Goal: Task Accomplishment & Management: Use online tool/utility

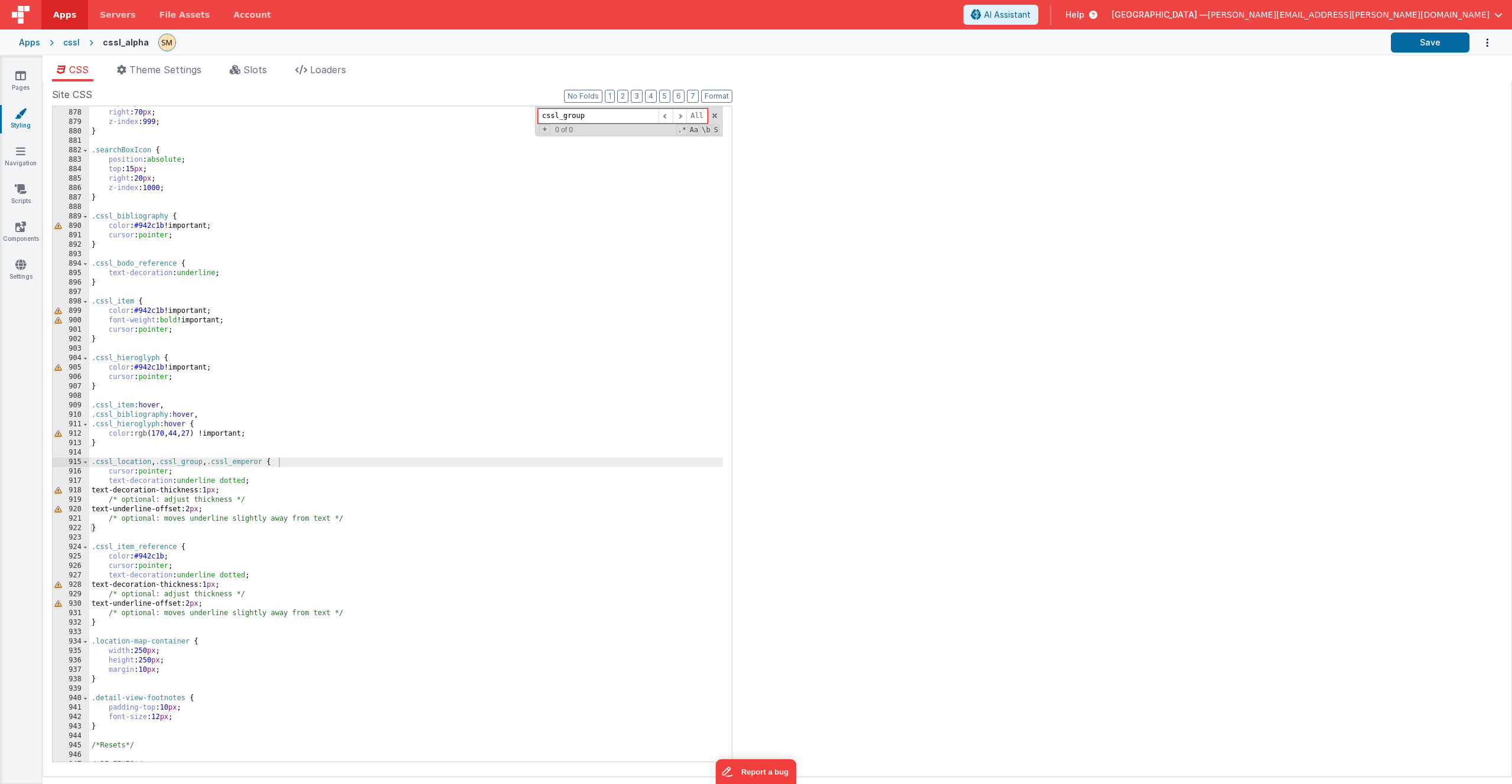
scroll to position [8833, 0]
click at [117, 43] on div "cssl_alpha" at bounding box center [126, 42] width 46 height 12
click at [110, 44] on div "cssl_alpha" at bounding box center [126, 42] width 46 height 12
click at [73, 44] on div "cssl" at bounding box center [72, 42] width 17 height 12
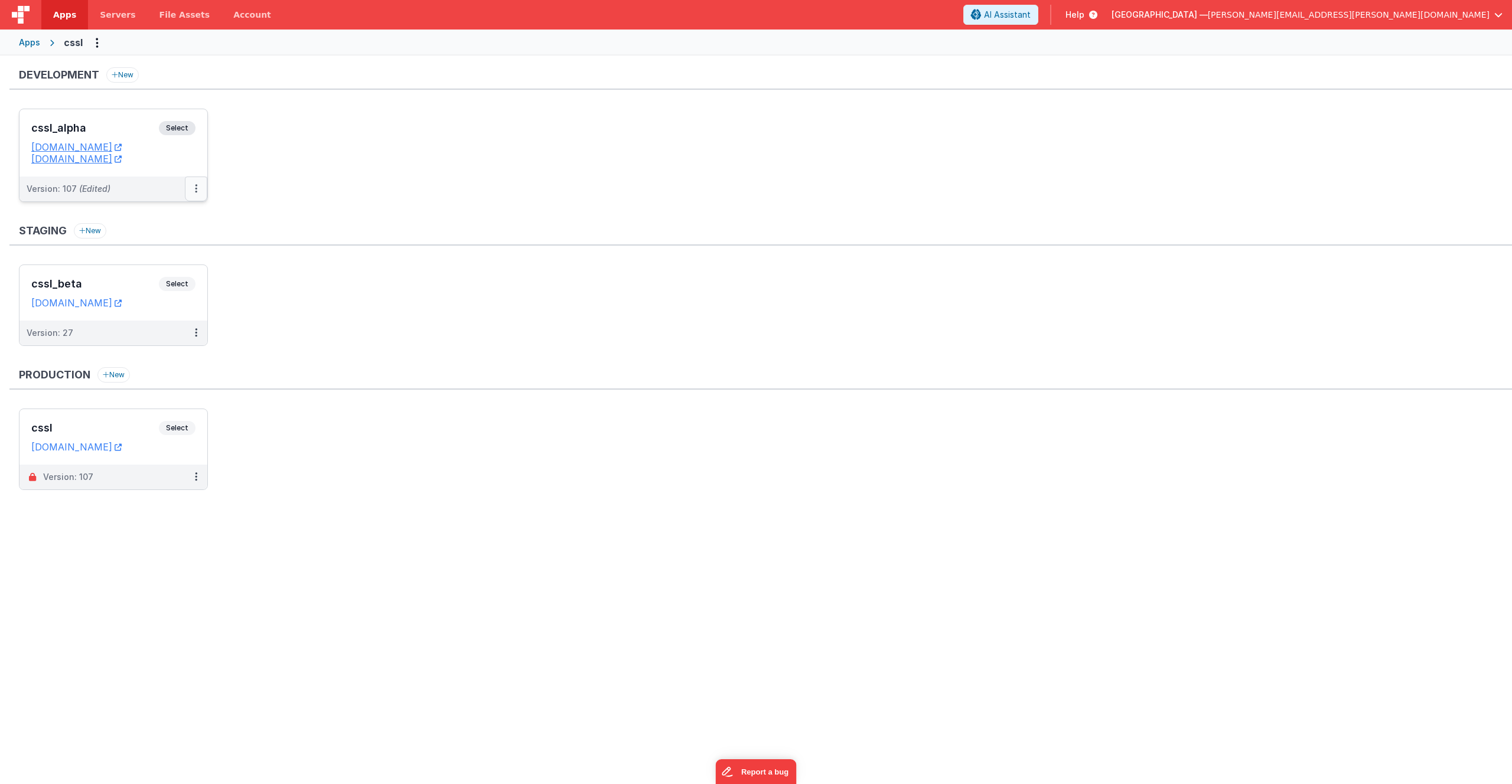
click at [194, 188] on button at bounding box center [196, 189] width 22 height 25
click at [163, 220] on link "Edit" at bounding box center [155, 216] width 104 height 21
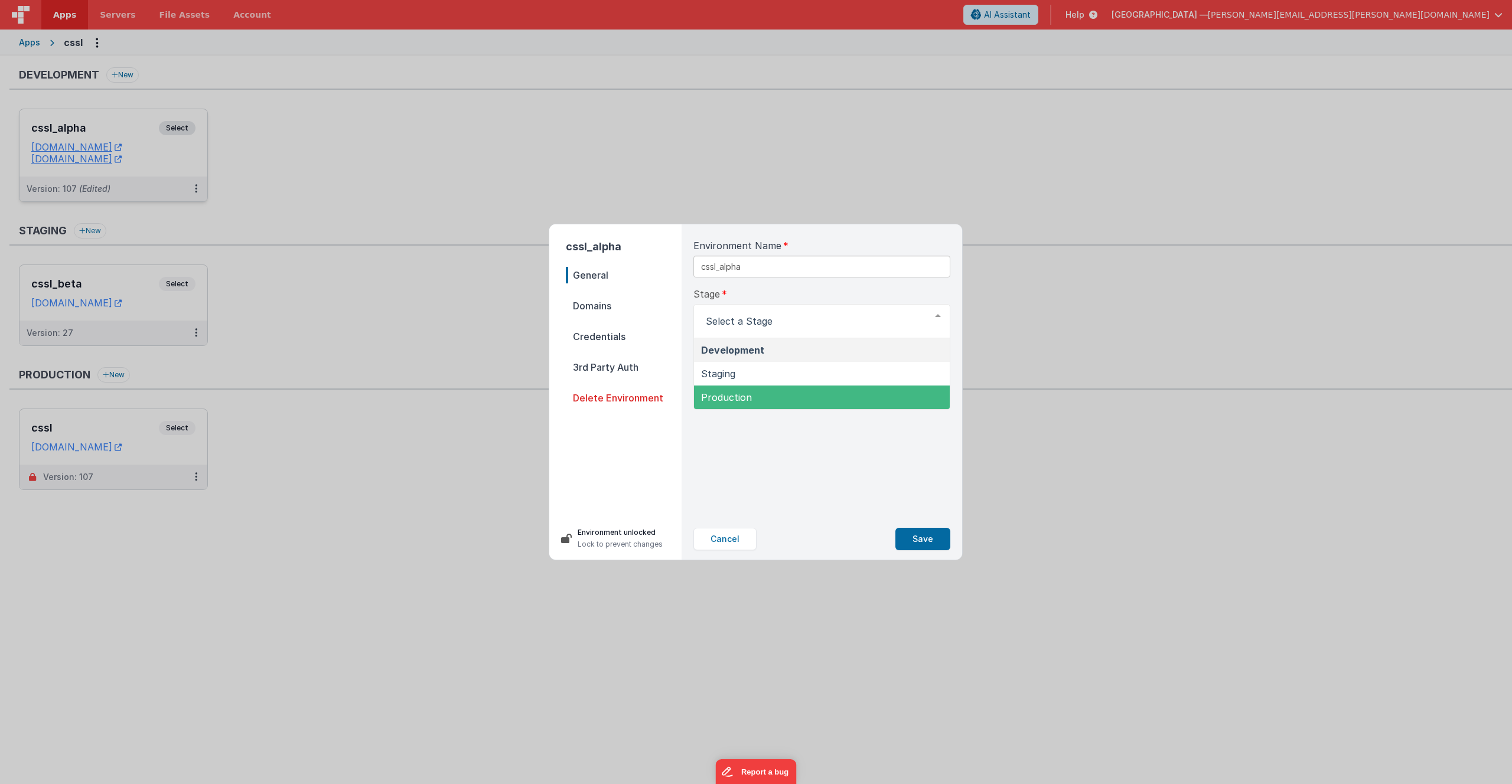
click at [742, 457] on div "Environment Name cssl_alpha Stage Development Staging Production List is empty.…" at bounding box center [821, 372] width 276 height 294
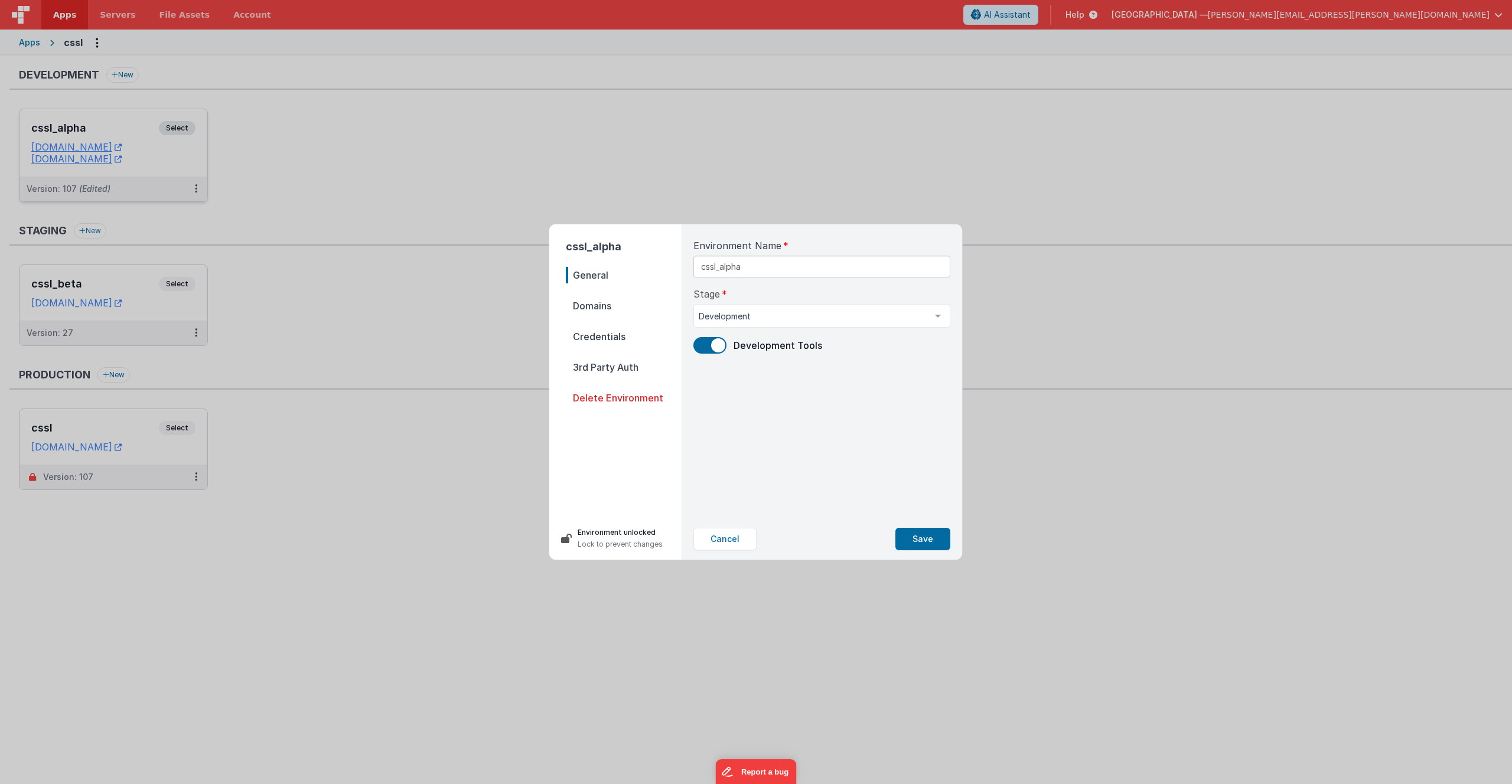
click at [599, 309] on span "Domains" at bounding box center [624, 306] width 116 height 17
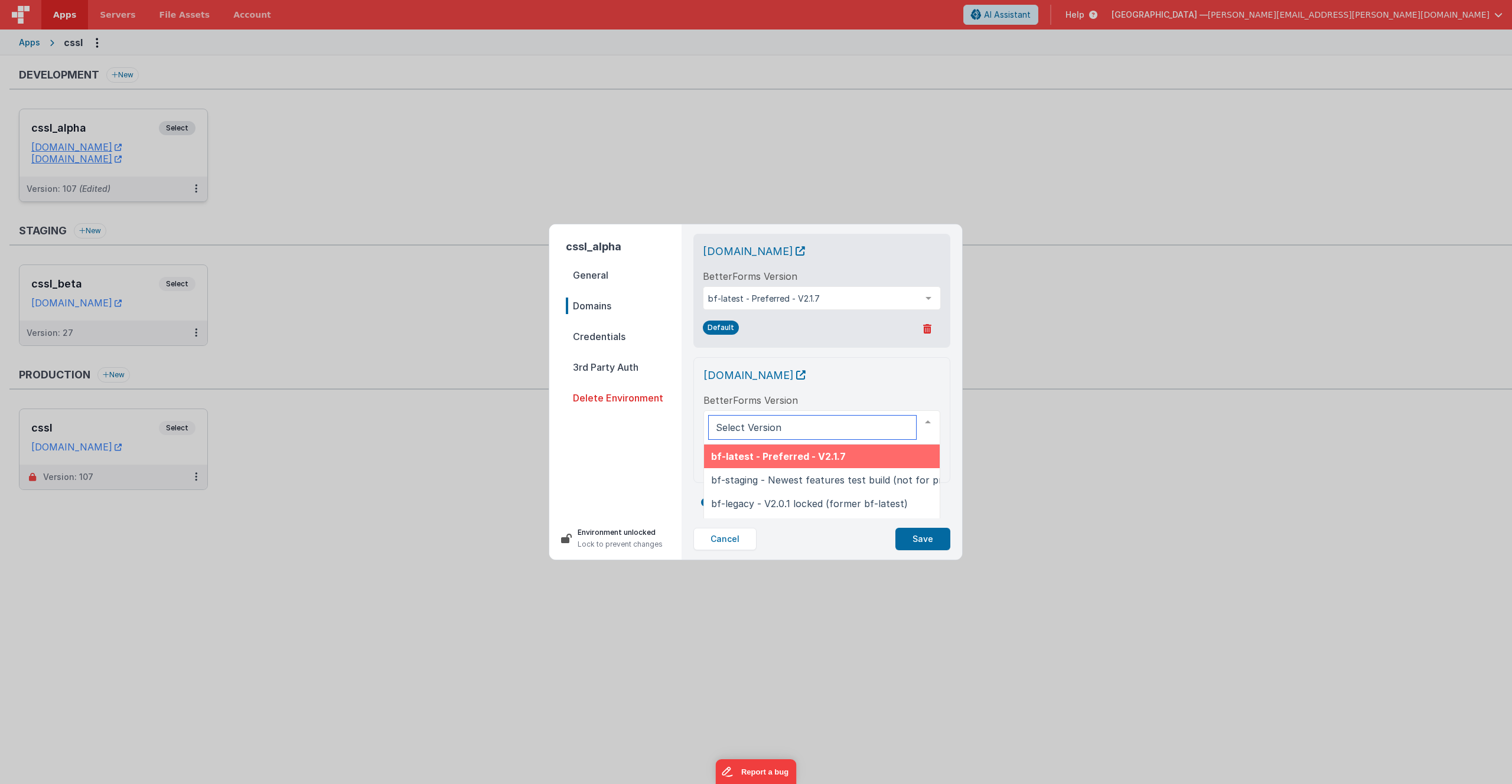
drag, startPoint x: 821, startPoint y: 421, endPoint x: 703, endPoint y: 421, distance: 118.0
click at [695, 456] on div "cssltest.fmbetterforms.com BetterForms Version bf-latest - Preferred - V2.1.7 b…" at bounding box center [822, 420] width 257 height 126
click at [729, 546] on button "Cancel" at bounding box center [725, 539] width 63 height 22
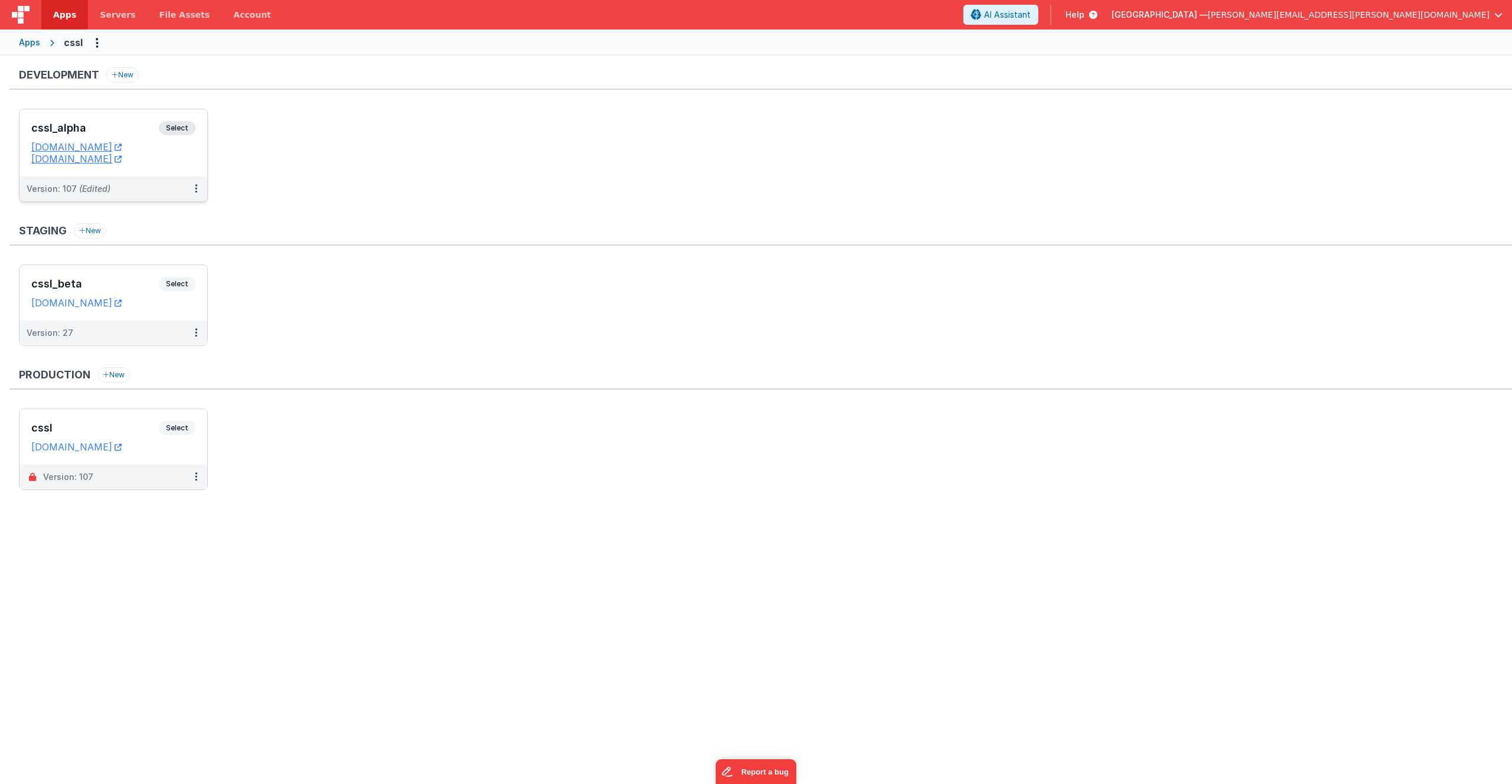
click at [176, 125] on span "Select" at bounding box center [177, 128] width 36 height 14
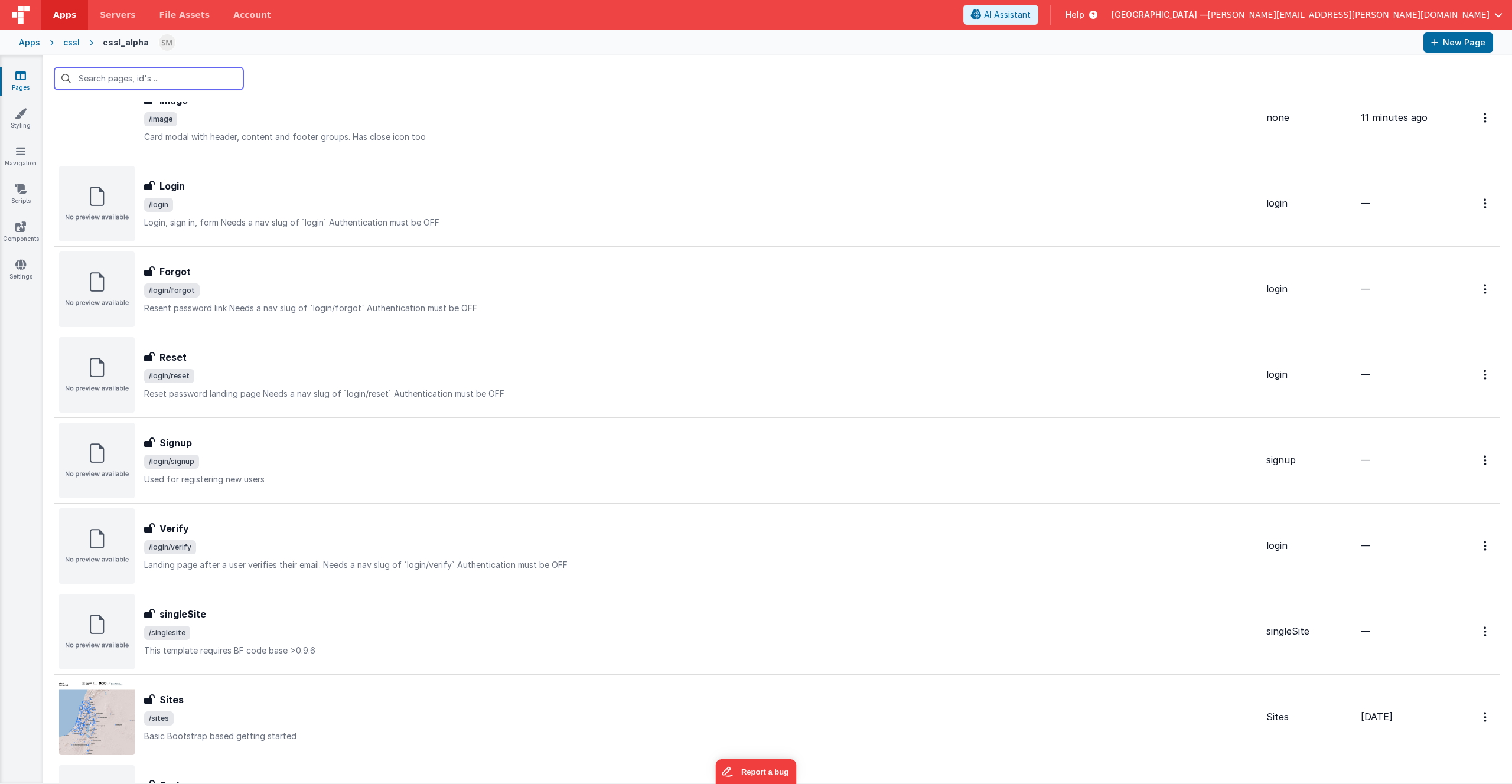
scroll to position [324, 0]
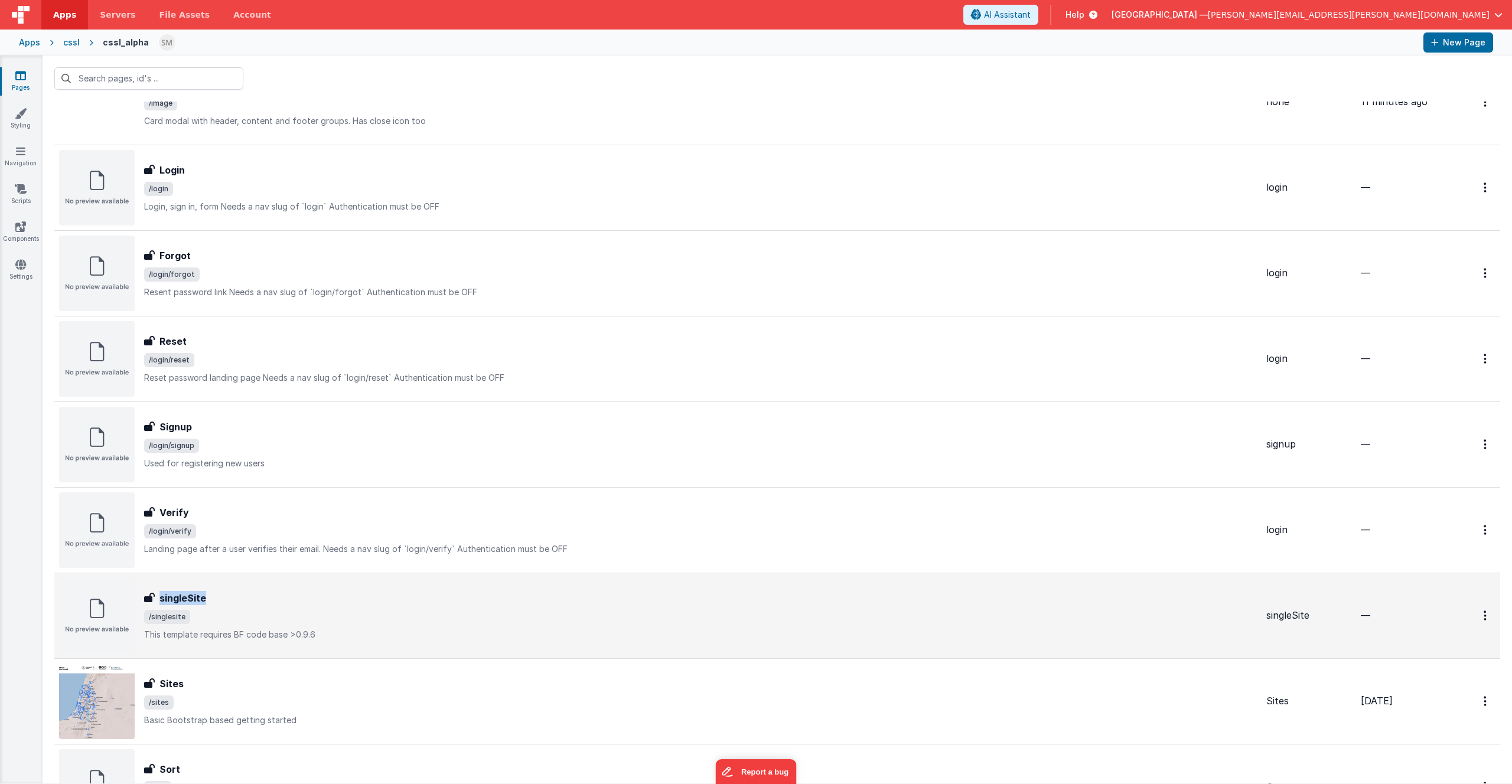
drag, startPoint x: 210, startPoint y: 600, endPoint x: 158, endPoint y: 599, distance: 52.0
click at [158, 599] on div "singleSite" at bounding box center [701, 598] width 1113 height 14
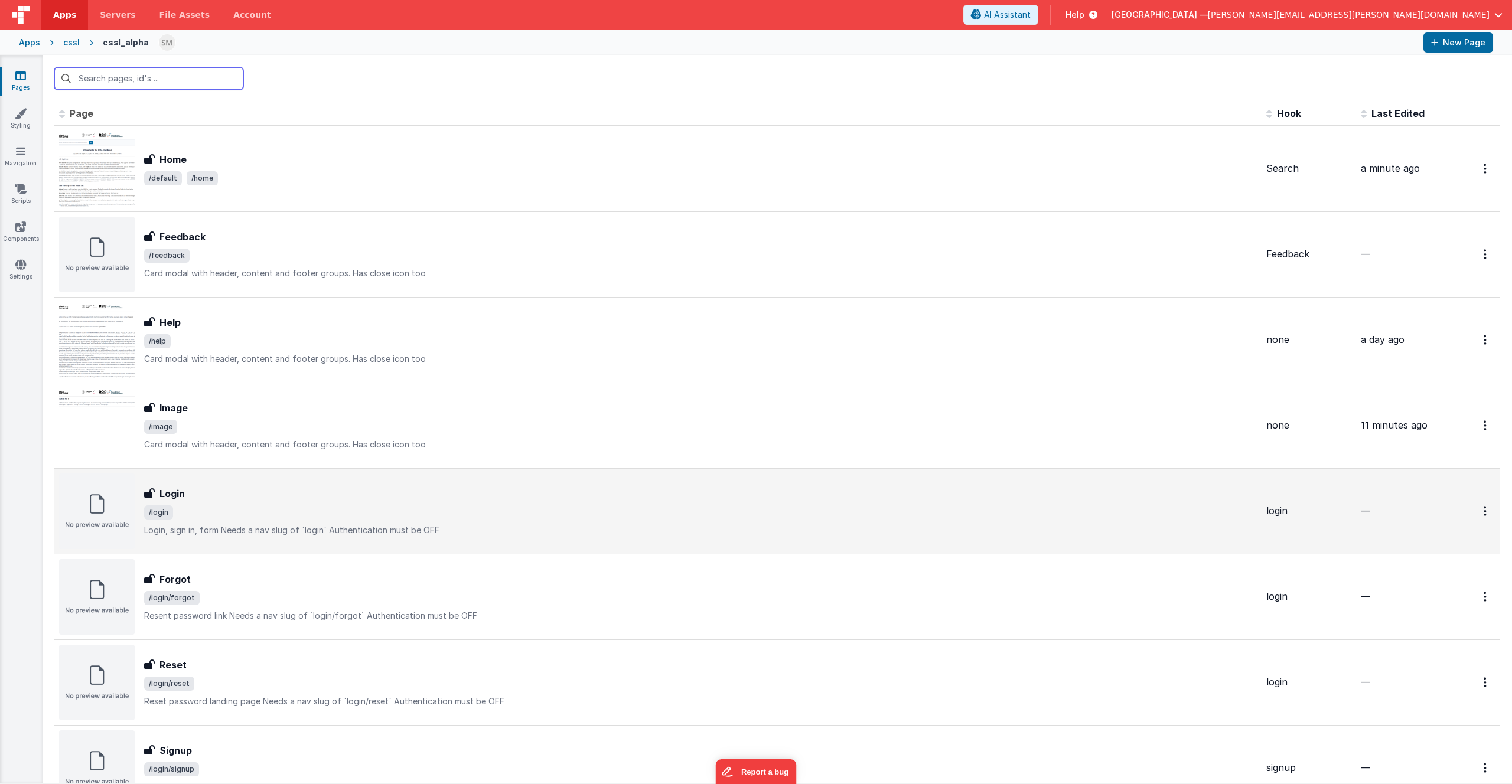
drag, startPoint x: 237, startPoint y: 495, endPoint x: 161, endPoint y: 495, distance: 76.0
click at [161, 495] on tbody "FR_6188F613-84C9-0743-86E5-8DFE417F61A0 Home Home /default /home Search a minut…" at bounding box center [777, 639] width 1446 height 1027
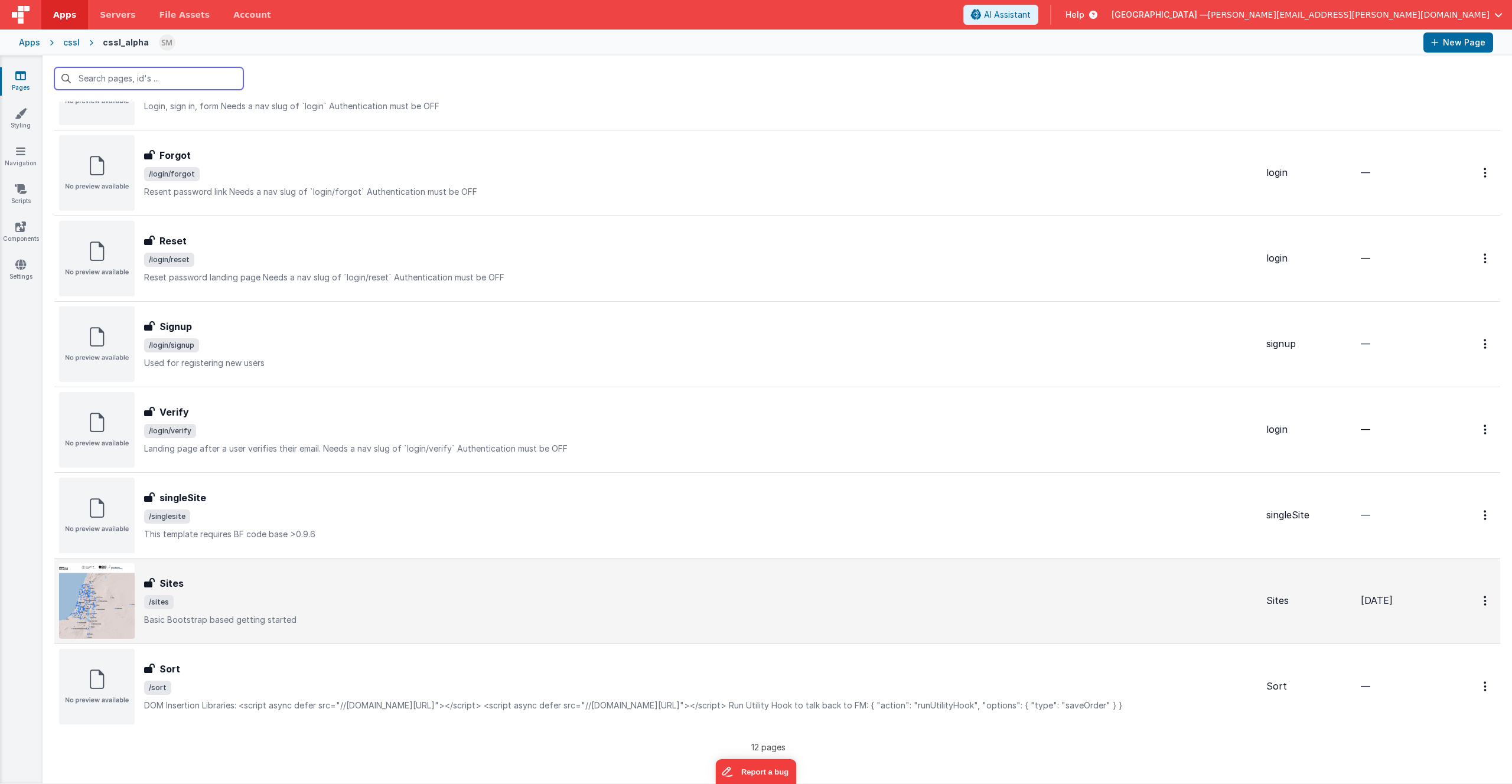
scroll to position [413, 0]
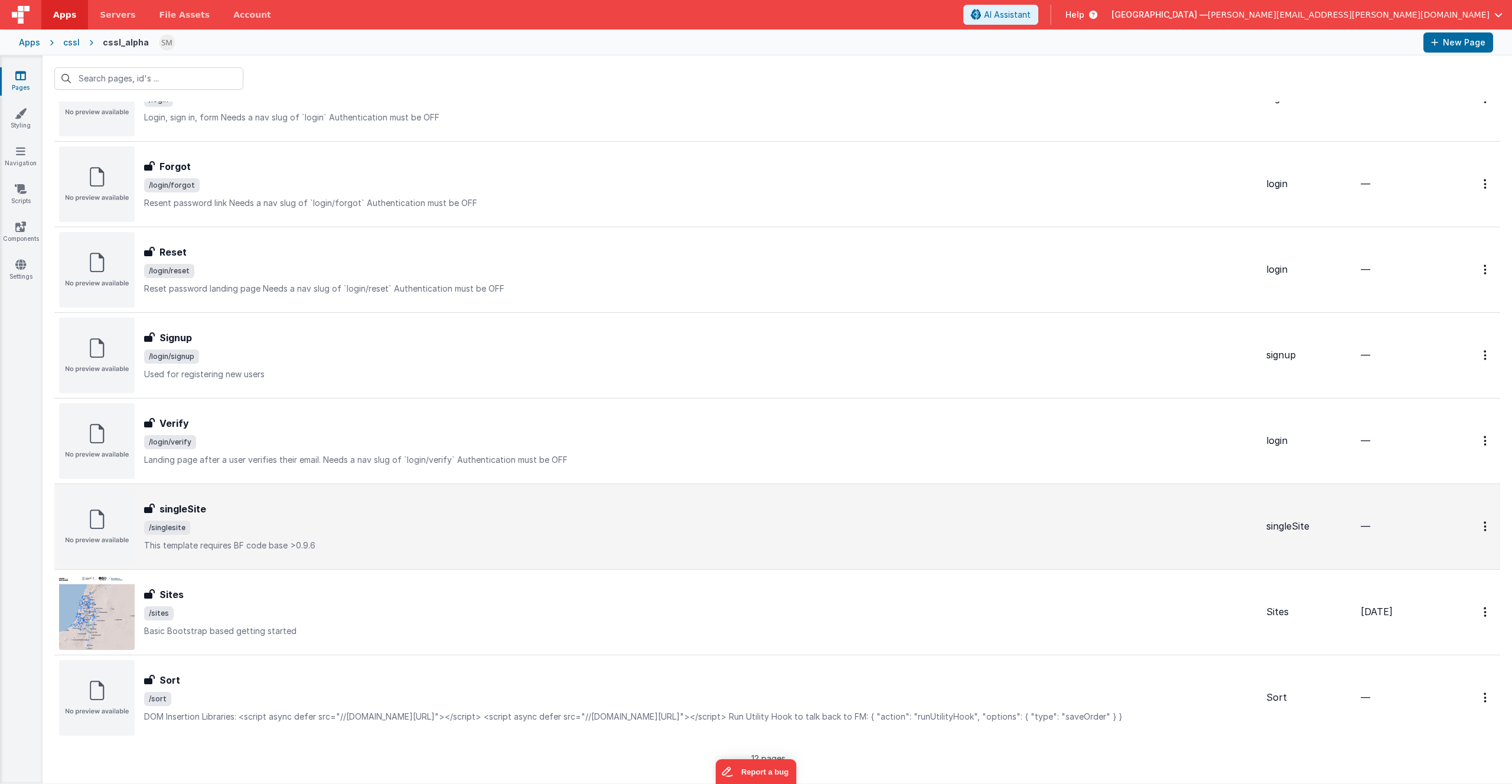
click at [239, 518] on div "singleSite singleSite /singlesite This template requires BF code base >0.9.6" at bounding box center [701, 527] width 1113 height 50
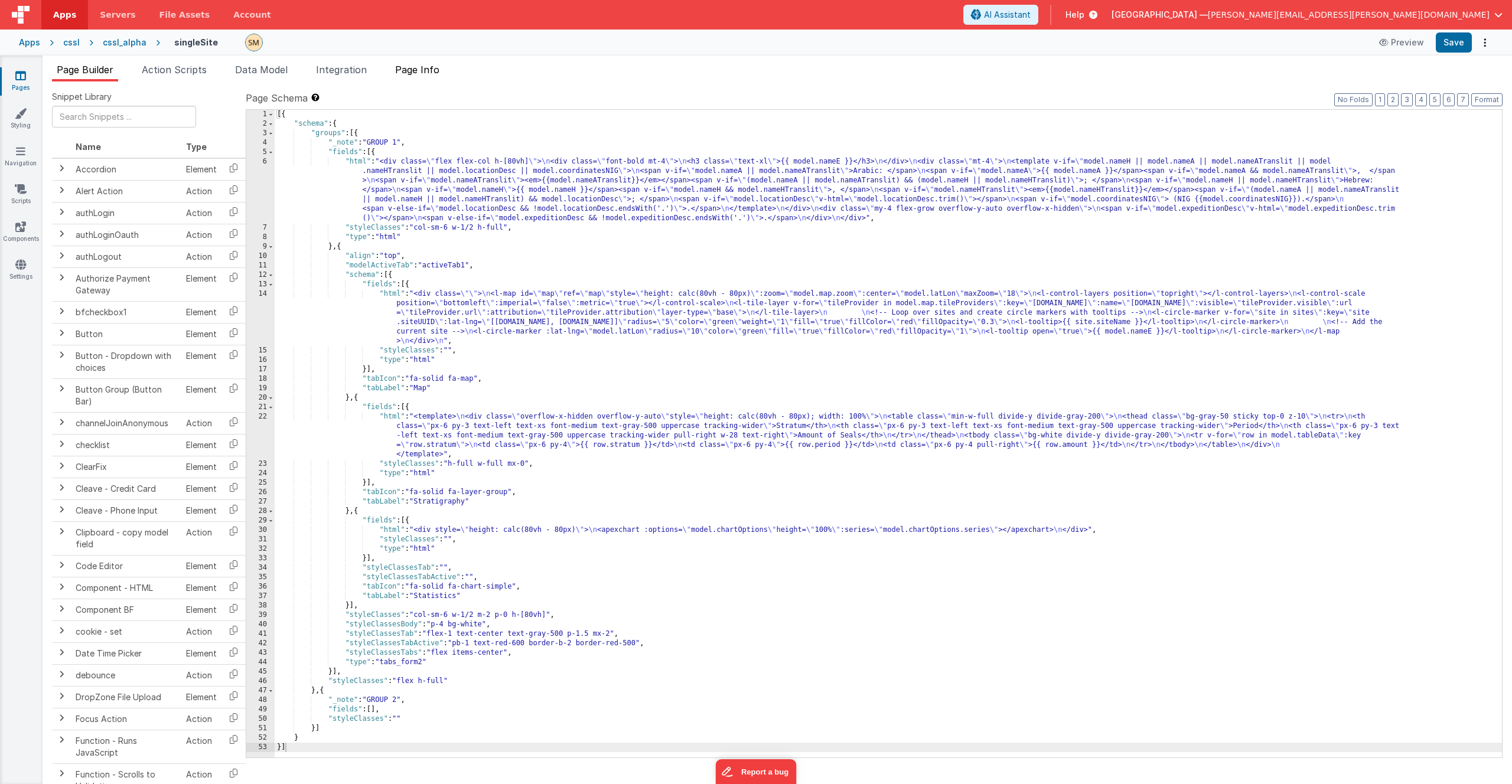
click at [428, 72] on span "Page Info" at bounding box center [417, 69] width 44 height 12
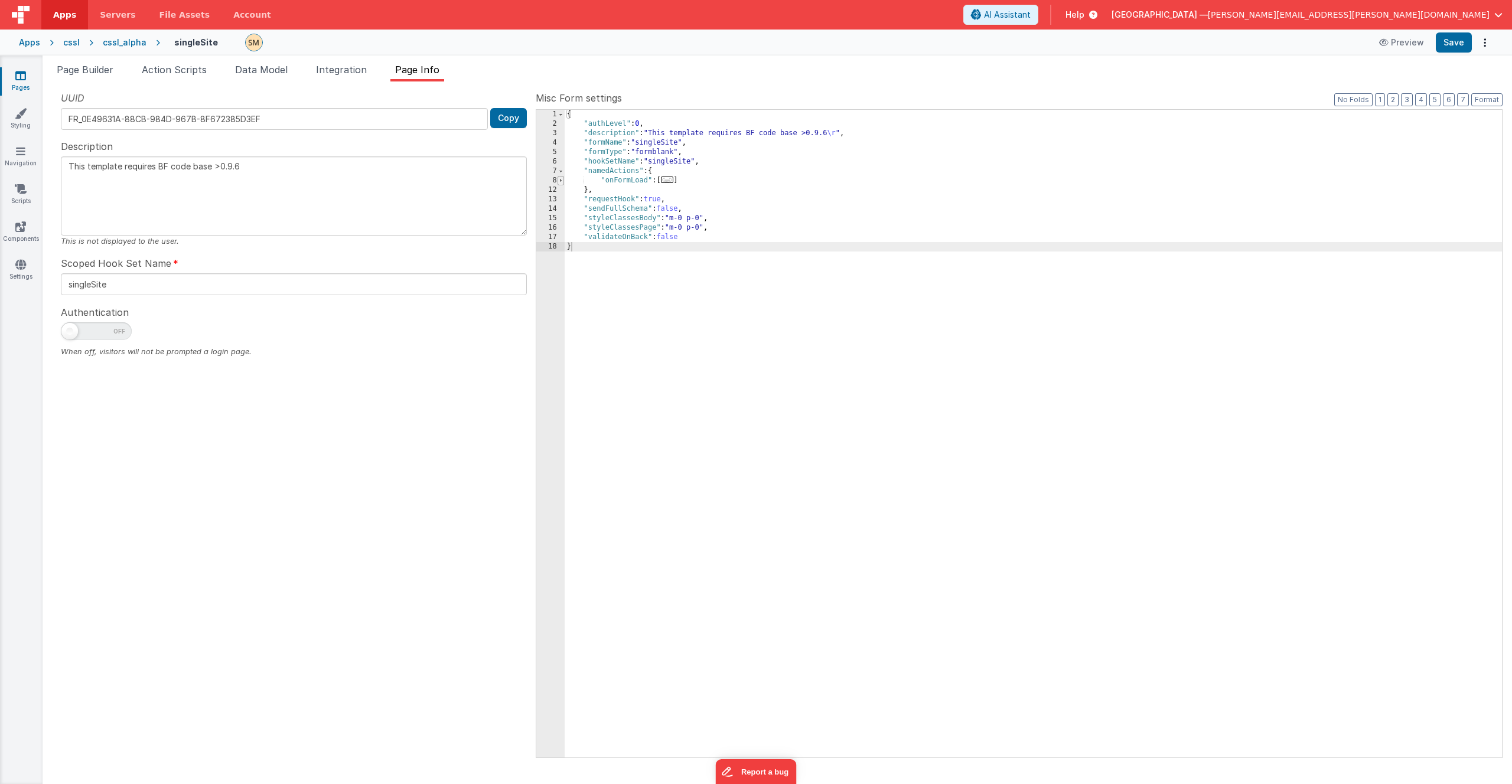
click at [561, 180] on span at bounding box center [560, 181] width 6 height 10
click at [181, 75] on span "Action Scripts" at bounding box center [174, 69] width 65 height 12
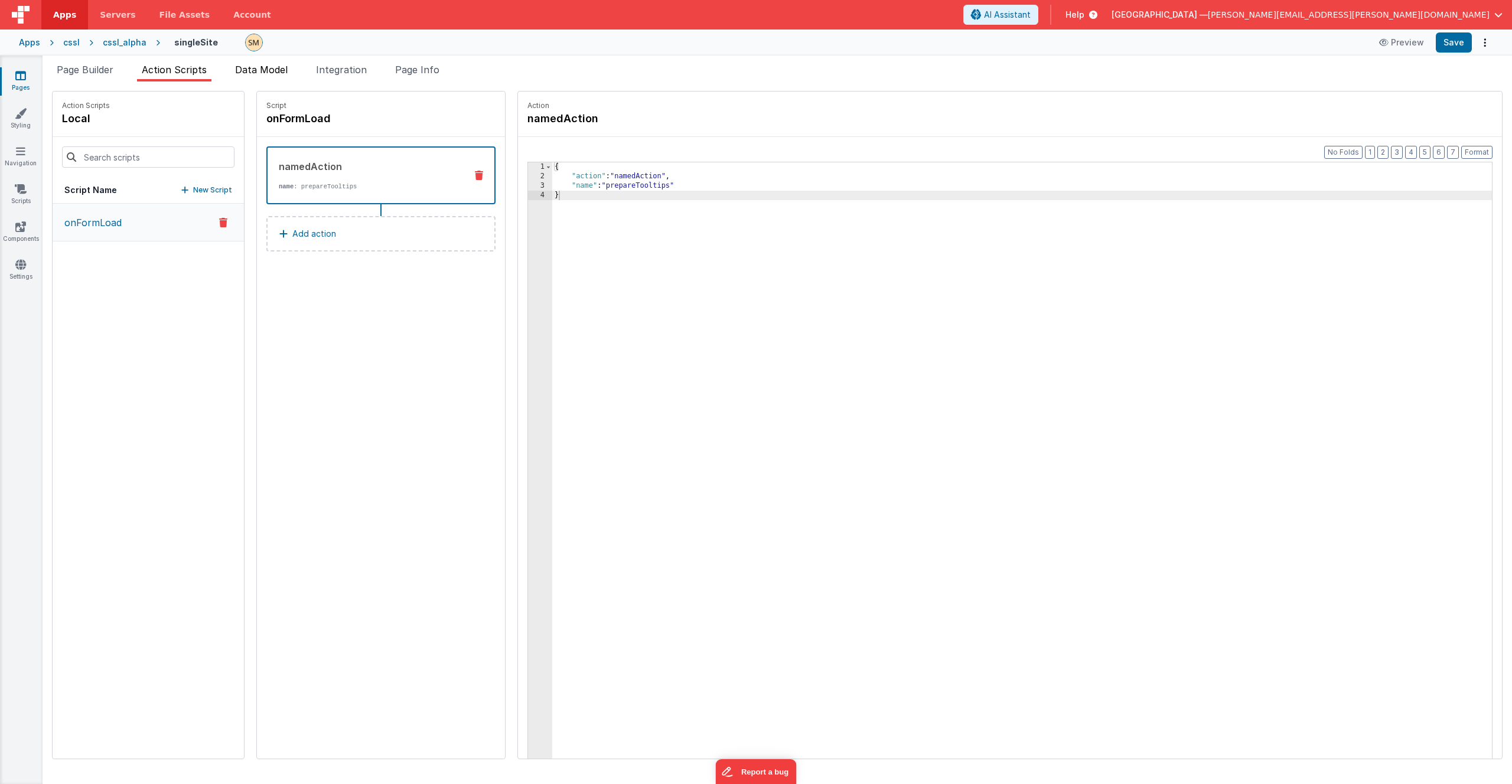
click at [260, 73] on span "Data Model" at bounding box center [261, 69] width 52 height 12
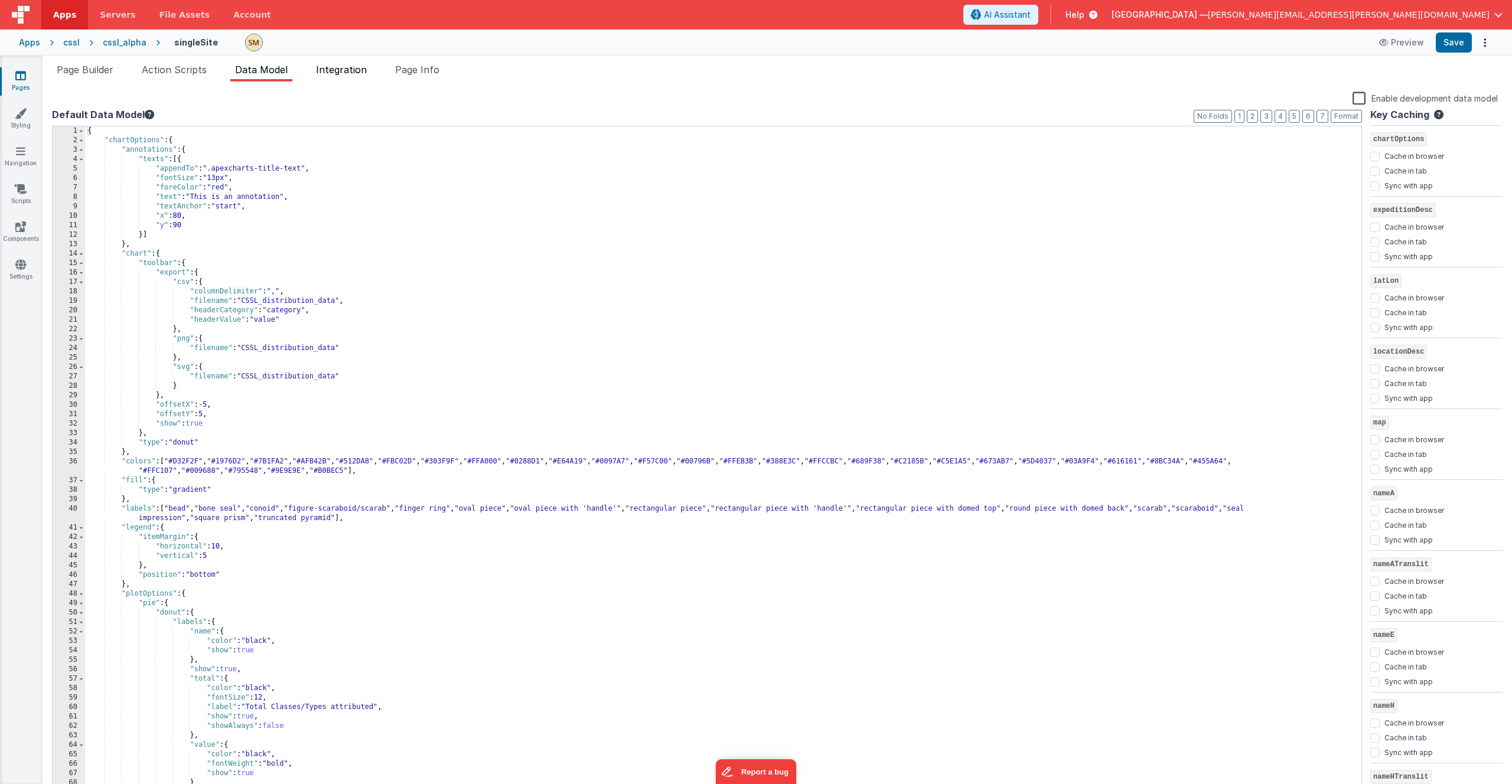
click at [352, 71] on span "Integration" at bounding box center [341, 69] width 51 height 12
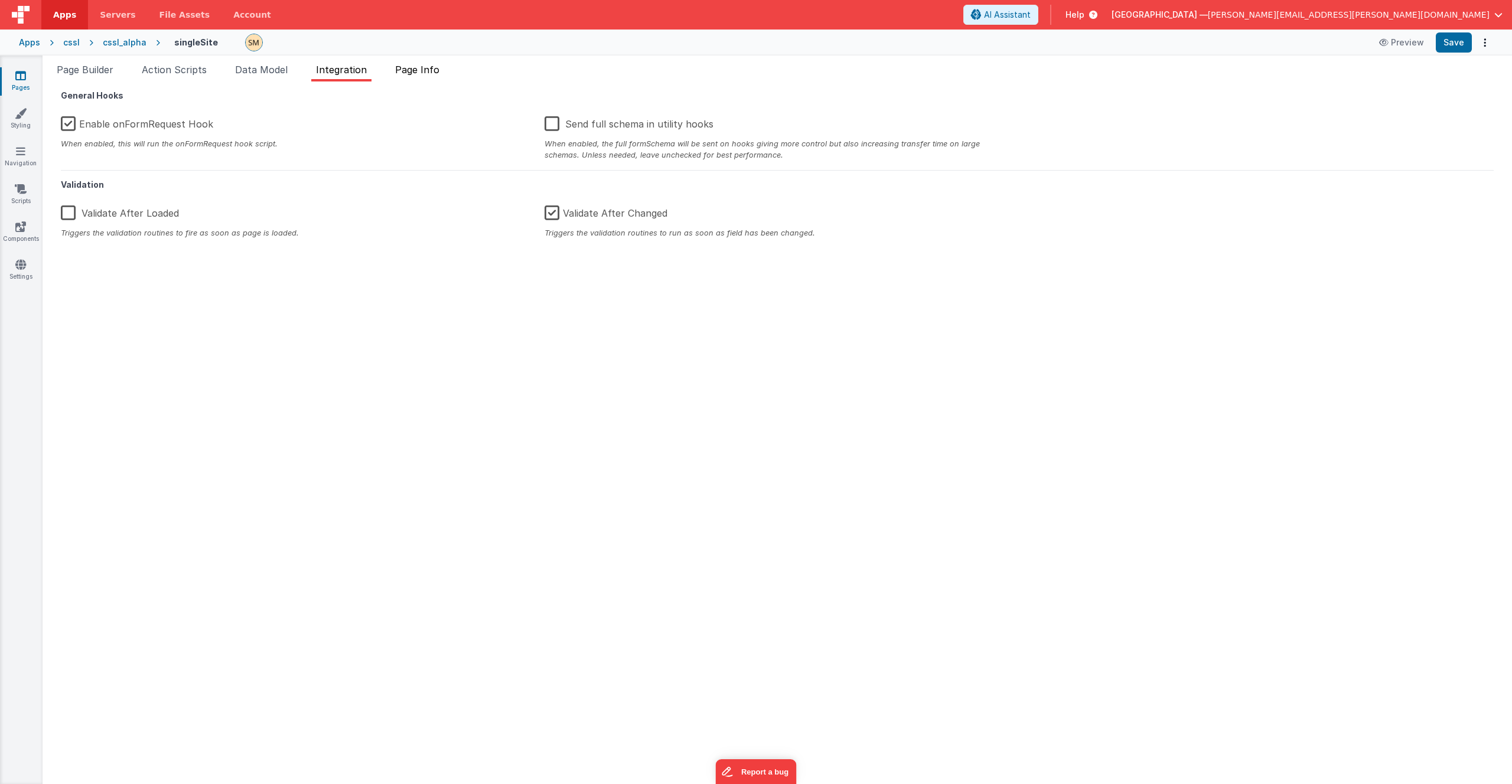
click at [426, 70] on span "Page Info" at bounding box center [417, 69] width 44 height 12
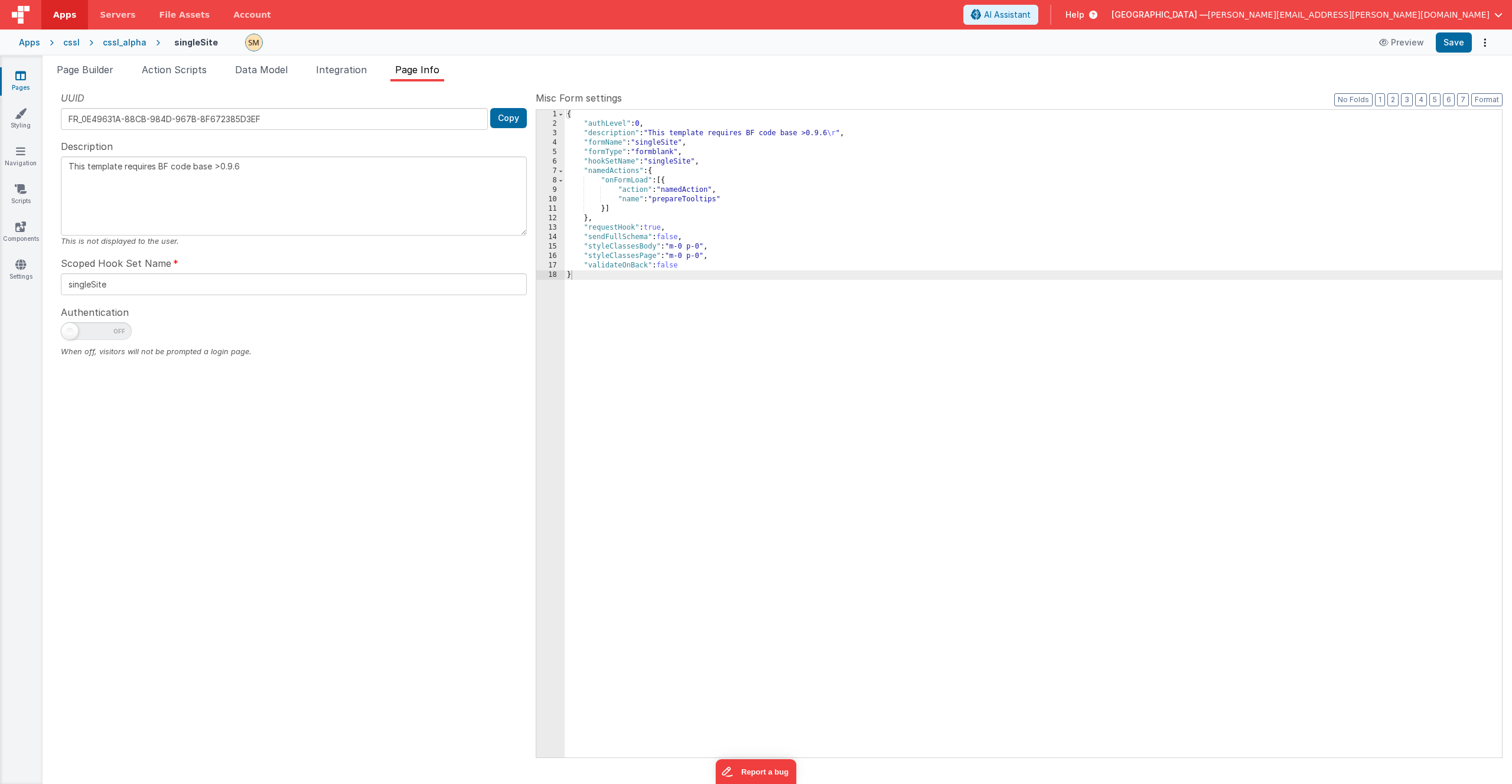
click at [438, 186] on textarea "This template requires BF code base >0.9.6" at bounding box center [294, 195] width 466 height 79
click at [473, 74] on ul "Page Builder Action Scripts Data Model Integration Page Info" at bounding box center [777, 72] width 1469 height 19
click at [124, 42] on div "cssl_alpha" at bounding box center [124, 42] width 44 height 12
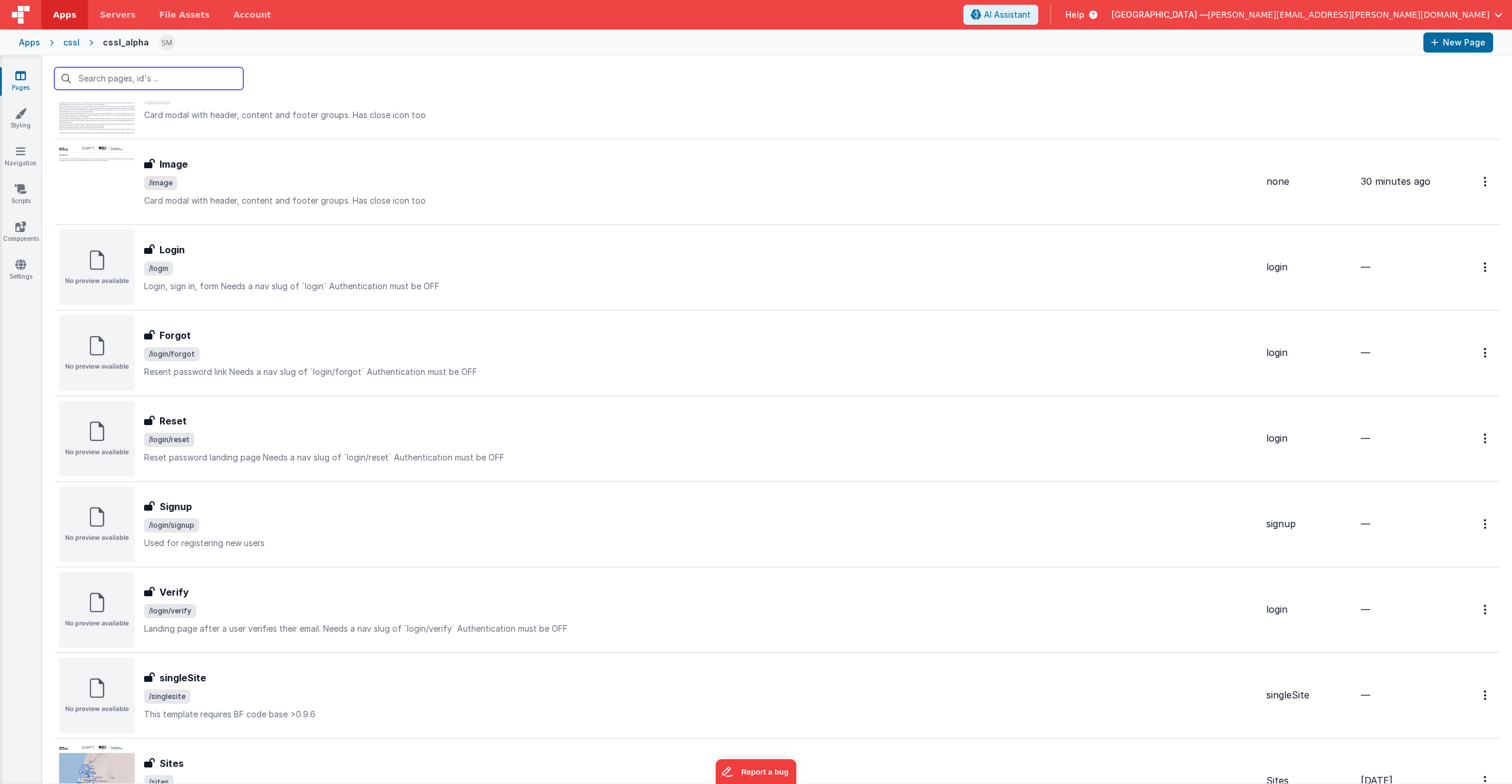
scroll to position [243, 0]
click at [21, 117] on icon at bounding box center [20, 113] width 12 height 12
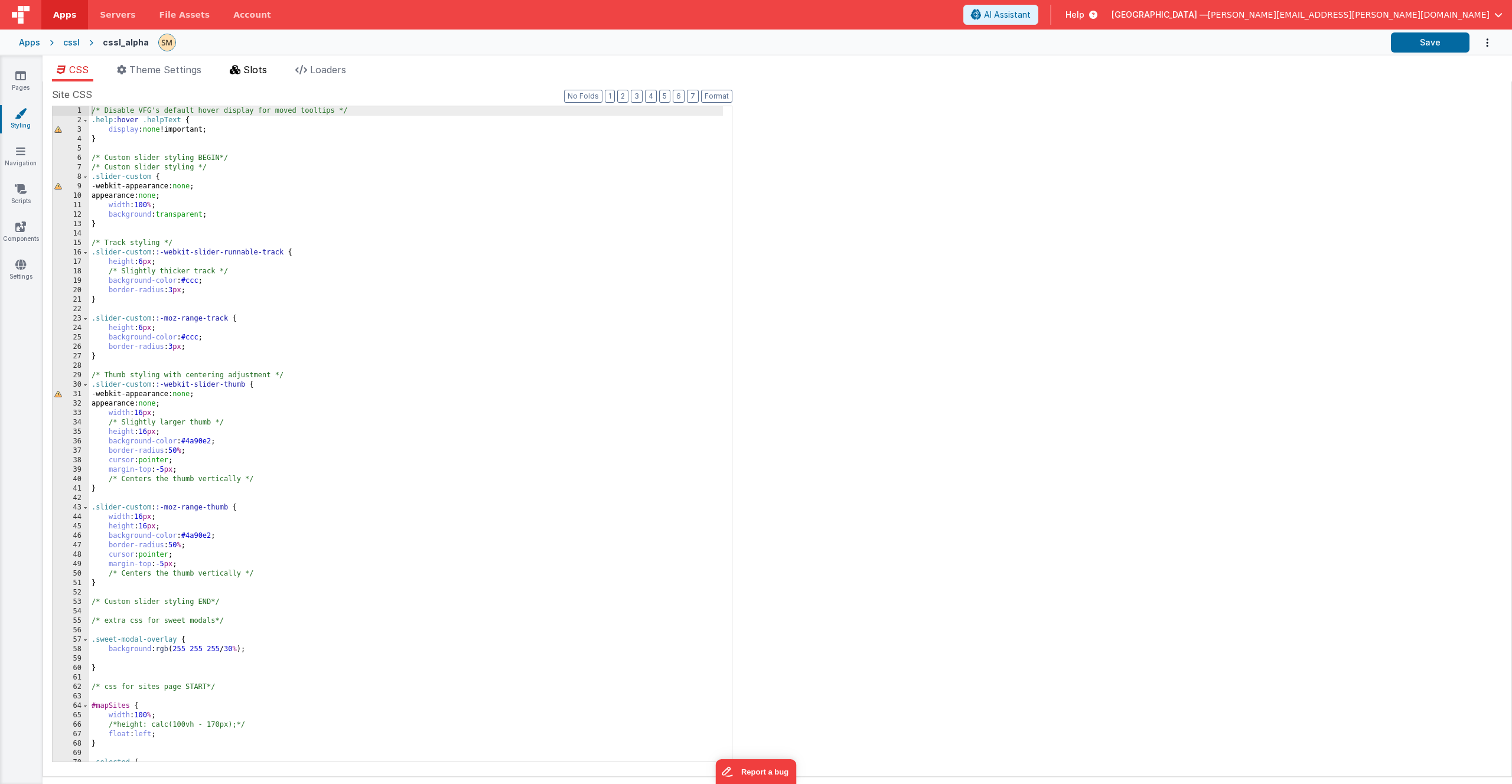
click at [260, 68] on span "Slots" at bounding box center [255, 69] width 24 height 12
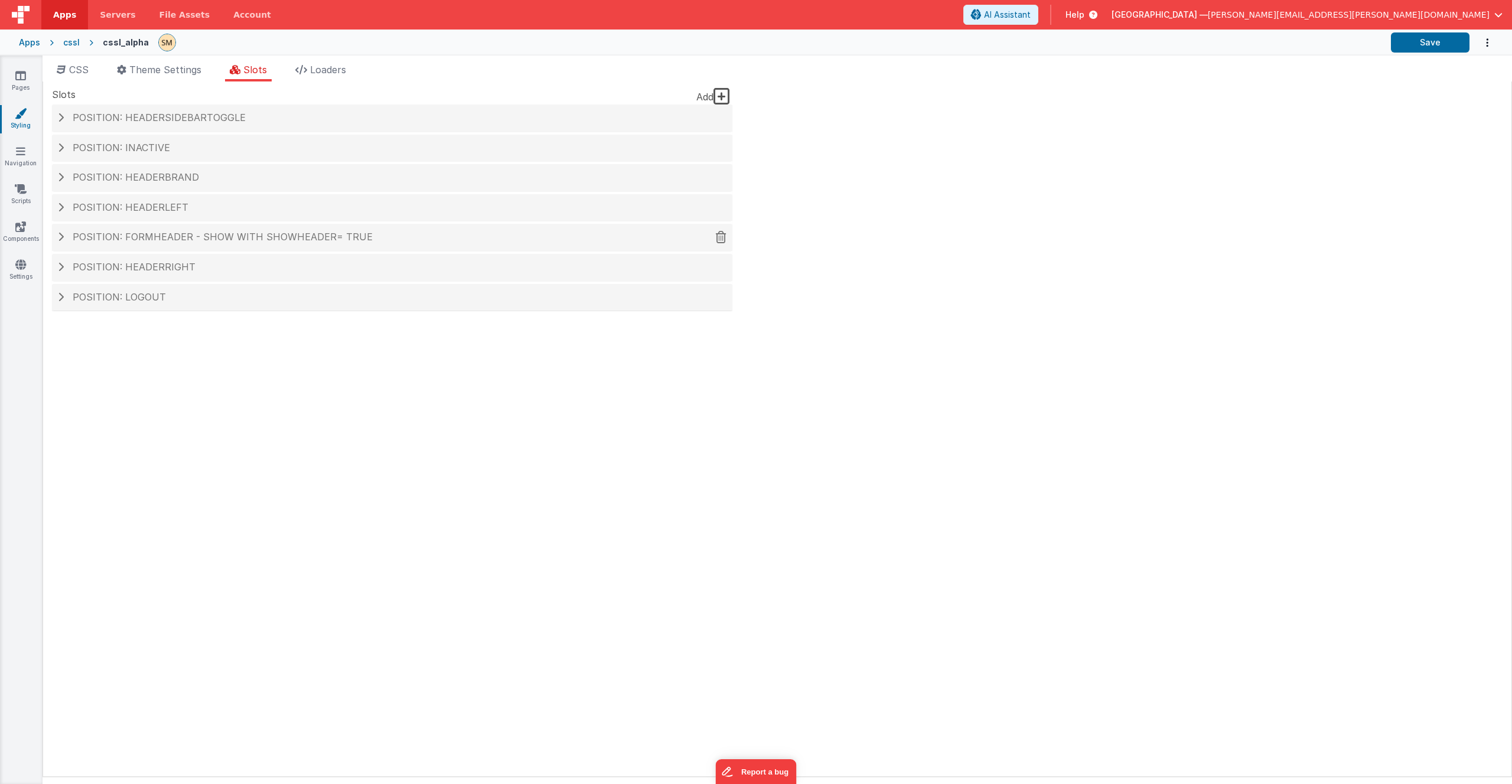
click at [66, 239] on h4 "Position: formHeader - show with showHeader= true" at bounding box center [392, 237] width 668 height 10
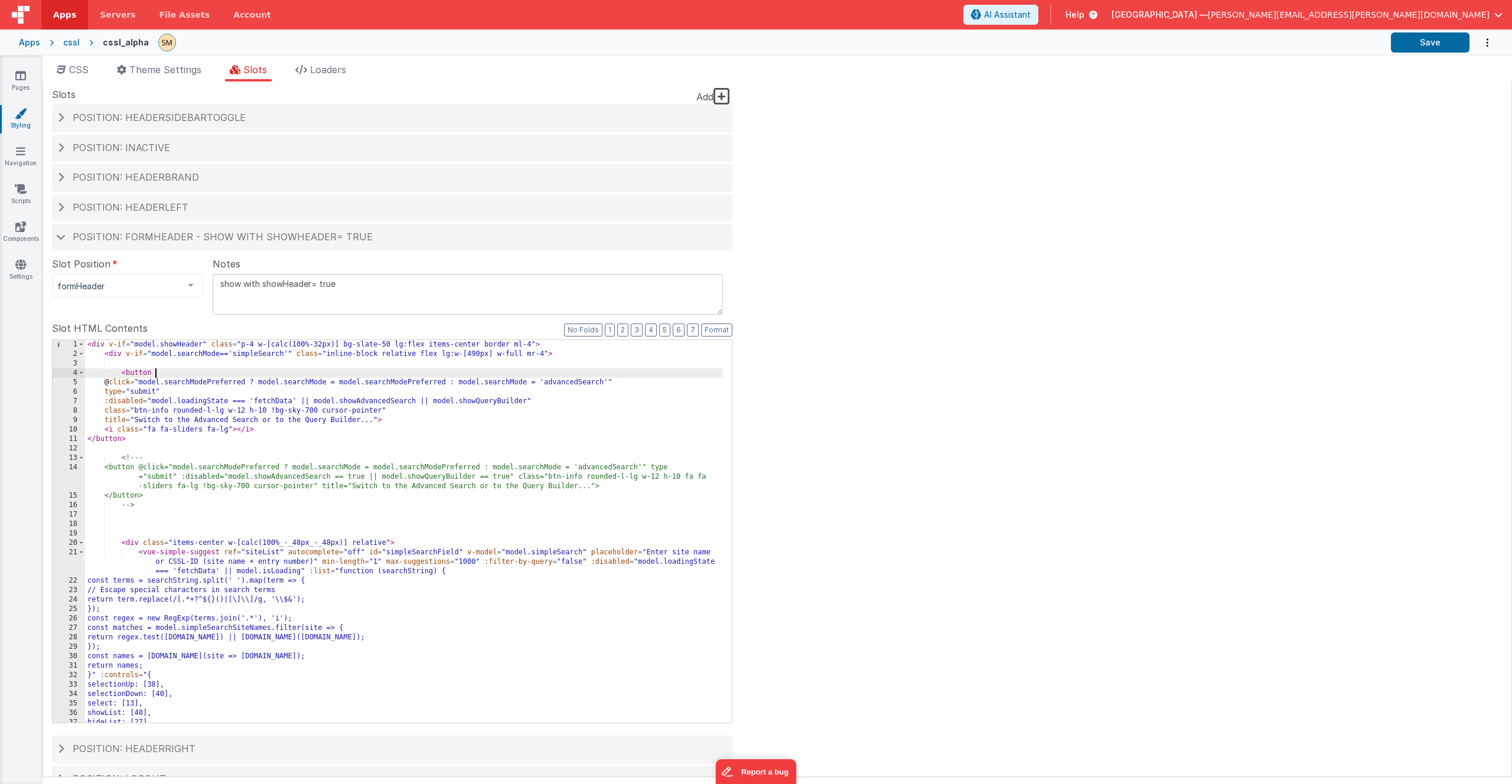
click at [267, 369] on div "< div v-if = "model.showHeader" class = "p-4 w-[calc(100%-32px)] bg-slate-50 lg…" at bounding box center [404, 541] width 638 height 402
type input "help"
click at [58, 238] on span at bounding box center [61, 236] width 10 height 6
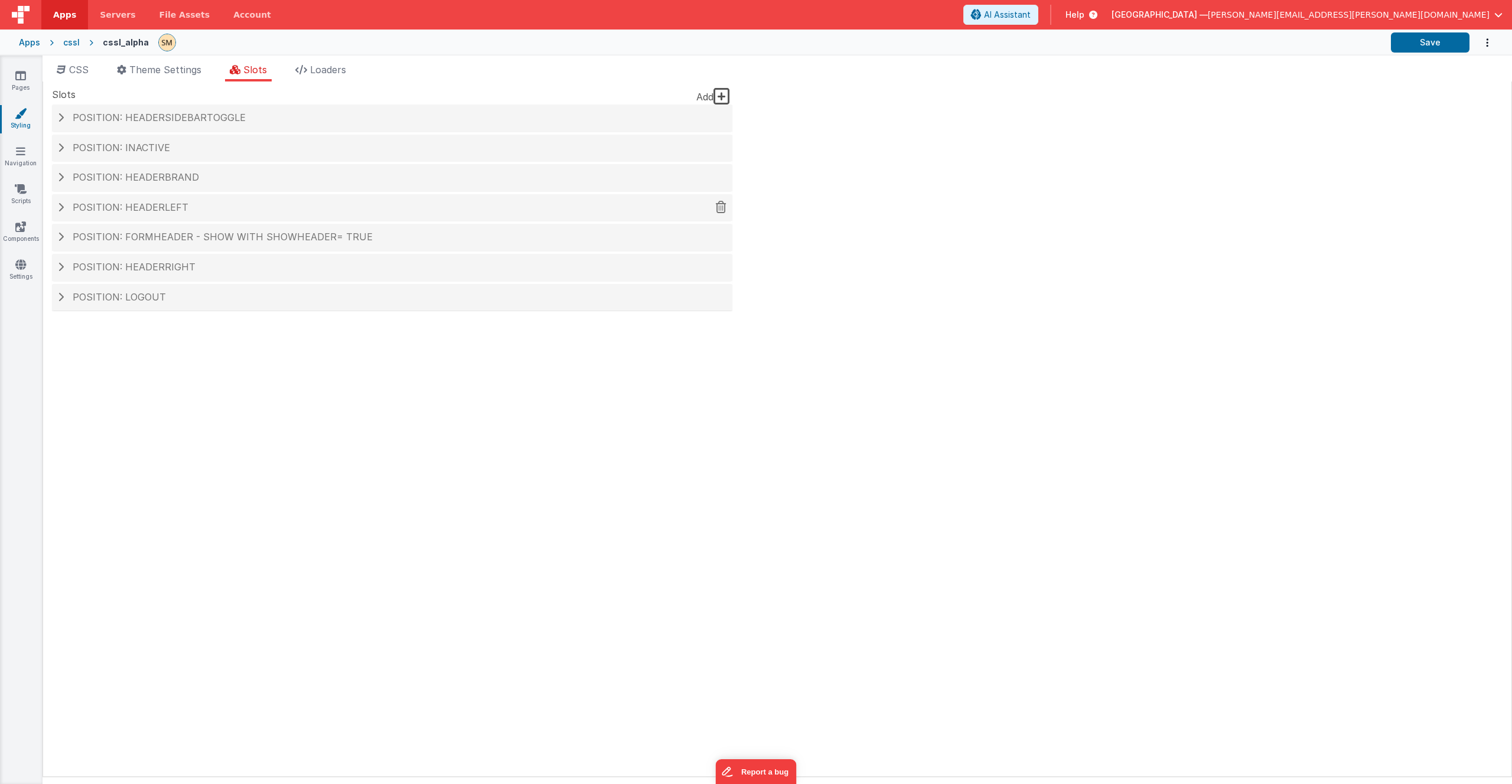
click at [61, 206] on span at bounding box center [61, 207] width 6 height 10
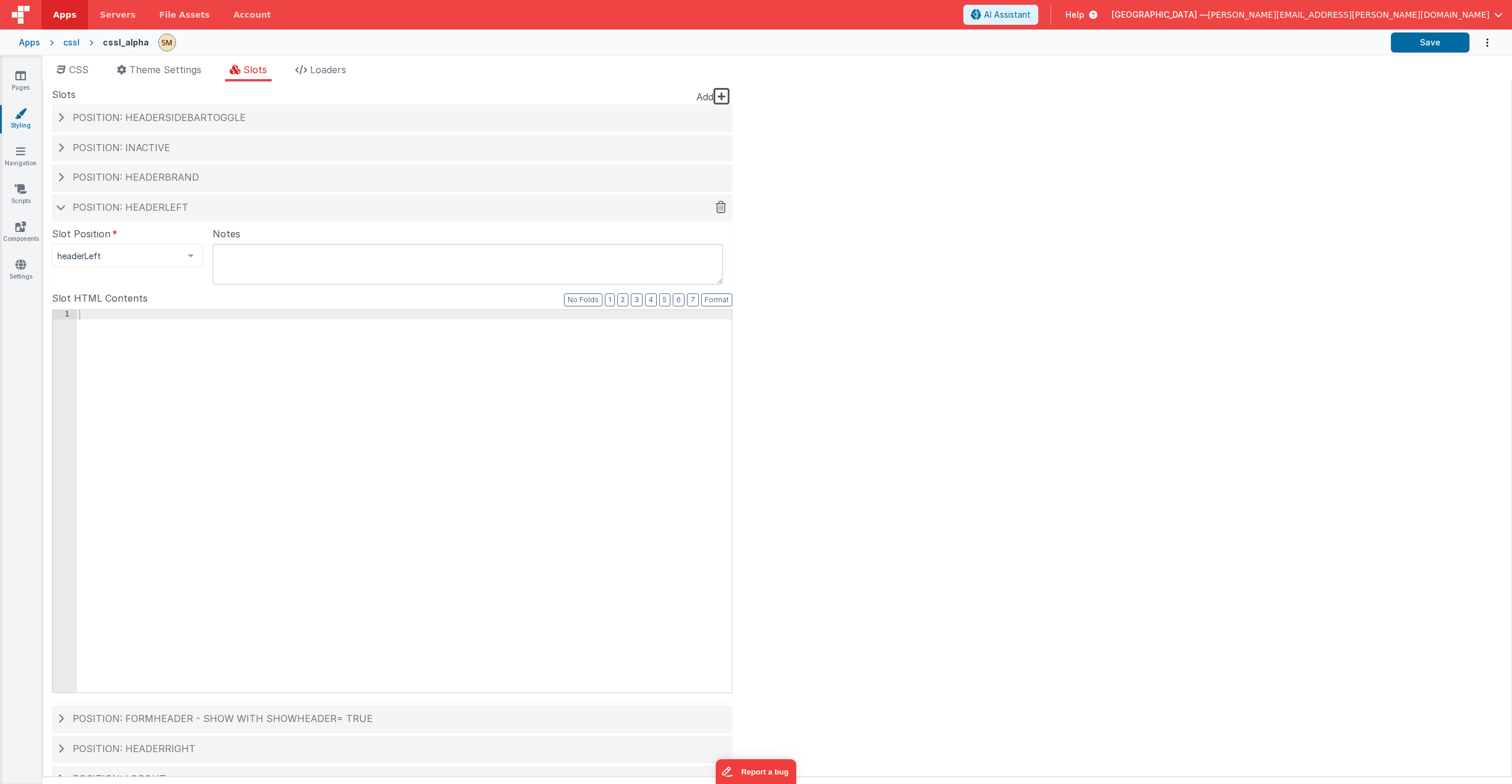
click at [61, 206] on span at bounding box center [61, 207] width 10 height 6
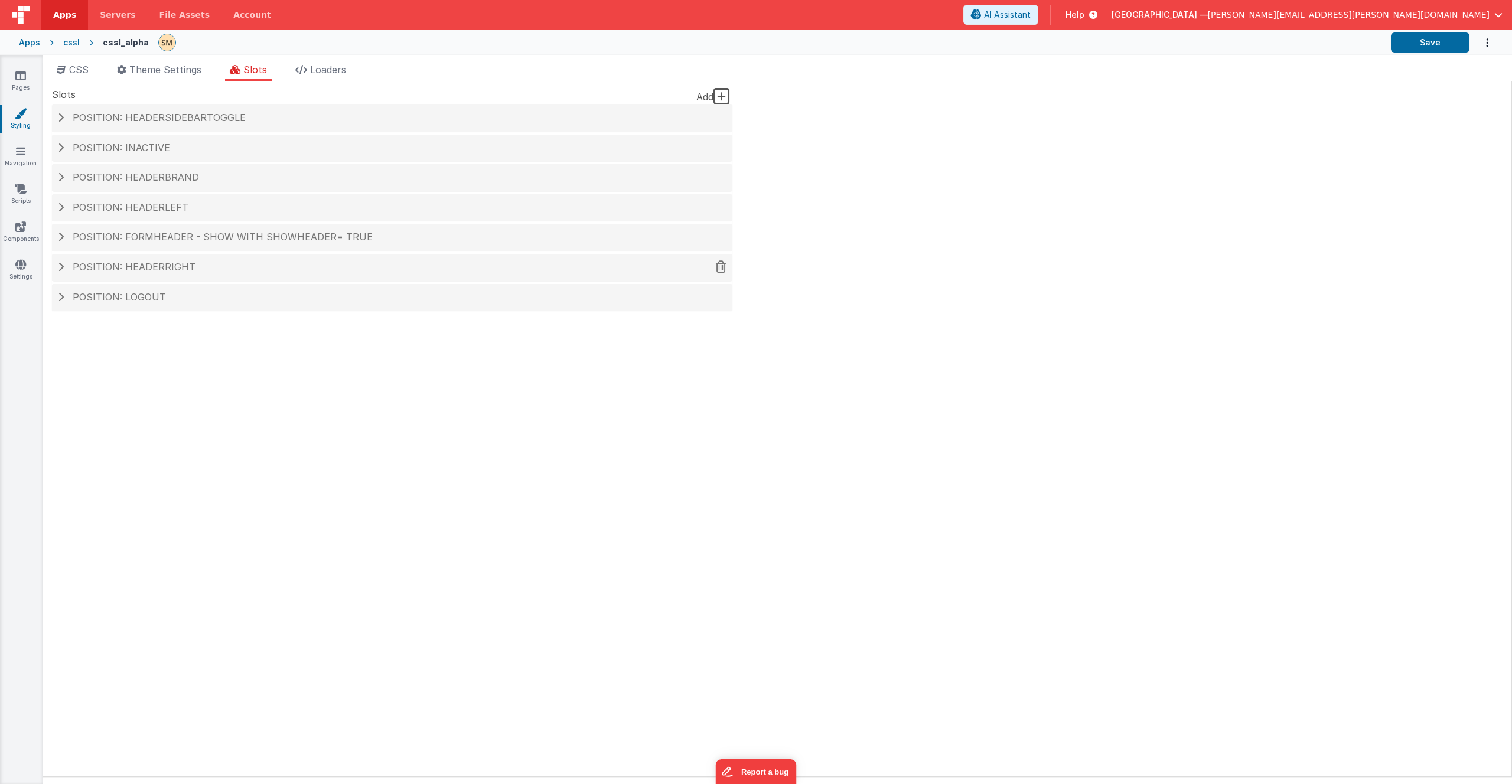
click at [60, 266] on span at bounding box center [61, 267] width 6 height 10
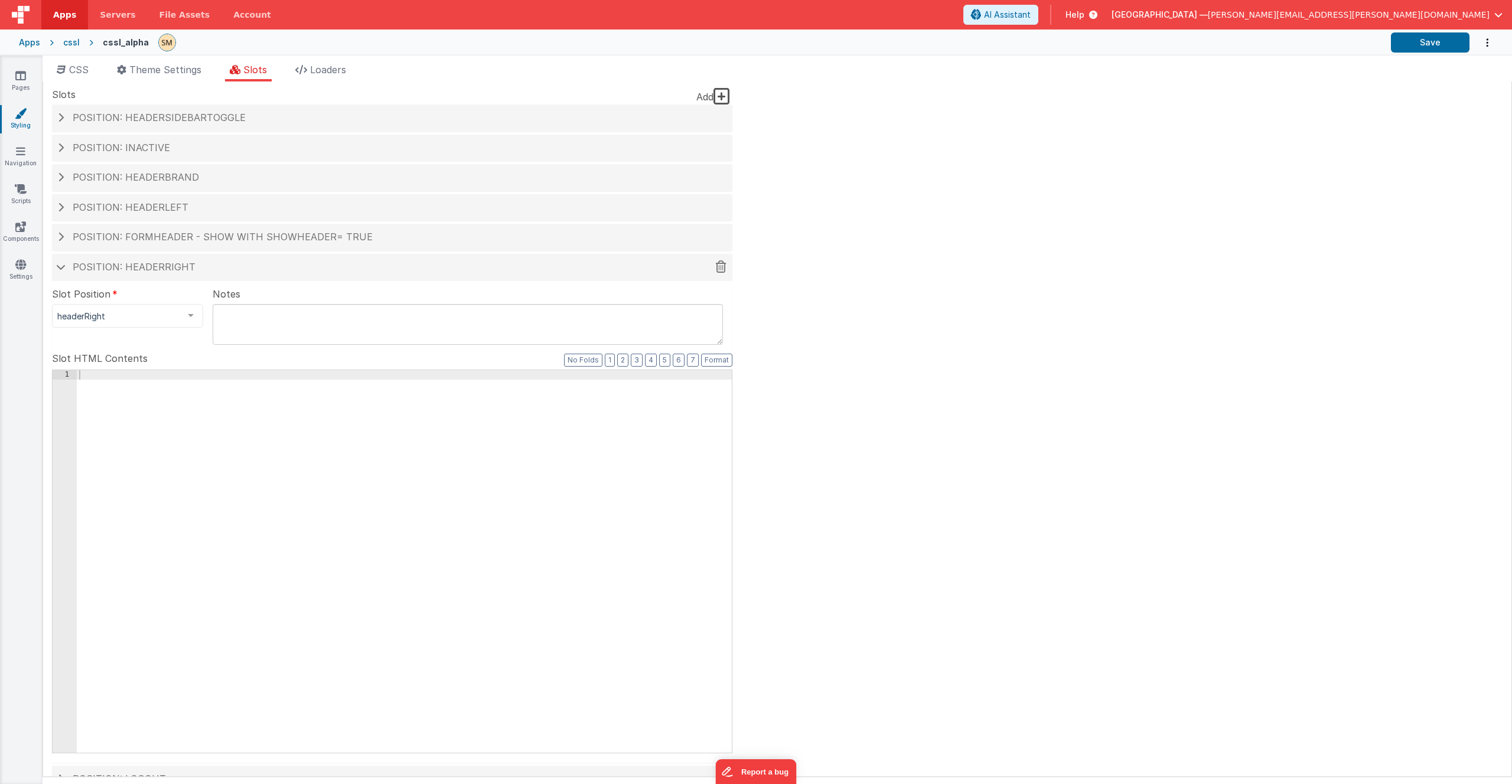
click at [60, 266] on span at bounding box center [61, 266] width 10 height 6
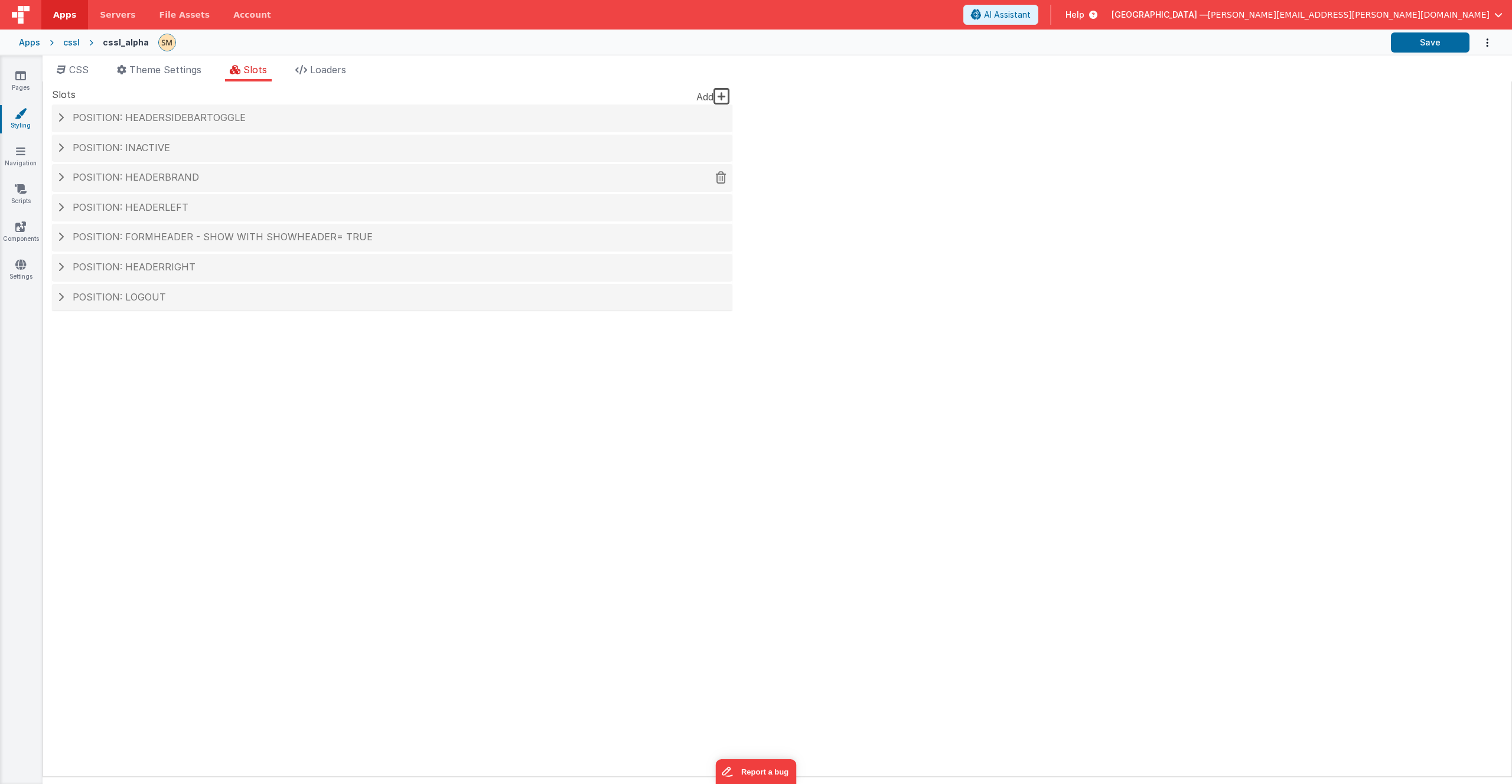
click at [58, 175] on span at bounding box center [61, 177] width 6 height 10
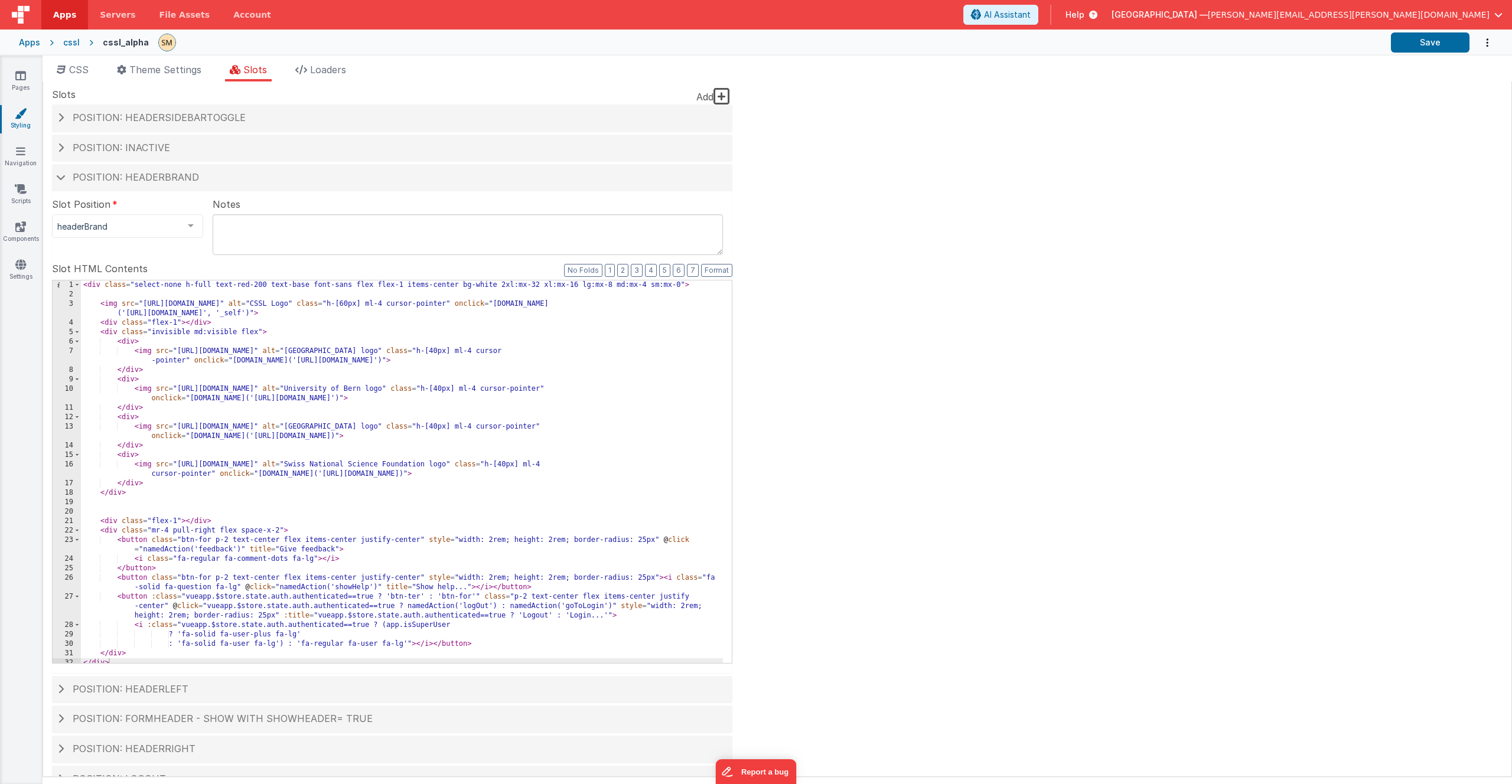
click at [287, 384] on div "< div class = "select-none h-full text-red-200 text-base font-sans flex flex-1 …" at bounding box center [402, 481] width 642 height 402
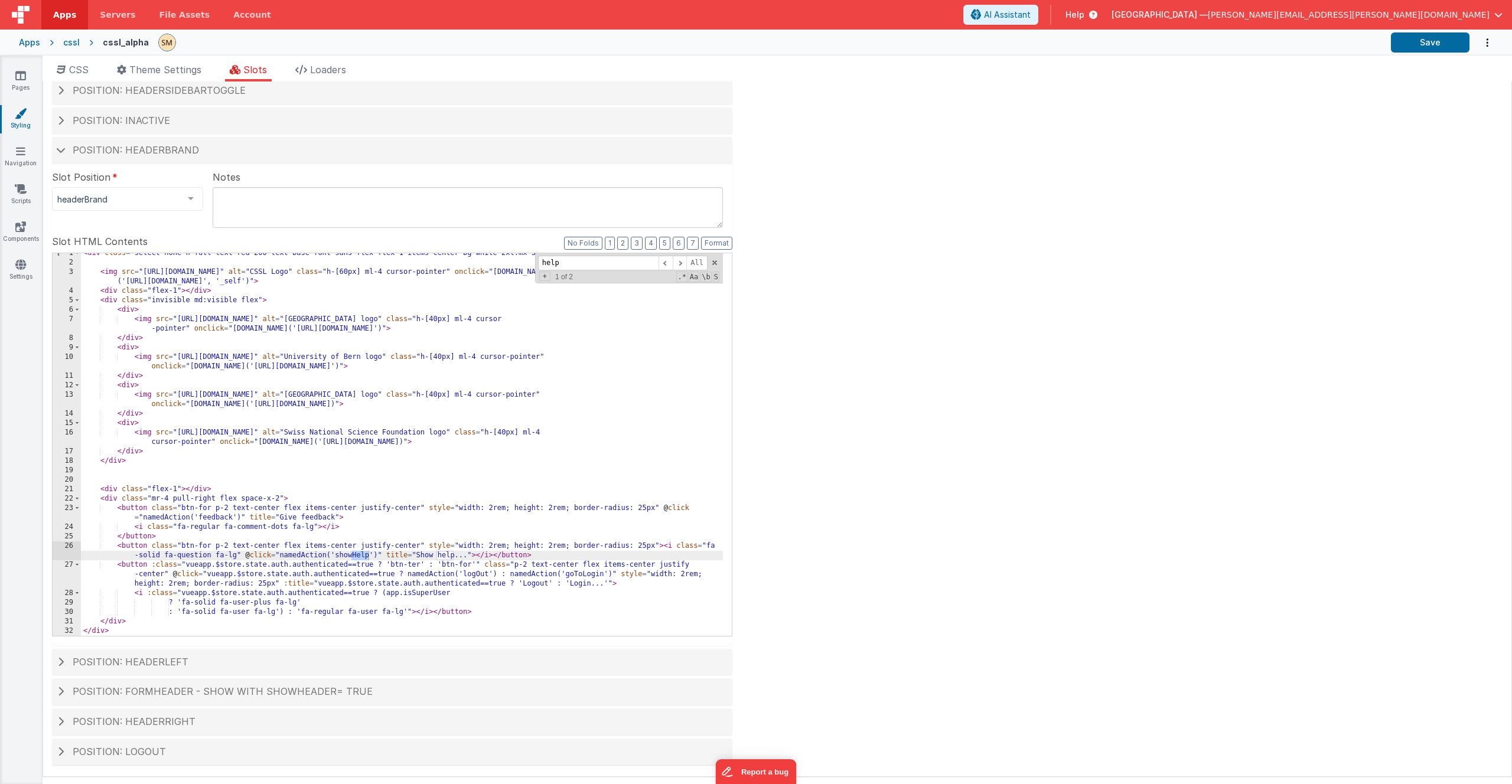
scroll to position [28, 0]
type input "help"
click at [514, 614] on div "< div class = "select-none h-full text-red-200 text-base font-sans flex flex-1 …" at bounding box center [402, 449] width 642 height 402
click at [382, 629] on div "< div class = "select-none h-full text-red-200 text-base font-sans flex flex-1 …" at bounding box center [402, 449] width 642 height 402
click at [379, 623] on div "< div class = "select-none h-full text-red-200 text-base font-sans flex flex-1 …" at bounding box center [402, 449] width 642 height 402
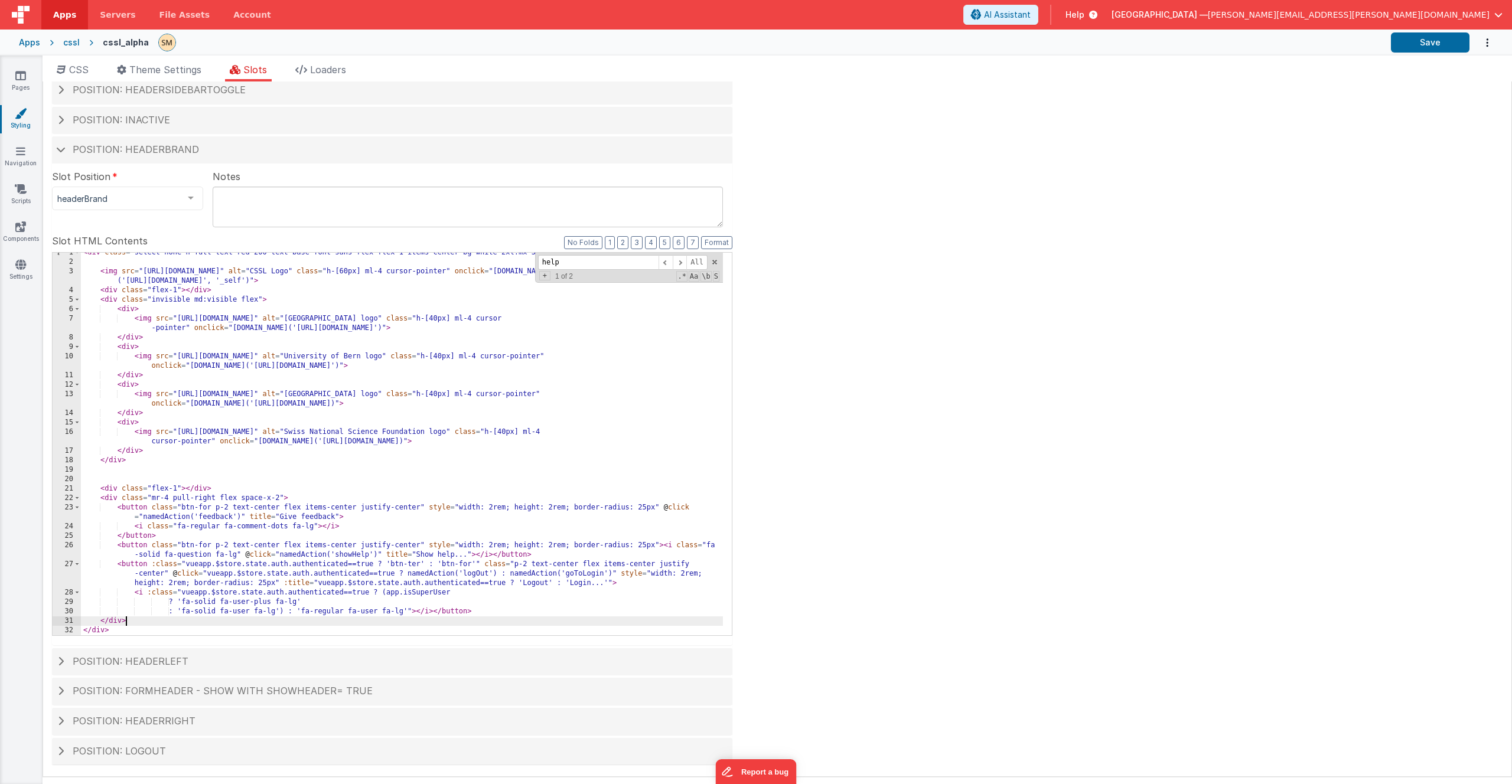
click at [389, 612] on div "< div class = "select-none h-full text-red-200 text-base font-sans flex flex-1 …" at bounding box center [402, 449] width 642 height 402
click at [391, 626] on div "< div class = "select-none h-full text-red-200 text-base font-sans flex flex-1 …" at bounding box center [402, 449] width 642 height 402
click at [391, 591] on div "< div class = "select-none h-full text-red-200 text-base font-sans flex flex-1 …" at bounding box center [402, 449] width 642 height 402
click at [351, 557] on div "< div class = "select-none h-full text-red-200 text-base font-sans flex flex-1 …" at bounding box center [402, 449] width 642 height 402
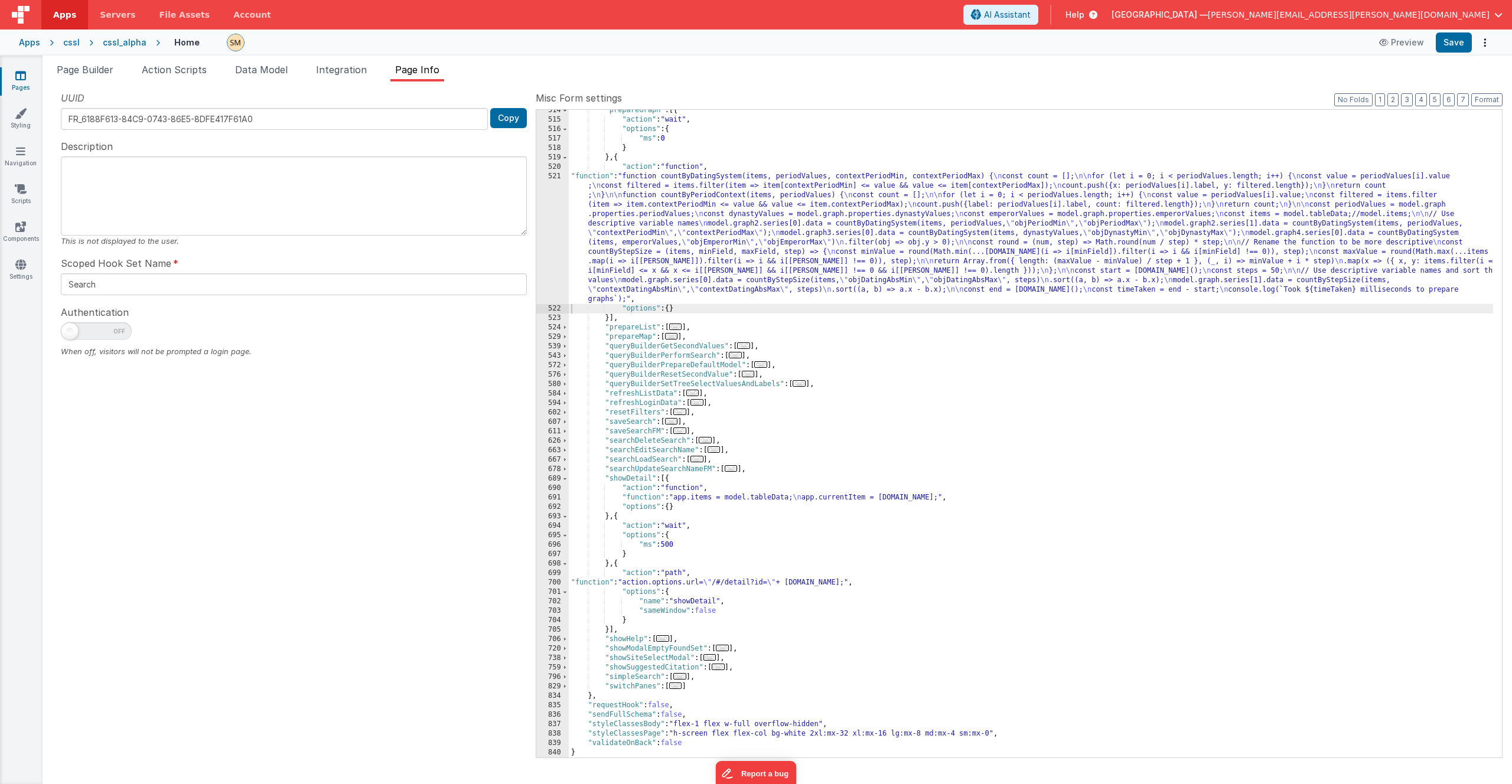
scroll to position [1119, 0]
click at [89, 69] on span "Page Builder" at bounding box center [84, 69] width 57 height 12
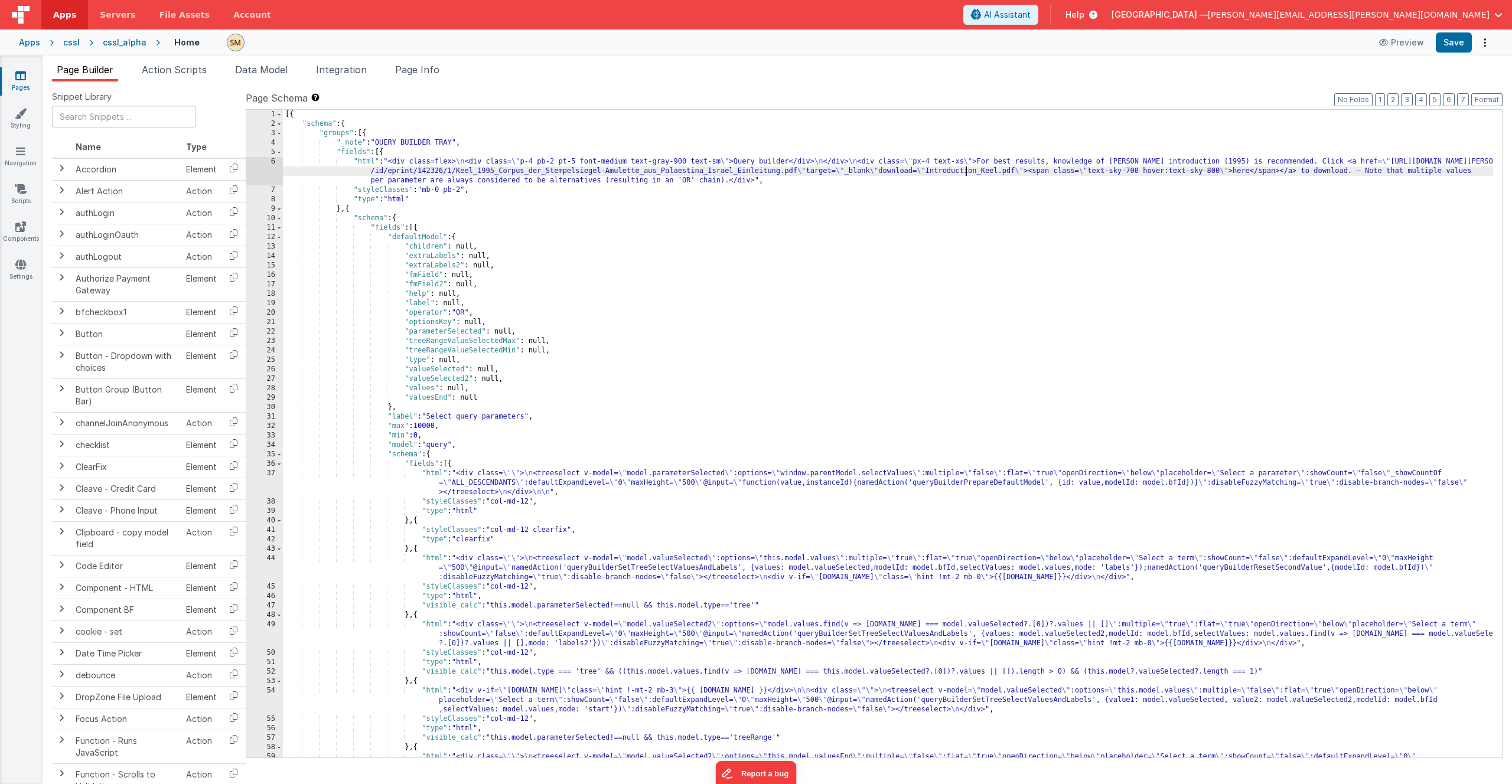
click at [968, 172] on div "[{ "schema" : { "groups" : [{ "_note" : "QUERY BUILDER TRAY" , "fields" : [{ "h…" at bounding box center [888, 452] width 1211 height 686
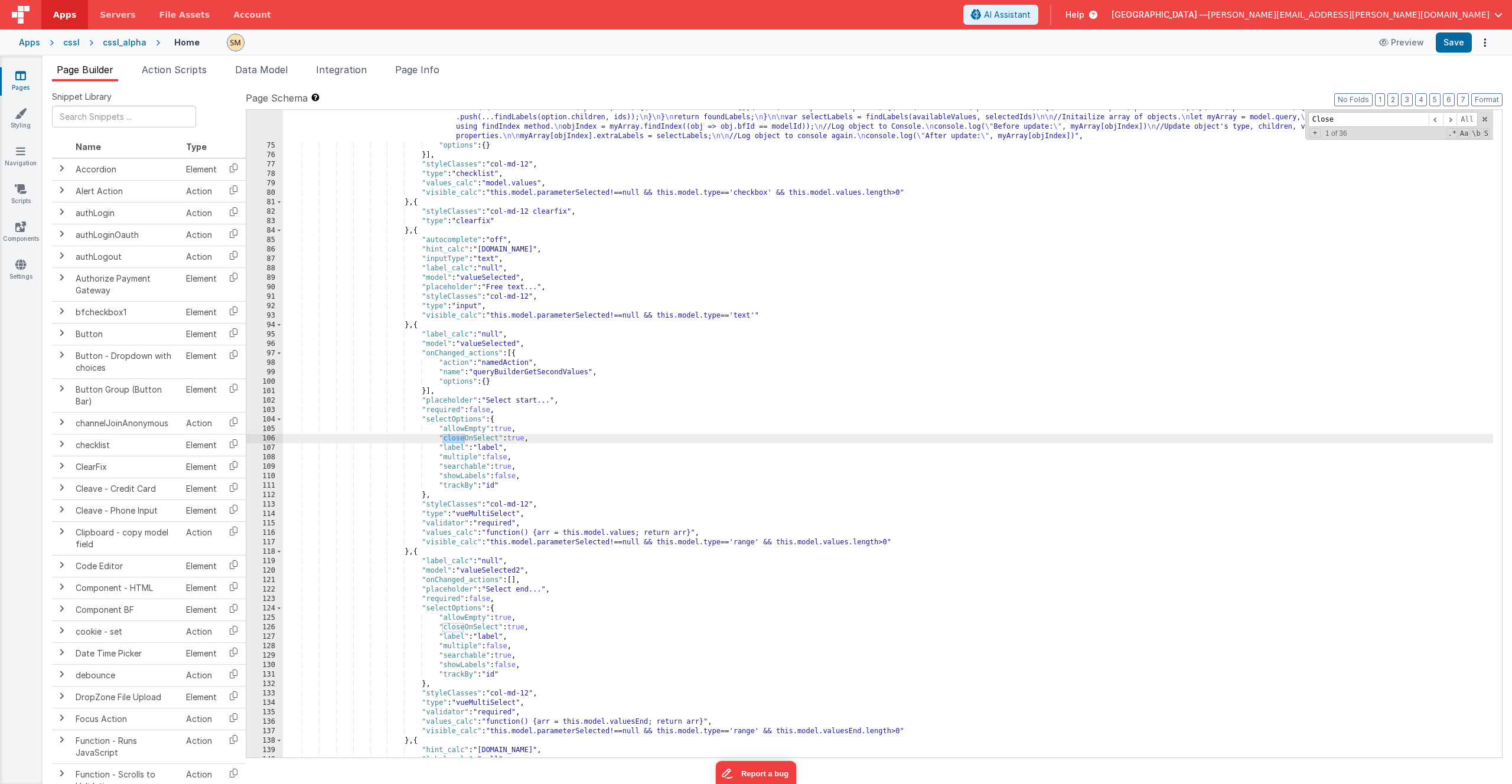
scroll to position [17600, 0]
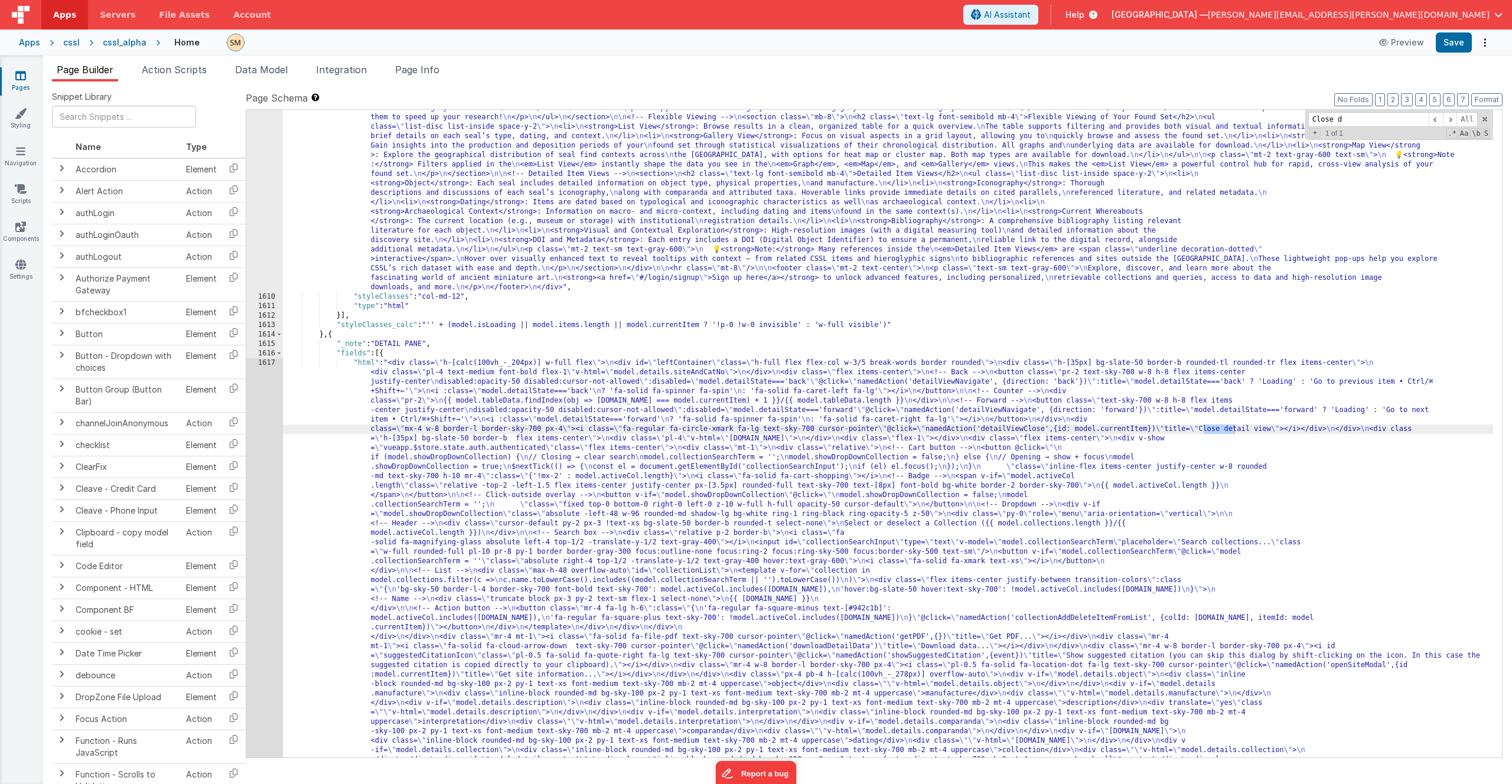
type input "Close d"
click at [698, 430] on div ""html" : "<div class= \" container mx-auto px-4 py-10 flex flex-col \" style= \…" at bounding box center [888, 739] width 1211 height 1517
click at [264, 462] on div "1617" at bounding box center [264, 637] width 36 height 557
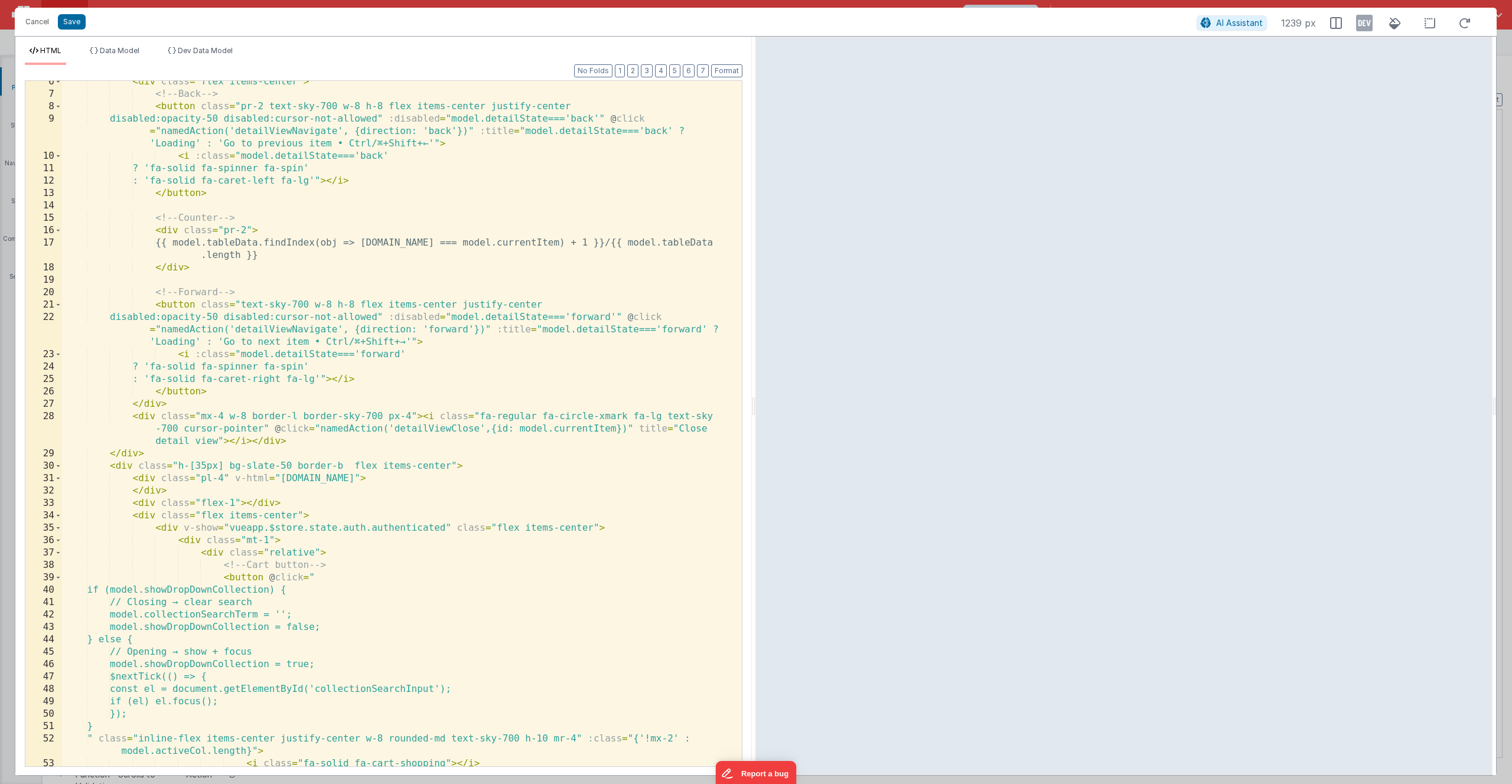
scroll to position [0, 0]
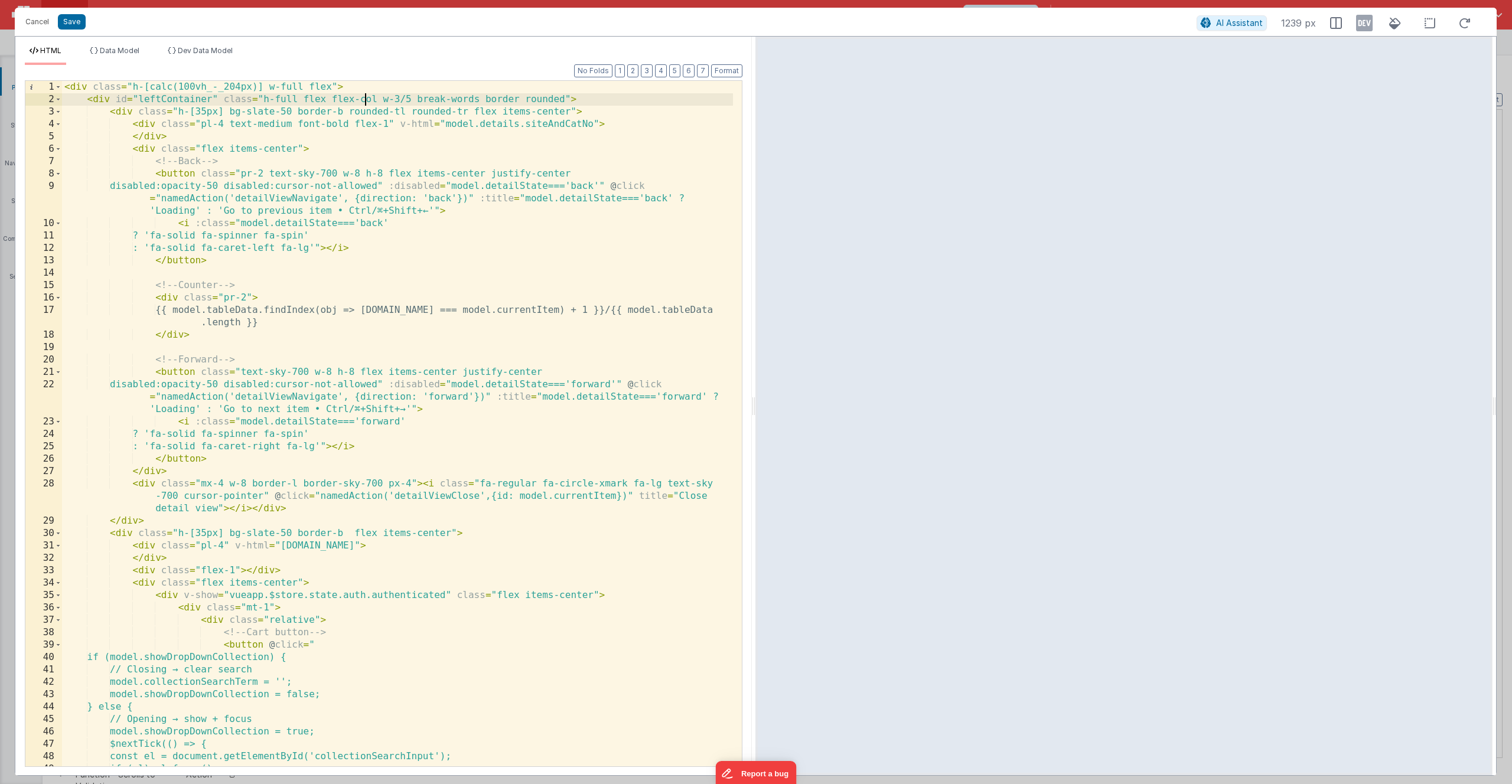
click at [366, 96] on div "< div class = "h-[calc(100vh_-_204px)] w-full flex" > < div id = "leftContainer…" at bounding box center [398, 436] width 671 height 710
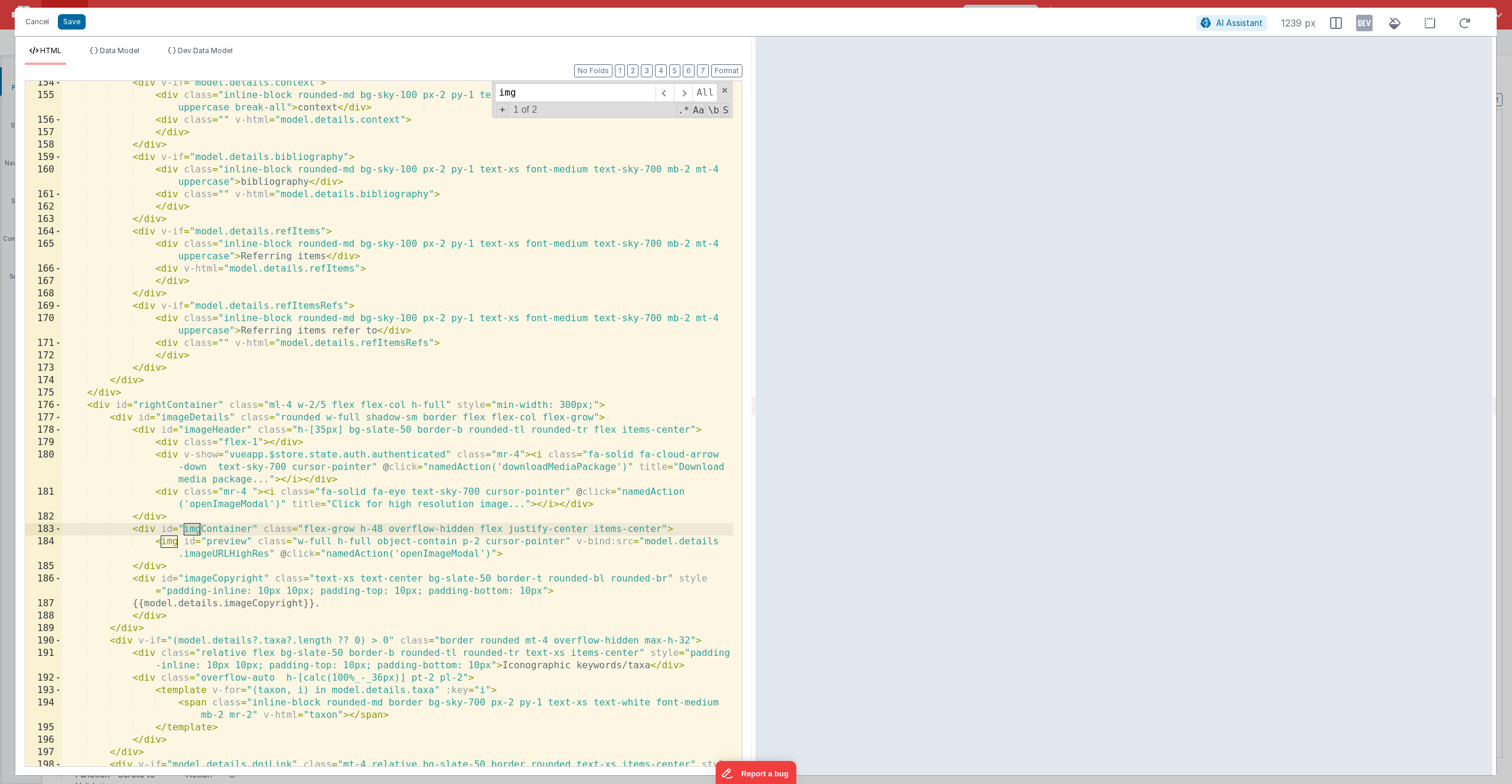
type input "img"
click at [267, 555] on div "< div v-if = "model.details.context" > < div class = "inline-block rounded-md b…" at bounding box center [398, 438] width 671 height 723
drag, startPoint x: 267, startPoint y: 555, endPoint x: 184, endPoint y: 553, distance: 83.0
click at [184, 553] on div "< div v-if = "model.details.context" > < div class = "inline-block rounded-md b…" at bounding box center [398, 438] width 671 height 723
click at [415, 550] on div "< div v-if = "model.details.context" > < div class = "inline-block rounded-md b…" at bounding box center [398, 438] width 671 height 723
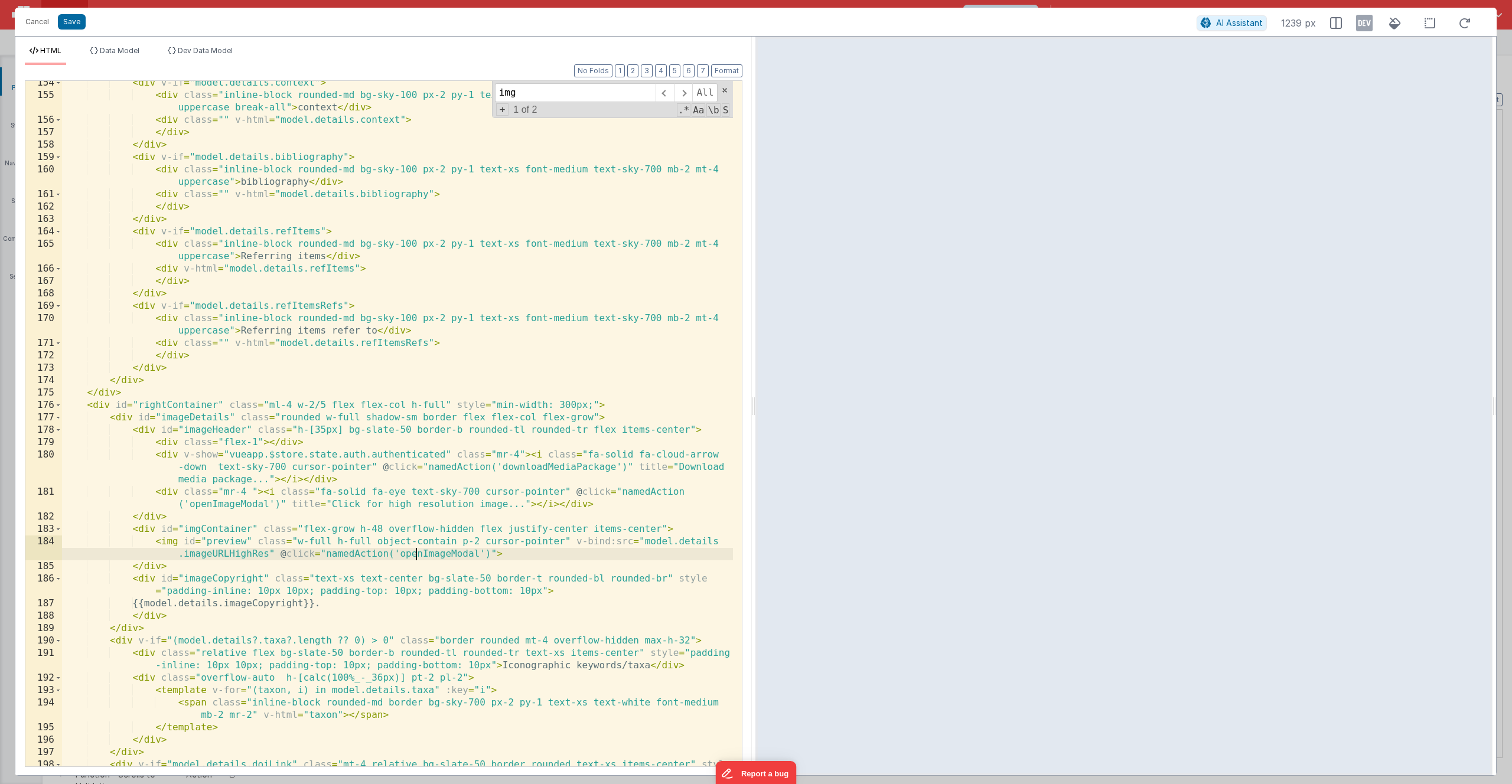
click at [414, 551] on div "< div v-if = "model.details.context" > < div class = "inline-block rounded-md b…" at bounding box center [398, 438] width 671 height 723
click at [417, 552] on div "< div v-if = "model.details.context" > < div class = "inline-block rounded-md b…" at bounding box center [398, 438] width 671 height 723
click at [35, 22] on button "Cancel" at bounding box center [37, 22] width 36 height 17
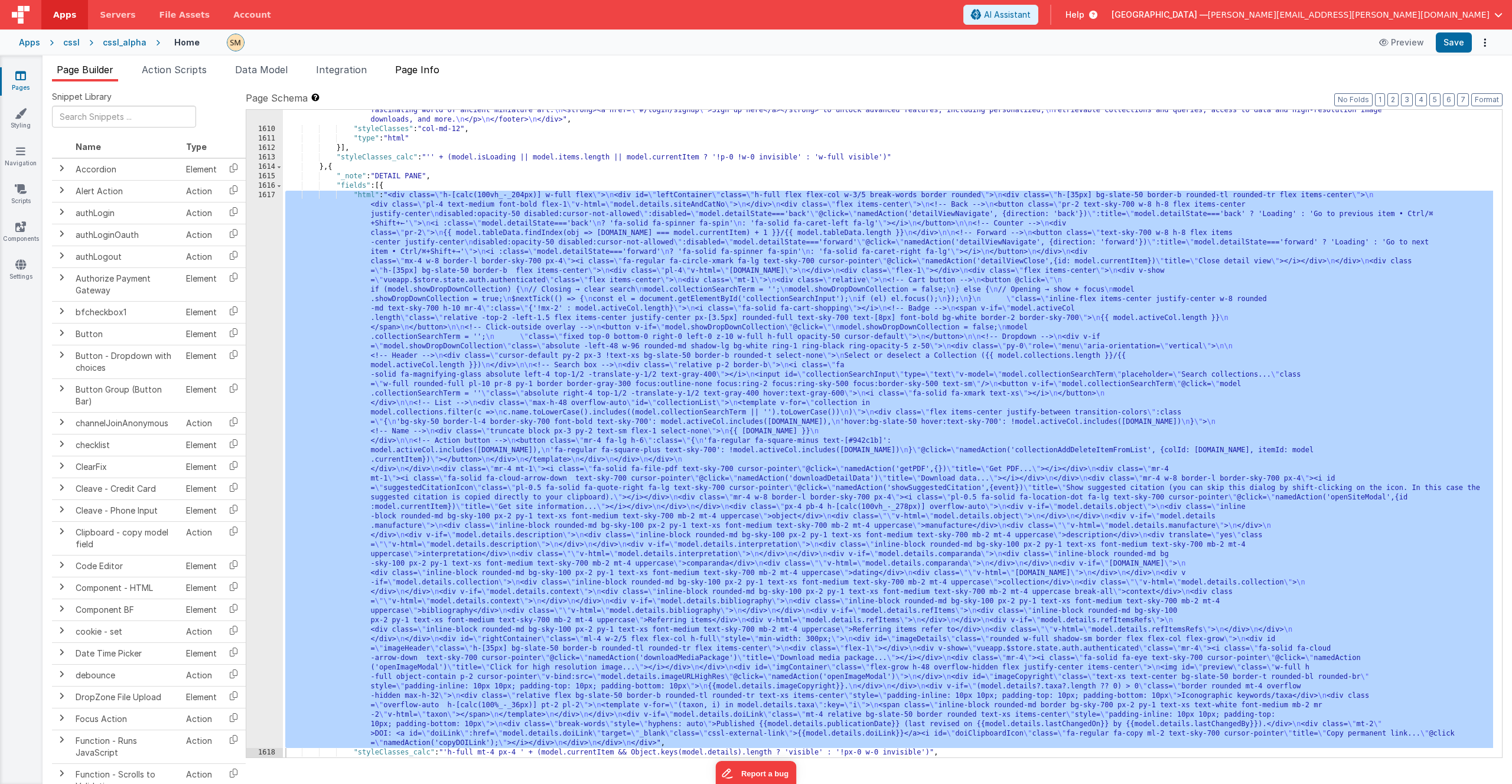
click at [437, 70] on span "Page Info" at bounding box center [417, 69] width 44 height 12
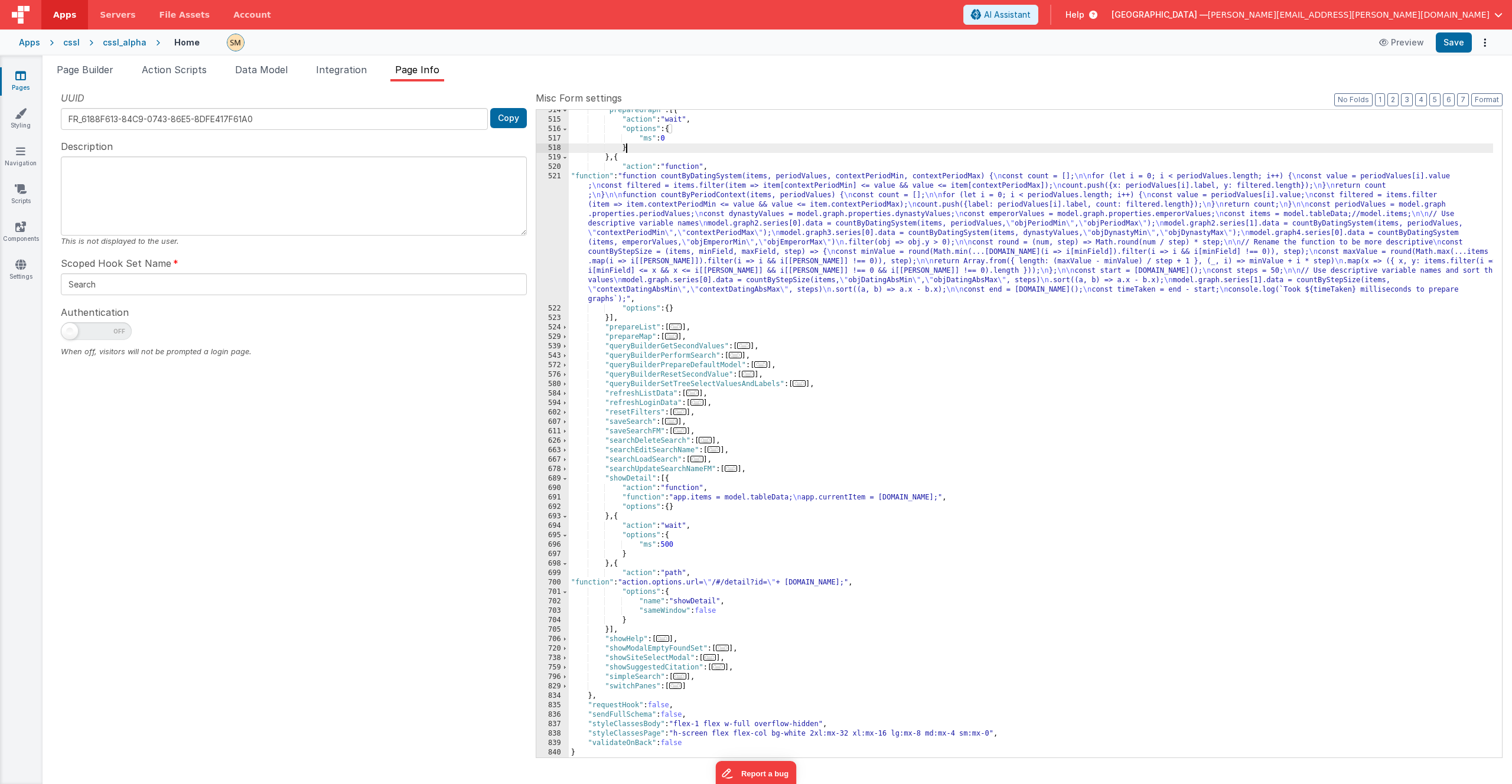
click at [684, 146] on div ""prepareGraph" : [{ "action" : "wait" , "options" : { "ms" : 0 } } , { "action"…" at bounding box center [1031, 439] width 925 height 667
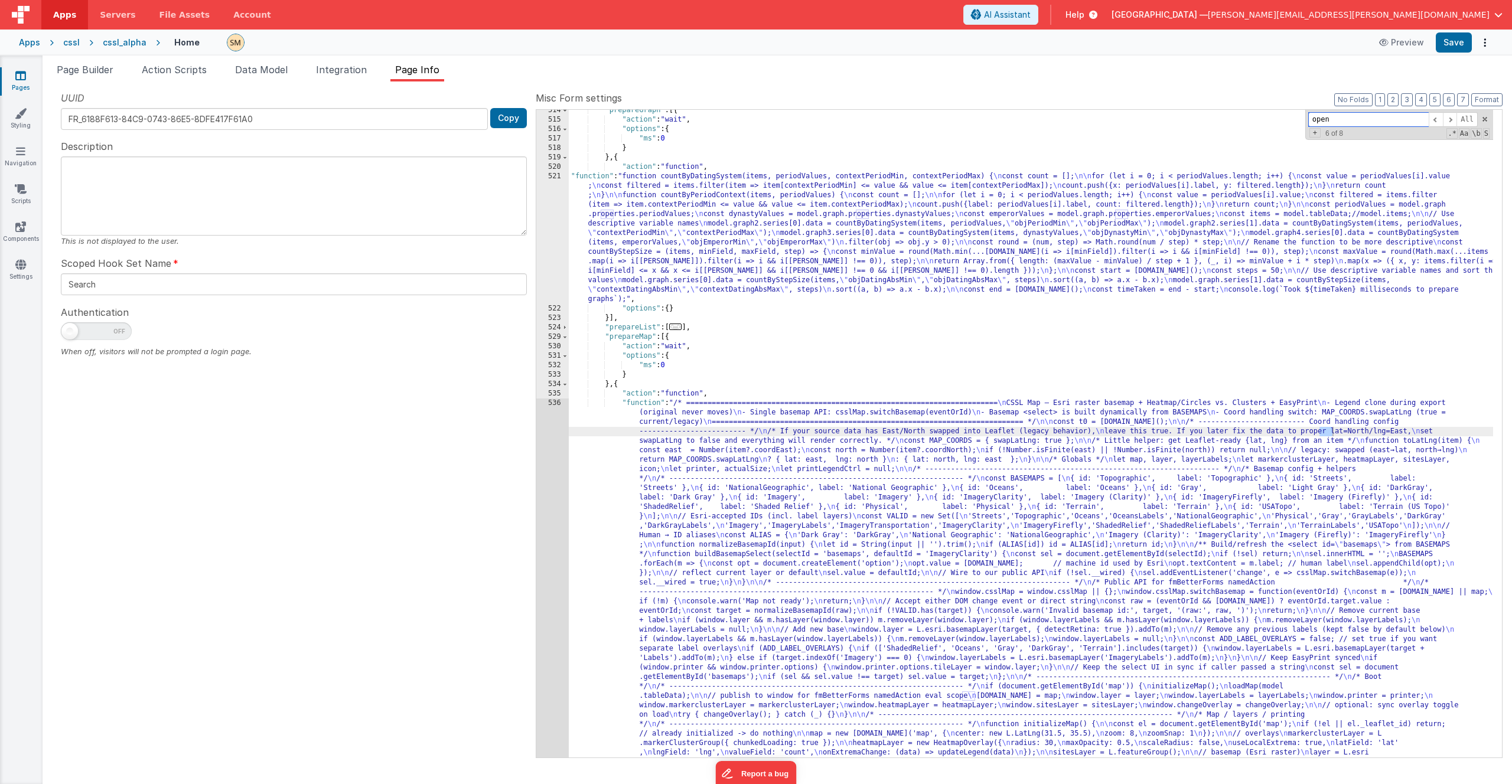
scroll to position [763, 0]
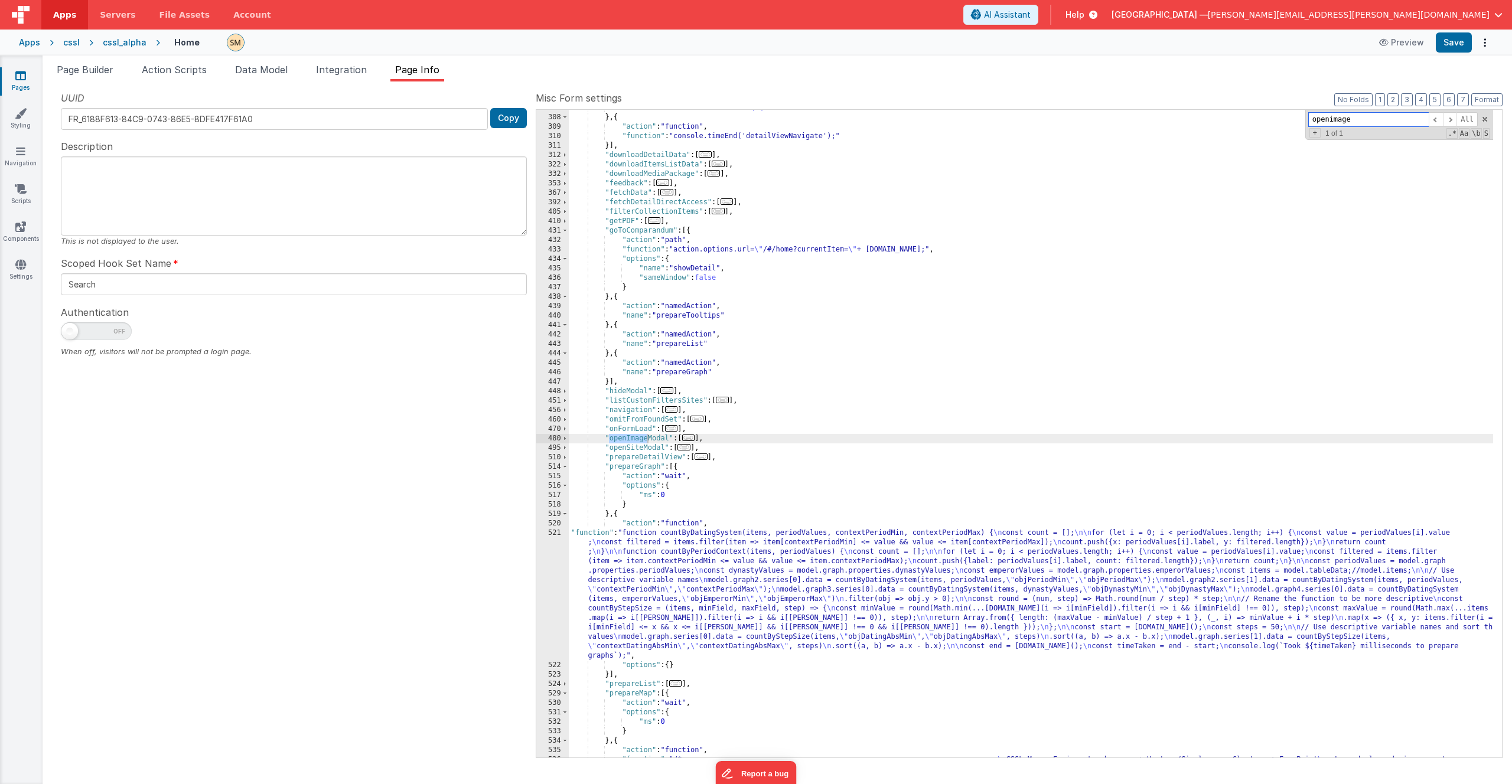
type input "openimage"
click at [691, 437] on span "..." at bounding box center [689, 437] width 13 height 6
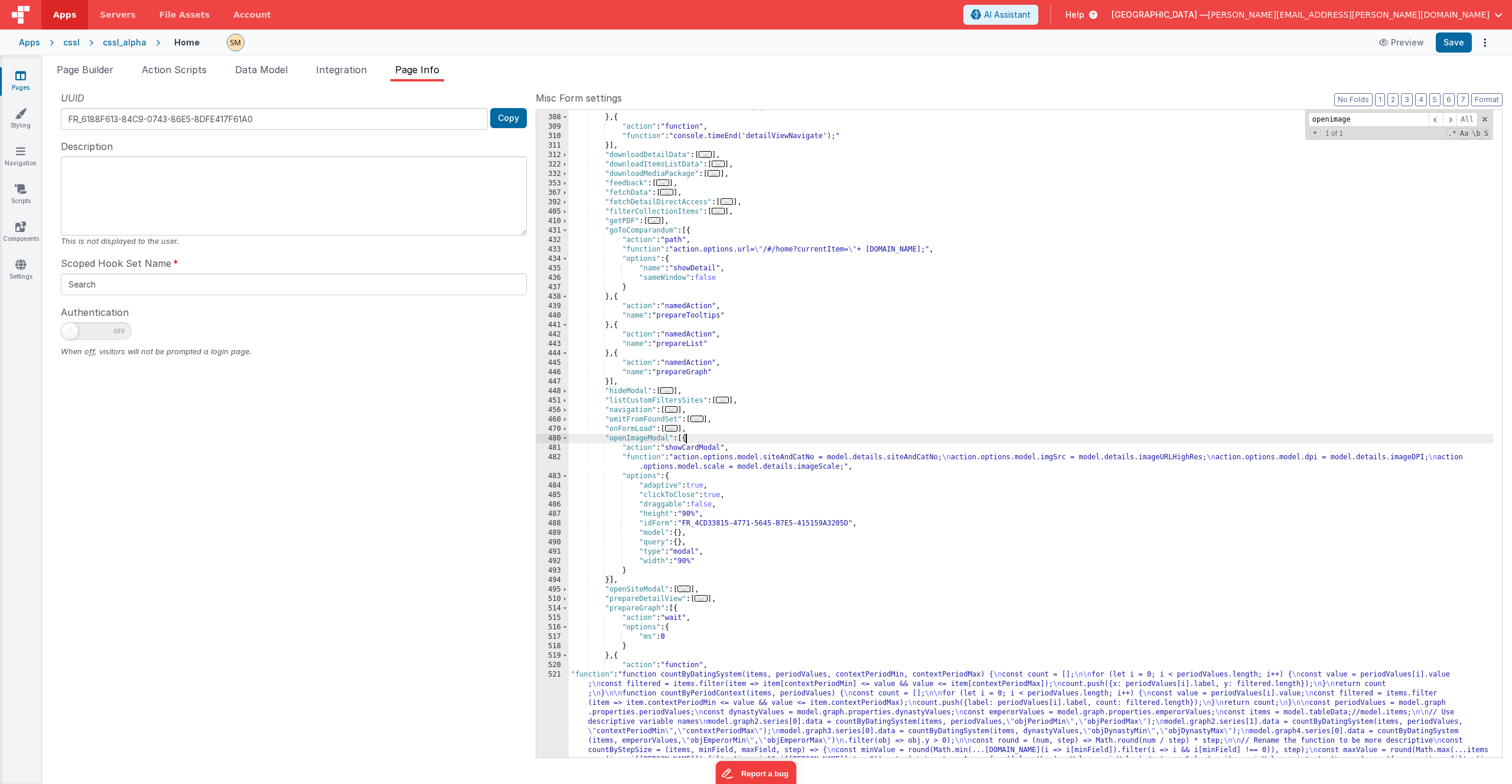
click at [735, 467] on div ""function" : "model.detailState= \"\" " } , { "action" : "function" , "function…" at bounding box center [1031, 498] width 925 height 790
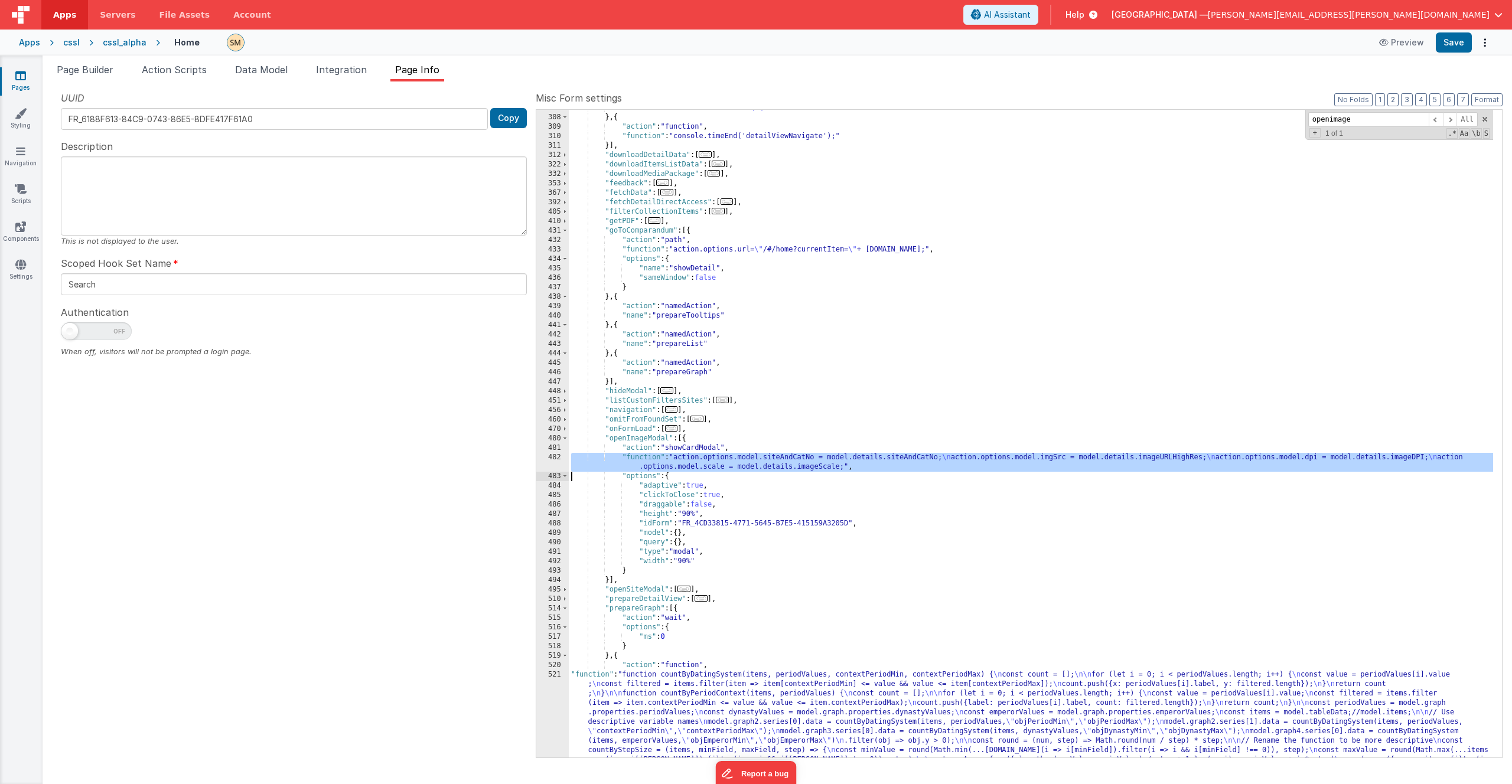
click at [557, 466] on div "482" at bounding box center [553, 462] width 33 height 19
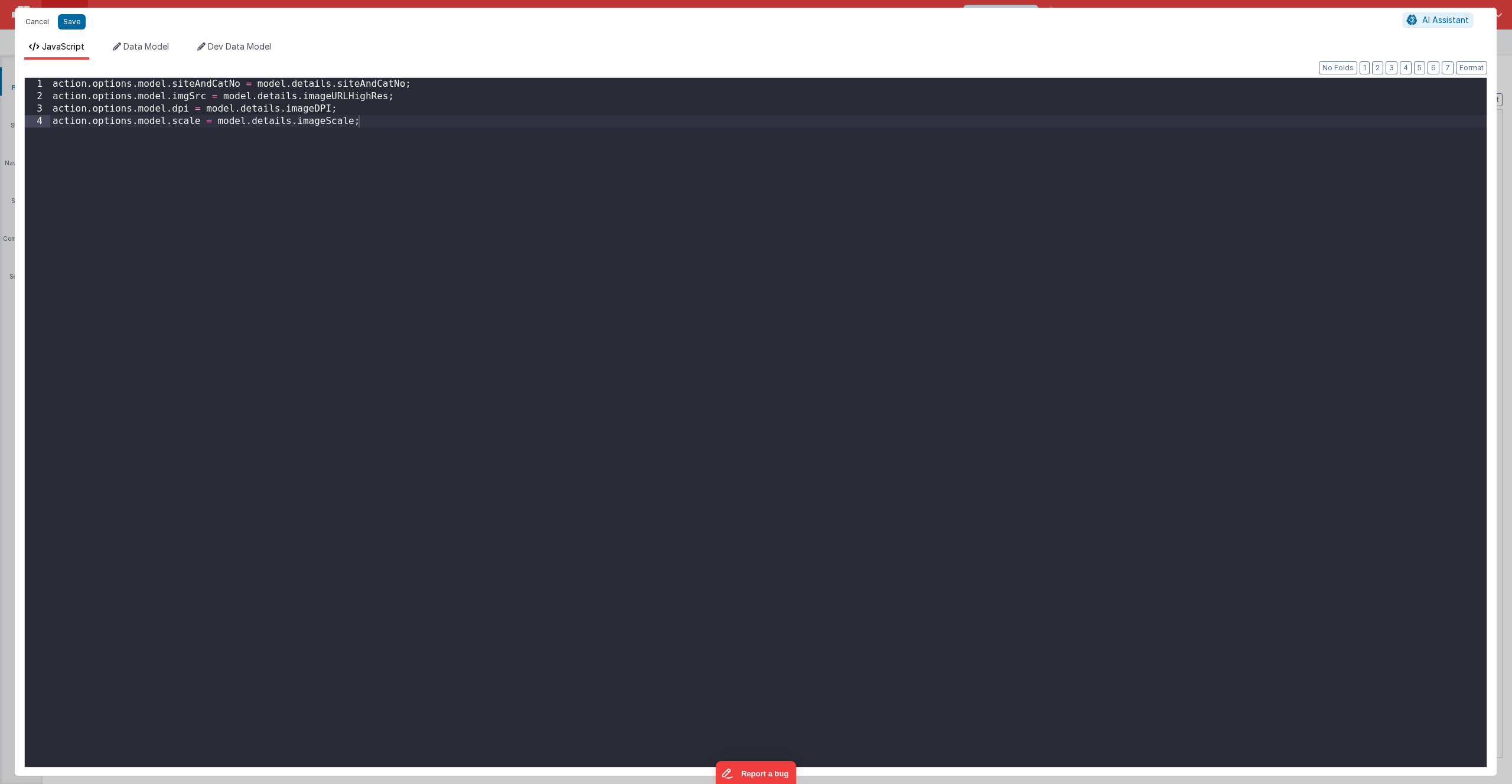
click at [48, 21] on button "Cancel" at bounding box center [37, 22] width 36 height 17
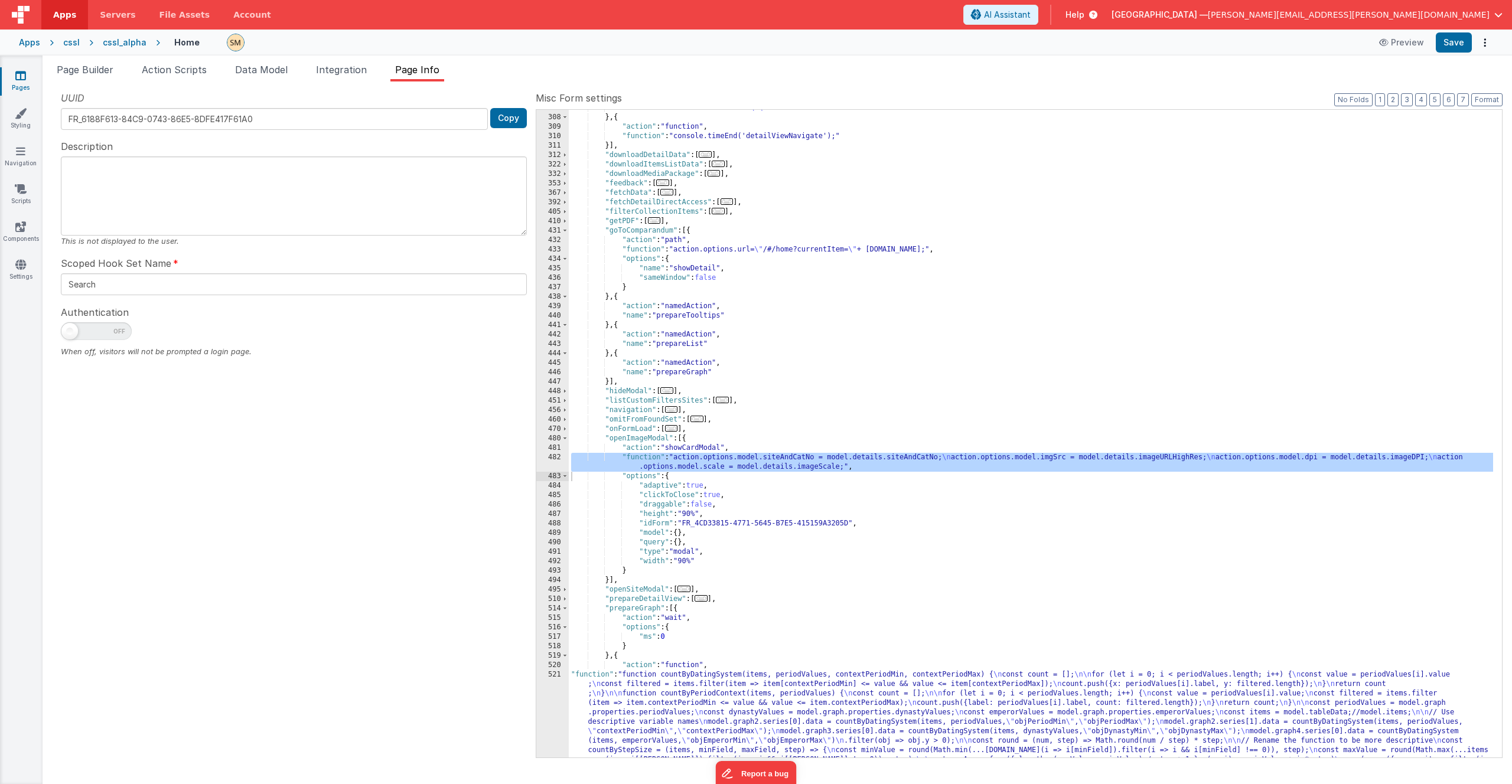
click at [678, 462] on div ""function" : "model.detailState= \"\" " } , { "action" : "function" , "function…" at bounding box center [1031, 498] width 925 height 790
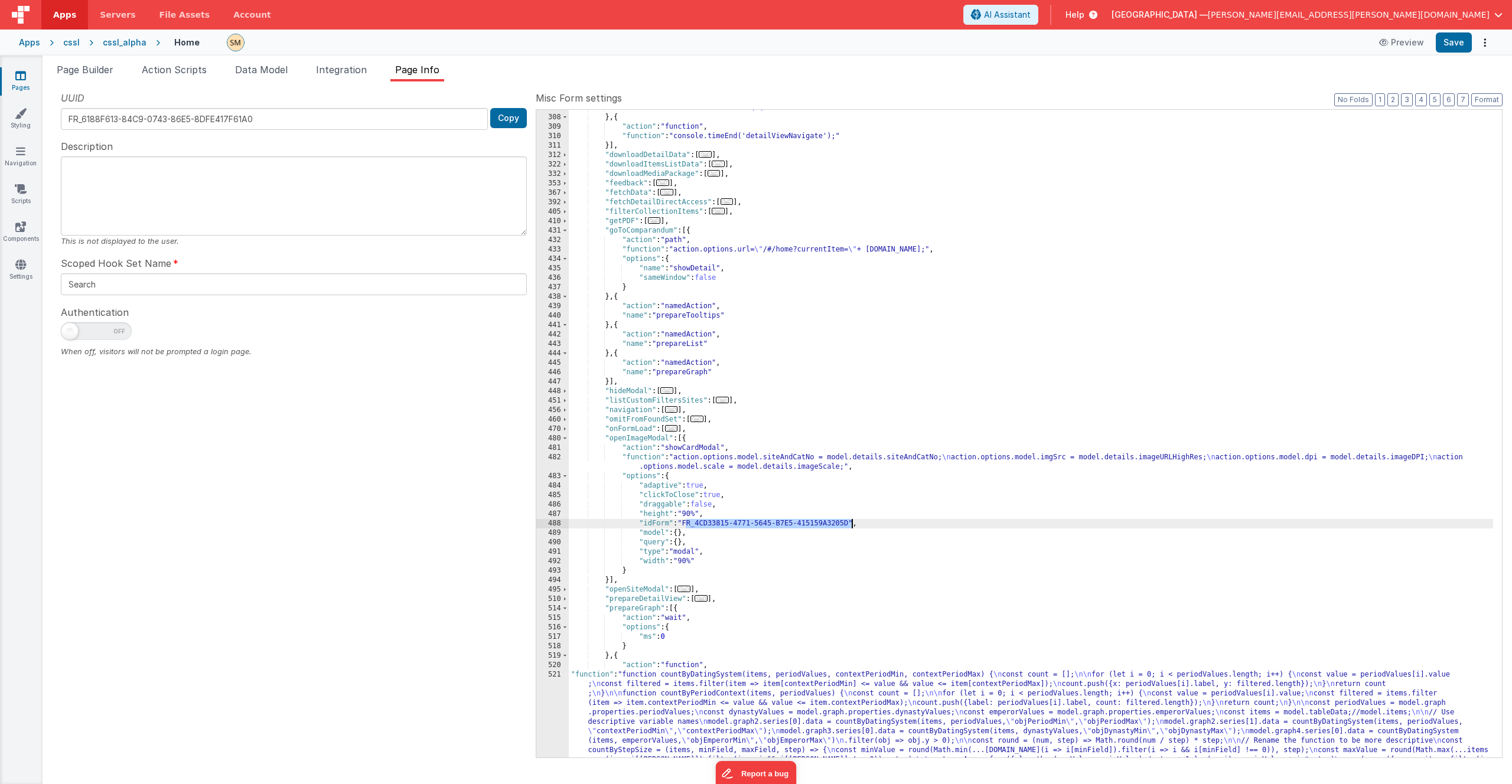
drag, startPoint x: 684, startPoint y: 525, endPoint x: 852, endPoint y: 522, distance: 168.0
click at [852, 522] on div ""function" : "model.detailState= \"\" " } , { "action" : "function" , "function…" at bounding box center [1031, 498] width 925 height 790
click at [269, 74] on span "Data Model" at bounding box center [261, 69] width 52 height 12
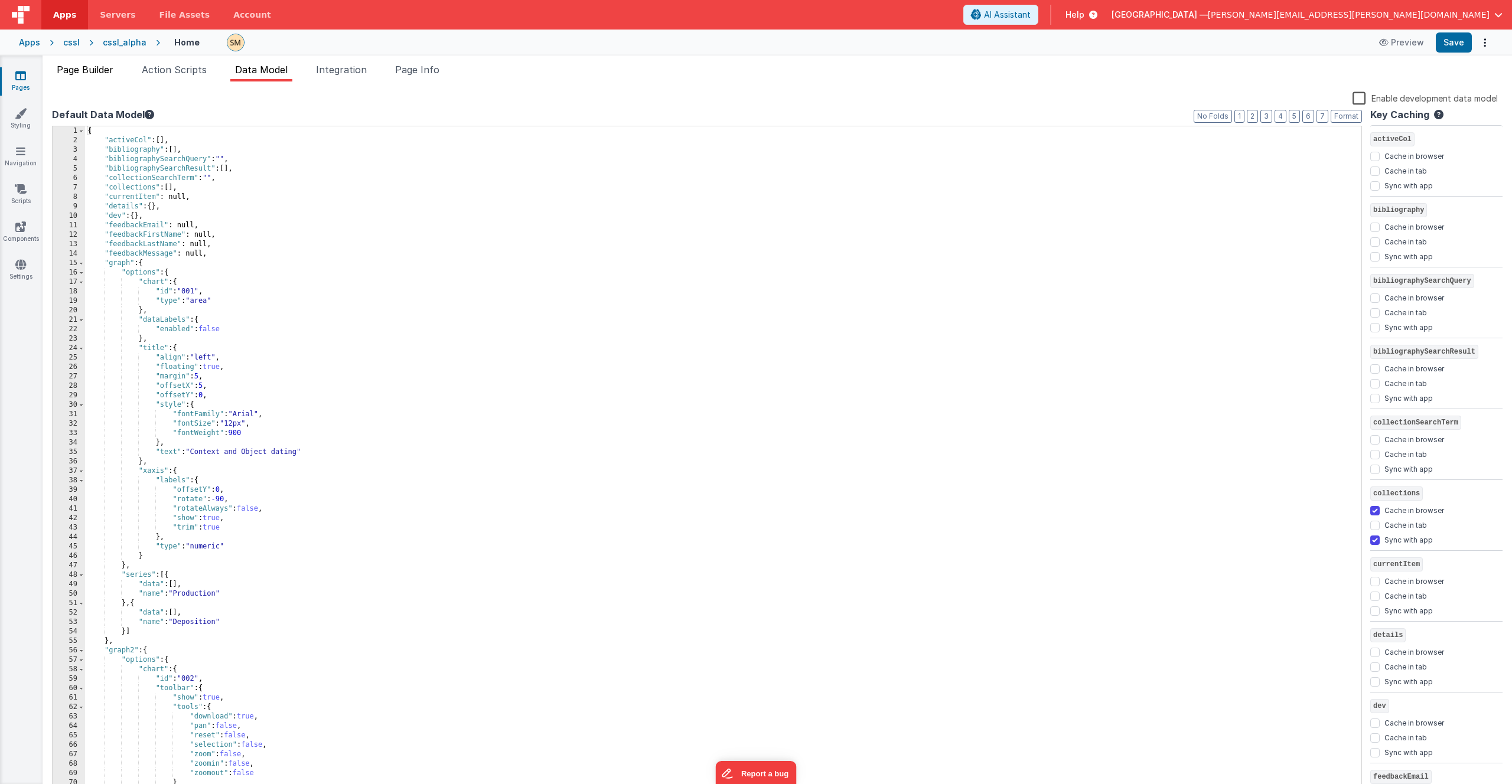
click at [94, 74] on span "Page Builder" at bounding box center [84, 69] width 57 height 12
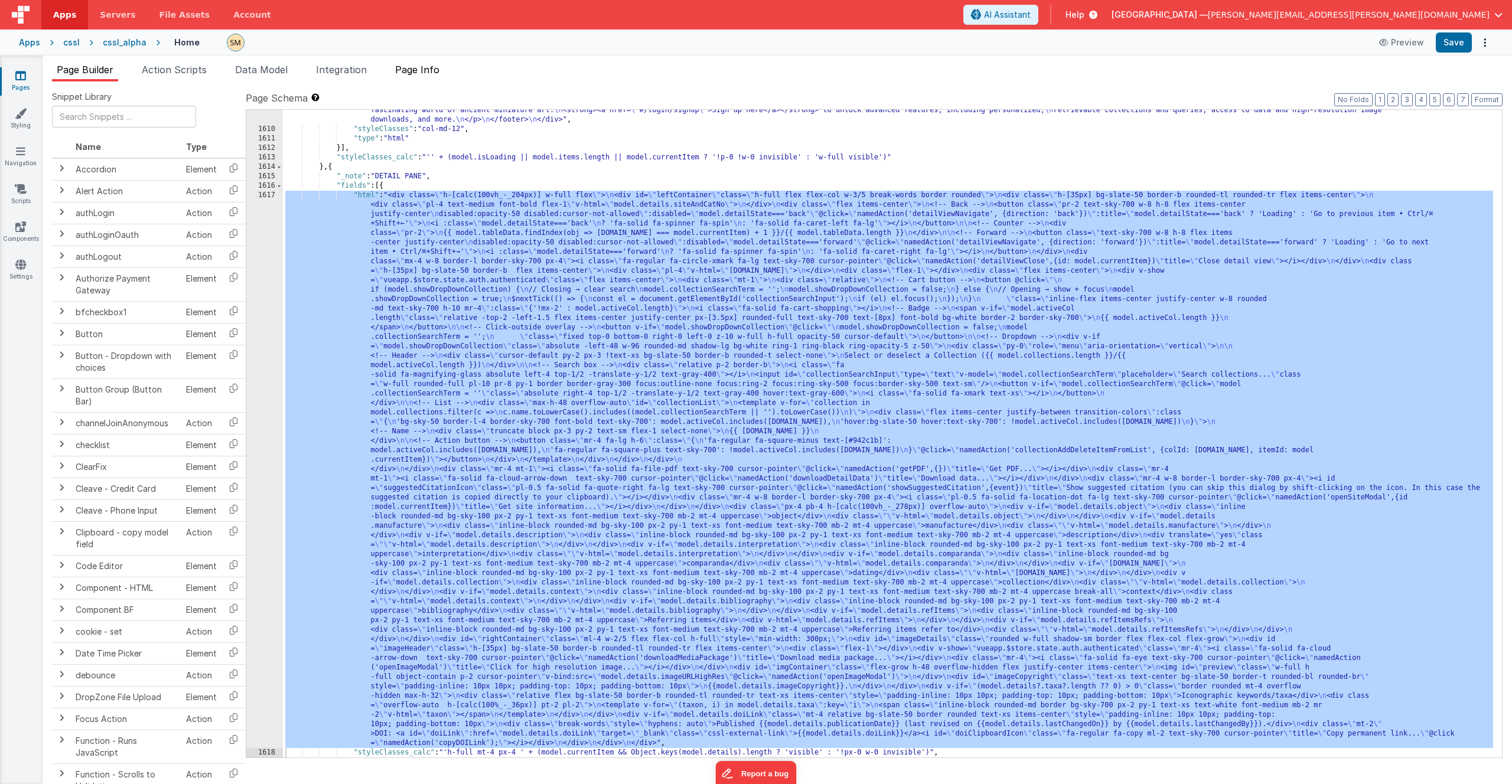
click at [431, 68] on span "Page Info" at bounding box center [417, 69] width 44 height 12
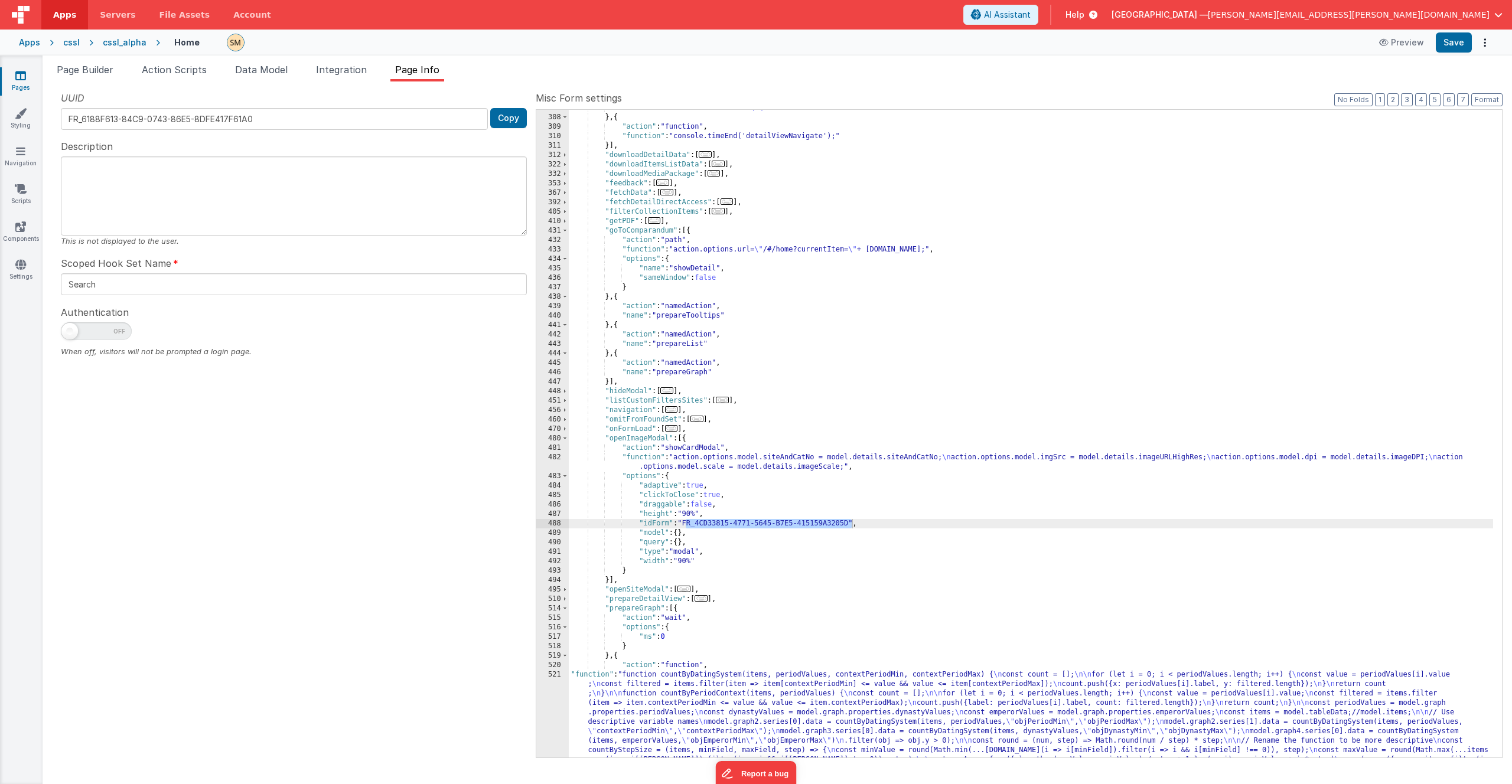
click at [757, 528] on div ""function" : "model.detailState= \"\" " } , { "action" : "function" , "function…" at bounding box center [1031, 498] width 925 height 790
drag, startPoint x: 851, startPoint y: 523, endPoint x: 687, endPoint y: 525, distance: 164.0
click at [687, 525] on div ""function" : "model.detailState= \"\" " } , { "action" : "function" , "function…" at bounding box center [1031, 498] width 925 height 790
click at [1455, 43] on button "Save" at bounding box center [1454, 43] width 36 height 20
click at [1460, 45] on button "Save" at bounding box center [1454, 43] width 36 height 20
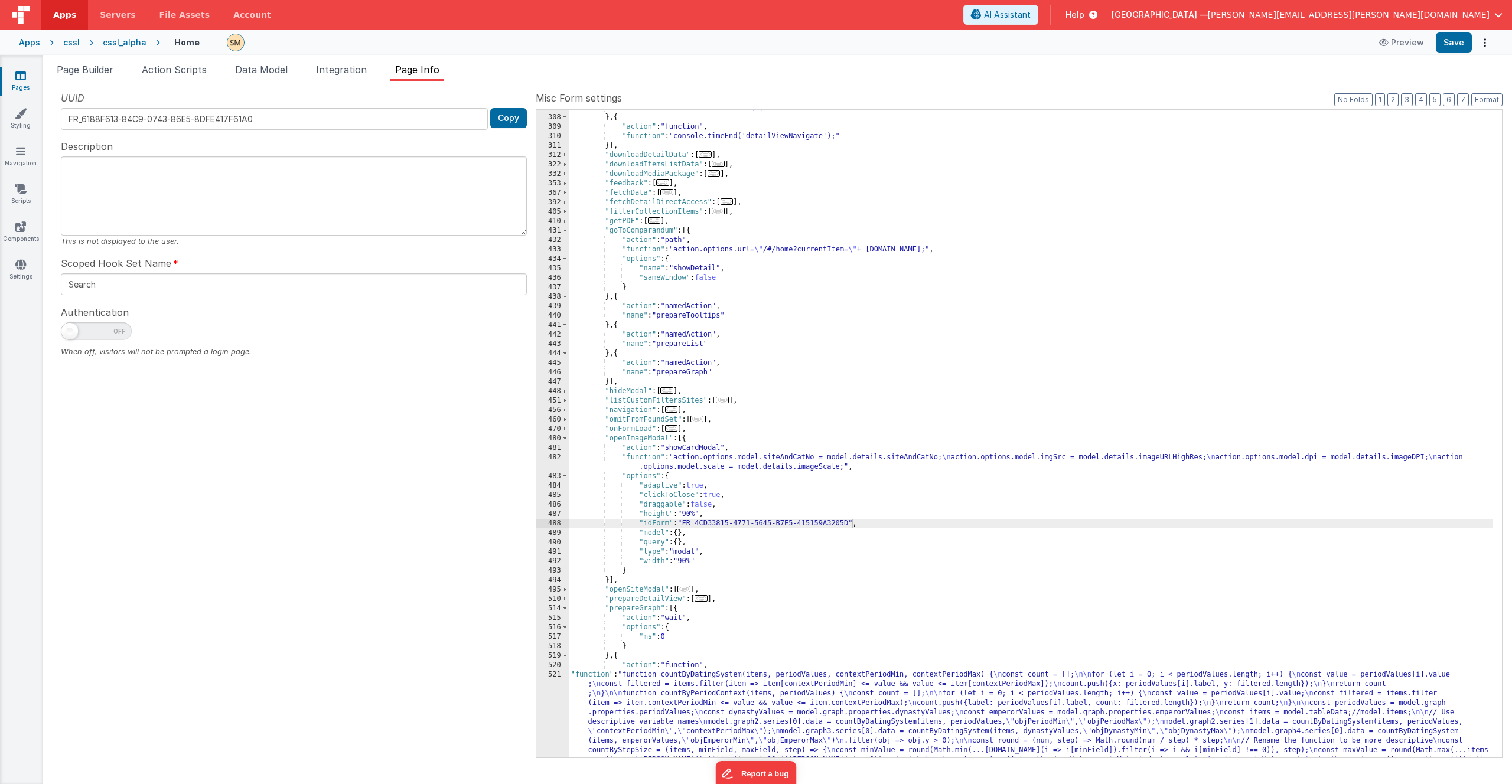
click at [711, 456] on div ""function" : "model.detailState= \"\" " } , { "action" : "function" , "function…" at bounding box center [1031, 498] width 925 height 790
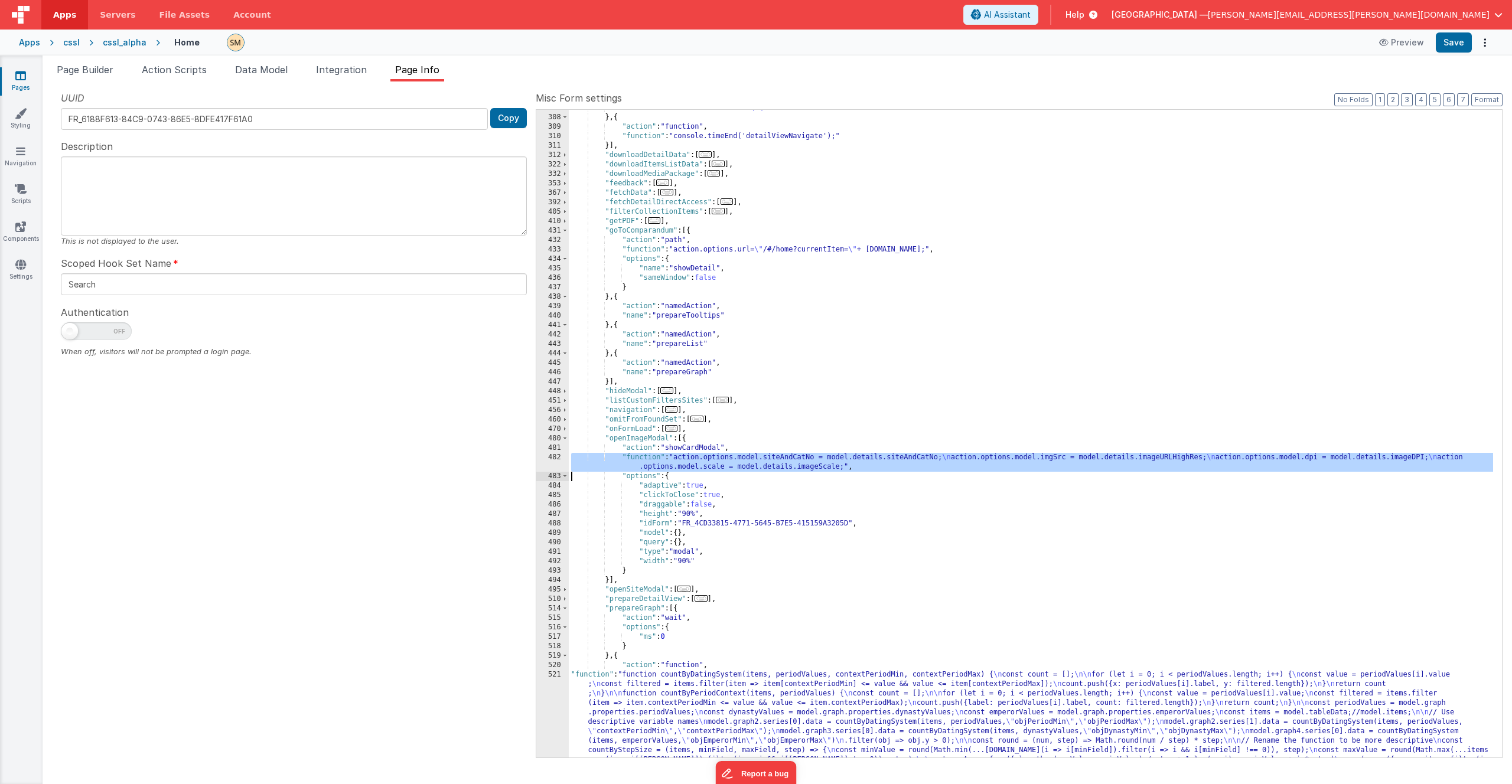
click at [555, 465] on div "482" at bounding box center [553, 462] width 33 height 19
click at [684, 461] on div ""function" : "model.detailState= \"\" " } , { "action" : "function" , "function…" at bounding box center [1031, 498] width 925 height 790
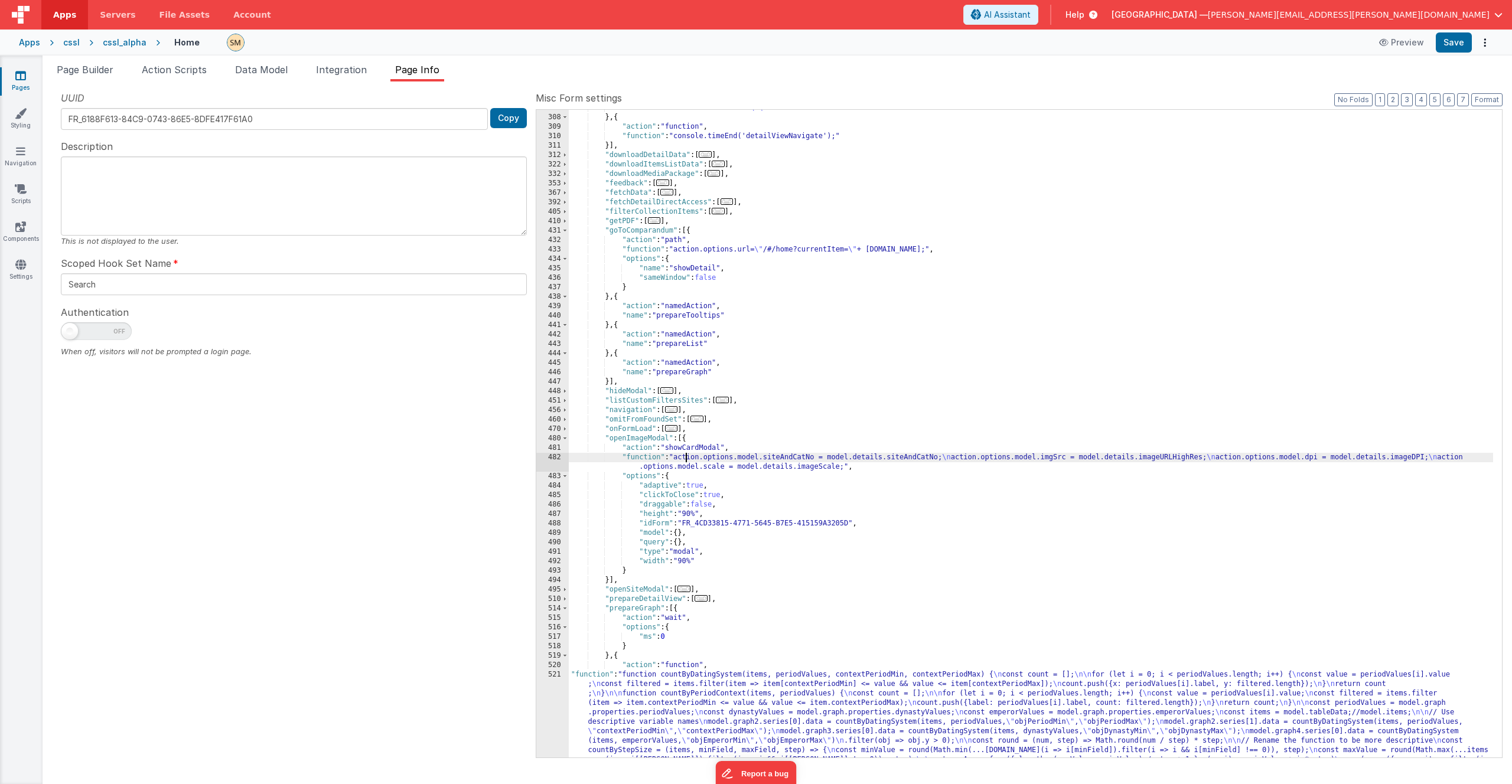
click at [687, 447] on div ""function" : "model.detailState= \"\" " } , { "action" : "function" , "function…" at bounding box center [1031, 498] width 925 height 790
drag, startPoint x: 728, startPoint y: 448, endPoint x: 666, endPoint y: 451, distance: 62.1
click at [666, 451] on div ""function" : "model.detailState= \"\" " } , { "action" : "function" , "function…" at bounding box center [1031, 498] width 925 height 790
click at [686, 449] on div ""function" : "model.detailState= \"\" " } , { "action" : "function" , "function…" at bounding box center [1031, 498] width 925 height 790
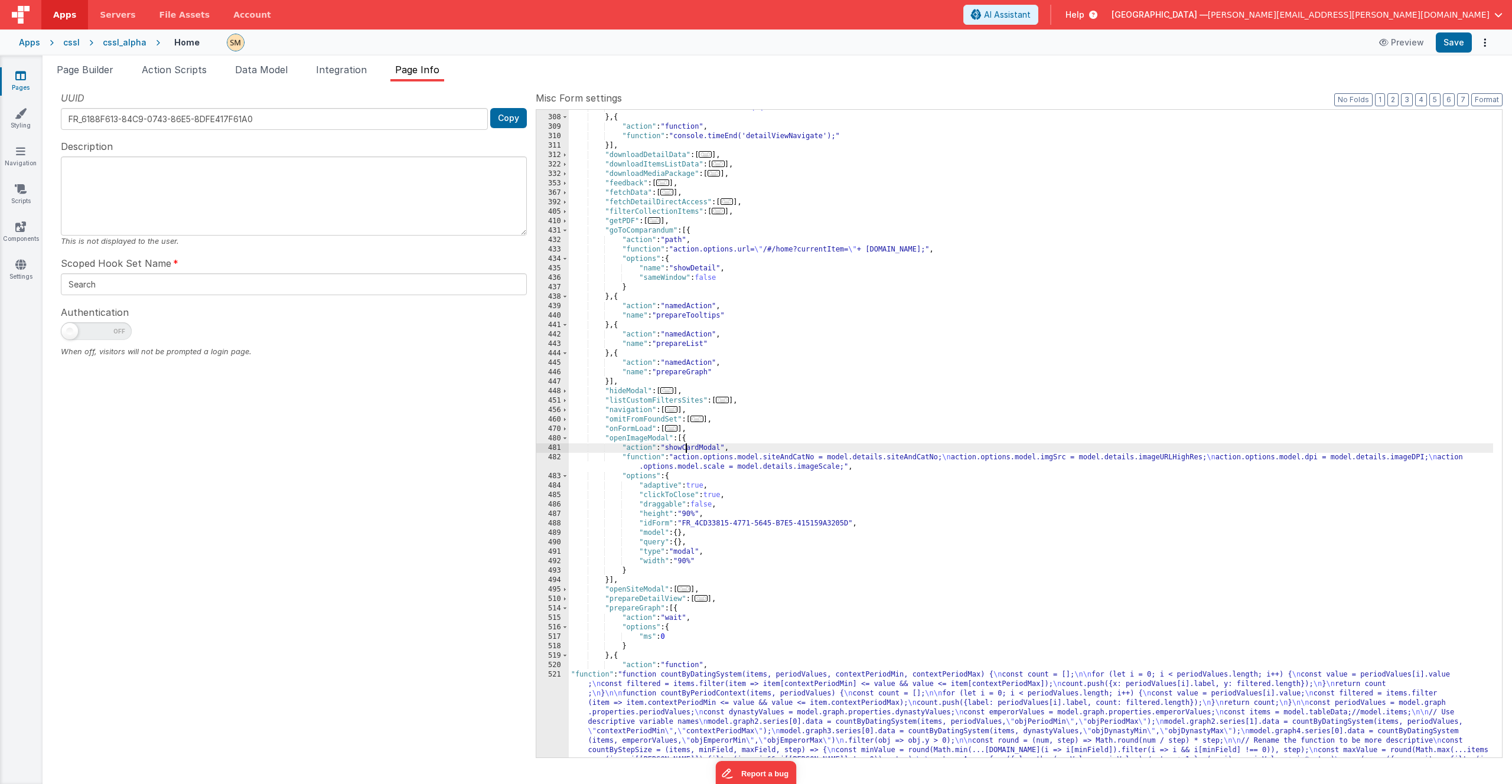
click at [686, 449] on div ""function" : "model.detailState= \"\" " } , { "action" : "function" , "function…" at bounding box center [1031, 498] width 925 height 790
click at [706, 446] on div ""function" : "model.detailState= \"\" " } , { "action" : "function" , "function…" at bounding box center [1031, 498] width 925 height 790
click at [1084, 12] on span "Help" at bounding box center [1075, 15] width 19 height 12
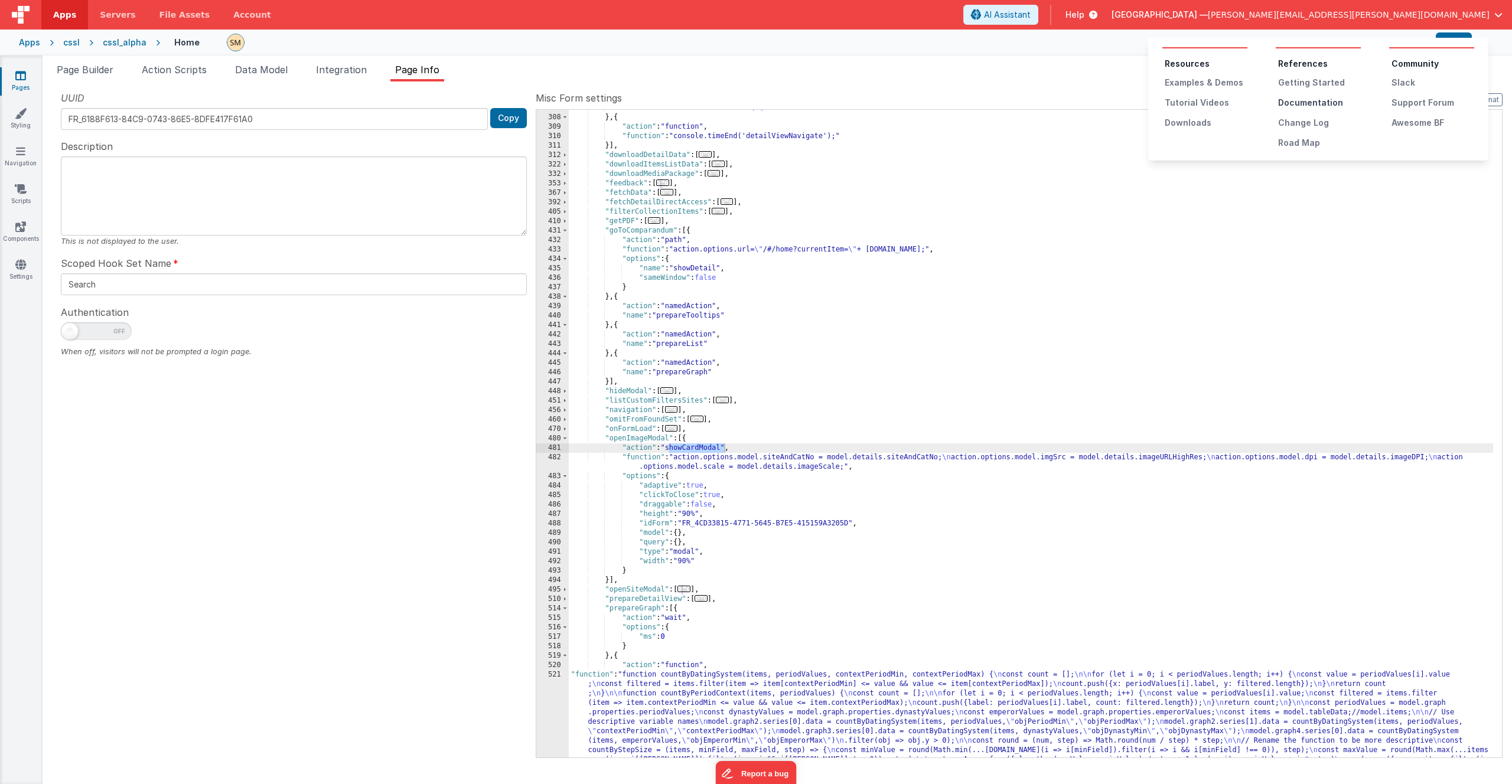
click at [1312, 102] on div "Documentation" at bounding box center [1319, 103] width 83 height 12
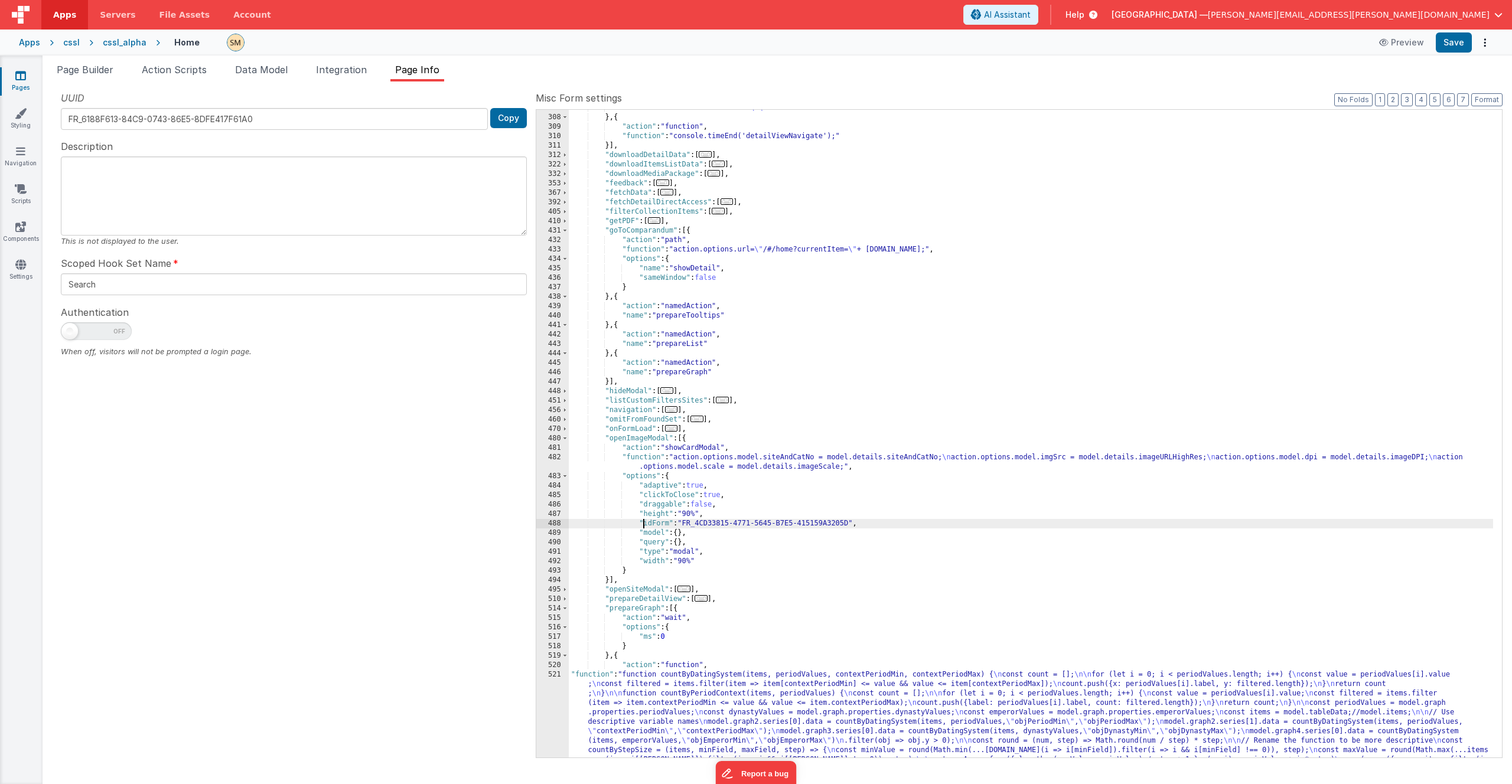
click at [643, 522] on div ""function" : "model.detailState= \"\" " } , { "action" : "function" , "function…" at bounding box center [1031, 498] width 925 height 790
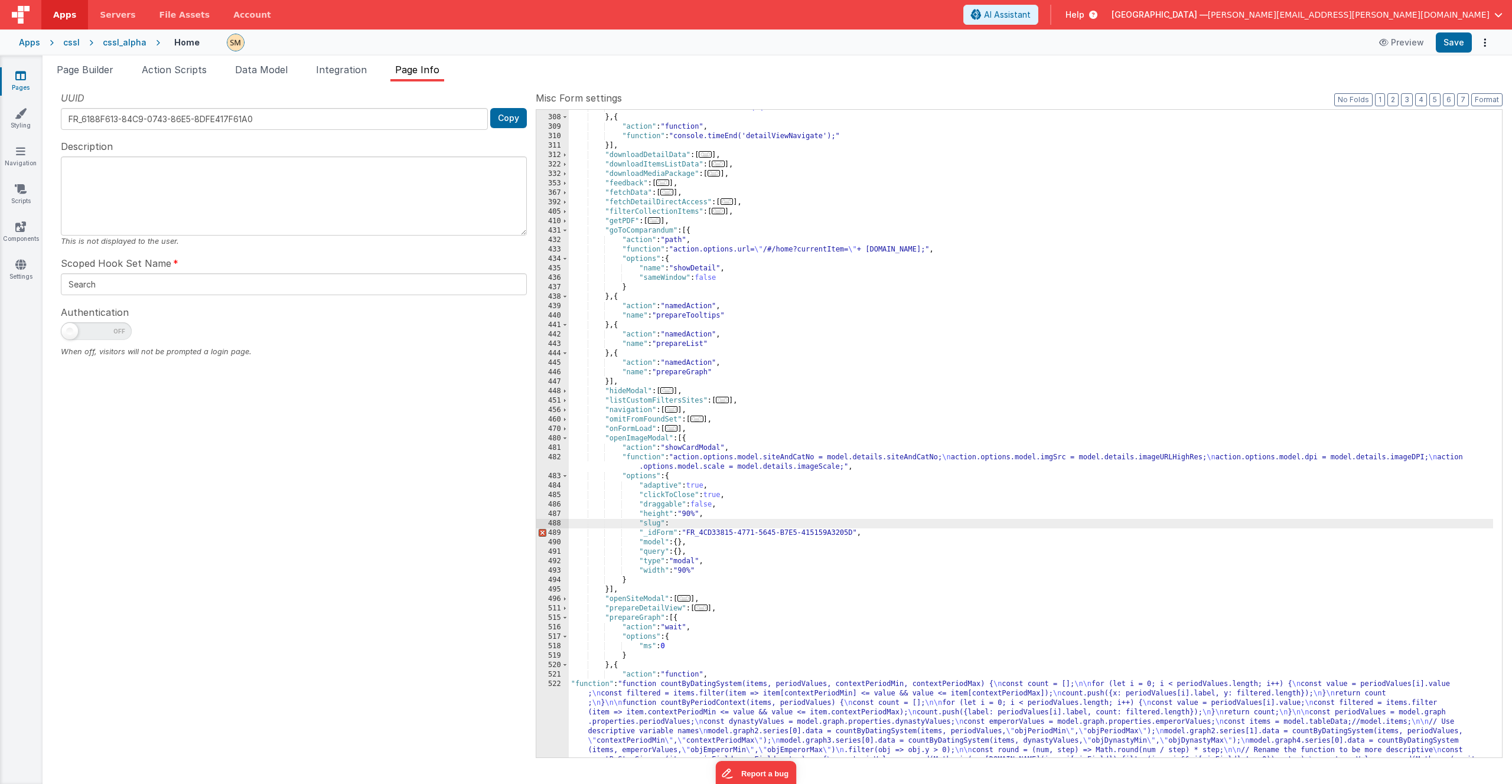
scroll to position [799, 0]
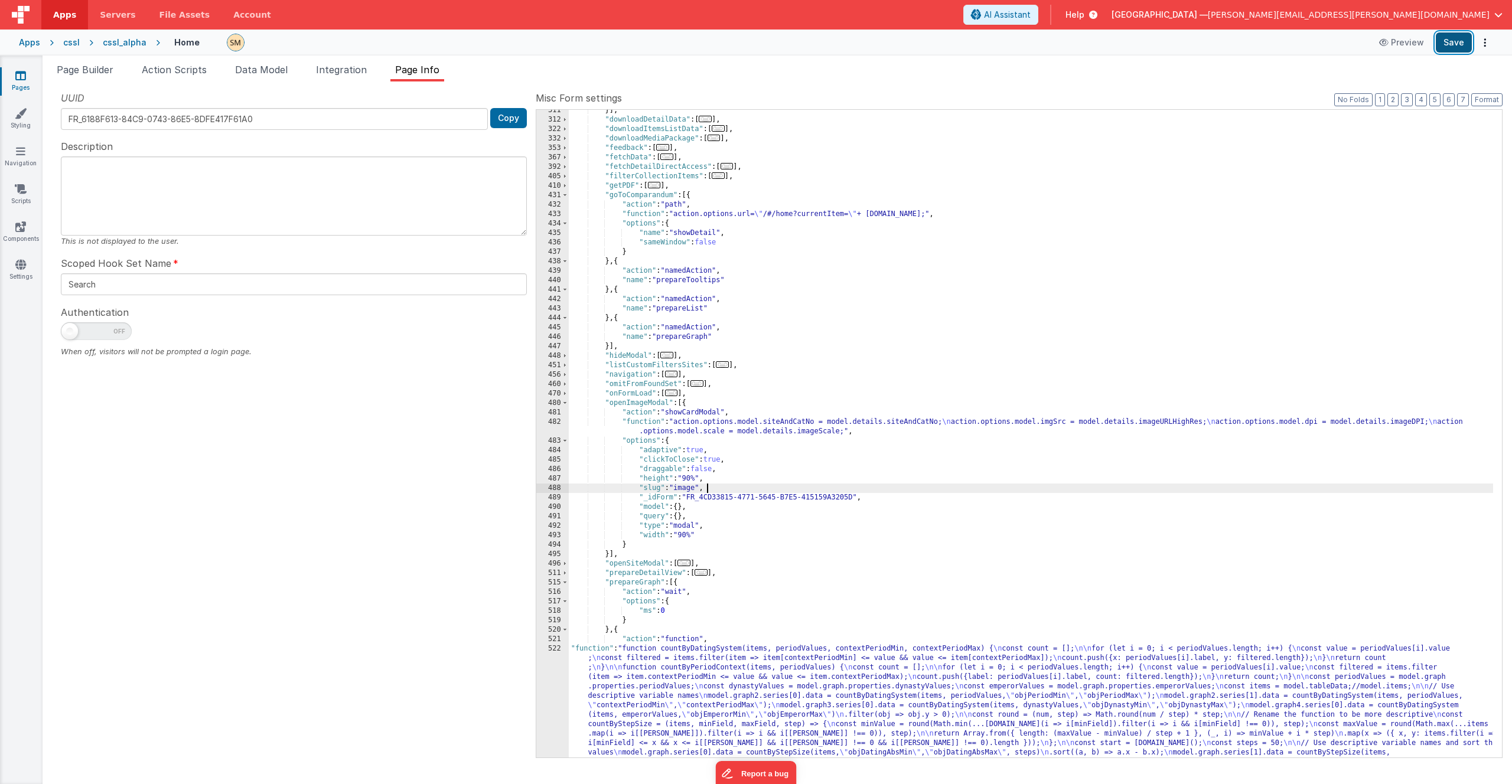
click at [1454, 42] on button "Save" at bounding box center [1454, 43] width 36 height 20
click at [636, 199] on div "}] , "downloadDetailData" : [ ... ] , "downloadItemsListData" : [ ... ] , "down…" at bounding box center [1031, 501] width 925 height 790
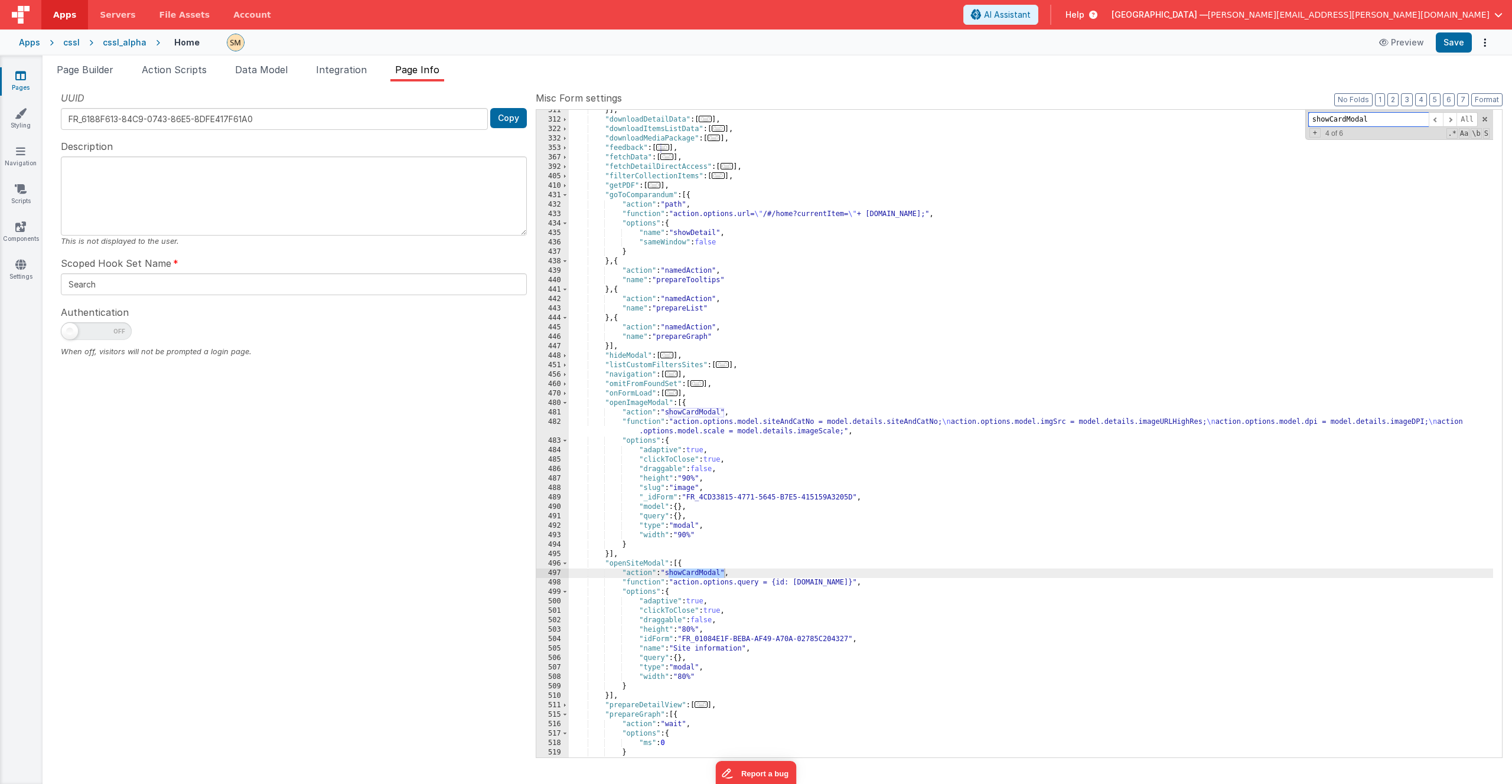
type input "showCardModal"
click at [853, 638] on div "}] , "downloadDetailData" : [ ... ] , "downloadItemsListData" : [ ... ] , "down…" at bounding box center [1031, 439] width 925 height 667
click at [643, 640] on div "}] , "downloadDetailData" : [ ... ] , "downloadItemsListData" : [ ... ] , "down…" at bounding box center [1031, 439] width 925 height 667
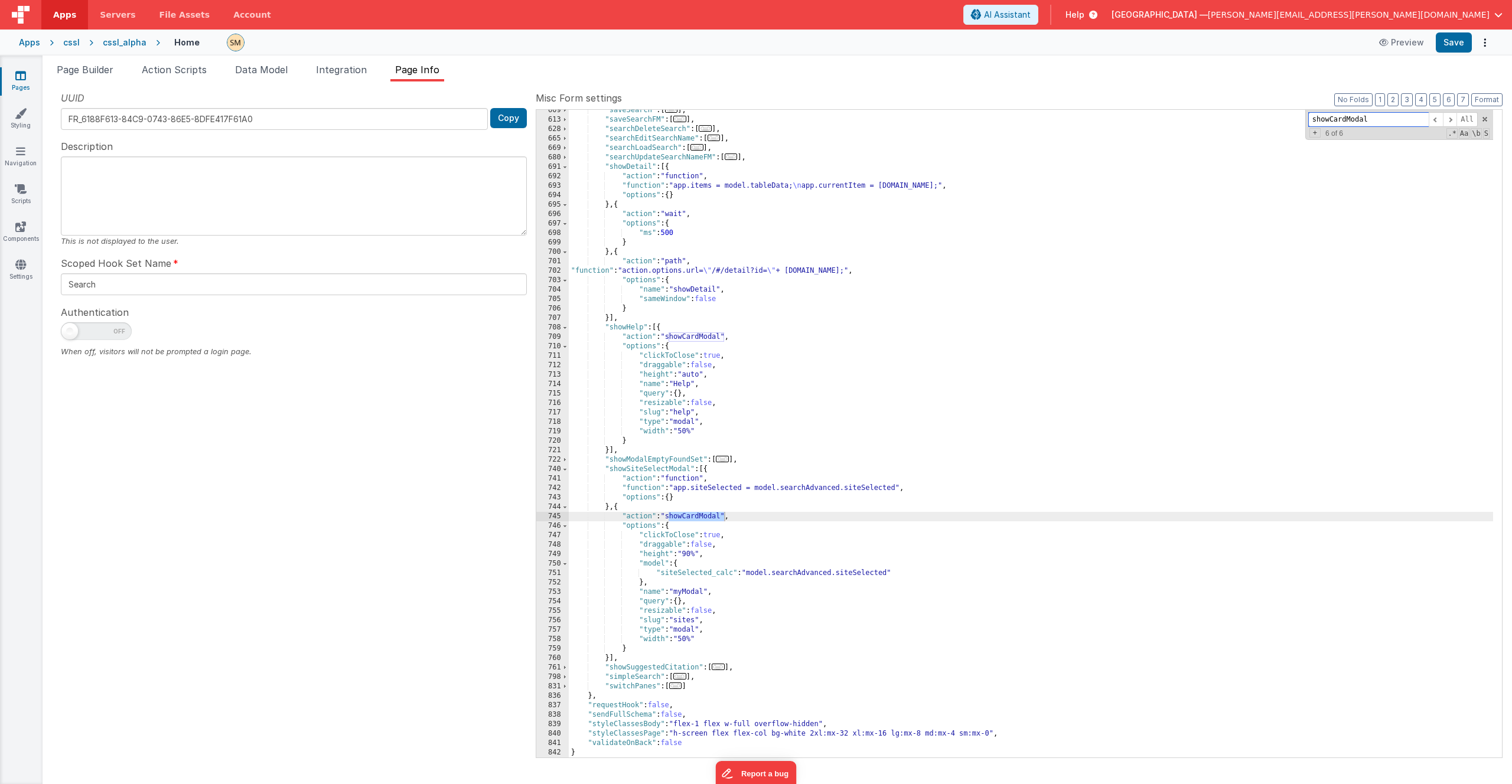
scroll to position [130, 0]
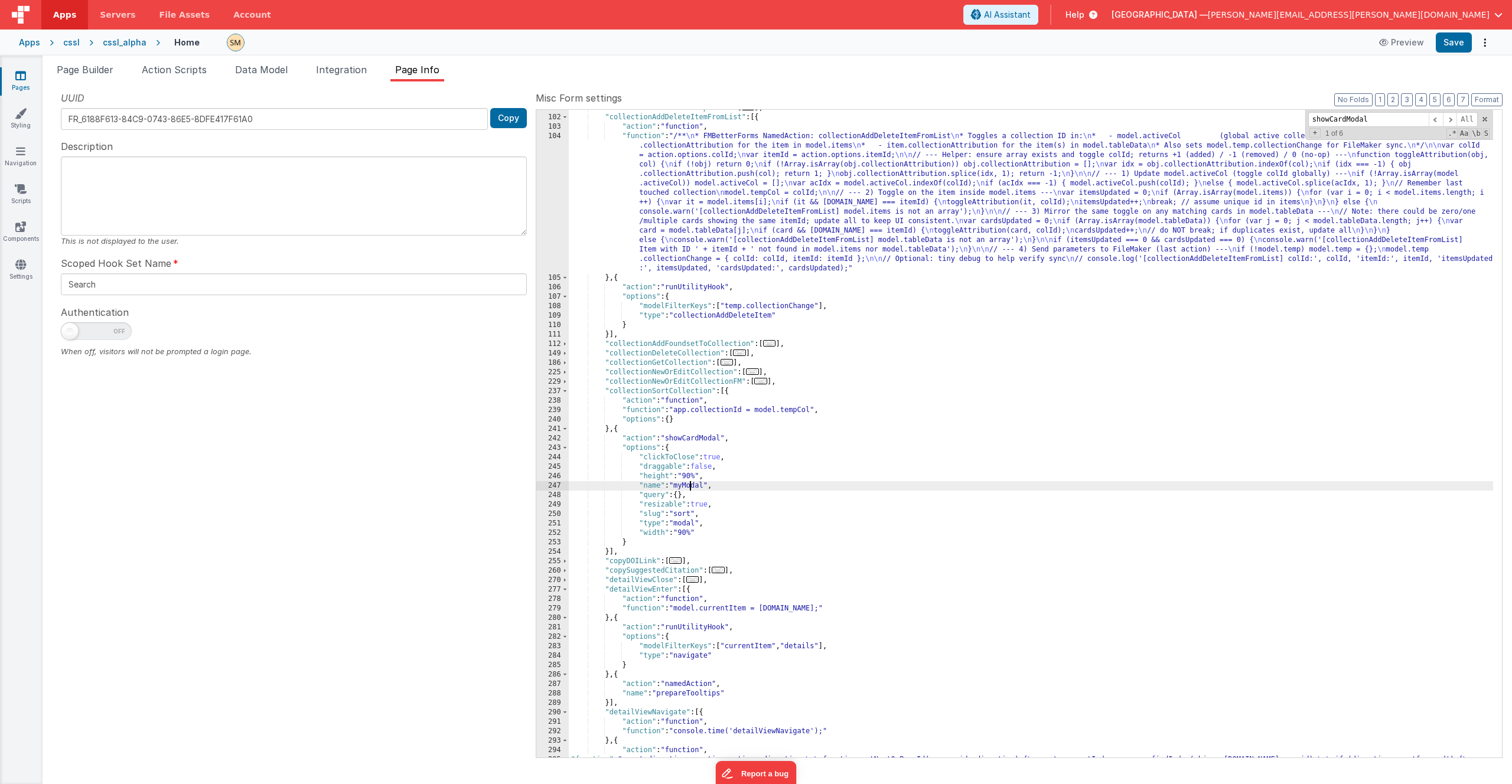
click at [690, 486] on div ""advancedSearchSetSiteOptions" : [ ... ] , "collectionAddDeleteItemFromList" : …" at bounding box center [1031, 451] width 925 height 695
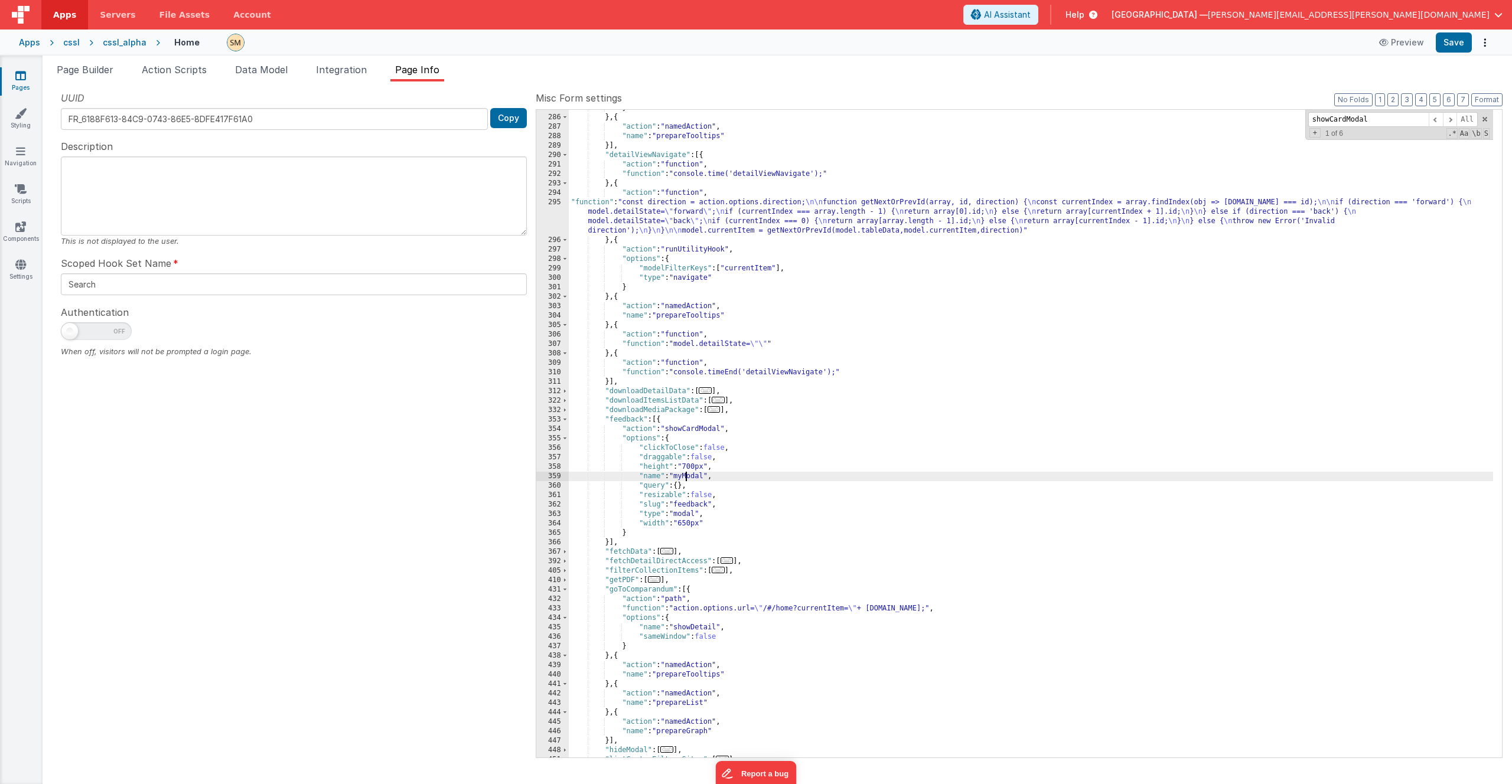
click at [687, 477] on div "} } , { "action" : "namedAction" , "name" : "prepareTooltips" }] , "detailViewN…" at bounding box center [1031, 437] width 925 height 667
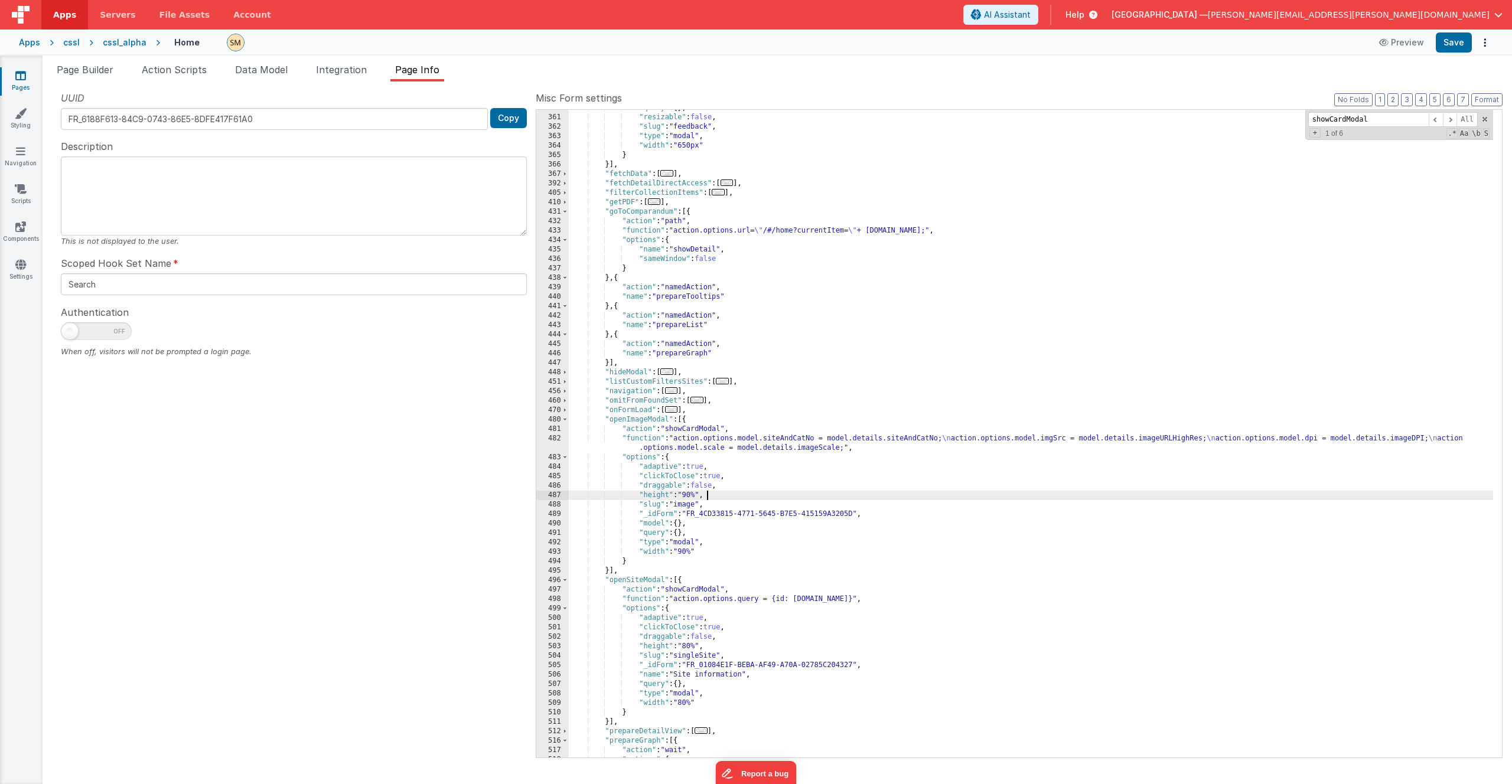
click at [718, 496] on div ""query" : { } , "resizable" : false , "slug" : "feedback" , "type" : "modal" , …" at bounding box center [1031, 437] width 925 height 667
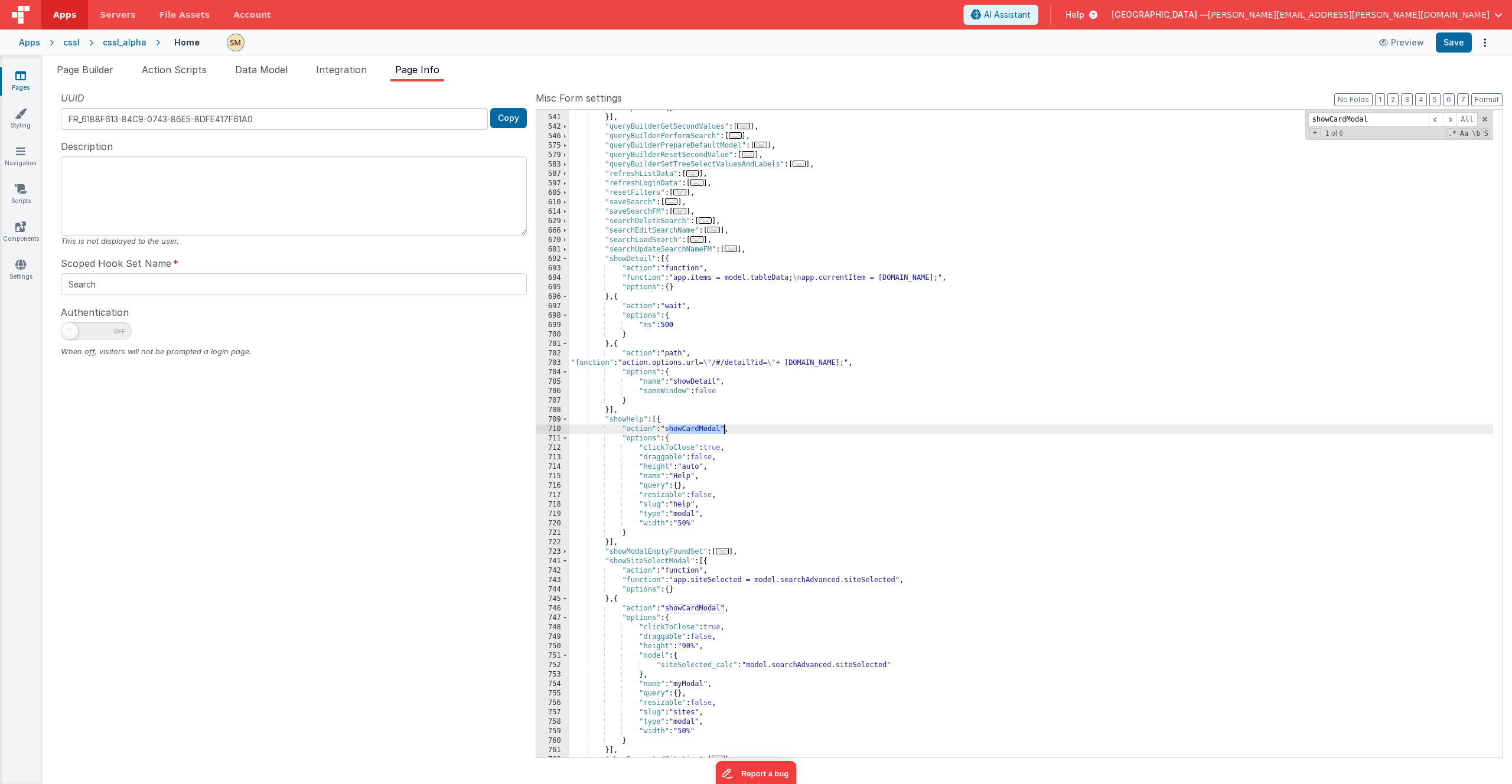
scroll to position [2879, 0]
click at [1455, 42] on button "Save" at bounding box center [1454, 43] width 36 height 20
click at [1384, 117] on input "showCardModal" at bounding box center [1368, 119] width 121 height 15
drag, startPoint x: 1377, startPoint y: 118, endPoint x: 1292, endPoint y: 109, distance: 85.5
click at [1292, 110] on div "540 541 542 546 575 579 583 587 597 605 610 614 629 666 670 681 692 693 694 695…" at bounding box center [1019, 434] width 967 height 649
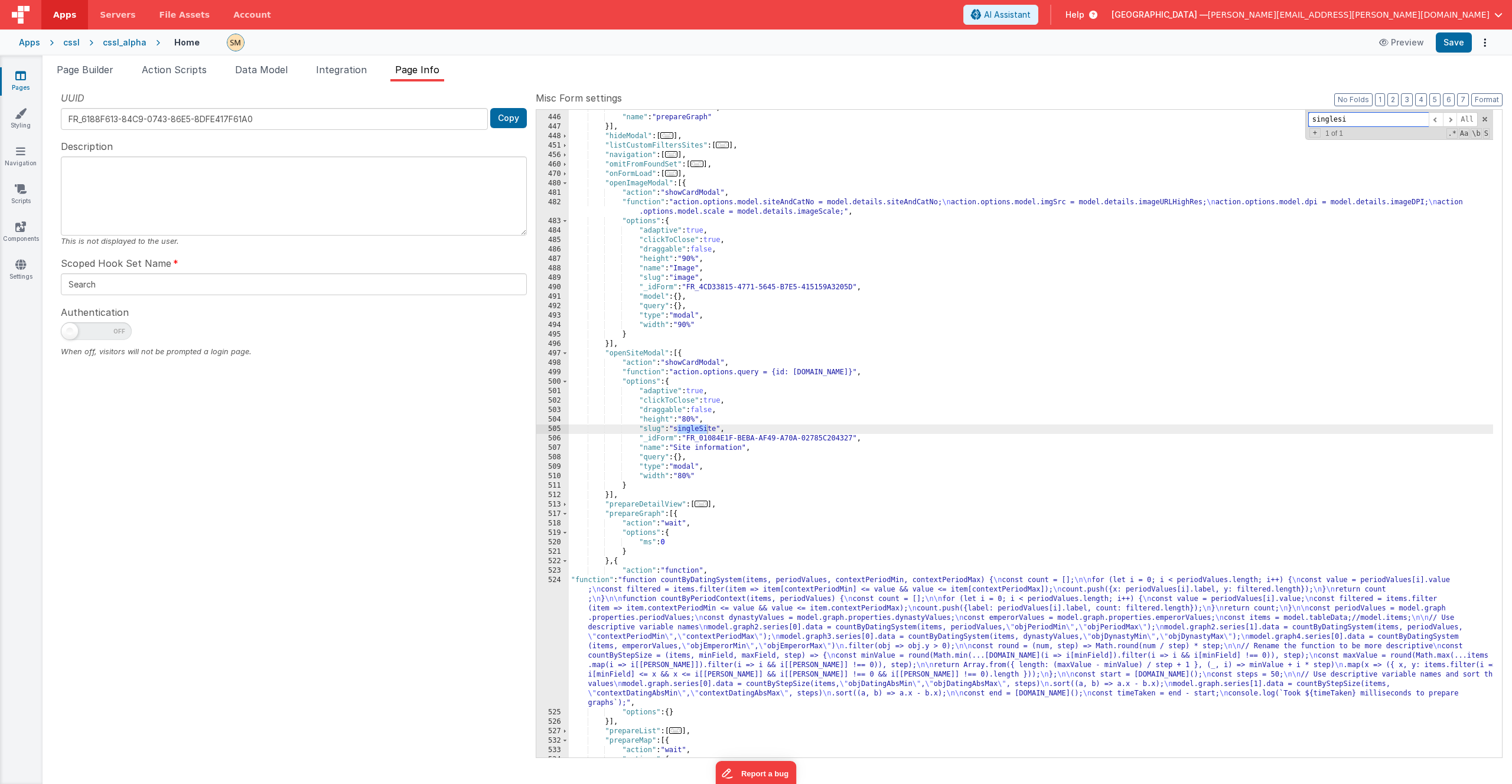
scroll to position [1622, 0]
type input "singlesite"
click at [746, 440] on div ""action" : "namedAction" , "name" : "prepareGraph" }] , "hideModal" : [ ... ] ,…" at bounding box center [1031, 437] width 925 height 667
drag, startPoint x: 778, startPoint y: 373, endPoint x: 867, endPoint y: 372, distance: 89.0
click at [867, 372] on div ""action" : "namedAction" , "name" : "prepareGraph" }] , "hideModal" : [ ... ] ,…" at bounding box center [1031, 437] width 925 height 667
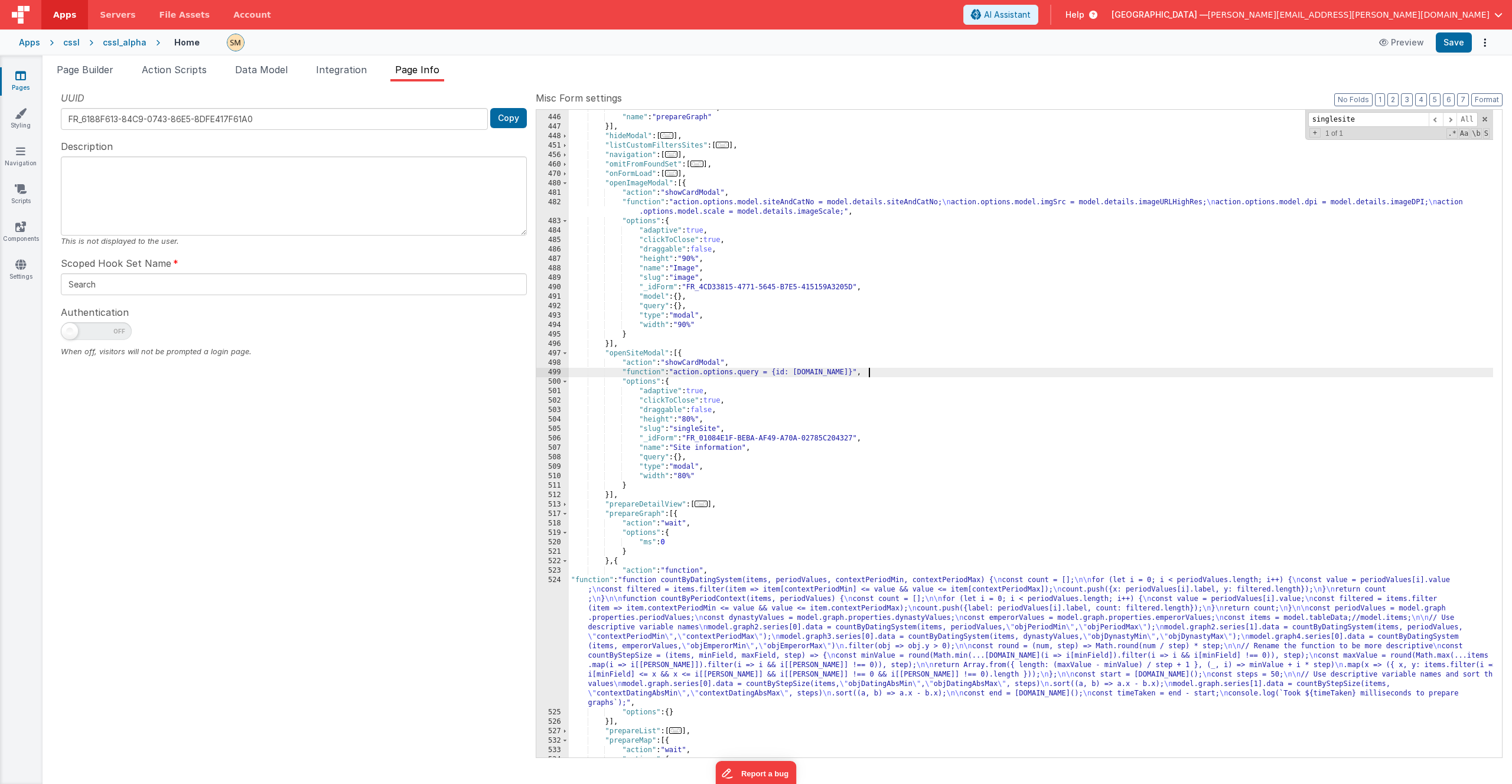
click at [869, 372] on div ""action" : "namedAction" , "name" : "prepareGraph" }] , "hideModal" : [ ... ] ,…" at bounding box center [1031, 437] width 925 height 667
drag, startPoint x: 874, startPoint y: 372, endPoint x: 773, endPoint y: 375, distance: 101.0
click at [773, 375] on div ""action" : "namedAction" , "name" : "prepareGraph" }] , "hideModal" : [ ... ] ,…" at bounding box center [1031, 437] width 925 height 667
click at [544, 372] on div "499" at bounding box center [553, 372] width 33 height 10
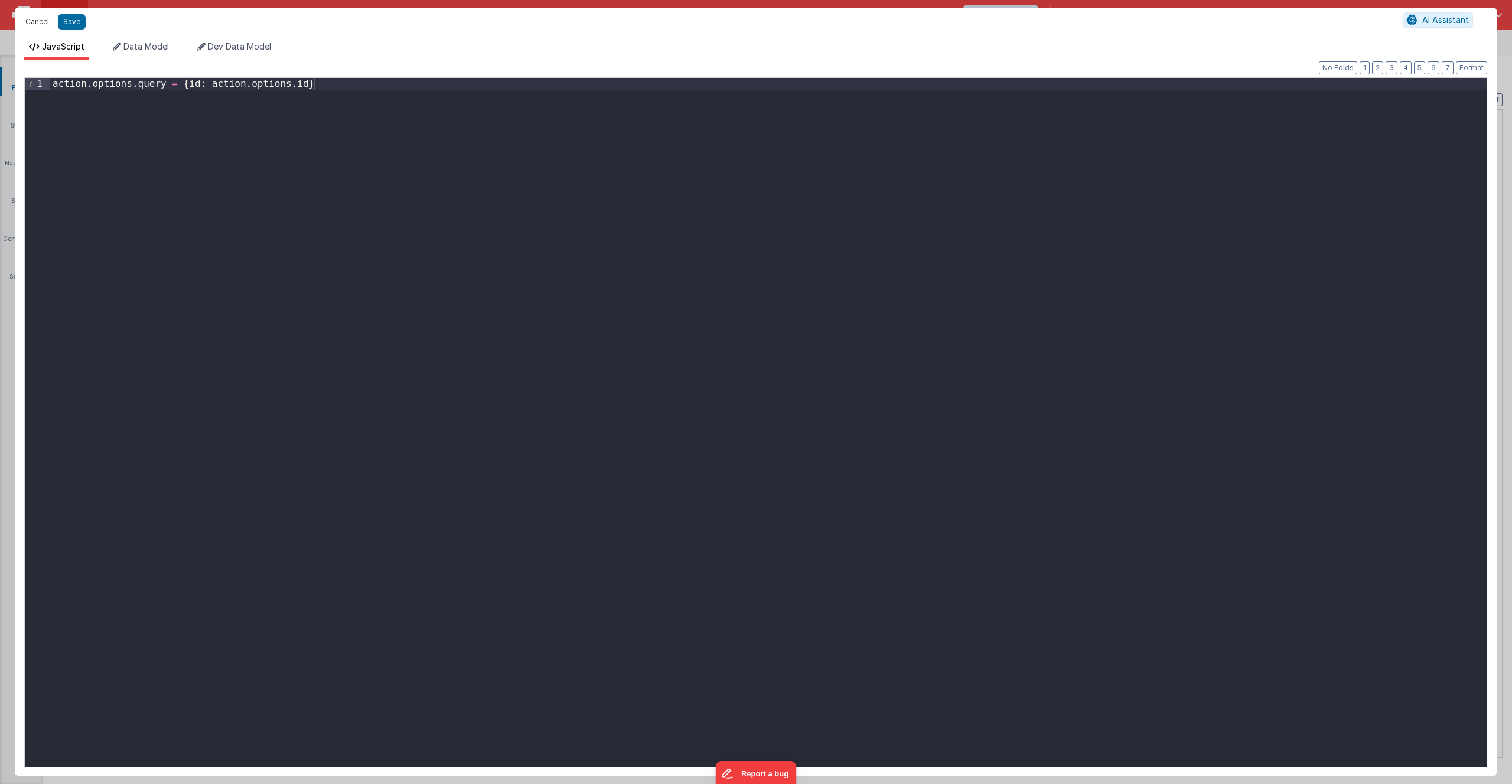
click at [36, 23] on button "Cancel" at bounding box center [37, 22] width 36 height 17
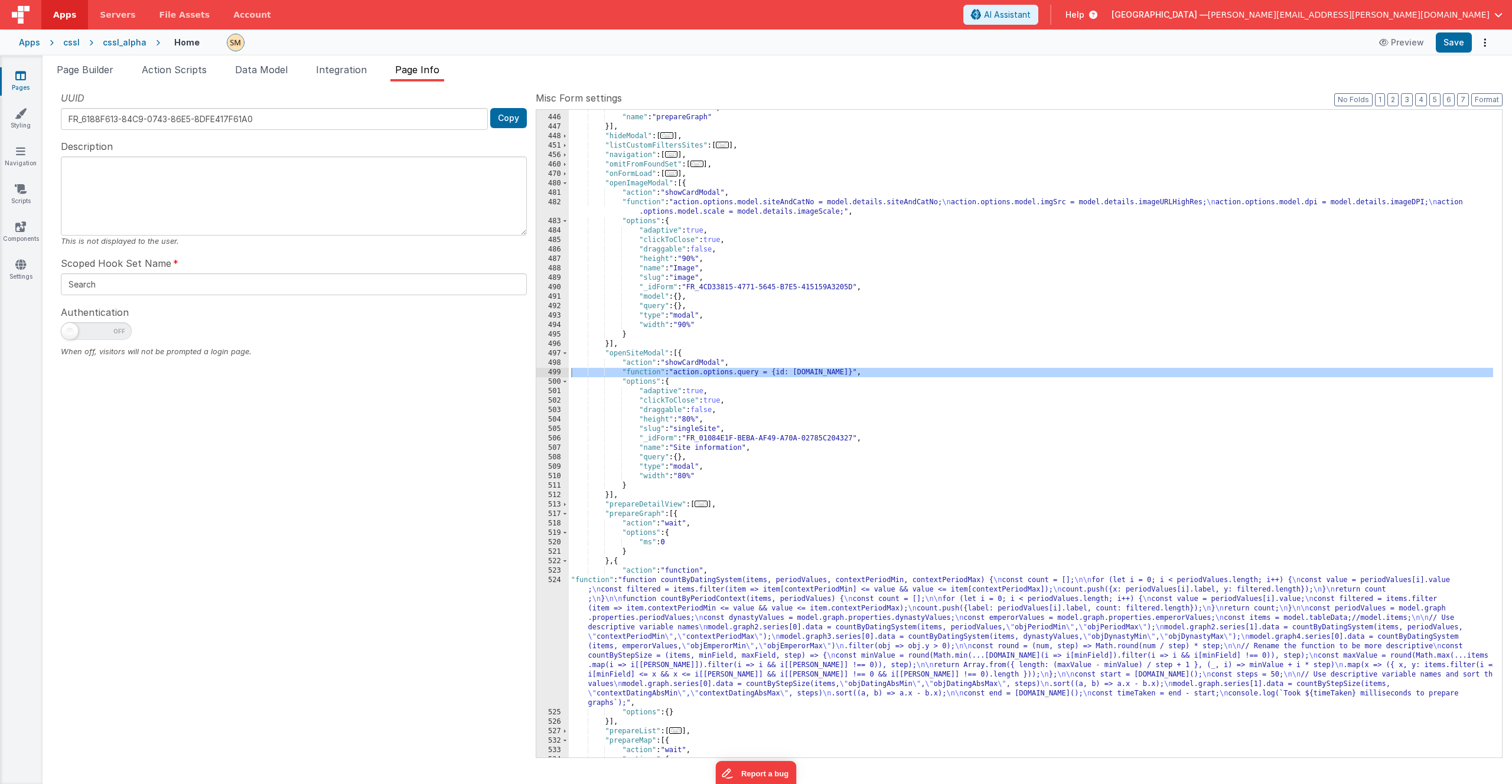
click at [696, 368] on div ""action" : "namedAction" , "name" : "prepareGraph" }] , "hideModal" : [ ... ] ,…" at bounding box center [1031, 437] width 925 height 667
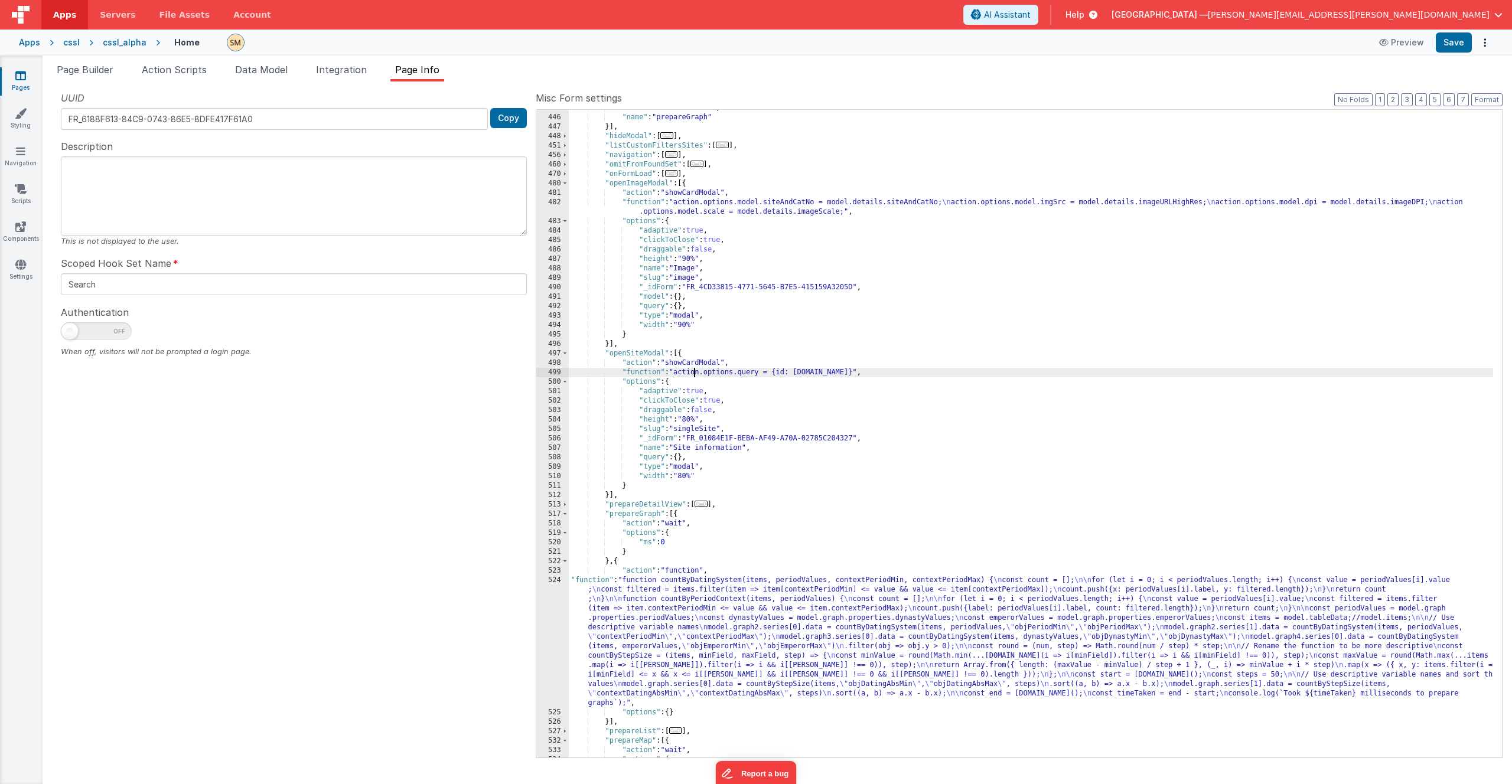
click at [696, 369] on div ""action" : "namedAction" , "name" : "prepareGraph" }] , "hideModal" : [ ... ] ,…" at bounding box center [1031, 437] width 925 height 667
click at [697, 369] on div ""action" : "namedAction" , "name" : "prepareGraph" }] , "hideModal" : [ ... ] ,…" at bounding box center [1031, 437] width 925 height 667
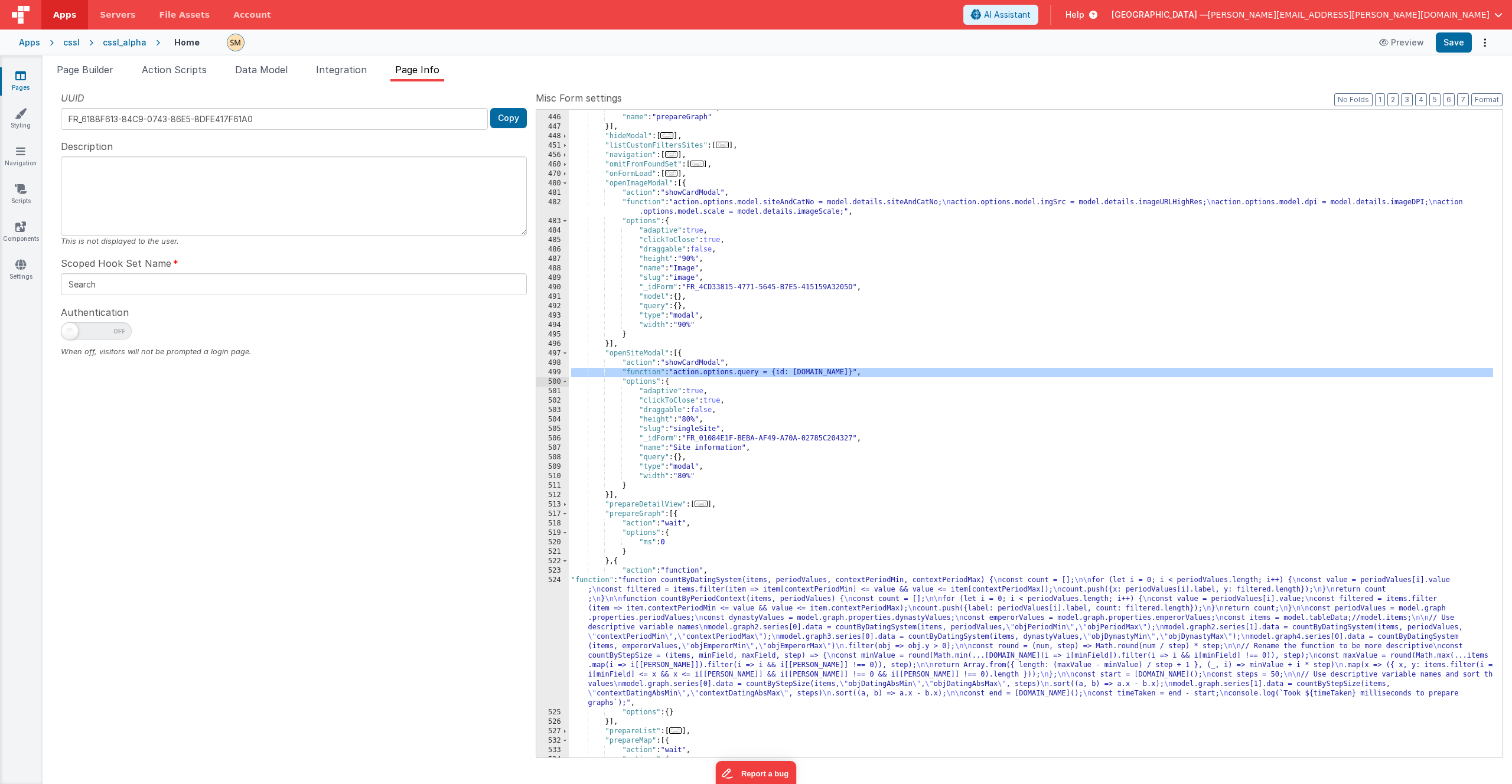
click at [697, 370] on div ""action" : "namedAction" , "name" : "prepareGraph" }] , "hideModal" : [ ... ] ,…" at bounding box center [1031, 437] width 925 height 667
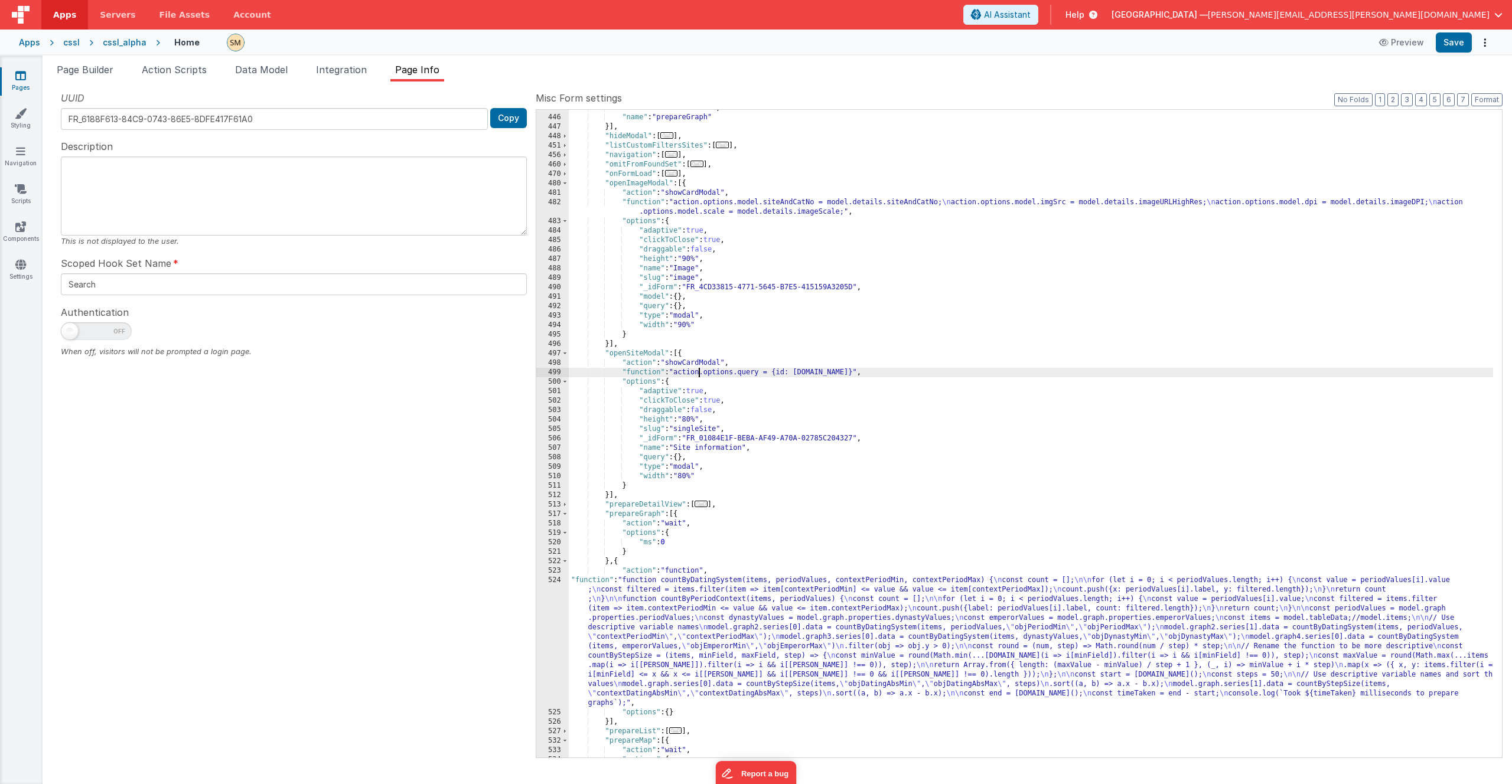
click at [698, 370] on div ""action" : "namedAction" , "name" : "prepareGraph" }] , "hideModal" : [ ... ] ,…" at bounding box center [1031, 437] width 925 height 667
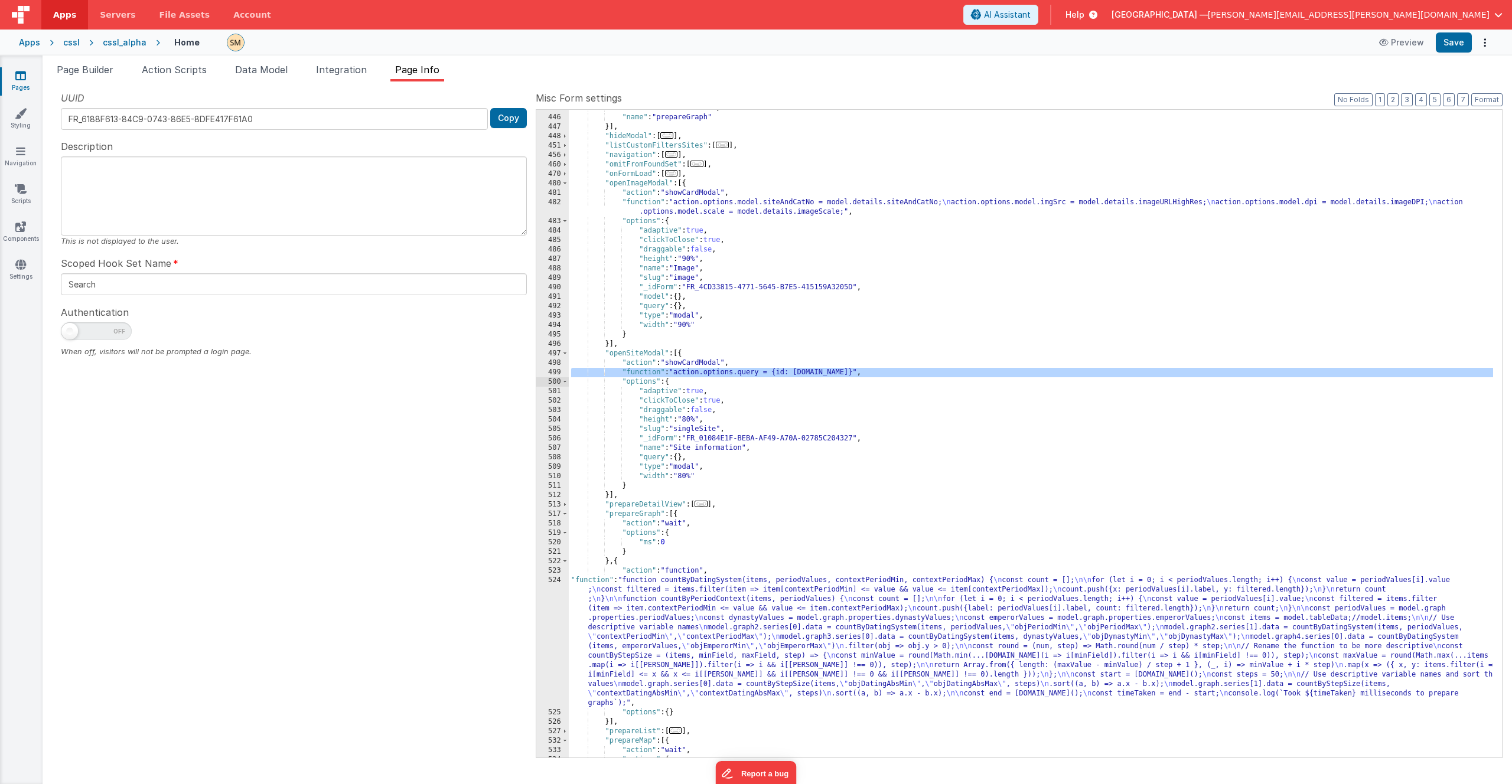
click at [698, 370] on div ""action" : "namedAction" , "name" : "prepareGraph" }] , "hideModal" : [ ... ] ,…" at bounding box center [1031, 437] width 925 height 667
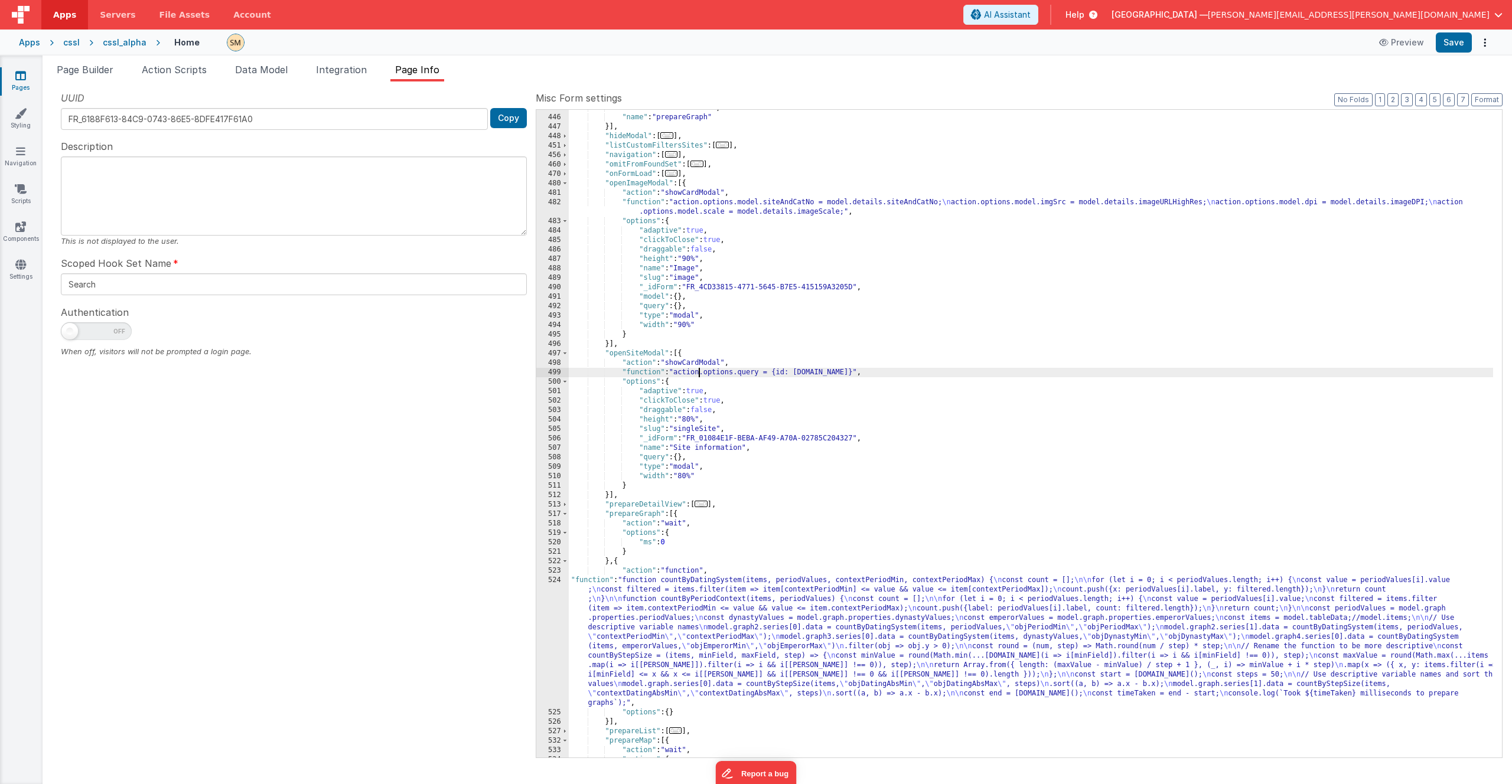
click at [698, 370] on div ""action" : "namedAction" , "name" : "prepareGraph" }] , "hideModal" : [ ... ] ,…" at bounding box center [1031, 437] width 925 height 667
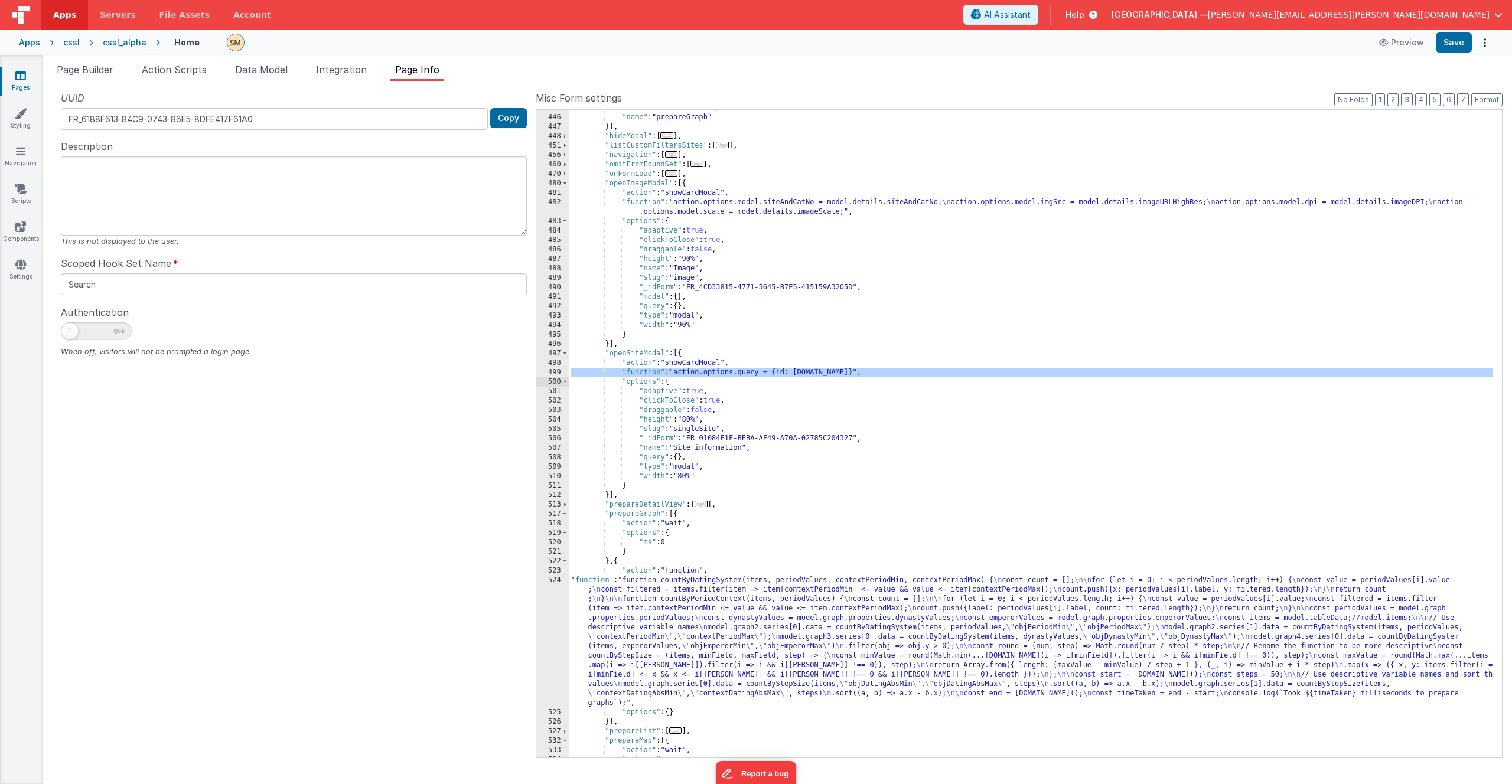
click at [751, 375] on div ""action" : "namedAction" , "name" : "prepareGraph" }] , "hideModal" : [ ... ] ,…" at bounding box center [1031, 437] width 925 height 667
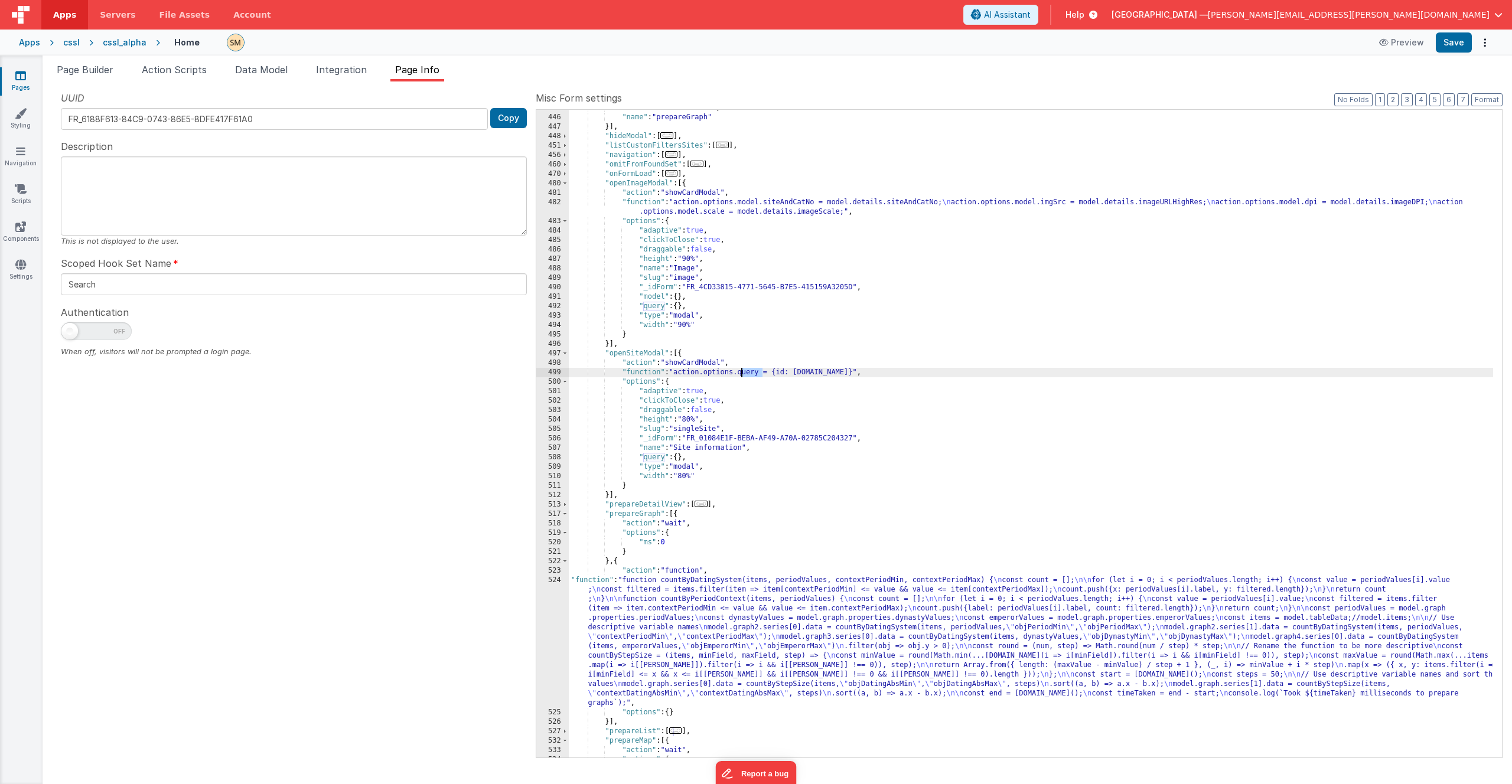
click at [751, 375] on div ""action" : "namedAction" , "name" : "prepareGraph" }] , "hideModal" : [ ... ] ,…" at bounding box center [1031, 437] width 925 height 667
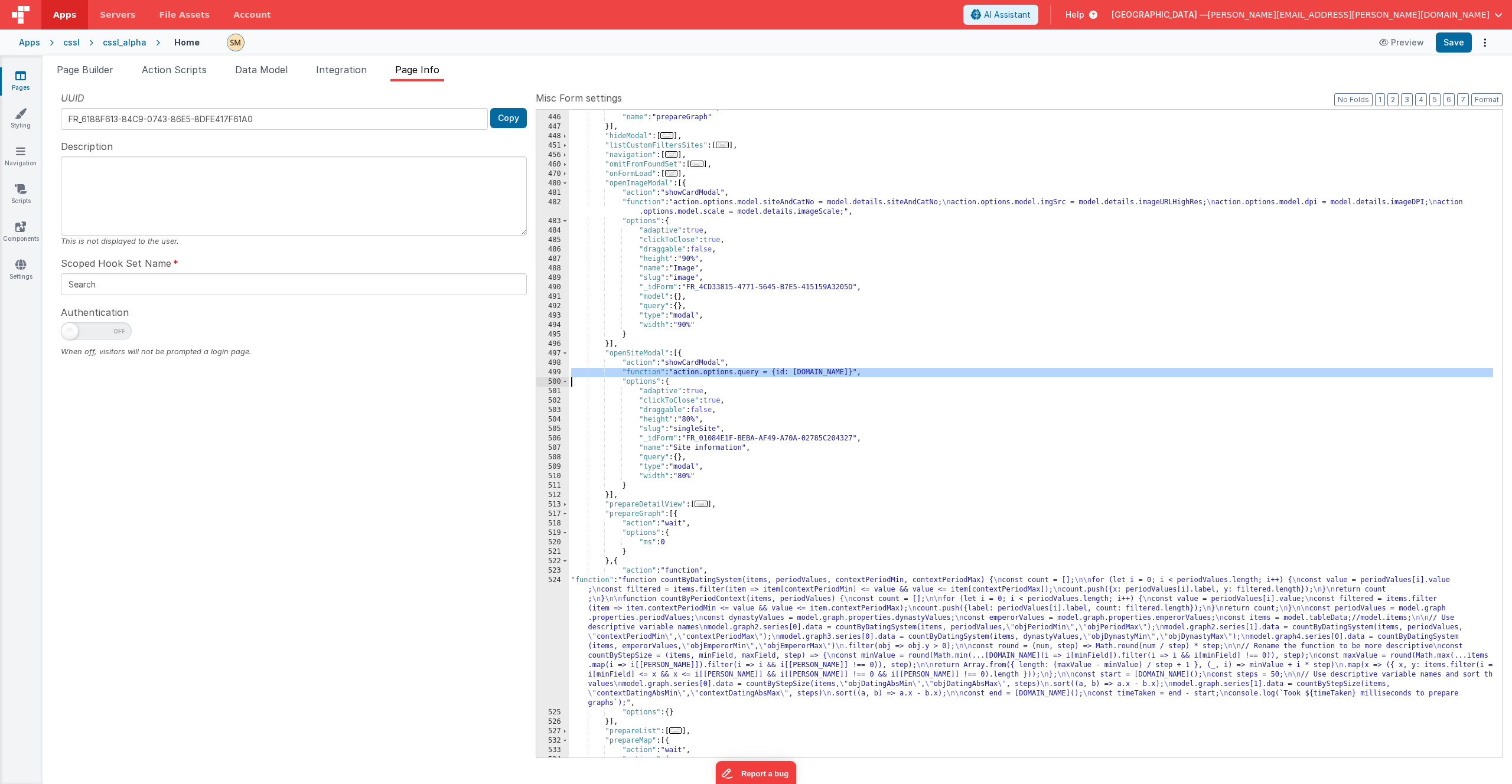
click at [735, 375] on div ""action" : "namedAction" , "name" : "prepareGraph" }] , "hideModal" : [ ... ] ,…" at bounding box center [1031, 437] width 925 height 667
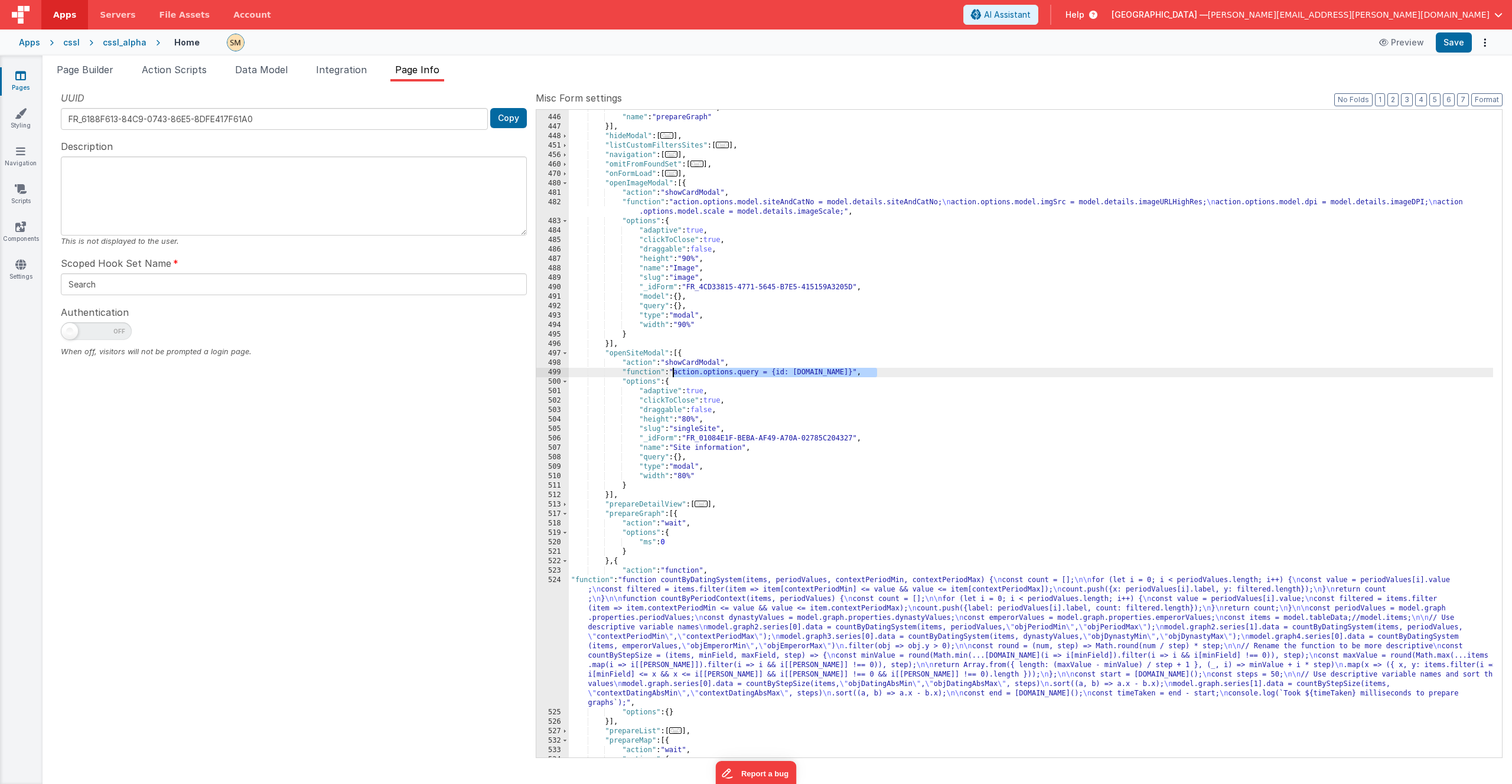
drag, startPoint x: 876, startPoint y: 372, endPoint x: 675, endPoint y: 375, distance: 201.0
click at [675, 375] on div ""action" : "namedAction" , "name" : "prepareGraph" }] , "hideModal" : [ ... ] ,…" at bounding box center [1031, 437] width 925 height 667
click at [678, 373] on div ""action" : "namedAction" , "name" : "prepareGraph" }] , "hideModal" : [ ... ] ,…" at bounding box center [1031, 437] width 925 height 667
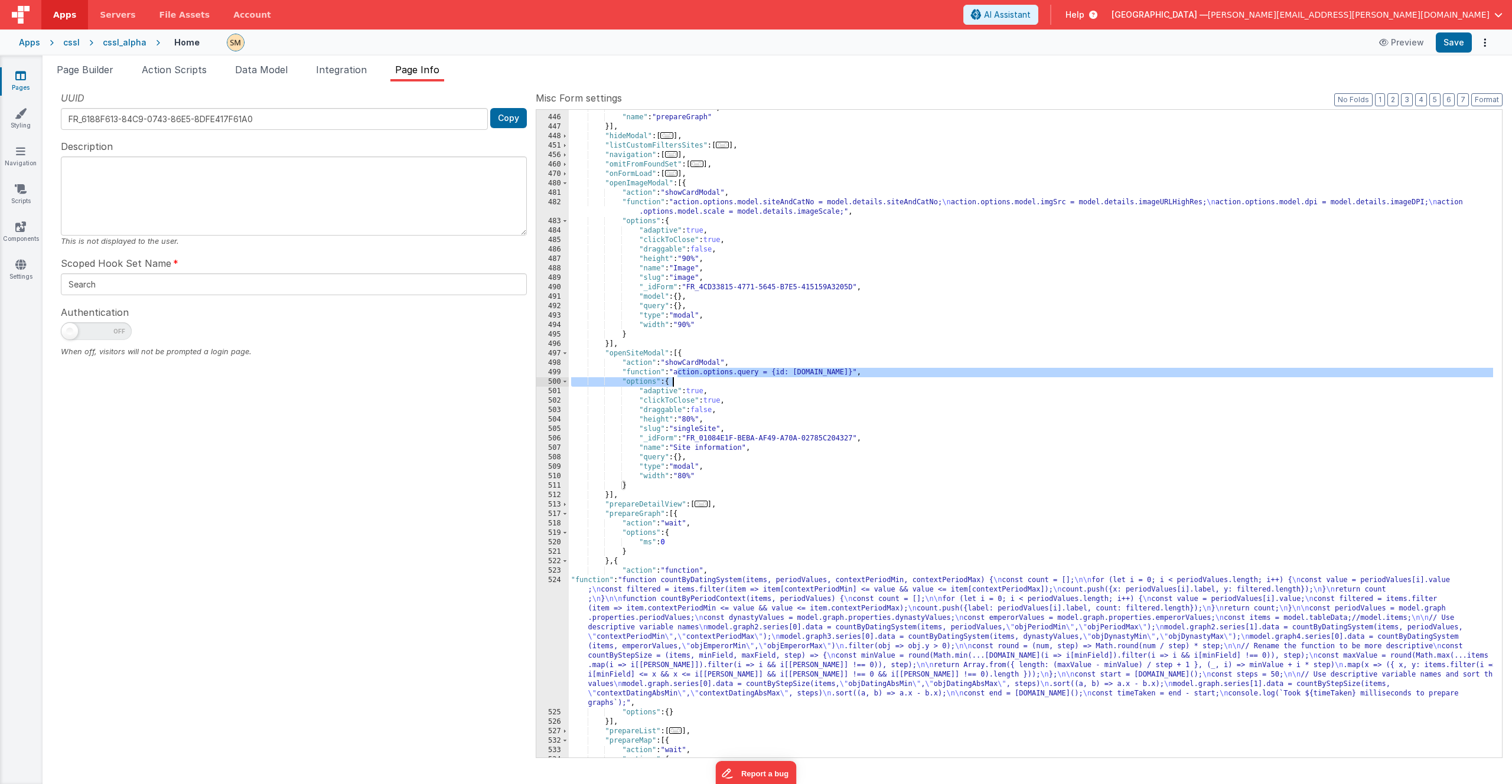
drag, startPoint x: 678, startPoint y: 373, endPoint x: 795, endPoint y: 380, distance: 117.2
click at [795, 380] on div ""action" : "namedAction" , "name" : "prepareGraph" }] , "hideModal" : [ ... ] ,…" at bounding box center [1031, 437] width 925 height 667
click at [892, 375] on div ""action" : "namedAction" , "name" : "prepareGraph" }] , "hideModal" : [ ... ] ,…" at bounding box center [1031, 437] width 925 height 667
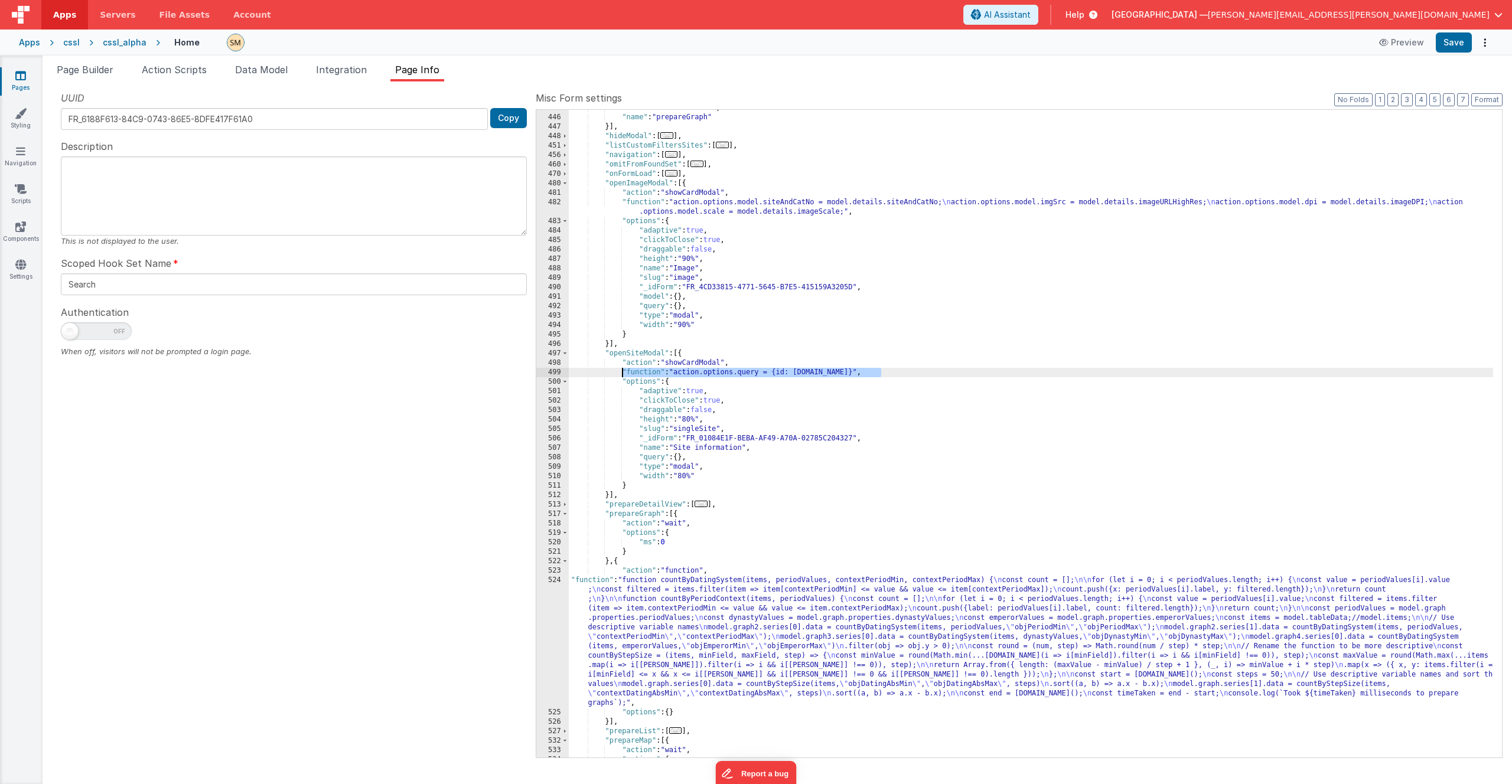
drag, startPoint x: 886, startPoint y: 372, endPoint x: 621, endPoint y: 372, distance: 265.0
click at [621, 372] on div ""action" : "namedAction" , "name" : "prepareGraph" }] , "hideModal" : [ ... ] ,…" at bounding box center [1031, 437] width 925 height 667
click at [764, 372] on div ""action" : "namedAction" , "name" : "prepareGraph" }] , "hideModal" : [ ... ] ,…" at bounding box center [1031, 437] width 925 height 667
drag, startPoint x: 761, startPoint y: 373, endPoint x: 676, endPoint y: 374, distance: 85.0
click at [676, 374] on div ""action" : "namedAction" , "name" : "prepareGraph" }] , "hideModal" : [ ... ] ,…" at bounding box center [1031, 437] width 925 height 667
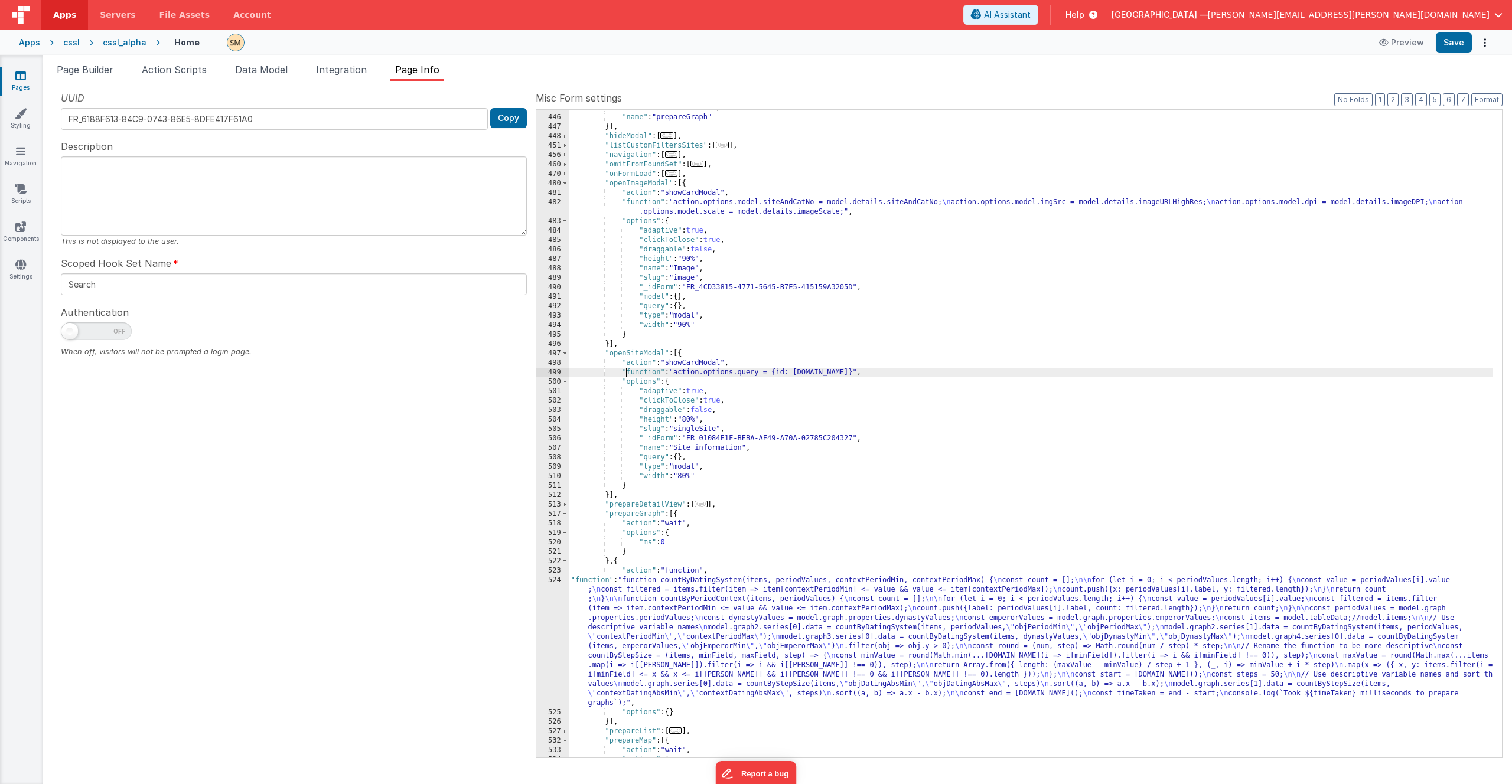
click at [626, 374] on div ""action" : "namedAction" , "name" : "prepareGraph" }] , "hideModal" : [ ... ] ,…" at bounding box center [1031, 437] width 925 height 667
click at [684, 460] on div ""action" : "namedAction" , "name" : "prepareGraph" }] , "hideModal" : [ ... ] ,…" at bounding box center [1031, 437] width 925 height 667
drag, startPoint x: 869, startPoint y: 372, endPoint x: 795, endPoint y: 370, distance: 74.0
click at [795, 370] on div ""action" : "namedAction" , "name" : "prepareGraph" }] , "hideModal" : [ ... ] ,…" at bounding box center [1031, 437] width 925 height 667
click at [682, 460] on div ""action" : "namedAction" , "name" : "prepareGraph" }] , "hideModal" : [ ... ] ,…" at bounding box center [1031, 437] width 925 height 667
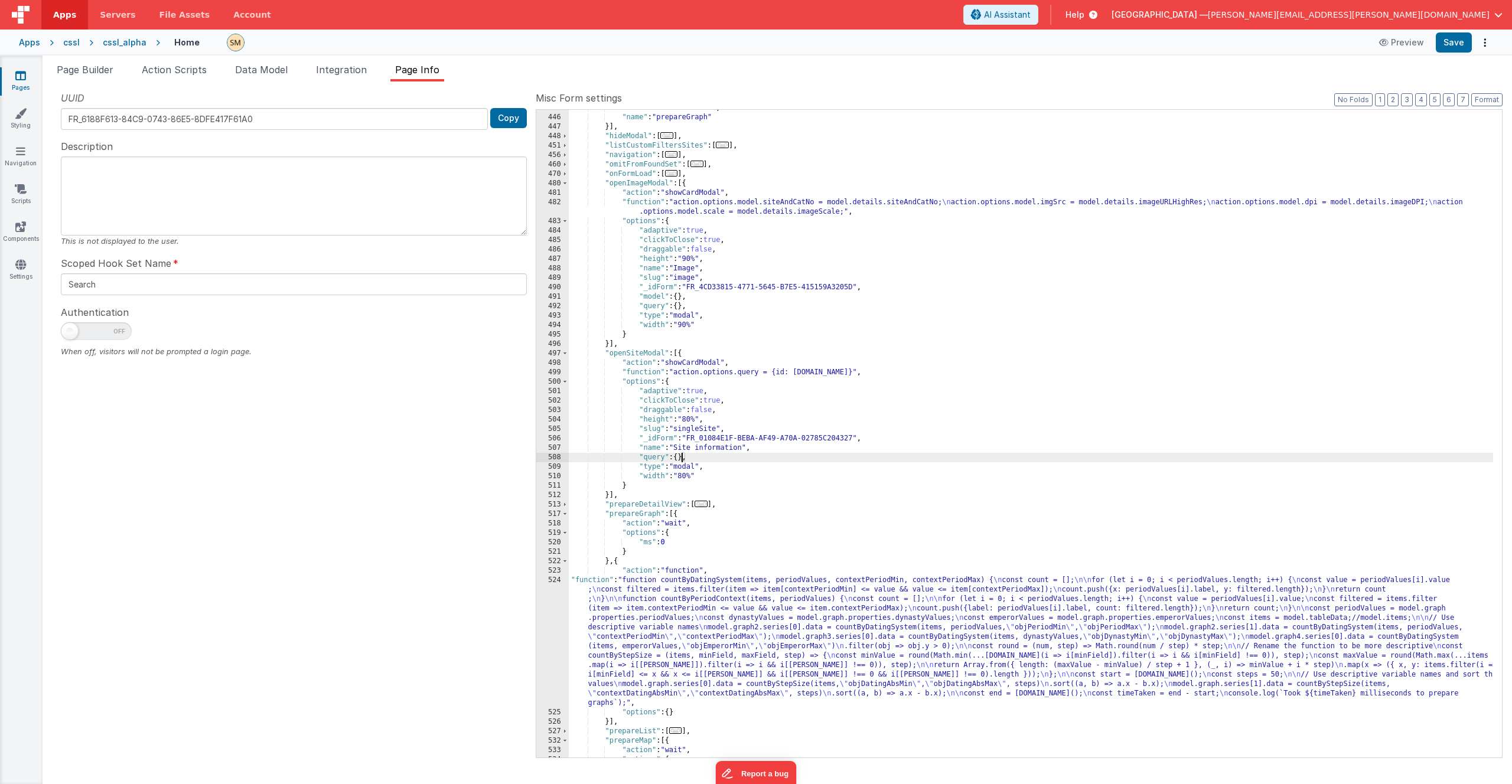
click at [814, 374] on div ""action" : "namedAction" , "name" : "prepareGraph" }] , "hideModal" : [ ... ] ,…" at bounding box center [1031, 437] width 925 height 667
drag, startPoint x: 874, startPoint y: 373, endPoint x: 678, endPoint y: 372, distance: 196.0
click at [678, 372] on div ""action" : "namedAction" , "name" : "prepareGraph" }] , "hideModal" : [ ... ] ,…" at bounding box center [1031, 437] width 925 height 667
click at [680, 460] on div ""action" : "namedAction" , "name" : "prepareGraph" }] , "hideModal" : [ ... ] ,…" at bounding box center [1031, 437] width 925 height 667
click at [680, 458] on div ""action" : "namedAction" , "name" : "prepareGraph" }] , "hideModal" : [ ... ] ,…" at bounding box center [1031, 437] width 925 height 667
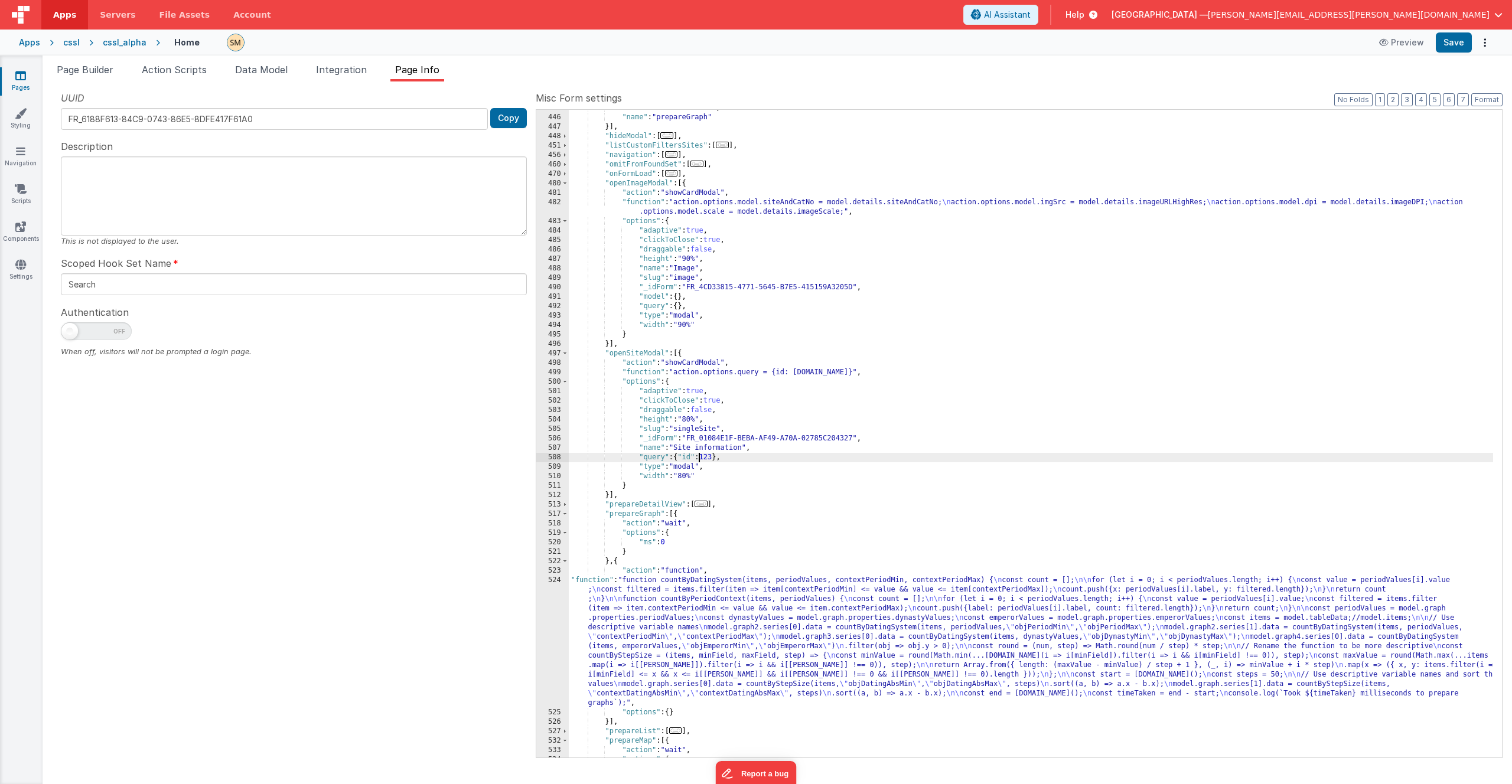
click at [682, 372] on div ""action" : "namedAction" , "name" : "prepareGraph" }] , "hideModal" : [ ... ] ,…" at bounding box center [1031, 437] width 925 height 667
click at [677, 374] on div ""action" : "namedAction" , "name" : "prepareGraph" }] , "hideModal" : [ ... ] ,…" at bounding box center [1031, 437] width 925 height 667
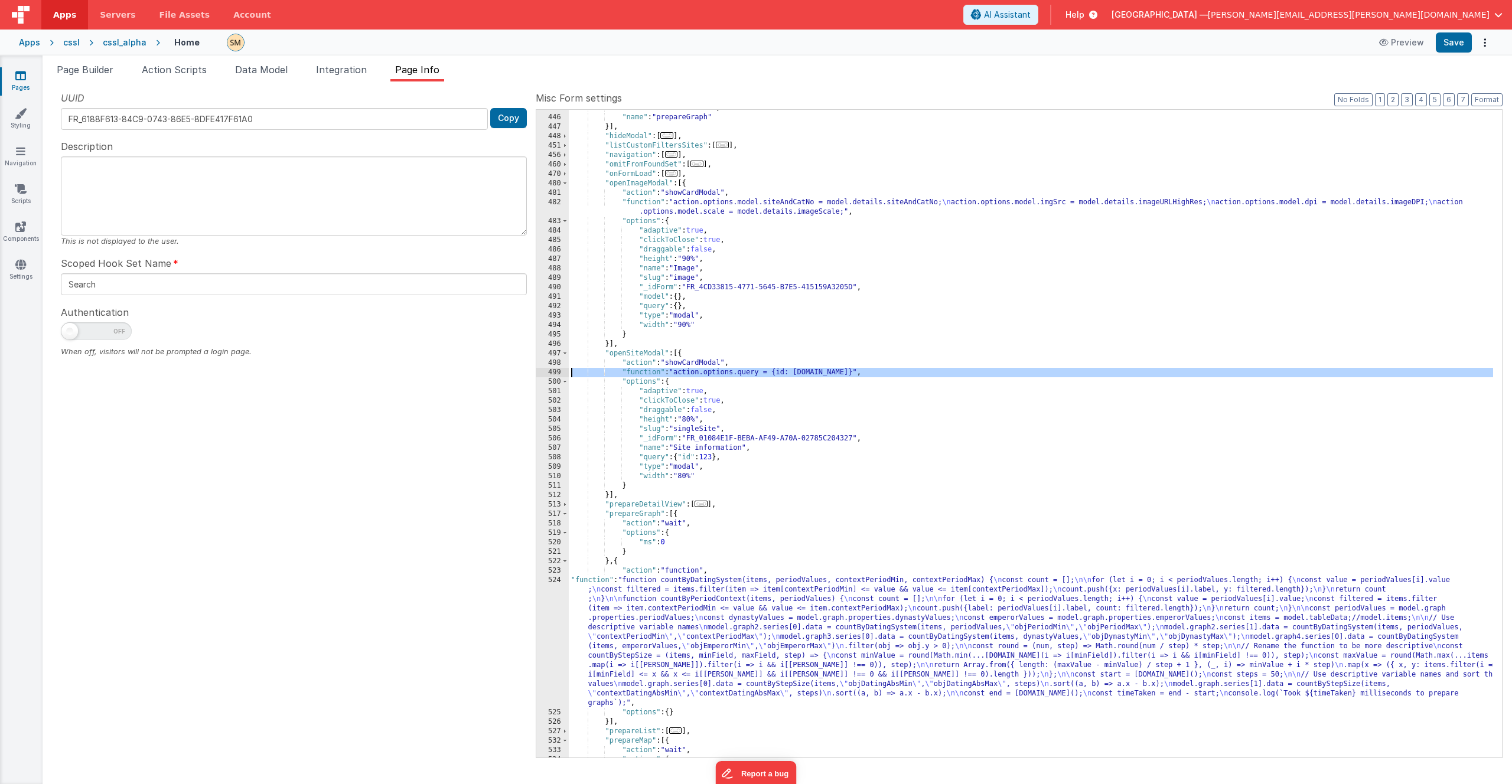
click at [544, 374] on div "499" at bounding box center [553, 372] width 33 height 10
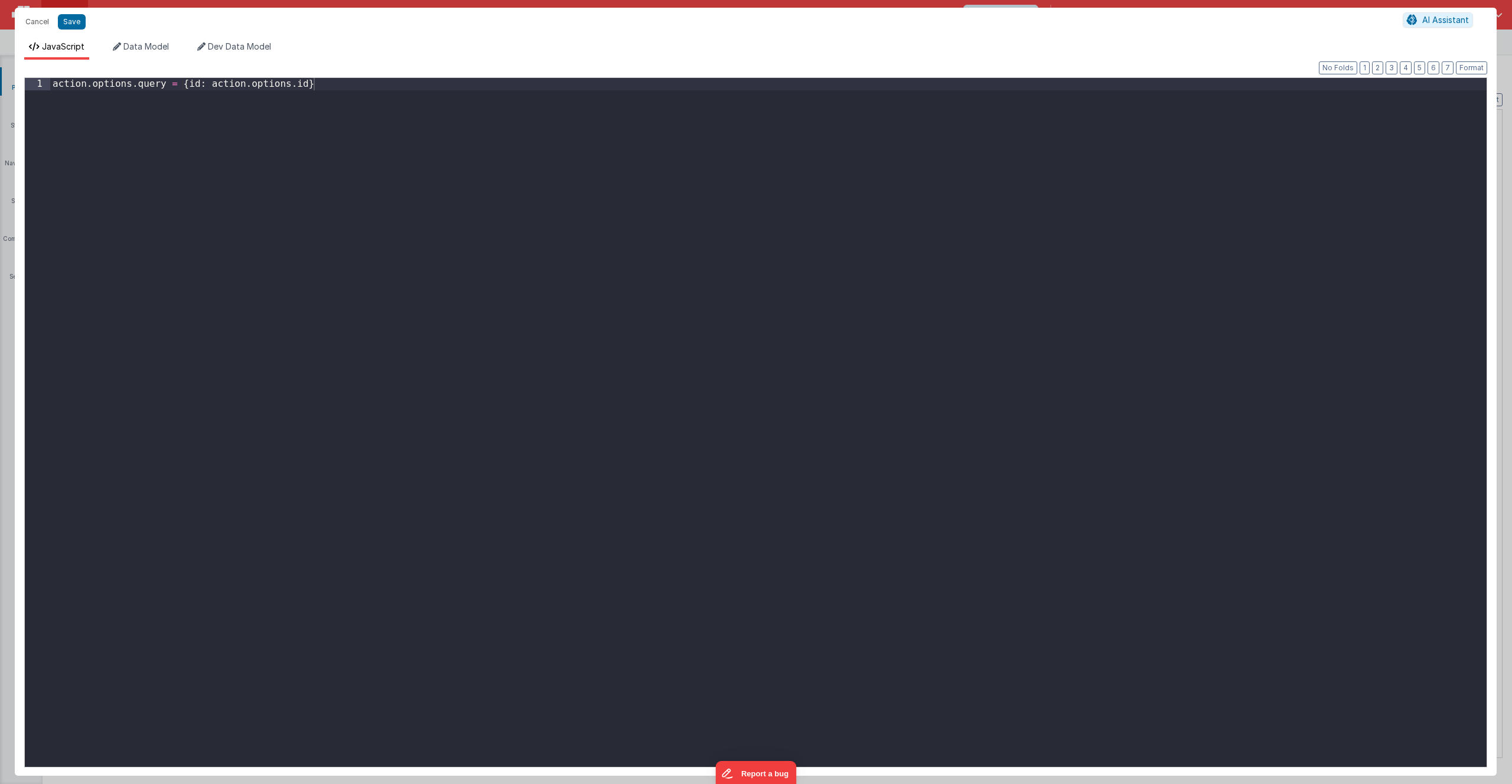
click at [544, 374] on div "action . options . query = { id : action . options . id }" at bounding box center [768, 435] width 1437 height 714
click at [380, 199] on div "action . options . query = { id : action . options . id }" at bounding box center [768, 435] width 1437 height 714
click at [66, 20] on button "Save" at bounding box center [72, 22] width 28 height 15
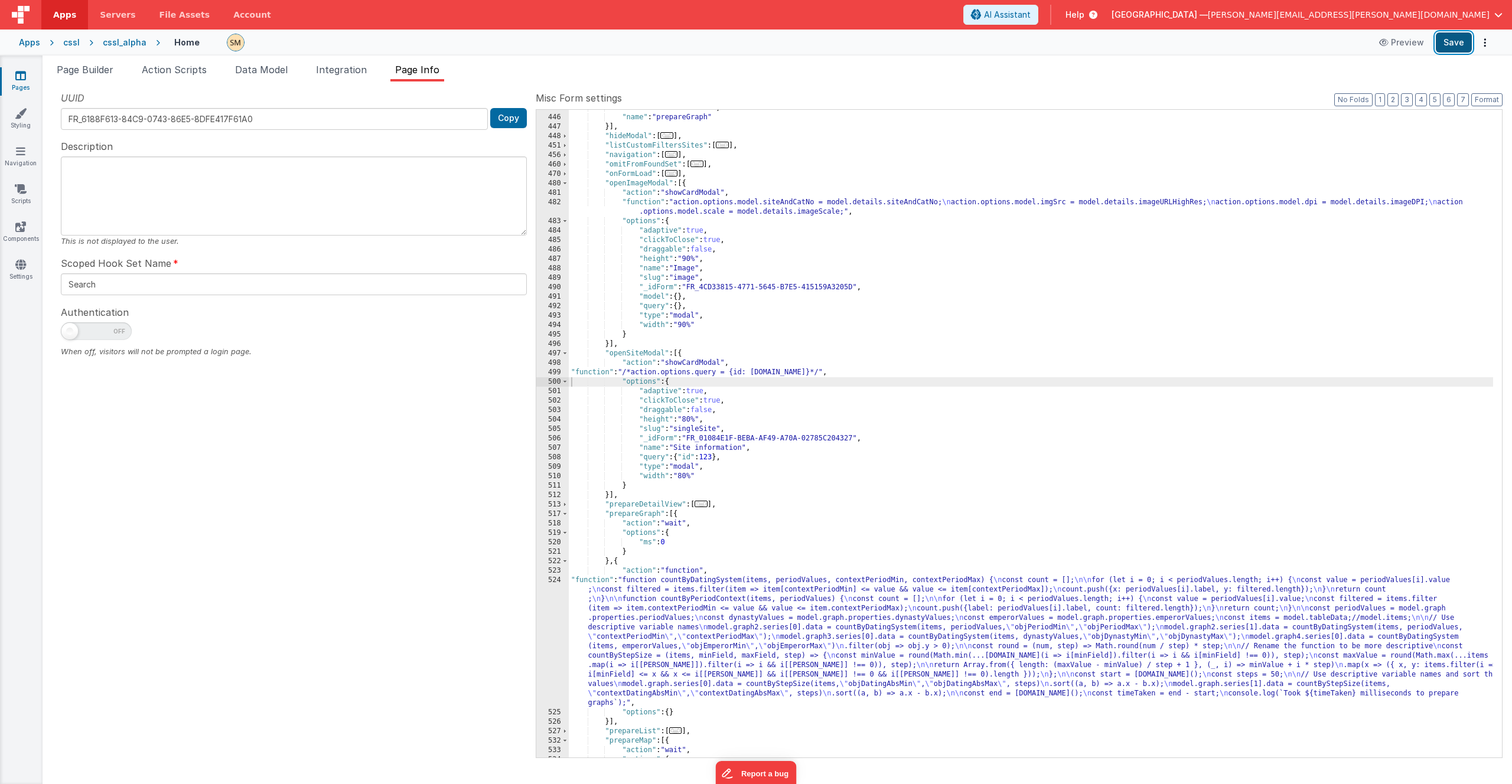
click at [1454, 43] on button "Save" at bounding box center [1454, 43] width 36 height 20
click at [634, 372] on div ""action" : "namedAction" , "name" : "prepareGraph" }] , "hideModal" : [ ... ] ,…" at bounding box center [1031, 437] width 925 height 667
drag, startPoint x: 720, startPoint y: 459, endPoint x: 682, endPoint y: 460, distance: 38.0
click at [682, 460] on div ""action" : "namedAction" , "name" : "prepareGraph" }] , "hideModal" : [ ... ] ,…" at bounding box center [1031, 437] width 925 height 667
click at [1462, 42] on button "Save" at bounding box center [1454, 43] width 36 height 20
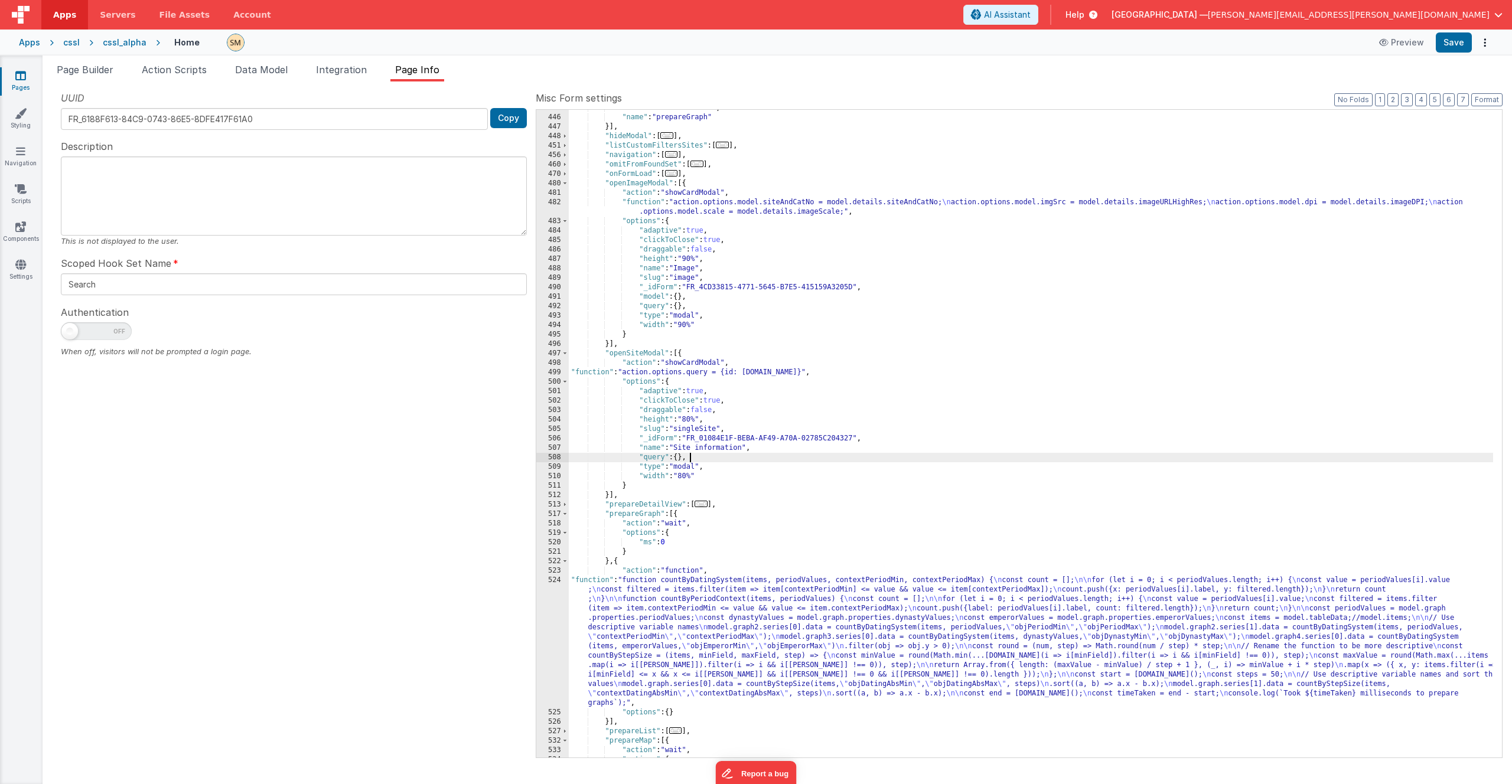
click at [699, 459] on div ""action" : "namedAction" , "name" : "prepareGraph" }] , "hideModal" : [ ... ] ,…" at bounding box center [1031, 437] width 925 height 667
click at [868, 439] on div ""action" : "namedAction" , "name" : "prepareGraph" }] , "hideModal" : [ ... ] ,…" at bounding box center [1031, 437] width 925 height 667
click at [718, 476] on div ""action" : "namedAction" , "name" : "prepareGraph" }] , "hideModal" : [ ... ] ,…" at bounding box center [1031, 437] width 925 height 667
click at [1488, 104] on button "Format" at bounding box center [1487, 100] width 31 height 13
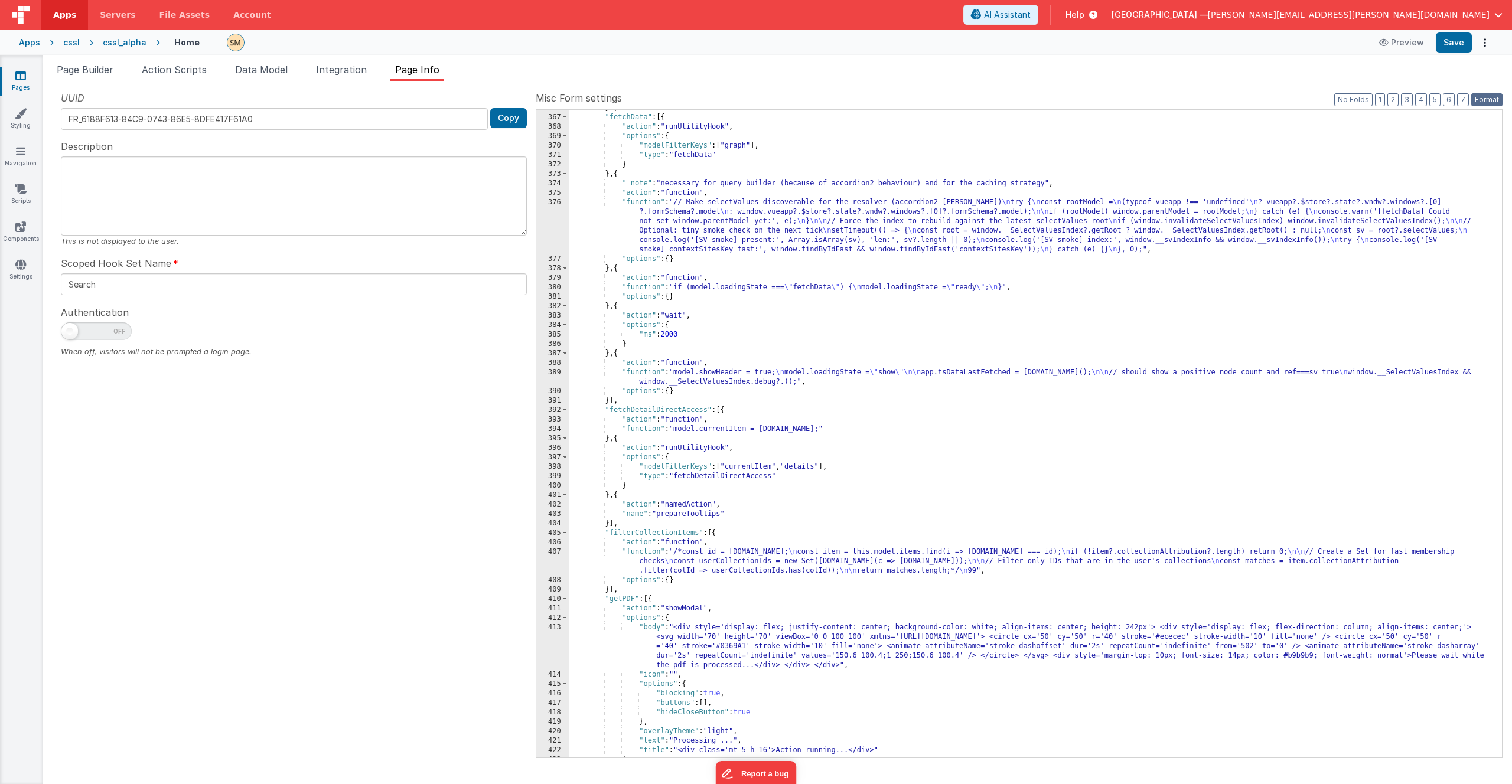
scroll to position [4741, 0]
click at [1412, 98] on button "3" at bounding box center [1407, 100] width 12 height 13
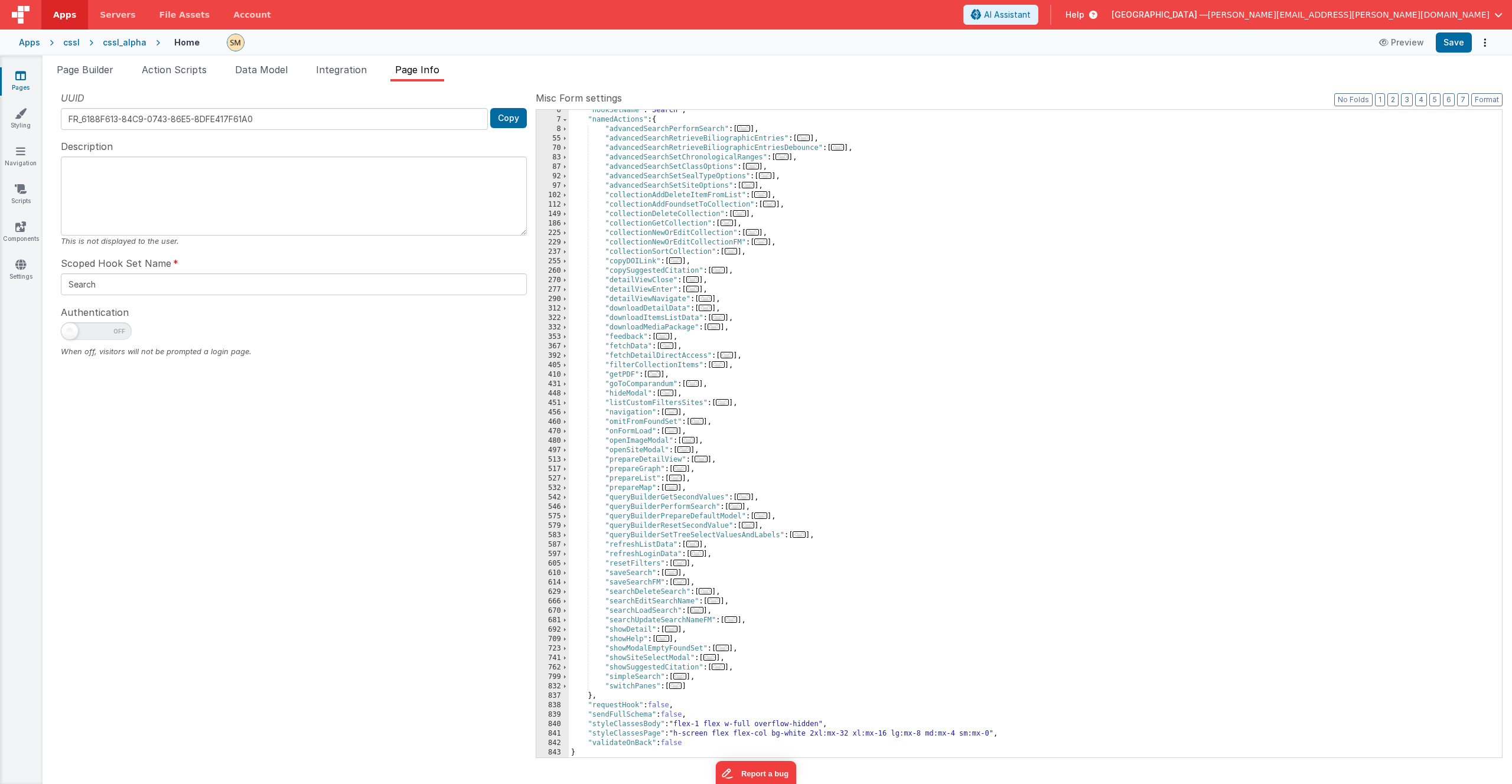
click at [985, 123] on div ""hookSetName" : "Search" , "namedActions" : { "advancedSearchPerformSearch" : […" at bounding box center [1031, 439] width 925 height 667
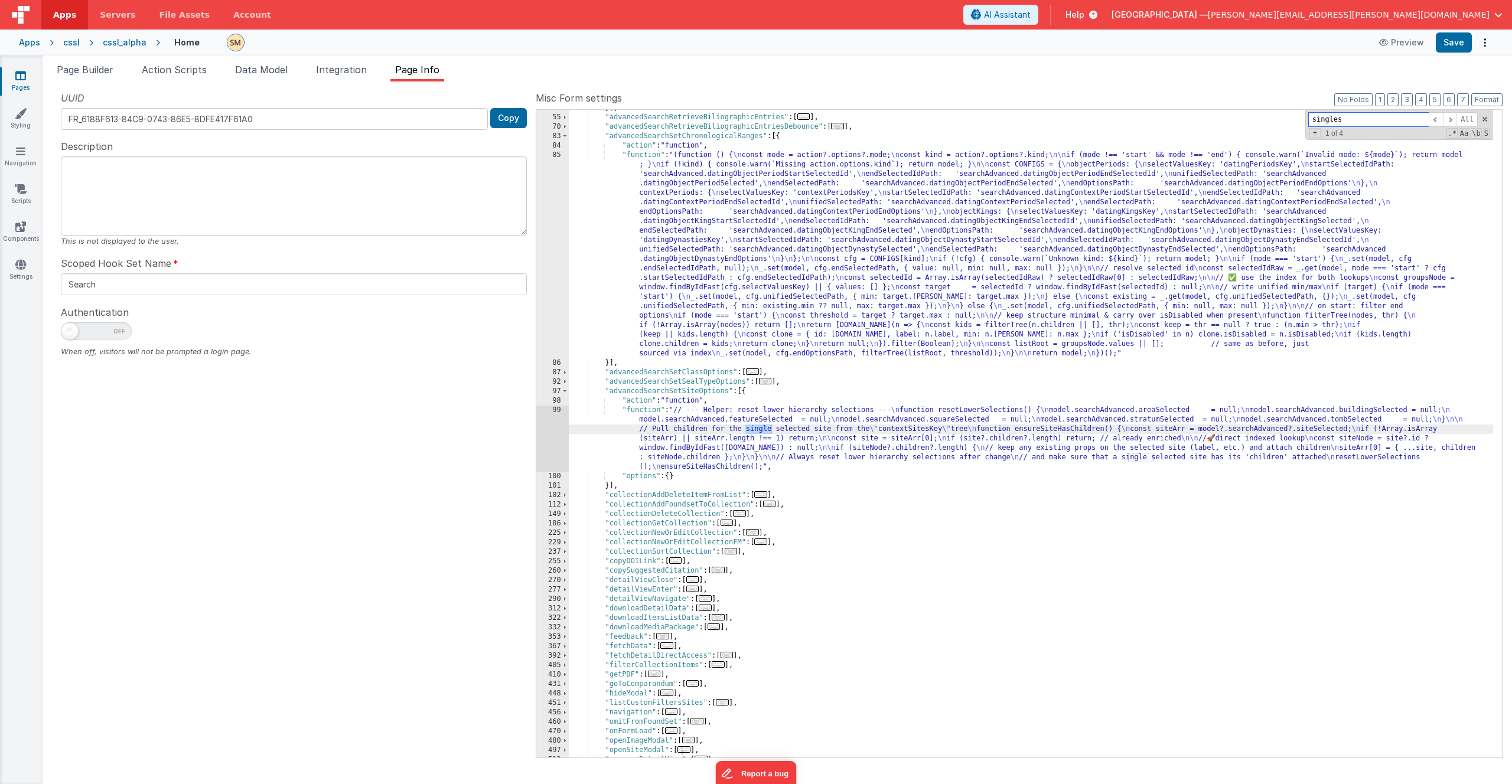
scroll to position [1027, 0]
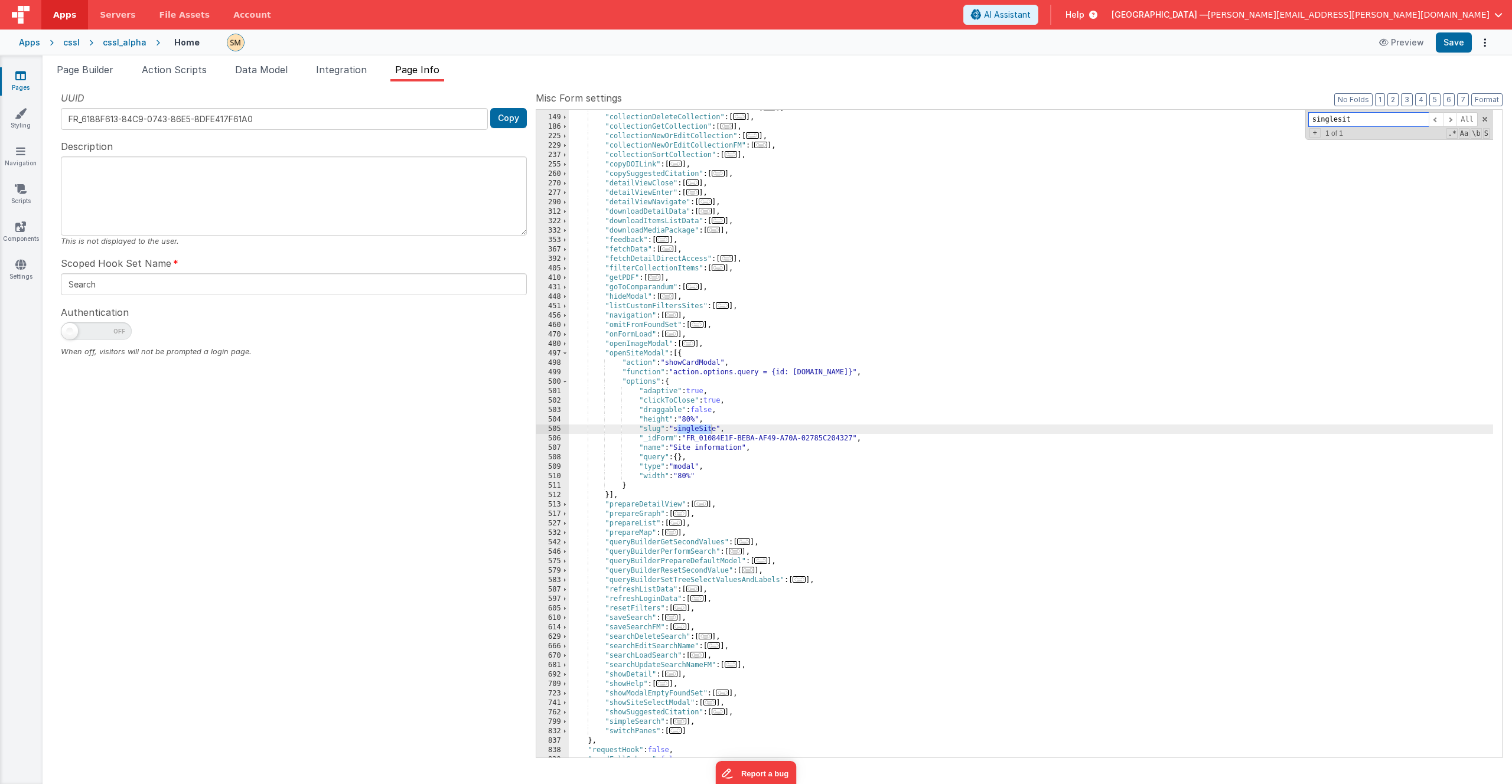
type input "singlesite"
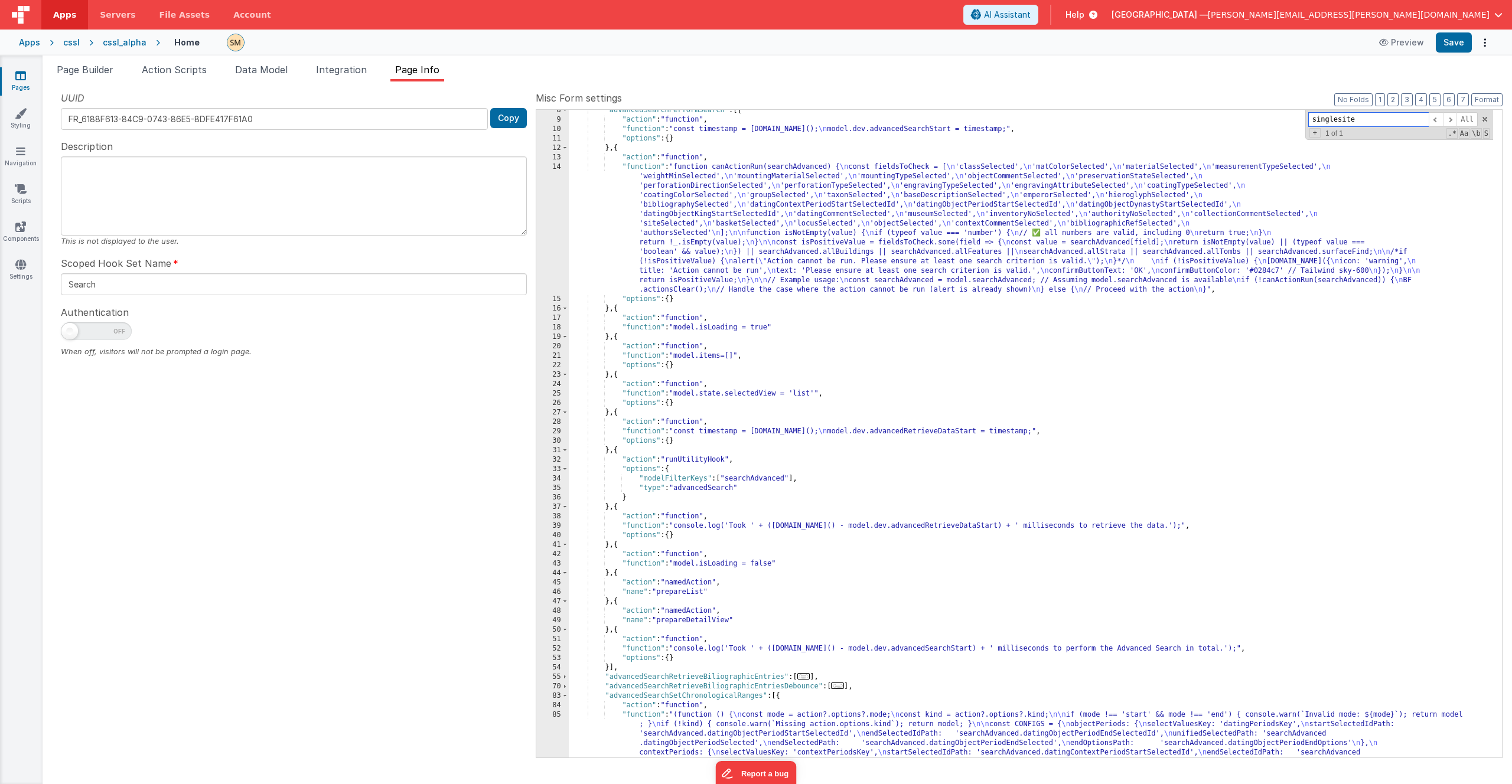
scroll to position [1072, 0]
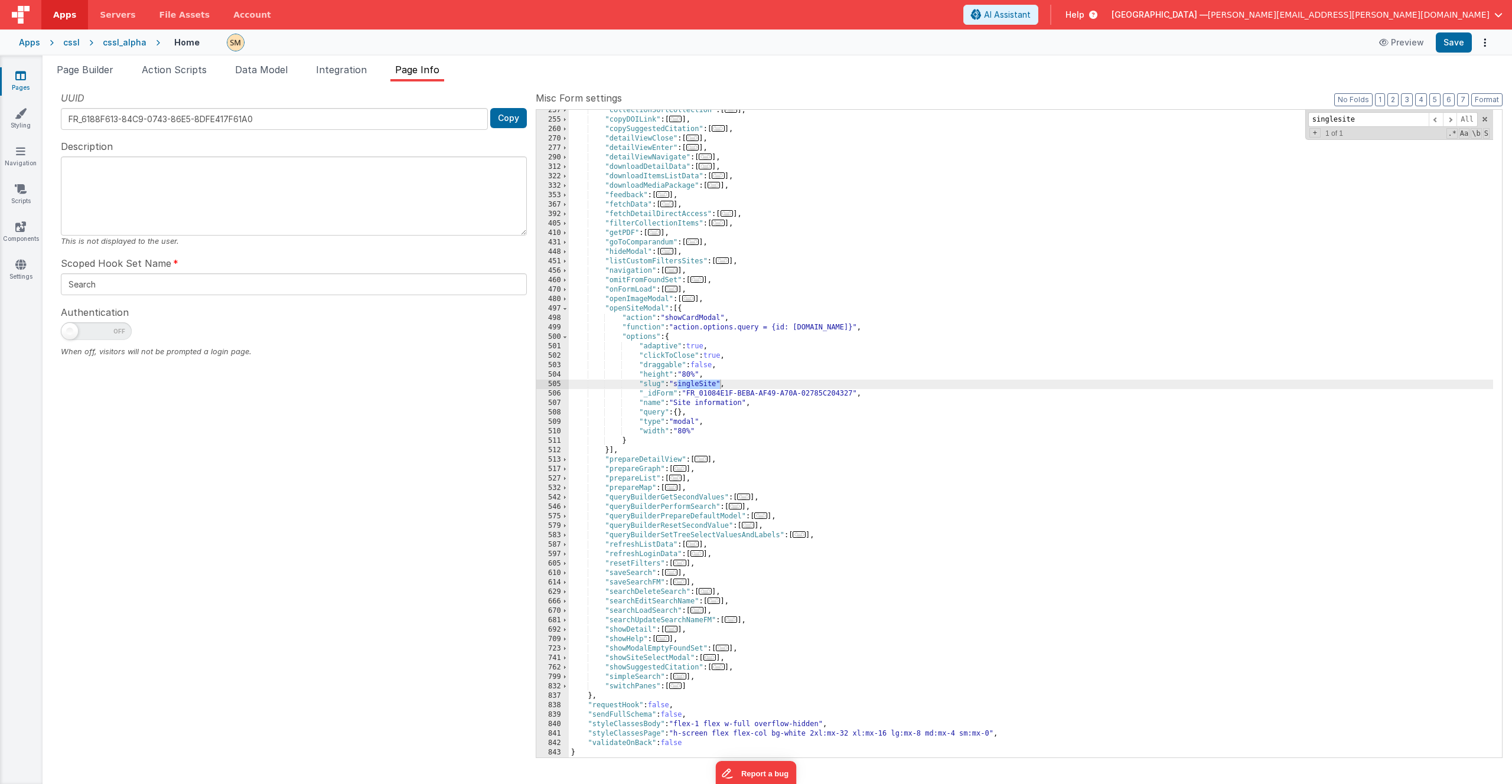
click at [693, 403] on div ""collectionSortCollection" : [ ... ] , "copyDOILink" : [ ... ] , "copySuggested…" at bounding box center [1031, 439] width 925 height 667
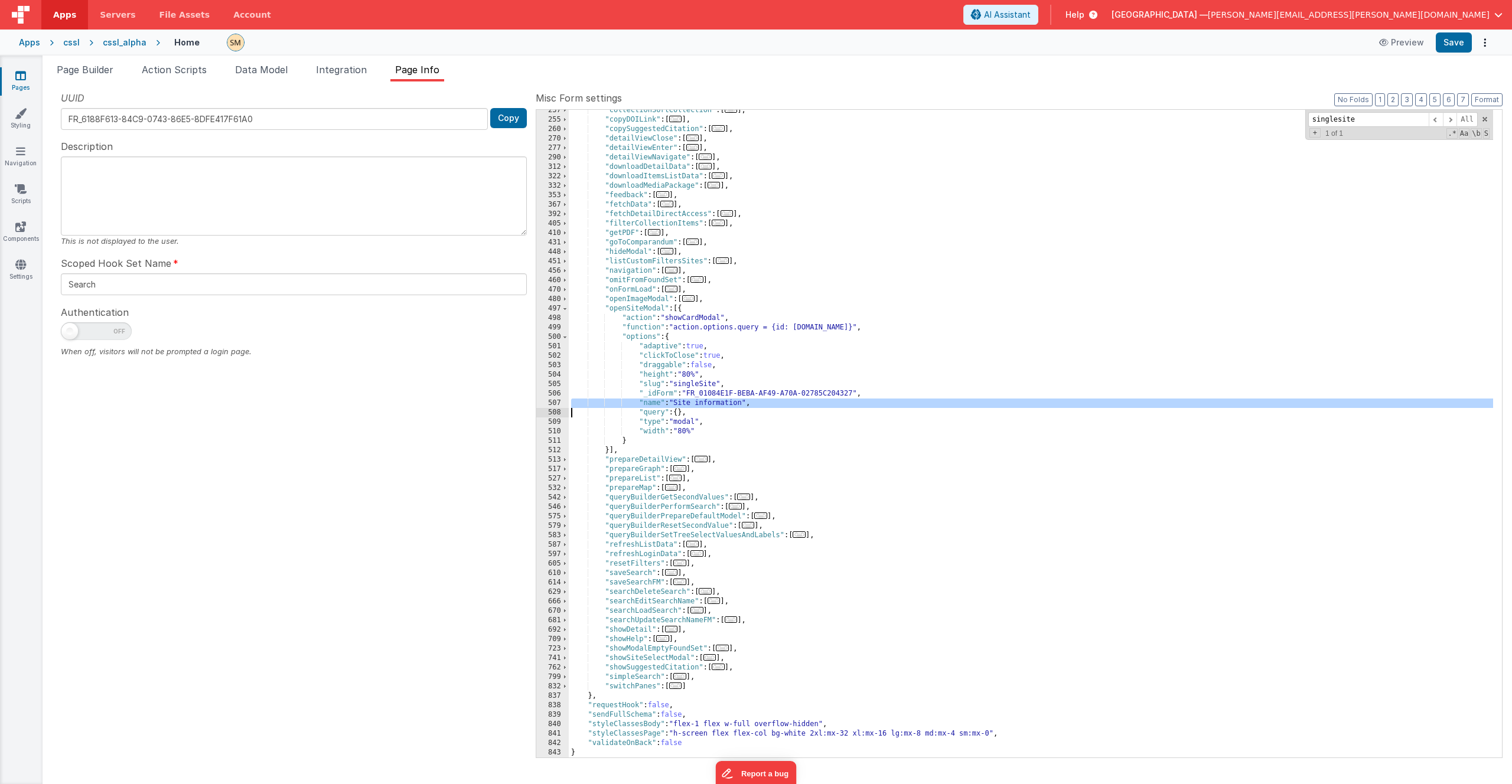
click at [693, 403] on div ""collectionSortCollection" : [ ... ] , "copyDOILink" : [ ... ] , "copySuggested…" at bounding box center [1031, 439] width 925 height 667
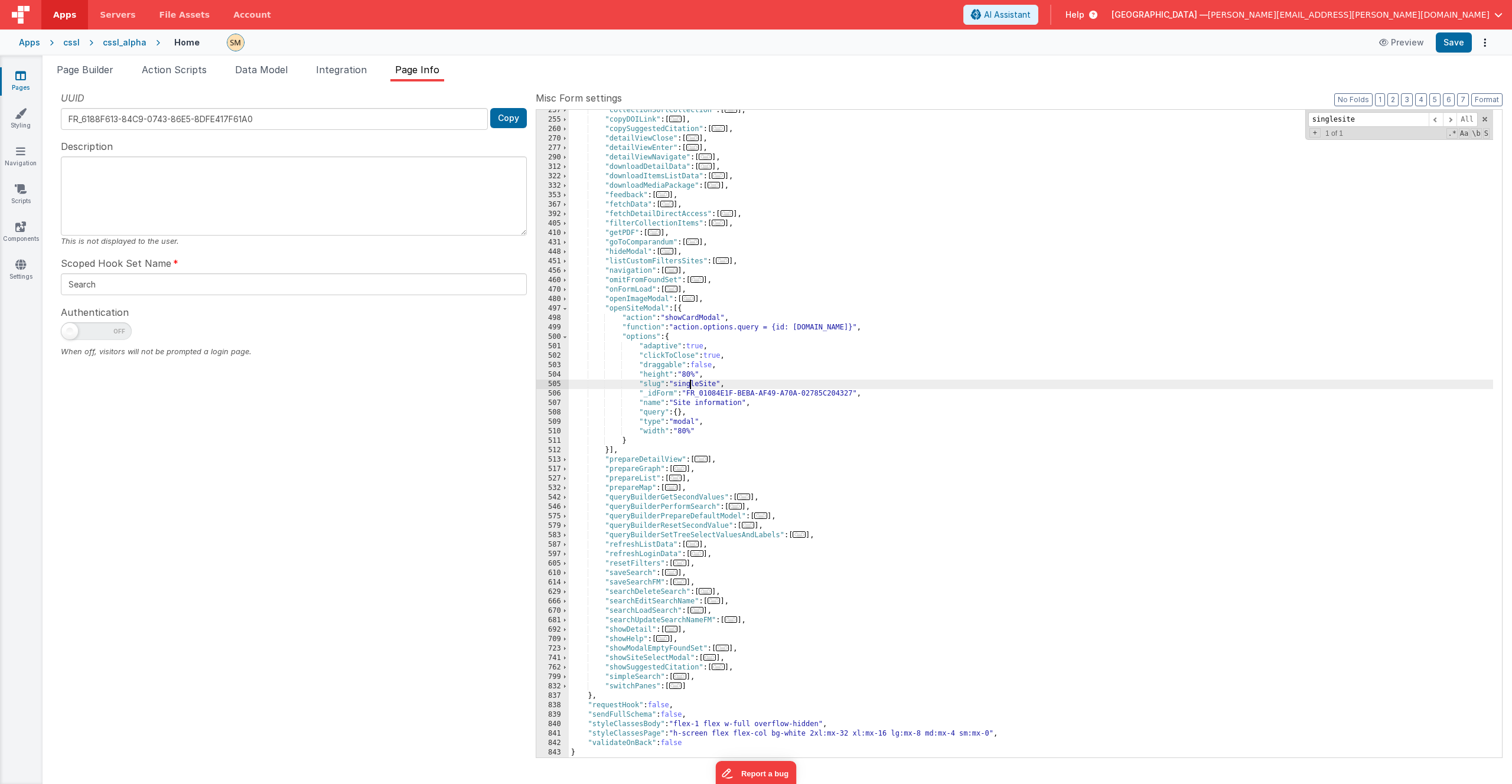
click at [689, 384] on div ""collectionSortCollection" : [ ... ] , "copyDOILink" : [ ... ] , "copySuggested…" at bounding box center [1031, 439] width 925 height 667
click at [705, 383] on div ""collectionSortCollection" : [ ... ] , "copyDOILink" : [ ... ] , "copySuggested…" at bounding box center [1031, 439] width 925 height 667
click at [1454, 45] on button "Save" at bounding box center [1454, 43] width 36 height 20
click at [562, 642] on span at bounding box center [564, 640] width 6 height 10
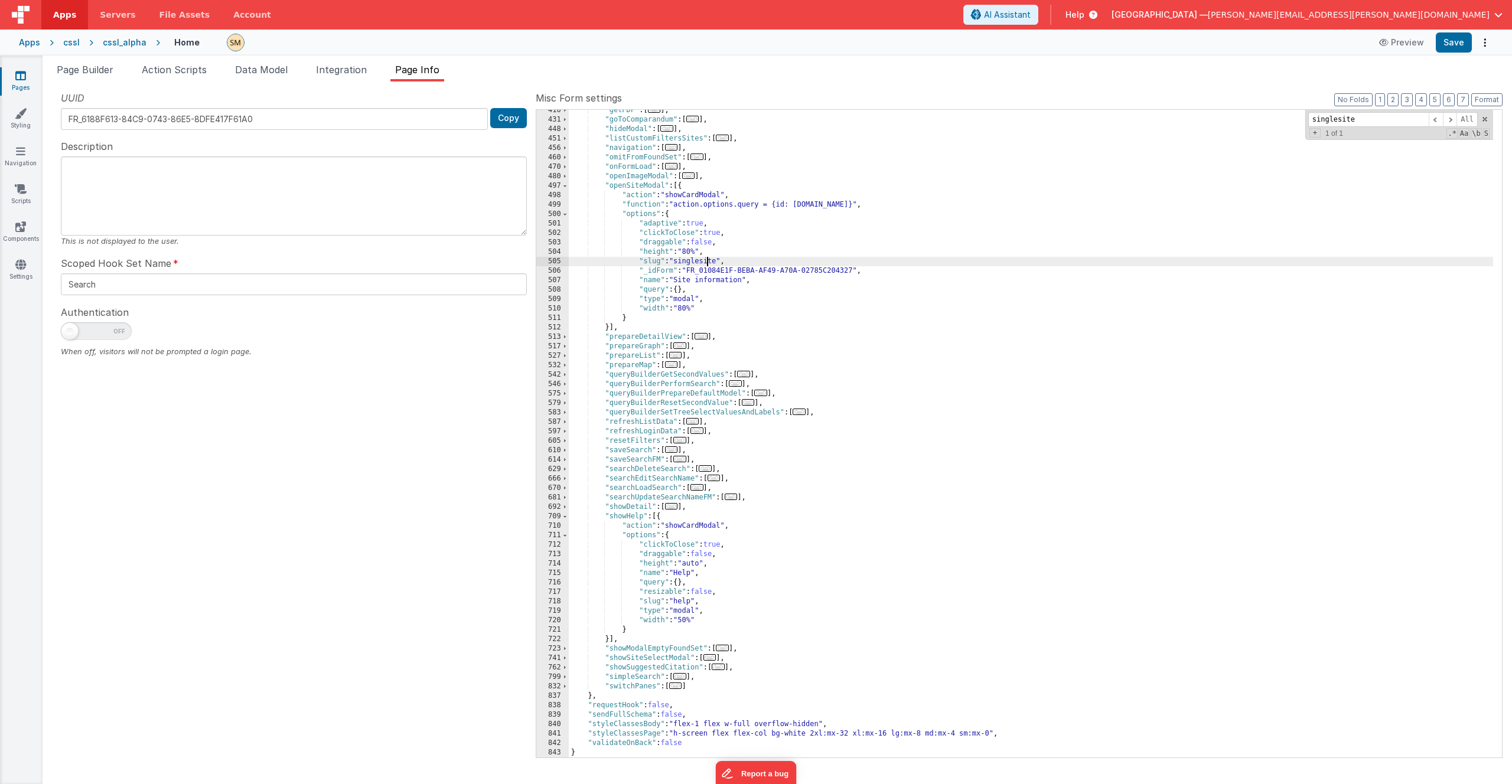
scroll to position [1195, 0]
click at [622, 527] on div ""getPDF" : [ ... ] , "goToComparandum" : [ ... ] , "hideModal" : [ ... ] , "lis…" at bounding box center [1031, 439] width 925 height 667
click at [650, 566] on div ""getPDF" : [ ... ] , "goToComparandum" : [ ... ] , "hideModal" : [ ... ] , "lis…" at bounding box center [1031, 439] width 925 height 667
click at [648, 581] on div ""getPDF" : [ ... ] , "goToComparandum" : [ ... ] , "hideModal" : [ ... ] , "lis…" at bounding box center [1031, 439] width 925 height 667
click at [637, 537] on div ""getPDF" : [ ... ] , "goToComparandum" : [ ... ] , "hideModal" : [ ... ] , "lis…" at bounding box center [1031, 439] width 925 height 667
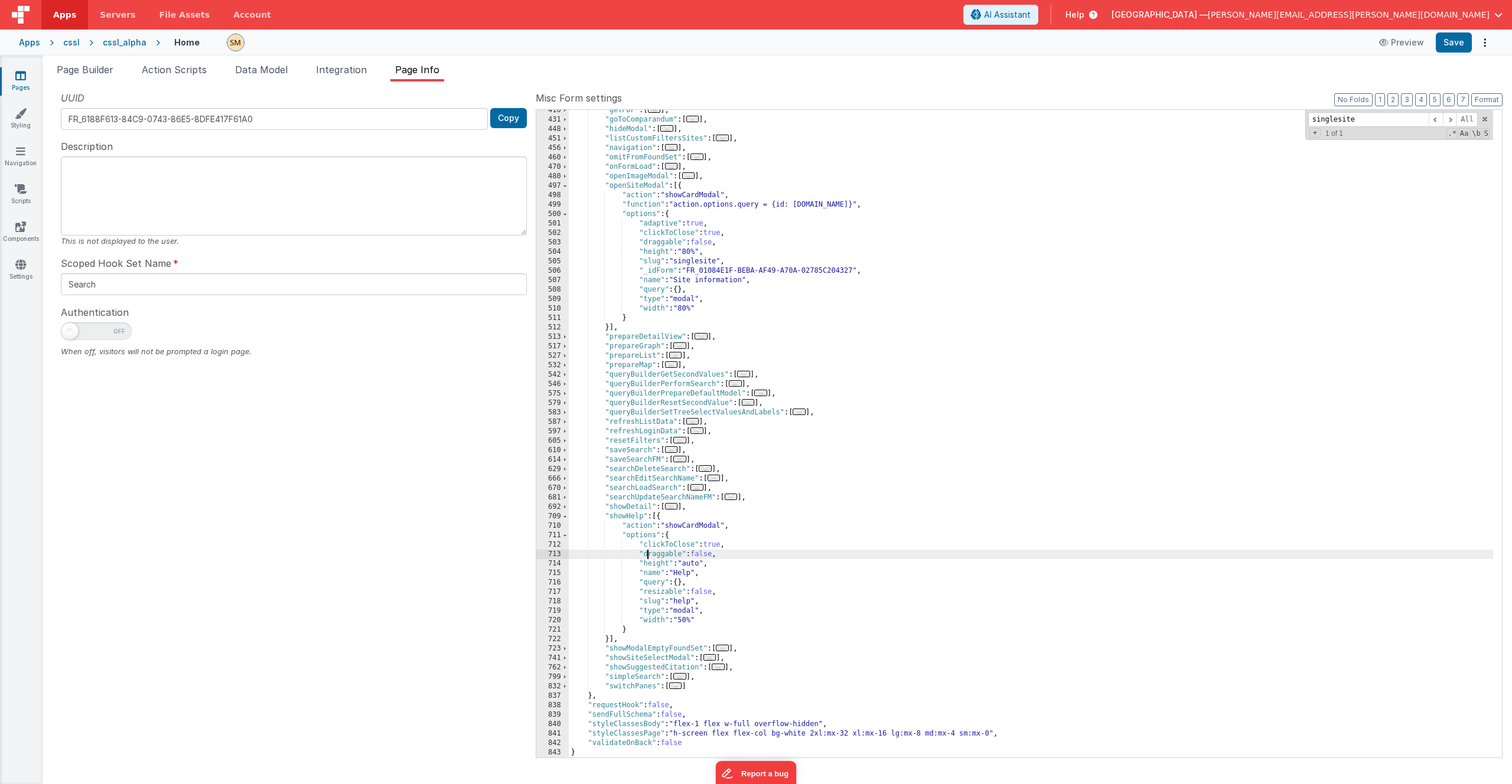
click at [647, 557] on div ""getPDF" : [ ... ] , "goToComparandum" : [ ... ] , "hideModal" : [ ... ] , "lis…" at bounding box center [1031, 439] width 925 height 667
click at [650, 602] on div ""getPDF" : [ ... ] , "goToComparandum" : [ ... ] , "hideModal" : [ ... ] , "lis…" at bounding box center [1031, 439] width 925 height 667
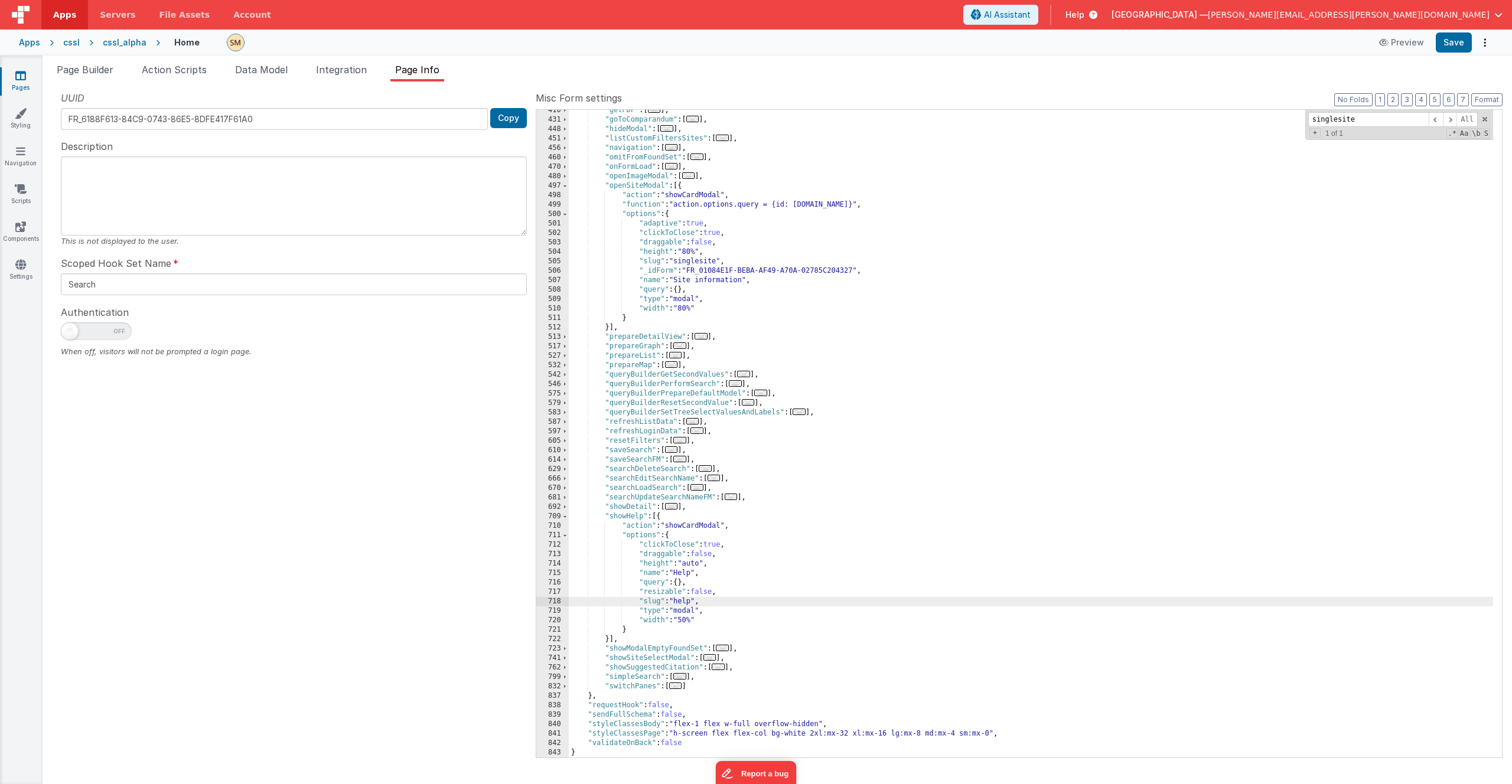
click at [651, 612] on div ""getPDF" : [ ... ] , "goToComparandum" : [ ... ] , "hideModal" : [ ... ] , "lis…" at bounding box center [1031, 439] width 925 height 667
click at [652, 621] on div ""getPDF" : [ ... ] , "goToComparandum" : [ ... ] , "hideModal" : [ ... ] , "lis…" at bounding box center [1031, 439] width 925 height 667
click at [646, 523] on div ""getPDF" : [ ... ] , "goToComparandum" : [ ... ] , "hideModal" : [ ... ] , "lis…" at bounding box center [1031, 439] width 925 height 667
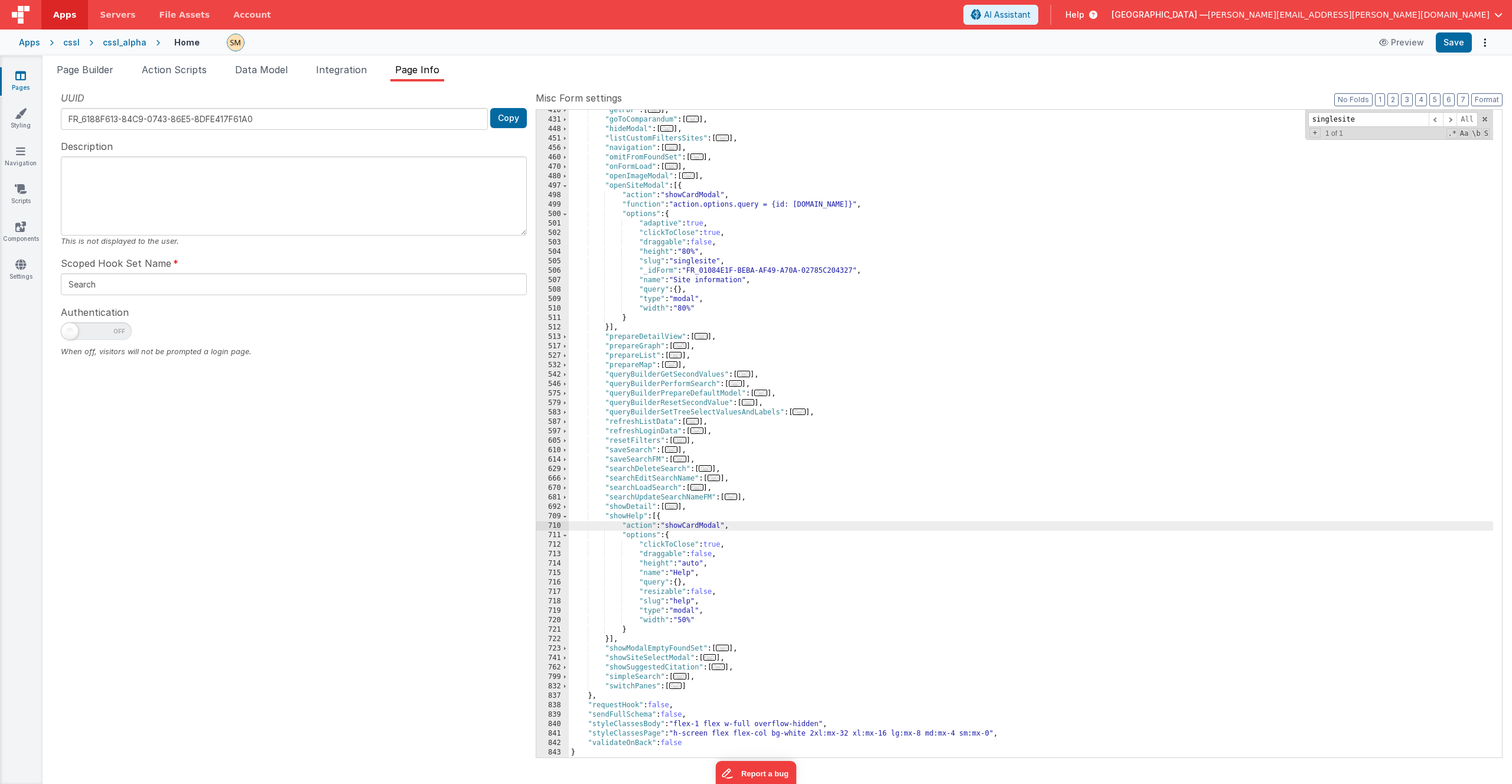
click at [658, 621] on div ""getPDF" : [ ... ] , "goToComparandum" : [ ... ] , "hideModal" : [ ... ] , "lis…" at bounding box center [1031, 439] width 925 height 667
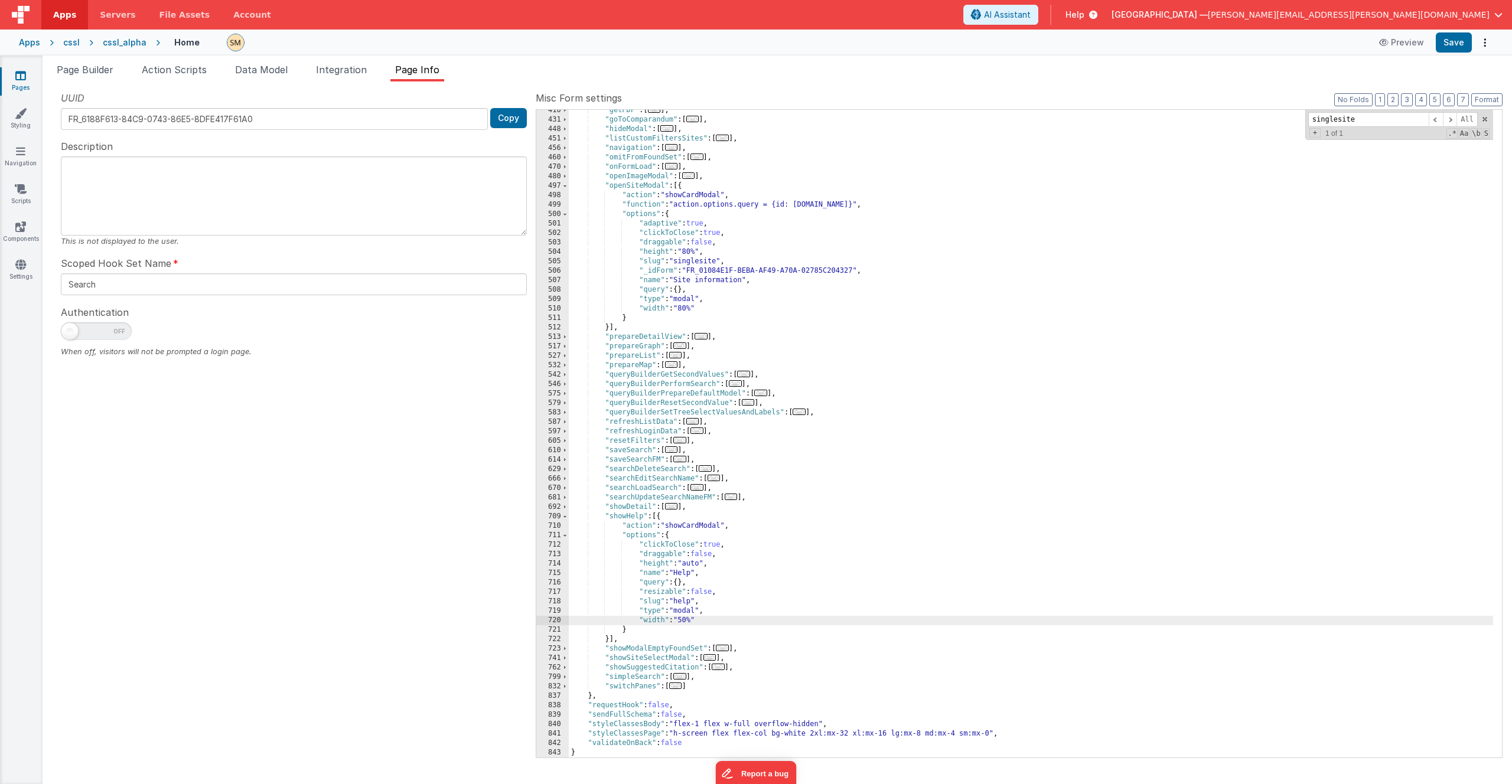
click at [654, 608] on div ""getPDF" : [ ... ] , "goToComparandum" : [ ... ] , "hideModal" : [ ... ] , "lis…" at bounding box center [1031, 439] width 925 height 667
click at [652, 598] on div ""getPDF" : [ ... ] , "goToComparandum" : [ ... ] , "hideModal" : [ ... ] , "lis…" at bounding box center [1031, 439] width 925 height 667
click at [651, 591] on div ""getPDF" : [ ... ] , "goToComparandum" : [ ... ] , "hideModal" : [ ... ] , "lis…" at bounding box center [1031, 439] width 925 height 667
click at [649, 581] on div ""getPDF" : [ ... ] , "goToComparandum" : [ ... ] , "hideModal" : [ ... ] , "lis…" at bounding box center [1031, 439] width 925 height 667
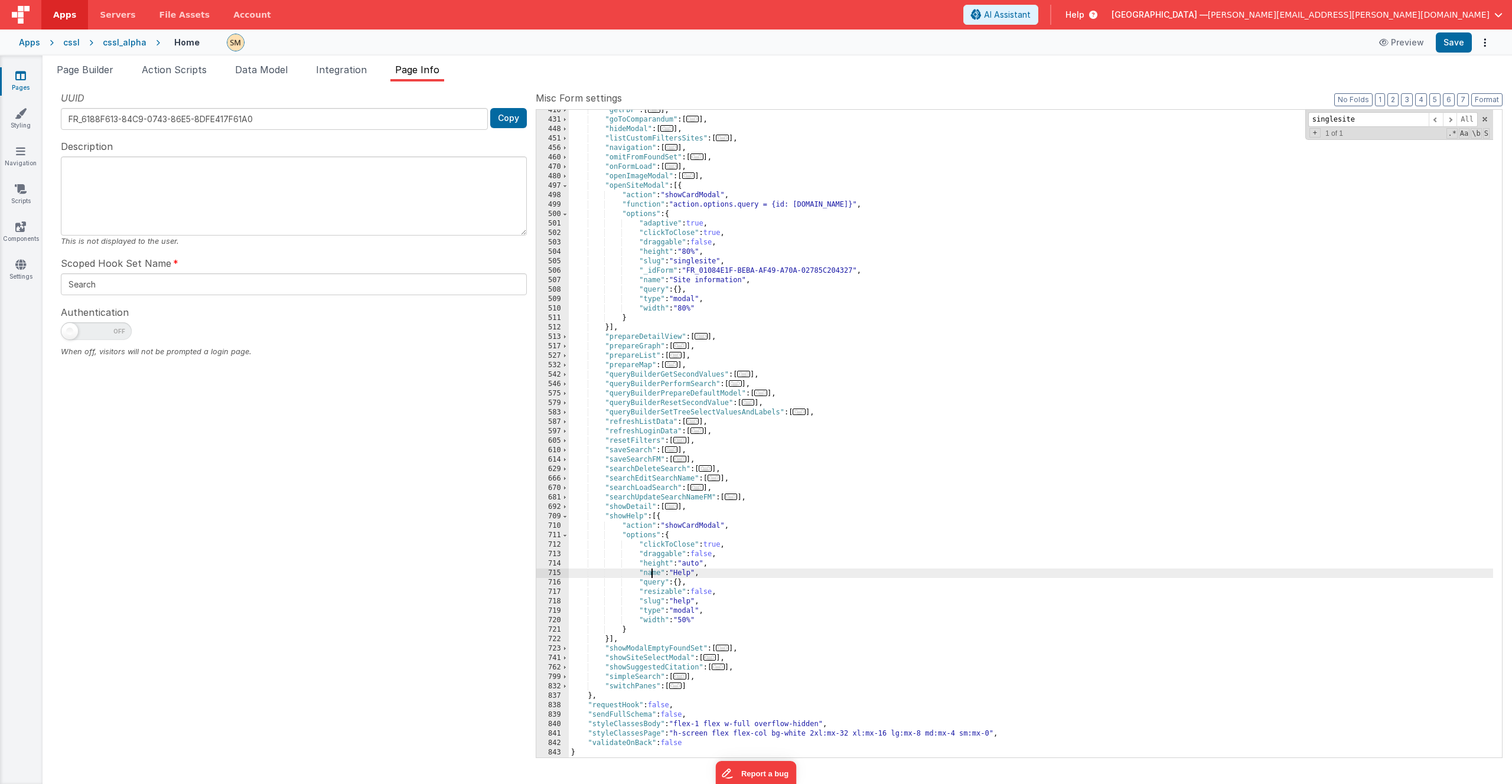
click at [650, 570] on div ""getPDF" : [ ... ] , "goToComparandum" : [ ... ] , "hideModal" : [ ... ] , "lis…" at bounding box center [1031, 439] width 925 height 667
click at [652, 564] on div ""getPDF" : [ ... ] , "goToComparandum" : [ ... ] , "hideModal" : [ ... ] , "lis…" at bounding box center [1031, 439] width 925 height 667
click at [650, 552] on div ""getPDF" : [ ... ] , "goToComparandum" : [ ... ] , "hideModal" : [ ... ] , "lis…" at bounding box center [1031, 439] width 925 height 667
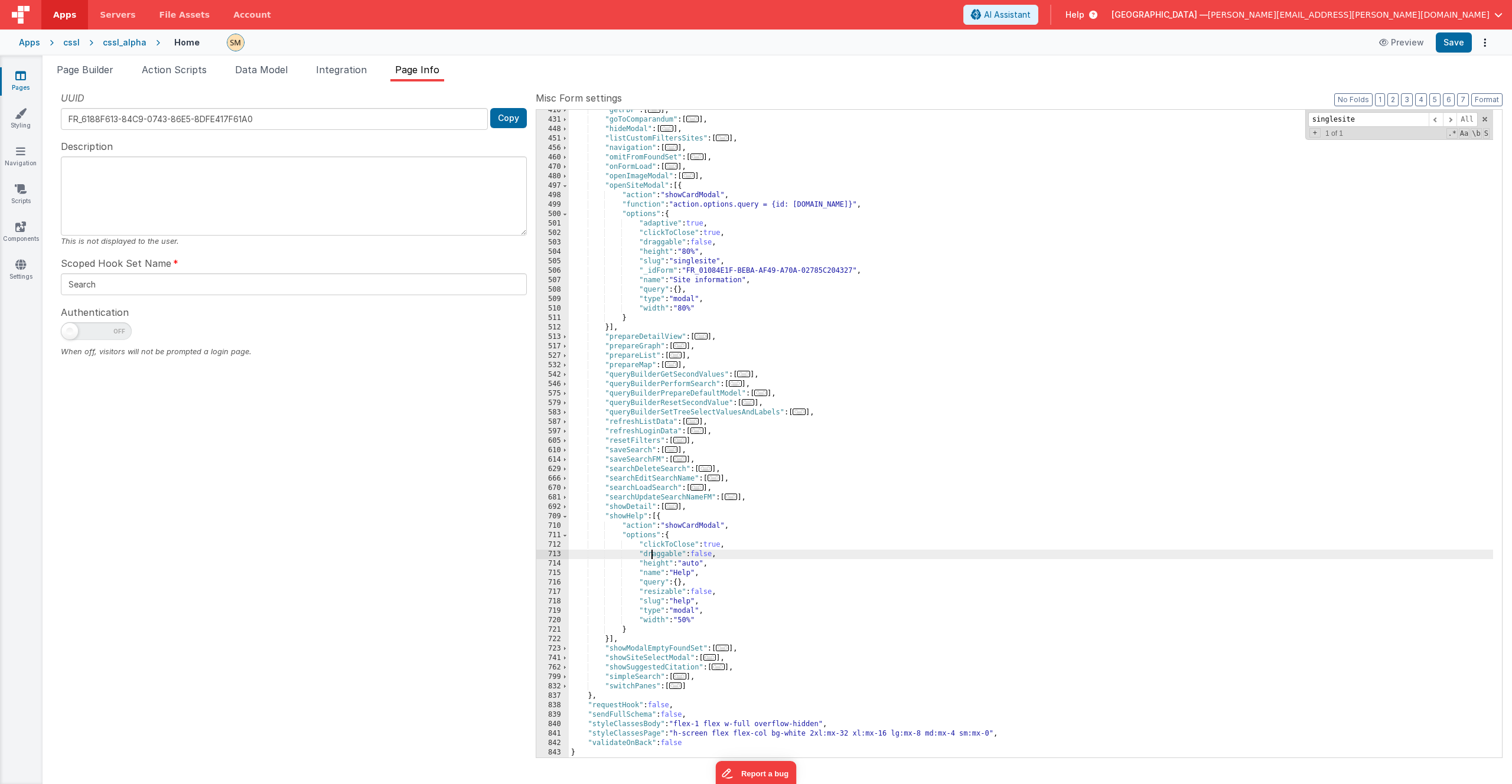
click at [650, 544] on div ""getPDF" : [ ... ] , "goToComparandum" : [ ... ] , "hideModal" : [ ... ] , "lis…" at bounding box center [1031, 439] width 925 height 667
click at [650, 621] on div ""getPDF" : [ ... ] , "goToComparandum" : [ ... ] , "hideModal" : [ ... ] , "lis…" at bounding box center [1031, 439] width 925 height 667
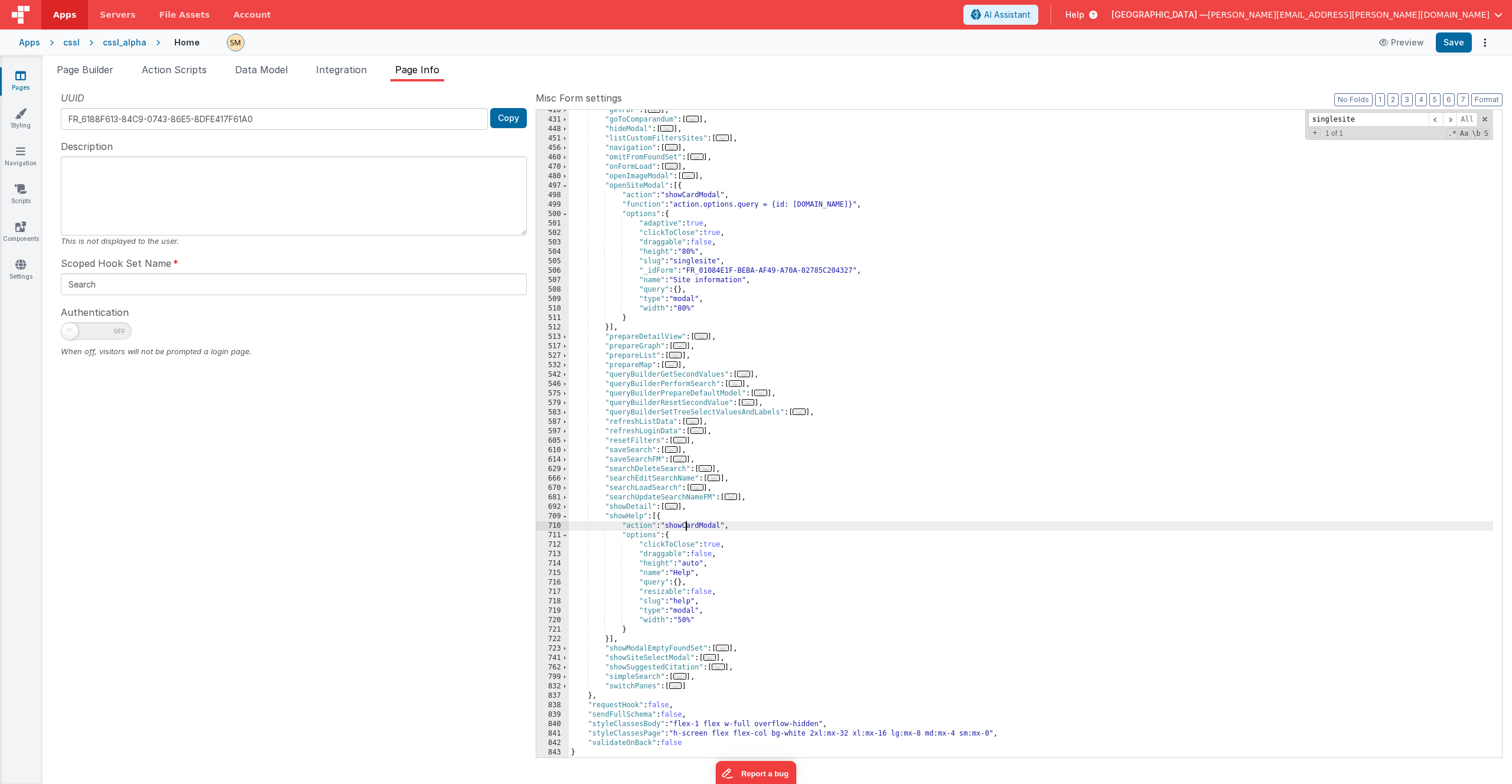
click at [686, 526] on div ""getPDF" : [ ... ] , "goToComparandum" : [ ... ] , "hideModal" : [ ... ] , "lis…" at bounding box center [1031, 439] width 925 height 667
click at [85, 70] on span "Page Builder" at bounding box center [84, 69] width 57 height 12
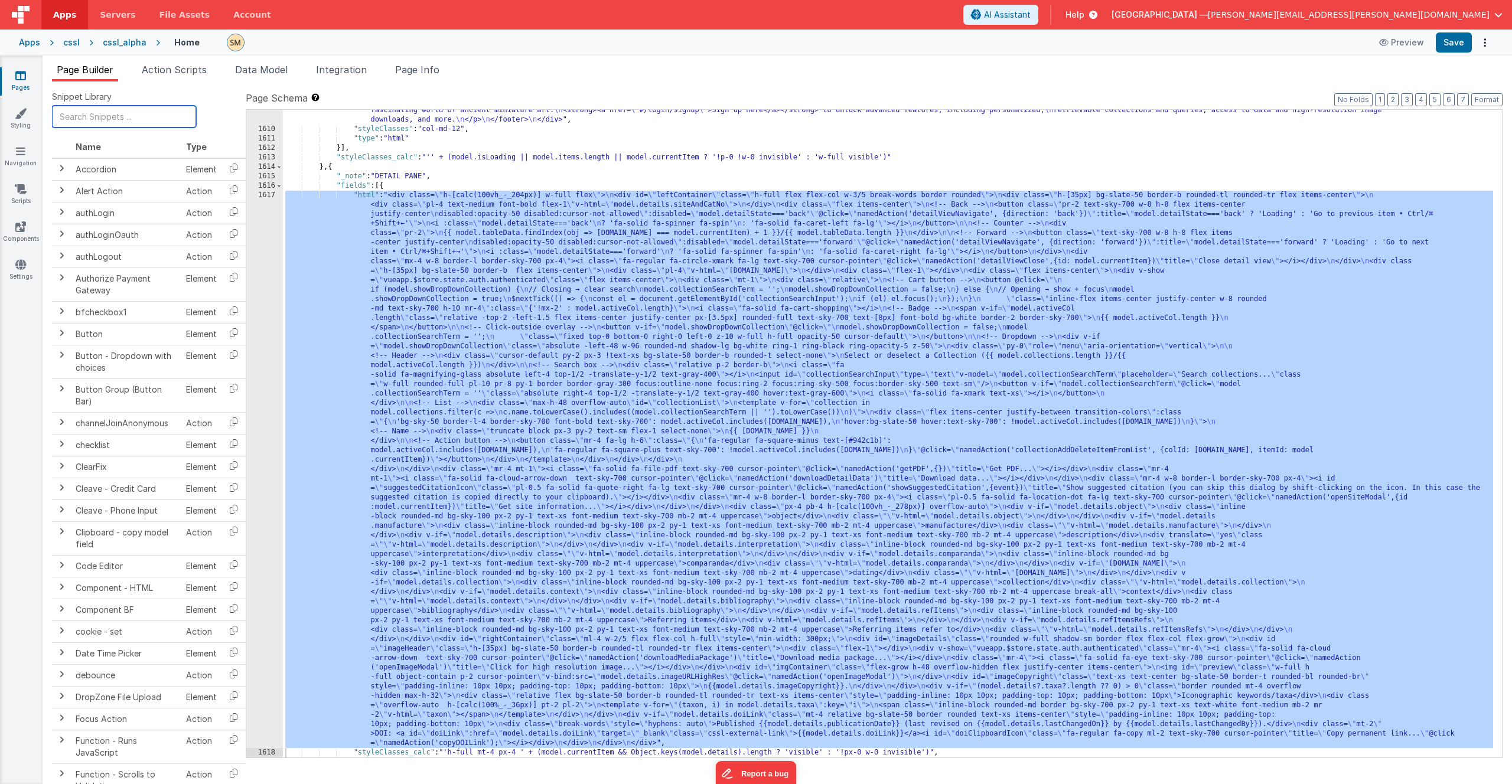
click at [85, 116] on input "text" at bounding box center [124, 116] width 144 height 22
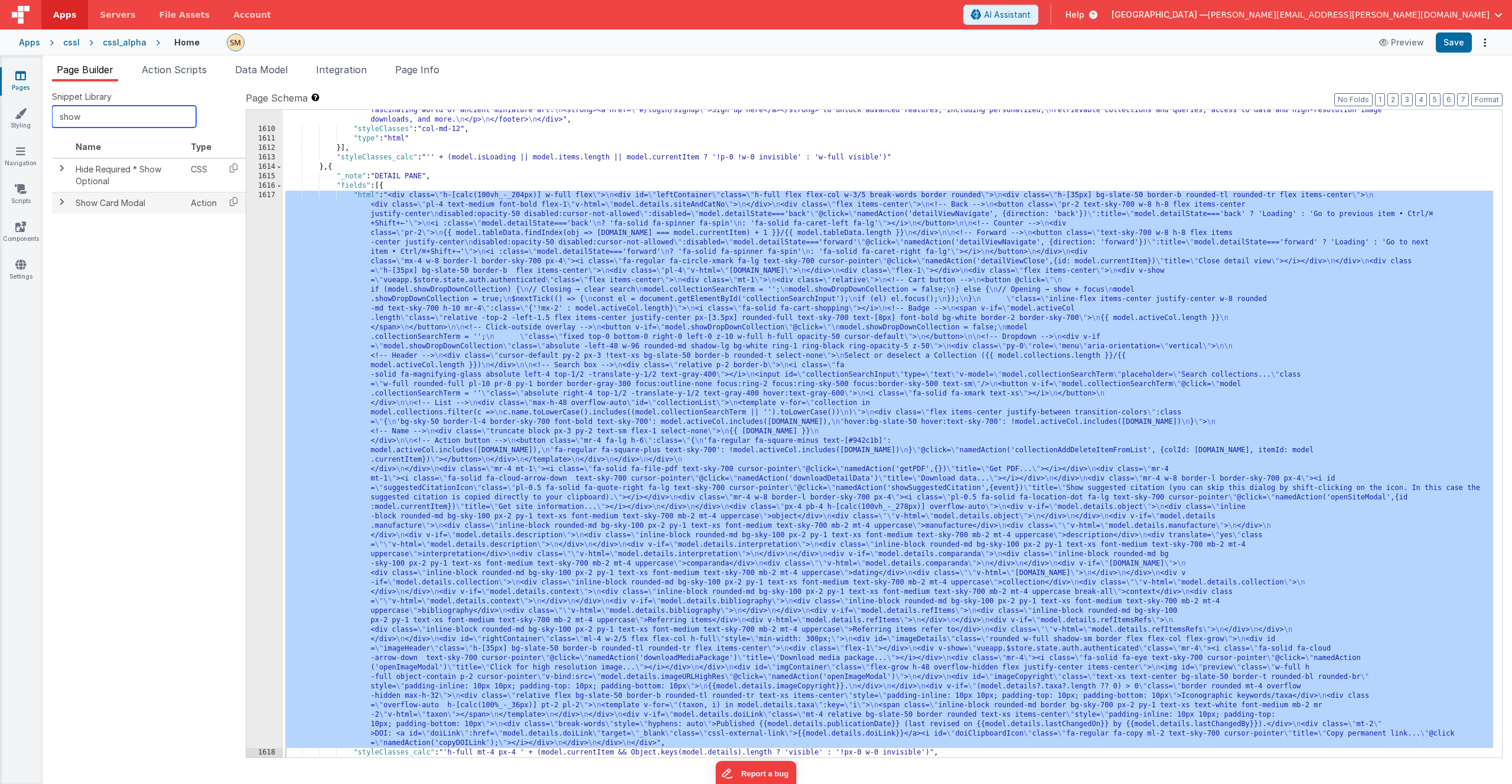
type input "show"
click at [61, 202] on span at bounding box center [61, 202] width 10 height 10
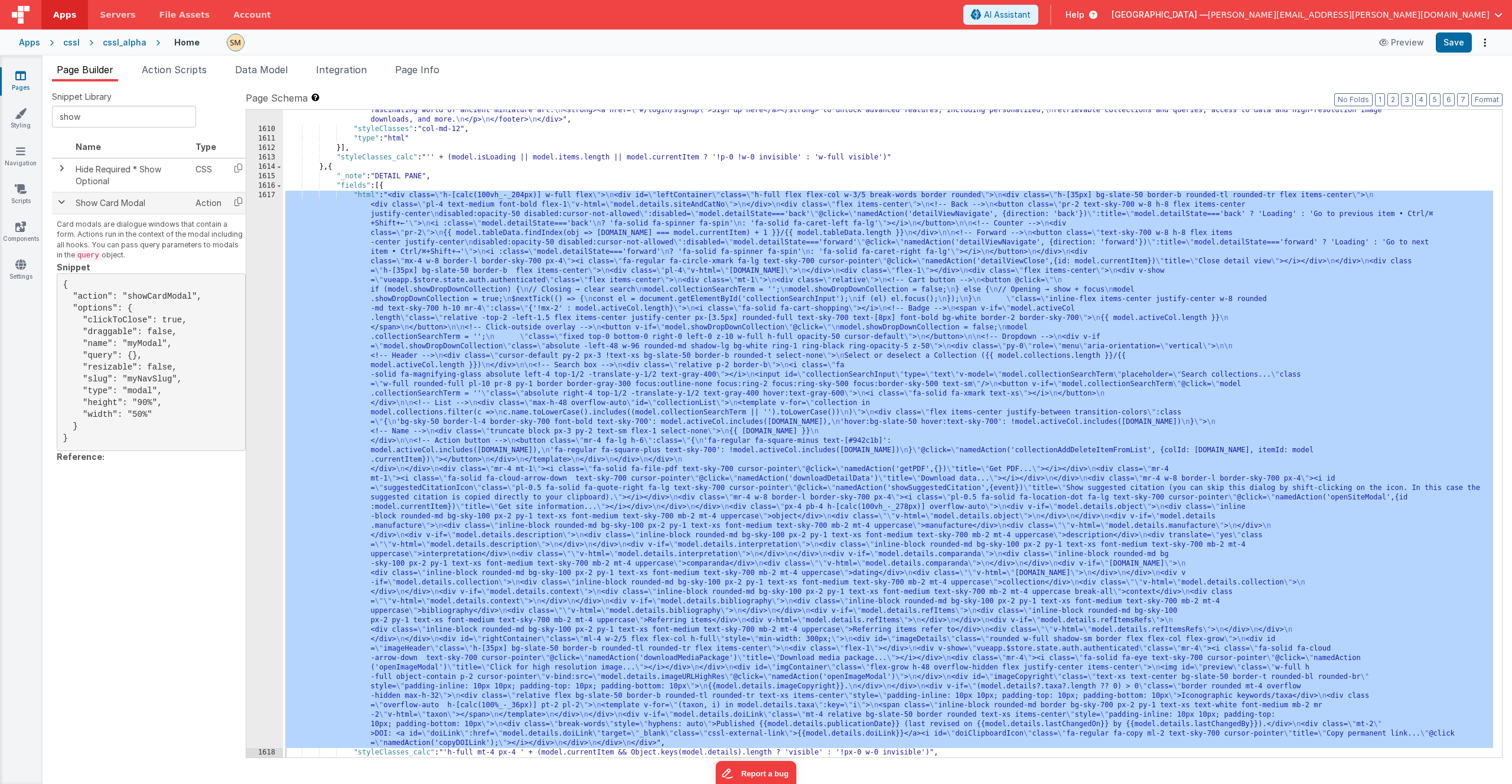
click at [61, 202] on span at bounding box center [61, 202] width 10 height 10
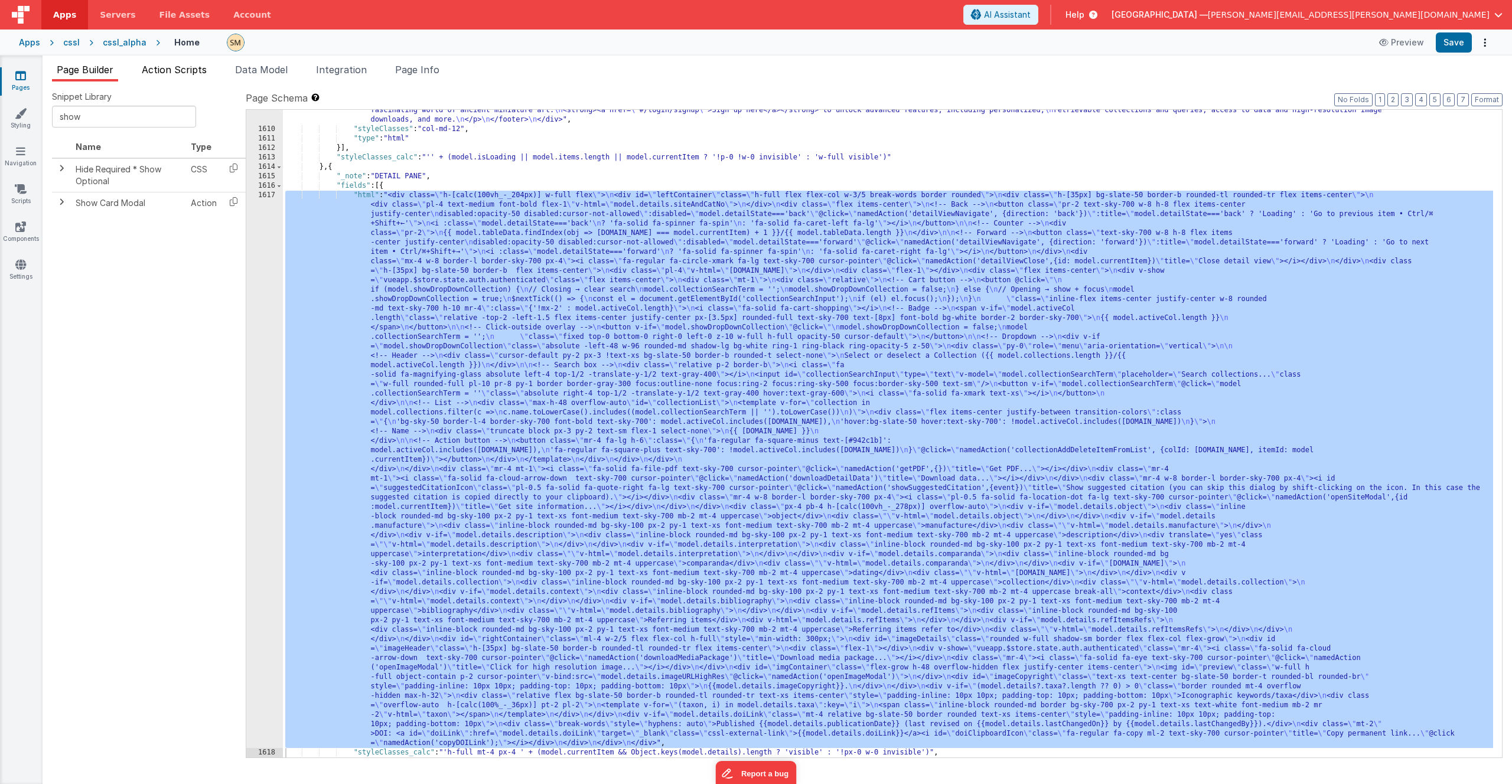
click at [177, 73] on span "Action Scripts" at bounding box center [174, 69] width 65 height 12
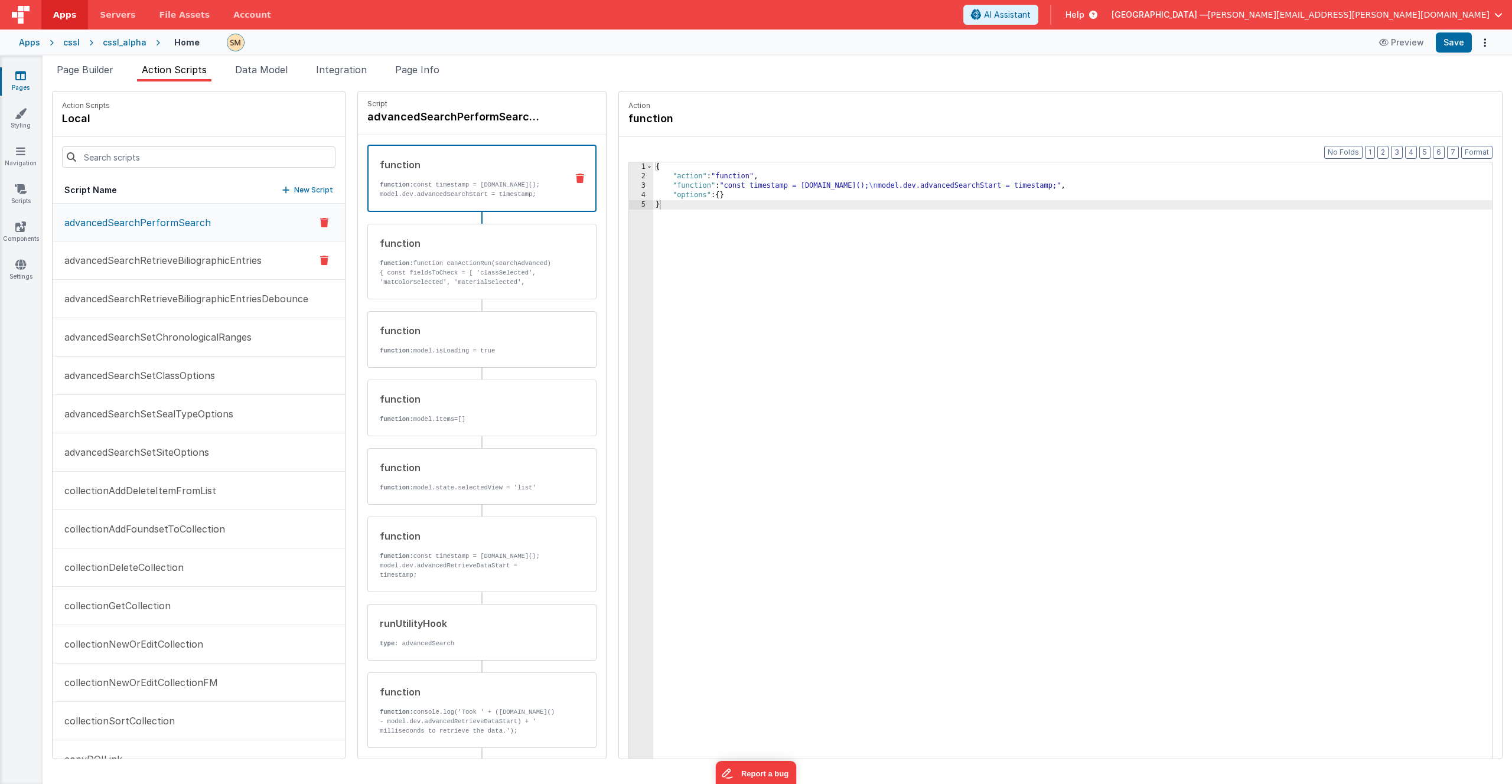
scroll to position [2, 0]
click at [155, 160] on input at bounding box center [199, 157] width 274 height 21
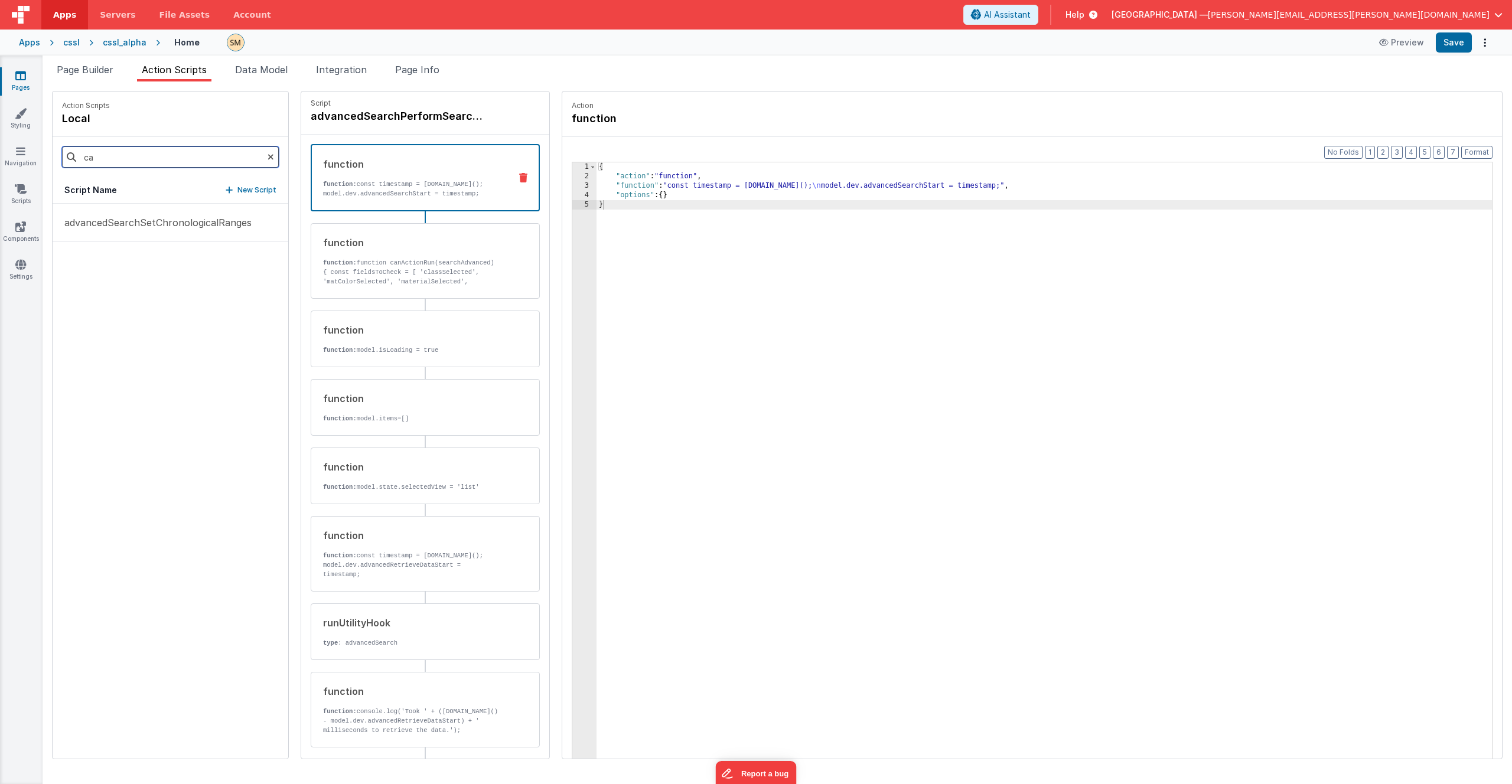
type input "c"
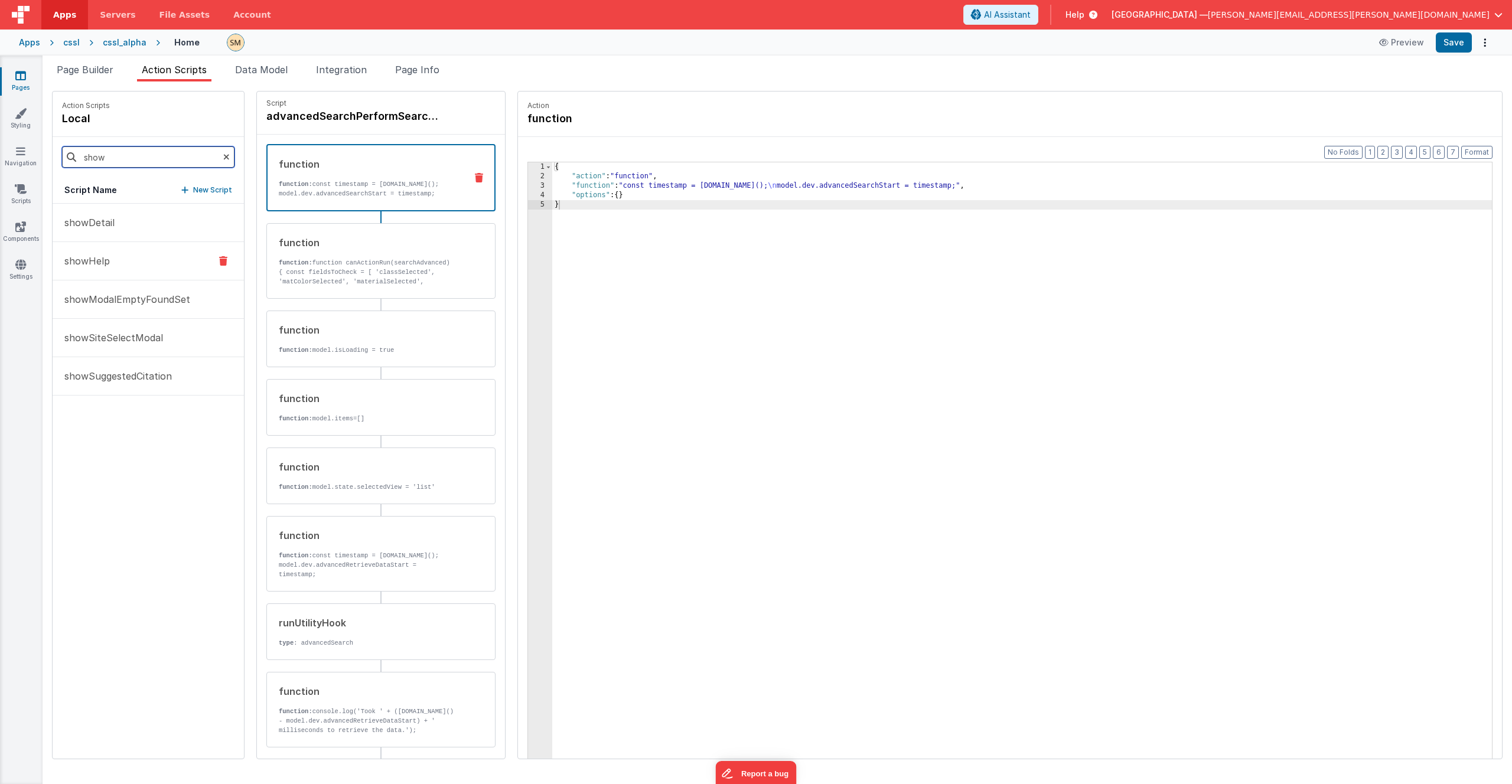
type input "show"
click at [98, 262] on p "showHelp" at bounding box center [83, 261] width 52 height 14
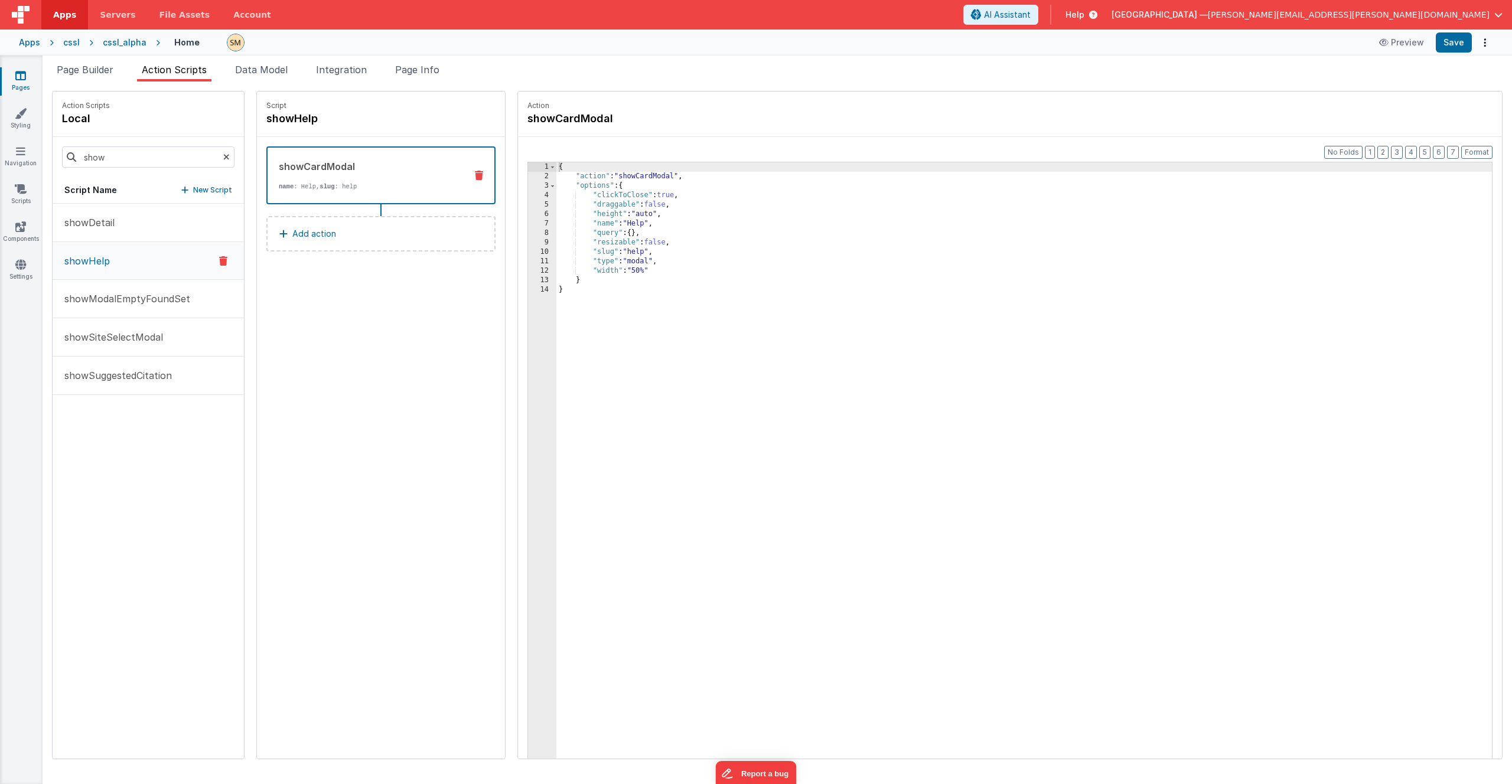
scroll to position [0, 0]
click at [292, 239] on p "Add action" at bounding box center [314, 234] width 44 height 14
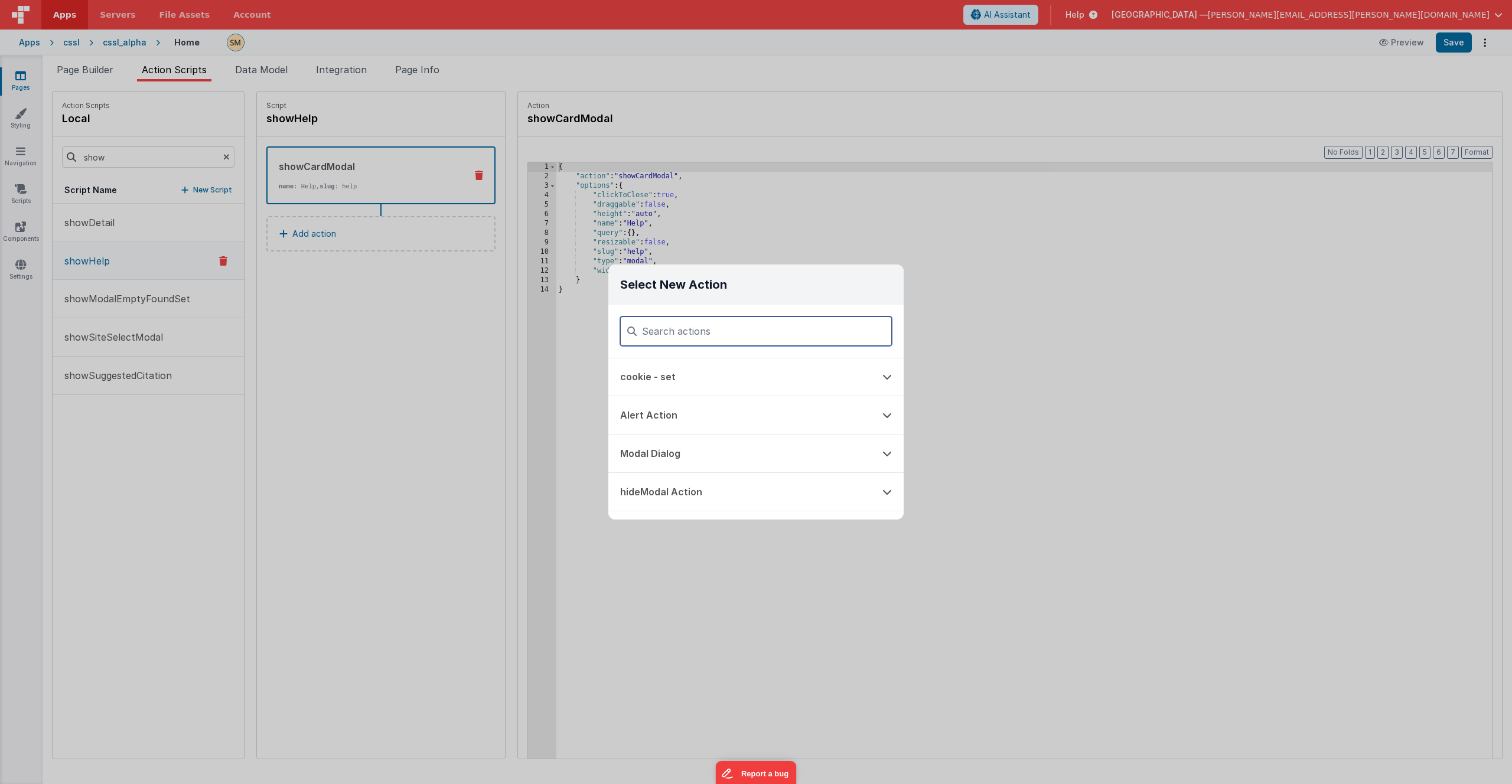
scroll to position [159, 0]
click at [659, 449] on button "Modal Dialog" at bounding box center [740, 448] width 262 height 38
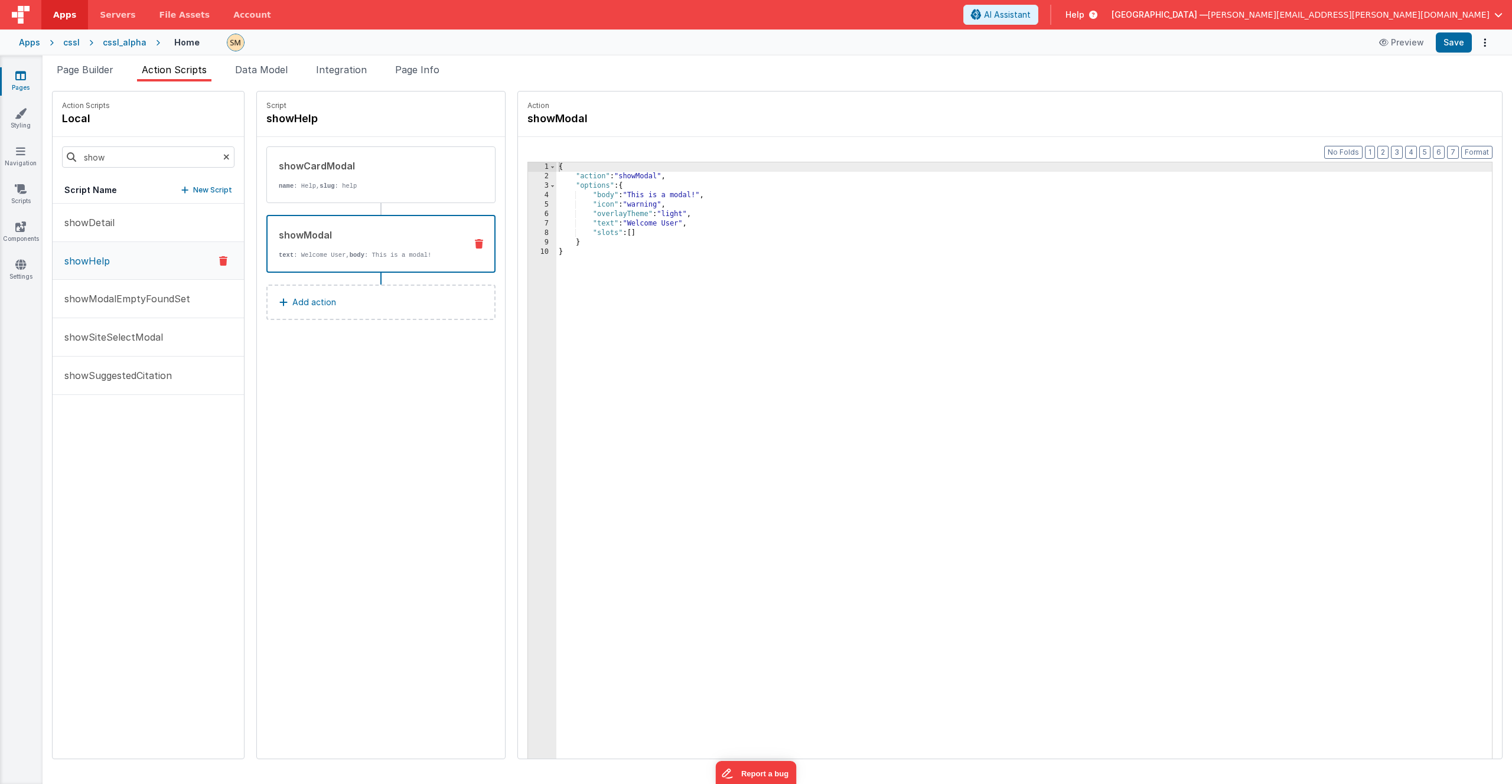
click at [475, 245] on icon at bounding box center [479, 244] width 8 height 10
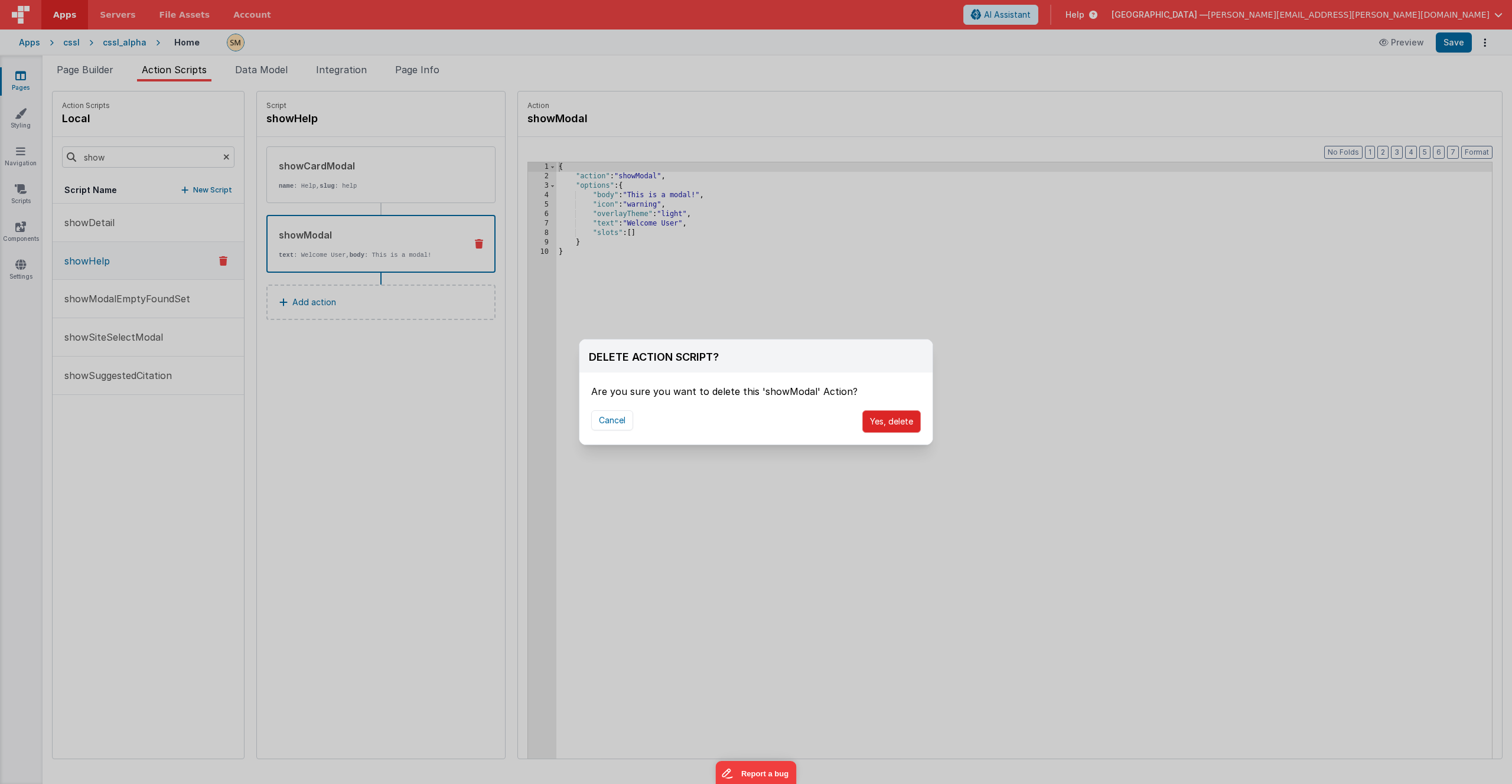
click at [899, 421] on button "Yes, delete" at bounding box center [892, 421] width 59 height 22
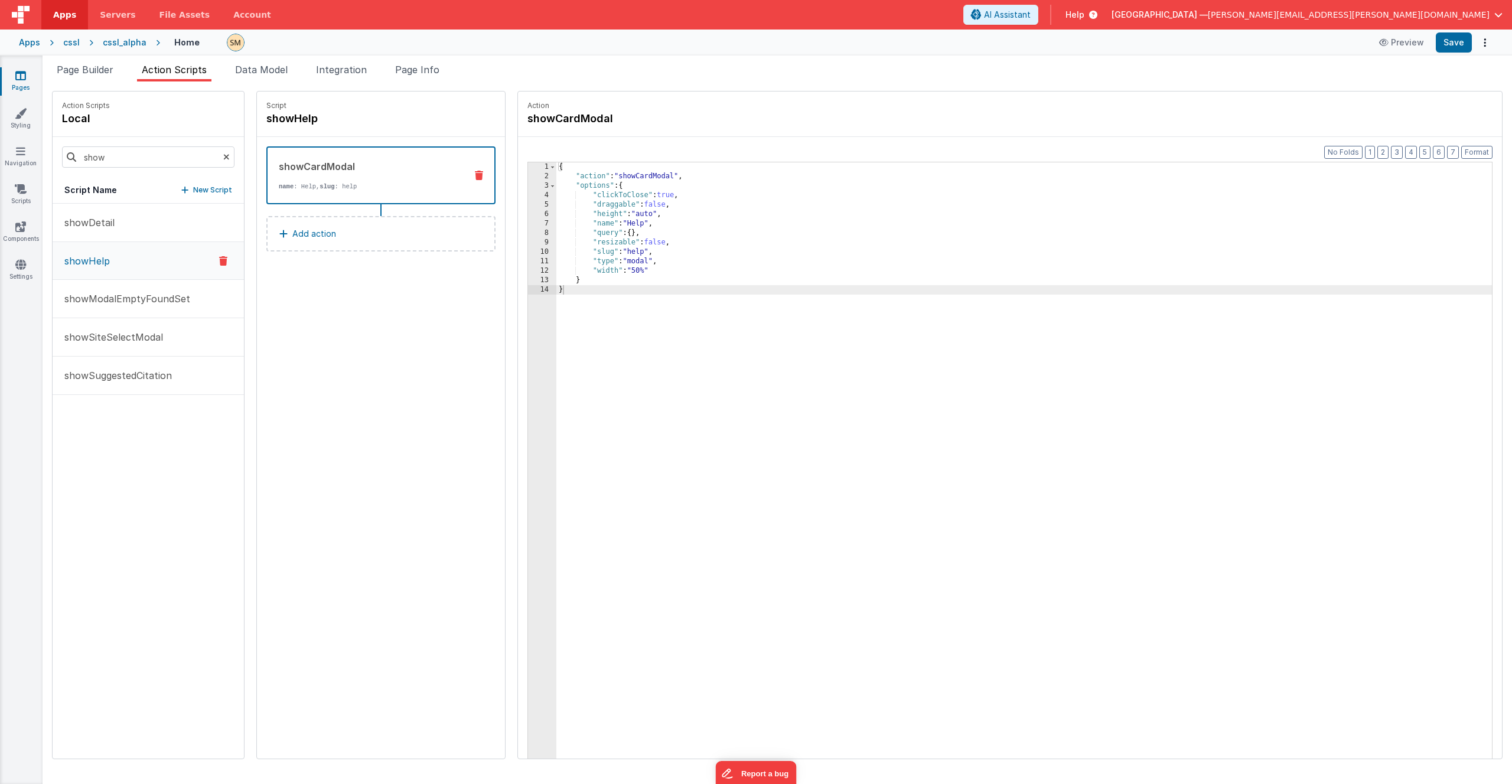
click at [387, 320] on div "Script showHelp showCardModal name : Help, slug : help Add action" at bounding box center [381, 425] width 248 height 668
click at [616, 264] on div "{ "action" : "showCardModal" , "options" : { "clickToClose" : true , "draggable…" at bounding box center [1035, 488] width 957 height 652
click at [636, 178] on div "{ "action" : "showCardModal" , "options" : { "clickToClose" : true , "draggable…" at bounding box center [1035, 488] width 957 height 652
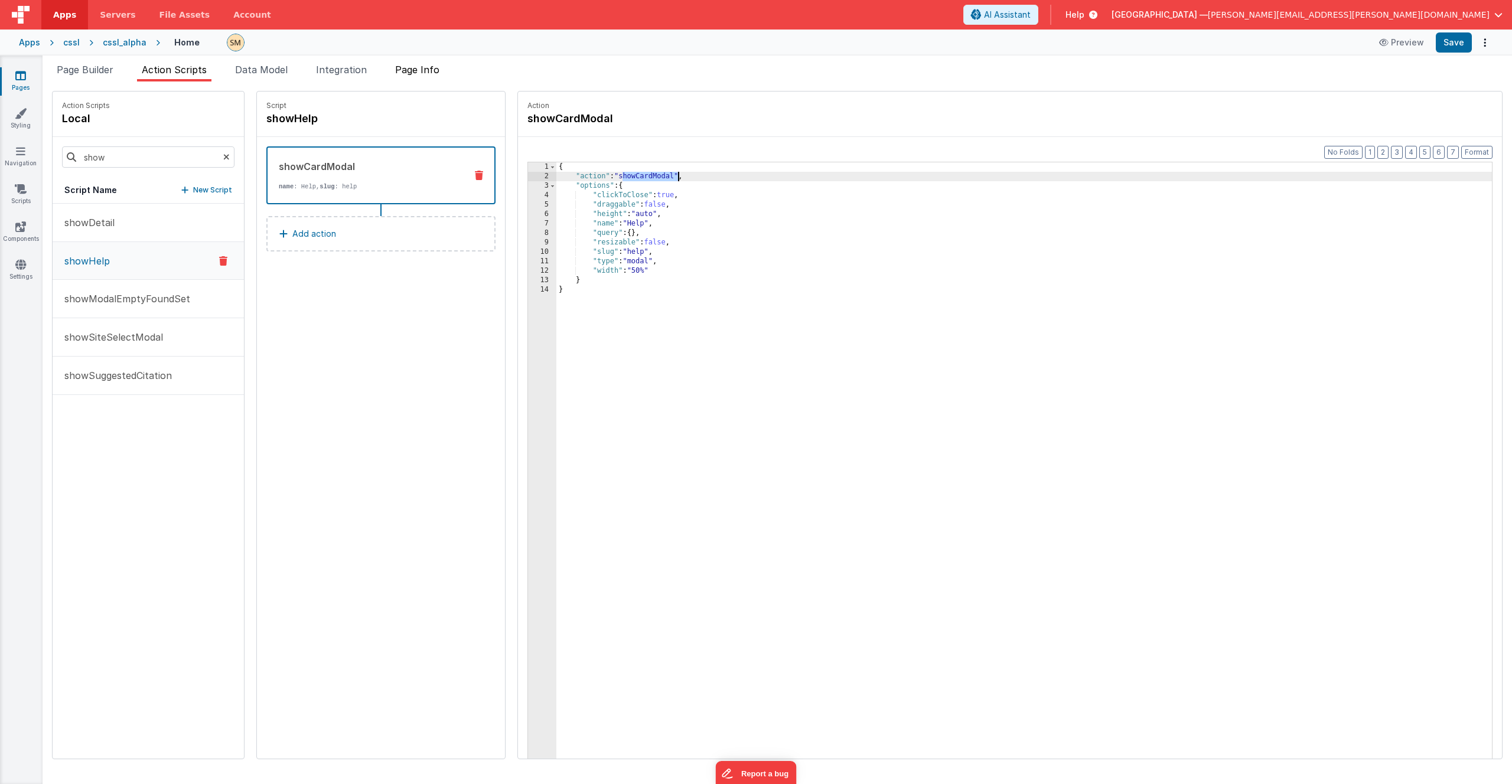
click at [424, 68] on span "Page Info" at bounding box center [417, 69] width 44 height 12
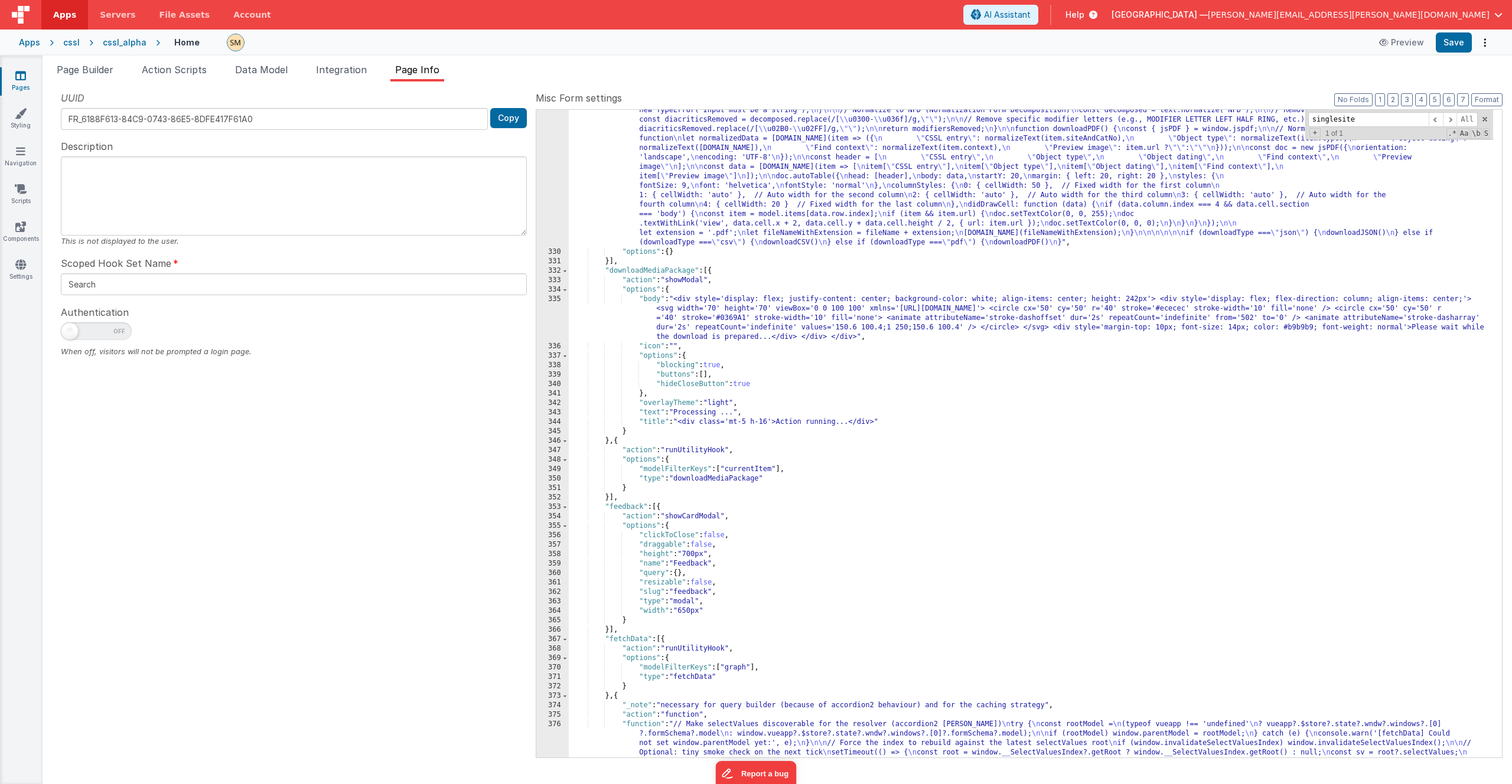
scroll to position [4218, 0]
click at [689, 282] on div ""function" : "if (model.items.length === 0) { \n return; \n } \n\n let download…" at bounding box center [1031, 481] width 925 height 941
click at [695, 516] on div ""function" : "if (model.items.length === 0) { \n return; \n } \n\n let download…" at bounding box center [1031, 481] width 925 height 941
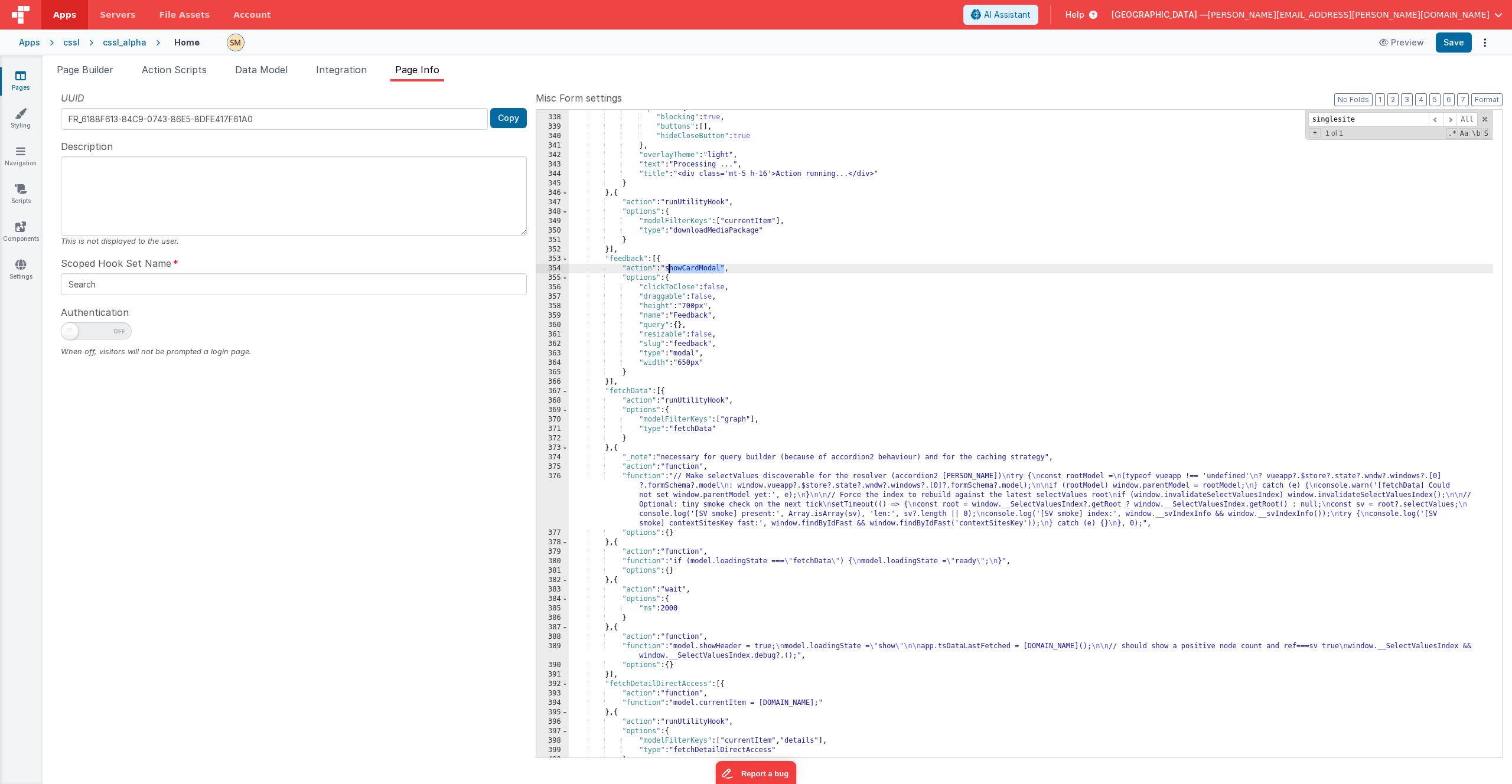
scroll to position [4466, 0]
type input "showCardModal"
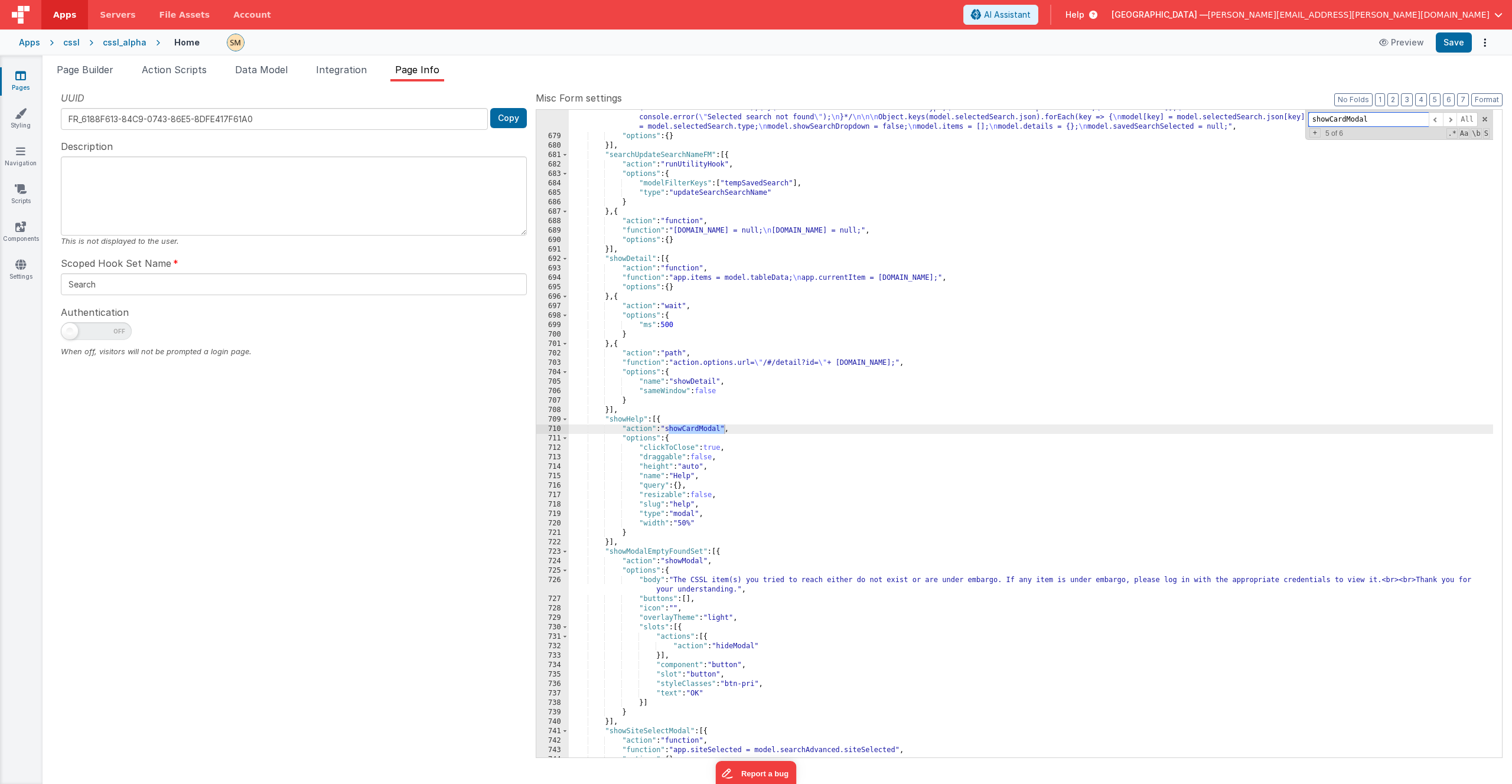
scroll to position [9937, 0]
click at [713, 504] on div ""function" : "/*const id = model.savedSearchSelected; \n const selectedSearch =…" at bounding box center [1031, 437] width 925 height 704
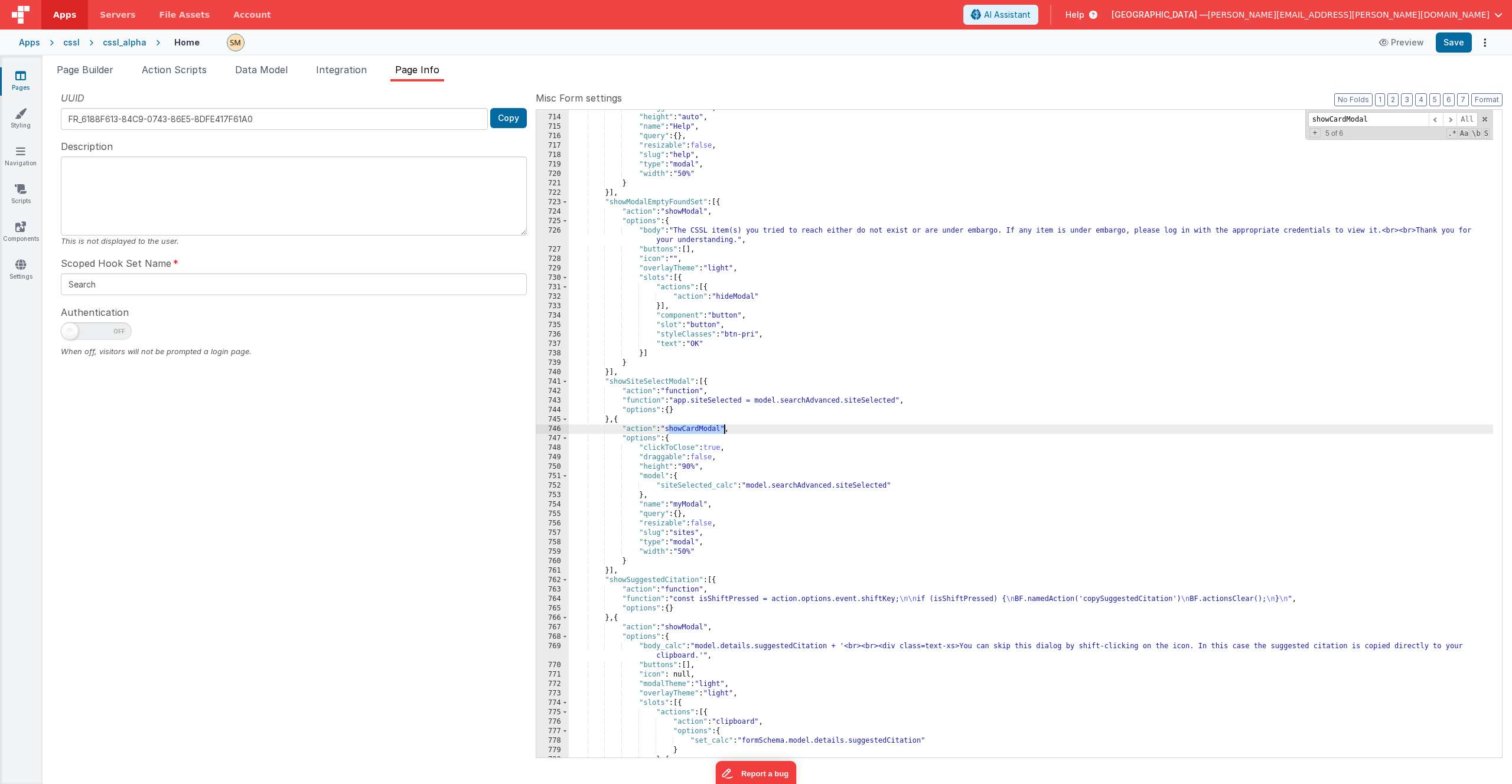
click at [29, 40] on div "Apps" at bounding box center [29, 42] width 21 height 12
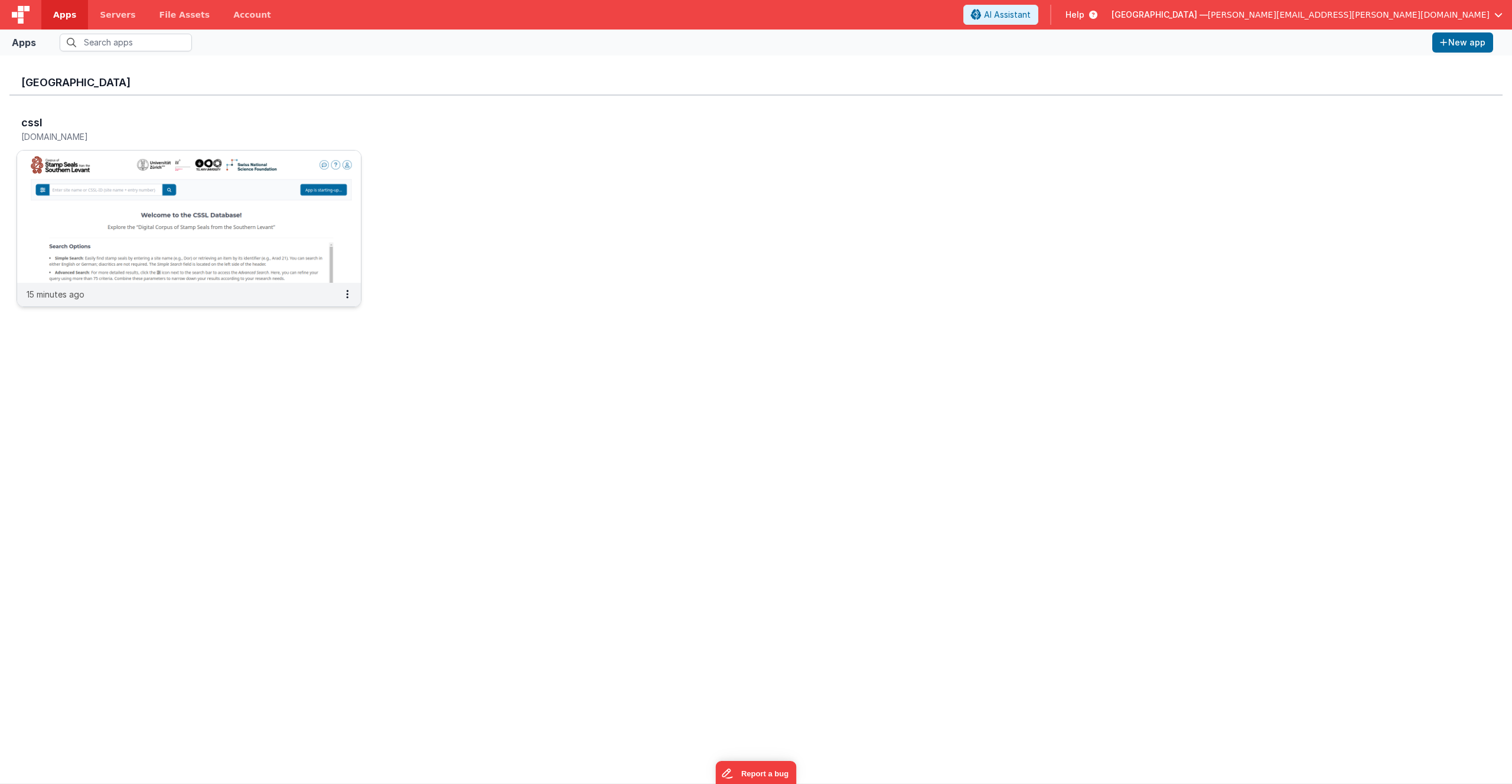
click at [269, 188] on img at bounding box center [189, 217] width 344 height 133
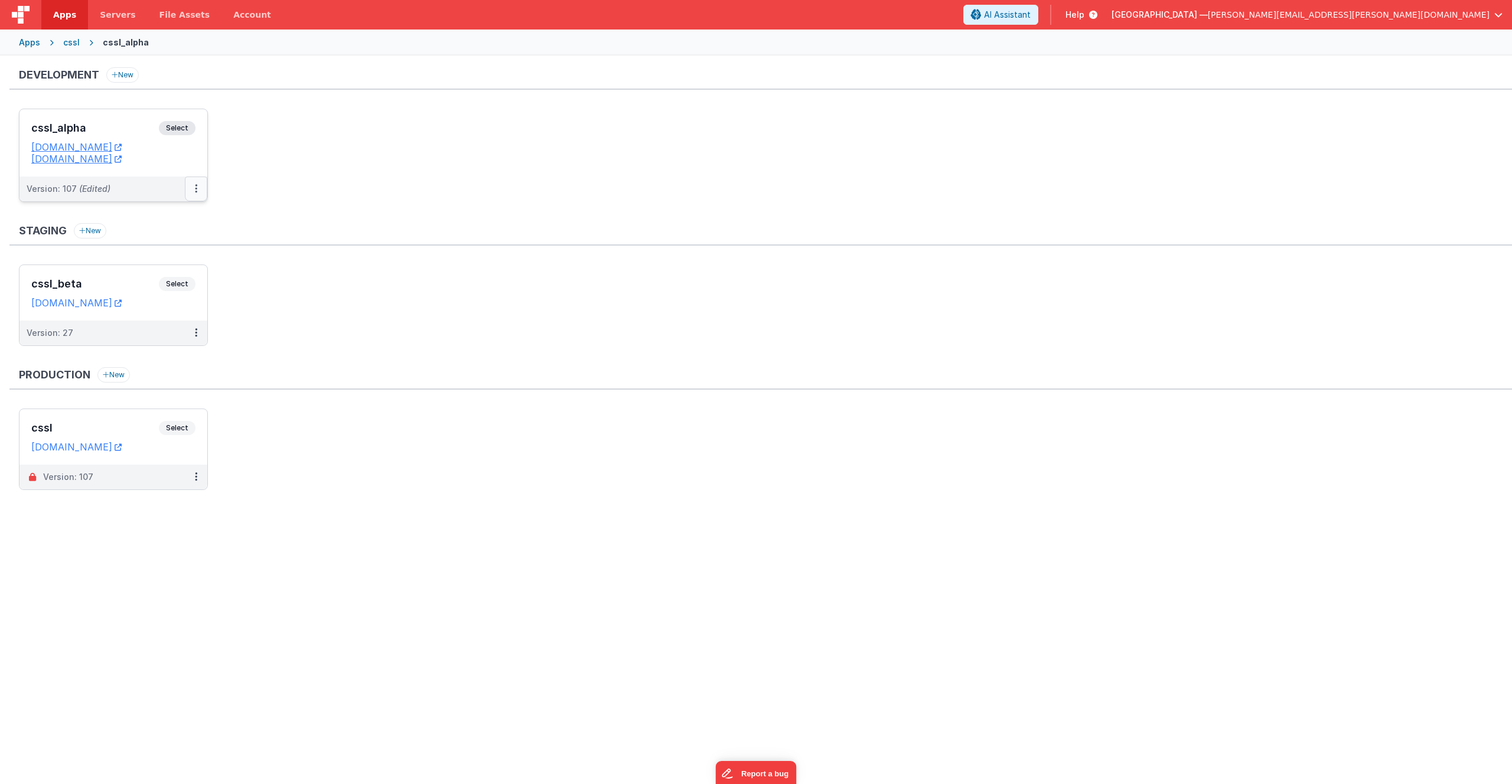
click at [198, 190] on button at bounding box center [196, 189] width 22 height 25
click at [195, 188] on icon at bounding box center [195, 188] width 2 height 1
click at [171, 256] on link "Deploy..." at bounding box center [155, 258] width 104 height 21
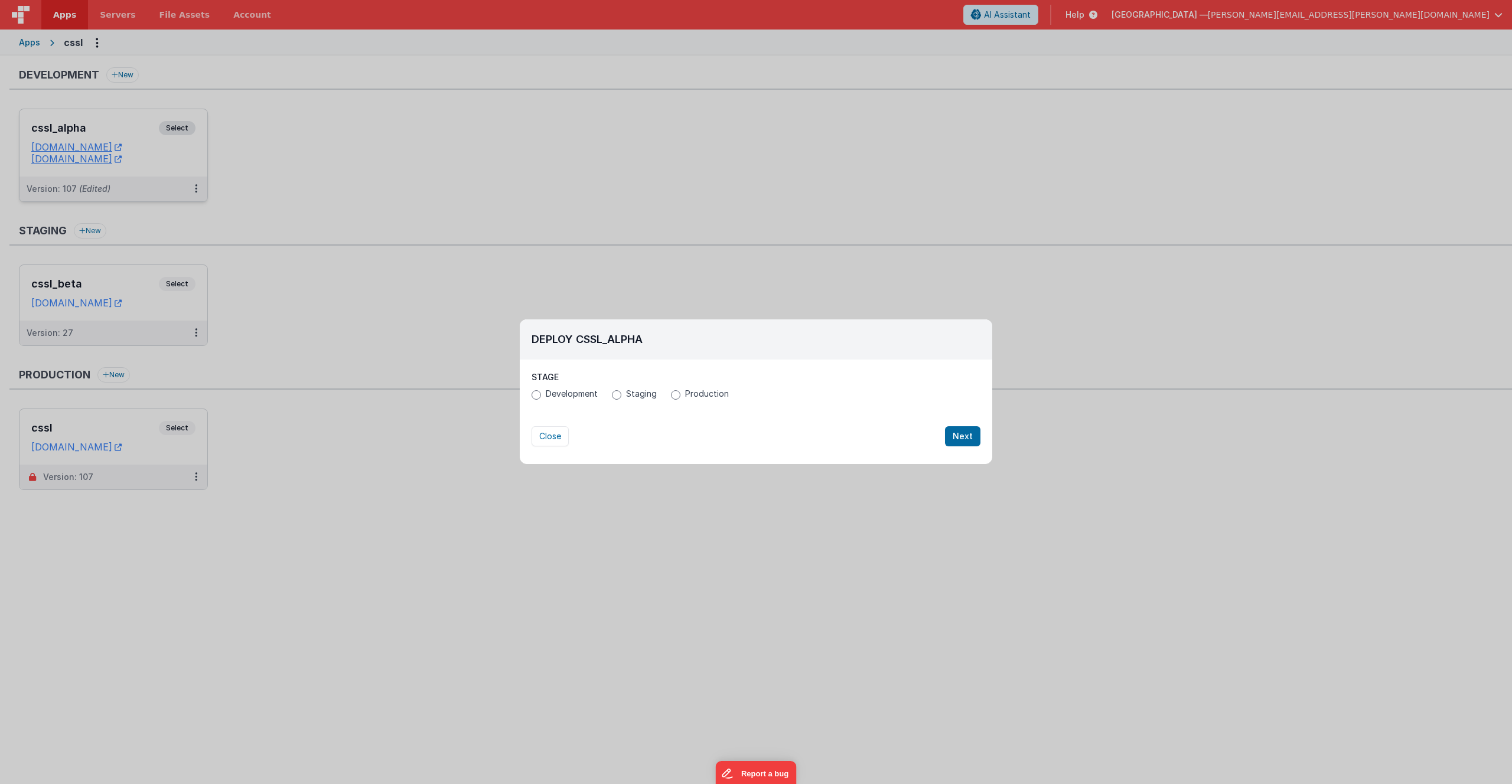
click at [689, 393] on span "Production" at bounding box center [707, 393] width 44 height 12
click at [680, 393] on input "Production" at bounding box center [676, 395] width 10 height 10
radio input "true"
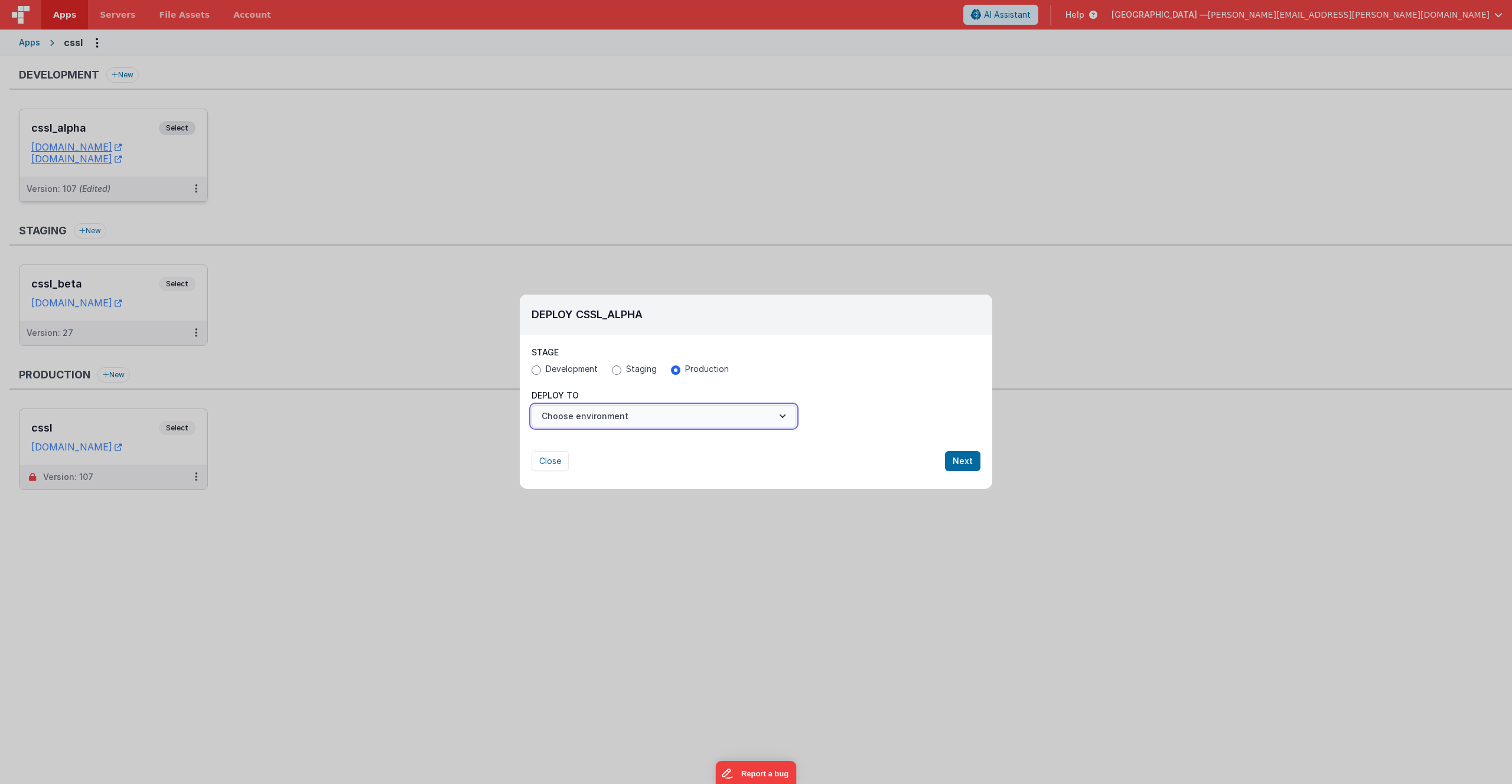
click at [591, 417] on button "Choose environment" at bounding box center [664, 416] width 264 height 22
click at [571, 448] on link "cssl" at bounding box center [664, 445] width 264 height 21
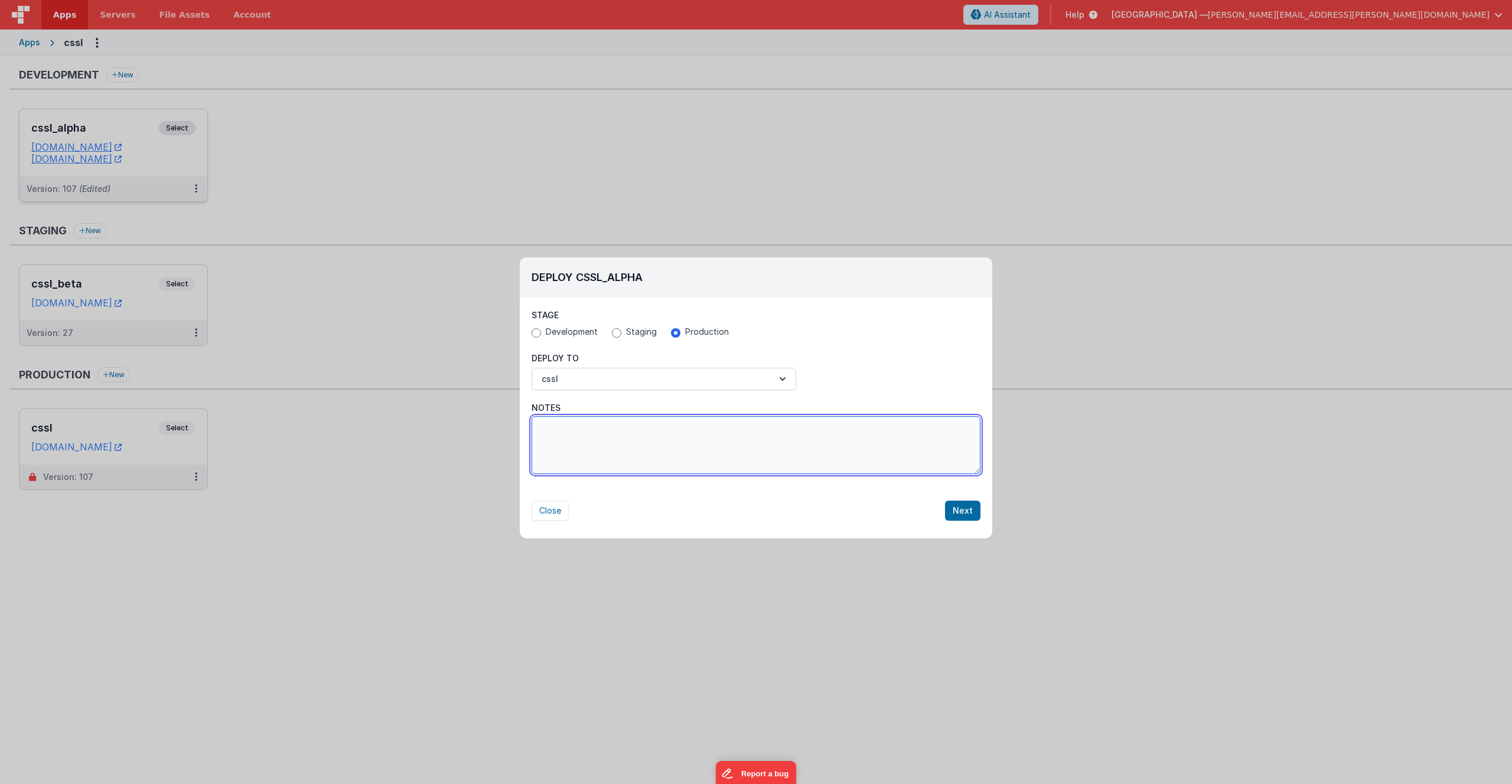
click at [594, 440] on textarea "Notes" at bounding box center [756, 445] width 449 height 58
click at [606, 429] on textarea "Fixed broken showModal" at bounding box center [756, 445] width 449 height 58
paste textarea "Card"
type textarea "Fixed broken showCardModal actions..."
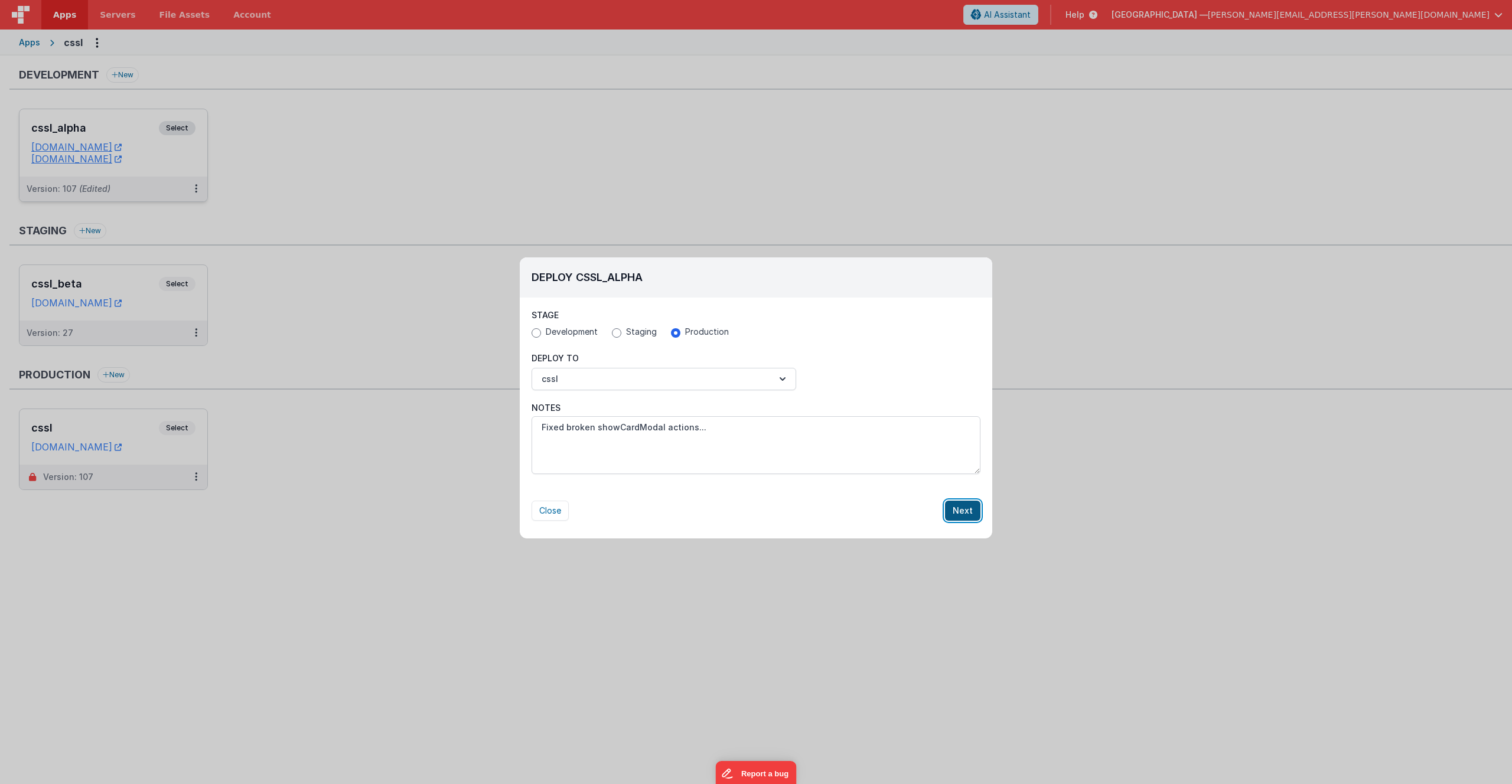
click at [961, 515] on button "Next" at bounding box center [963, 511] width 36 height 20
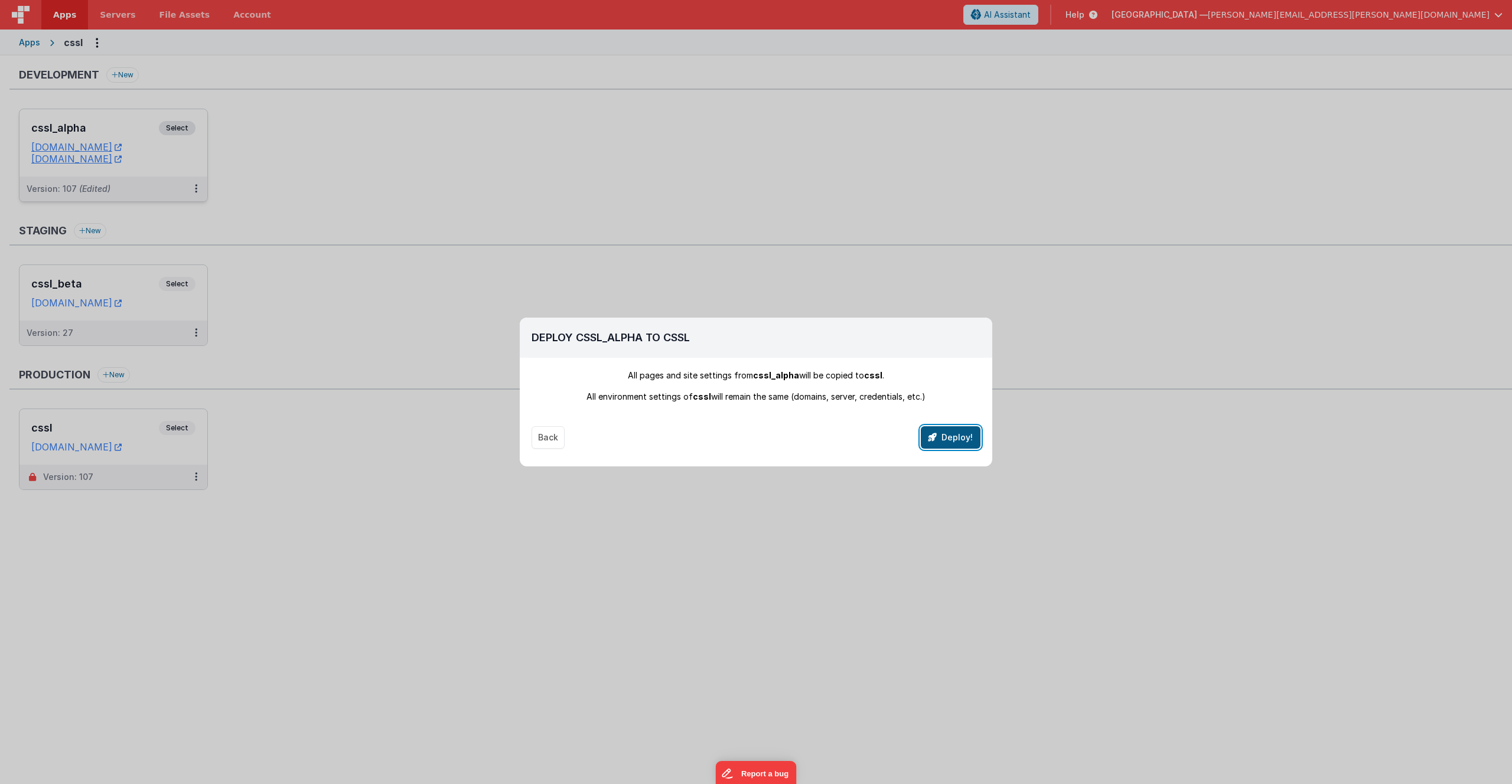
click at [945, 440] on button "Deploy!" at bounding box center [951, 437] width 60 height 22
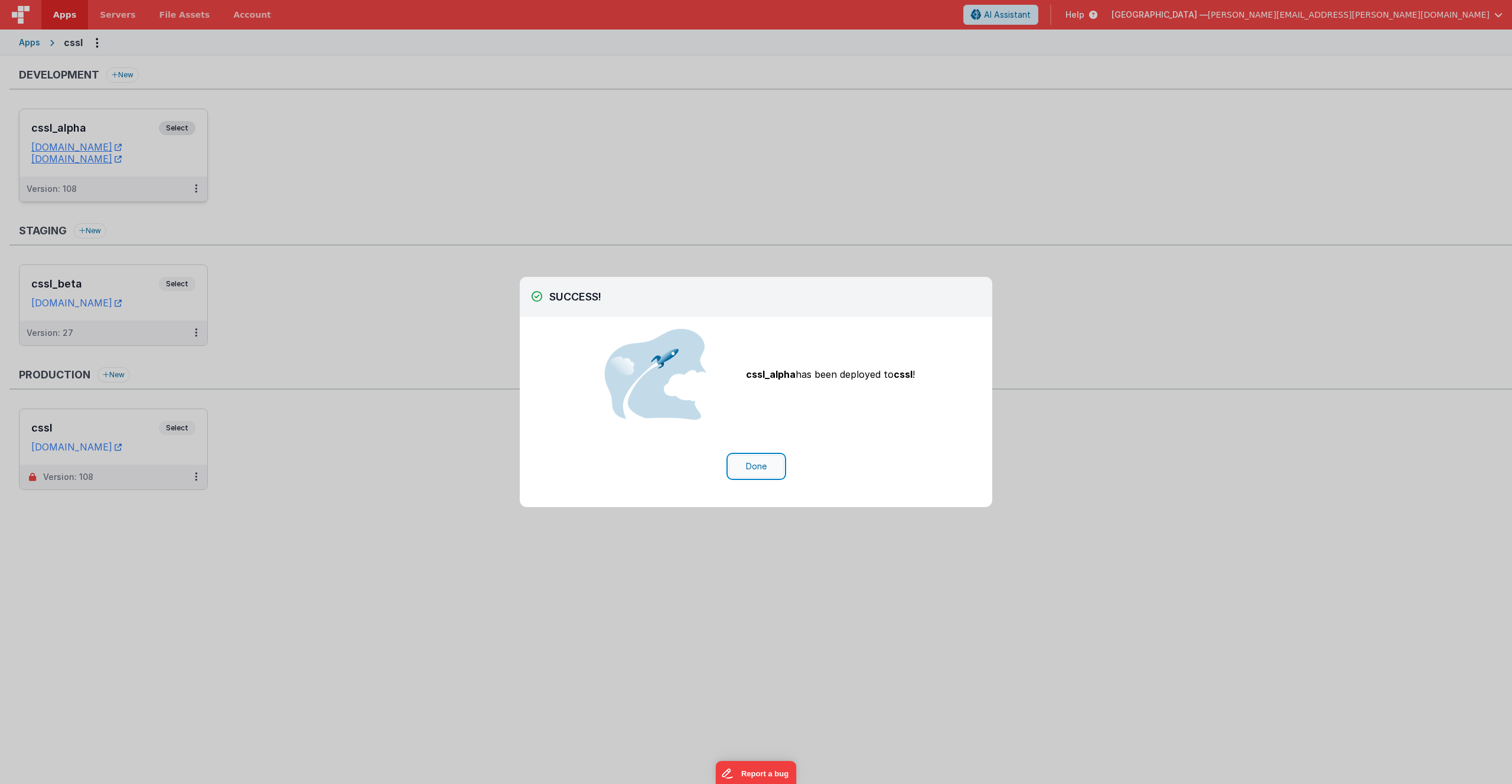
click at [761, 468] on button "Done" at bounding box center [756, 467] width 55 height 22
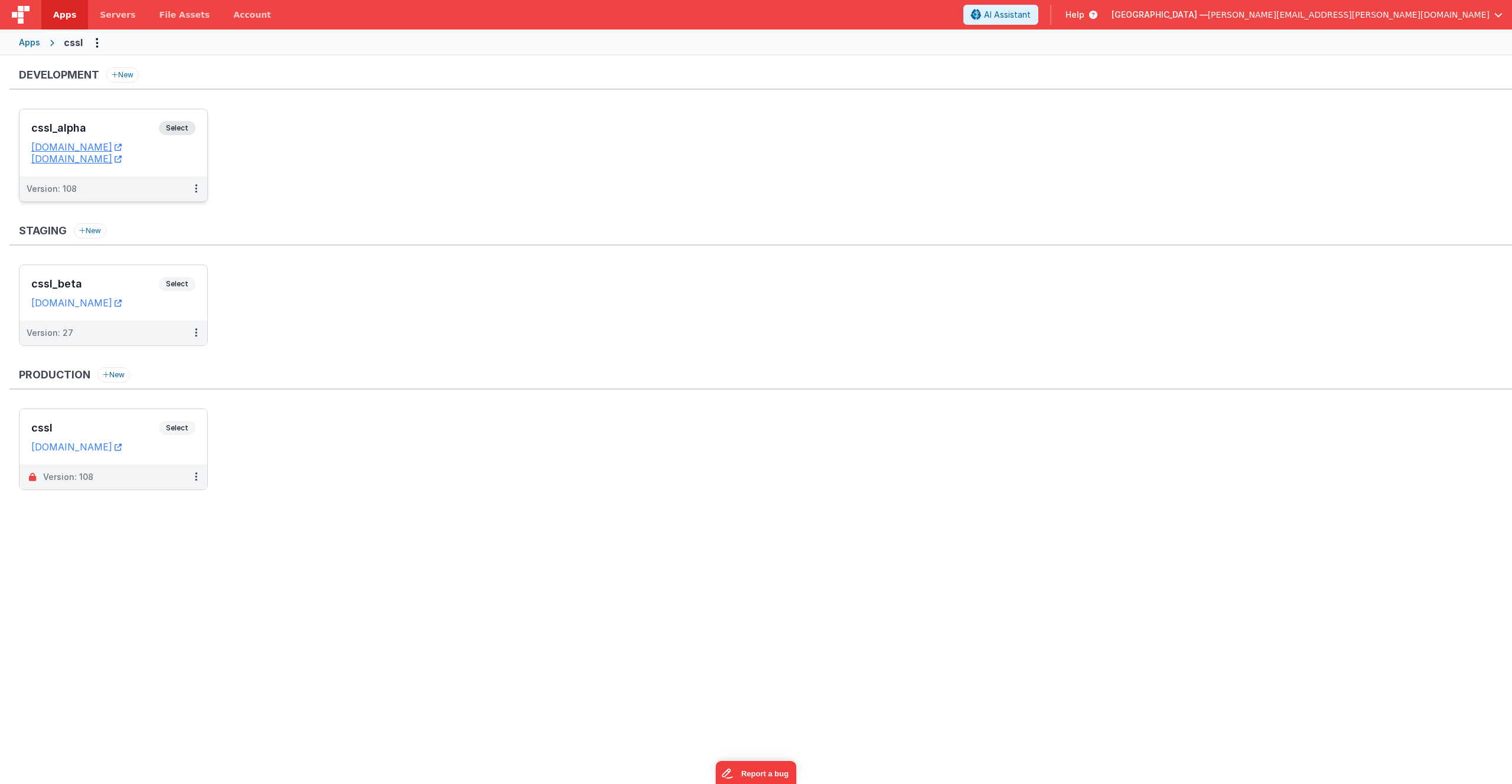
click at [1084, 13] on span "Help" at bounding box center [1075, 15] width 19 height 12
click at [1176, 82] on div "Examples & Demos" at bounding box center [1206, 82] width 83 height 12
click at [170, 133] on span "Select" at bounding box center [177, 128] width 36 height 14
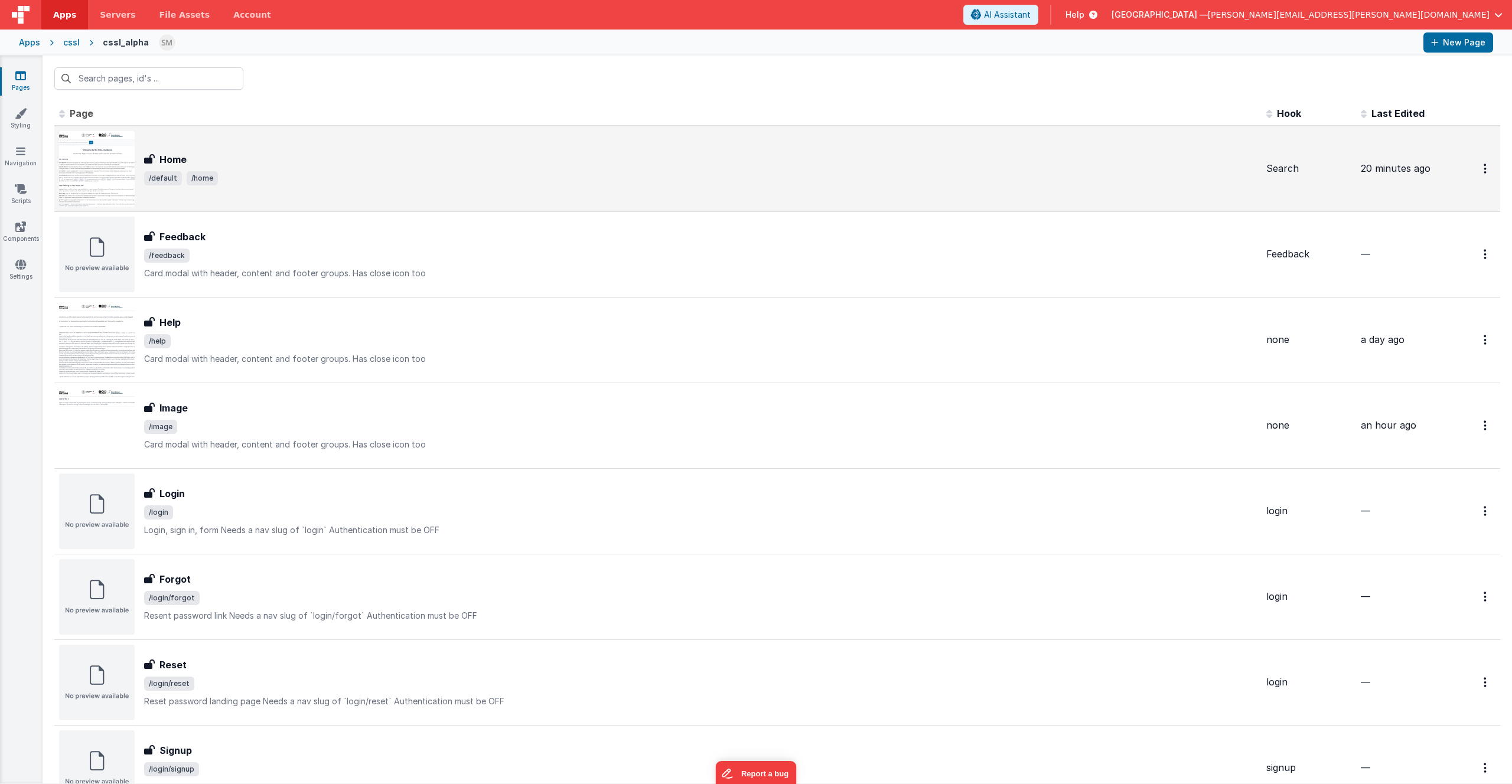
click at [239, 172] on span "/default /home" at bounding box center [701, 179] width 1113 height 14
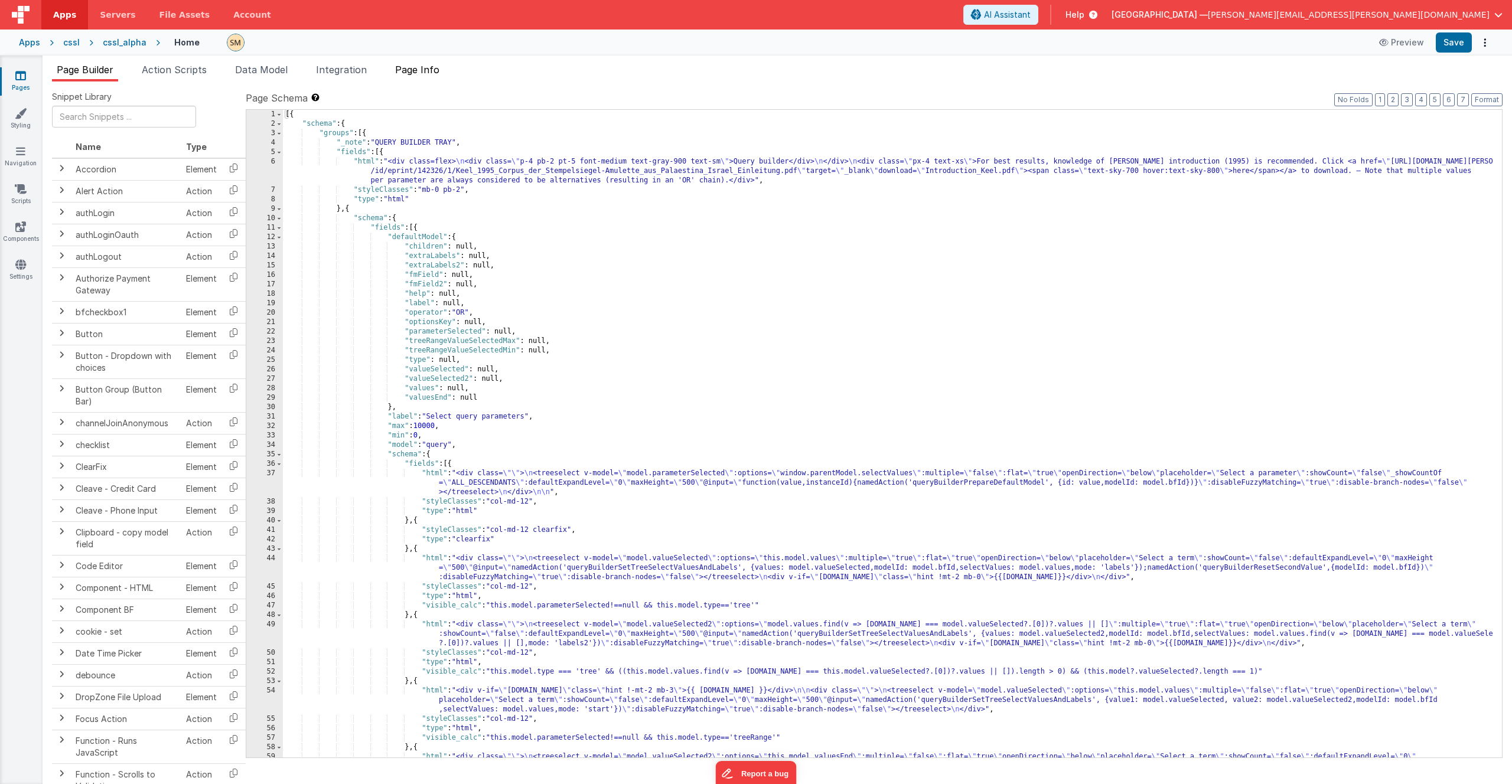
click at [430, 70] on span "Page Info" at bounding box center [417, 69] width 44 height 12
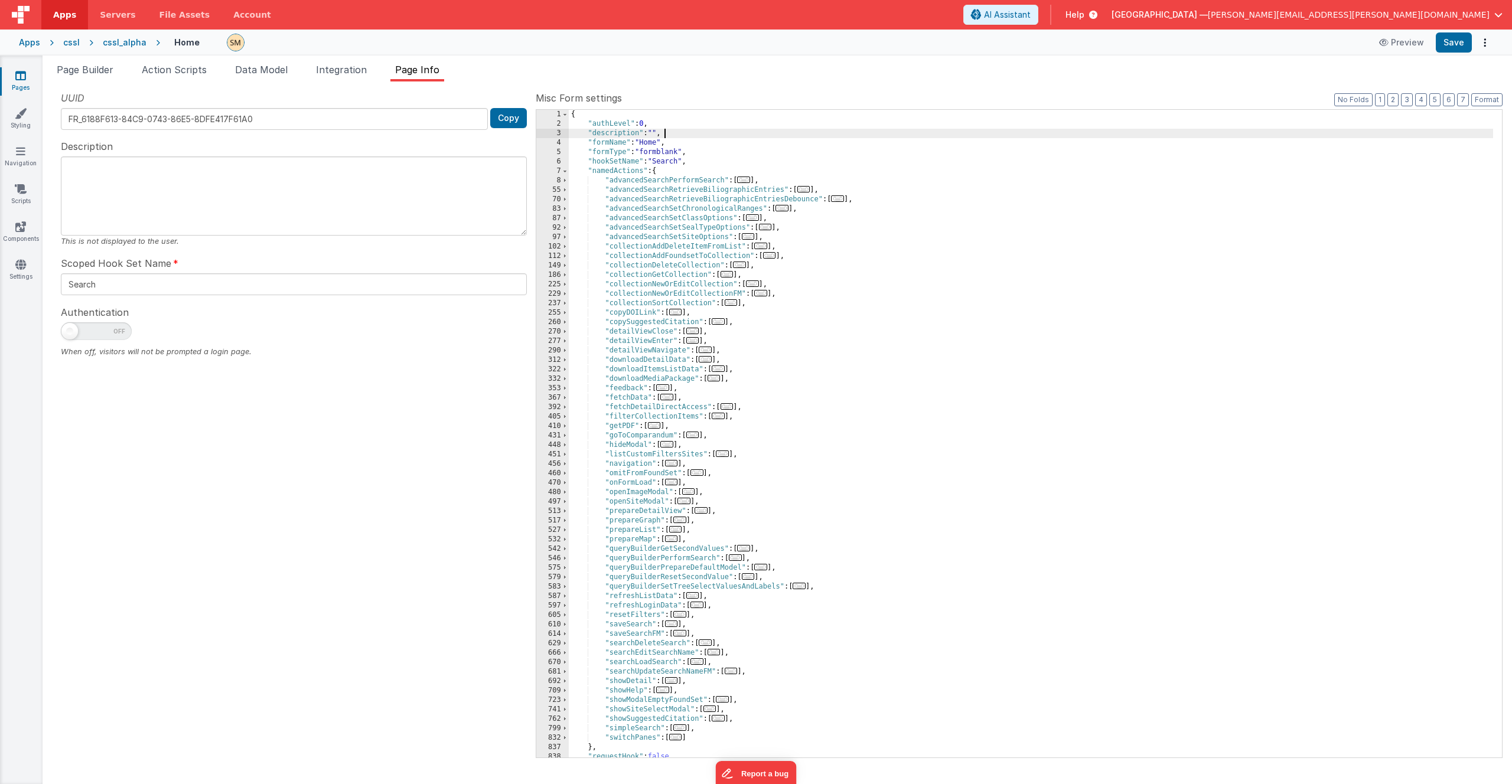
click at [664, 130] on div "{ "authLevel" : 0 , "description" : "" , "formName" : "Home" , "formType" : "fo…" at bounding box center [1031, 443] width 925 height 667
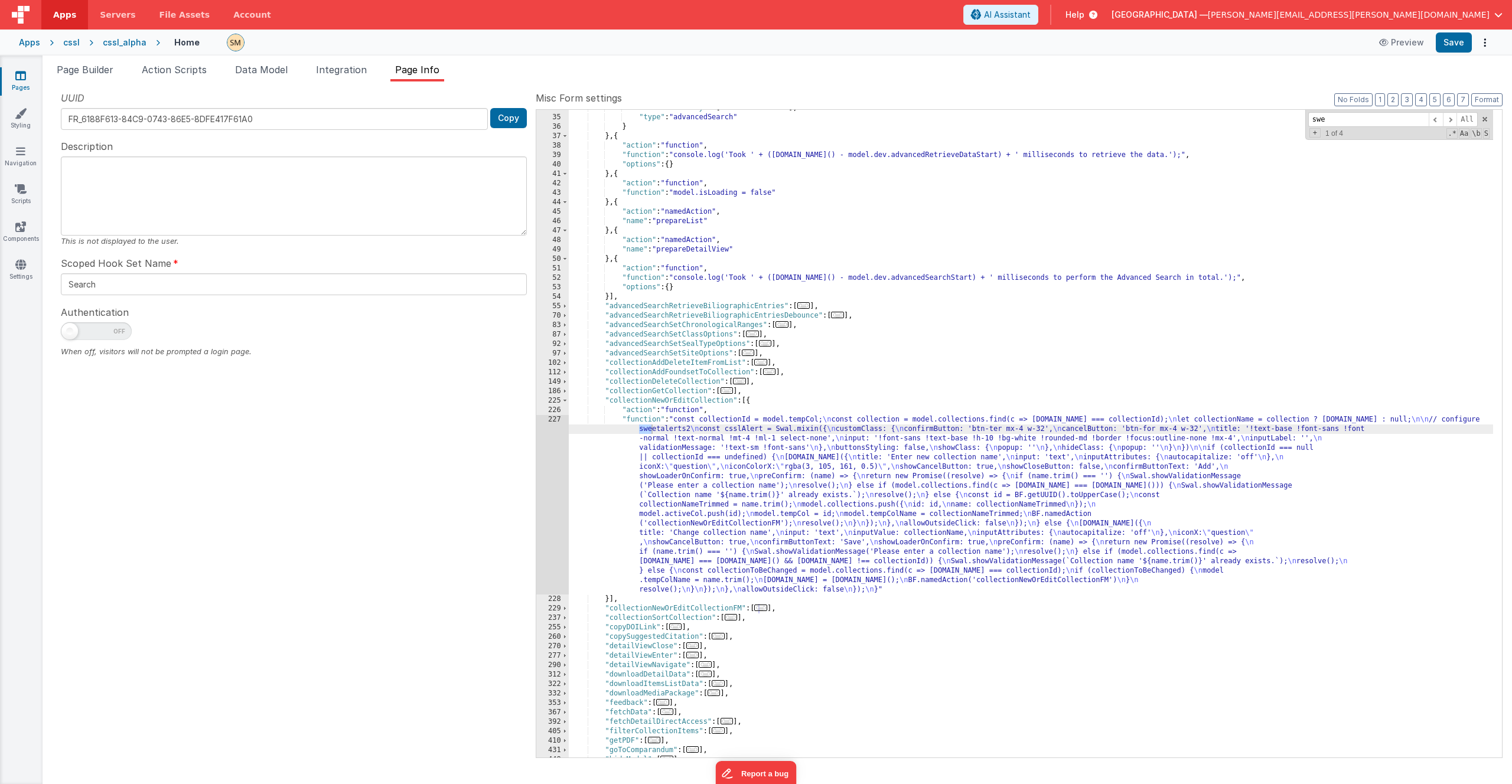
scroll to position [442, 0]
type input "sweetalert"
click at [727, 459] on div ""modelFilterKeys" : [ "searchAdvanced" ] , "type" : "advancedSearch" } } , { "a…" at bounding box center [1031, 437] width 925 height 667
click at [551, 452] on div "227" at bounding box center [553, 504] width 33 height 179
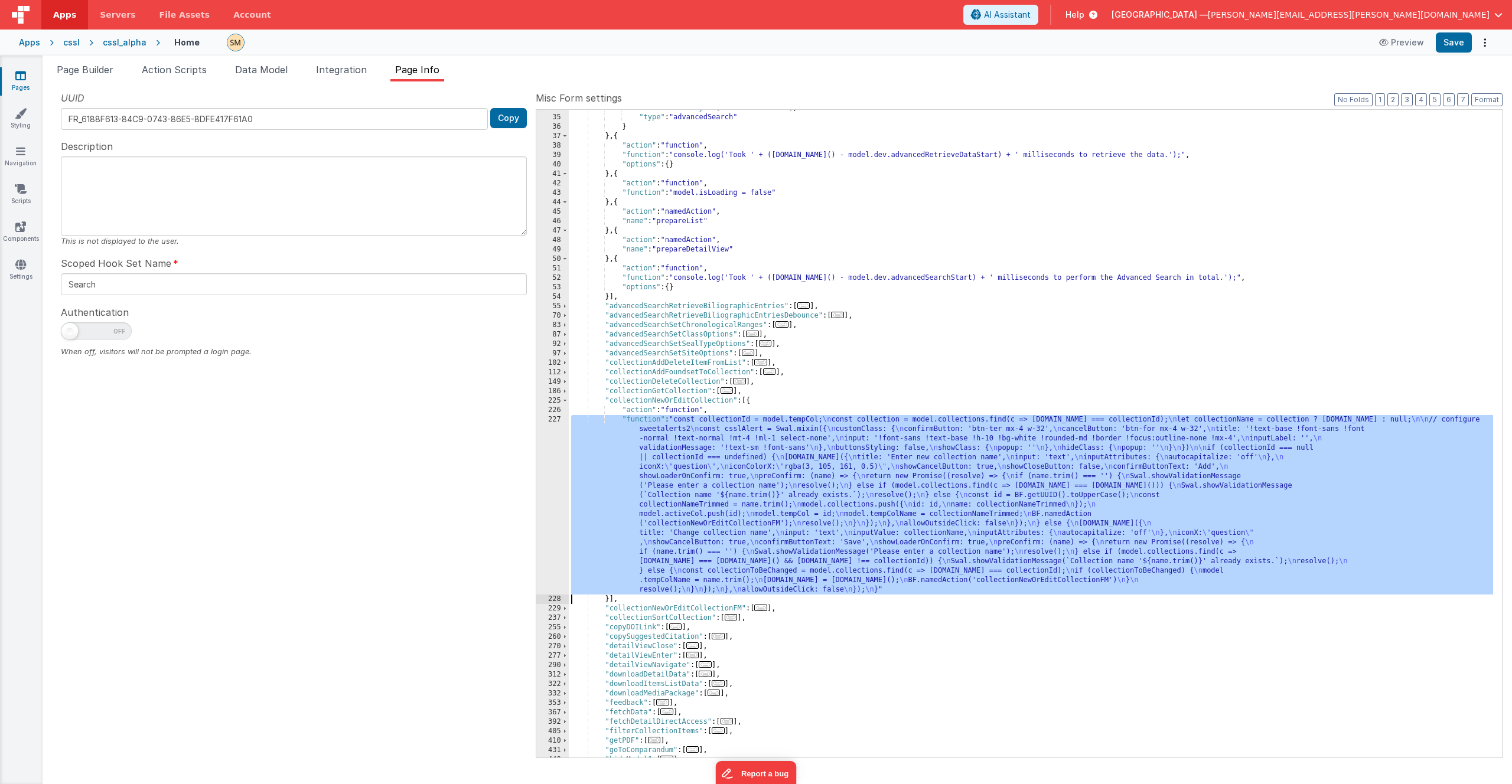
click at [1084, 14] on span "Help" at bounding box center [1075, 15] width 19 height 12
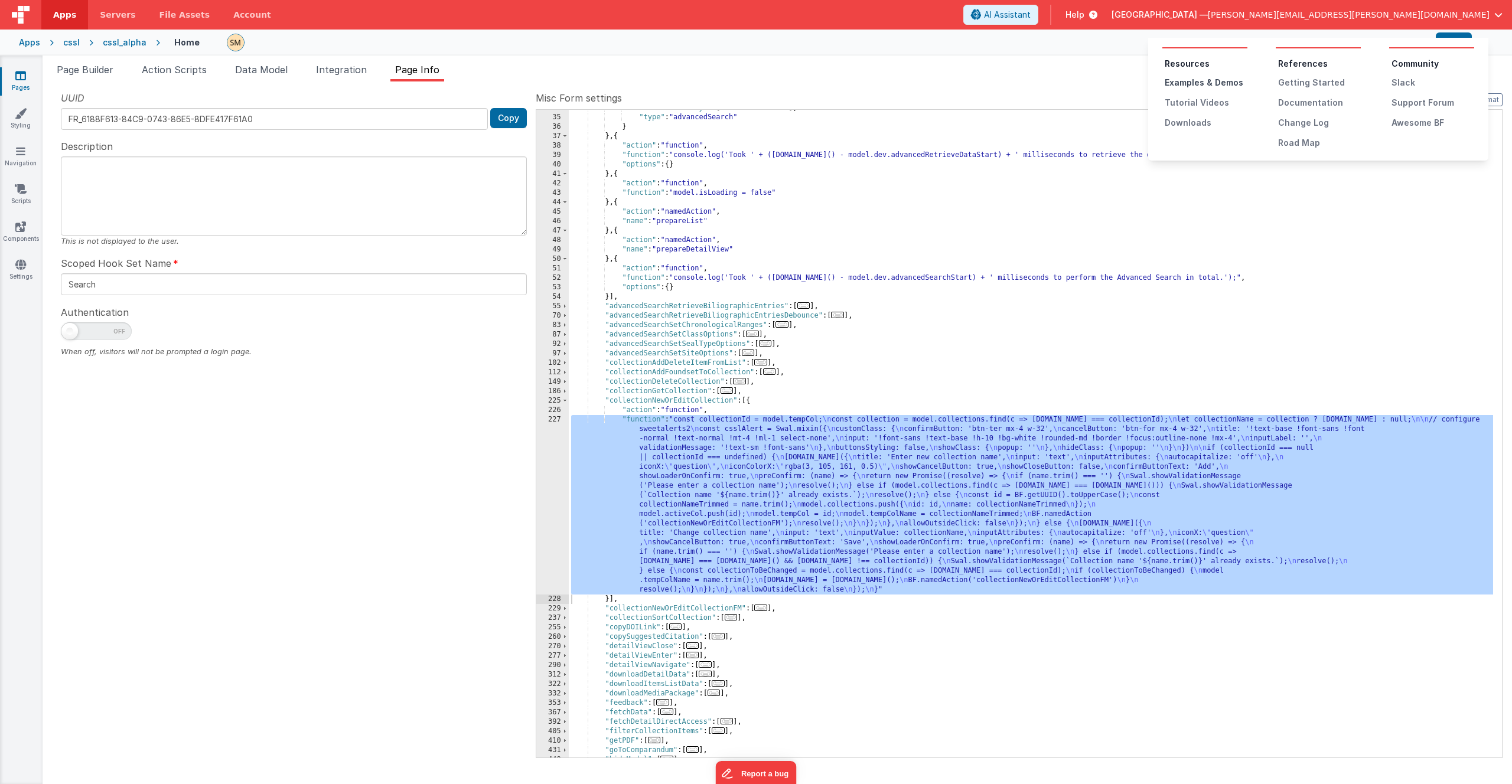
click at [1196, 81] on div "Examples & Demos" at bounding box center [1206, 82] width 83 height 12
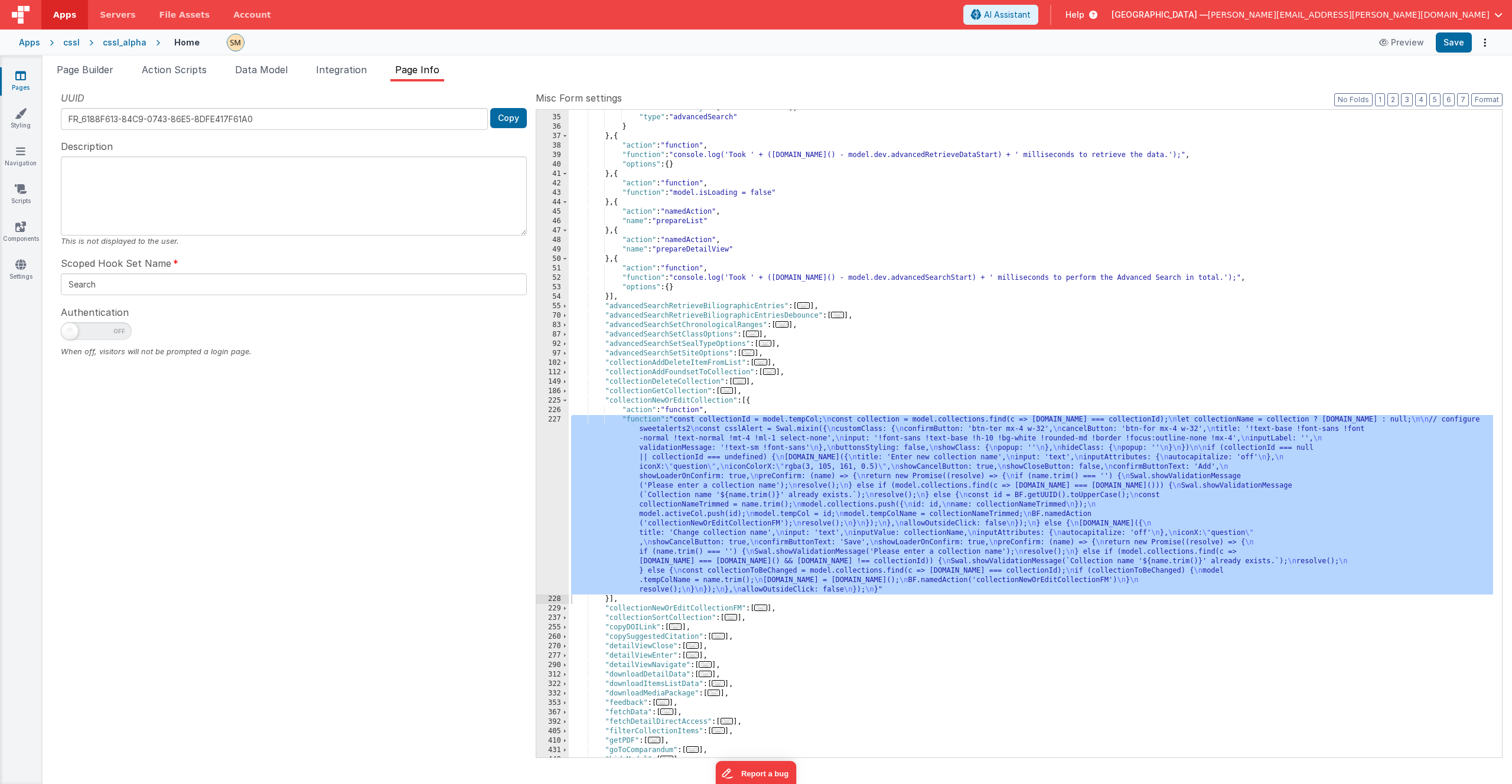
click at [606, 460] on div ""modelFilterKeys" : [ "searchAdvanced" ] , "type" : "advancedSearch" } } , { "a…" at bounding box center [1031, 437] width 925 height 667
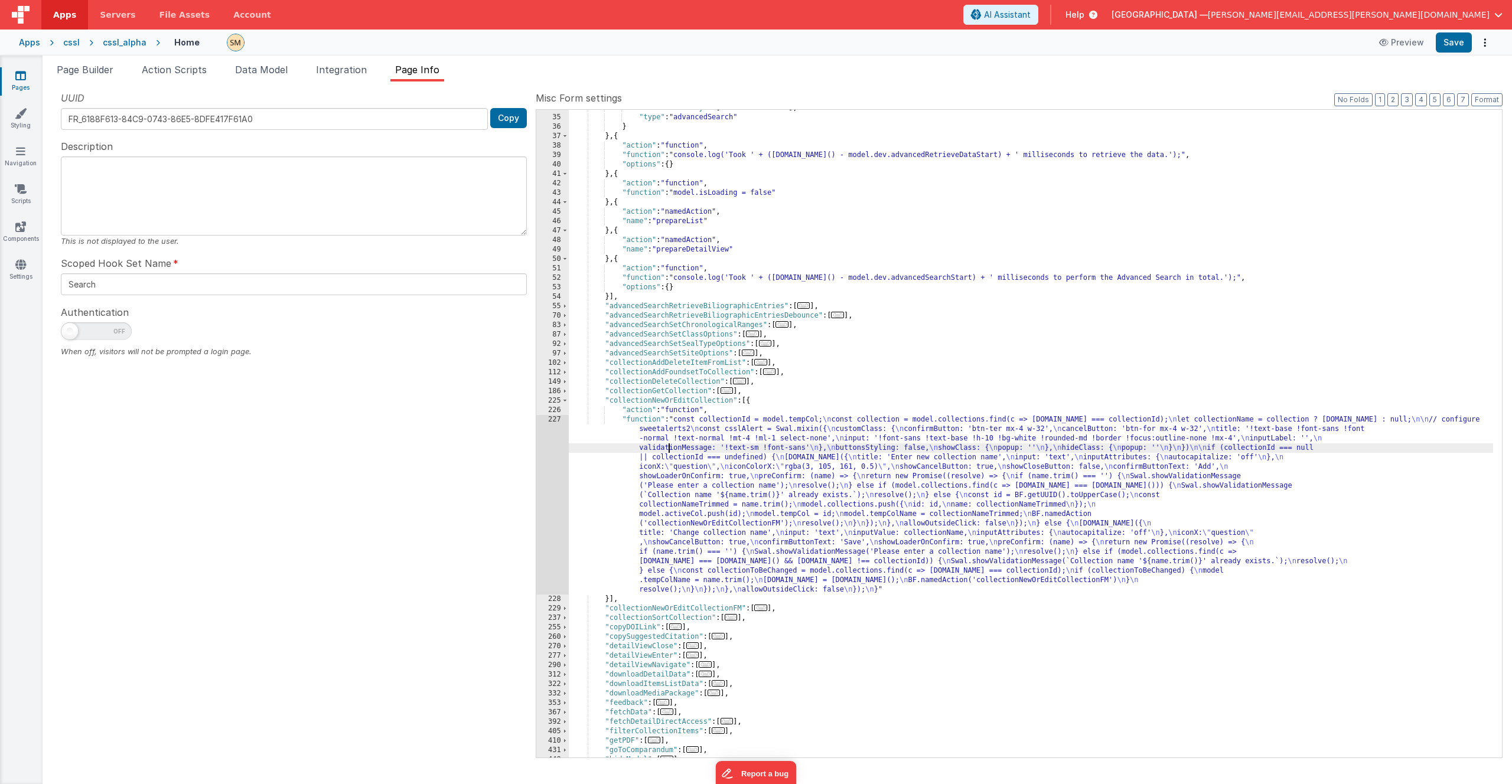
click at [671, 448] on div ""modelFilterKeys" : [ "searchAdvanced" ] , "type" : "advancedSearch" } } , { "a…" at bounding box center [1031, 437] width 925 height 667
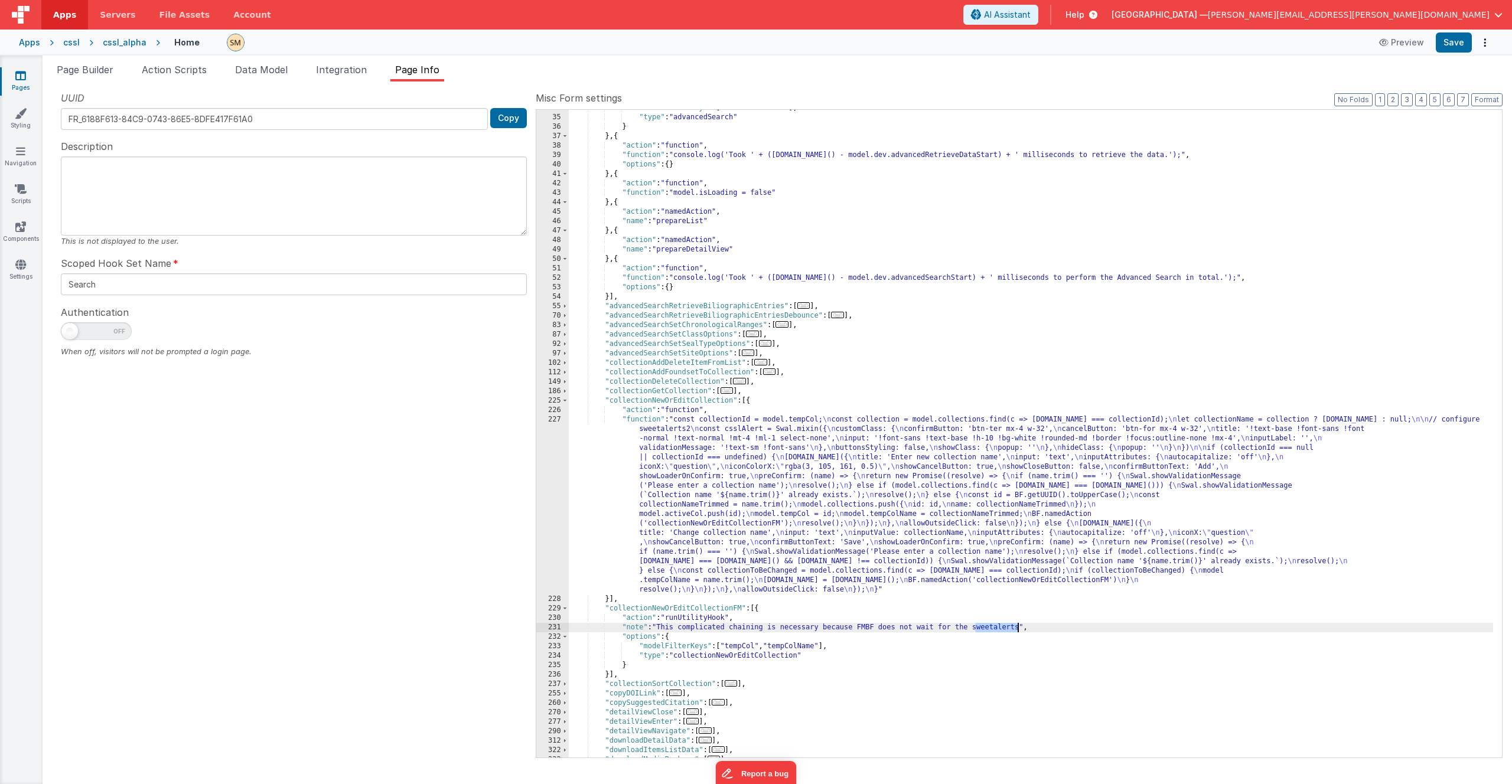
scroll to position [987, 0]
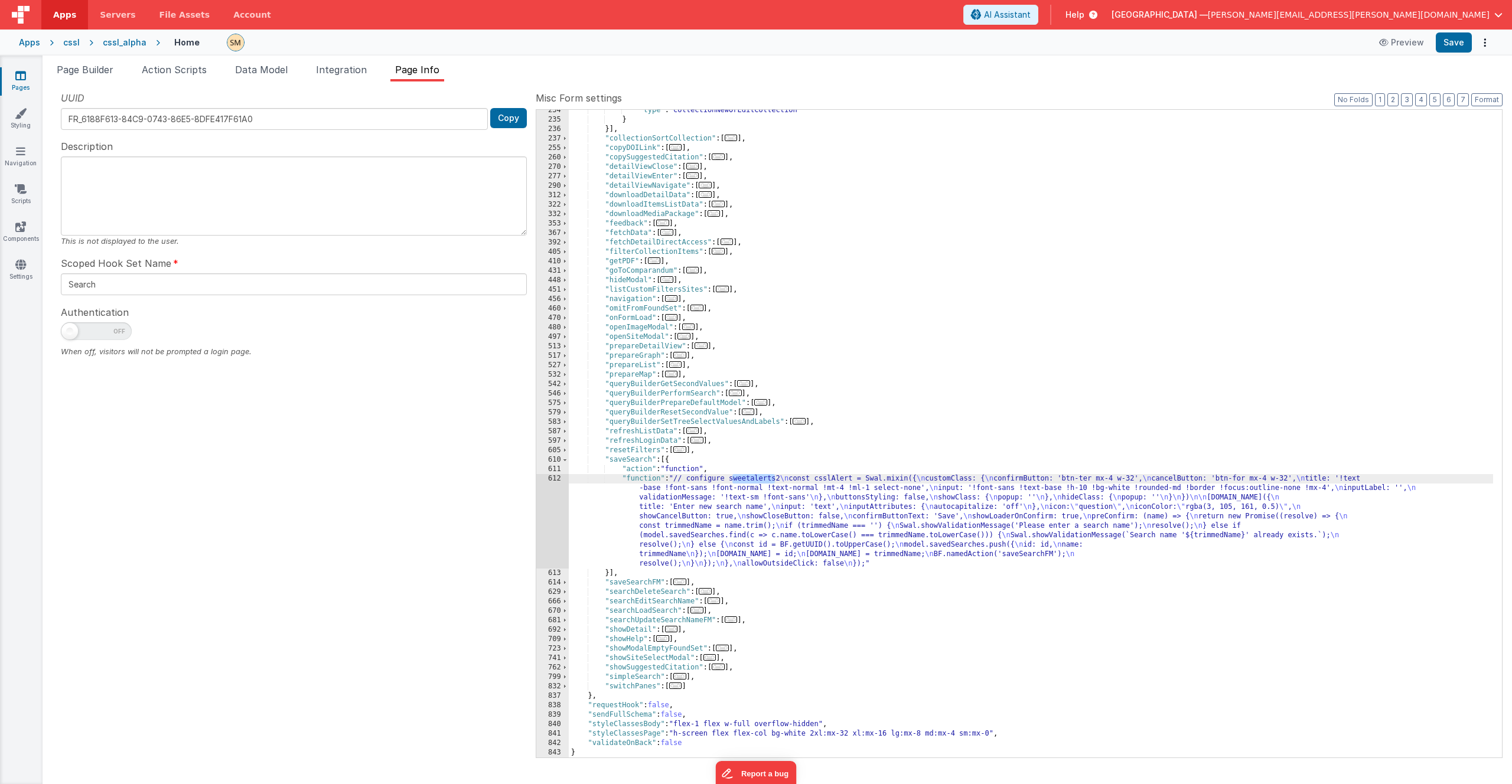
click at [549, 510] on div "612" at bounding box center [553, 521] width 33 height 94
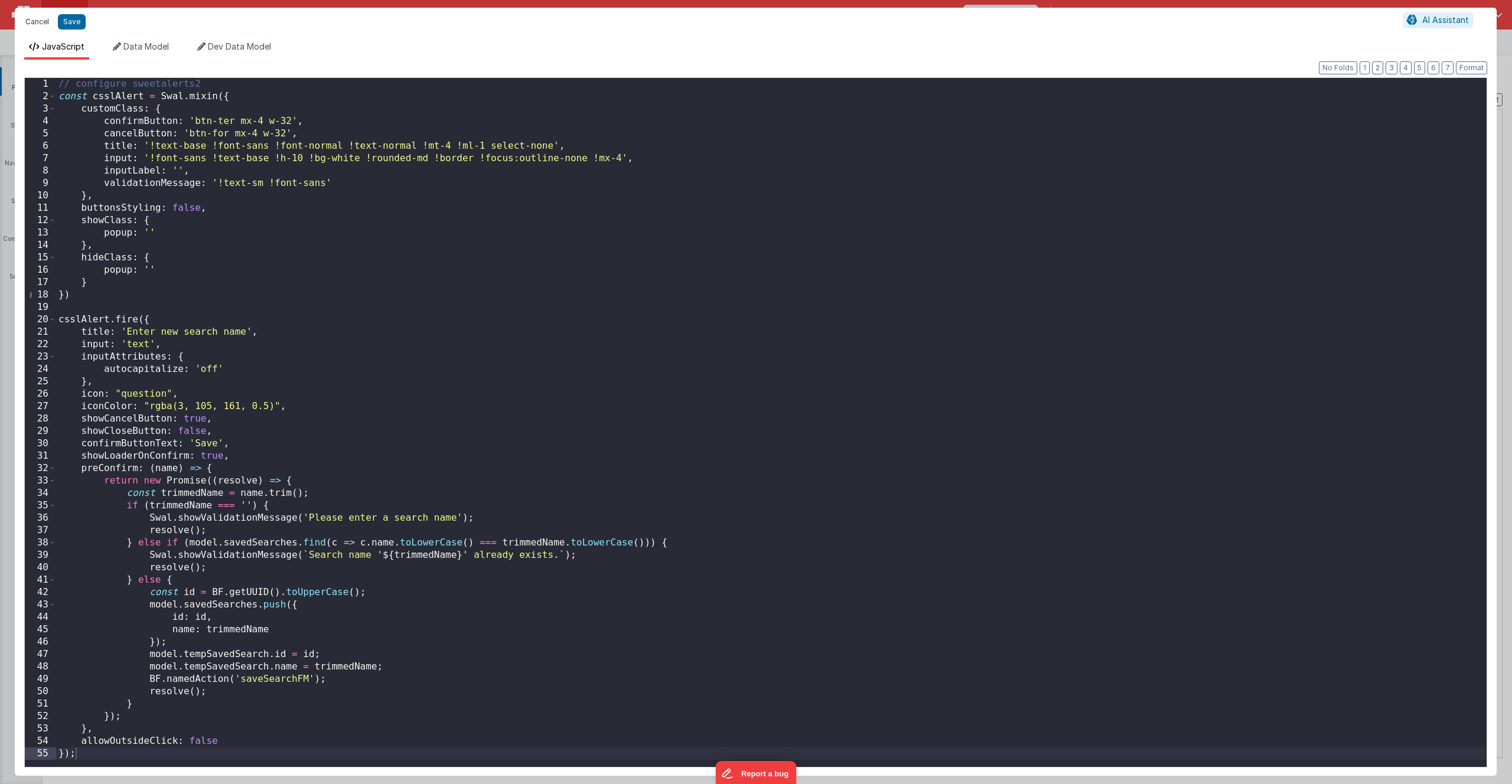
click at [39, 21] on button "Cancel" at bounding box center [37, 22] width 36 height 17
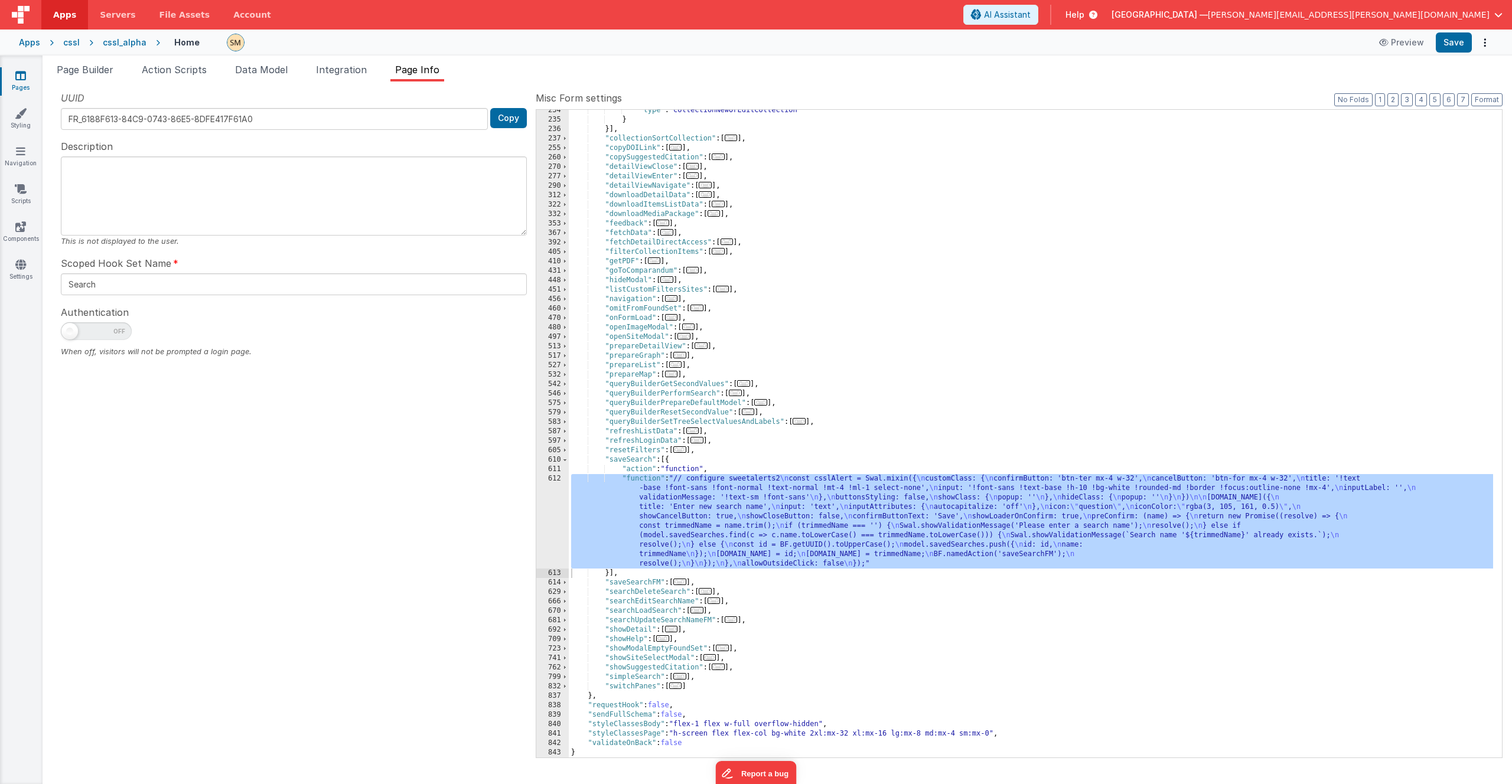
click at [1098, 14] on icon at bounding box center [1091, 15] width 13 height 12
click at [1302, 103] on div "Documentation" at bounding box center [1319, 103] width 83 height 12
click at [1084, 10] on span "Help" at bounding box center [1075, 15] width 19 height 12
click at [1425, 100] on div "Support Forum" at bounding box center [1433, 103] width 83 height 12
click at [134, 42] on div "cssl_alpha" at bounding box center [124, 42] width 44 height 12
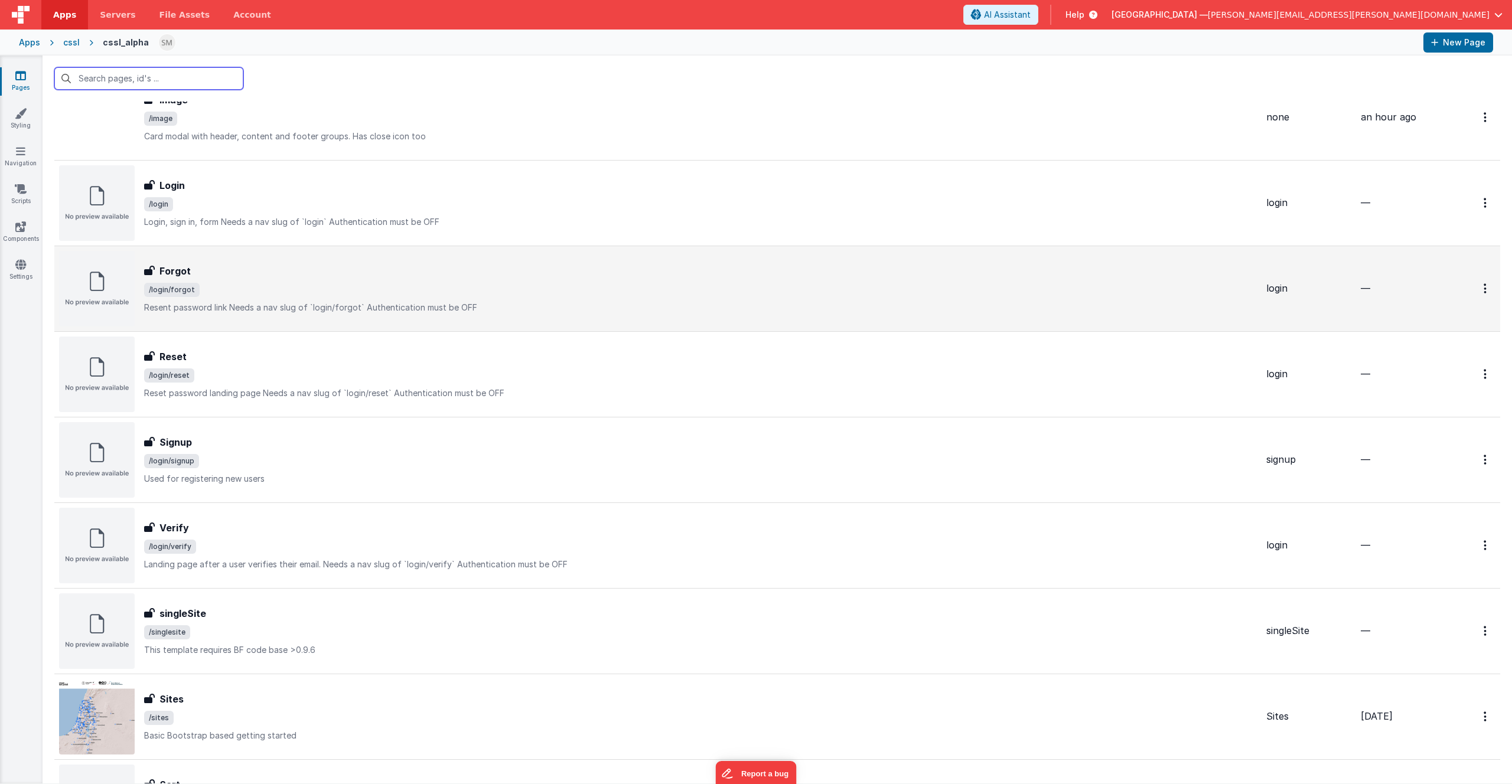
scroll to position [427, 0]
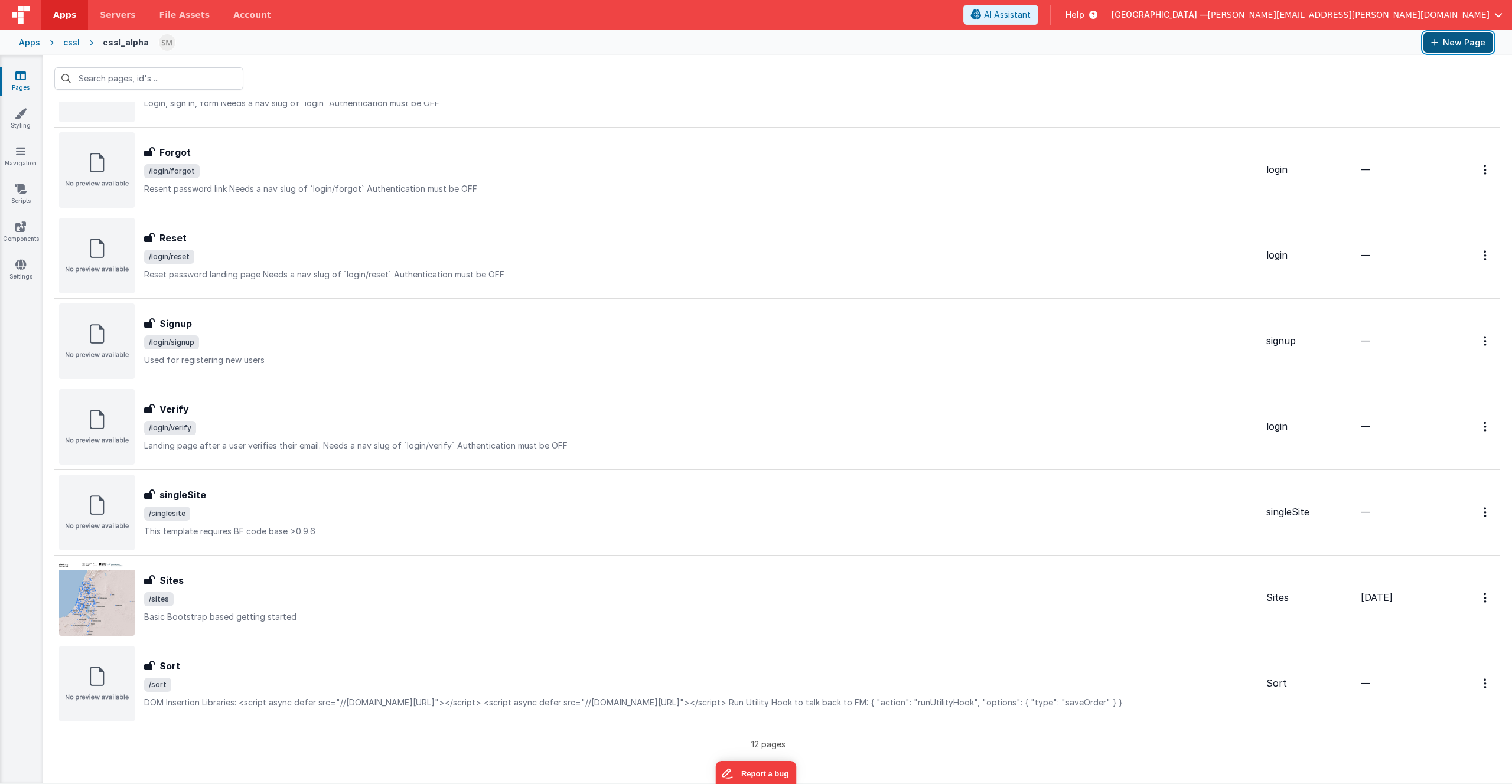
click at [1457, 40] on button "New Page" at bounding box center [1458, 43] width 70 height 20
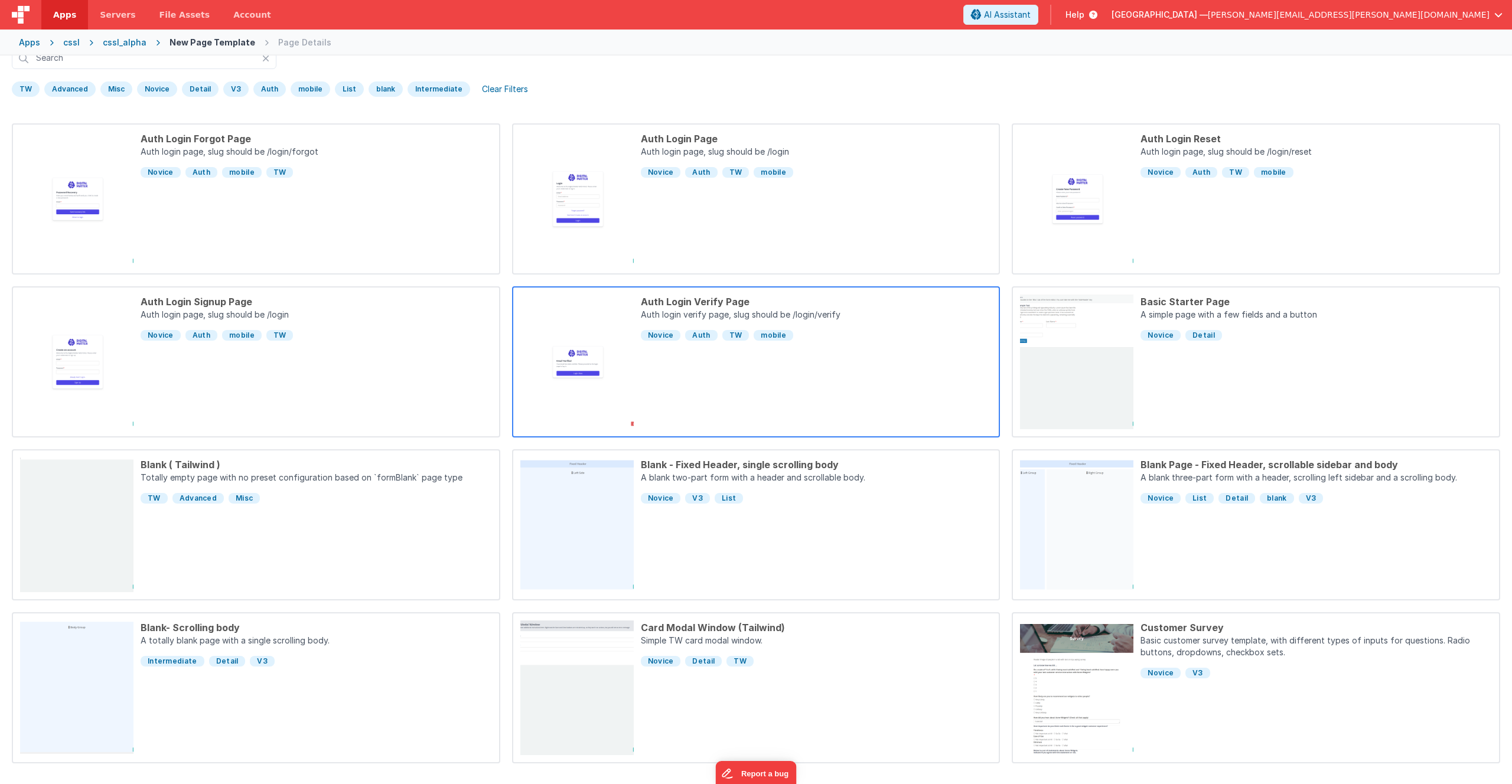
scroll to position [53, 0]
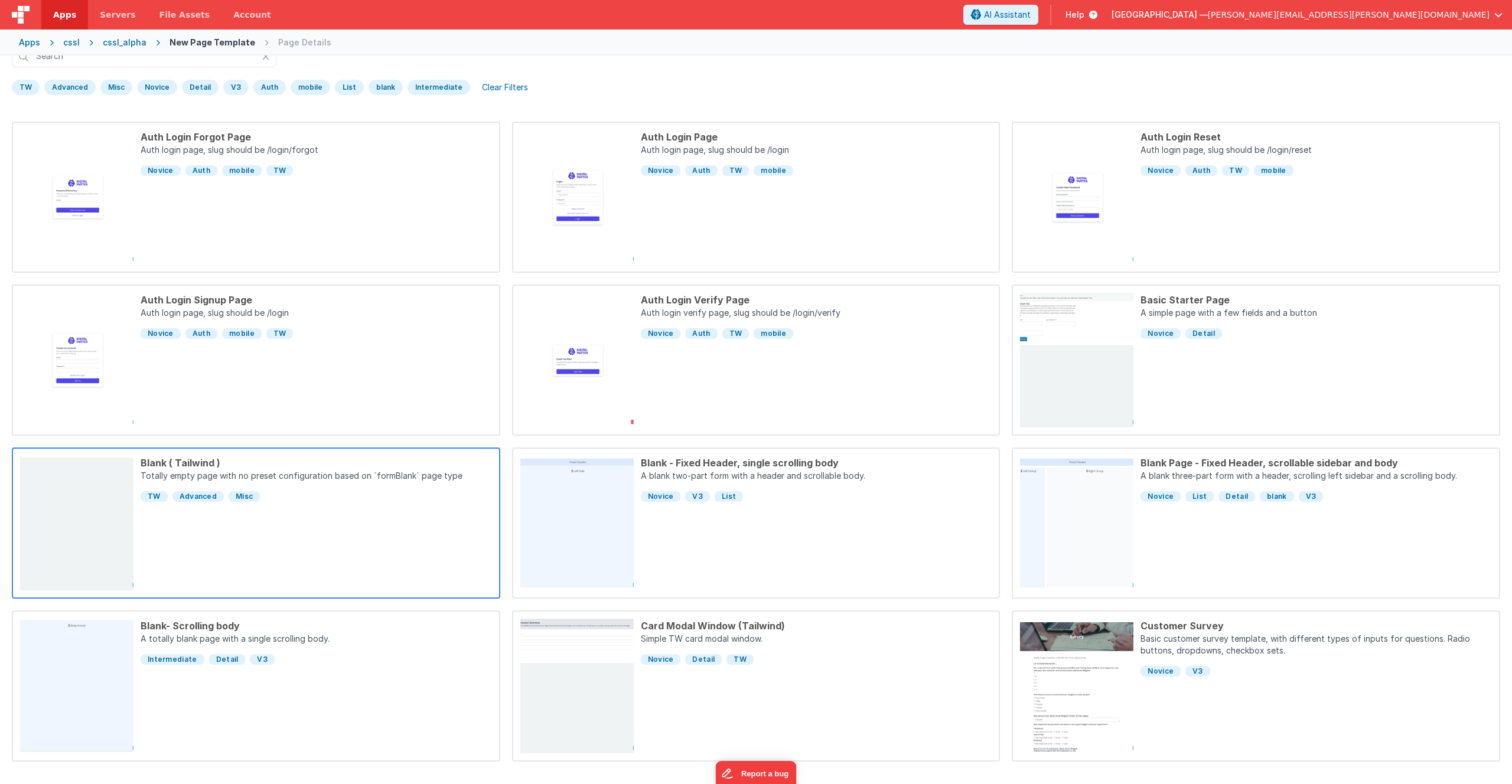
click at [268, 522] on div "Blank ( Tailwind ) Totally empty page with no preset configuration based on `fo…" at bounding box center [313, 523] width 359 height 135
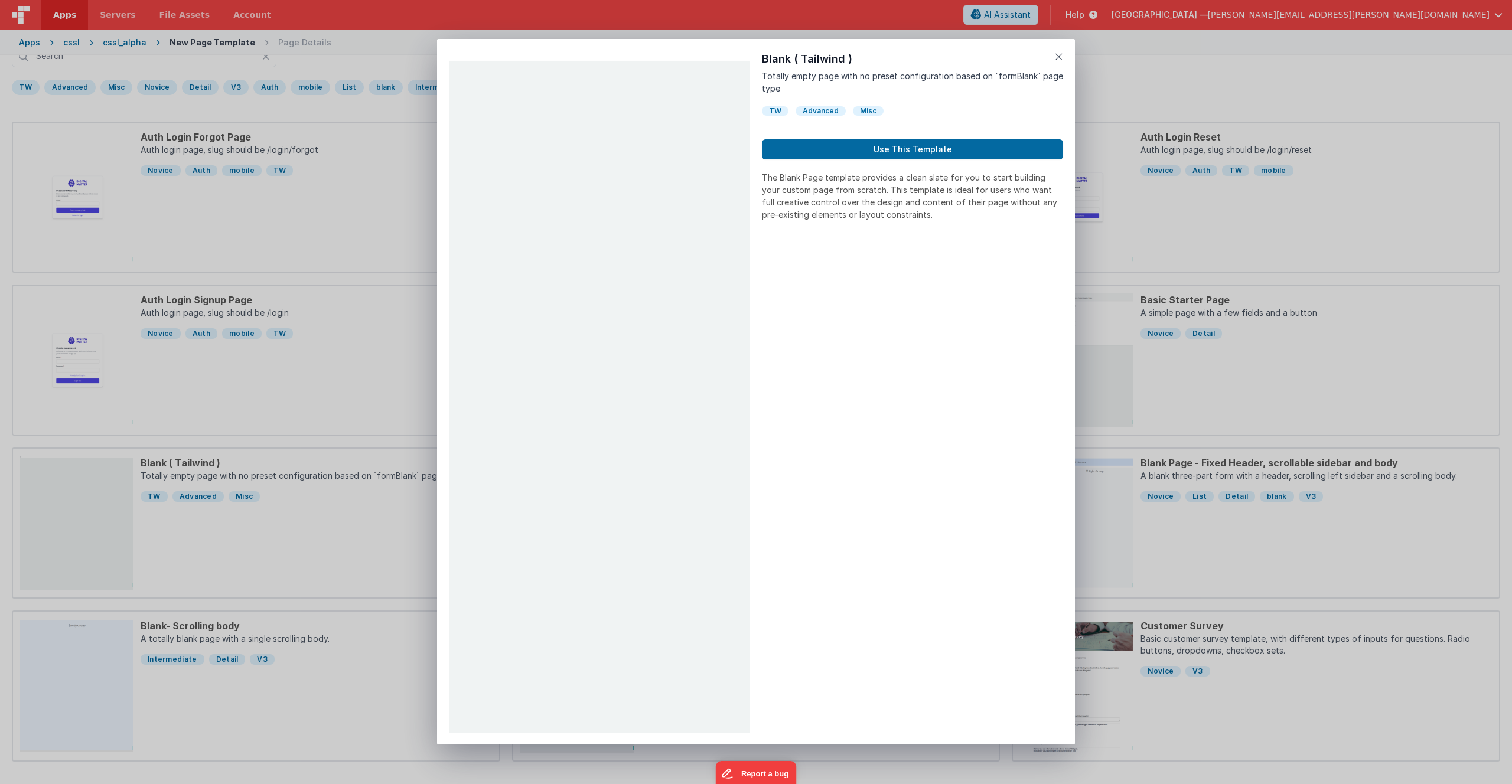
click at [862, 162] on div "Blank ( Tailwind ) Totally empty page with no preset configuration based on `fo…" at bounding box center [913, 392] width 301 height 682
click at [864, 155] on button "Use This Template" at bounding box center [913, 149] width 301 height 20
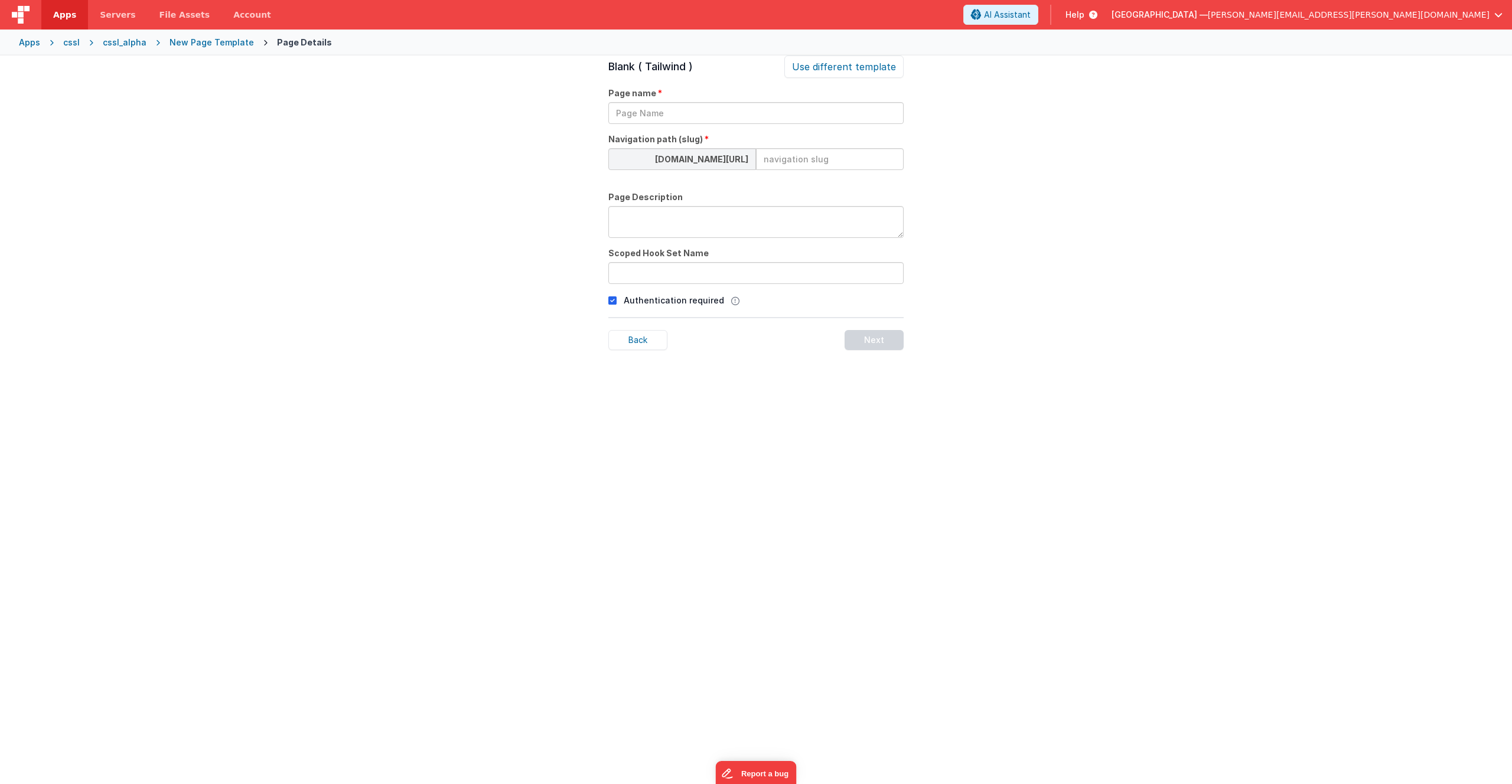
scroll to position [40, 0]
click at [673, 107] on input "text" at bounding box center [756, 112] width 295 height 22
type input "test"
click at [785, 160] on input at bounding box center [830, 158] width 148 height 22
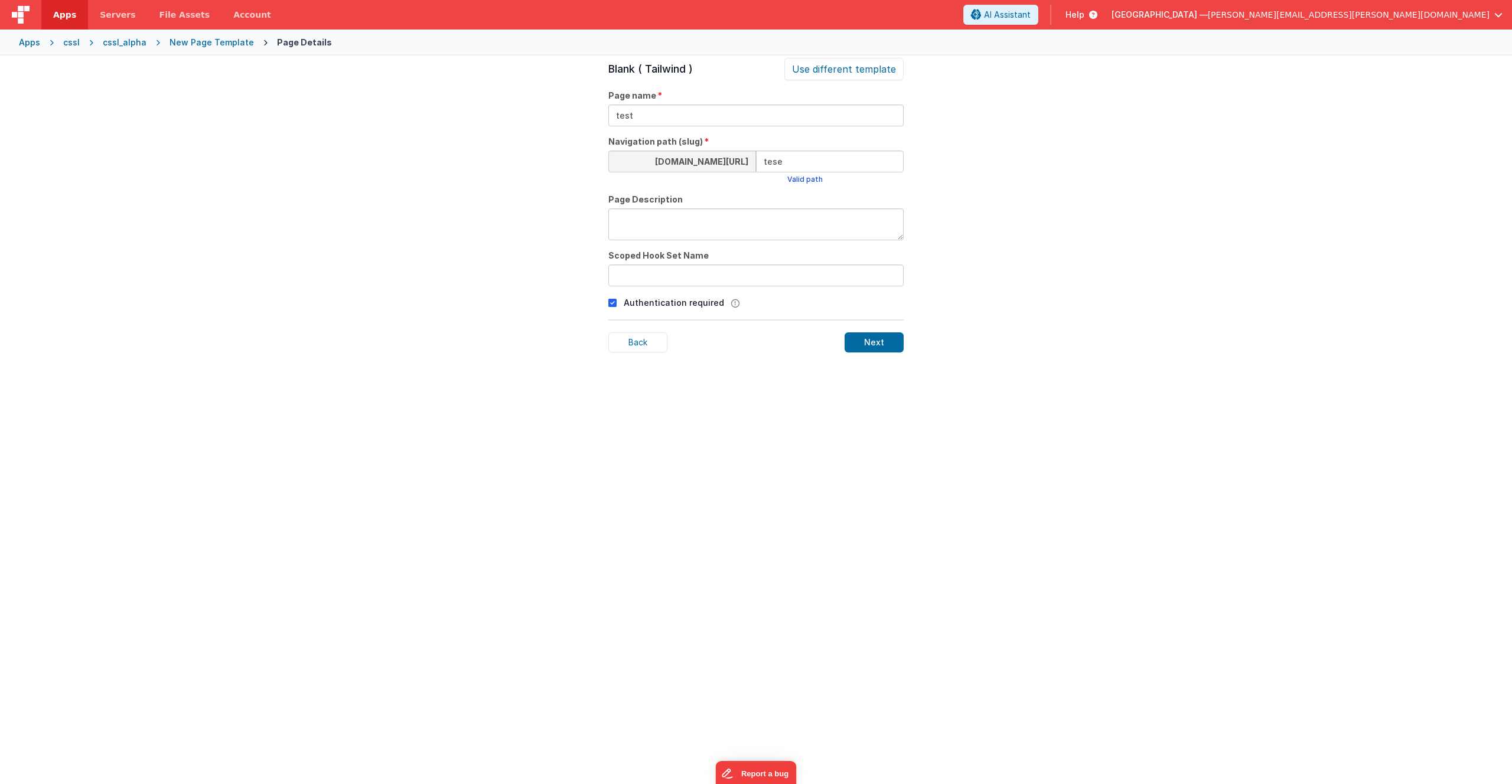
type input "tese"
click at [751, 276] on input "text" at bounding box center [756, 275] width 295 height 22
click at [658, 308] on p "Authentication required" at bounding box center [674, 303] width 100 height 13
click at [608, 304] on icon at bounding box center [613, 303] width 8 height 14
click at [738, 278] on input "text" at bounding box center [756, 275] width 295 height 22
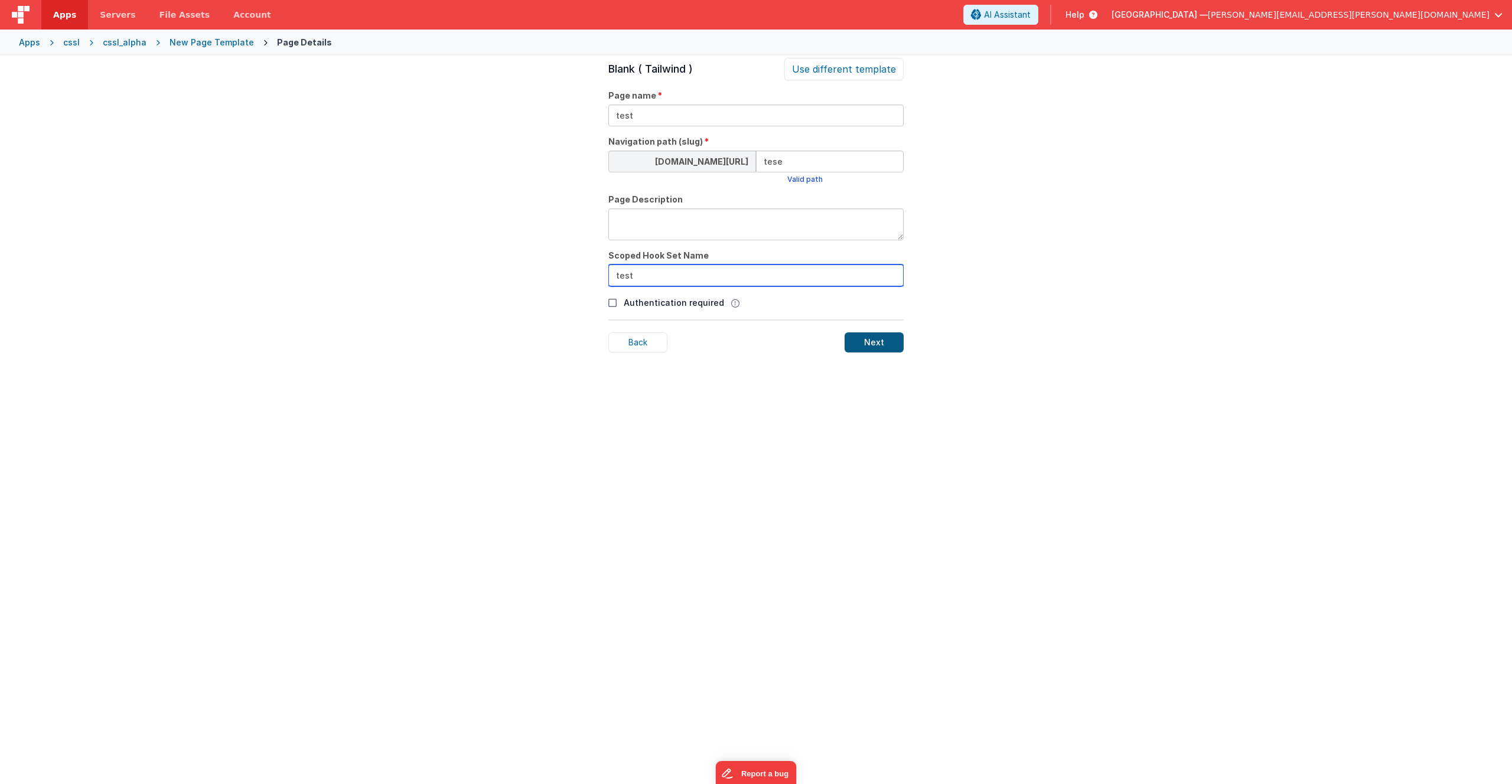
type input "test"
click at [871, 343] on div "Next" at bounding box center [874, 342] width 59 height 20
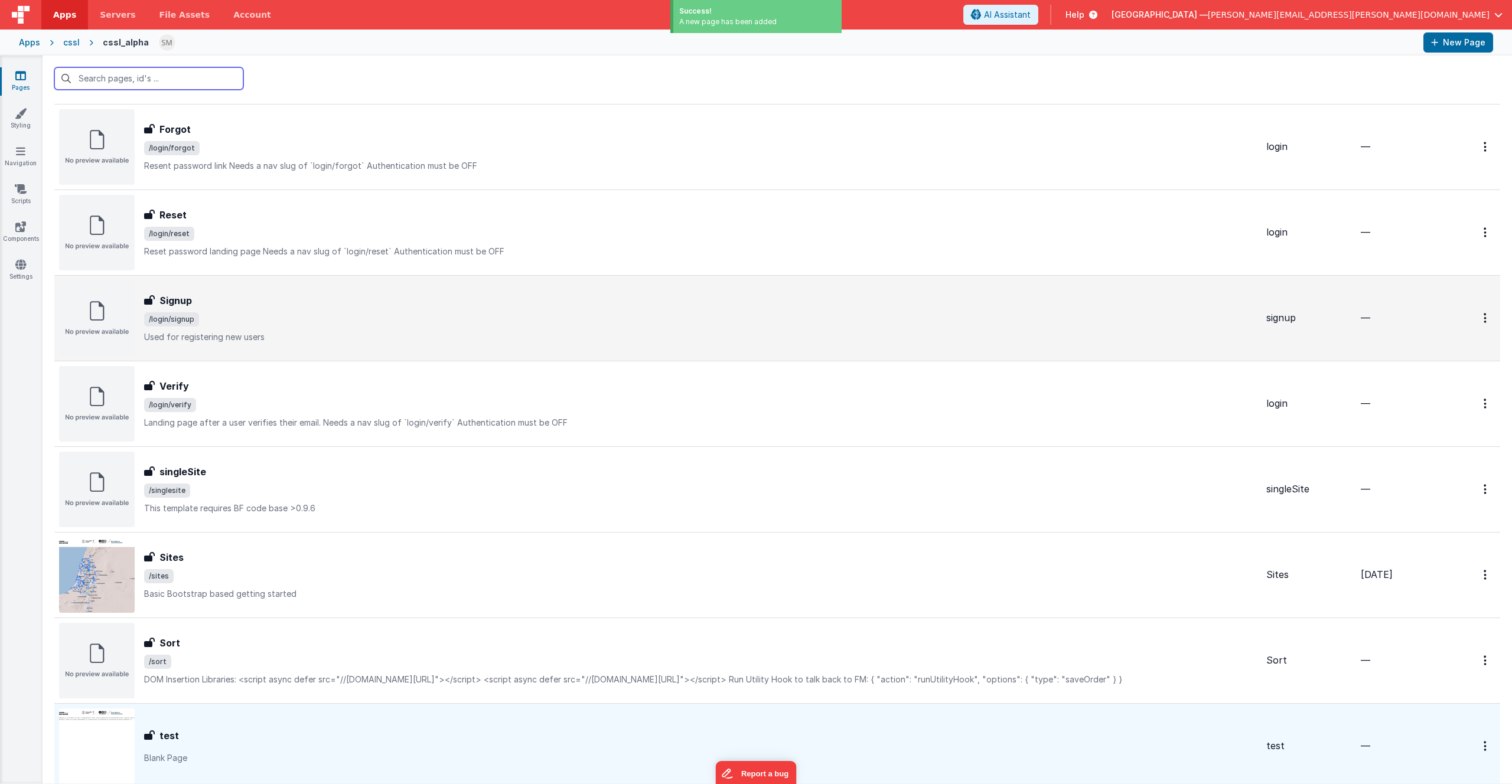
scroll to position [513, 0]
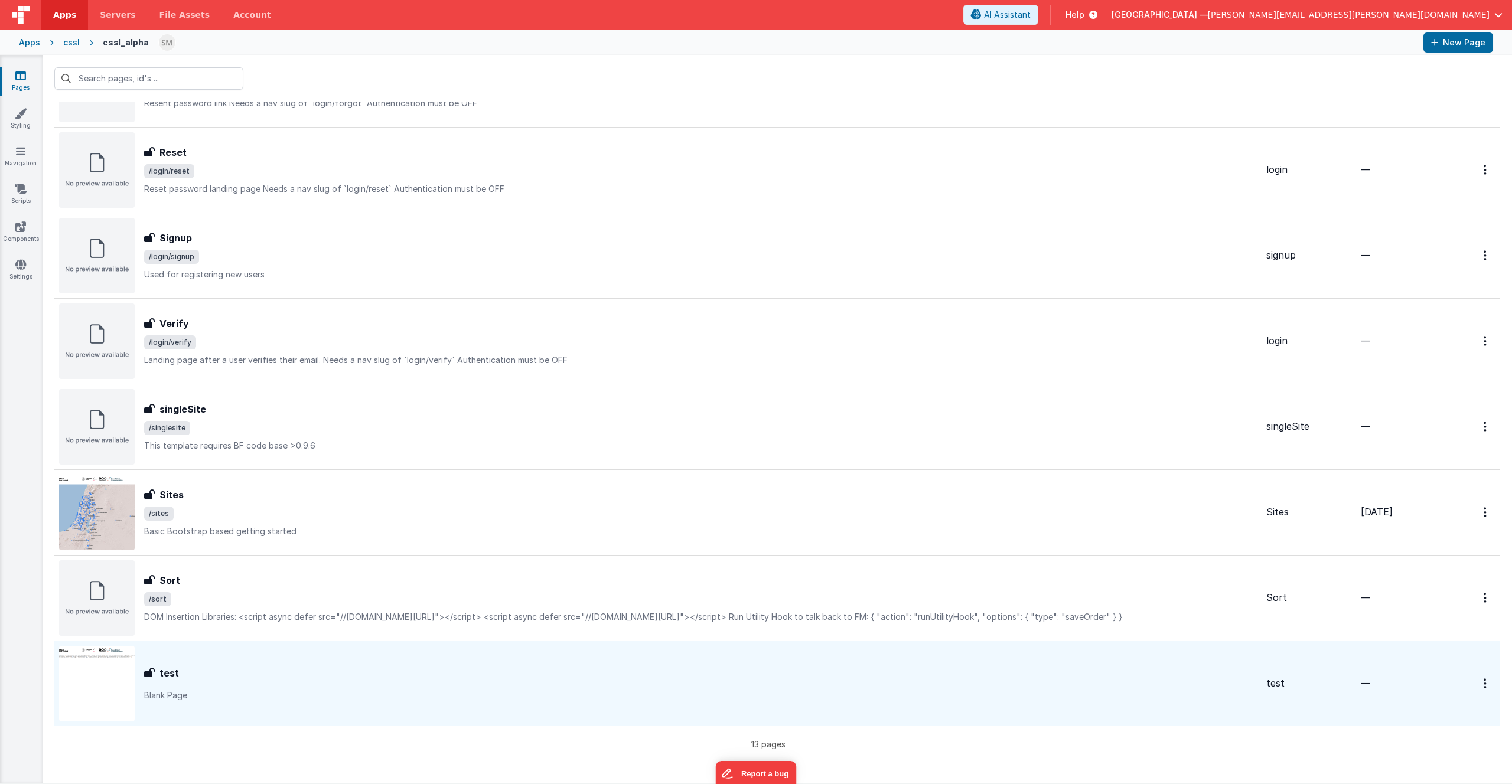
click at [455, 699] on p "Blank Page" at bounding box center [701, 695] width 1113 height 12
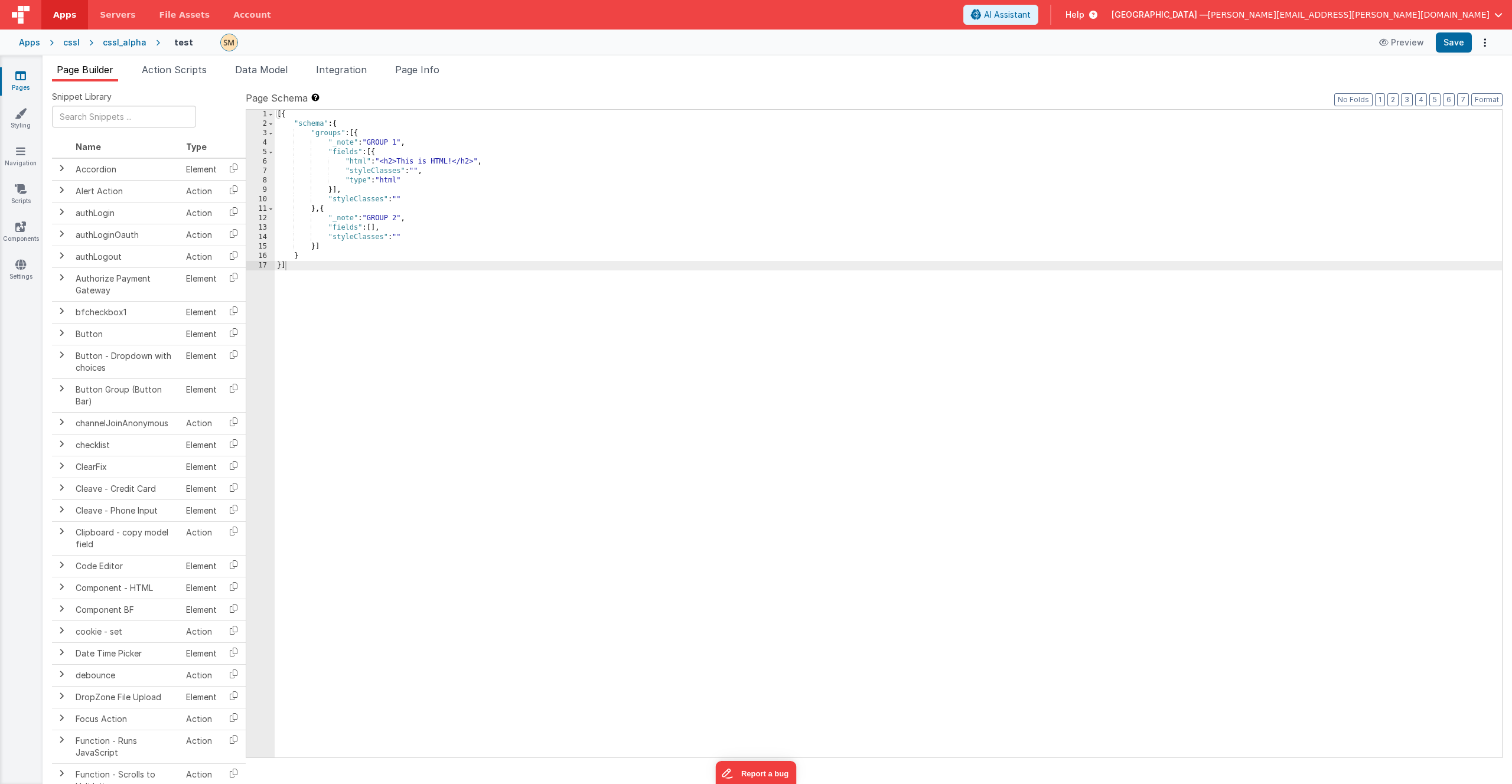
click at [418, 239] on div "[{ "schema" : { "groups" : [{ "_note" : "GROUP 1" , "fields" : [{ "html" : "<h2…" at bounding box center [888, 443] width 1227 height 667
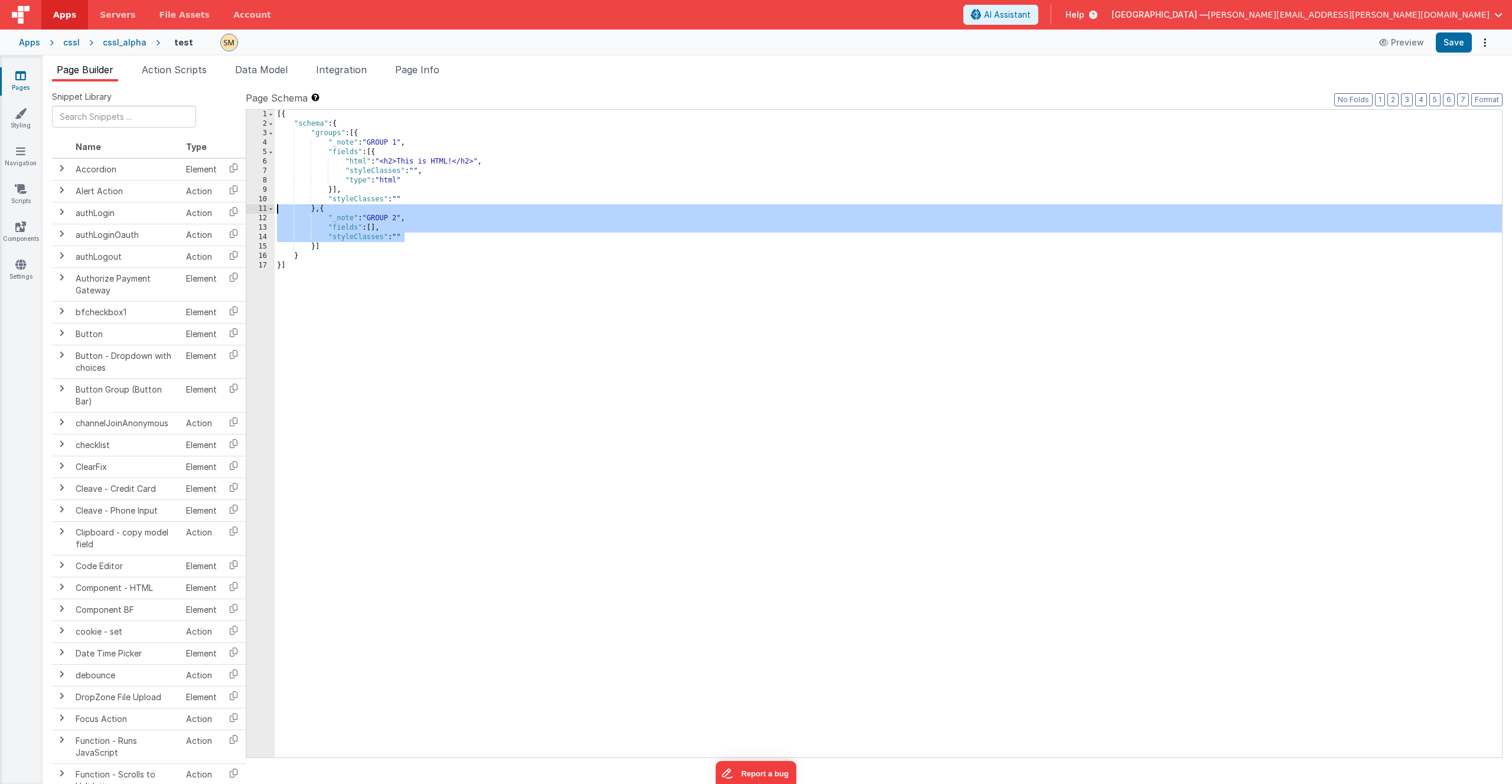
drag, startPoint x: 417, startPoint y: 238, endPoint x: 349, endPoint y: 193, distance: 81.5
click at [234, 211] on div "Snippet Library Name Type Accordion Element Alert Action Action authLogin Actio…" at bounding box center [777, 442] width 1451 height 702
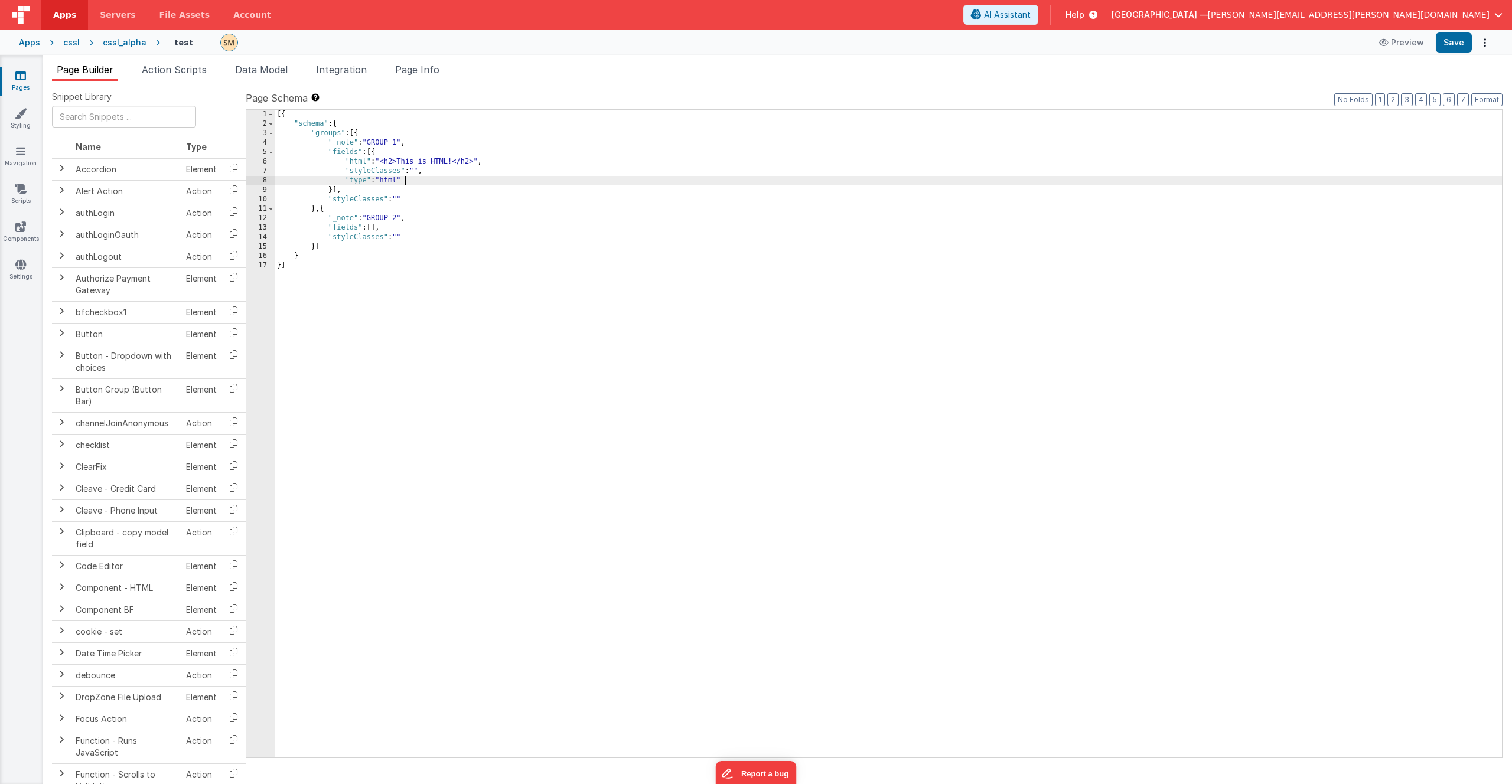
click at [440, 182] on div "[{ "schema" : { "groups" : [{ "_note" : "GROUP 1" , "fields" : [{ "html" : "<h2…" at bounding box center [888, 443] width 1227 height 667
click at [255, 160] on div "6" at bounding box center [260, 162] width 29 height 10
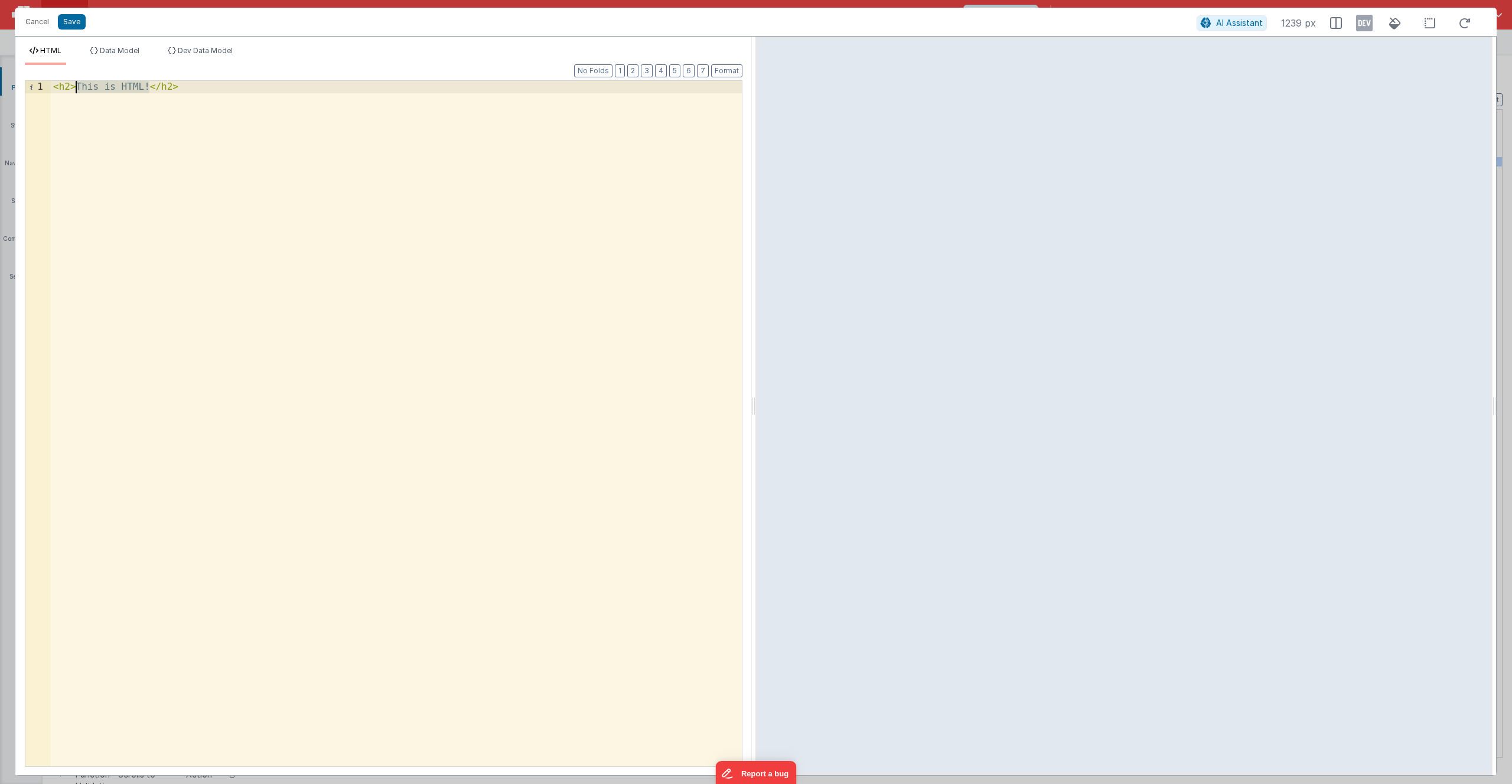
drag, startPoint x: 149, startPoint y: 87, endPoint x: 79, endPoint y: 91, distance: 70.1
click at [77, 89] on div "< h2 > This is HTML! </ h2 >" at bounding box center [396, 436] width 691 height 710
click at [131, 52] on span "Data Model" at bounding box center [119, 50] width 40 height 9
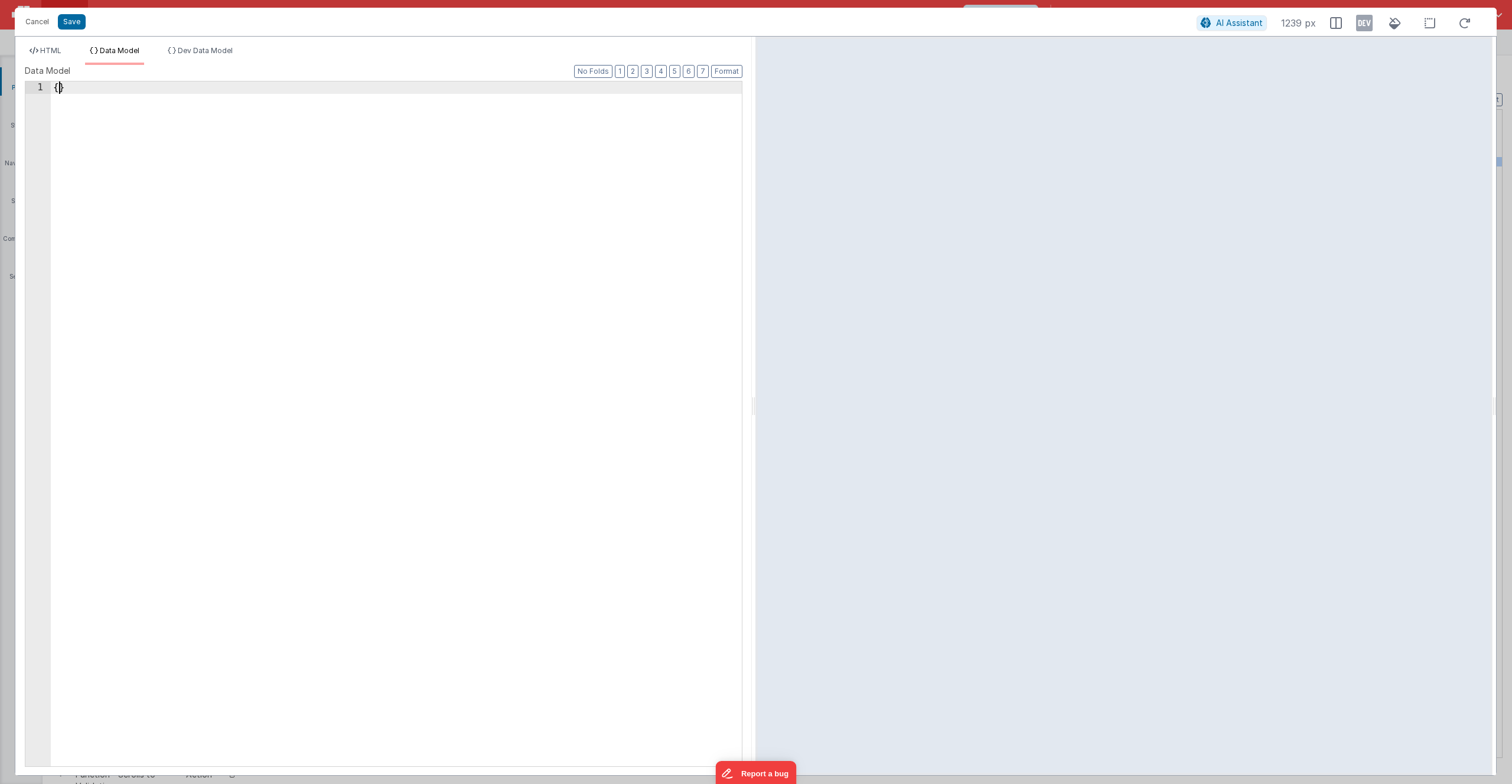
click at [58, 90] on div "{ }" at bounding box center [396, 437] width 691 height 710
click at [52, 52] on span "HTML" at bounding box center [51, 50] width 21 height 9
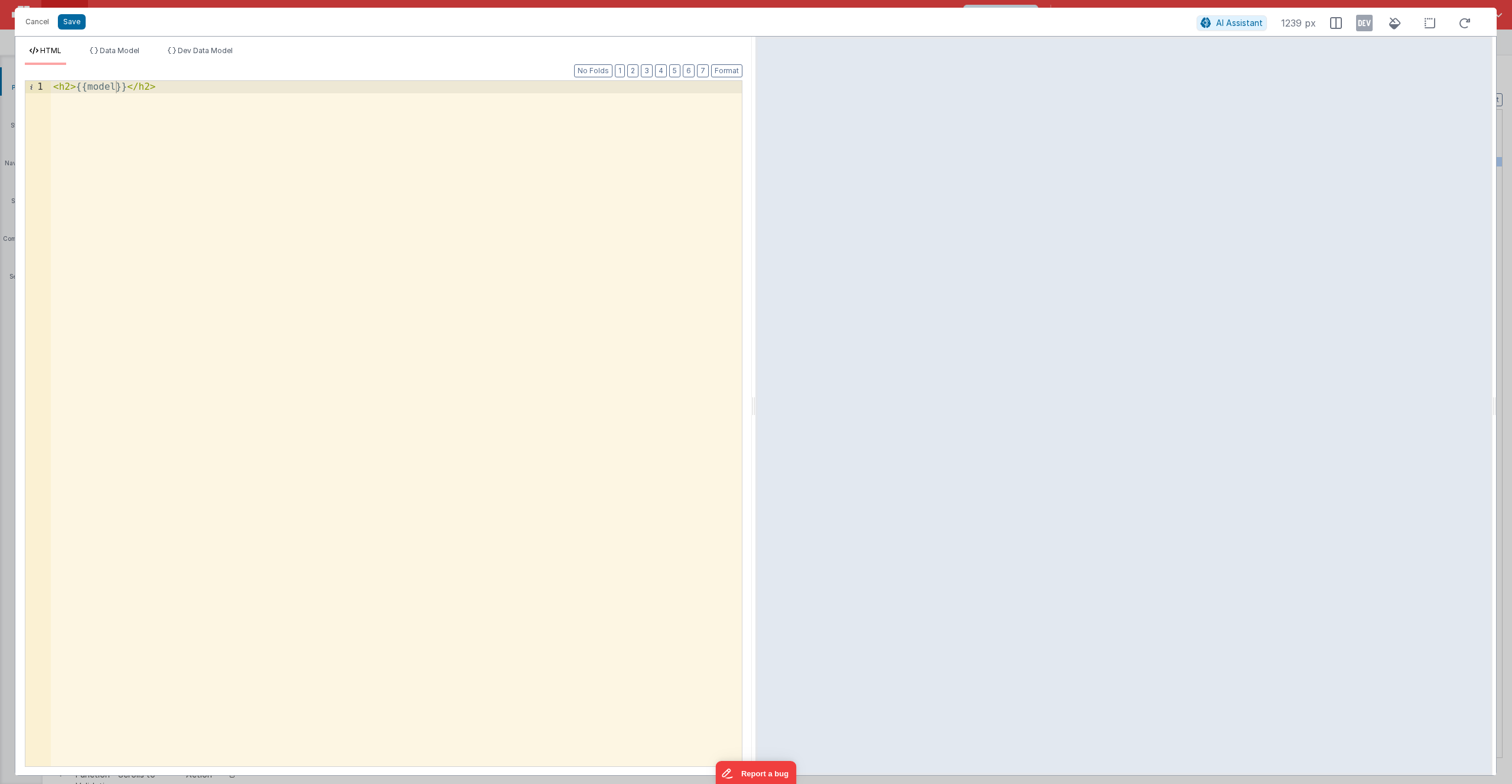
click at [99, 88] on div "< h2 > {{model}} </ h2 >" at bounding box center [396, 436] width 691 height 710
click at [70, 22] on button "Save" at bounding box center [72, 22] width 28 height 15
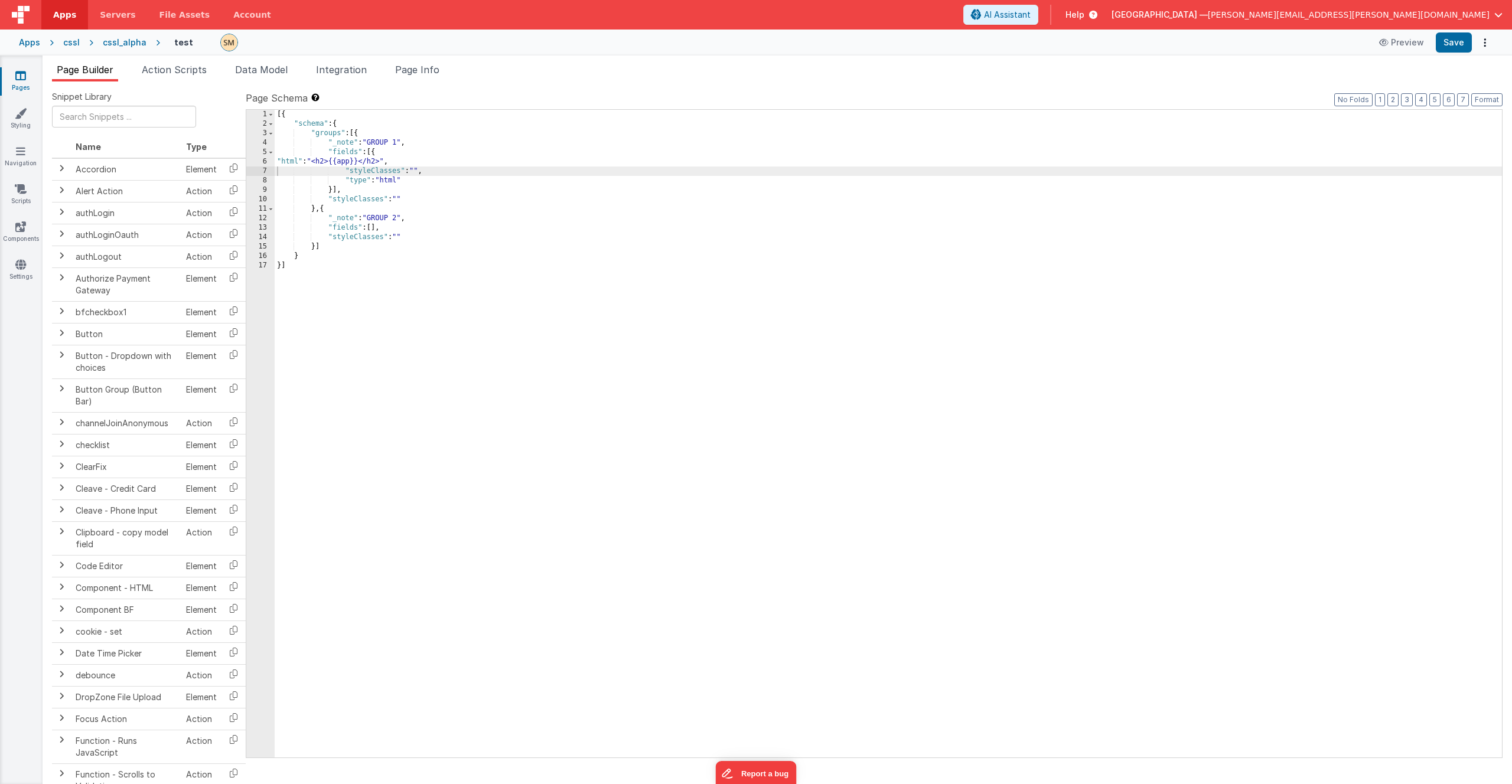
click at [258, 159] on div "6" at bounding box center [260, 162] width 29 height 10
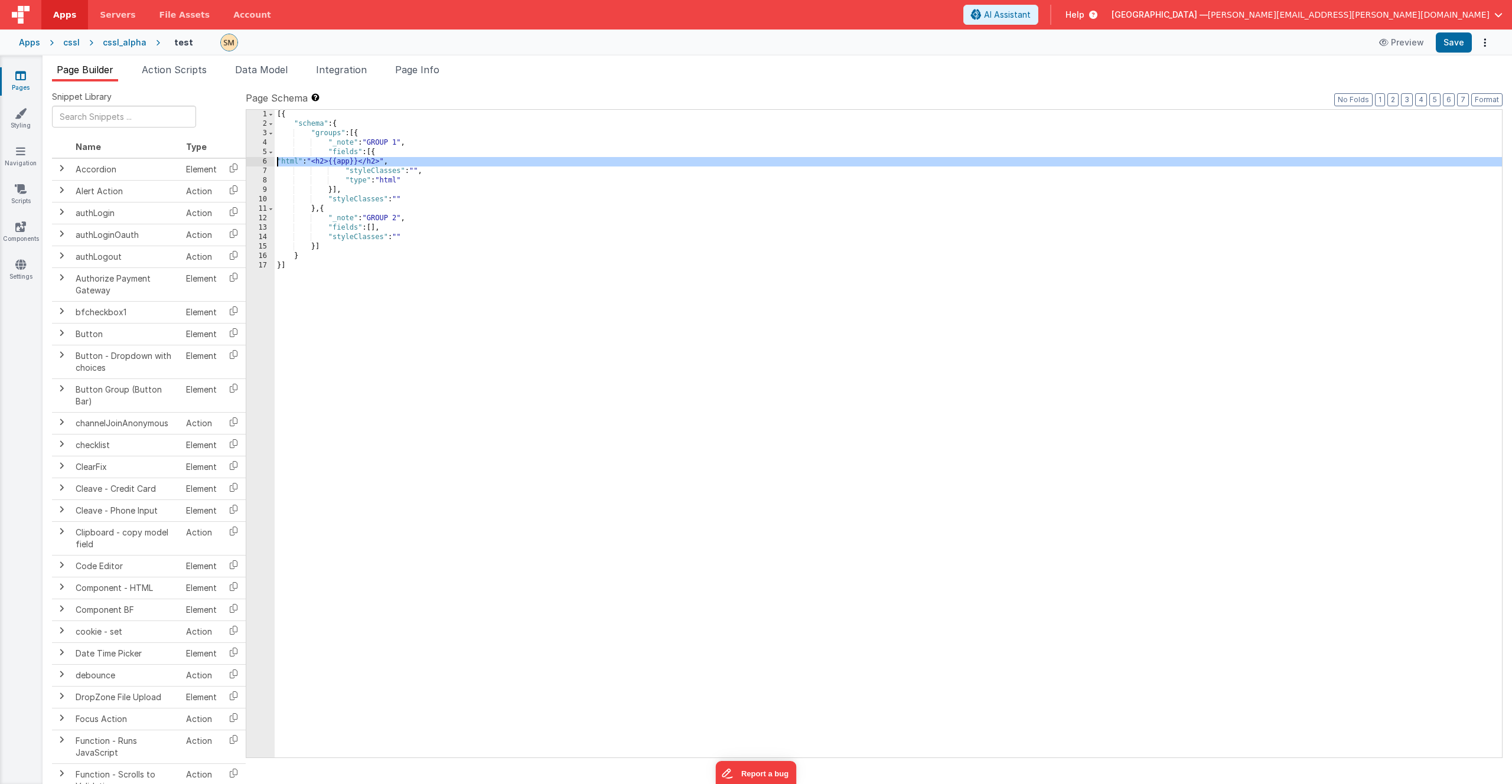
click at [253, 161] on div "6" at bounding box center [260, 162] width 29 height 10
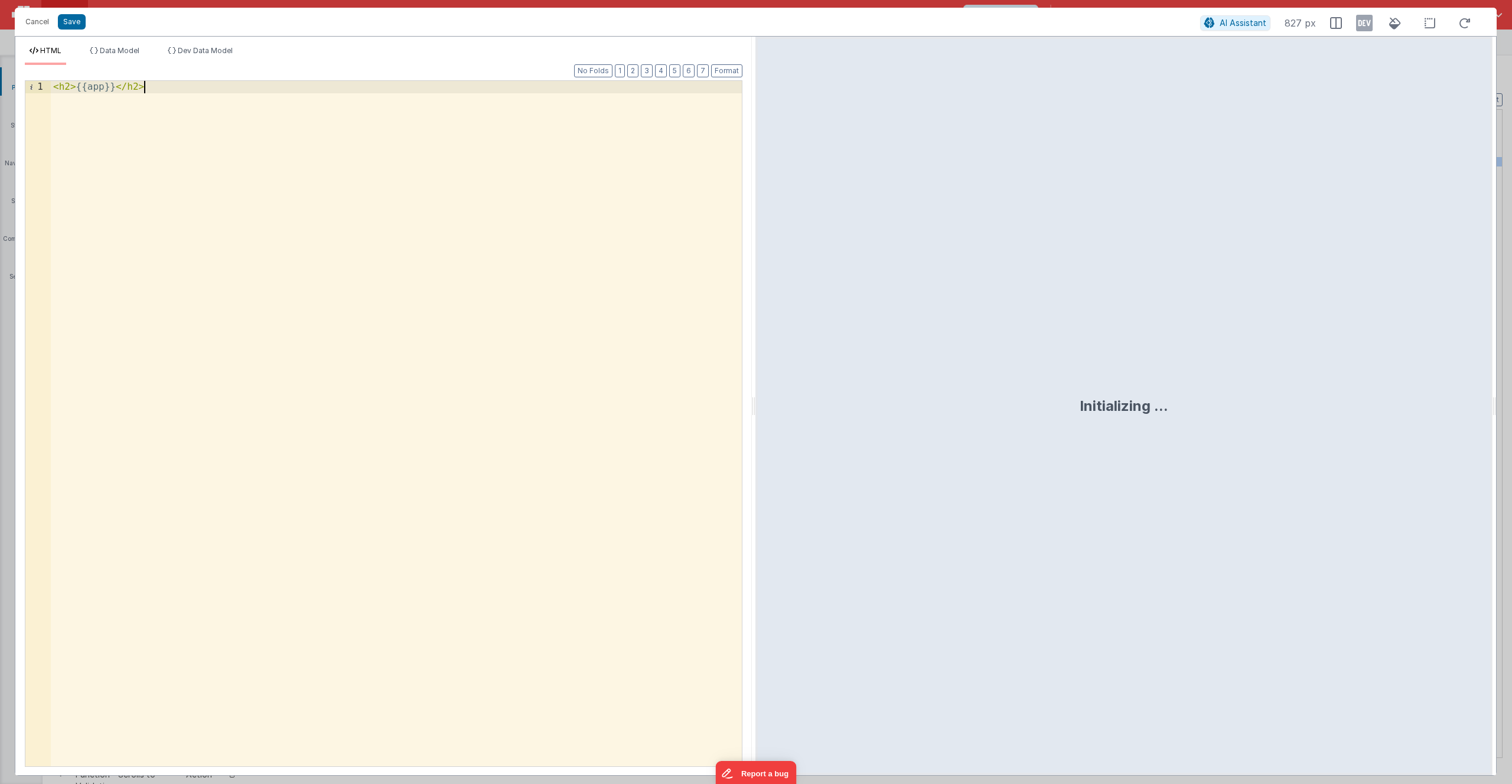
drag, startPoint x: 156, startPoint y: 91, endPoint x: 140, endPoint y: 86, distance: 16.8
click at [140, 86] on div "< h2 > {{app}} </ h2 >" at bounding box center [396, 436] width 691 height 710
click at [135, 86] on div "< h2 > {{app}} </ h2 >" at bounding box center [396, 436] width 691 height 710
click at [135, 83] on div "< h2 > {{app}} </ div >" at bounding box center [396, 436] width 691 height 710
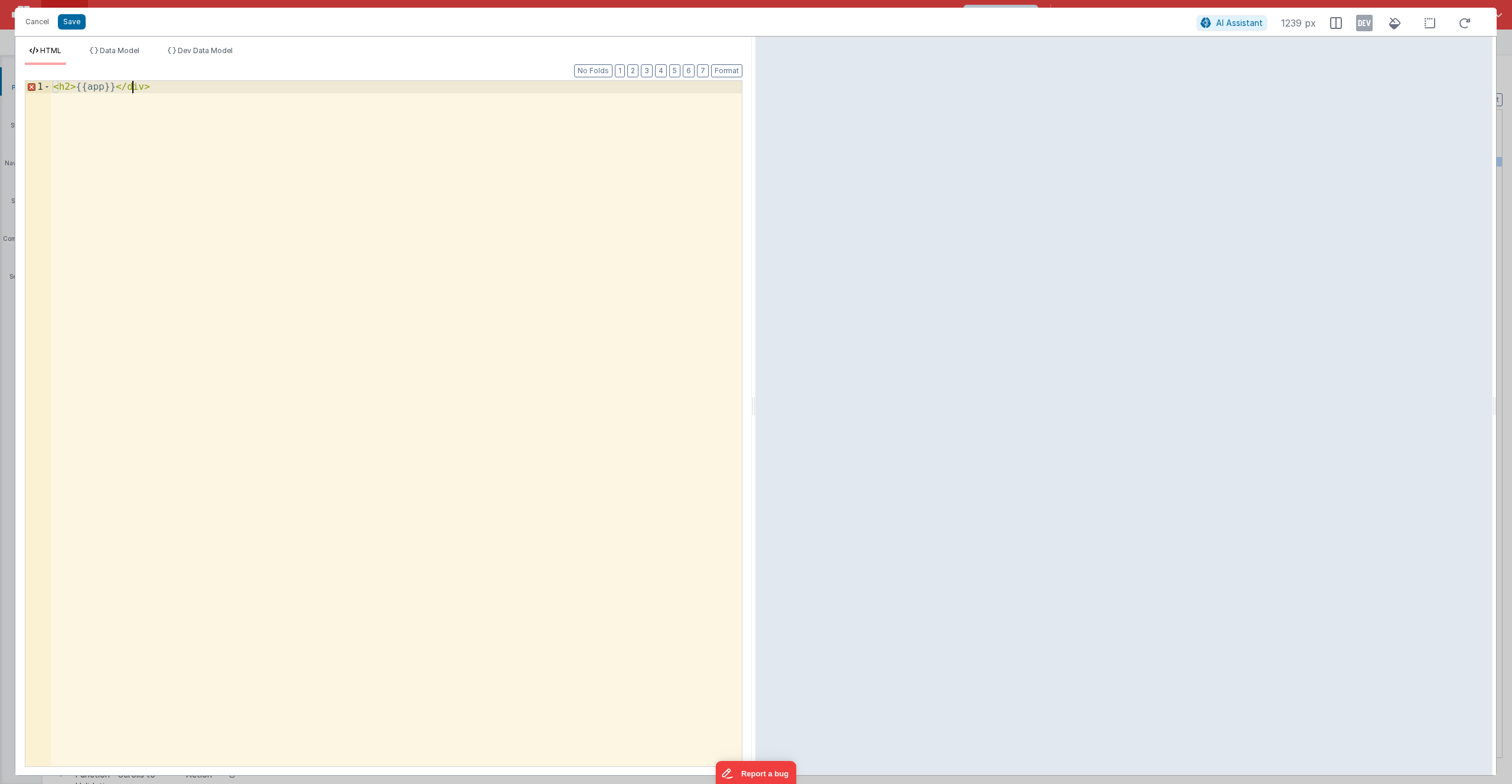
click at [135, 83] on div "< h2 > {{app}} </ div >" at bounding box center [396, 436] width 691 height 710
click at [63, 86] on div "< h2 > {{app}} </ div >" at bounding box center [396, 436] width 691 height 710
click at [257, 165] on div "< div > {{app}} </ div >" at bounding box center [396, 436] width 691 height 710
click at [75, 22] on button "Save" at bounding box center [72, 22] width 28 height 15
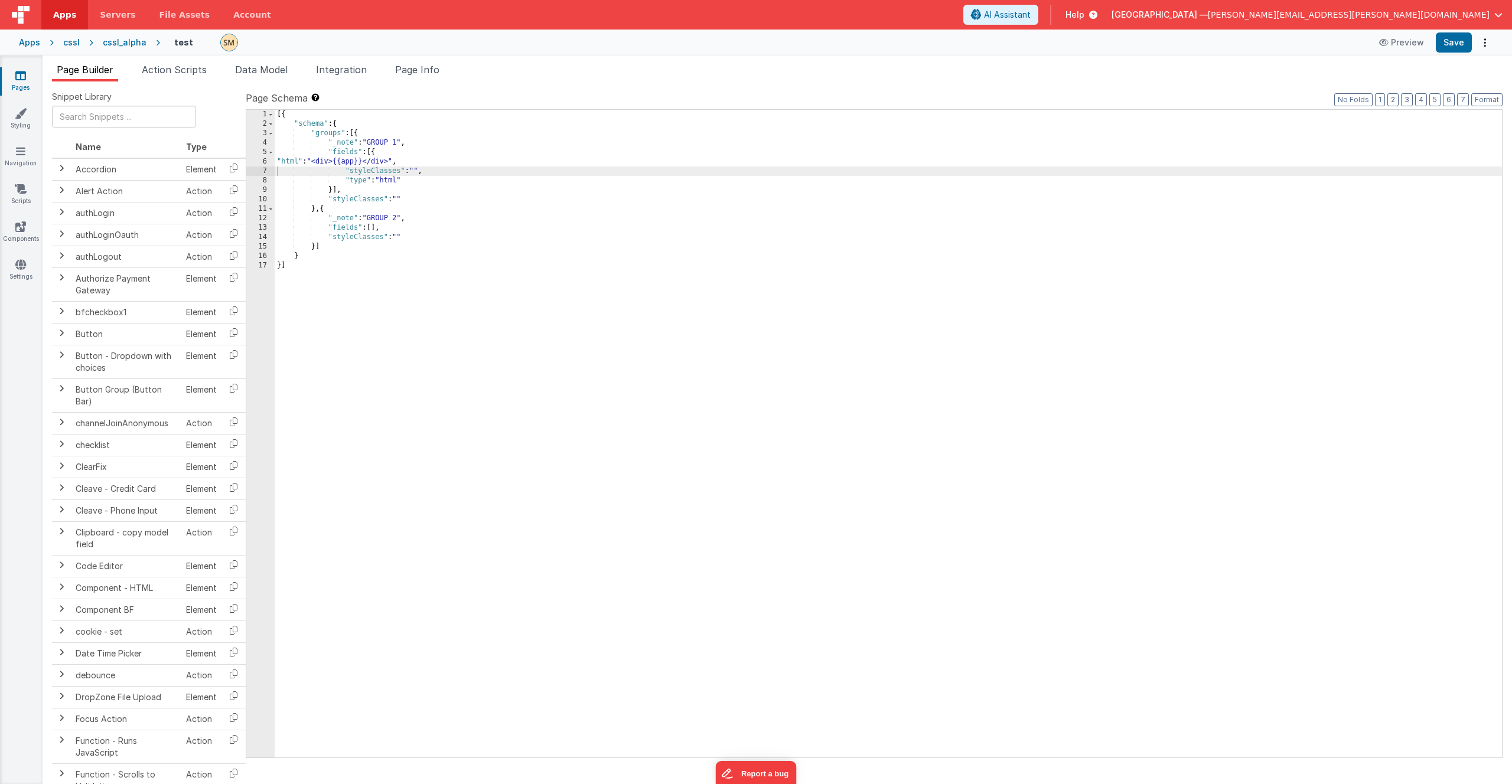
click at [17, 77] on icon at bounding box center [20, 75] width 10 height 12
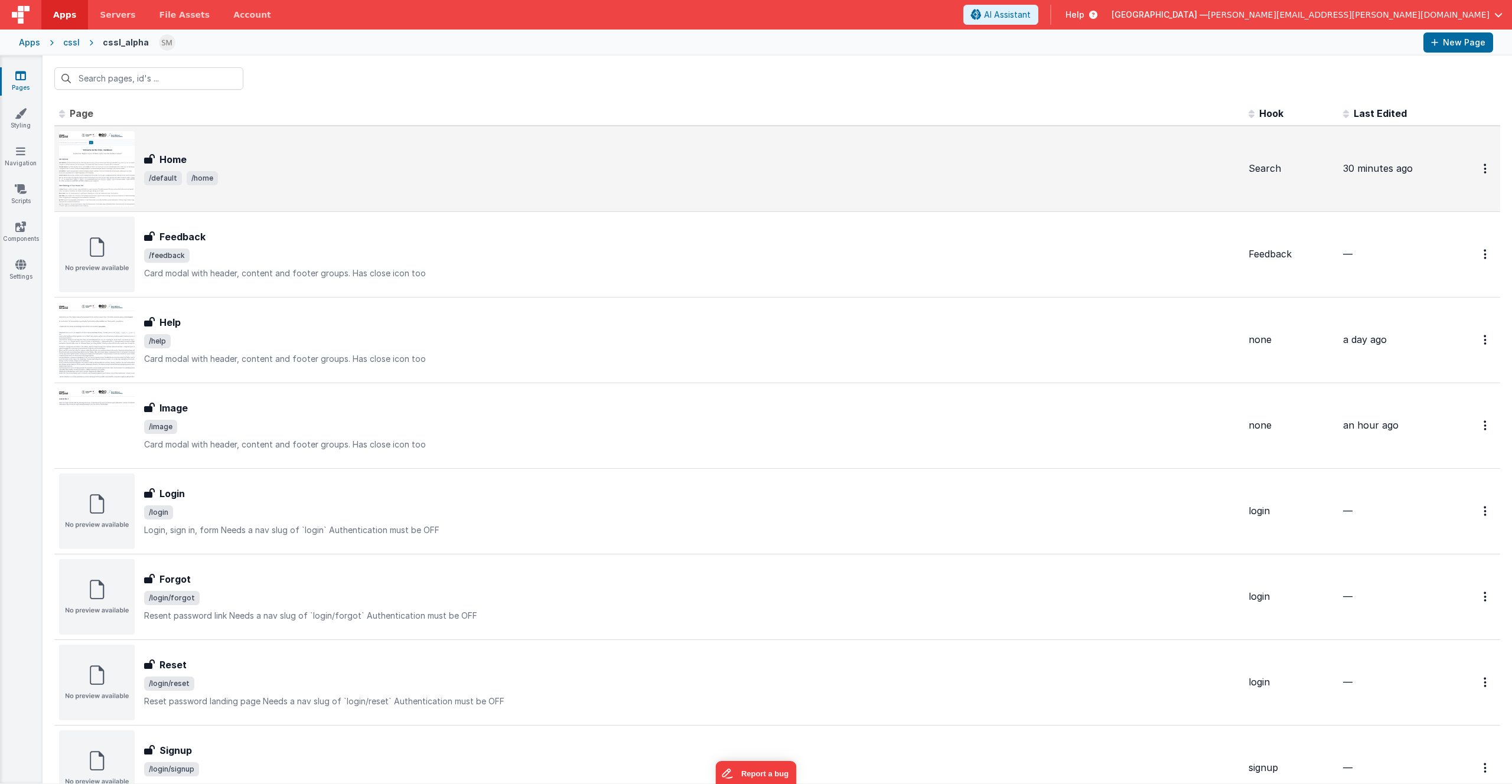
click at [225, 165] on div "Home" at bounding box center [692, 159] width 1095 height 14
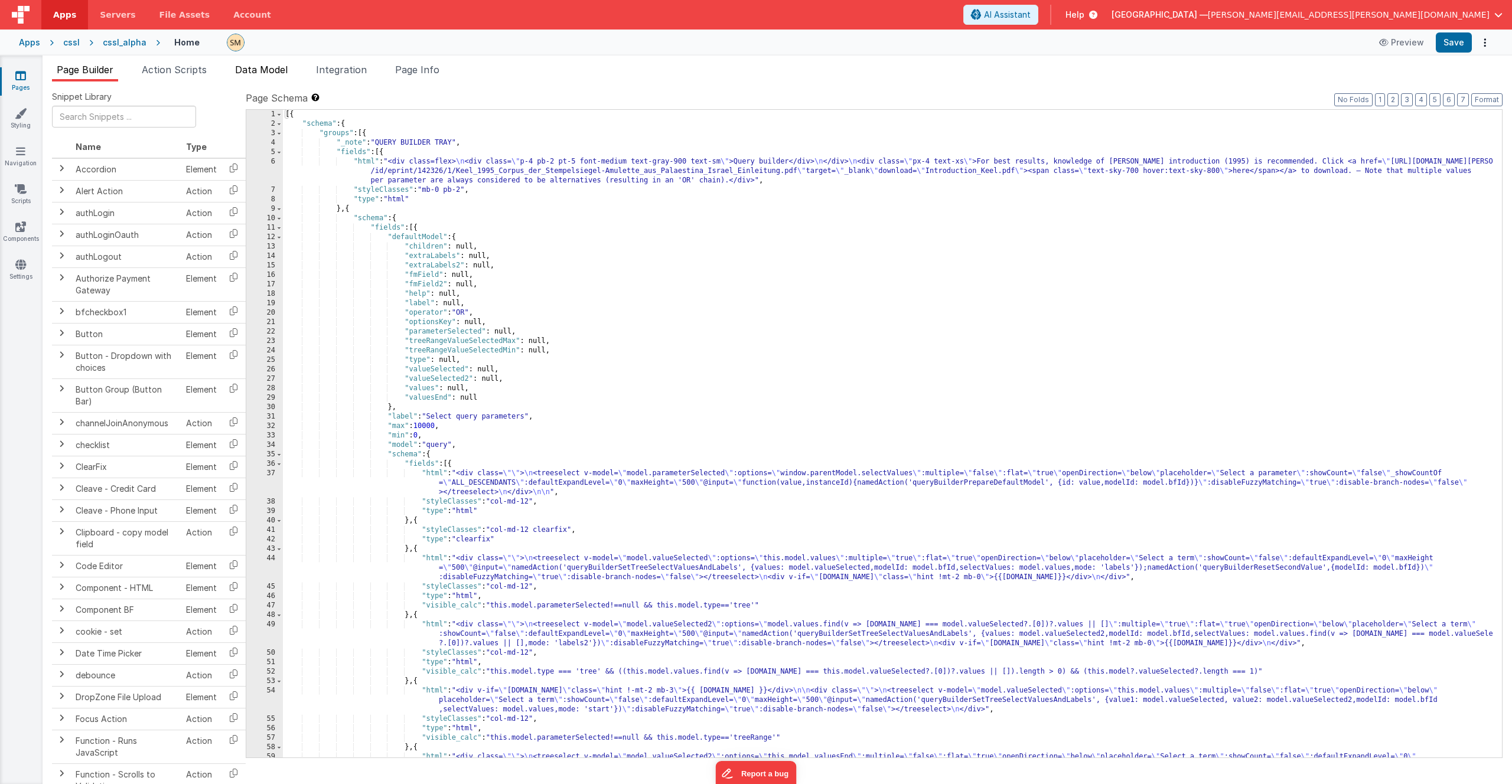
click at [269, 72] on span "Data Model" at bounding box center [261, 69] width 52 height 12
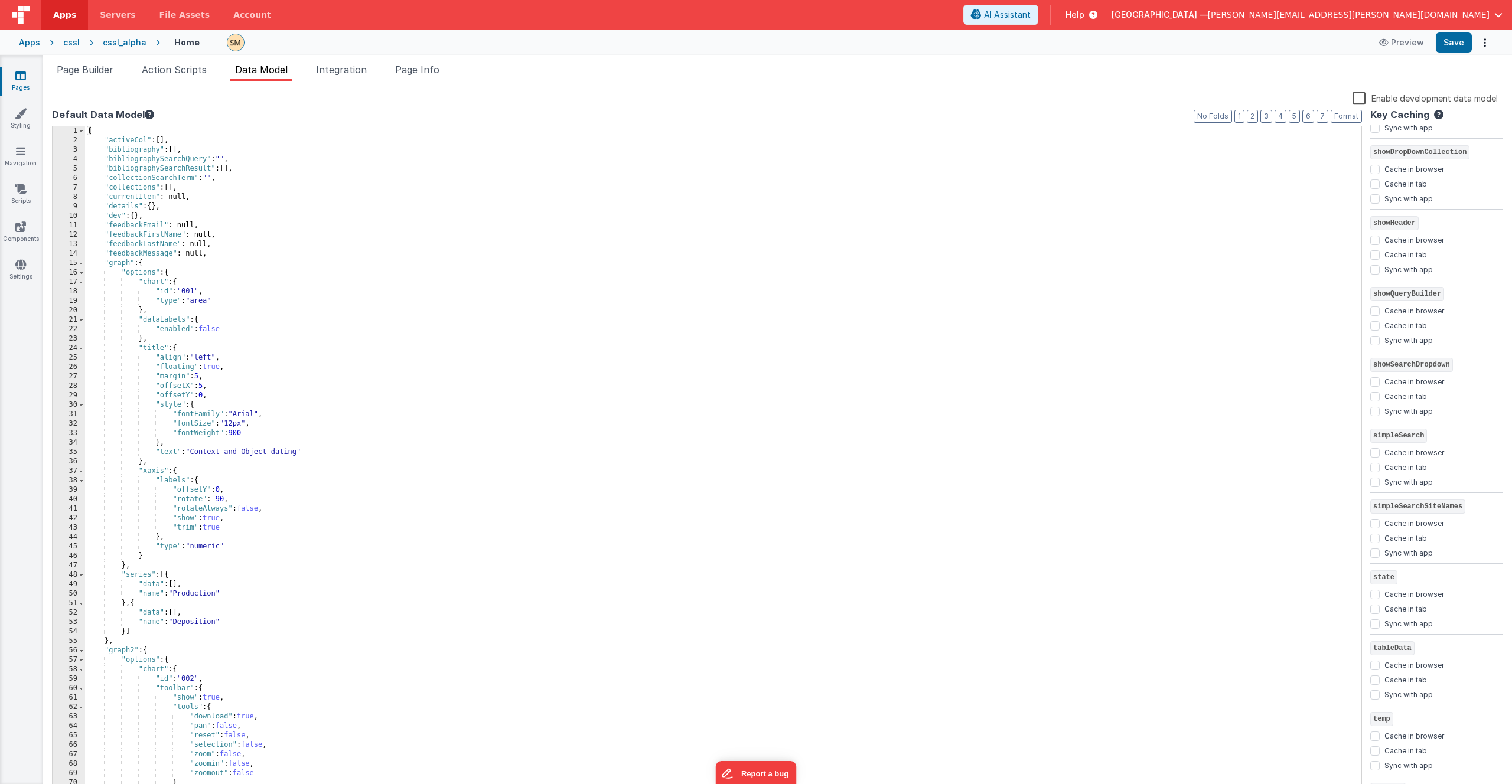
scroll to position [2805, 0]
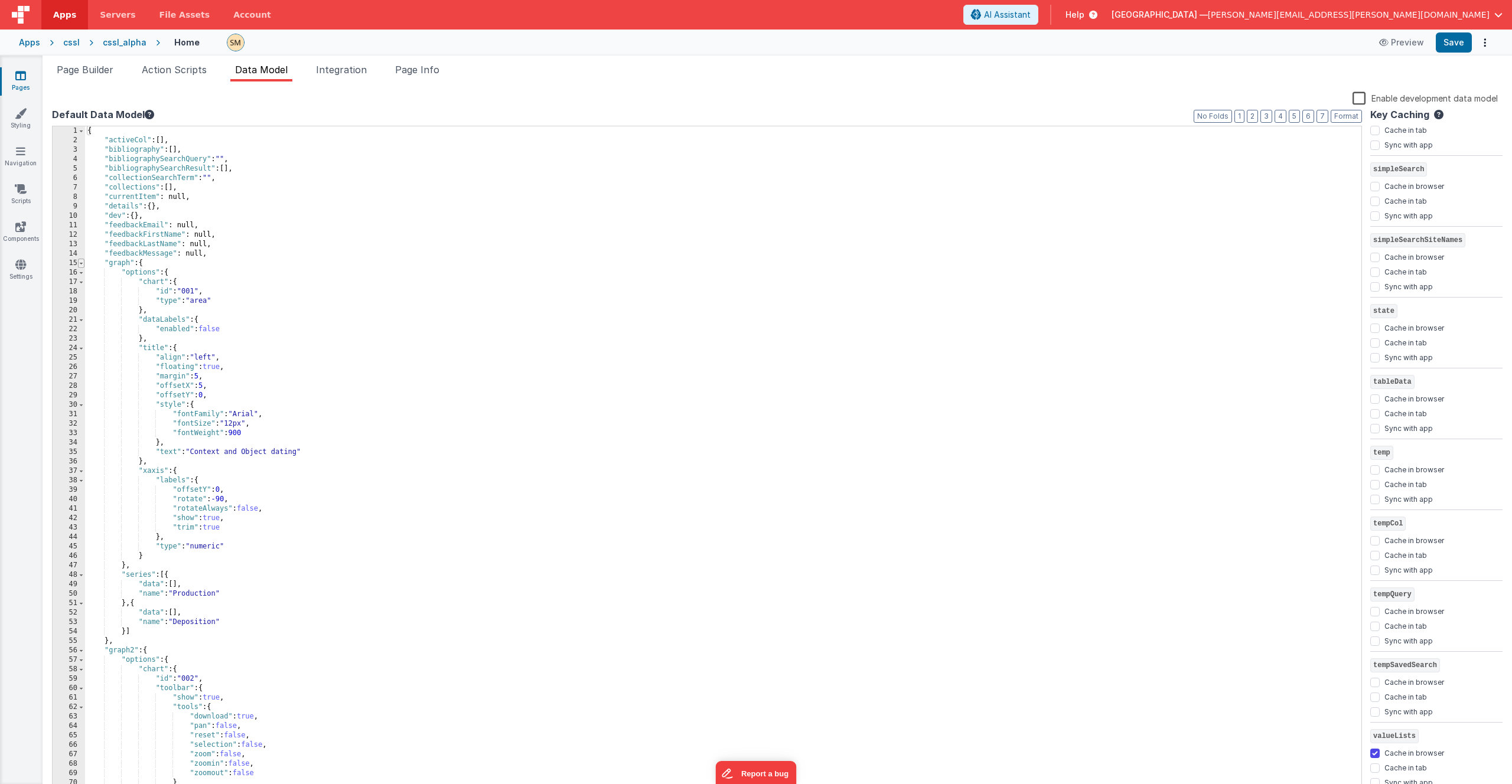
click at [81, 265] on span at bounding box center [81, 264] width 6 height 10
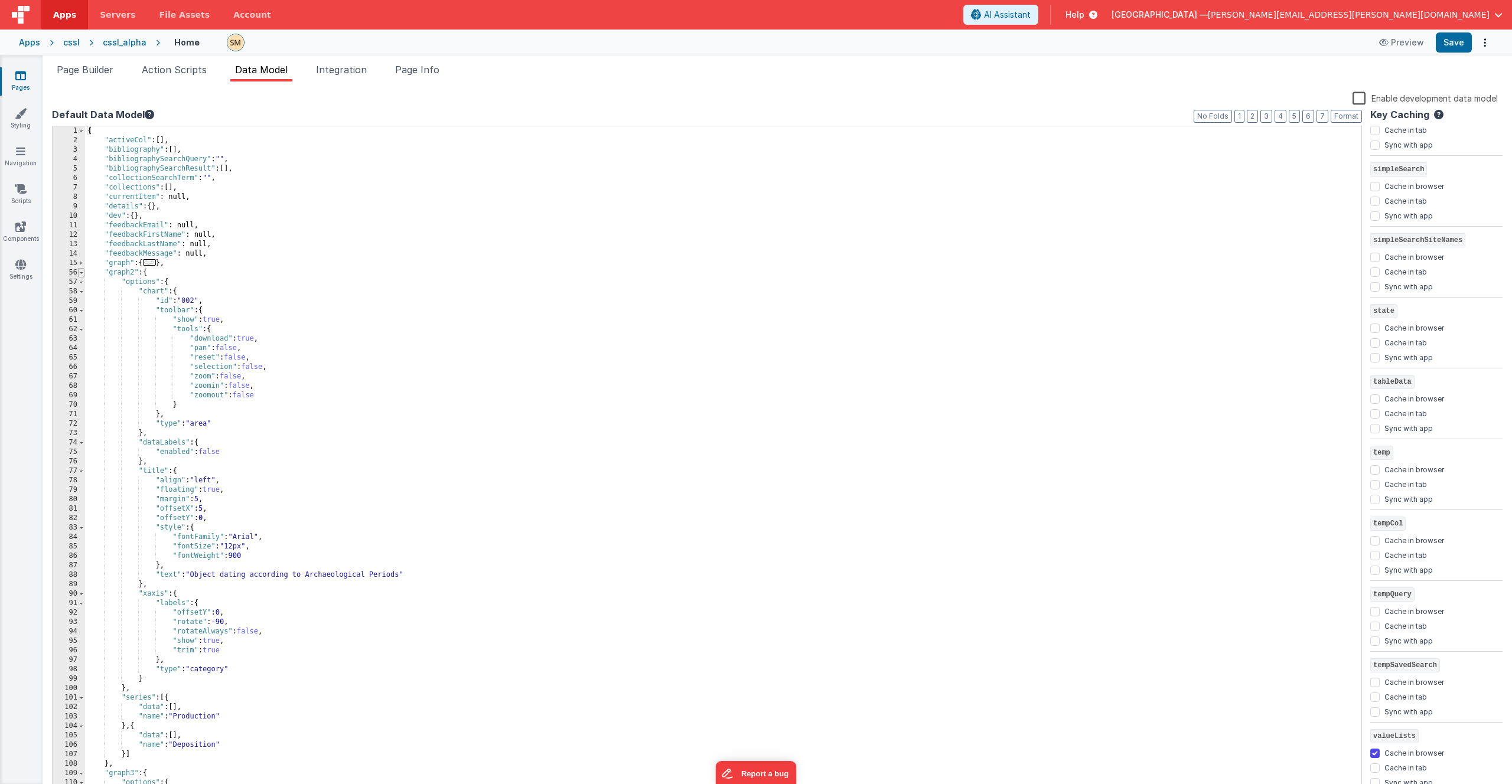
click at [82, 275] on span at bounding box center [81, 273] width 6 height 10
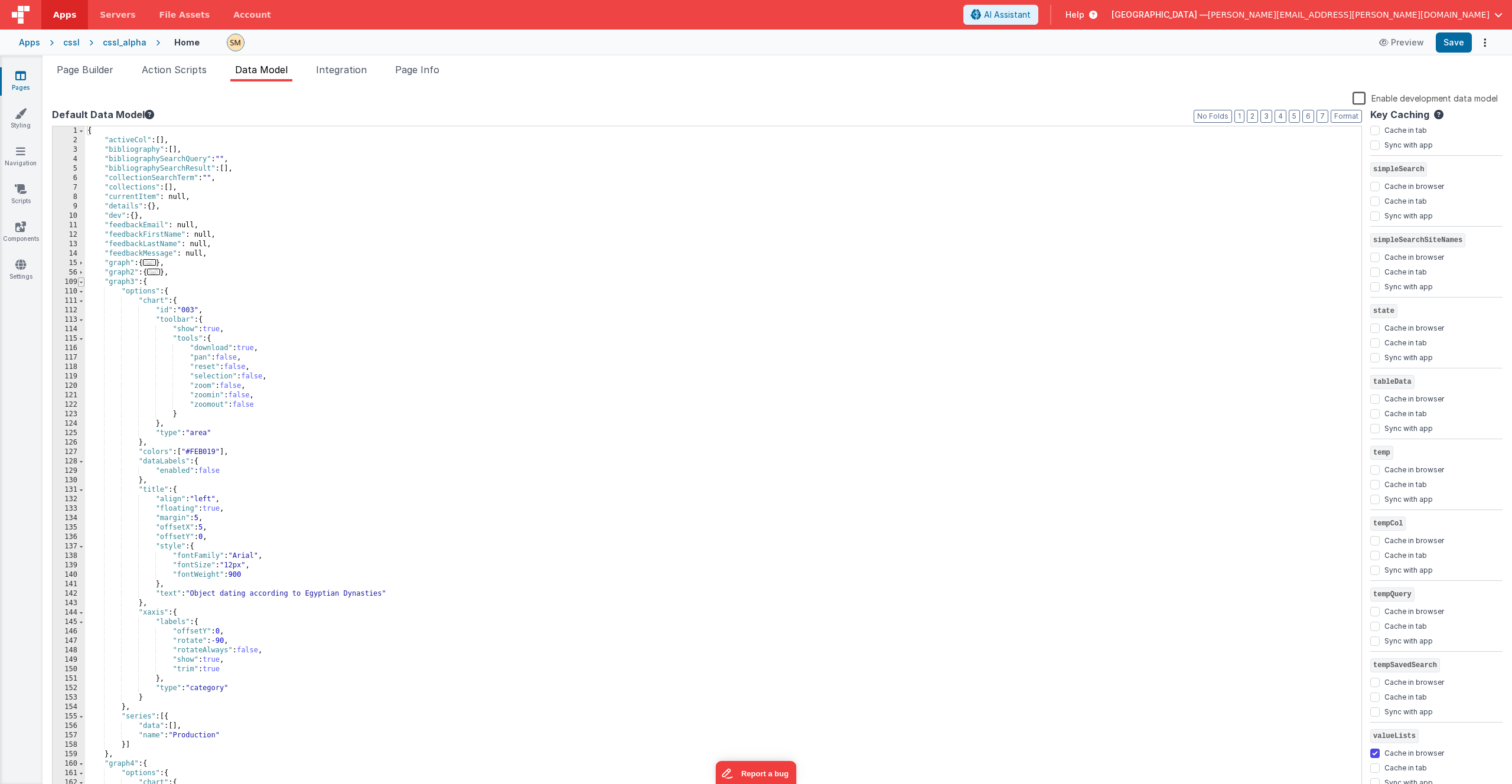
click at [81, 284] on span at bounding box center [81, 282] width 6 height 10
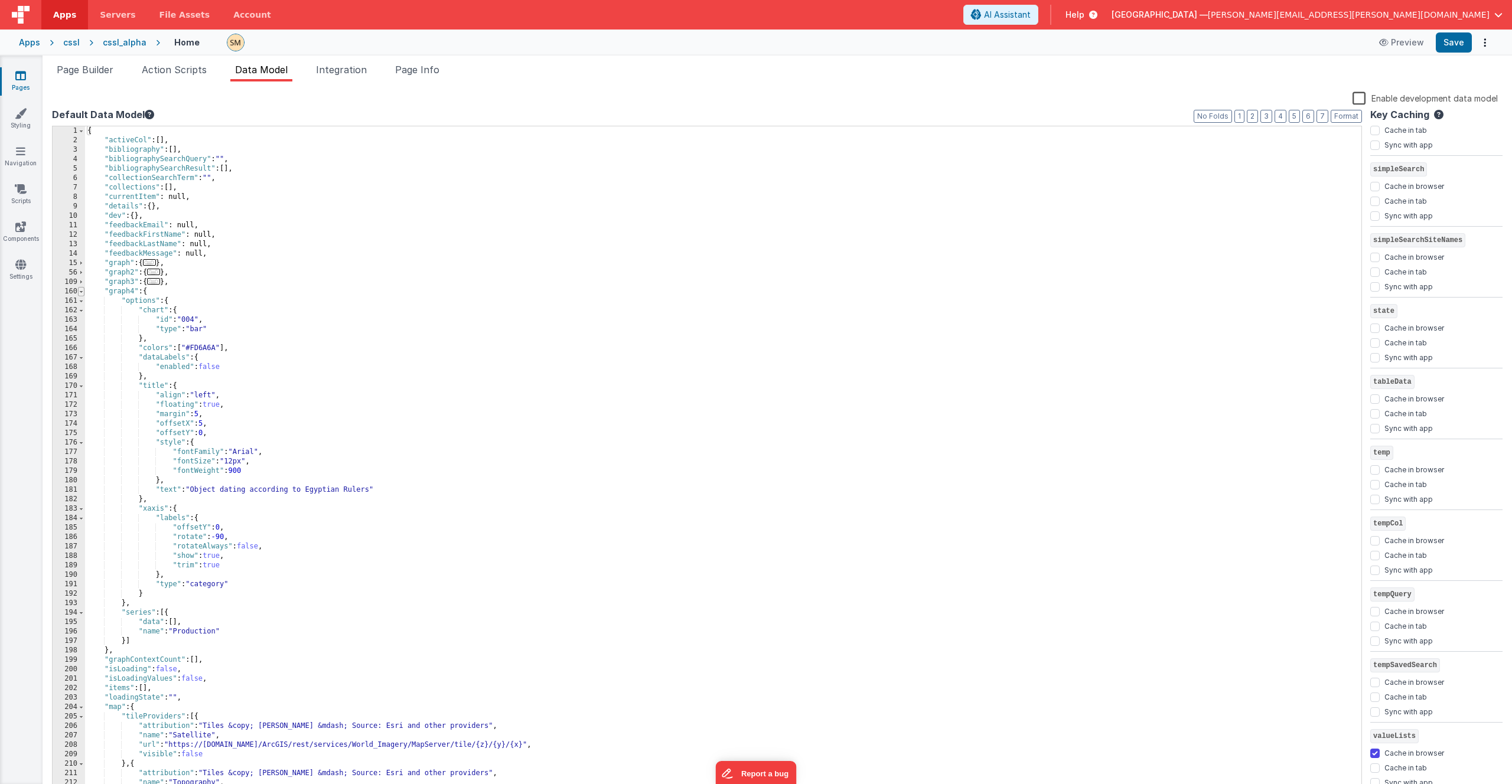
click at [81, 293] on span at bounding box center [81, 292] width 6 height 10
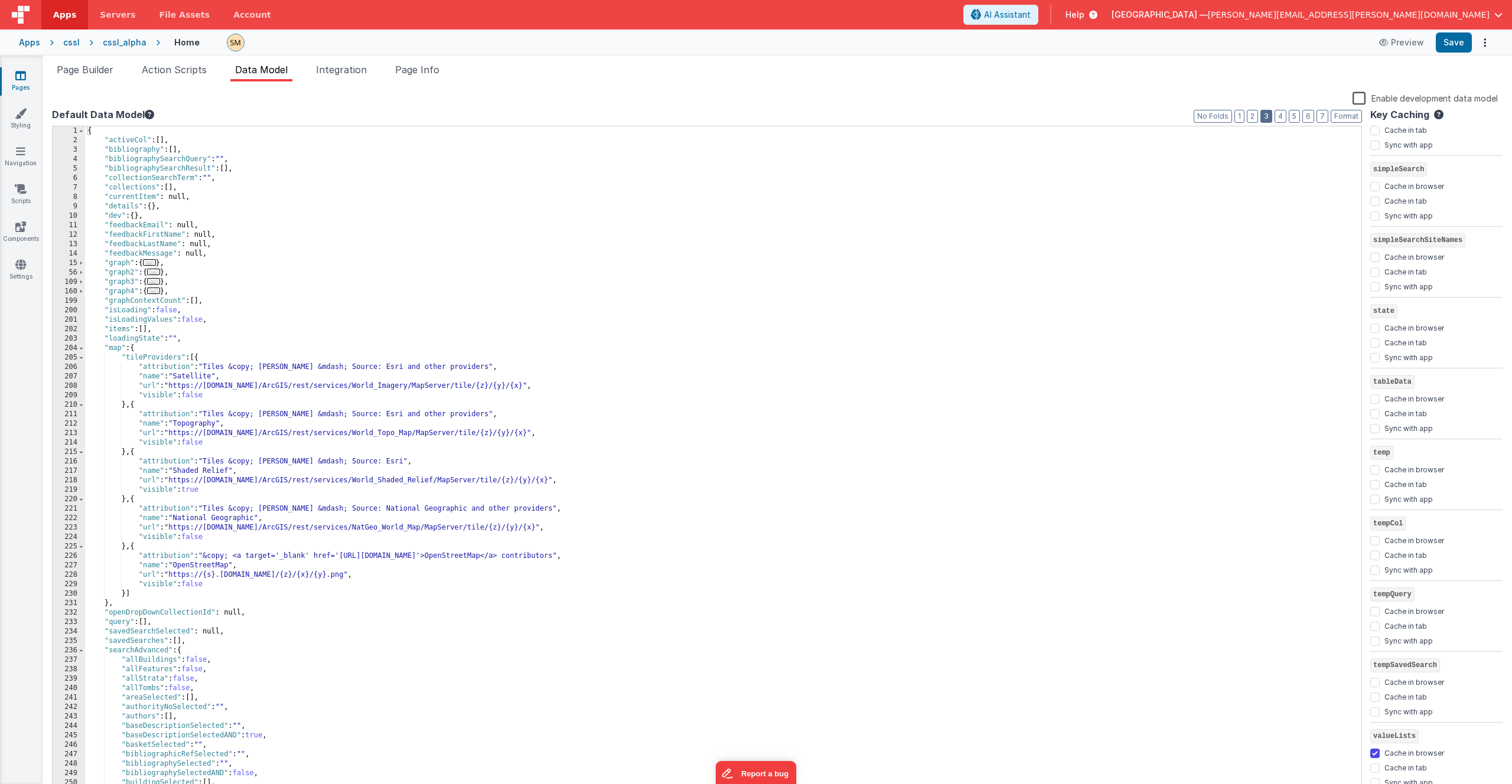
click at [1267, 116] on button "3" at bounding box center [1266, 116] width 12 height 13
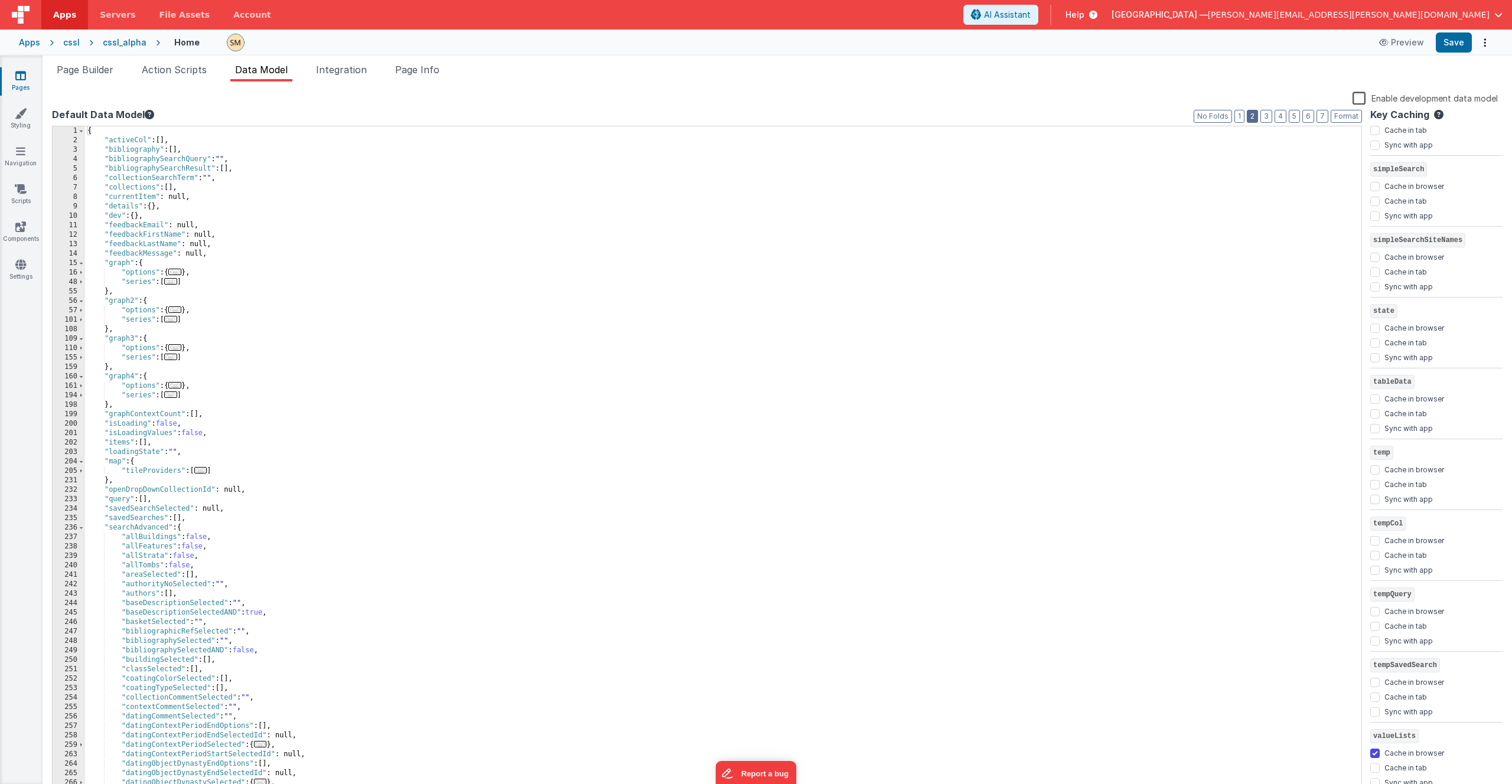
click at [1252, 116] on button "2" at bounding box center [1252, 116] width 11 height 13
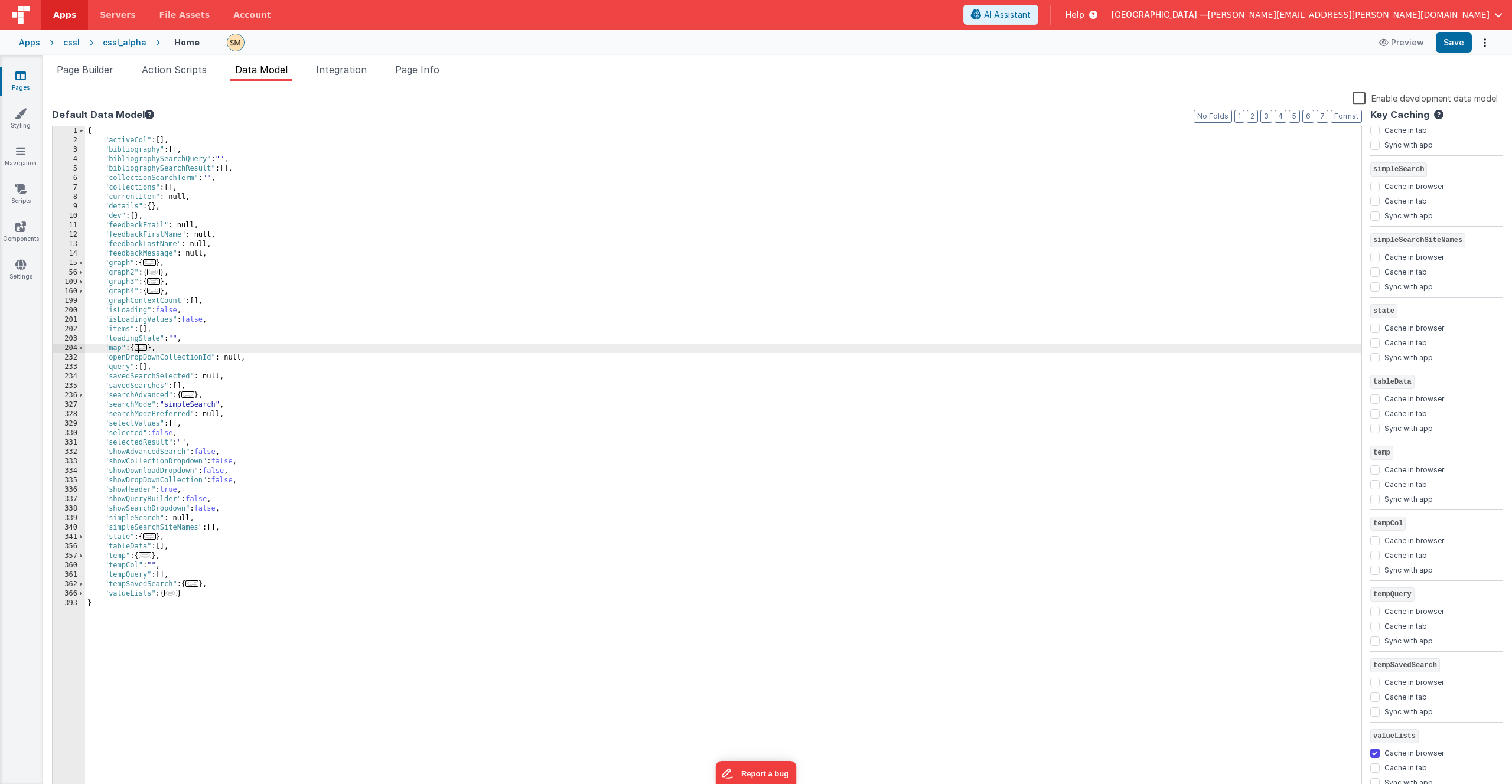
click at [142, 348] on span "..." at bounding box center [141, 347] width 13 height 6
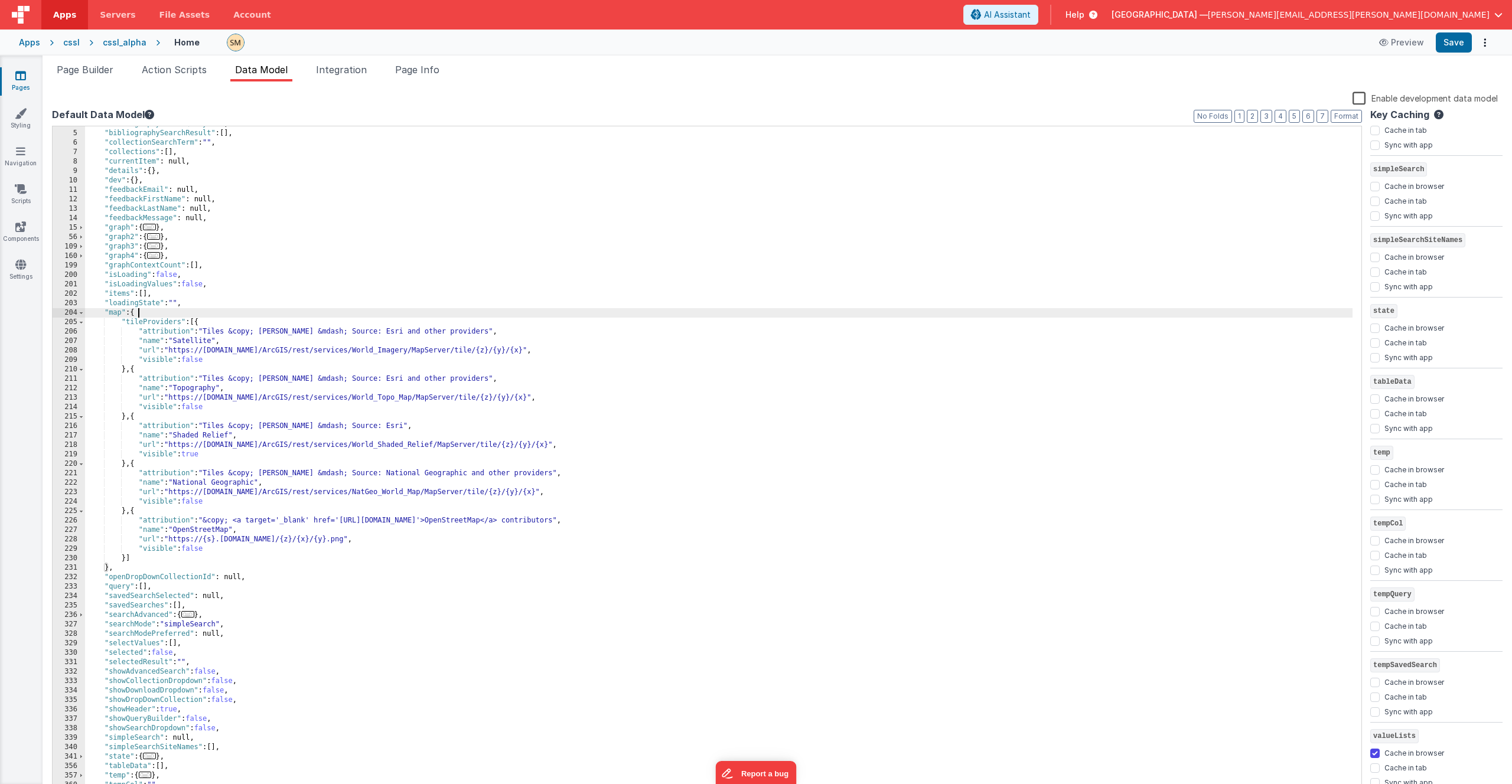
scroll to position [36, 0]
click at [1410, 582] on div "tempQuery Cache in browser Cache in tab Sync with app" at bounding box center [1437, 617] width 133 height 71
click at [165, 329] on div ""bibliographySearchQuery" : "" , "bibliographySearchResult" : [ ] , "collection…" at bounding box center [719, 462] width 1268 height 687
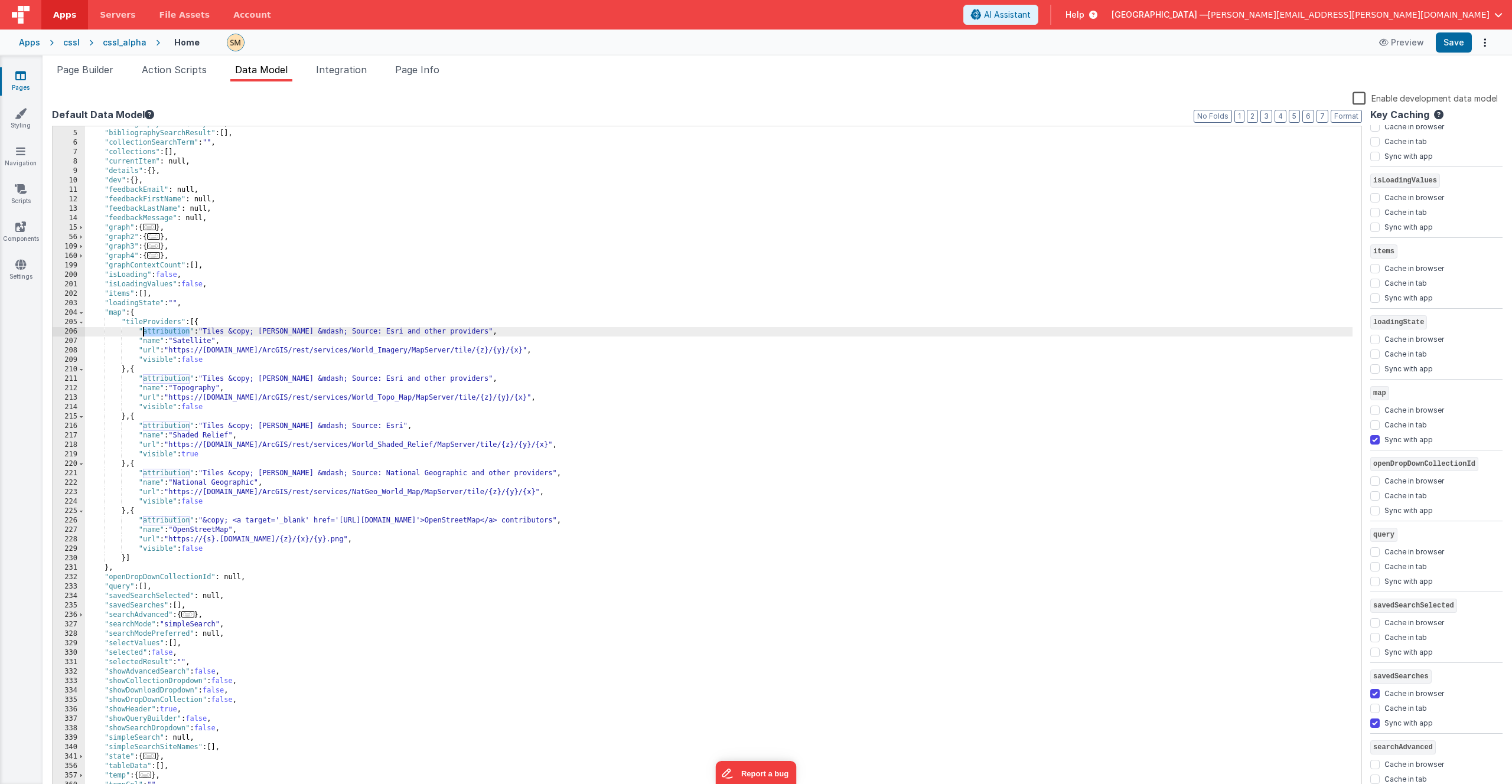
click at [156, 308] on div ""bibliographySearchQuery" : "" , "bibliographySearchResult" : [ ] , "collection…" at bounding box center [719, 462] width 1268 height 687
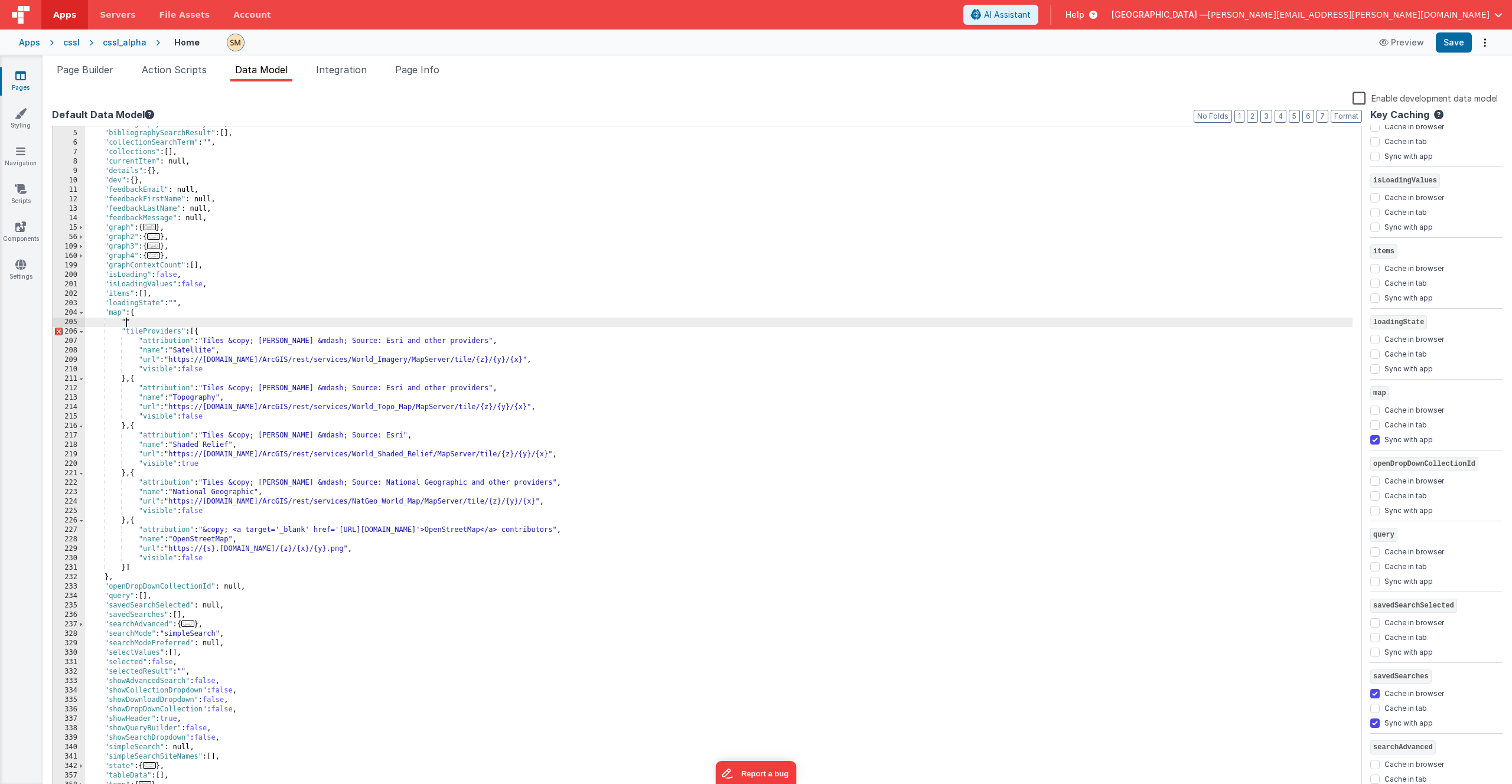
paste textarea
click at [1462, 44] on button "Save" at bounding box center [1454, 43] width 36 height 20
click at [142, 312] on div ""bibliographySearchQuery" : "" , "bibliographySearchResult" : [ ] , "collection…" at bounding box center [719, 462] width 1268 height 687
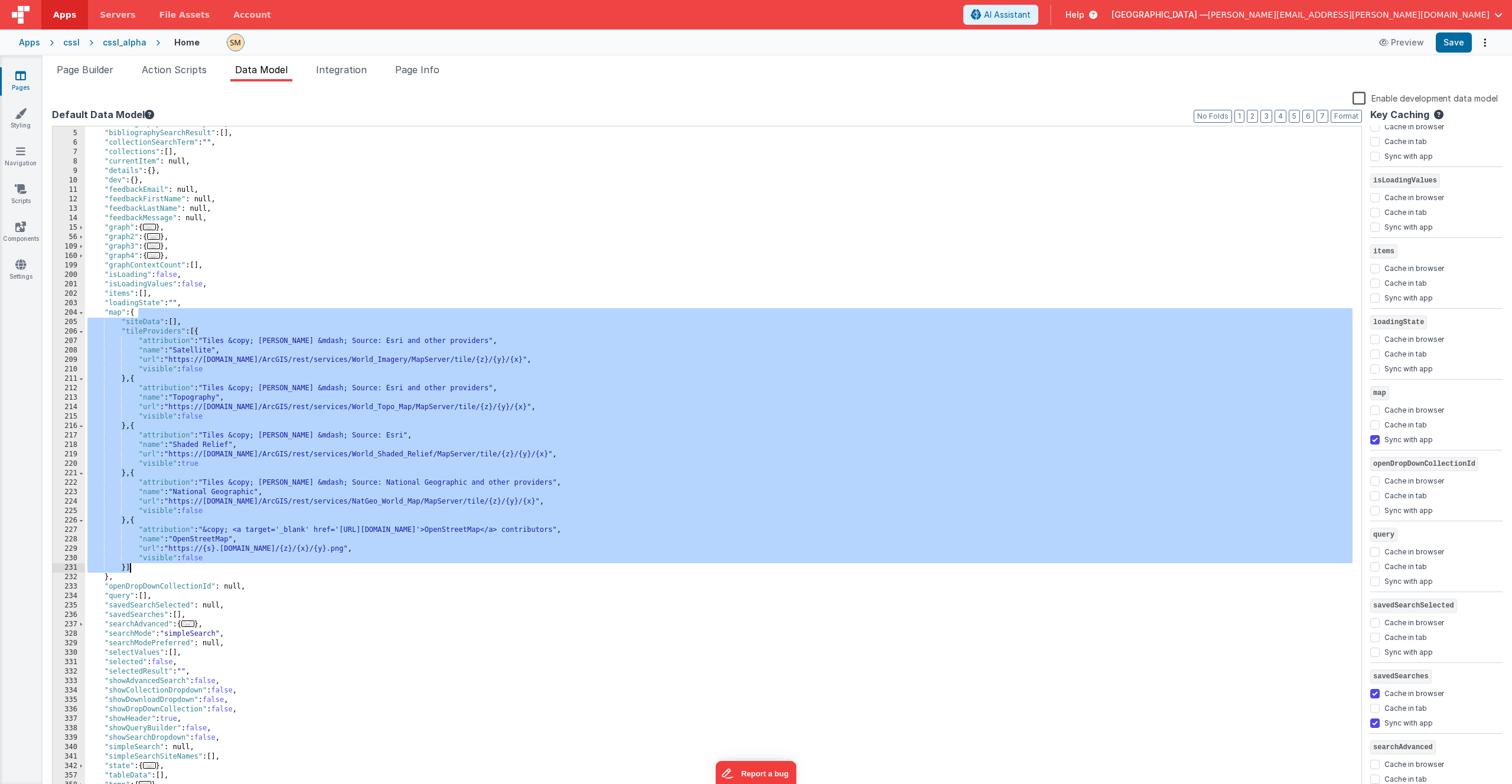
drag, startPoint x: 142, startPoint y: 312, endPoint x: 136, endPoint y: 566, distance: 254.1
click at [136, 566] on div ""bibliographySearchQuery" : "" , "bibliographySearchResult" : [ ] , "collection…" at bounding box center [719, 462] width 1268 height 687
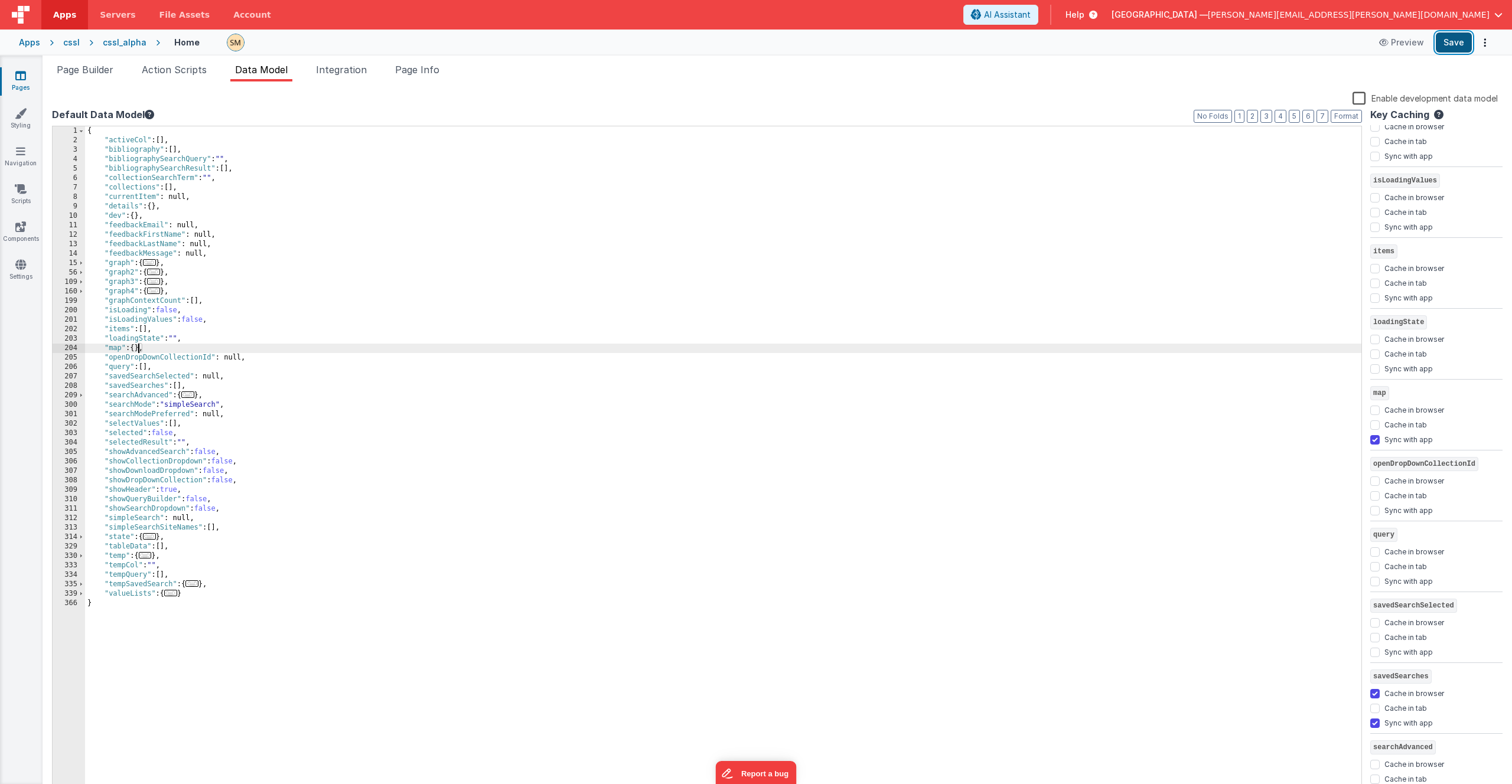
click at [1453, 43] on button "Save" at bounding box center [1454, 43] width 36 height 20
click at [21, 114] on icon at bounding box center [20, 113] width 12 height 12
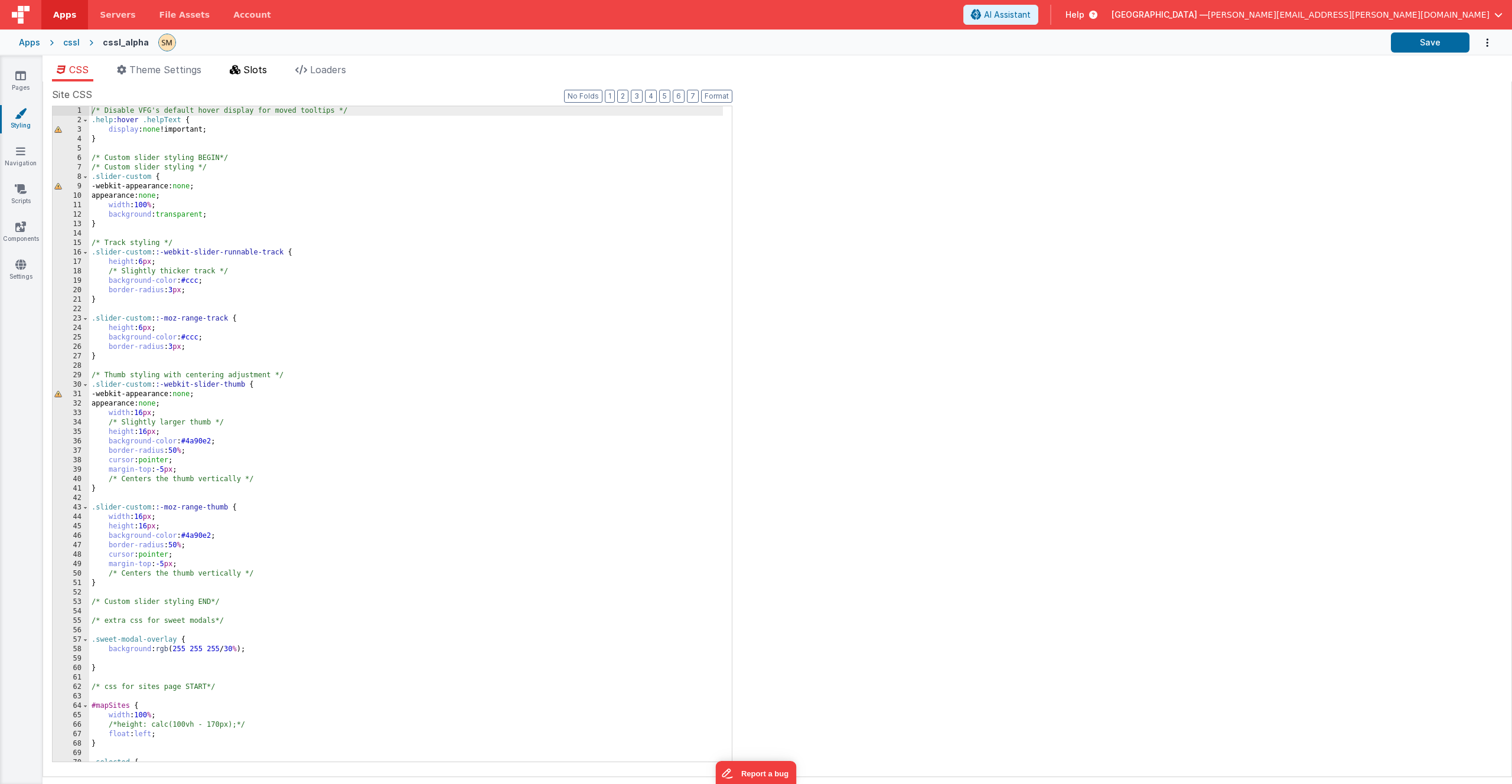
click at [266, 70] on span "Slots" at bounding box center [255, 69] width 24 height 12
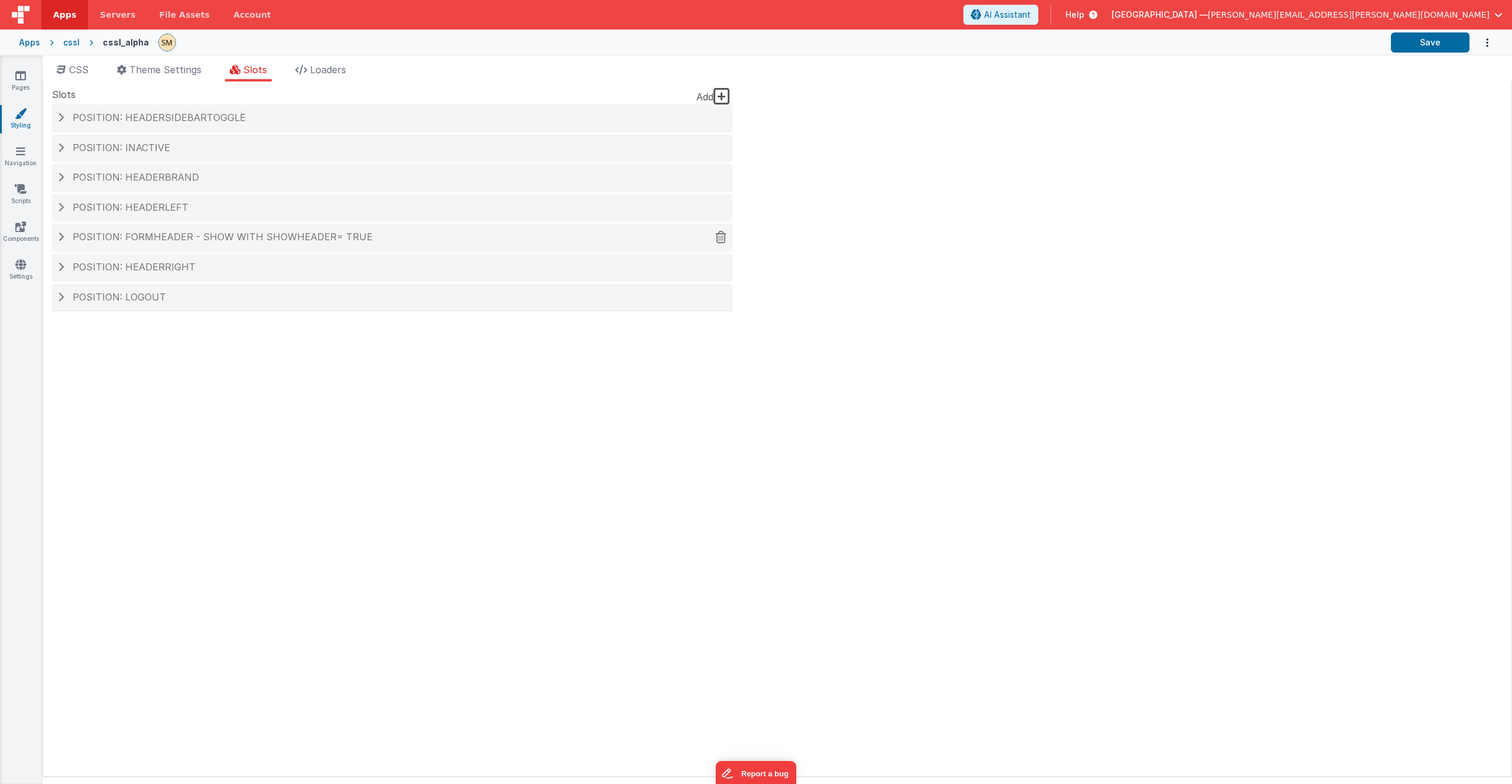
click at [59, 234] on span at bounding box center [61, 237] width 6 height 10
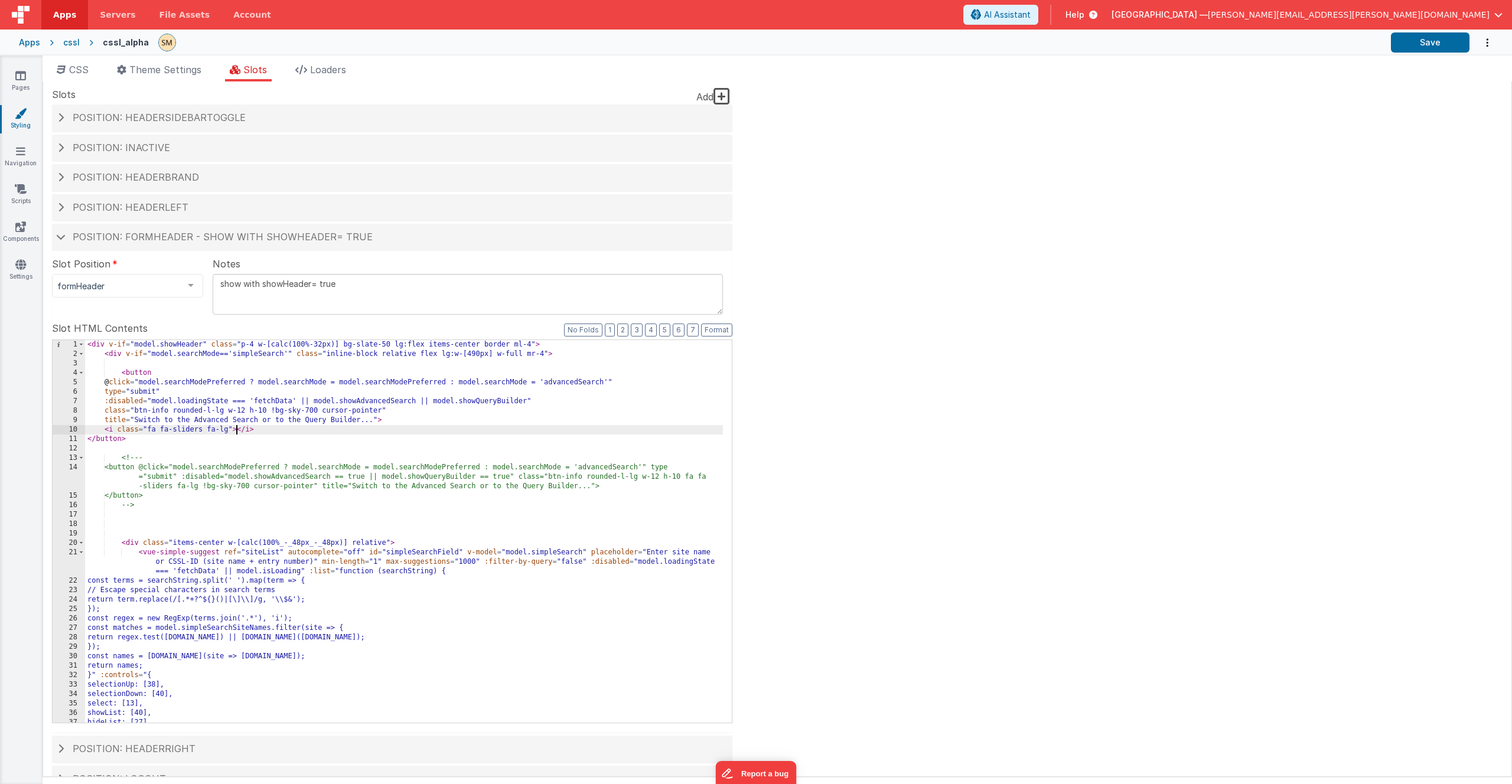
click at [236, 427] on div "< div v-if = "model.showHeader" class = "p-4 w-[calc(100%-32px)] bg-slate-50 lg…" at bounding box center [404, 541] width 638 height 402
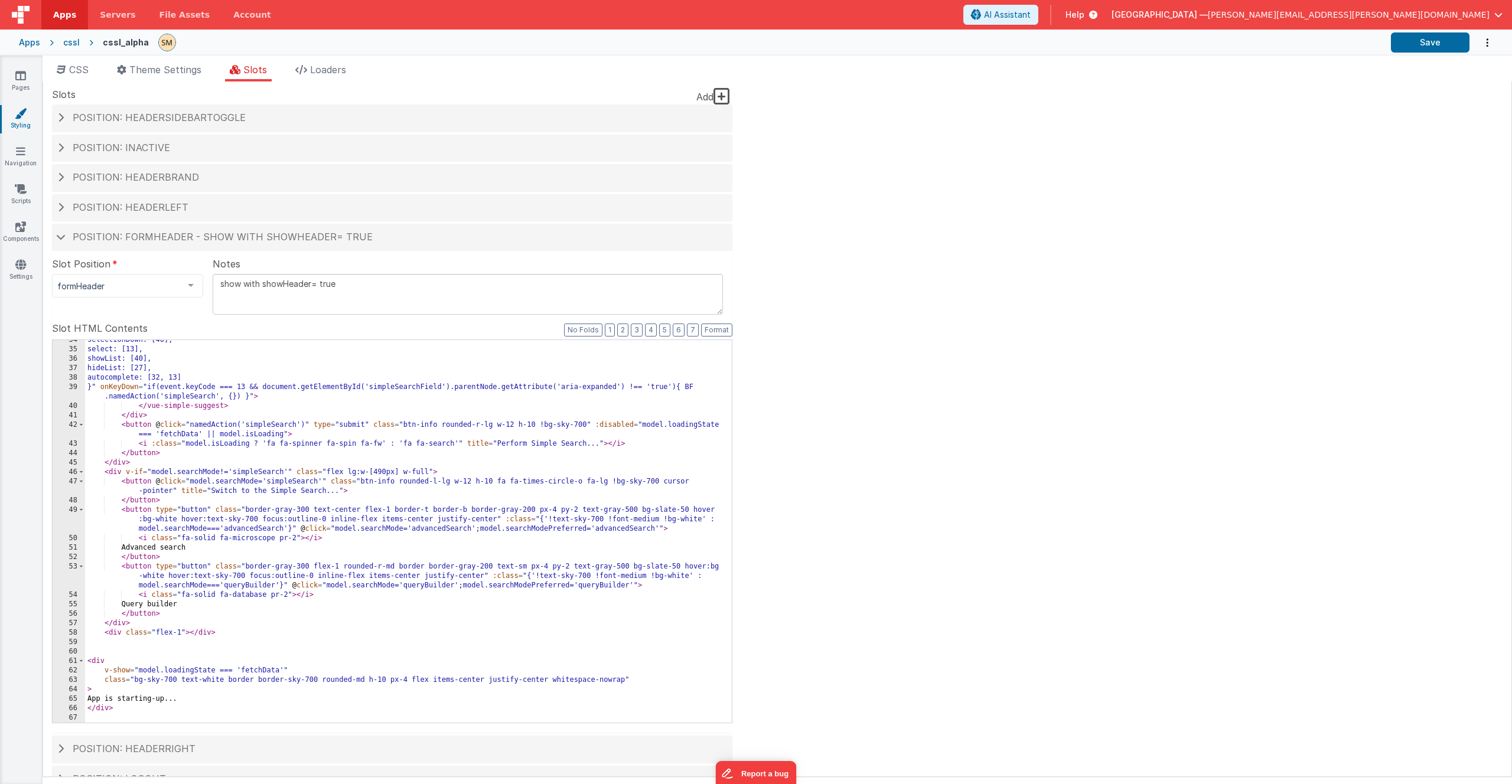
scroll to position [354, 0]
click at [234, 407] on div "selectionDown: [40], select: [13], showList: [40], hideList: [27], autocomplete…" at bounding box center [404, 536] width 638 height 402
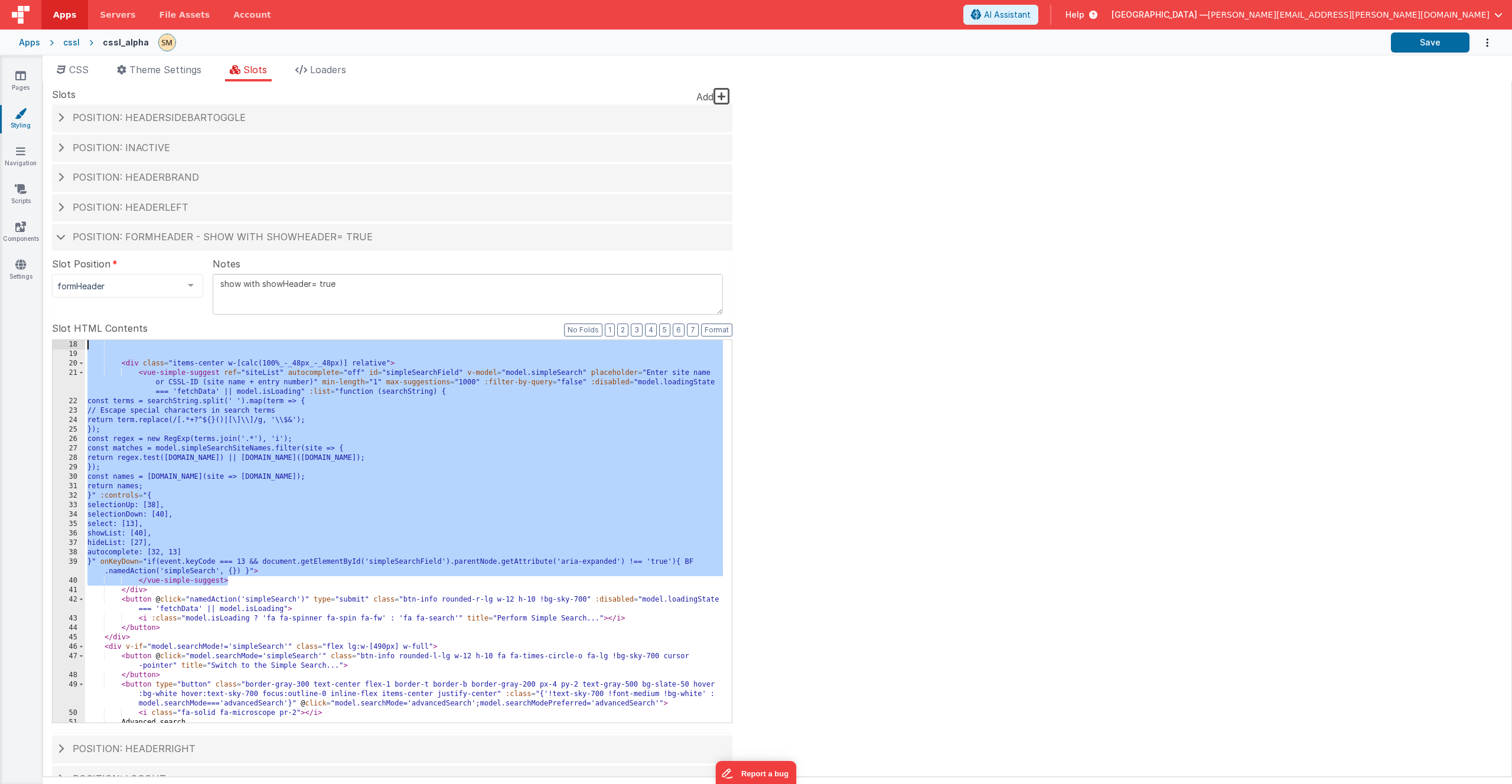
scroll to position [142, 0]
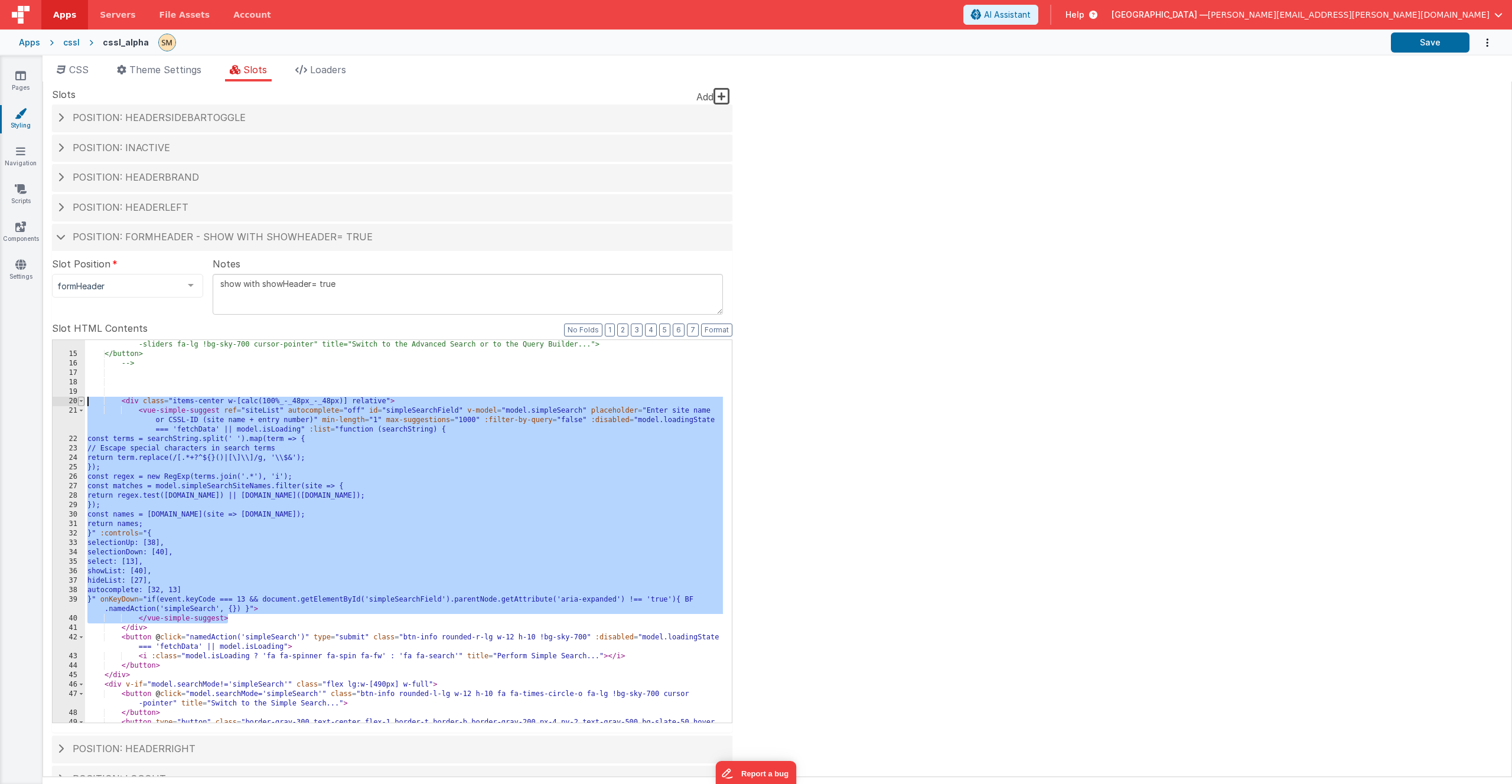
drag, startPoint x: 237, startPoint y: 407, endPoint x: 79, endPoint y: 402, distance: 158.1
click at [79, 402] on div "14 15 16 17 18 19 20 21 22 23 24 25 26 27 28 29 30 31 32 33 34 35 36 37 38 39 4…" at bounding box center [392, 532] width 680 height 384
click at [709, 329] on button "Format" at bounding box center [717, 330] width 31 height 13
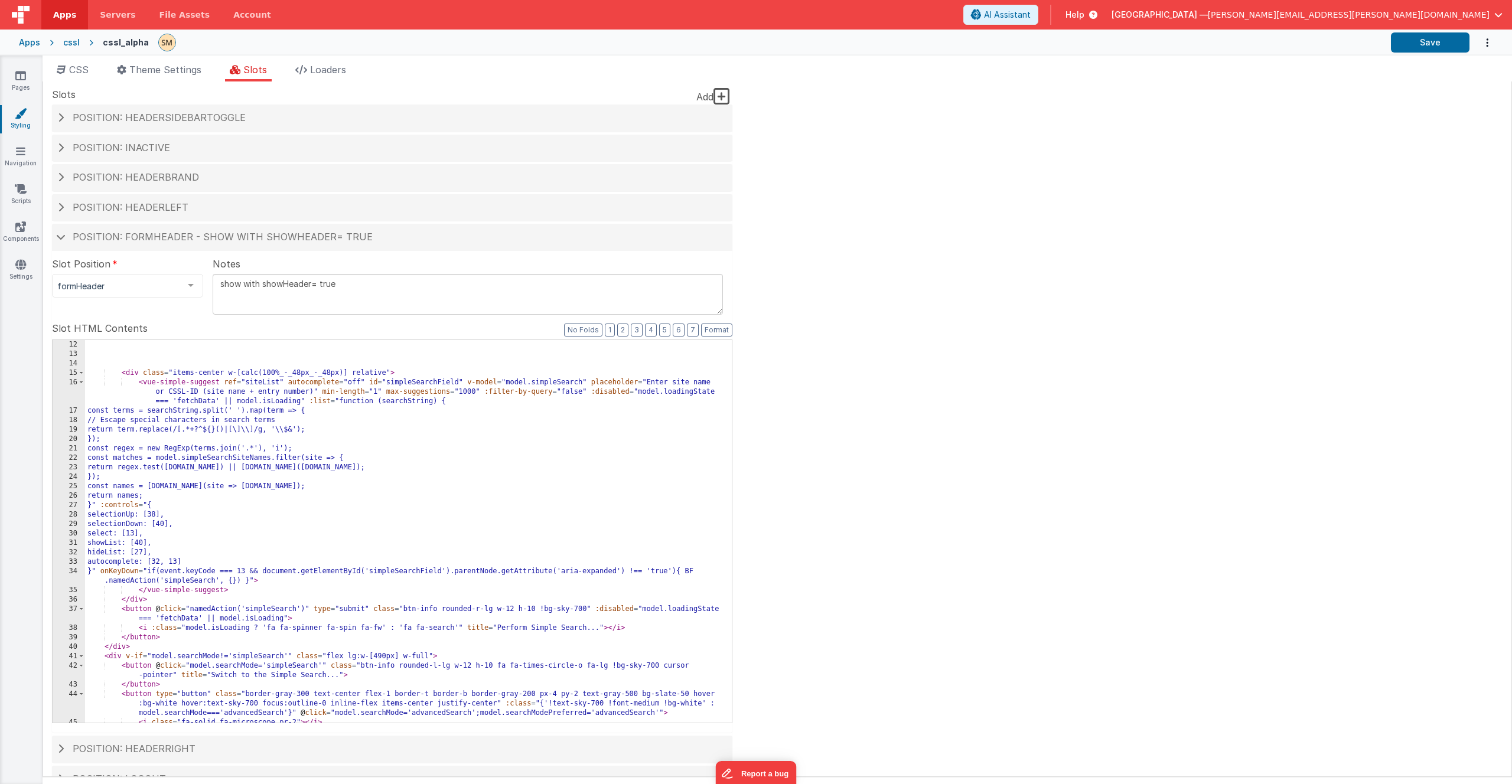
click at [268, 582] on div "< div class = "items-center w-[calc(100%_-_48px_-_48px)] relative" > < vue-simp…" at bounding box center [404, 541] width 638 height 402
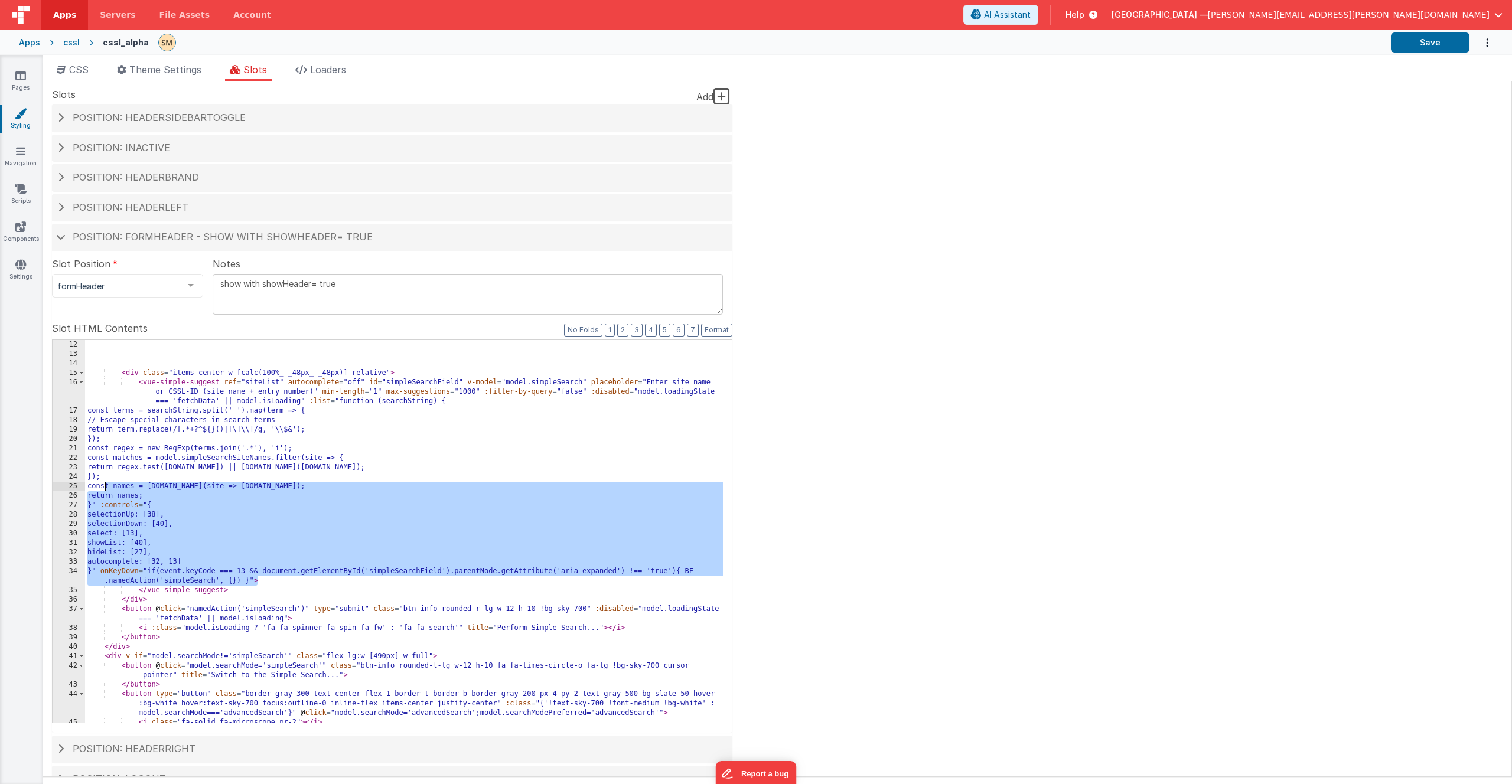
drag, startPoint x: 268, startPoint y: 582, endPoint x: 105, endPoint y: 487, distance: 188.7
click at [105, 487] on div "< div class = "items-center w-[calc(100%_-_48px_-_48px)] relative" > < vue-simp…" at bounding box center [404, 541] width 638 height 402
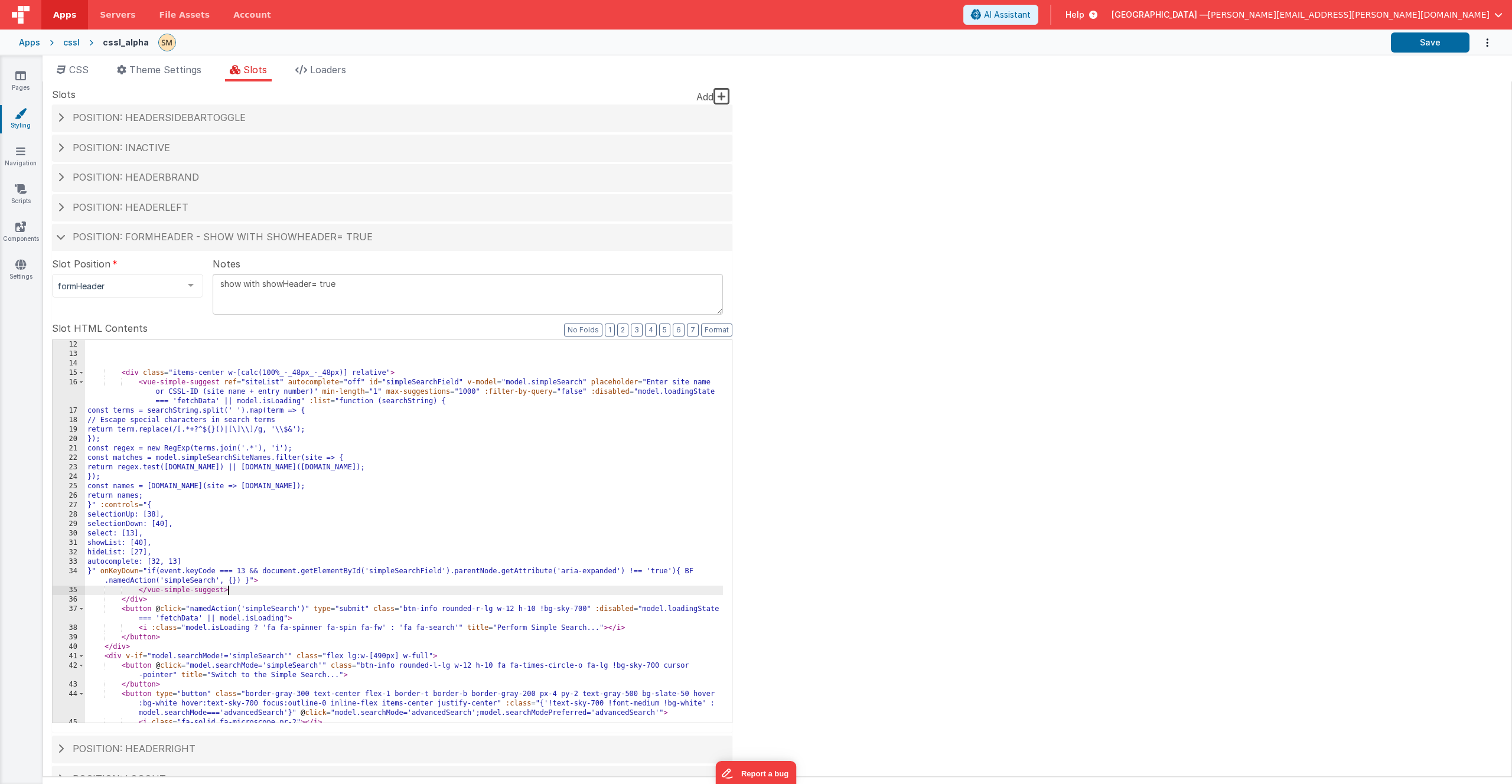
click at [239, 592] on div "< div class = "items-center w-[calc(100%_-_48px_-_48px)] relative" > < vue-simp…" at bounding box center [404, 541] width 638 height 402
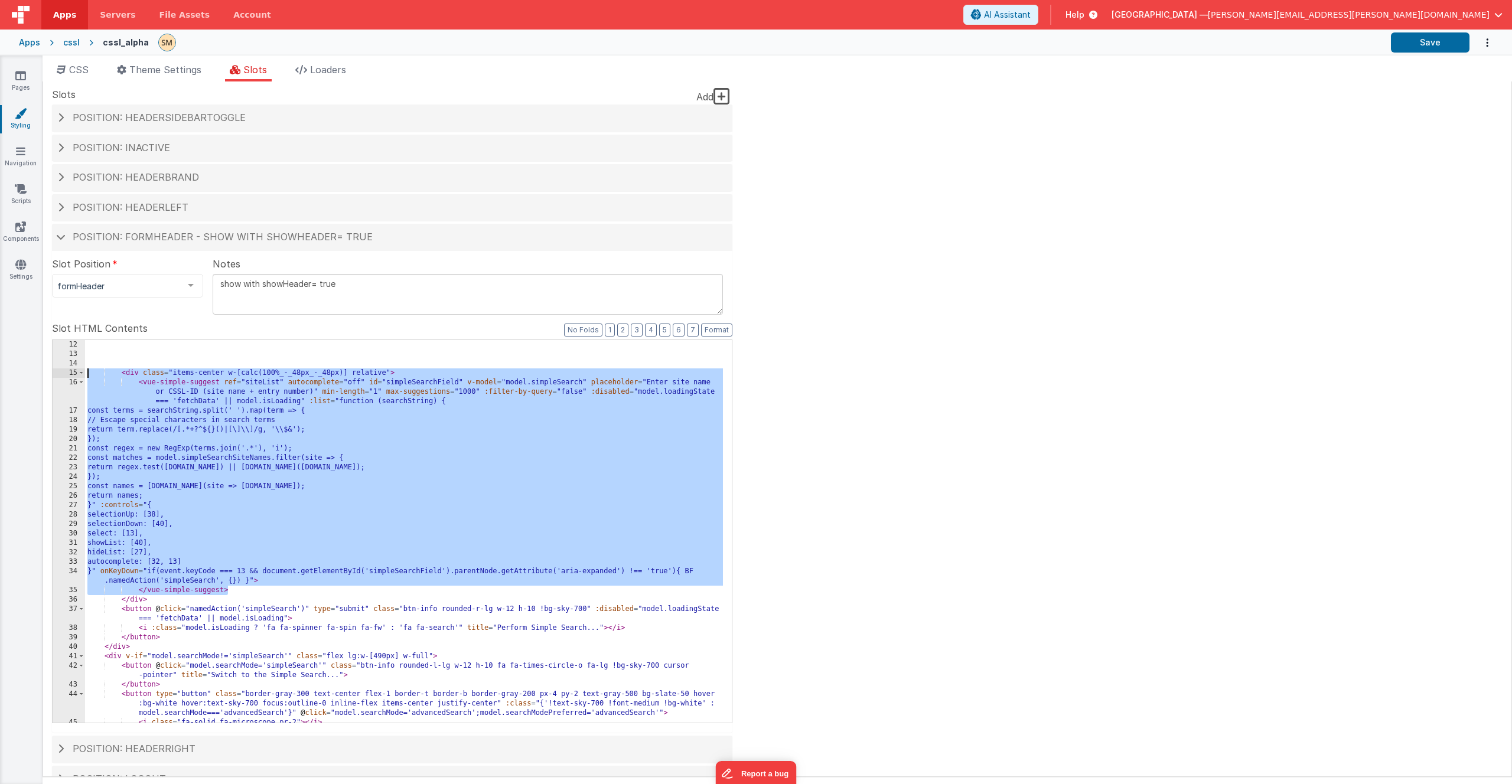
drag, startPoint x: 239, startPoint y: 592, endPoint x: 66, endPoint y: 377, distance: 276.0
click at [66, 377] on div "12 13 14 15 16 17 18 19 20 21 22 23 24 25 26 27 28 29 30 31 32 33 34 35 36 37 3…" at bounding box center [392, 532] width 680 height 384
click at [156, 600] on div "< div class = "items-center w-[calc(100%_-_48px_-_48px)] relative" > < vue-simp…" at bounding box center [404, 541] width 638 height 402
drag, startPoint x: 156, startPoint y: 600, endPoint x: 73, endPoint y: 370, distance: 244.5
click at [73, 370] on div "12 13 14 15 16 17 18 19 20 21 22 23 24 25 26 27 28 29 30 31 32 33 34 35 36 37 3…" at bounding box center [392, 532] width 680 height 384
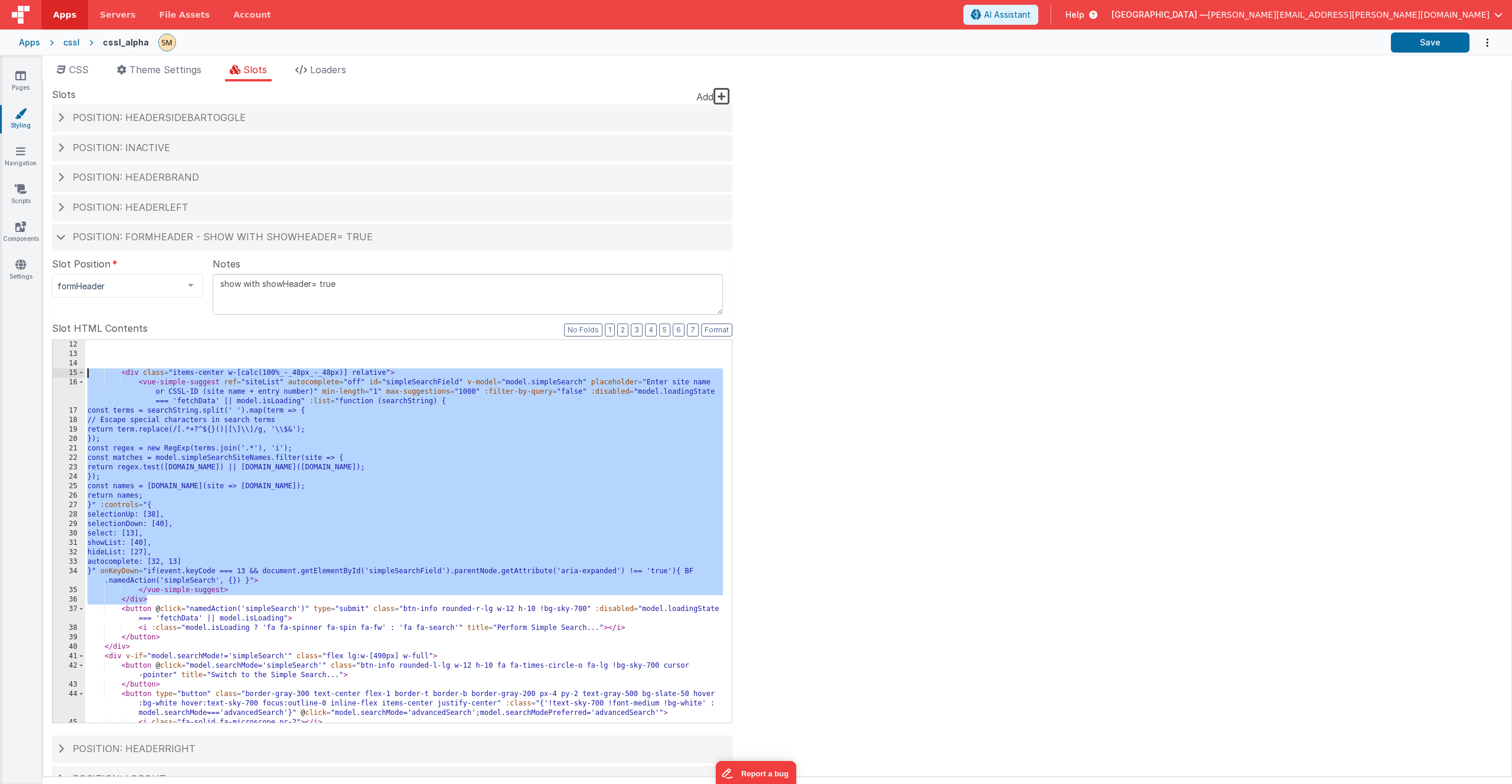
click at [495, 415] on div "< div class = "items-center w-[calc(100%_-_48px_-_48px)] relative" > < vue-simp…" at bounding box center [404, 541] width 638 height 402
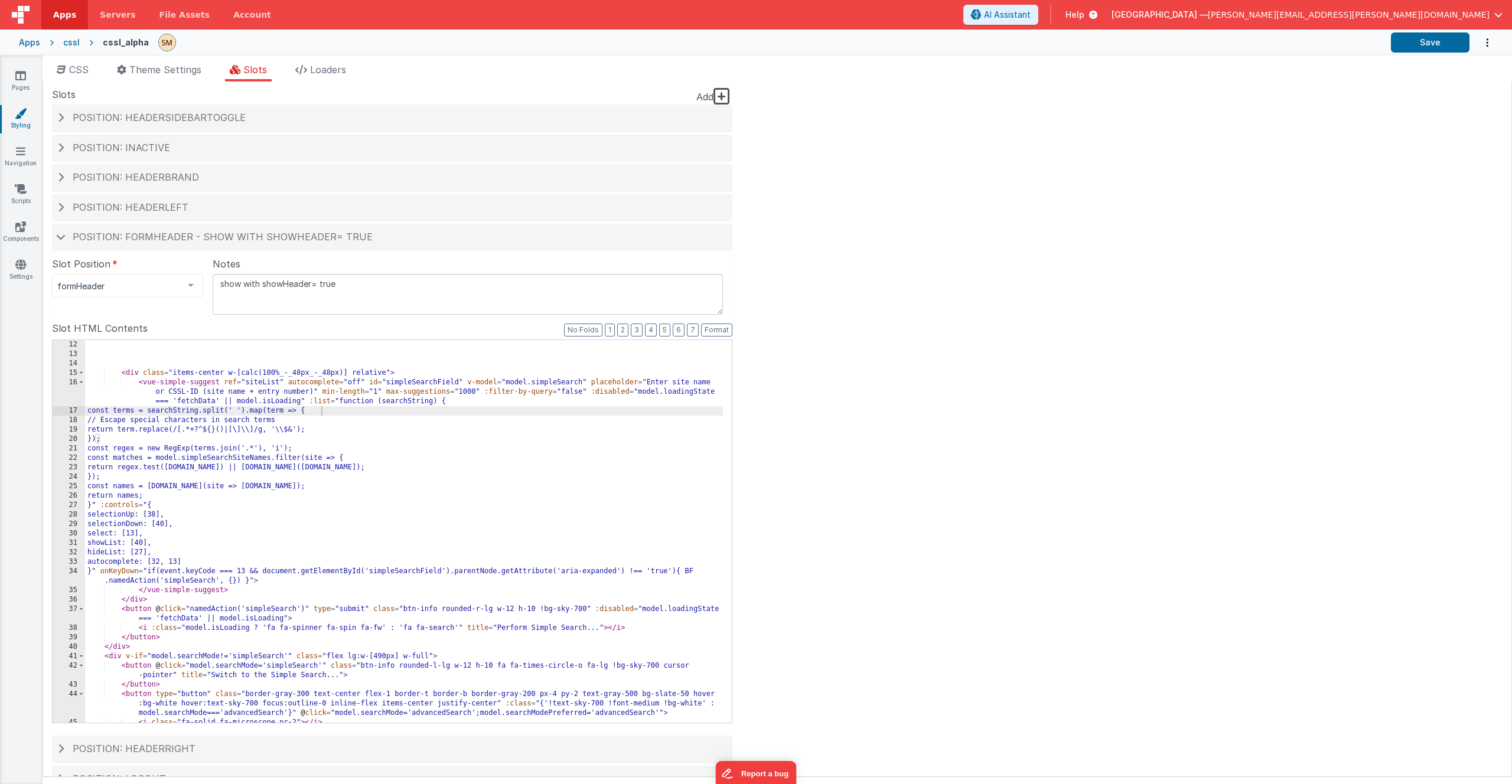
click at [885, 398] on div "Site CSS Format 7 6 5 4 3 2 1 No Folds 1 2 3 4 5 6 7 8 9 10 11 12 13 14 15 16 1…" at bounding box center [777, 429] width 1469 height 695
click at [445, 479] on div "< div class = "items-center w-[calc(100%_-_48px_-_48px)] relative" > < vue-simp…" at bounding box center [404, 541] width 638 height 402
click at [302, 582] on div "< div class = "items-center w-[calc(100%_-_48px_-_48px)] relative" > < vue-simp…" at bounding box center [404, 541] width 638 height 402
click at [243, 594] on div "< div class = "items-center w-[calc(100%_-_48px_-_48px)] relative" > < vue-simp…" at bounding box center [404, 541] width 638 height 402
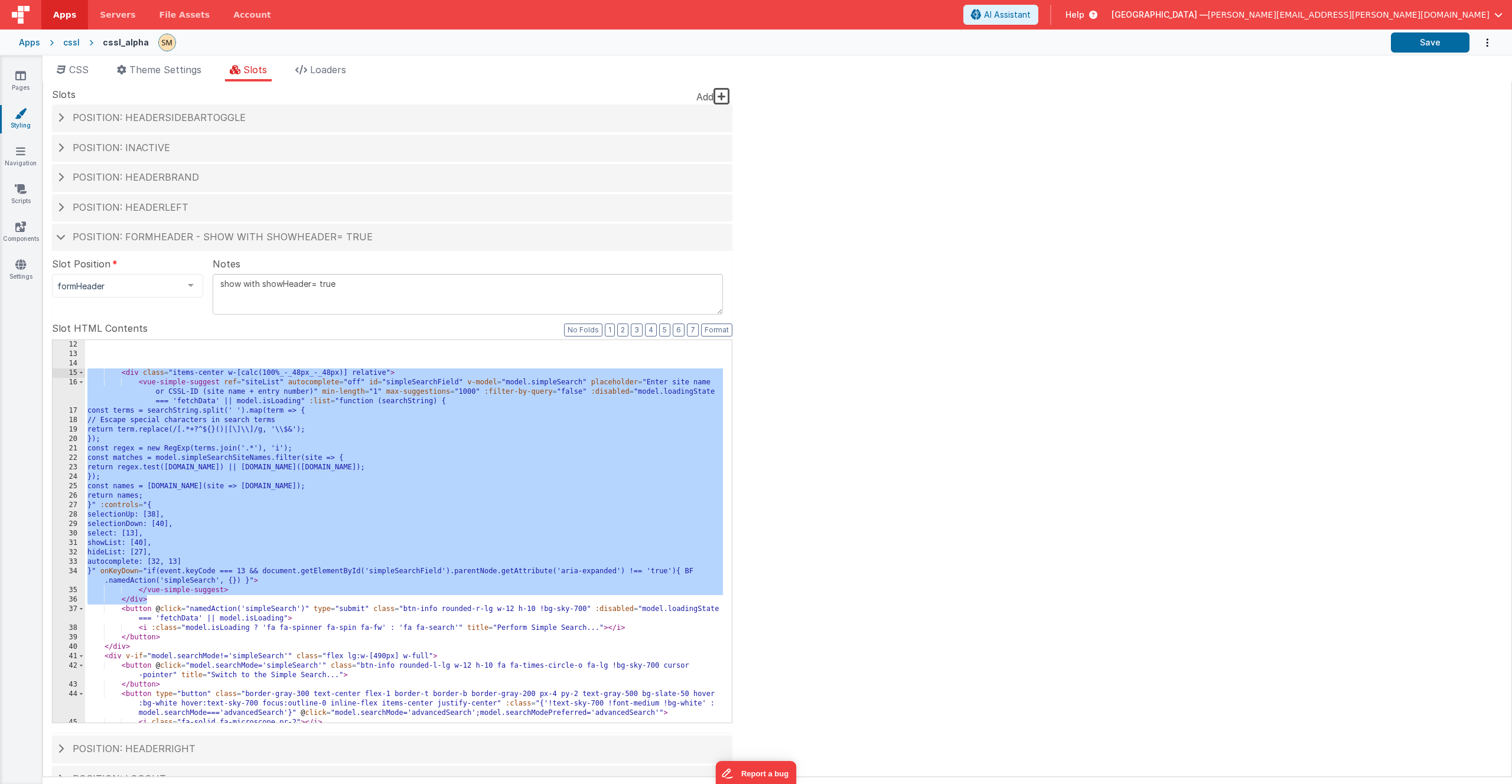
drag, startPoint x: 172, startPoint y: 601, endPoint x: 72, endPoint y: 372, distance: 249.9
click at [72, 372] on div "12 13 14 15 16 17 18 19 20 21 22 23 24 25 26 27 28 29 30 31 32 33 34 35 36 37 3…" at bounding box center [392, 532] width 680 height 384
click at [280, 395] on div "< div class = "items-center w-[calc(100%_-_48px_-_48px)] relative" > < vue-simp…" at bounding box center [404, 541] width 638 height 402
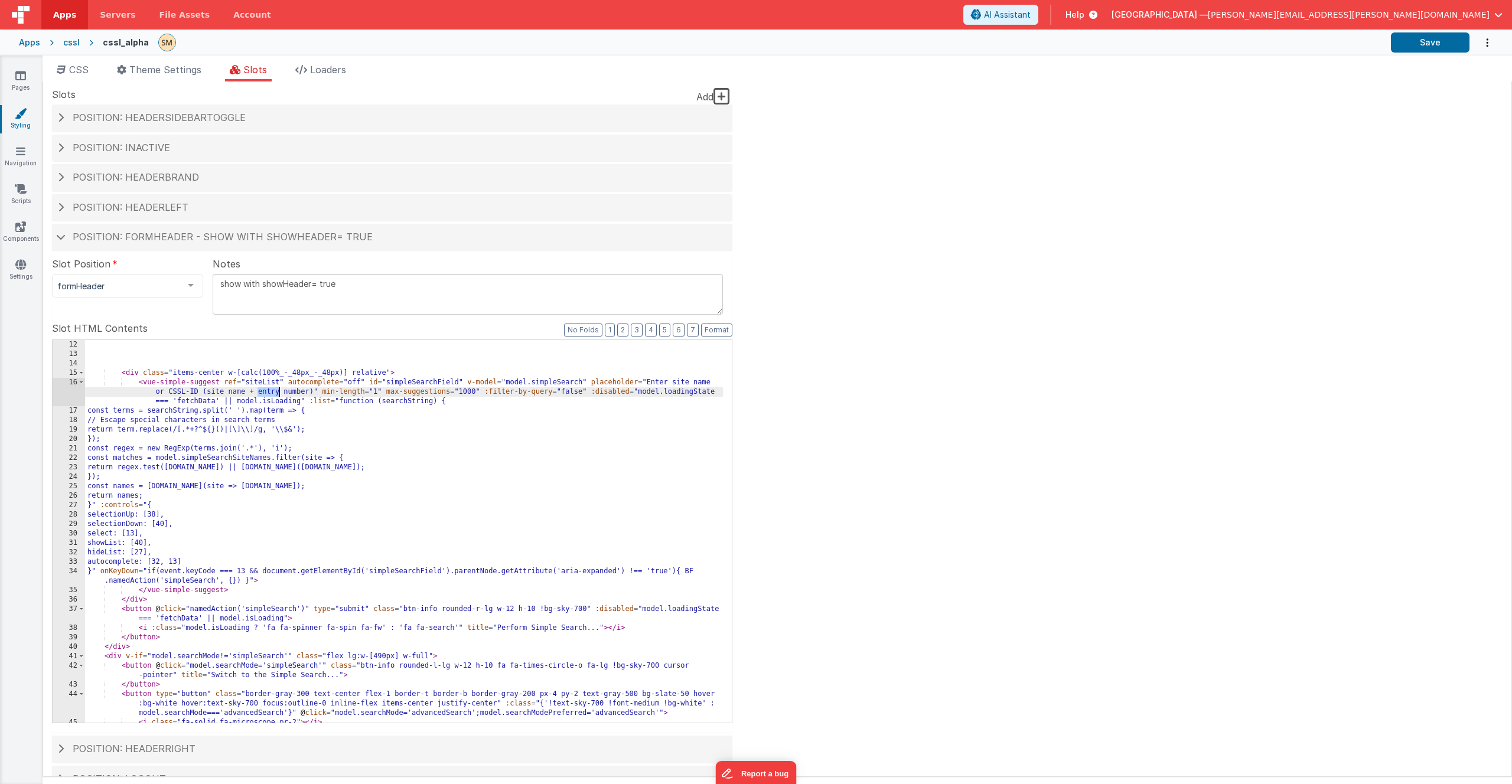
click at [280, 395] on div "< div class = "items-center w-[calc(100%_-_48px_-_48px)] relative" > < vue-simp…" at bounding box center [404, 541] width 638 height 402
click at [280, 392] on div "< div class = "items-center w-[calc(100%_-_48px_-_48px)] relative" > < vue-simp…" at bounding box center [404, 541] width 638 height 402
drag, startPoint x: 167, startPoint y: 460, endPoint x: 279, endPoint y: 458, distance: 112.0
click at [279, 458] on div "< div class = "items-center w-[calc(100%_-_48px_-_48px)] relative" > < vue-simp…" at bounding box center [404, 541] width 638 height 402
click at [276, 460] on div "< div class = "items-center w-[calc(100%_-_48px_-_48px)] relative" > < vue-simp…" at bounding box center [404, 541] width 638 height 402
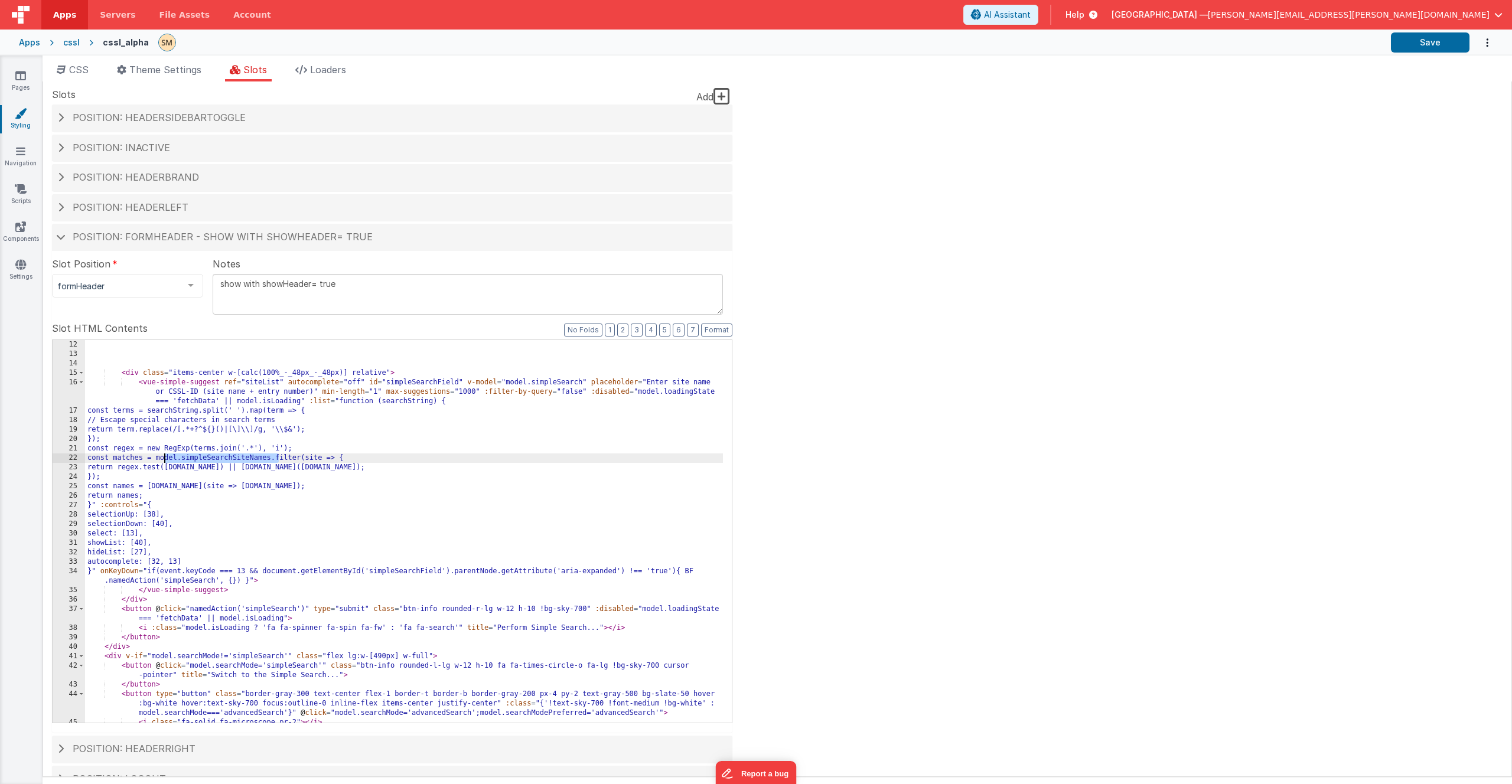
drag, startPoint x: 278, startPoint y: 460, endPoint x: 182, endPoint y: 460, distance: 96.0
click at [165, 458] on div "< div class = "items-center w-[calc(100%_-_48px_-_48px)] relative" > < vue-simp…" at bounding box center [404, 541] width 638 height 402
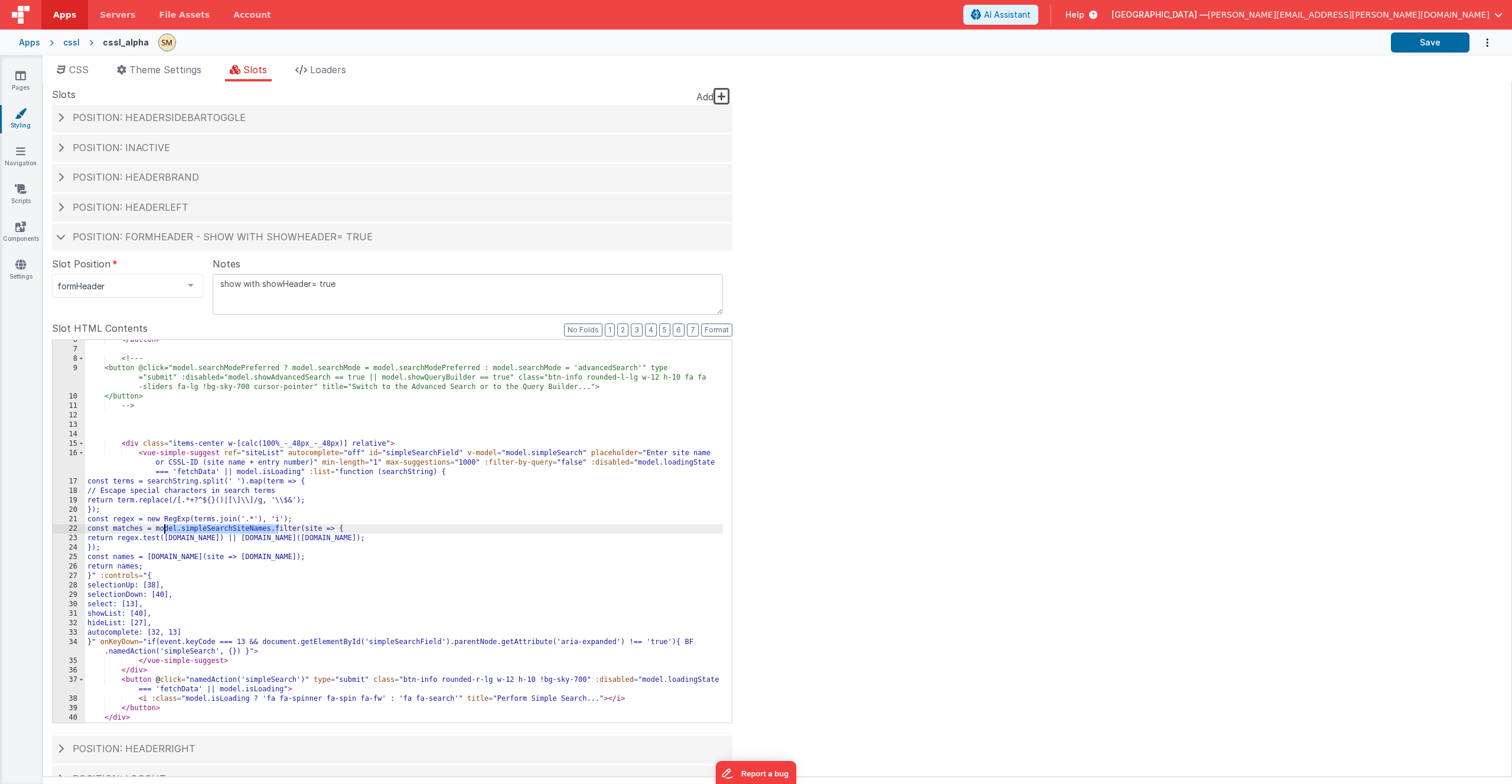
scroll to position [106, 0]
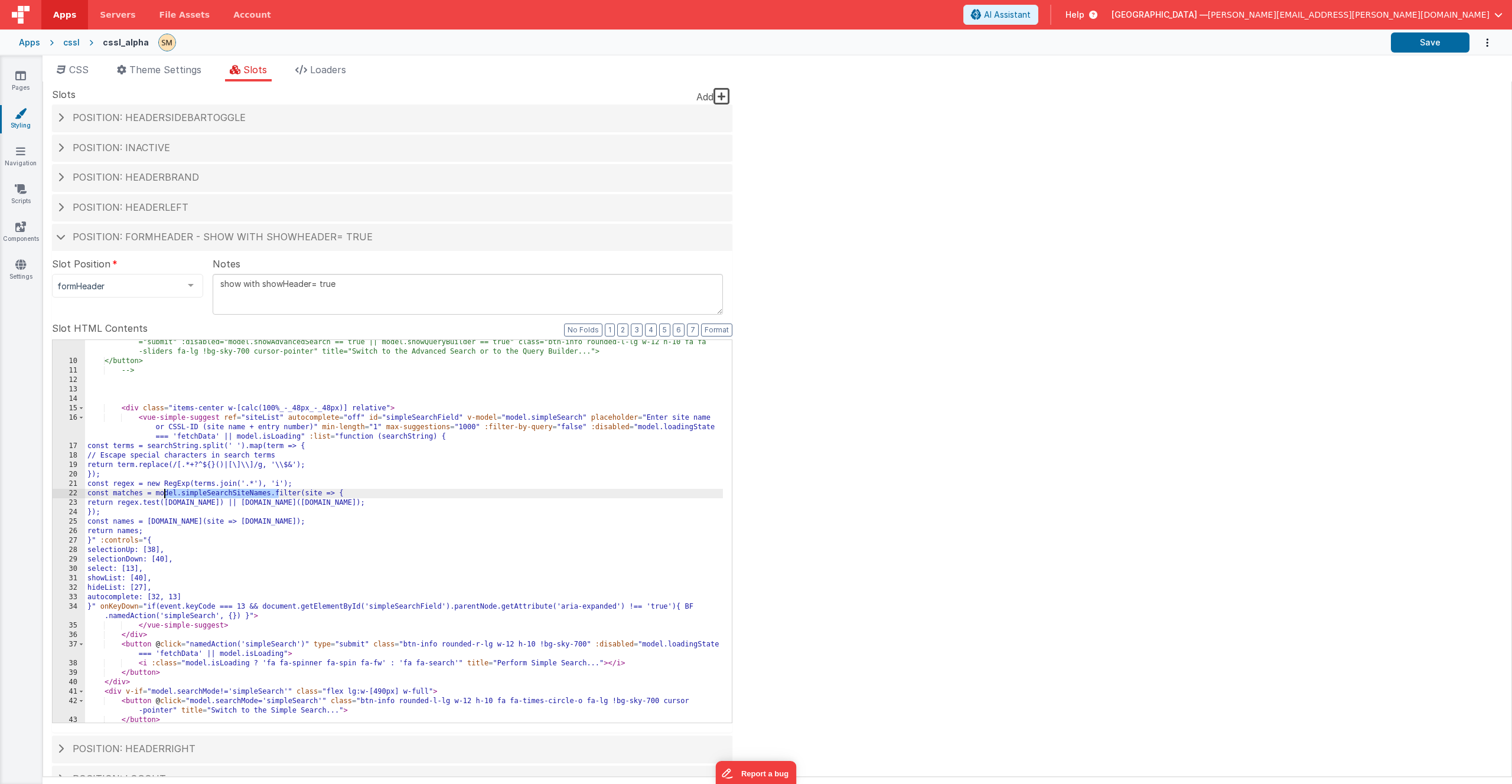
click at [309, 437] on div "<button @click="model.searchModePreferred ? model.searchMode = model.searchMode…" at bounding box center [404, 548] width 638 height 439
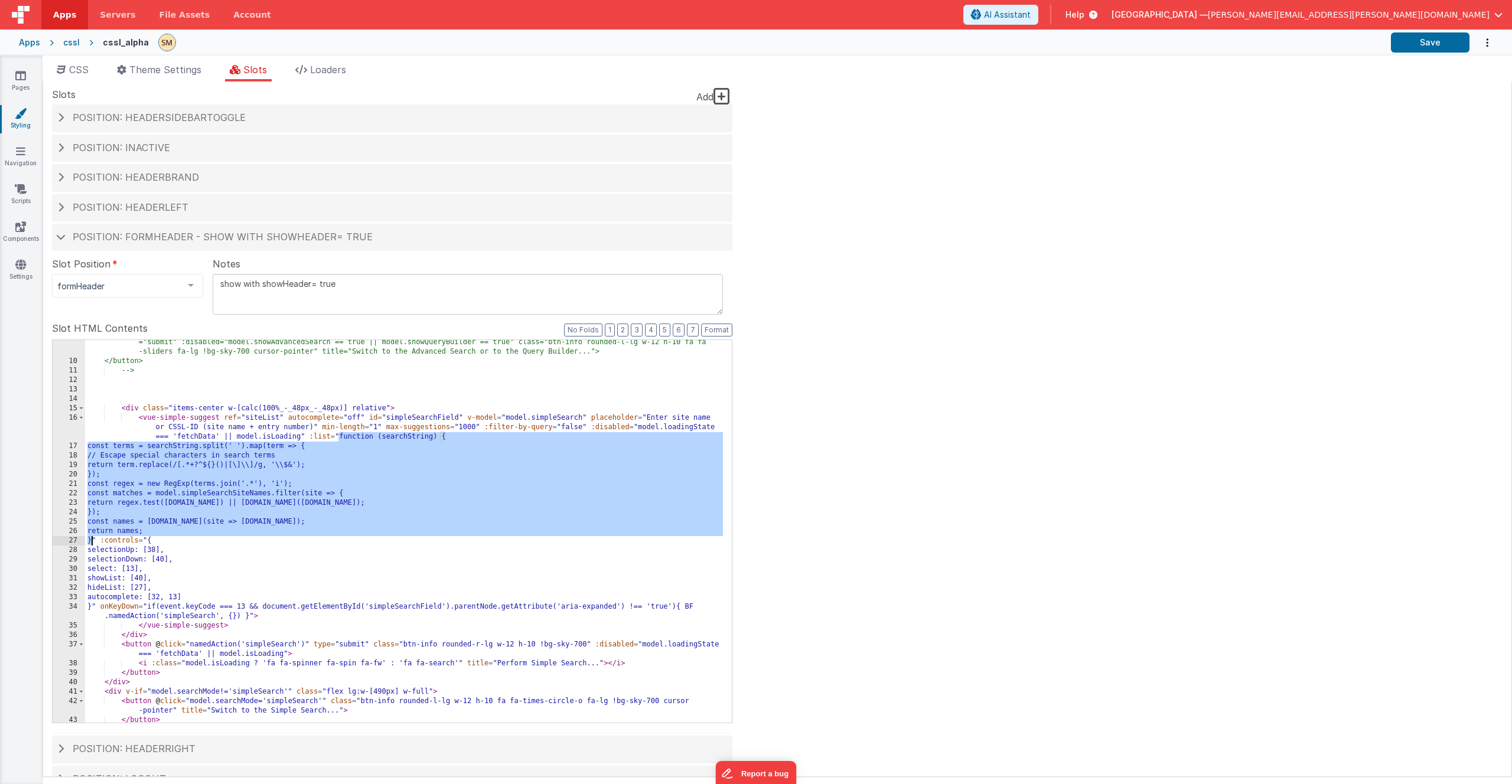
drag, startPoint x: 337, startPoint y: 436, endPoint x: 93, endPoint y: 541, distance: 265.6
click at [93, 541] on div "<button @click="model.searchModePreferred ? model.searchMode = model.searchMode…" at bounding box center [404, 548] width 638 height 439
drag, startPoint x: 309, startPoint y: 437, endPoint x: 96, endPoint y: 541, distance: 237.0
click at [96, 541] on div "<button @click="model.searchModePreferred ? model.searchMode = model.searchMode…" at bounding box center [404, 548] width 638 height 439
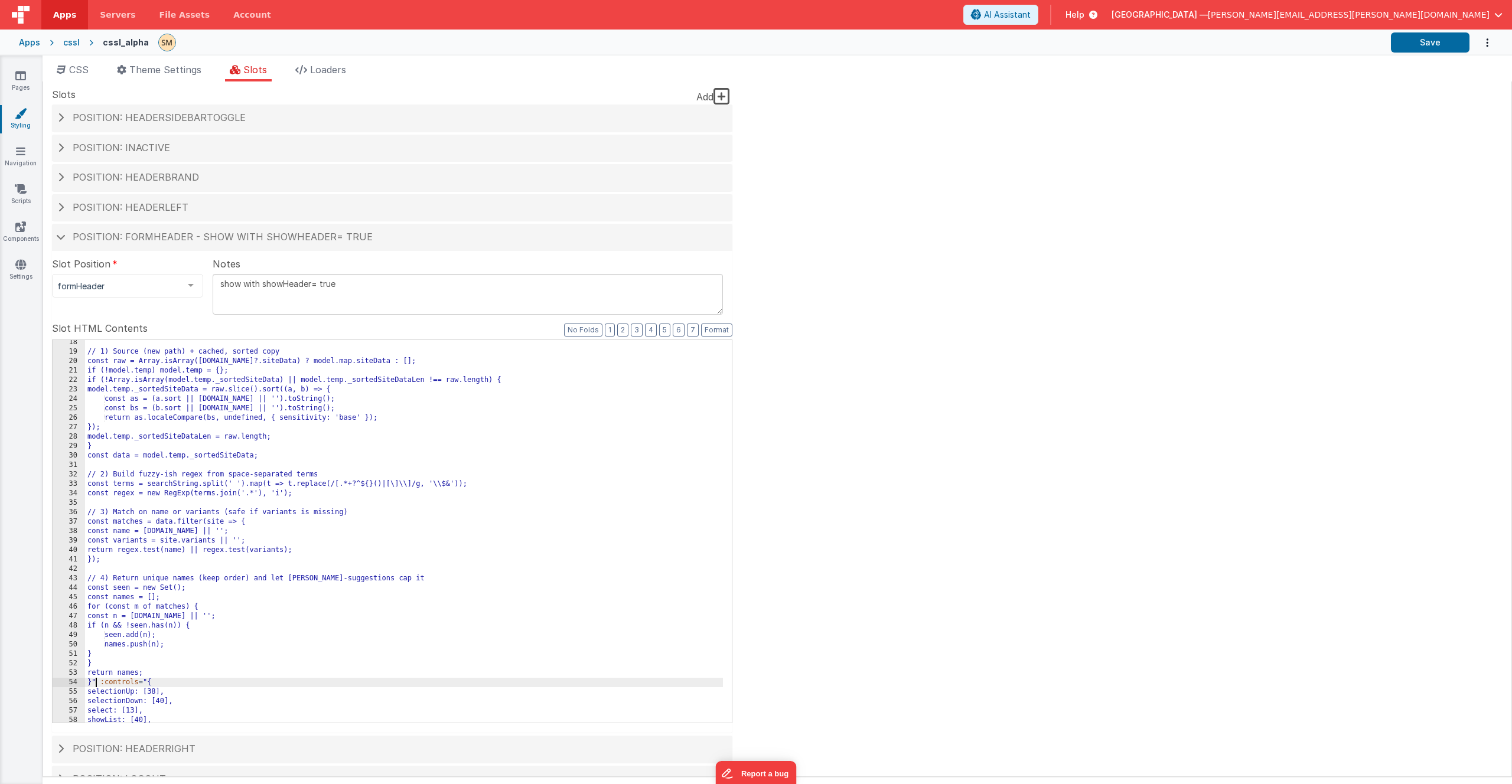
scroll to position [255, 0]
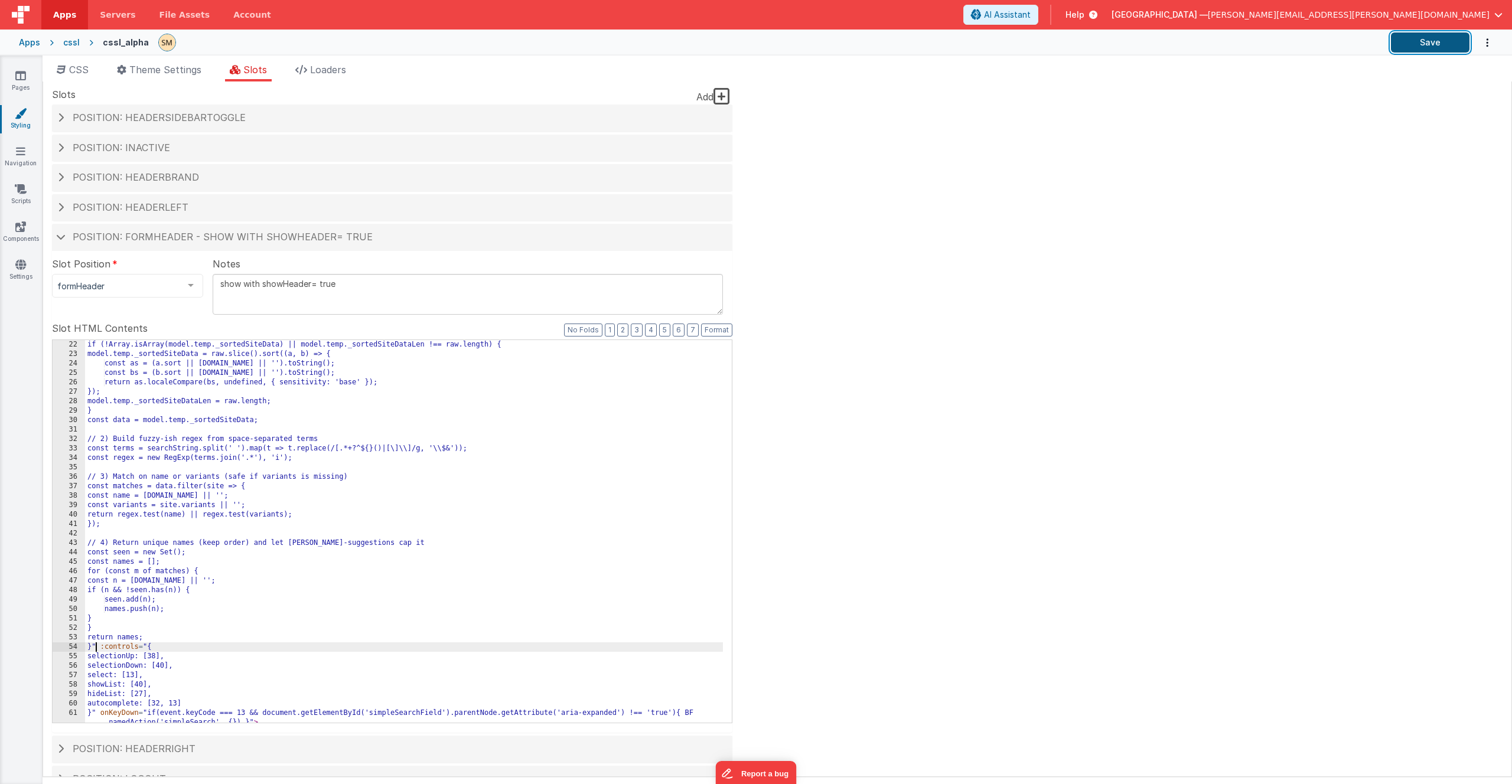
click at [1438, 40] on button "Save" at bounding box center [1430, 43] width 79 height 20
click at [1432, 46] on button "Save" at bounding box center [1430, 43] width 79 height 20
click at [21, 76] on icon at bounding box center [20, 75] width 10 height 12
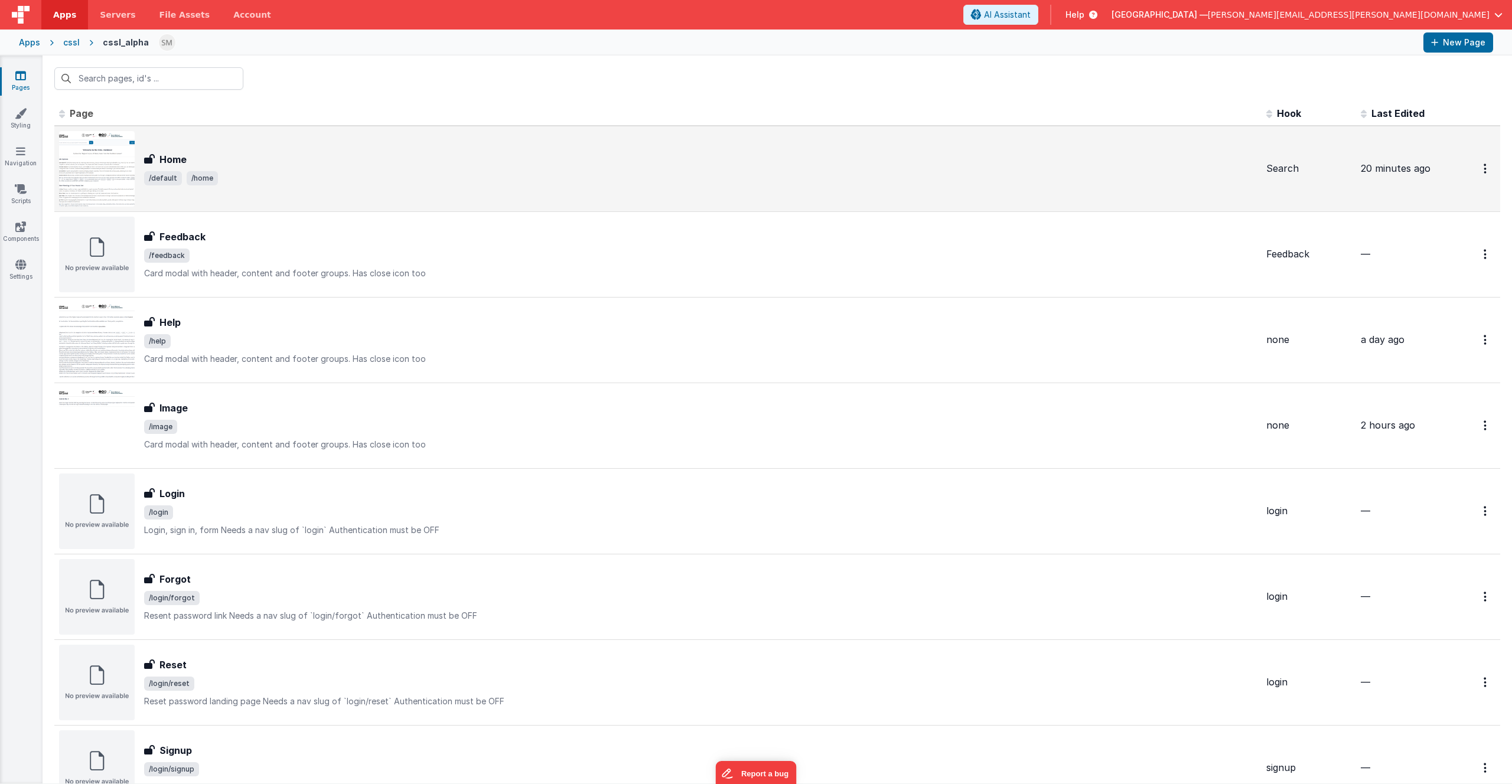
click at [225, 164] on div "Home" at bounding box center [701, 159] width 1113 height 14
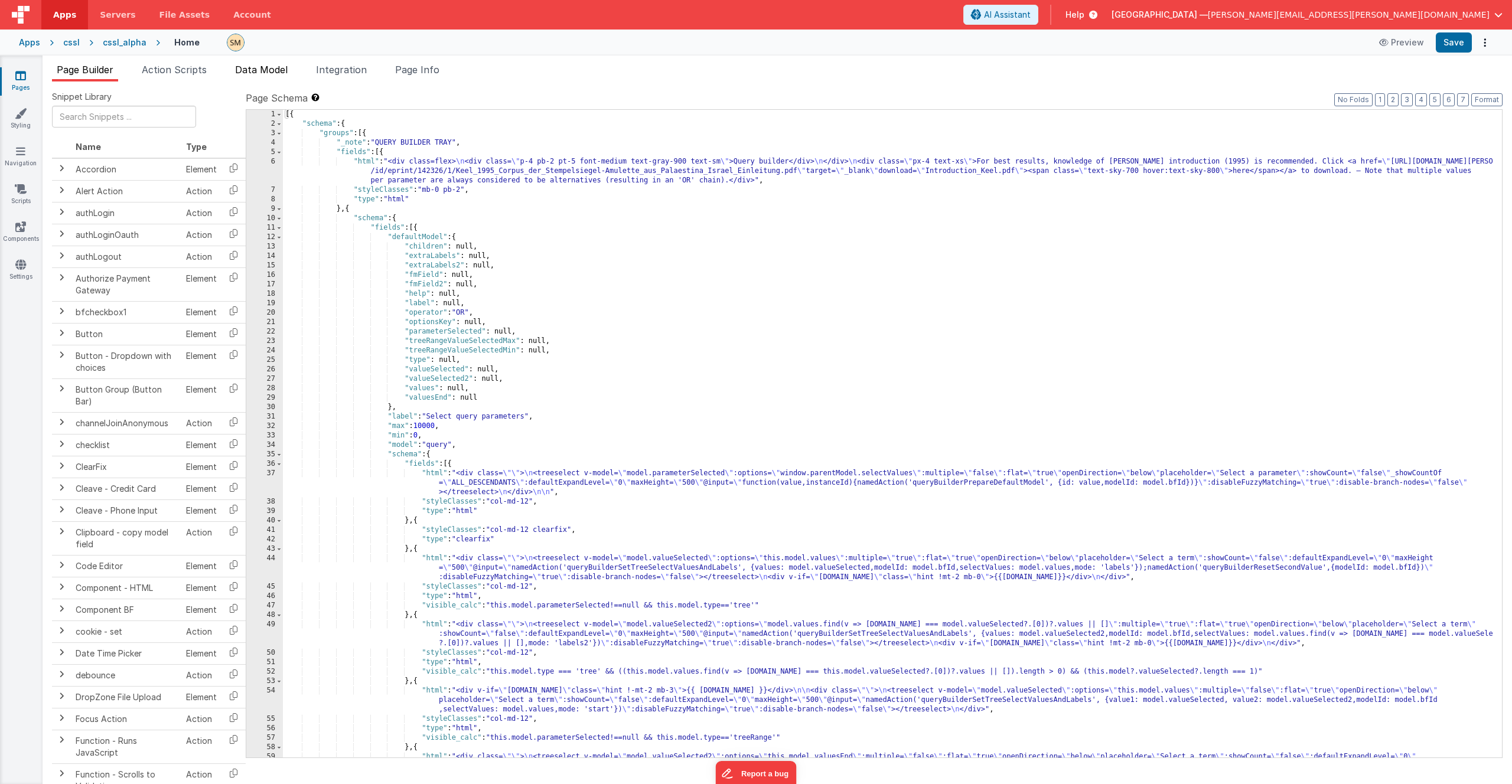
click at [264, 72] on span "Data Model" at bounding box center [261, 69] width 52 height 12
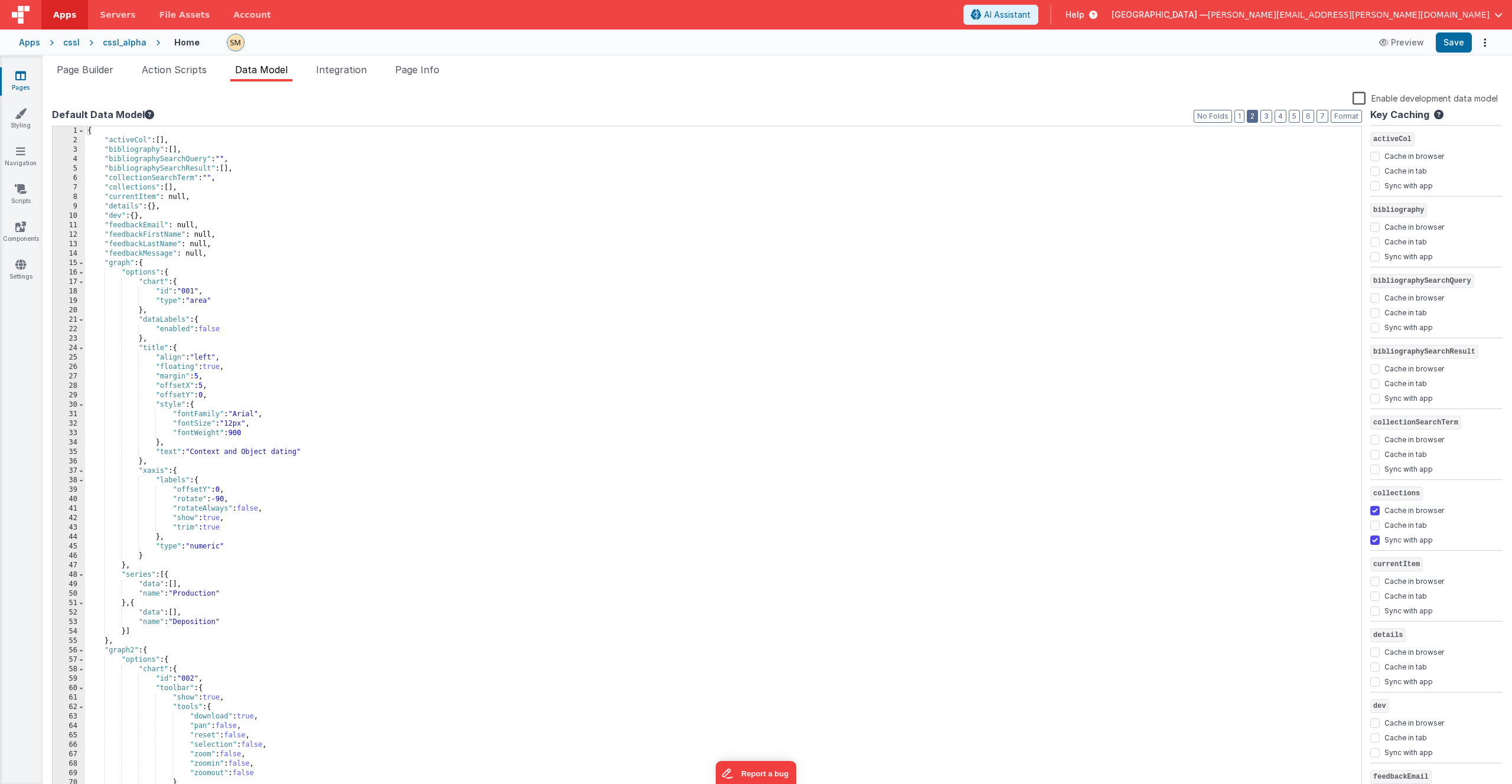
click at [1257, 117] on button "2" at bounding box center [1252, 116] width 11 height 13
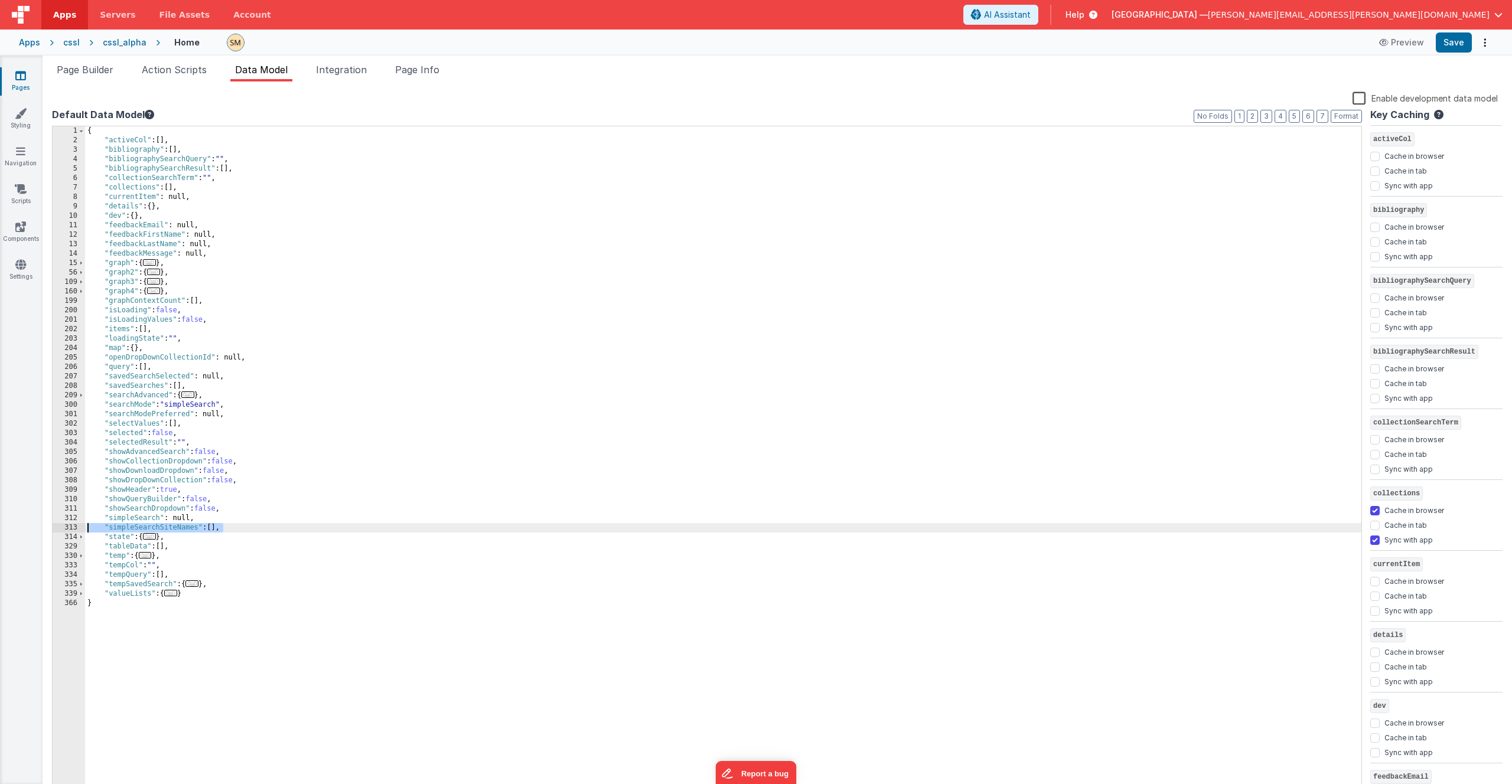
drag, startPoint x: 229, startPoint y: 527, endPoint x: 75, endPoint y: 523, distance: 154.1
click at [75, 523] on div "1 2 3 4 5 6 7 8 9 10 11 12 13 14 15 56 109 160 199 200 201 202 203 204 205 206 …" at bounding box center [708, 460] width 1310 height 669
checkbox input "false"
checkbox input "true"
click at [1458, 43] on button "Save" at bounding box center [1454, 43] width 36 height 20
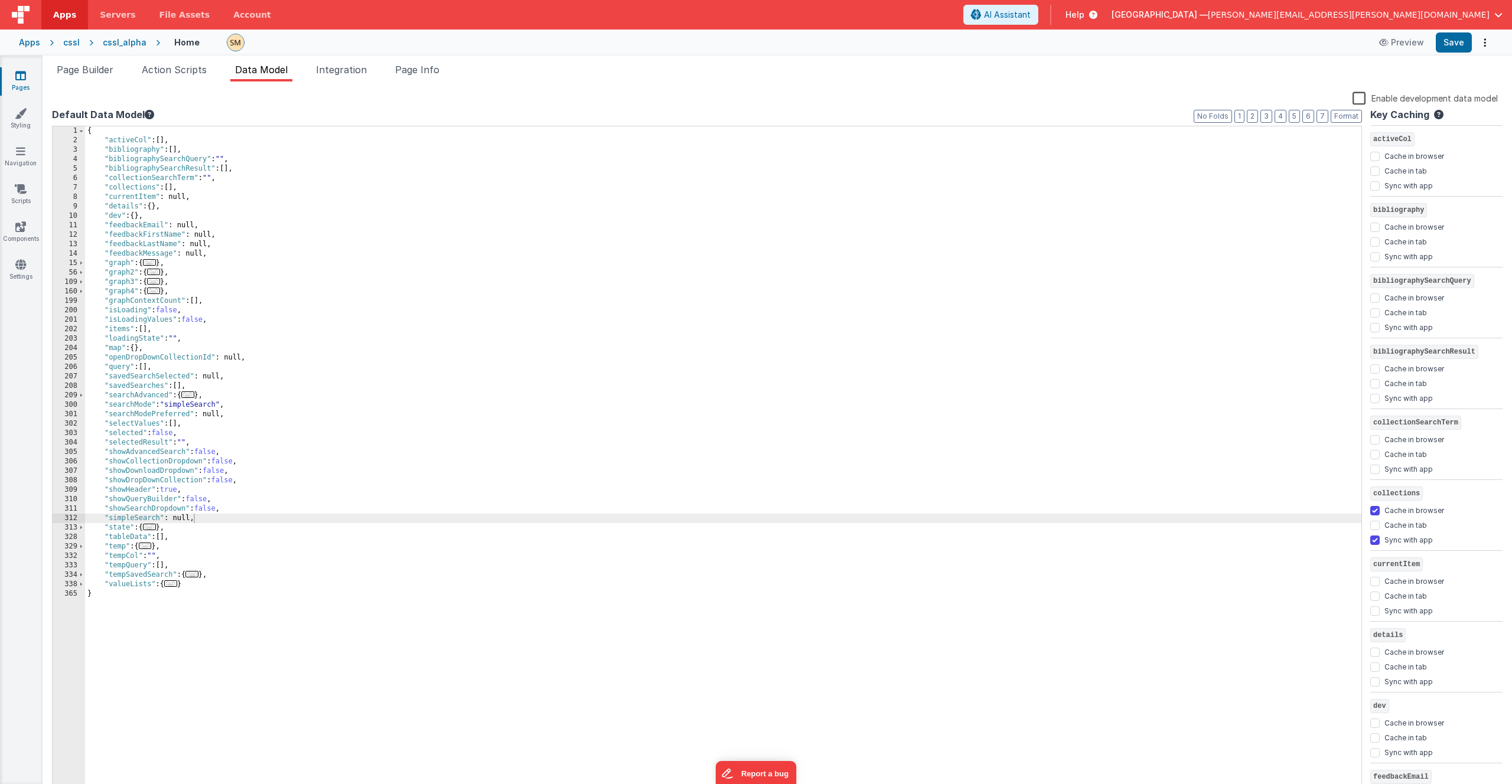
click at [71, 42] on div "cssl" at bounding box center [72, 42] width 17 height 12
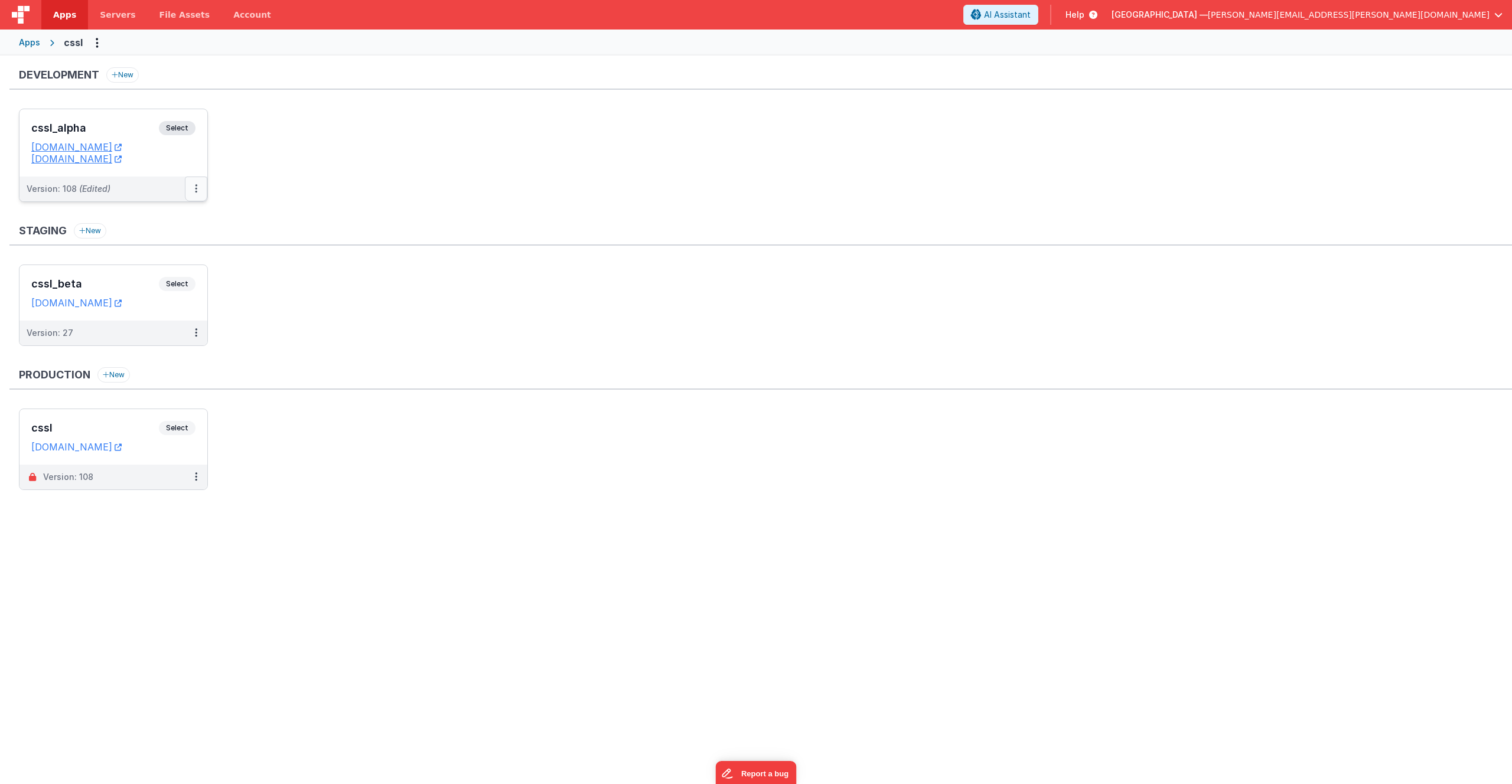
click at [195, 188] on icon at bounding box center [195, 188] width 2 height 1
click at [166, 262] on link "Deploy..." at bounding box center [155, 258] width 104 height 21
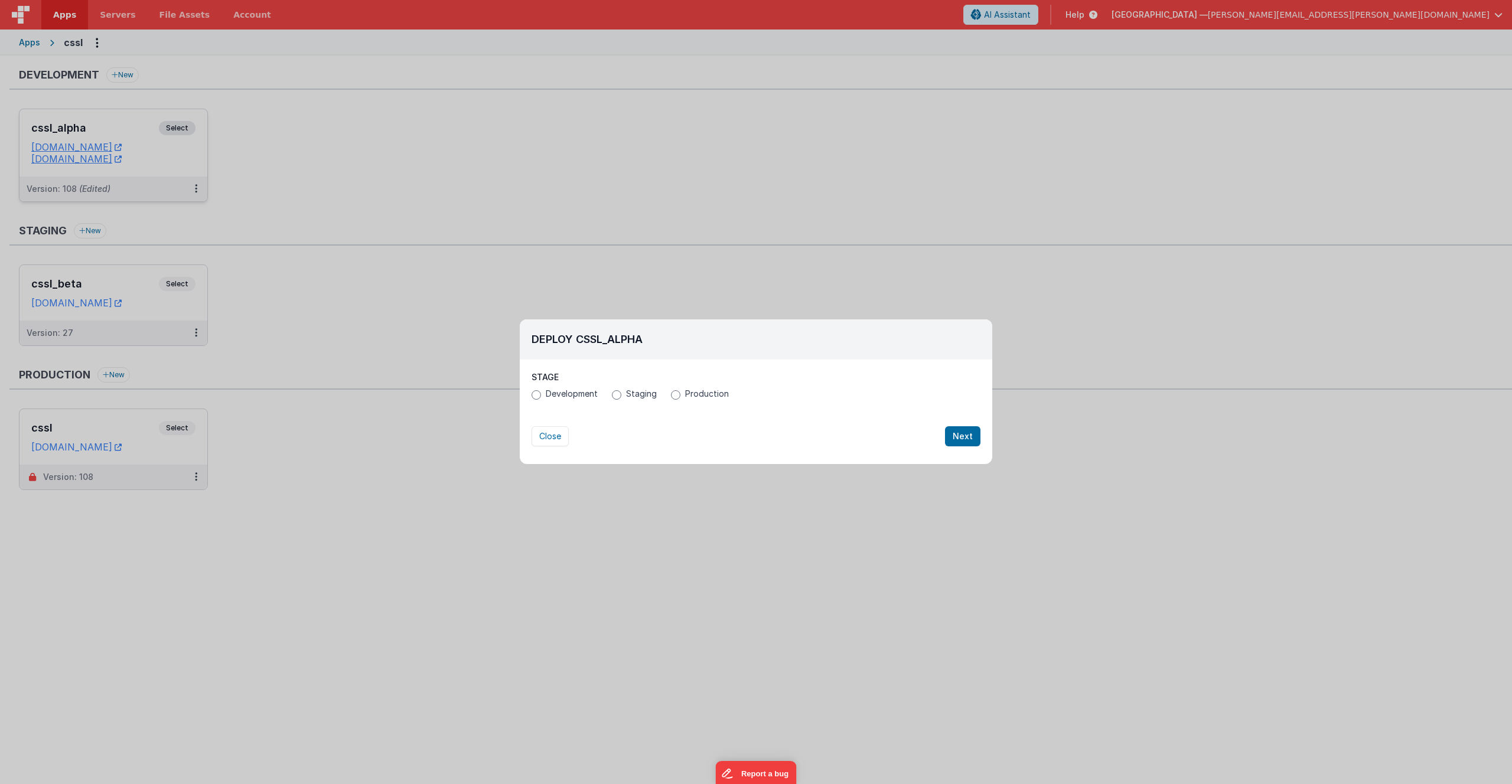
click at [682, 394] on label "Production" at bounding box center [700, 393] width 58 height 12
click at [680, 394] on input "Production" at bounding box center [676, 395] width 10 height 10
radio input "true"
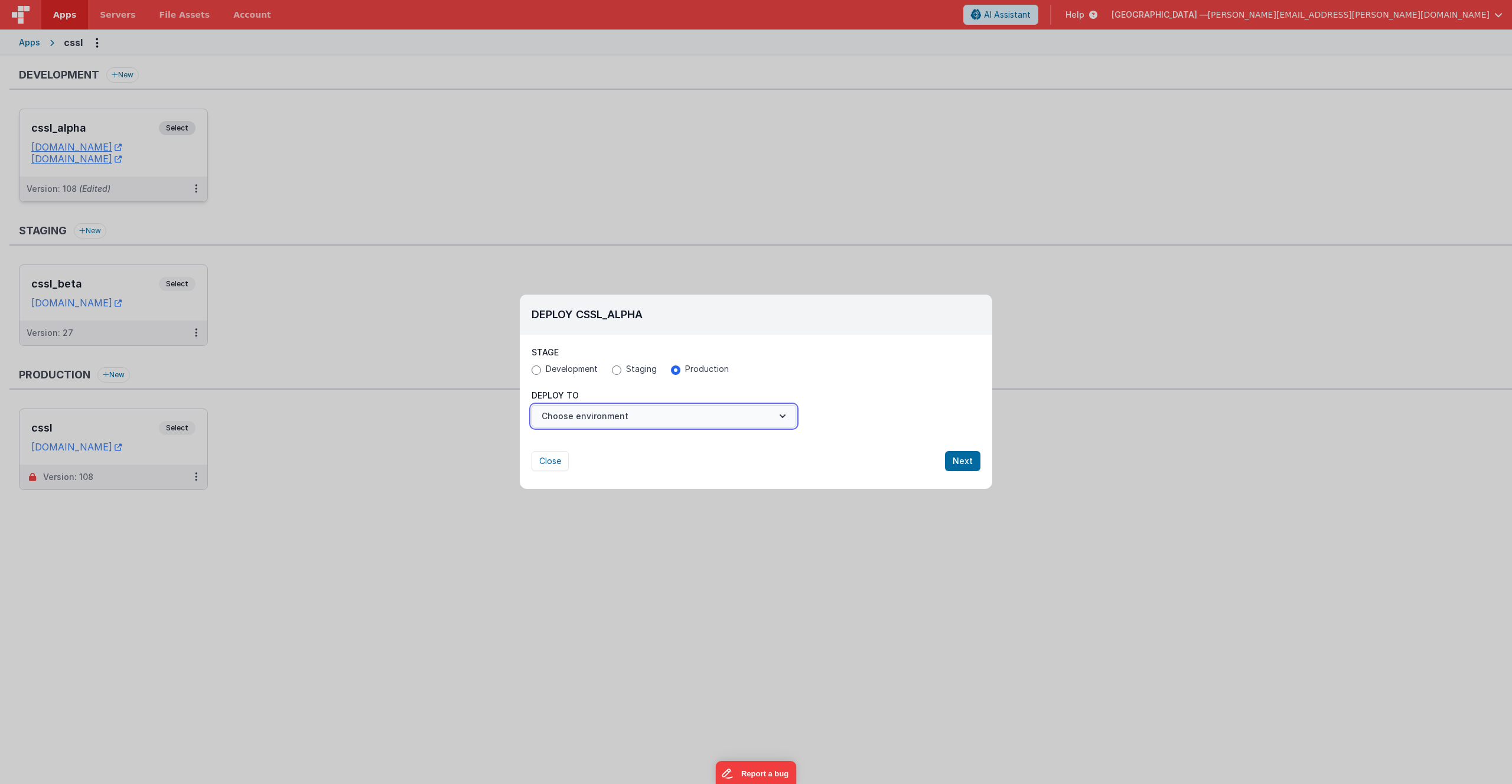
click at [642, 414] on button "Choose environment" at bounding box center [664, 416] width 264 height 22
click at [621, 441] on link "cssl" at bounding box center [664, 445] width 264 height 21
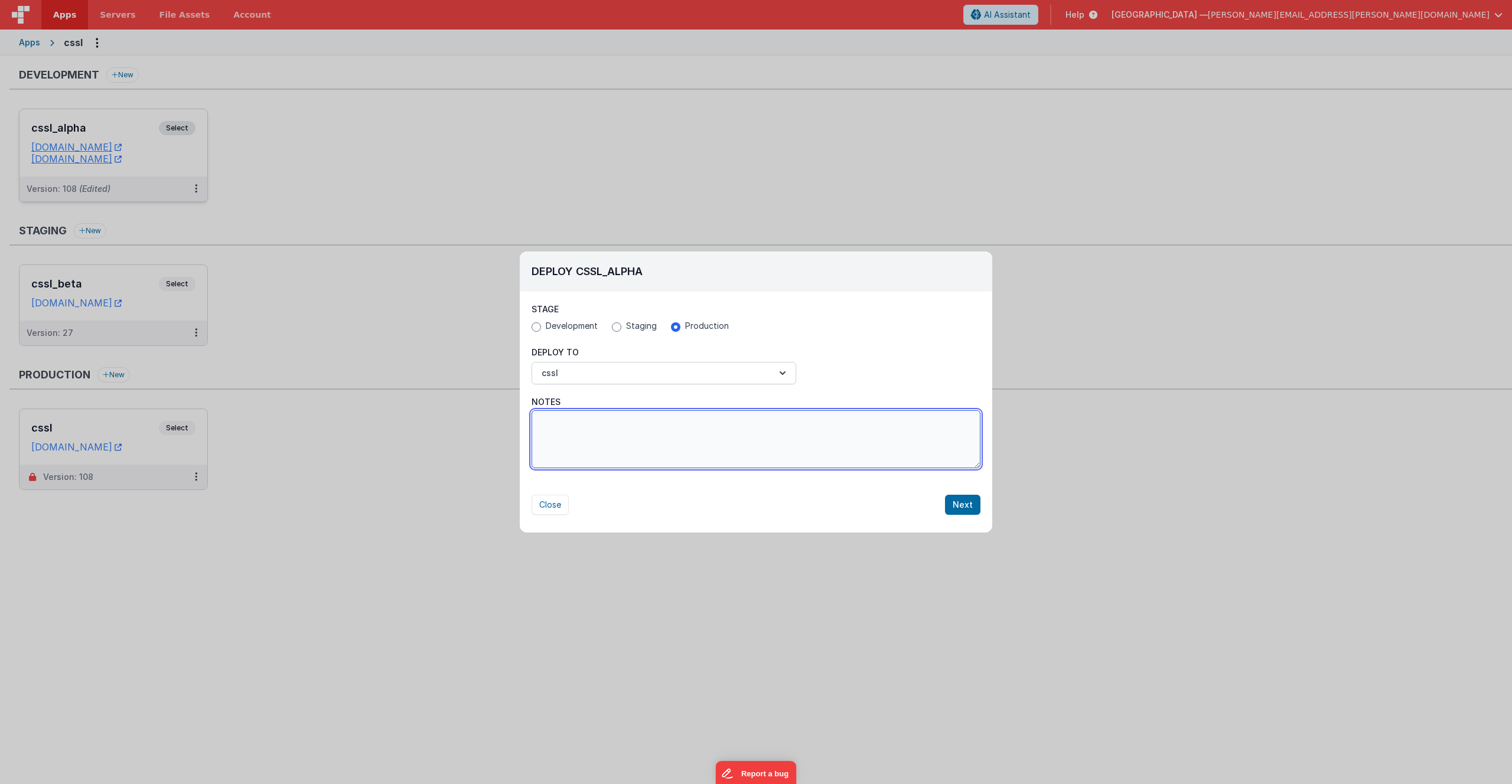
click at [620, 434] on textarea "Notes" at bounding box center [756, 439] width 449 height 58
type textarea "Tweaked simpleSearch -> simpleSuggest to use app wide data (app/model.map.siteD…"
click at [965, 509] on button "Next" at bounding box center [963, 504] width 36 height 20
click at [965, 509] on div "Deploy cssl_alpha Stage Development Staging Production Deploy To cssl Notes Twe…" at bounding box center [756, 392] width 1512 height 784
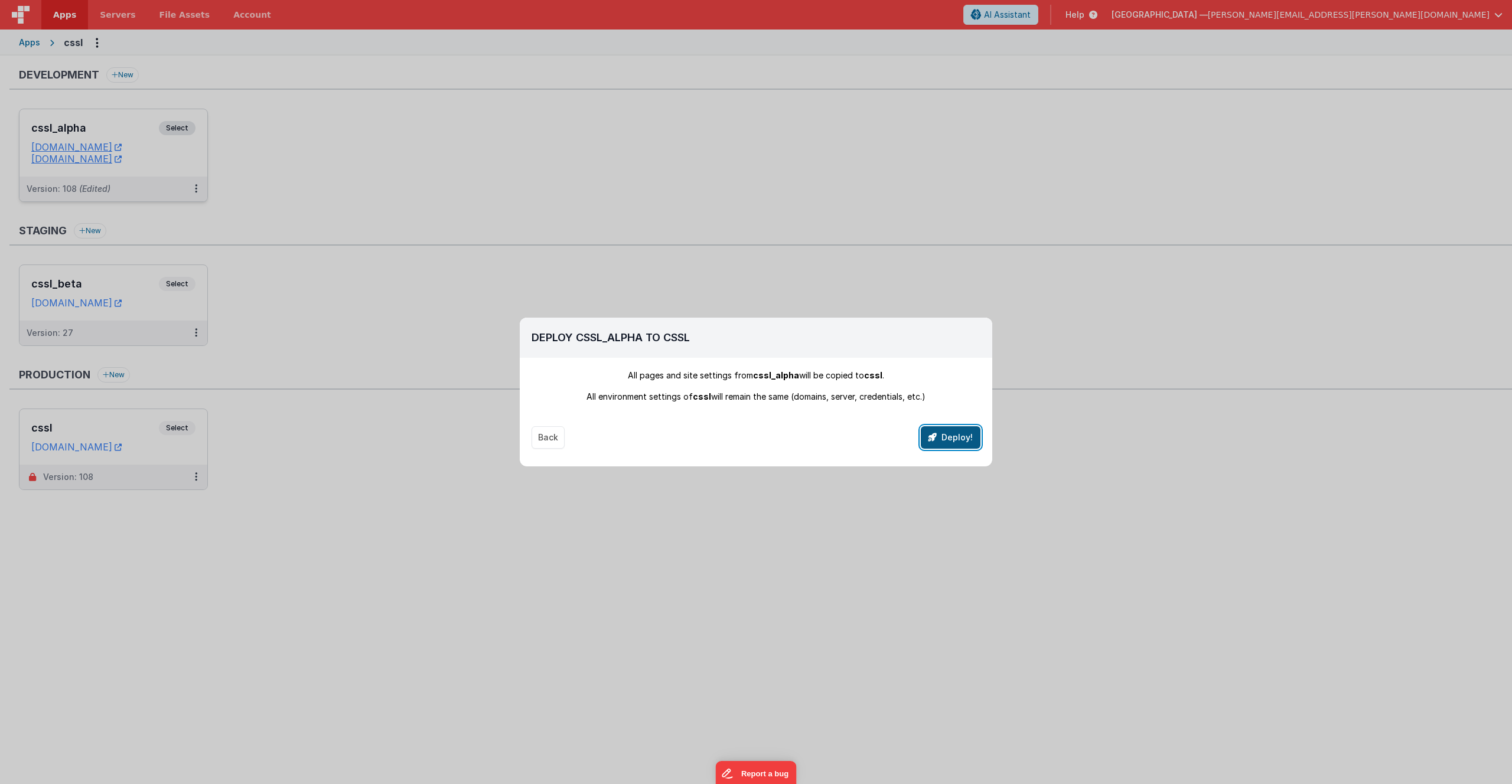
click at [948, 434] on button "Deploy!" at bounding box center [951, 437] width 60 height 22
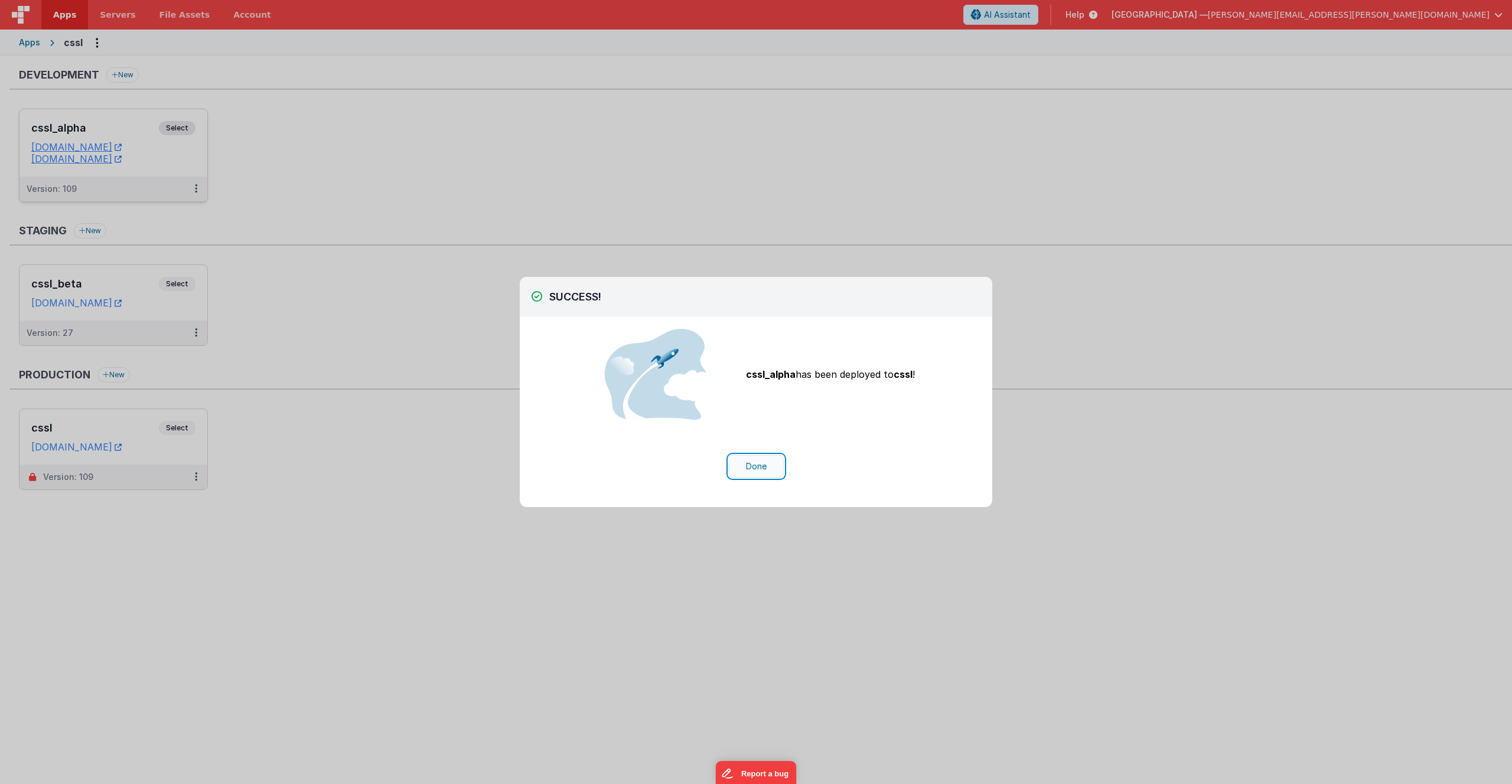
click at [763, 469] on button "Done" at bounding box center [756, 467] width 55 height 22
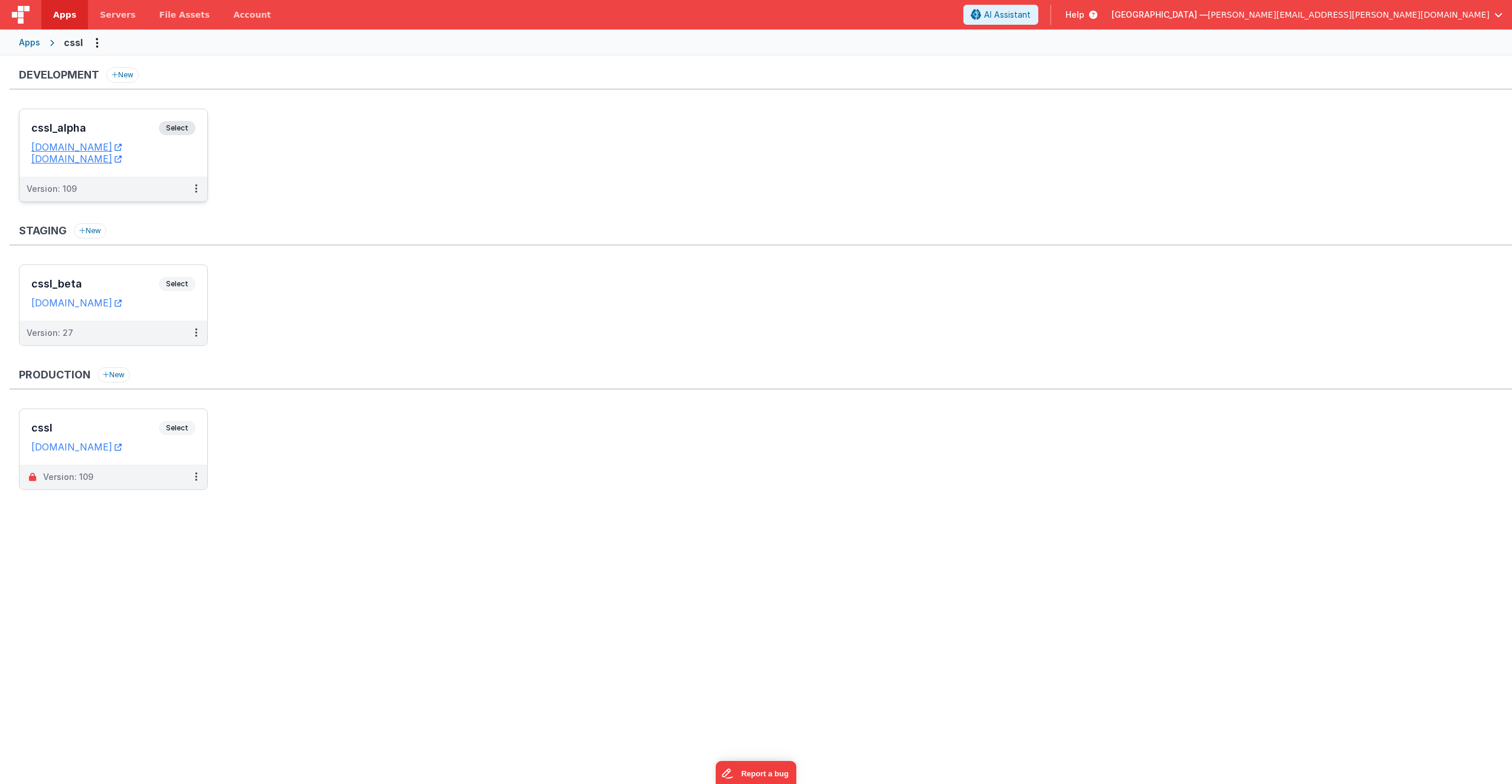
click at [186, 129] on span "Select" at bounding box center [177, 128] width 36 height 14
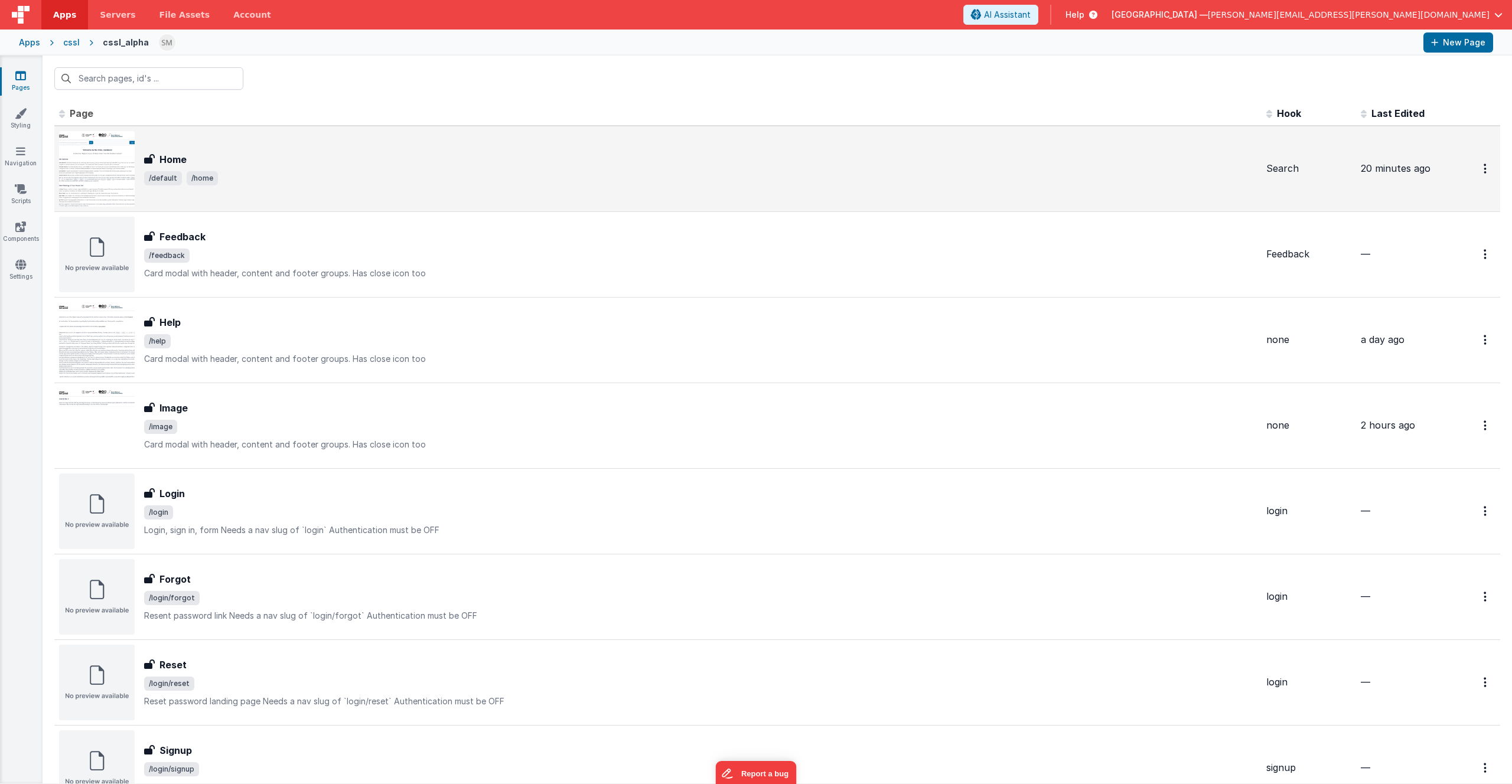
click at [261, 183] on span "/default /home" at bounding box center [701, 179] width 1113 height 14
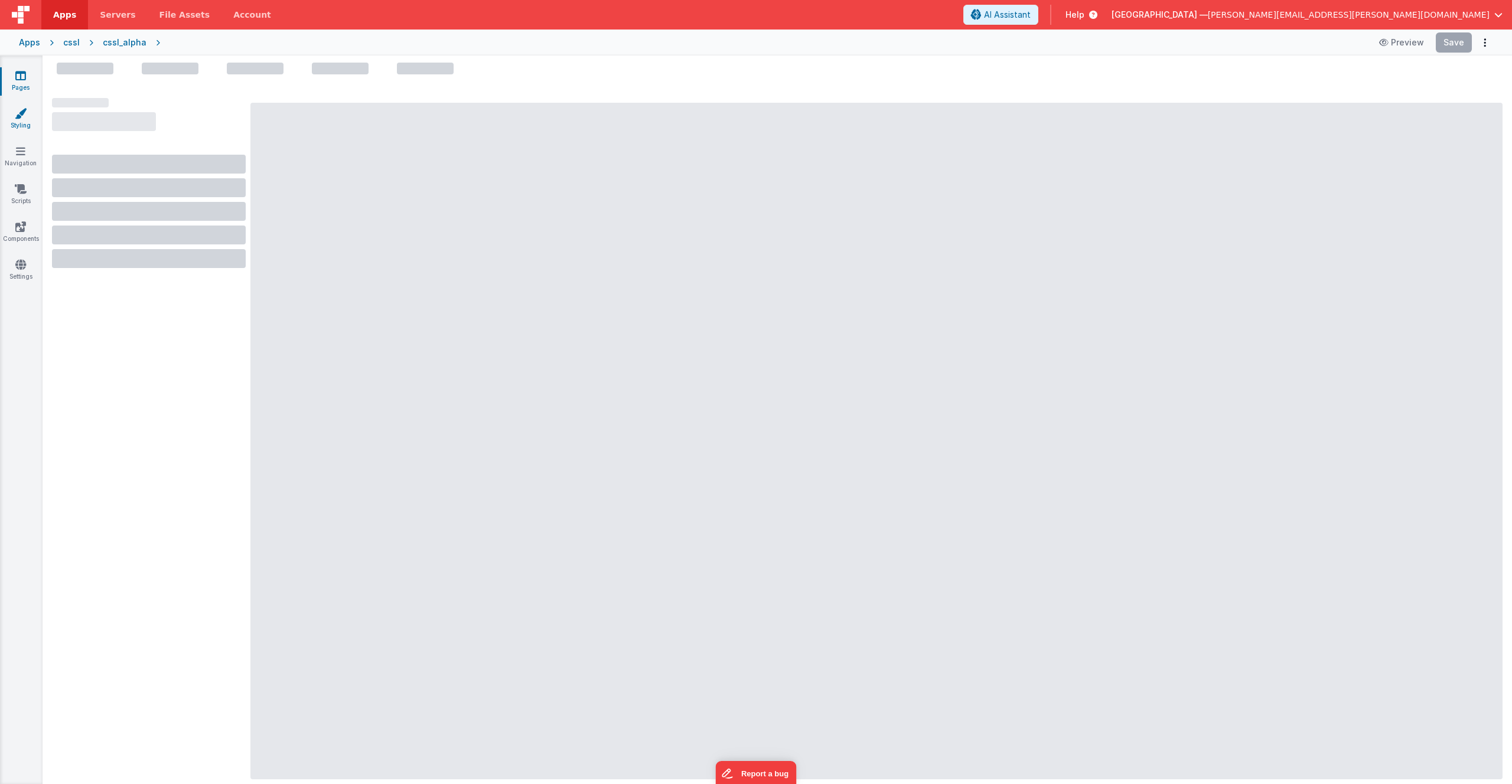
click at [29, 114] on link "Styling" at bounding box center [20, 119] width 43 height 24
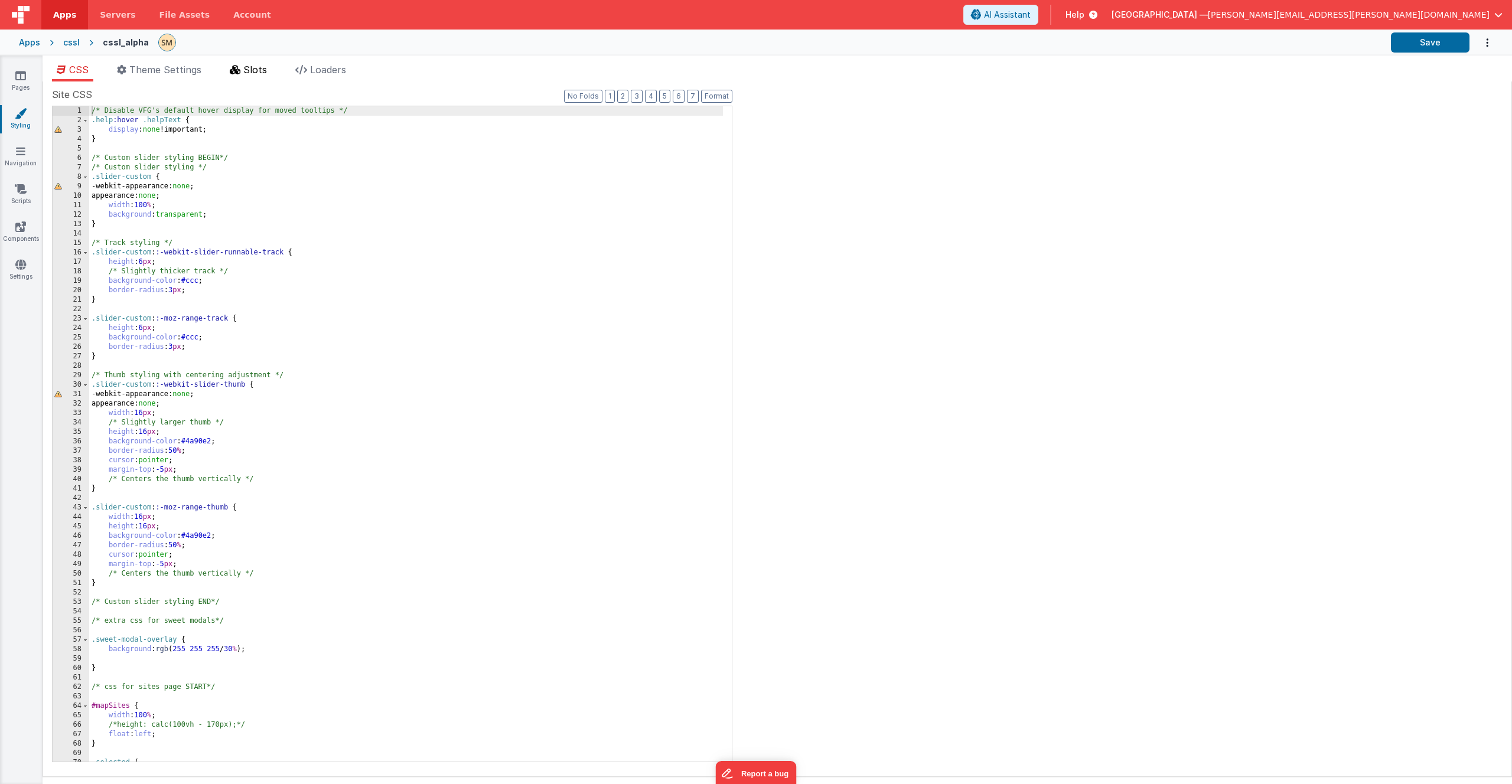
click at [260, 70] on span "Slots" at bounding box center [255, 69] width 24 height 12
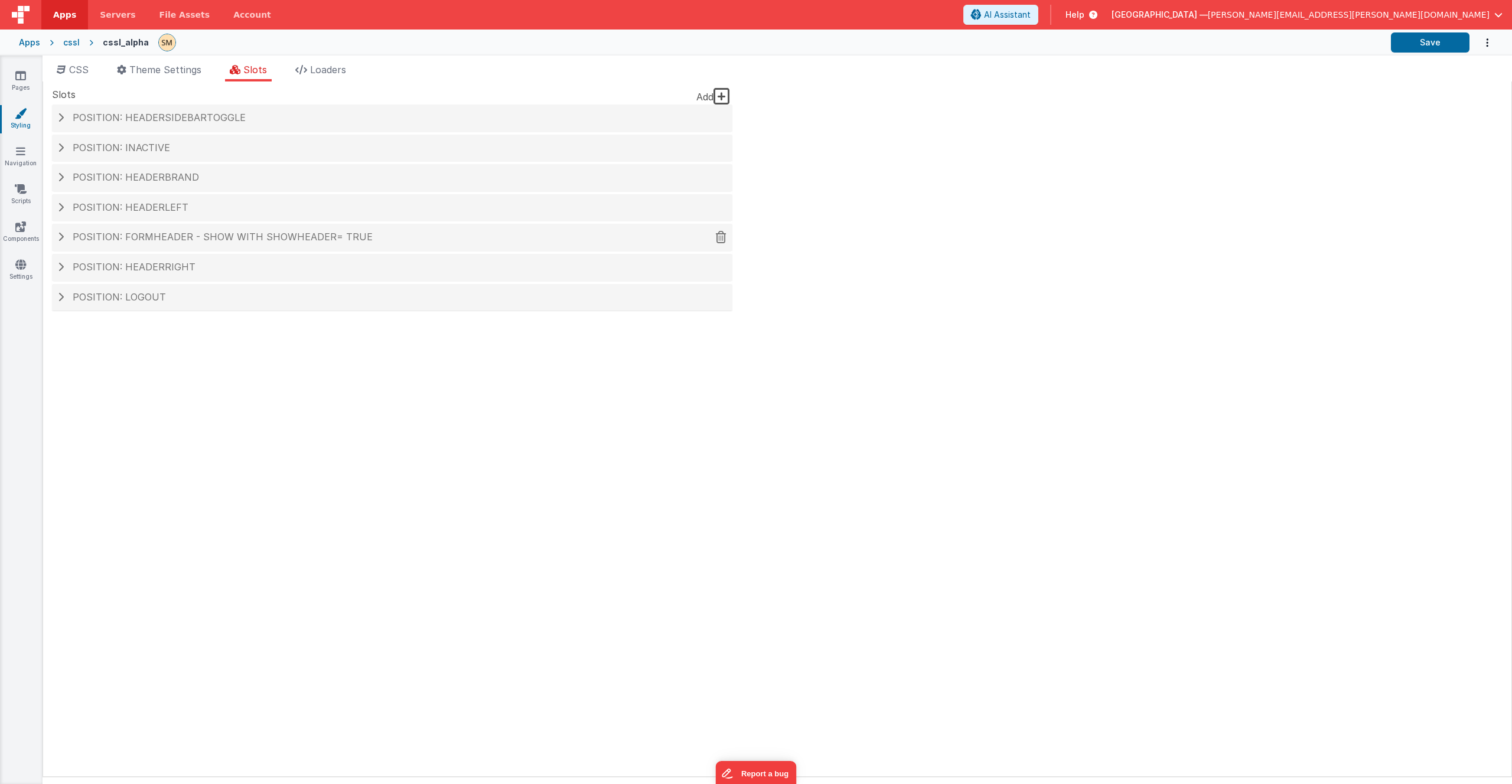
click at [73, 236] on span "Position: formHeader - show with showHeader= true" at bounding box center [223, 236] width 300 height 12
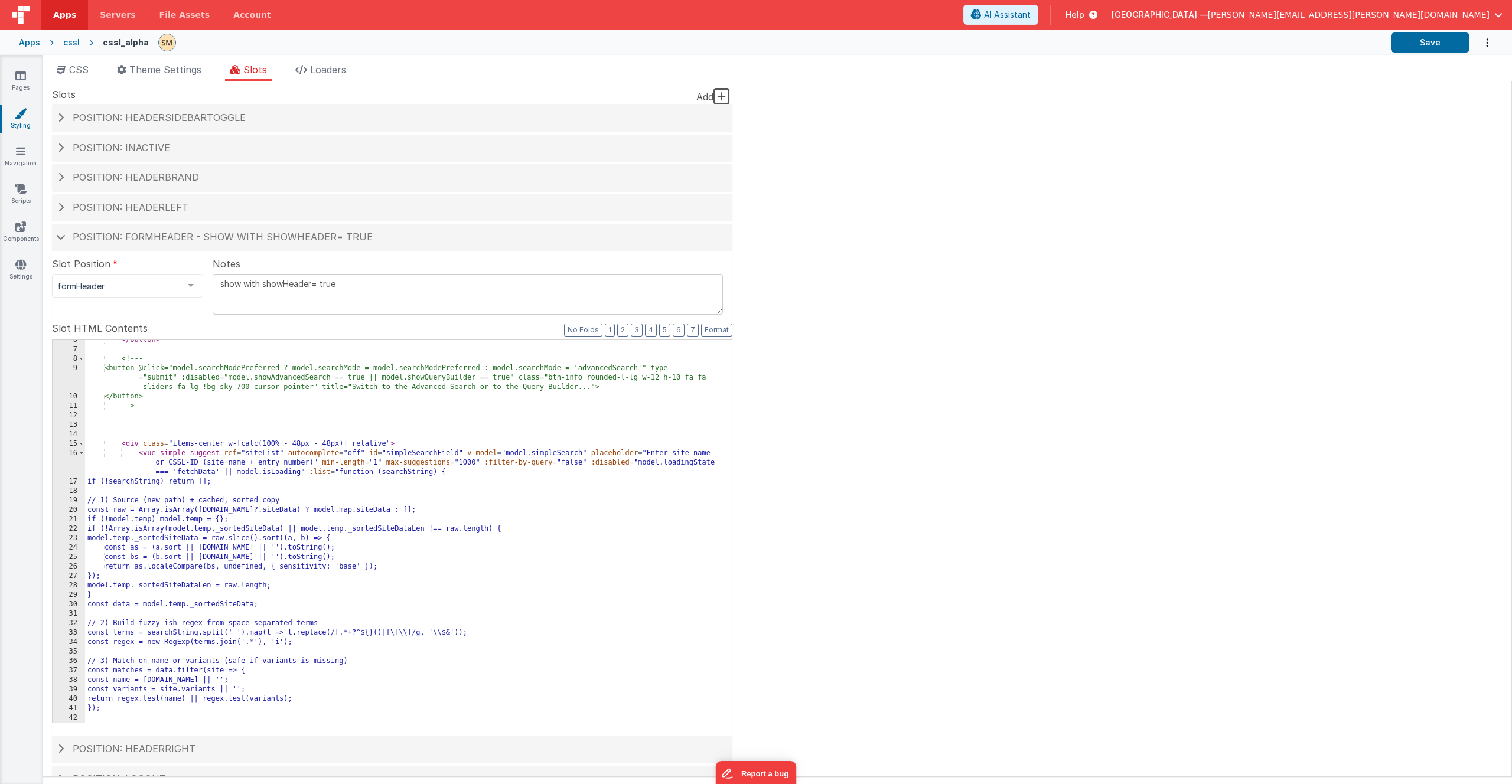
scroll to position [106, 0]
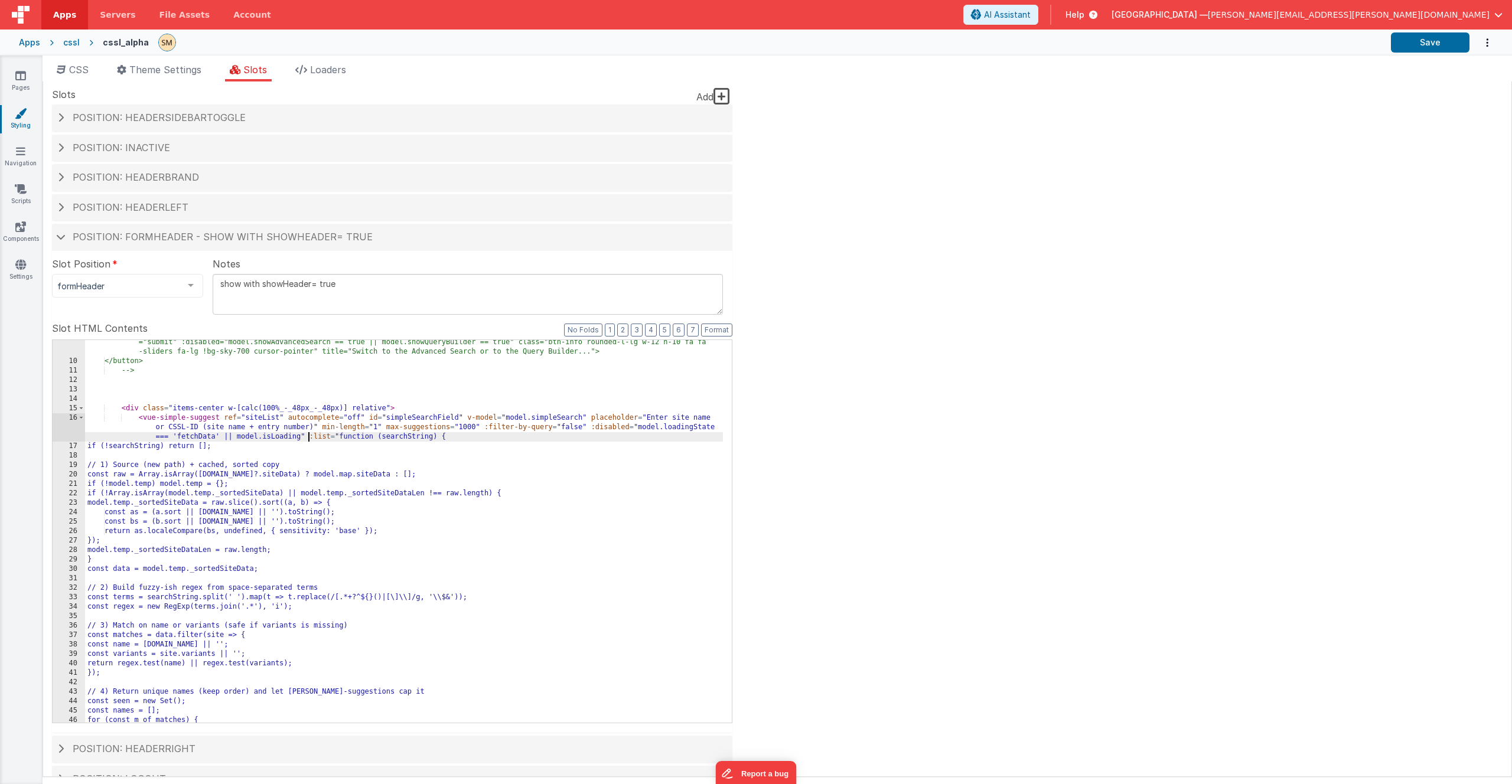
click at [308, 437] on div "<button @click="model.searchModePreferred ? model.searchMode = model.searchMode…" at bounding box center [404, 538] width 638 height 421
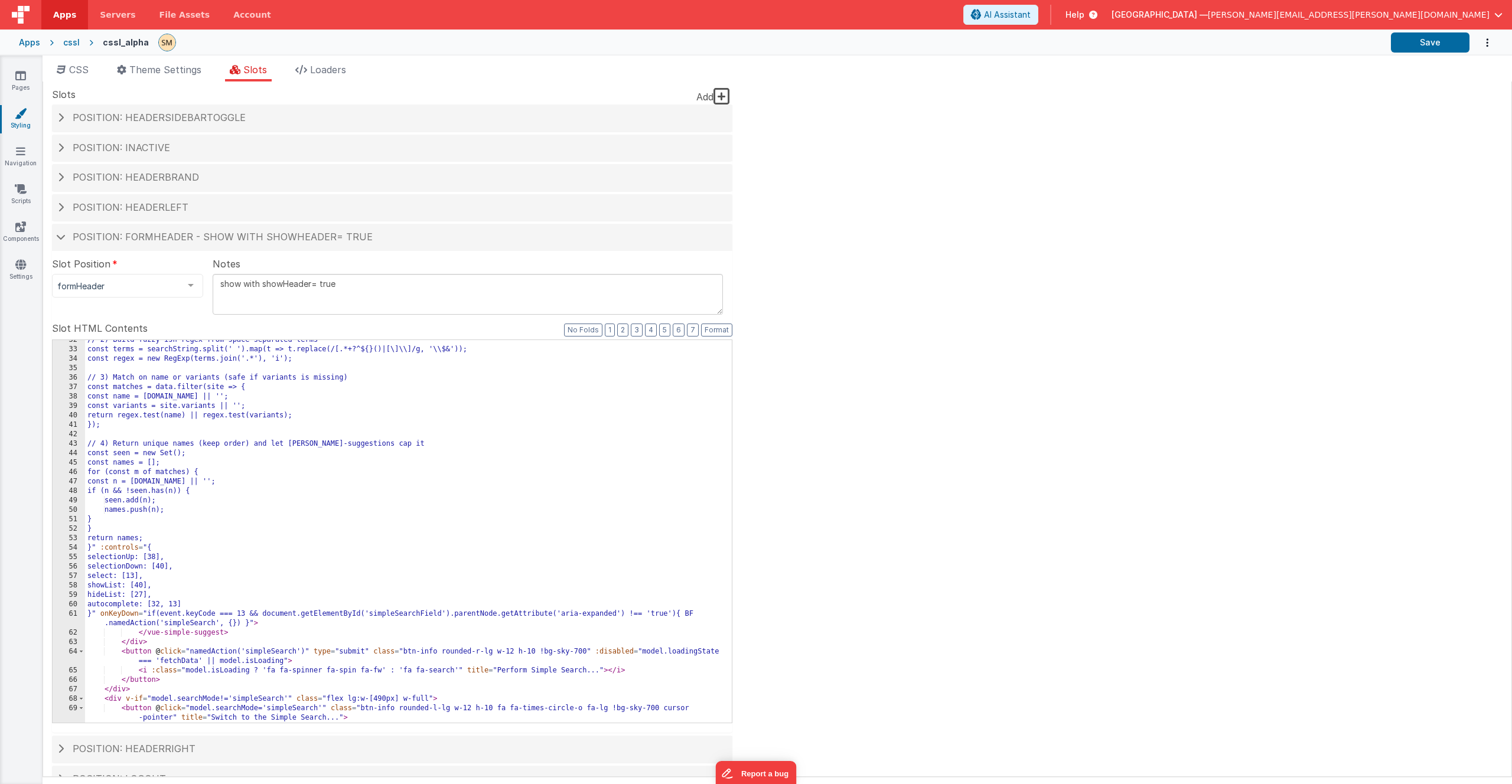
scroll to position [354, 0]
click at [94, 548] on div "// 2) Build fuzzy-ish regex from space-separated terms const terms = searchStri…" at bounding box center [404, 536] width 638 height 402
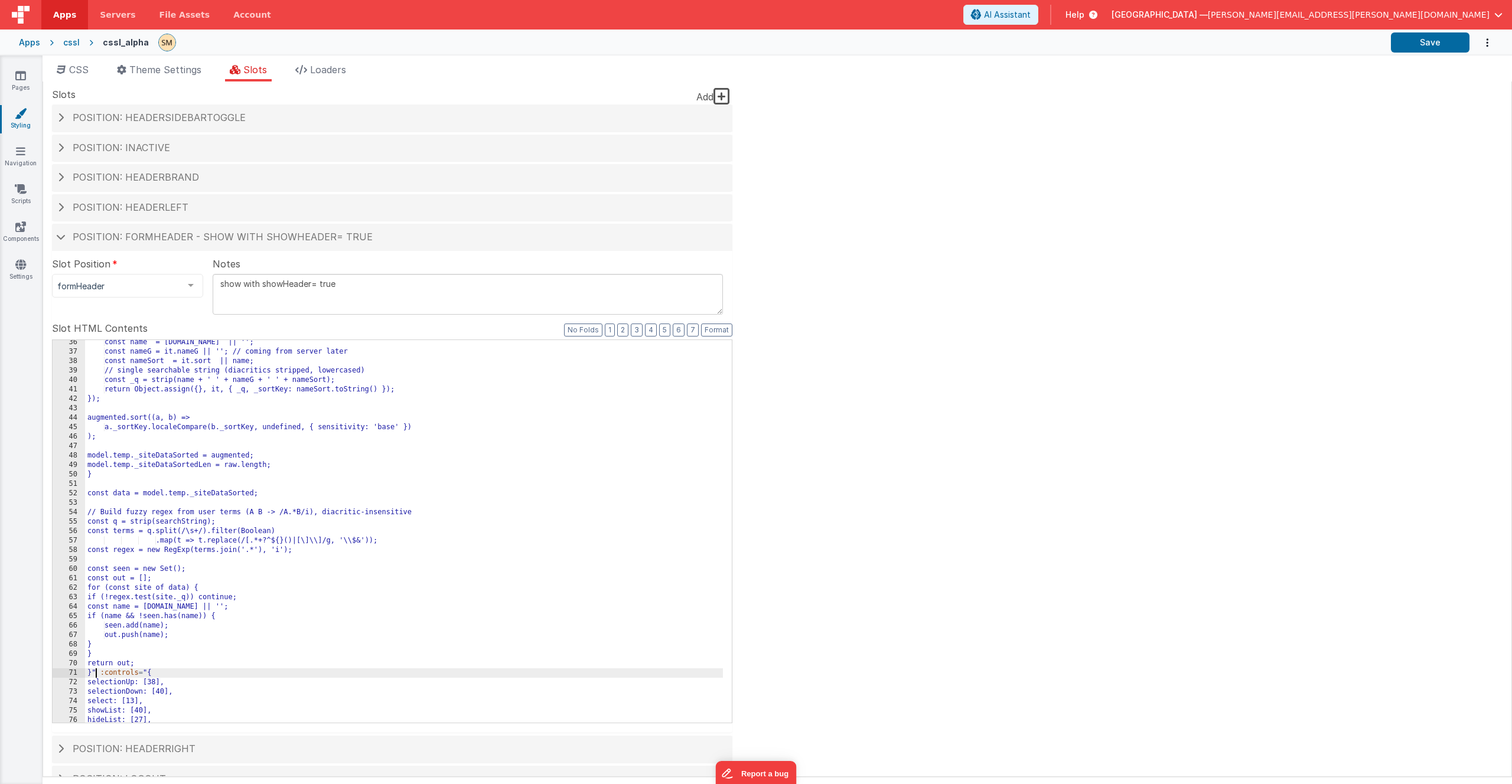
scroll to position [425, 0]
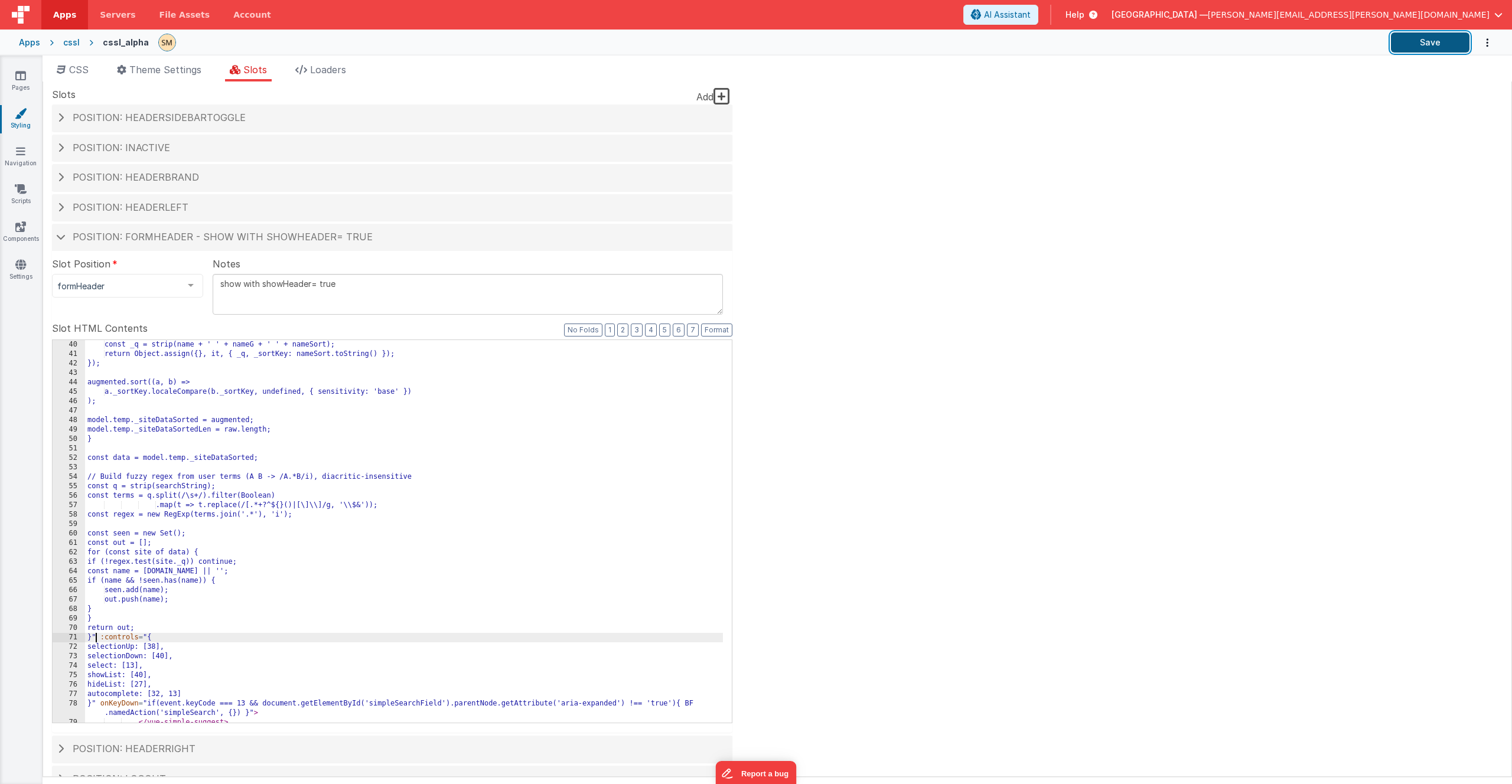
click at [1423, 46] on button "Save" at bounding box center [1430, 43] width 79 height 20
click at [22, 75] on icon at bounding box center [20, 75] width 10 height 12
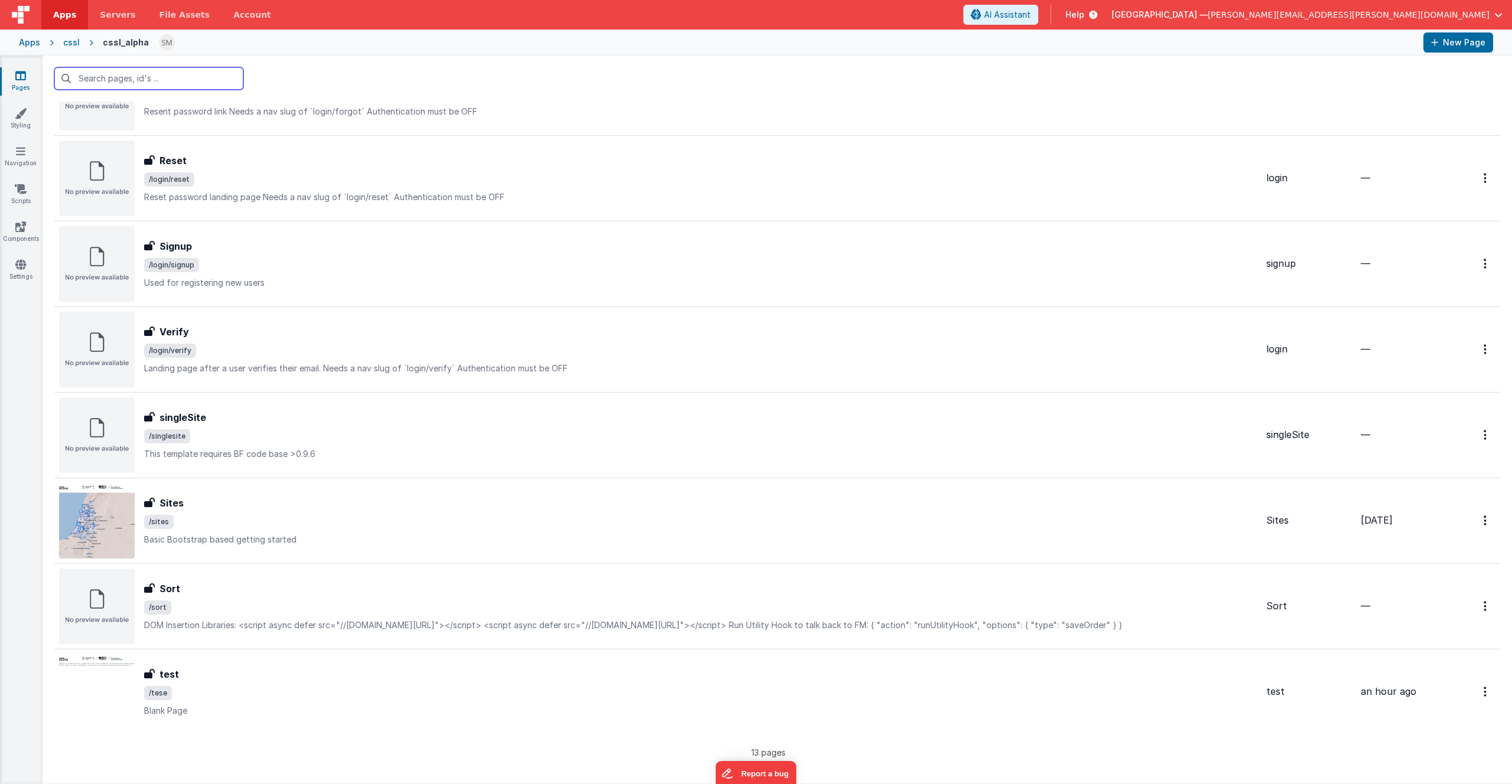
scroll to position [513, 0]
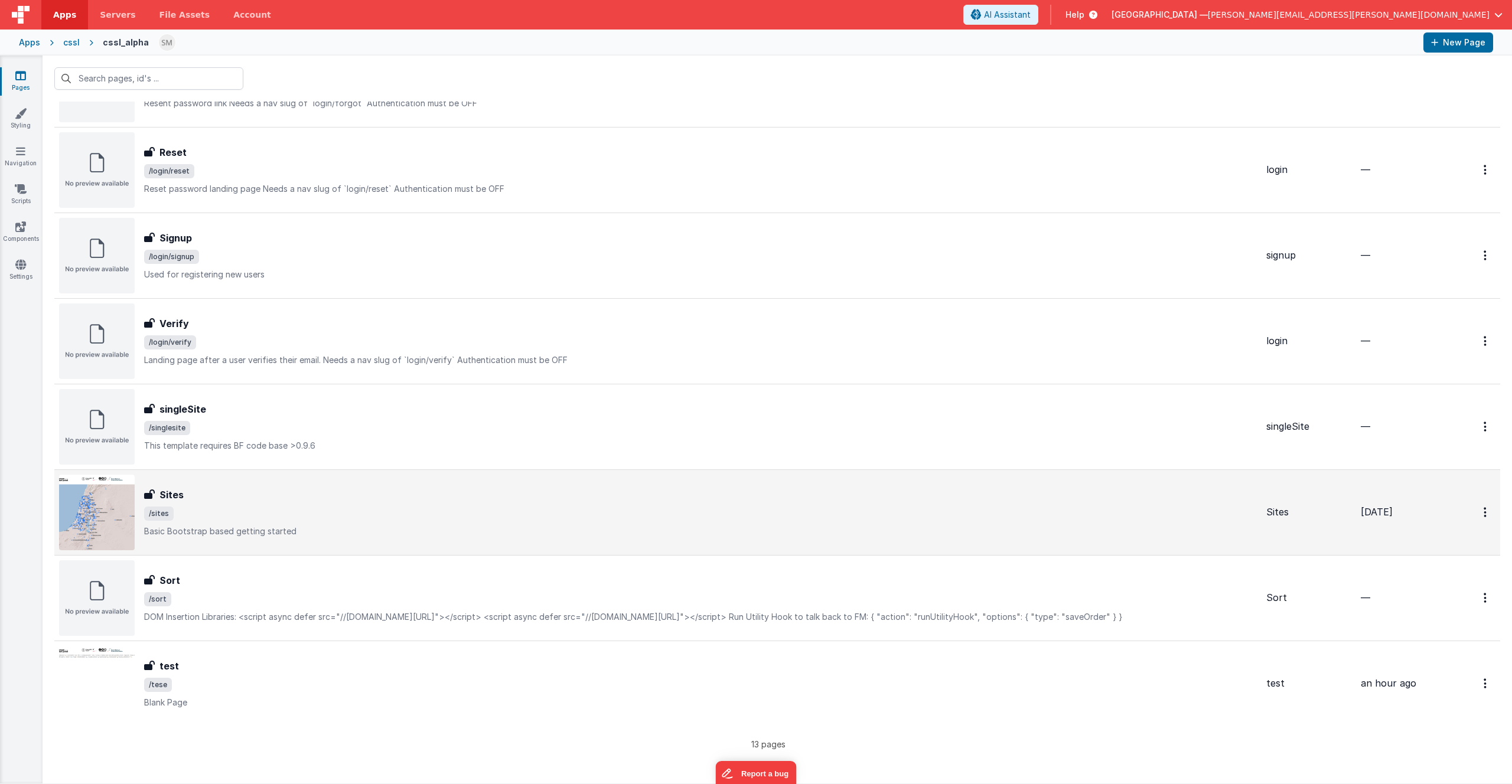
click at [248, 509] on span "/sites" at bounding box center [701, 513] width 1113 height 14
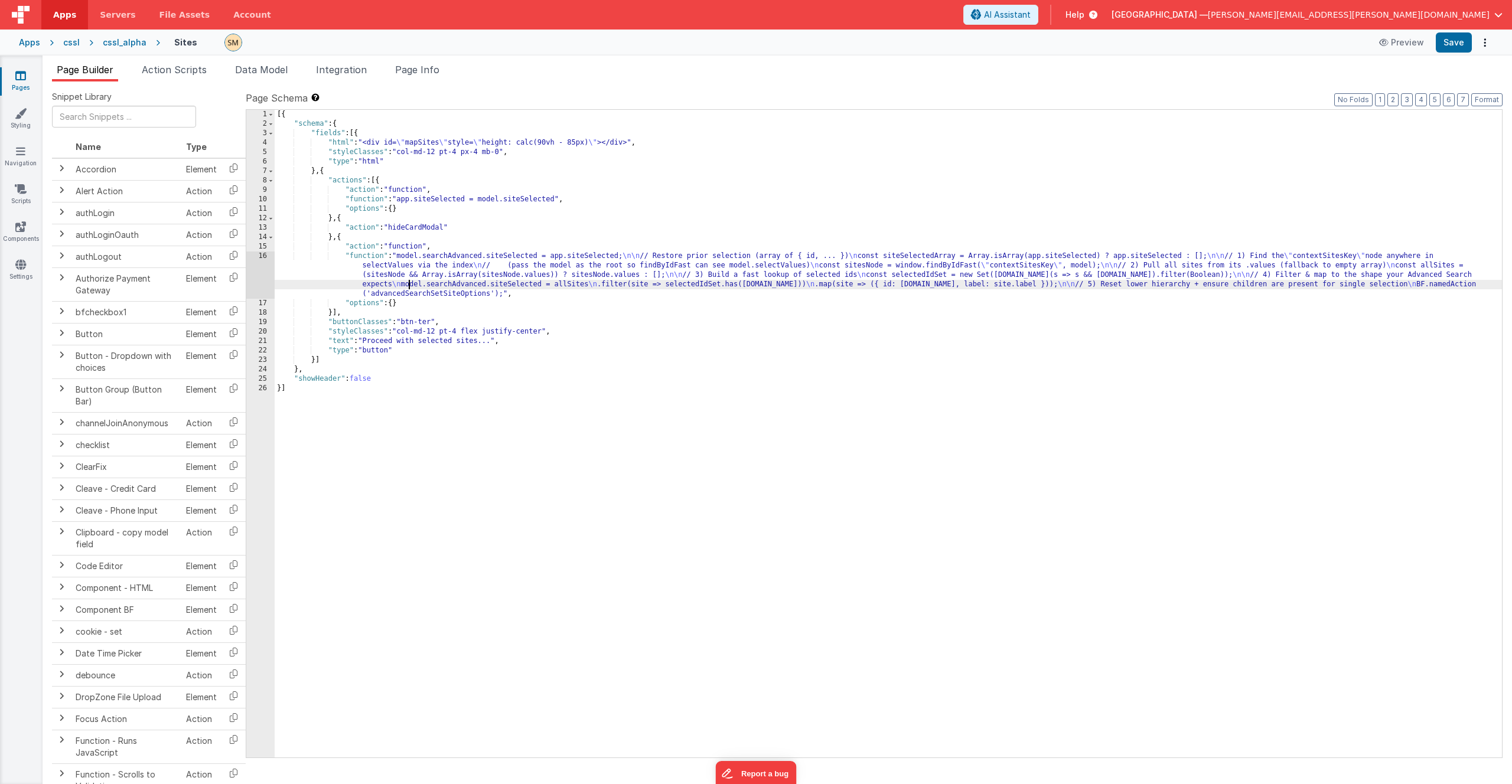
click at [407, 282] on div "[{ "schema" : { "fields" : [{ "html" : "<div id= \" mapSites \" style= \" heigh…" at bounding box center [888, 443] width 1227 height 667
click at [413, 72] on span "Page Info" at bounding box center [417, 69] width 44 height 12
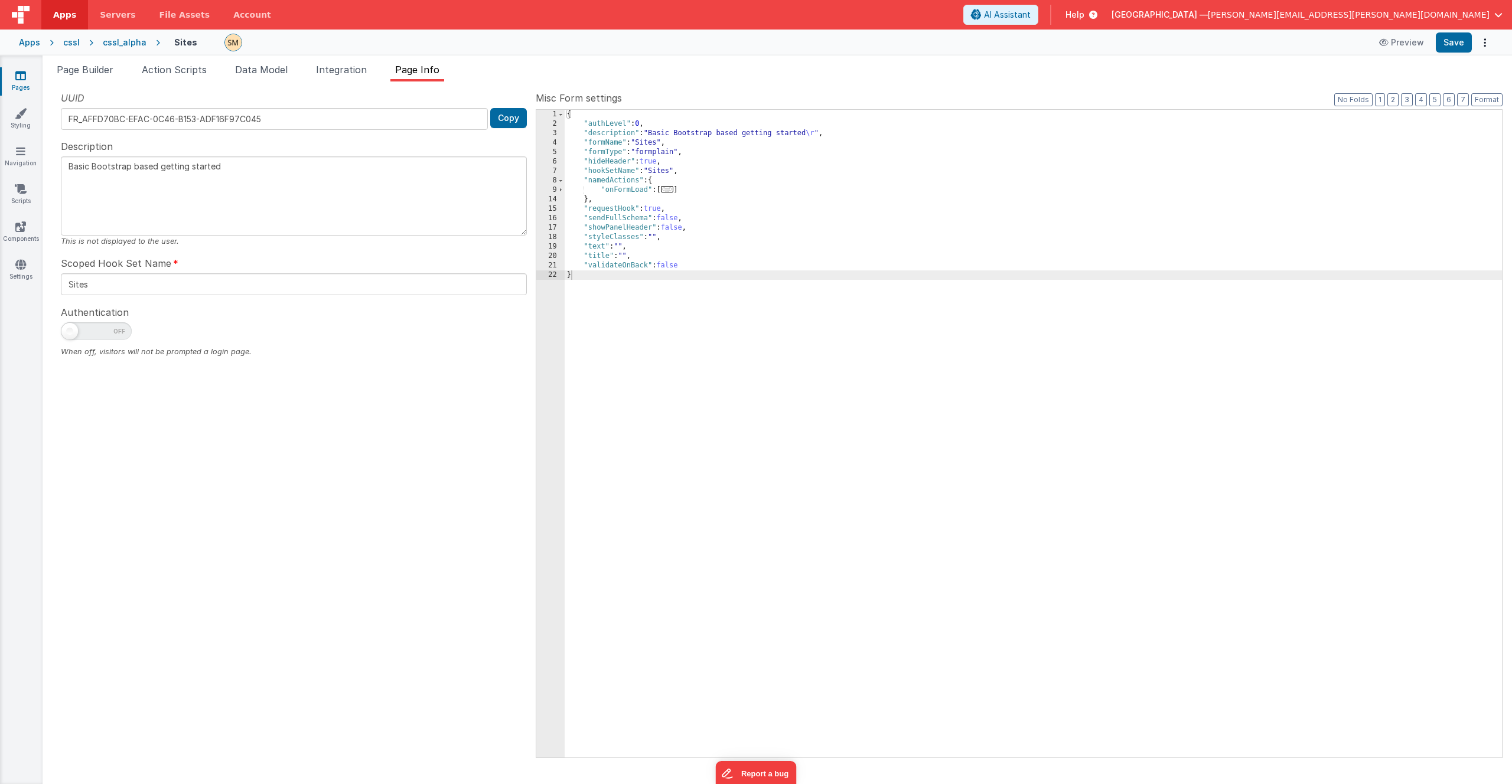
click at [671, 192] on span "..." at bounding box center [667, 189] width 13 height 6
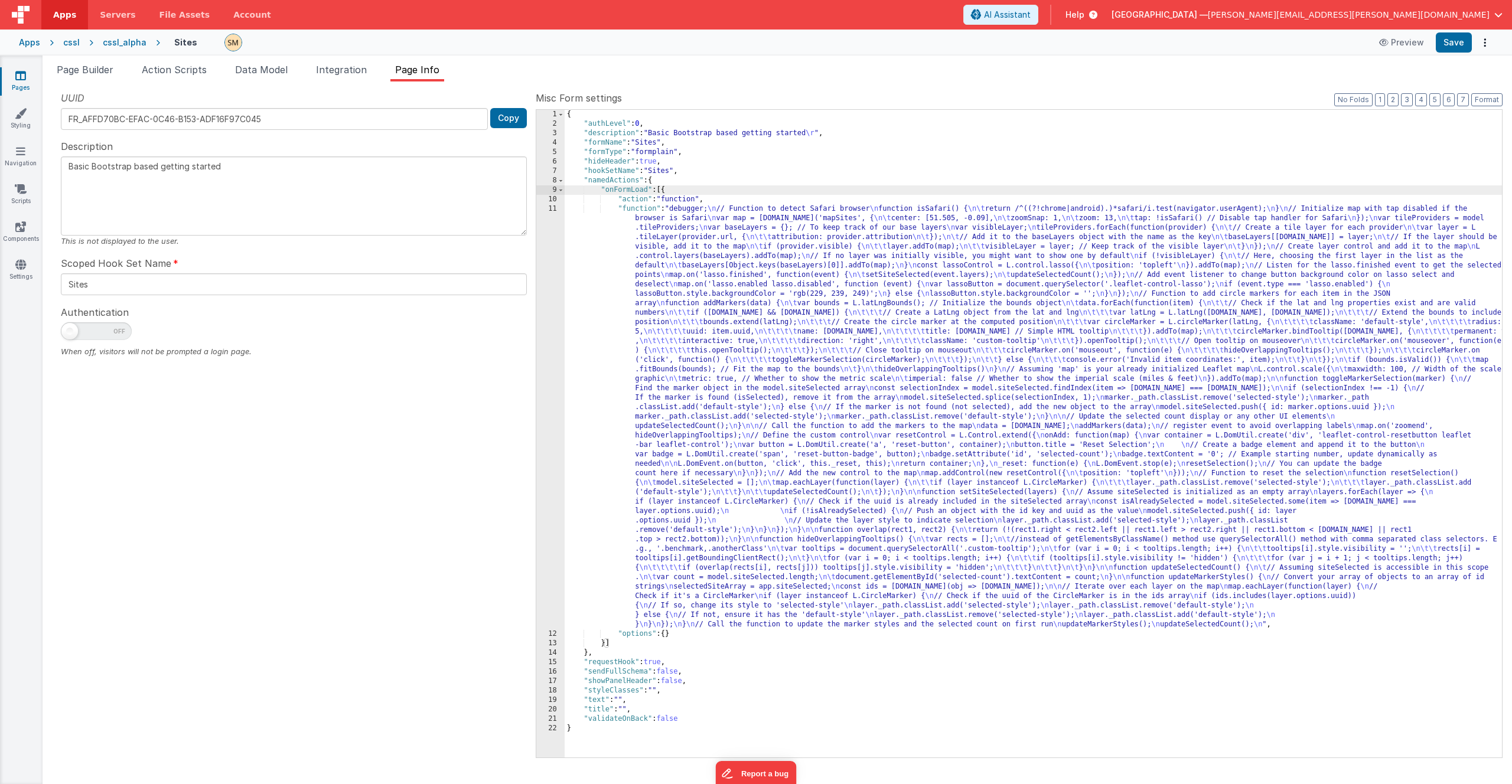
click at [697, 338] on div "{ "authLevel" : 0 , "description" : "Basic Bootstrap based getting started \r "…" at bounding box center [1033, 443] width 938 height 667
click at [552, 351] on div "11" at bounding box center [551, 417] width 29 height 425
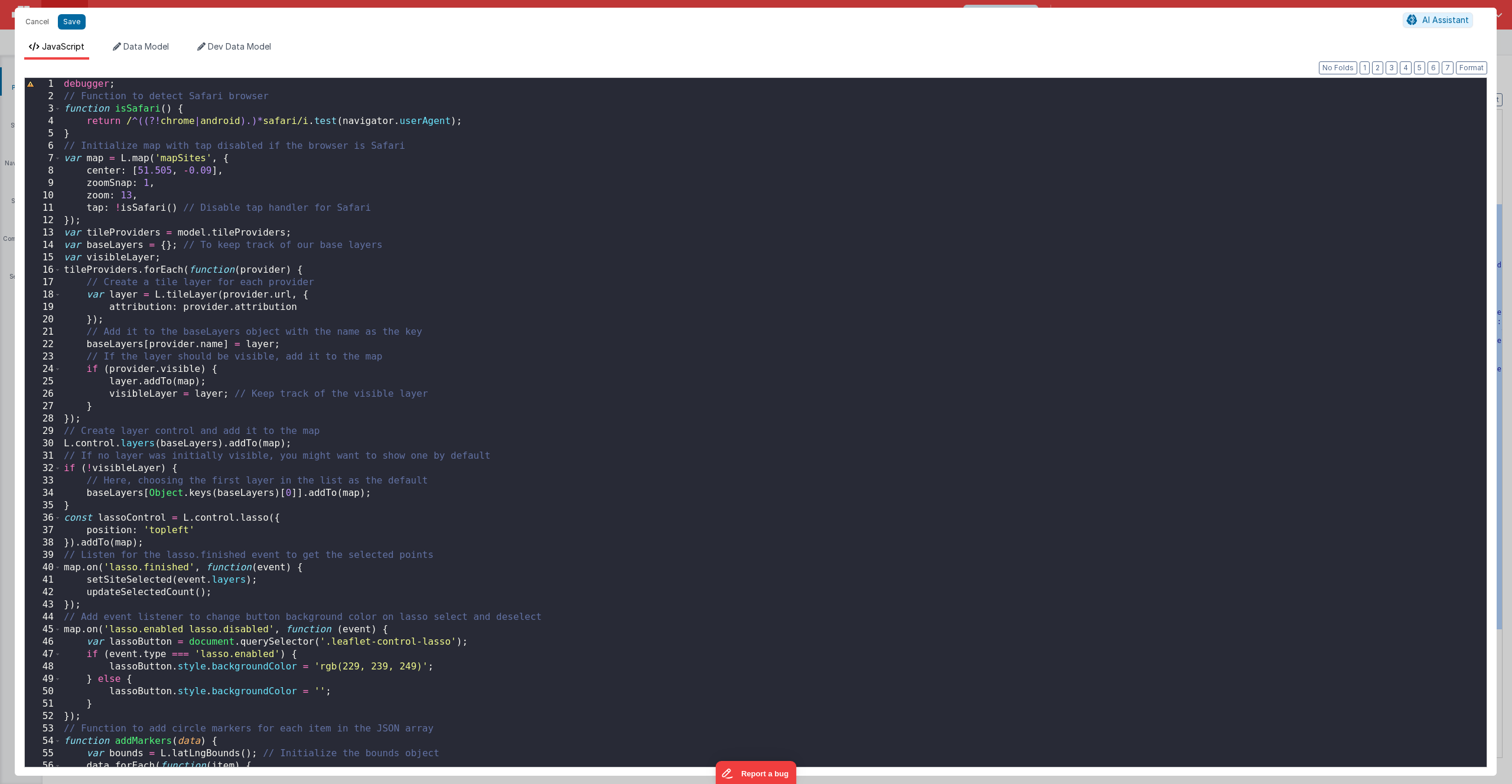
click at [374, 274] on div "debugger ; // Function to detect Safari browser function isSafari ( ) { return …" at bounding box center [770, 435] width 1416 height 714
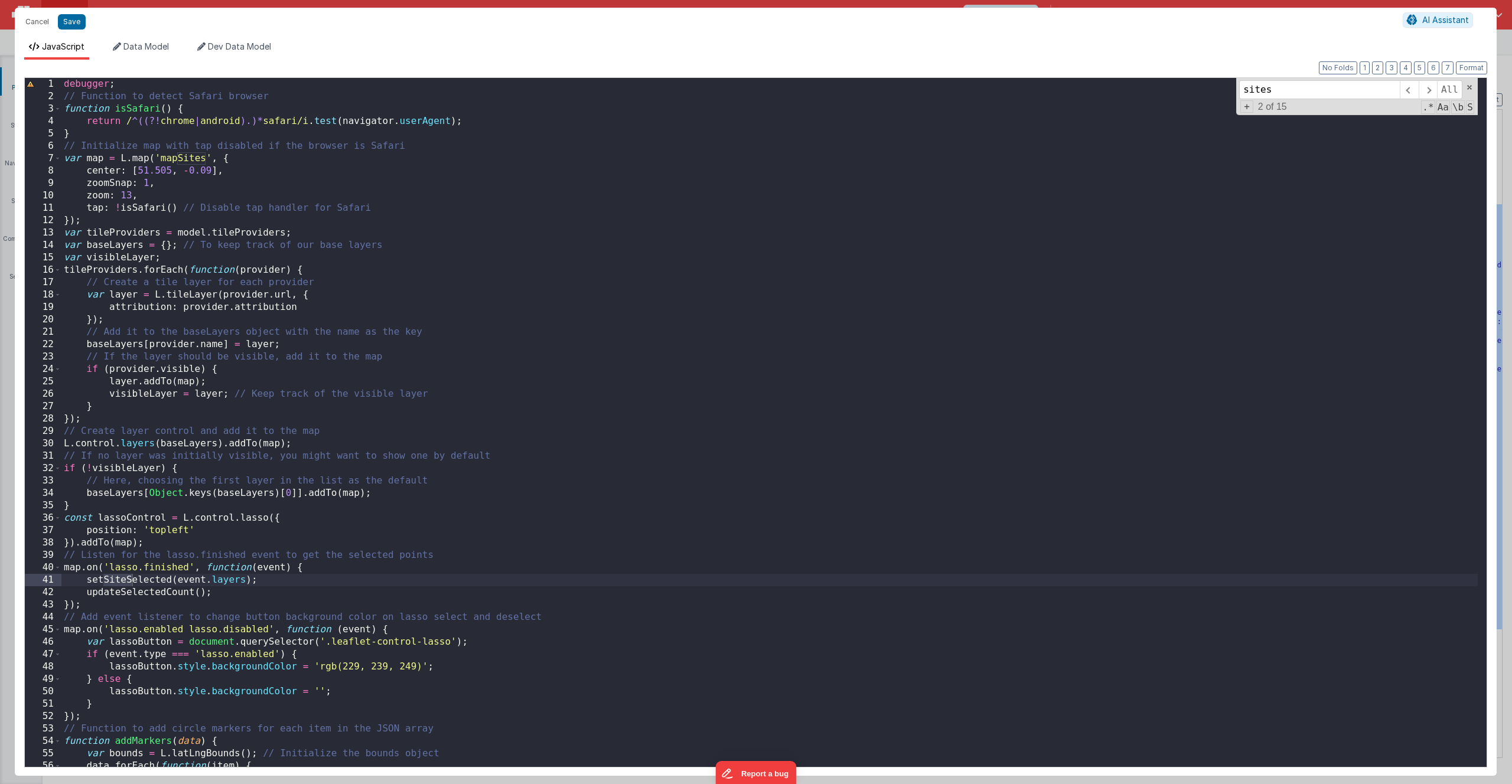
click at [130, 100] on div "debugger ; // Function to detect Safari browser function isSafari ( ) { return …" at bounding box center [770, 435] width 1416 height 714
click at [126, 414] on div "debugger ; // Function to detect Safari browser function isSafari ( ) { return …" at bounding box center [770, 435] width 1416 height 714
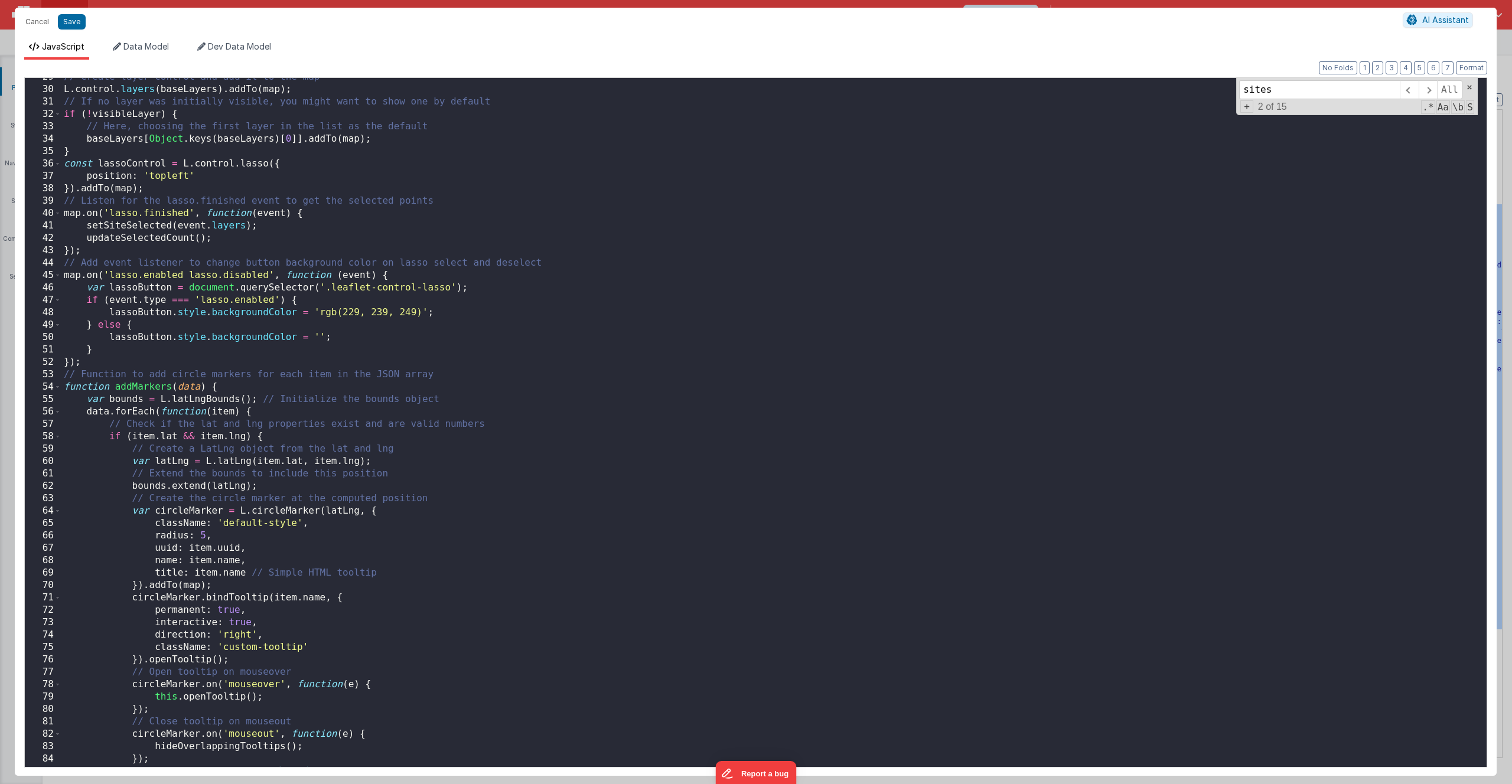
scroll to position [390, 0]
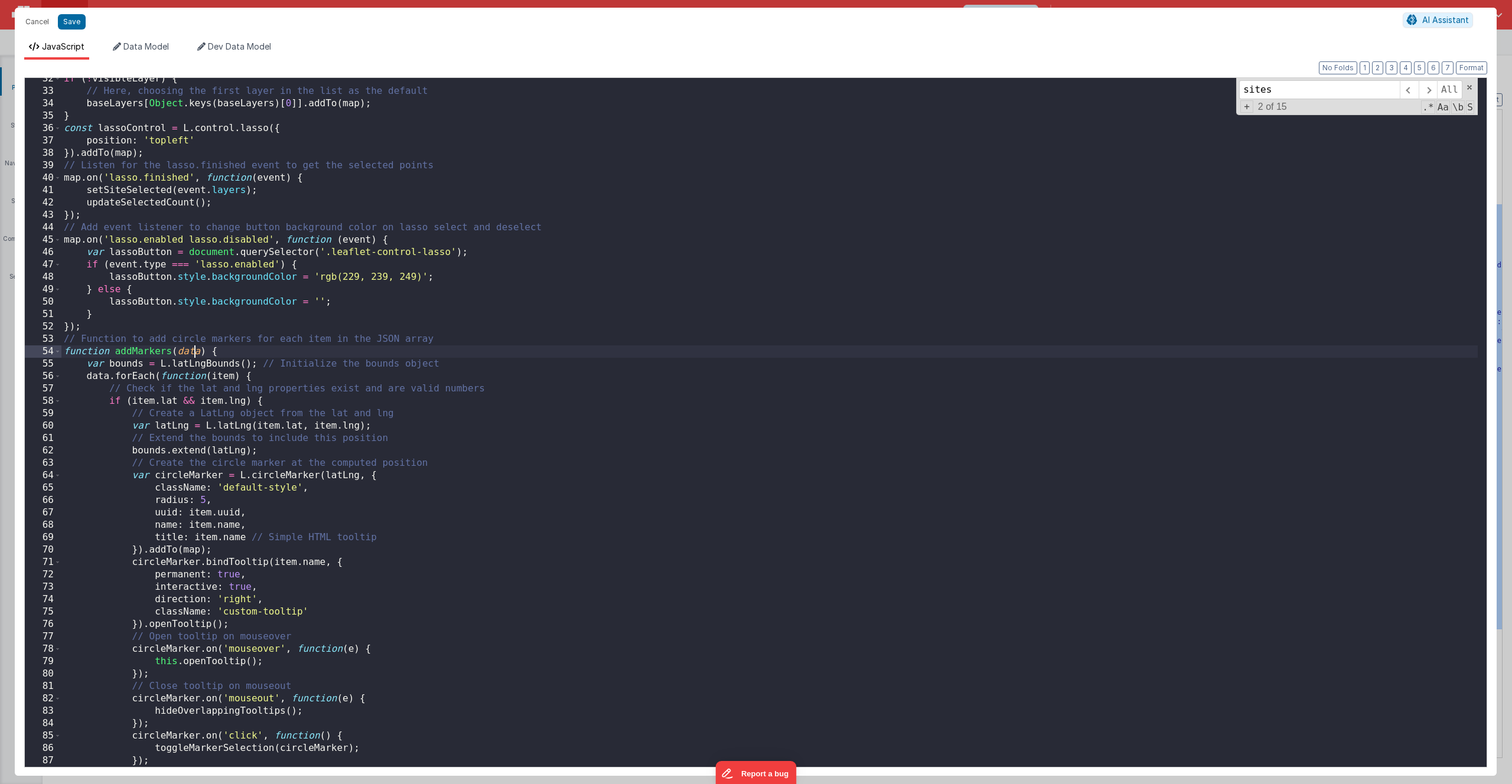
click at [192, 353] on div "if ( ! visibleLayer ) { // Here, choosing the first layer in the list as the de…" at bounding box center [770, 430] width 1416 height 714
type input "data"
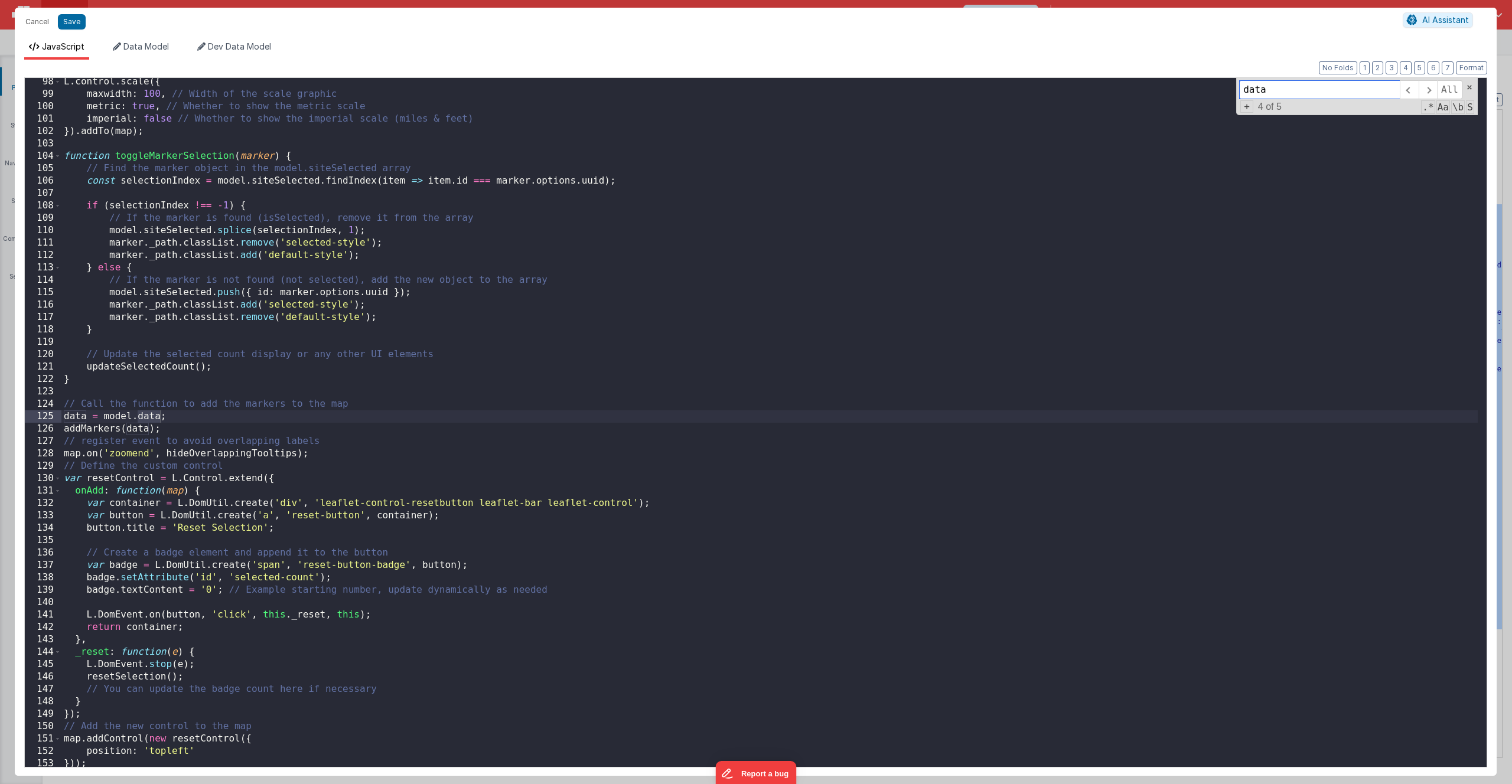
scroll to position [1242, 0]
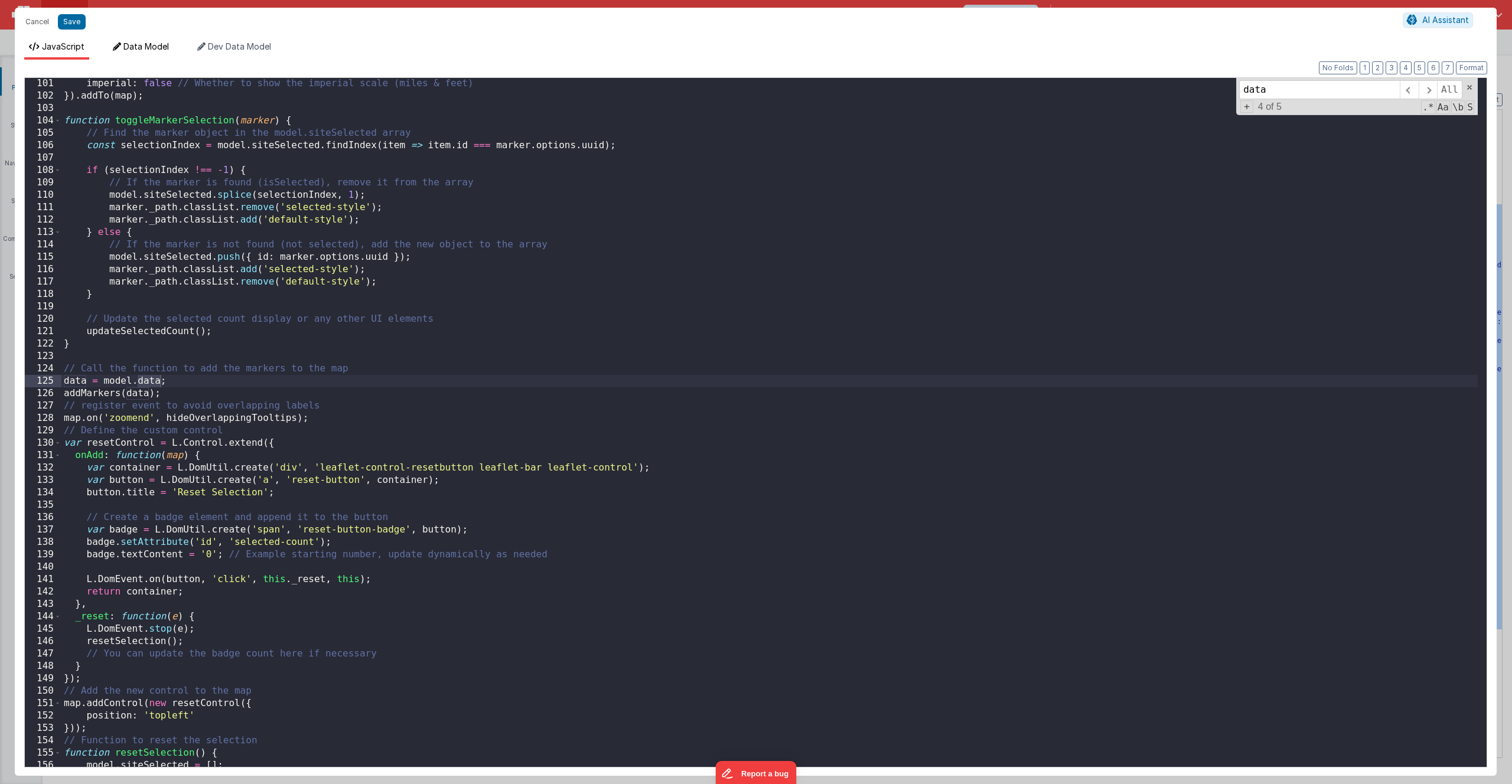
click at [154, 50] on span "Data Model" at bounding box center [146, 46] width 45 height 10
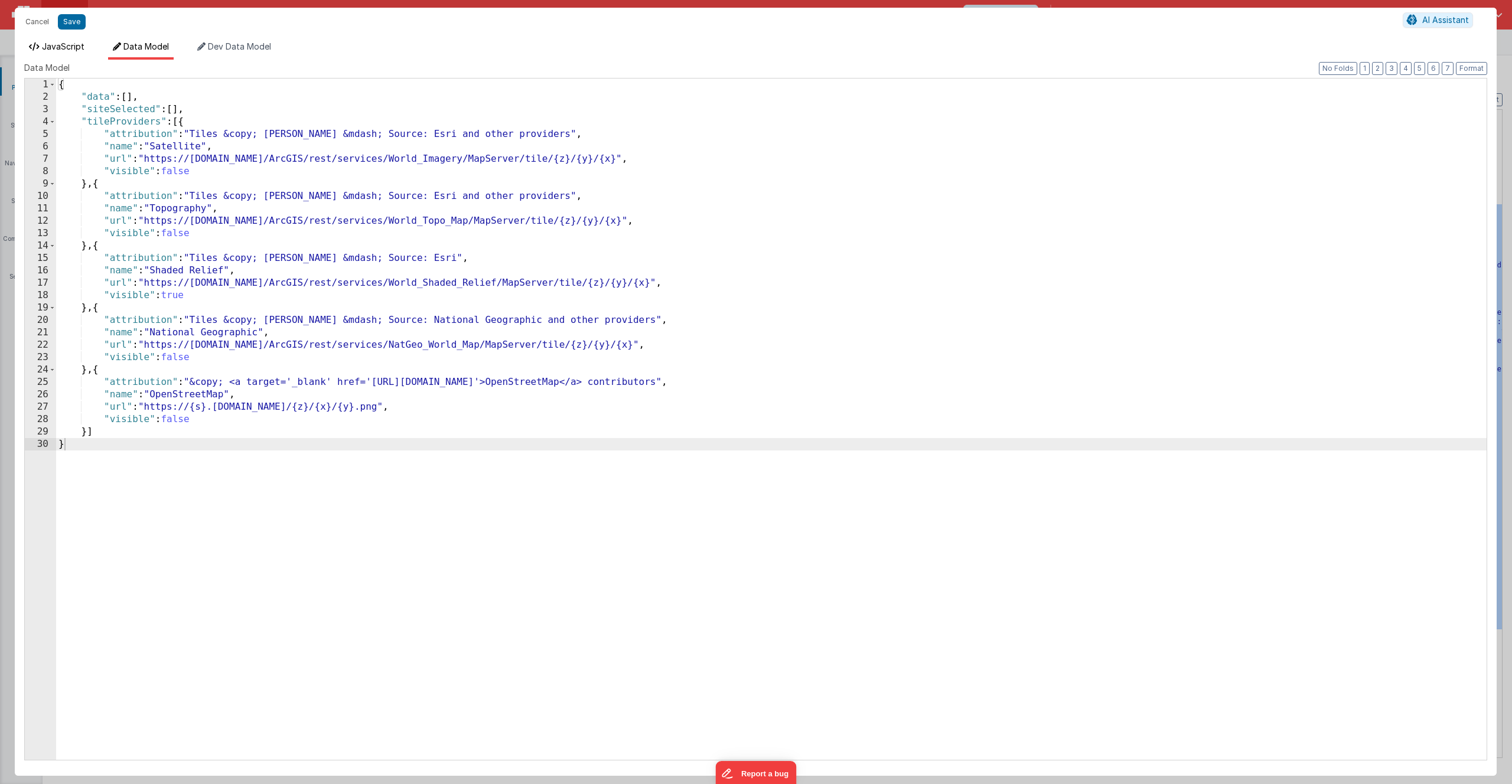
click at [75, 47] on span "JavaScript" at bounding box center [63, 46] width 43 height 10
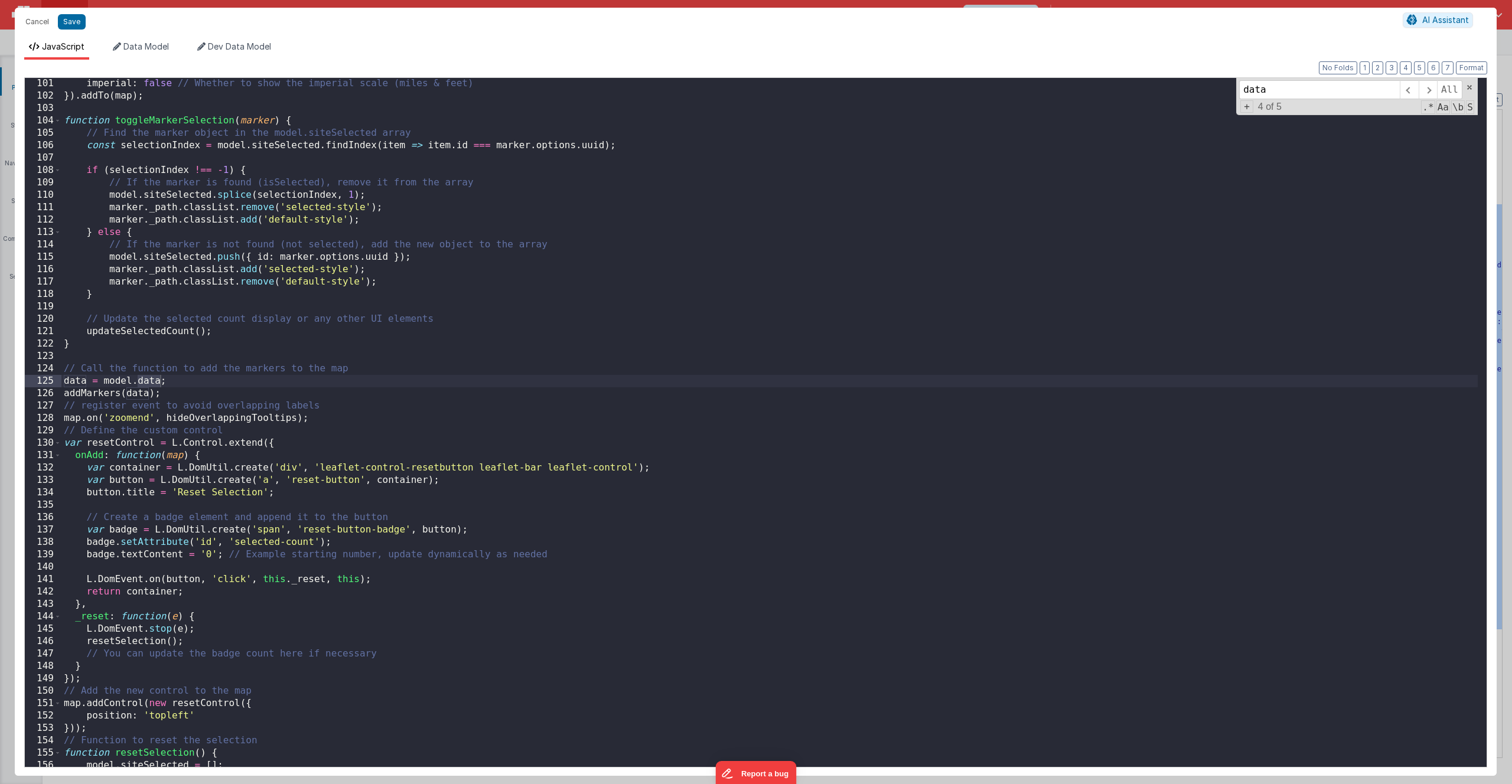
click at [150, 383] on div "imperial : false // Whether to show the imperial scale (miles & feet) }) . addT…" at bounding box center [770, 435] width 1416 height 714
click at [148, 383] on div "imperial : false // Whether to show the imperial scale (miles & feet) }) . addT…" at bounding box center [770, 435] width 1416 height 714
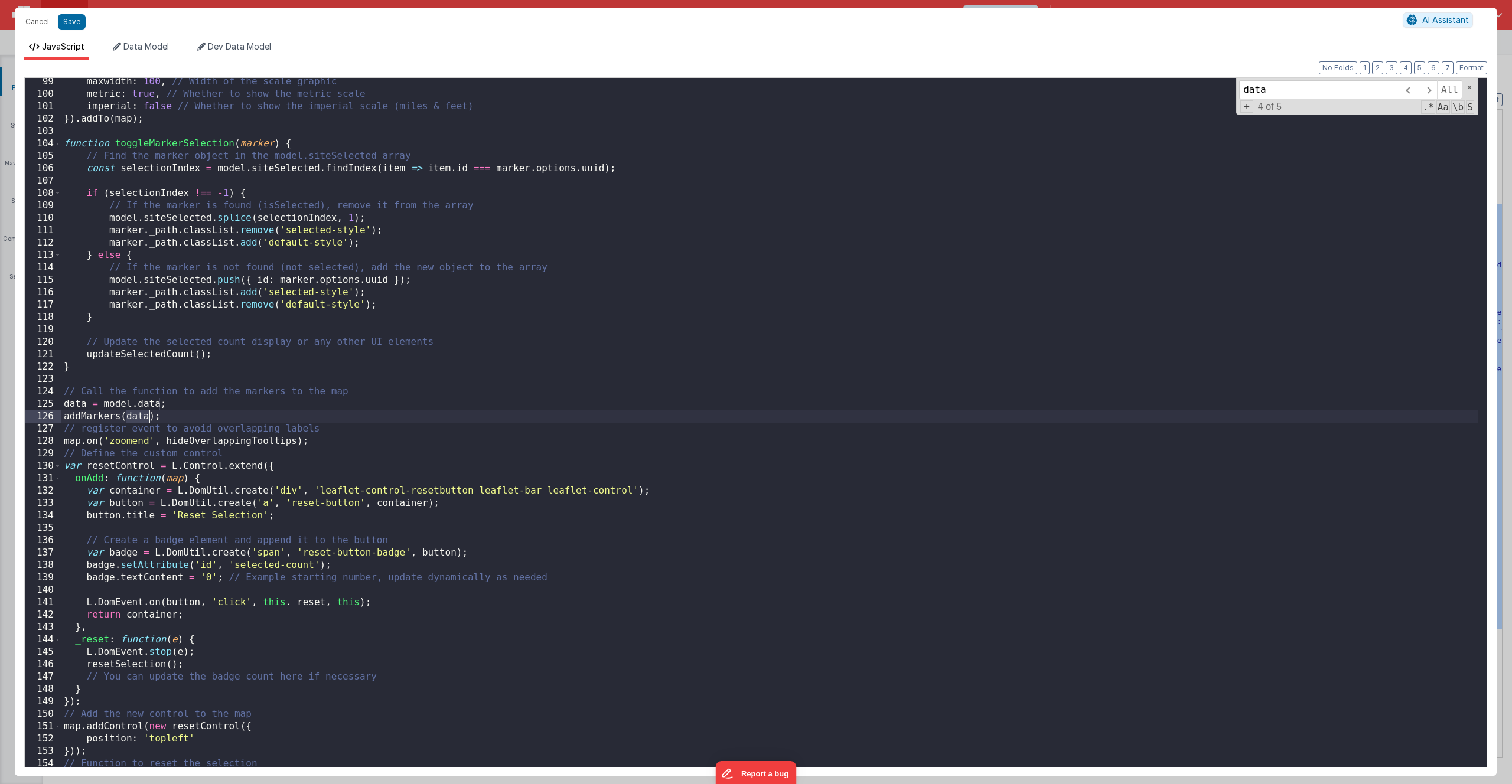
scroll to position [1219, 0]
click at [103, 404] on div "maxwidth : 100 , // Width of the scale graphic metric : true , // Whether to sh…" at bounding box center [770, 432] width 1416 height 714
drag, startPoint x: 103, startPoint y: 404, endPoint x: 160, endPoint y: 402, distance: 57.0
click at [160, 402] on div "maxwidth : 100 , // Width of the scale graphic metric : true , // Whether to sh…" at bounding box center [770, 432] width 1416 height 714
click at [117, 404] on div "maxwidth : 100 , // Width of the scale graphic metric : true , // Whether to sh…" at bounding box center [770, 432] width 1416 height 714
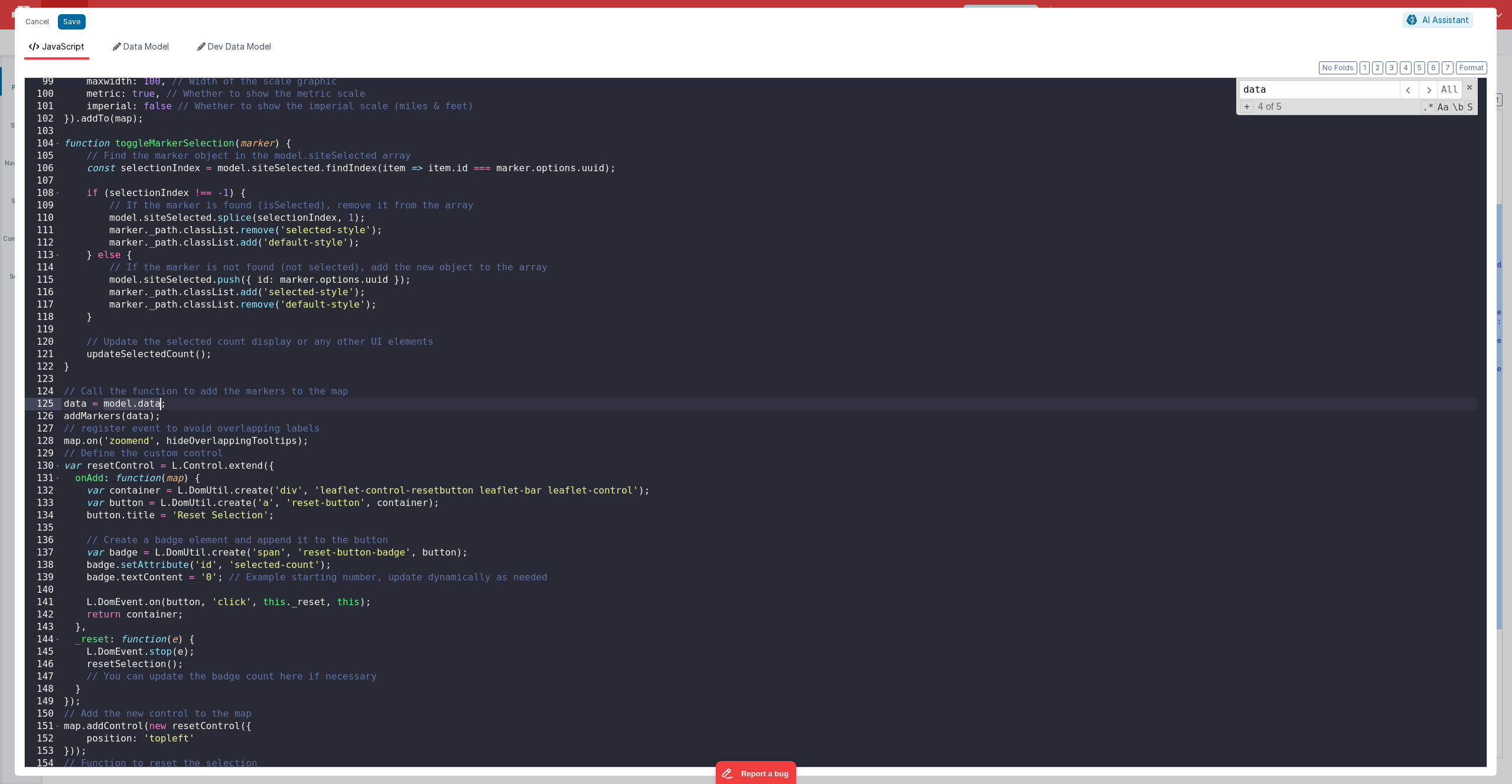
click at [117, 404] on div "maxwidth : 100 , // Width of the scale graphic metric : true , // Whether to sh…" at bounding box center [770, 432] width 1416 height 714
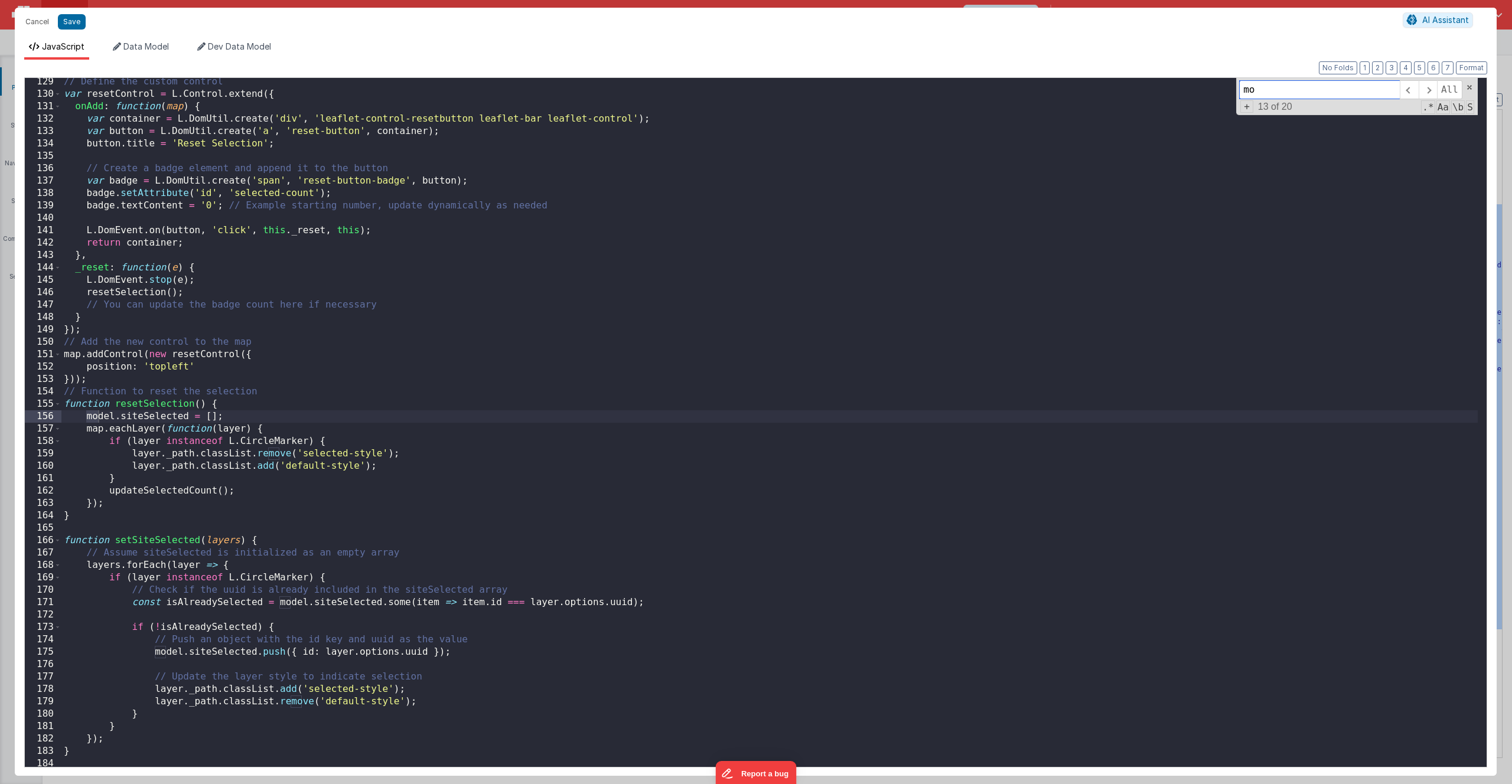
type input "m"
click at [75, 23] on button "Save" at bounding box center [72, 22] width 28 height 15
type textarea "Basic Bootstrap based getting started"
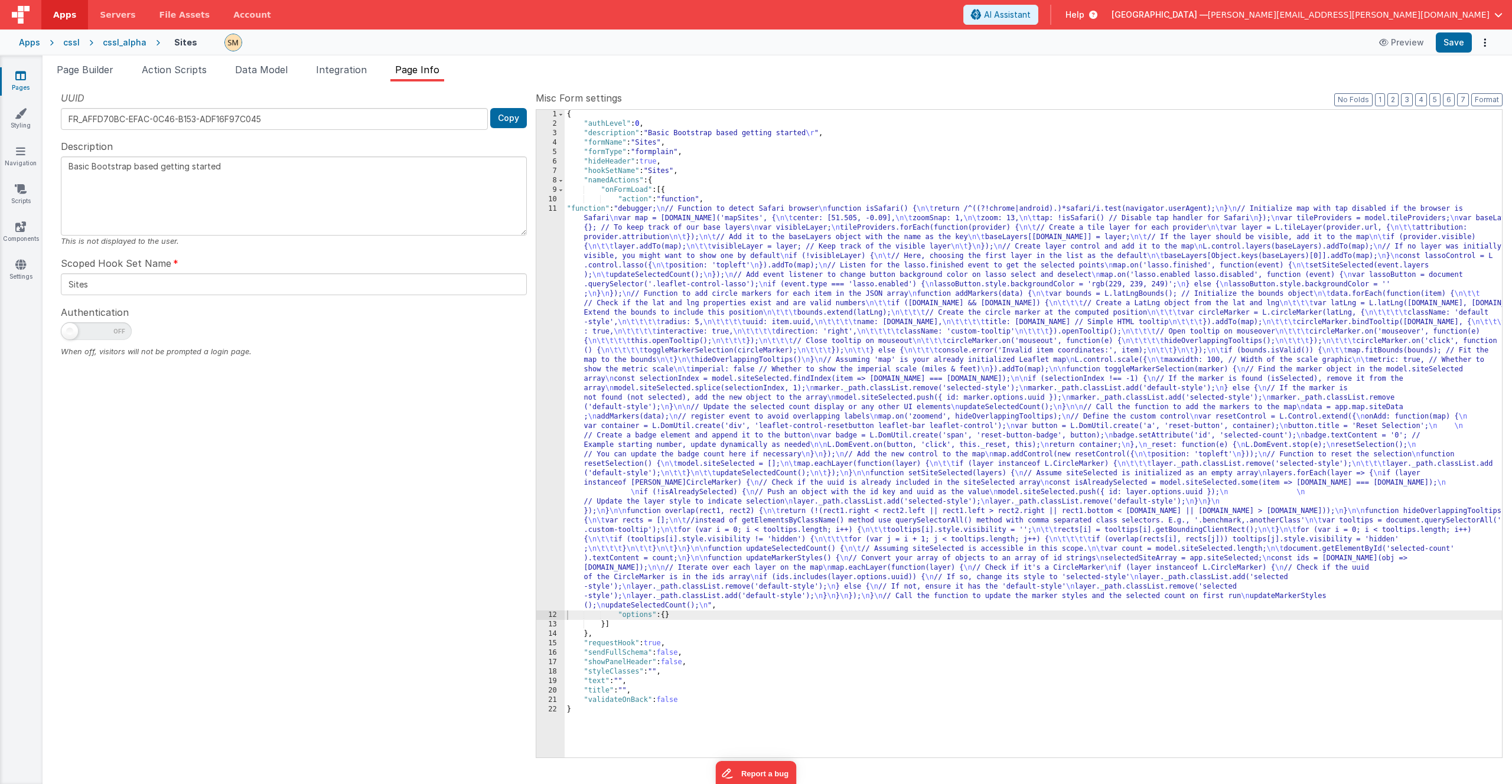
click at [716, 364] on div "{ "authLevel" : 0 , "description" : "Basic Bootstrap based getting started \r "…" at bounding box center [1033, 443] width 938 height 667
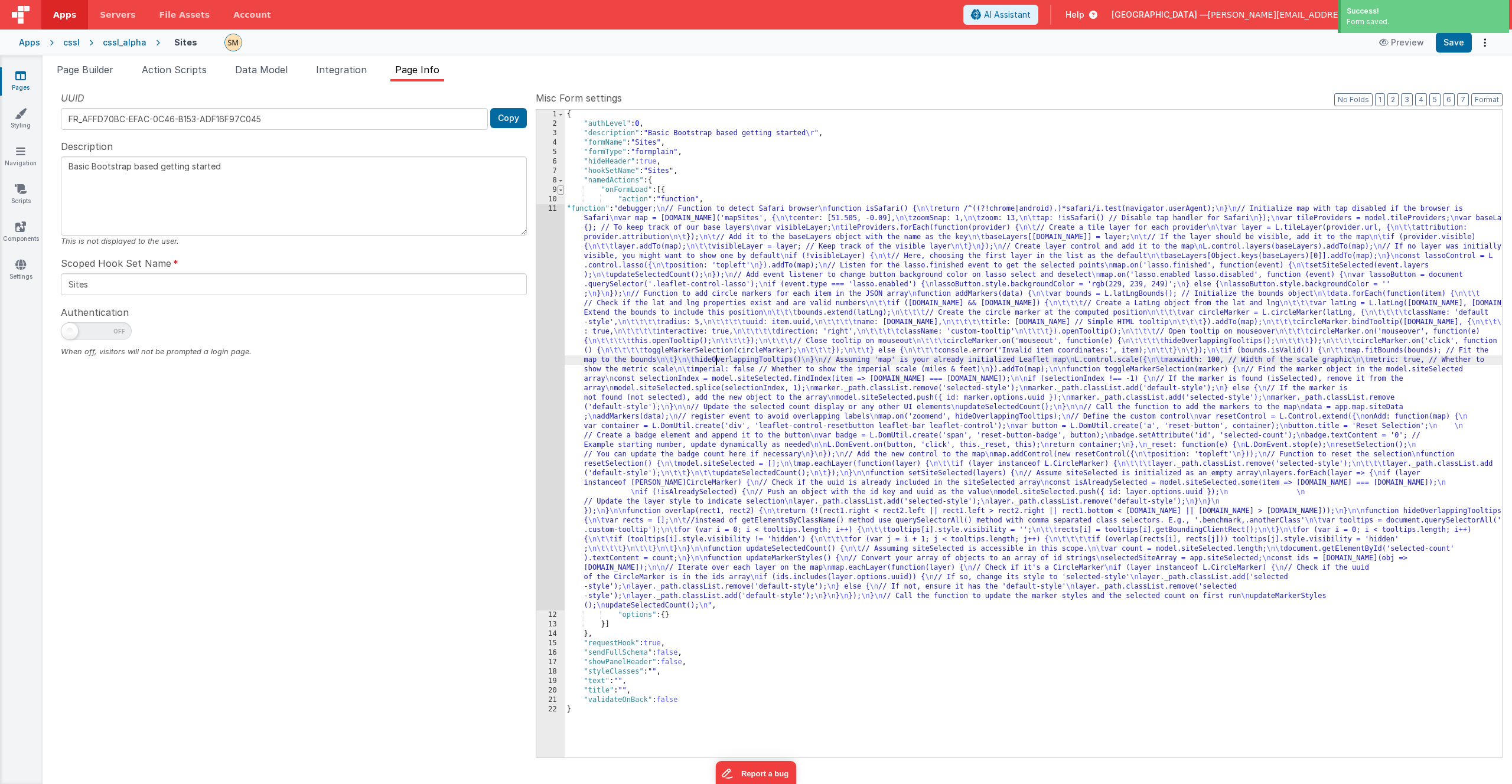
click at [560, 190] on span at bounding box center [560, 190] width 6 height 10
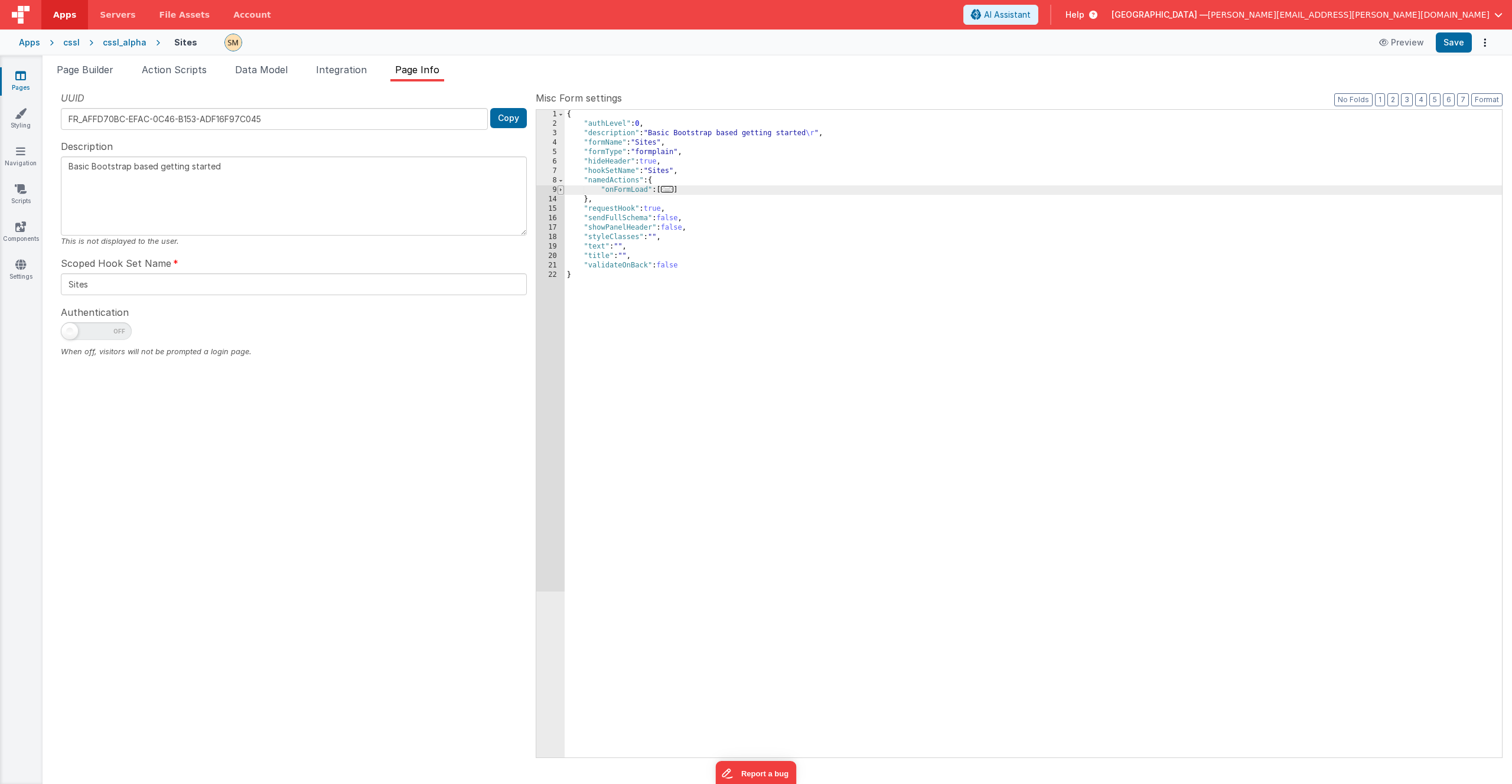
click at [560, 190] on span at bounding box center [560, 190] width 6 height 10
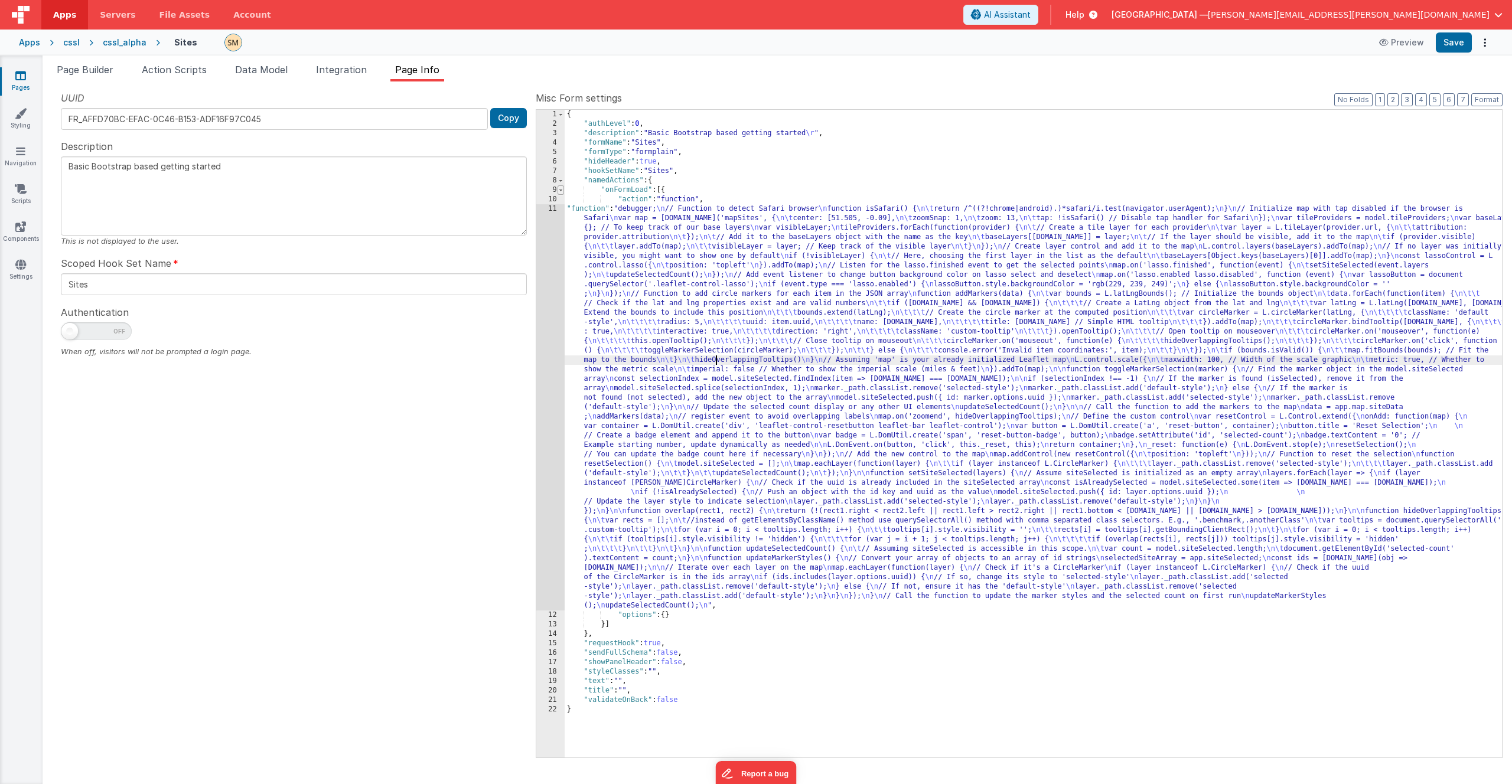
click at [560, 190] on span at bounding box center [560, 190] width 6 height 10
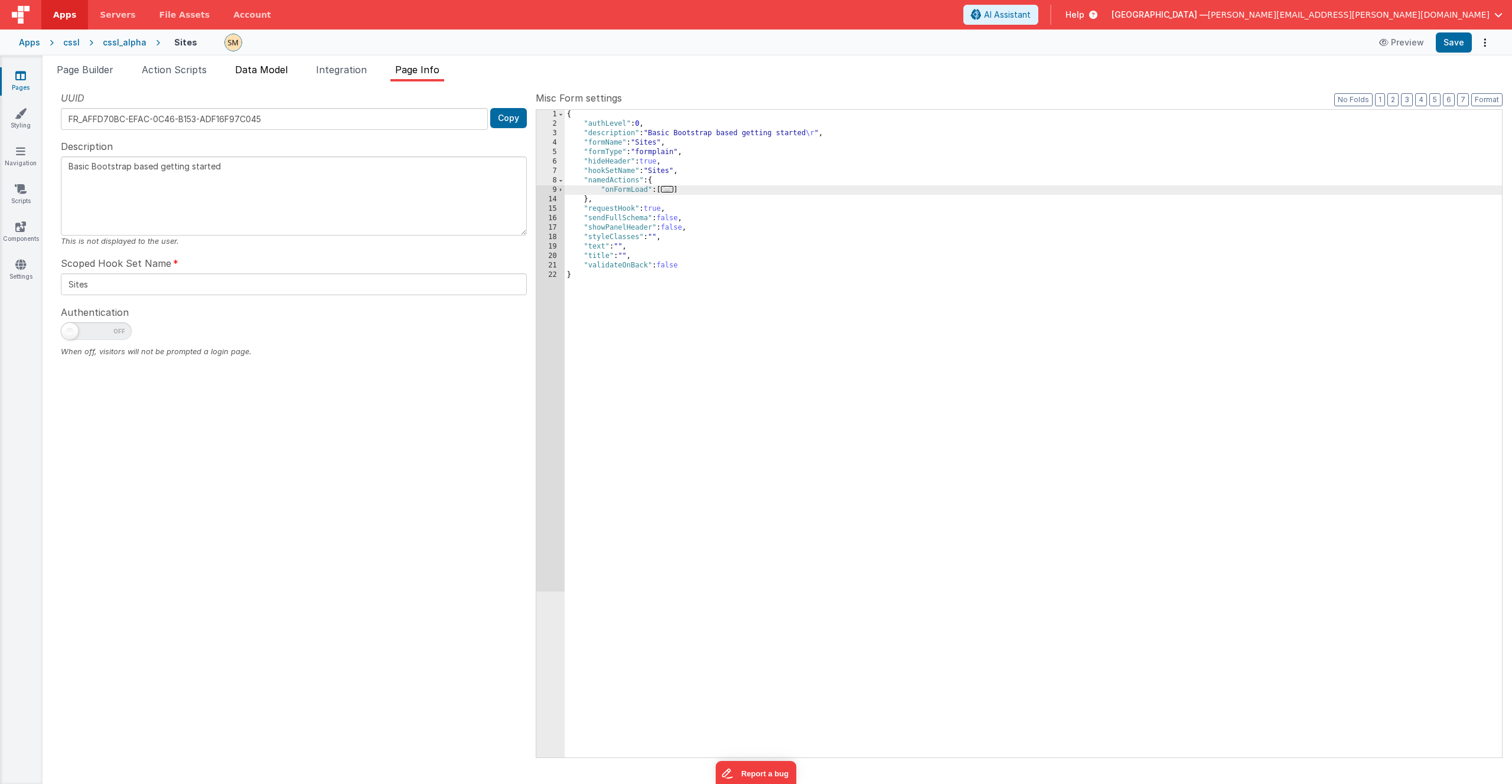
click at [287, 68] on span "Data Model" at bounding box center [261, 69] width 52 height 12
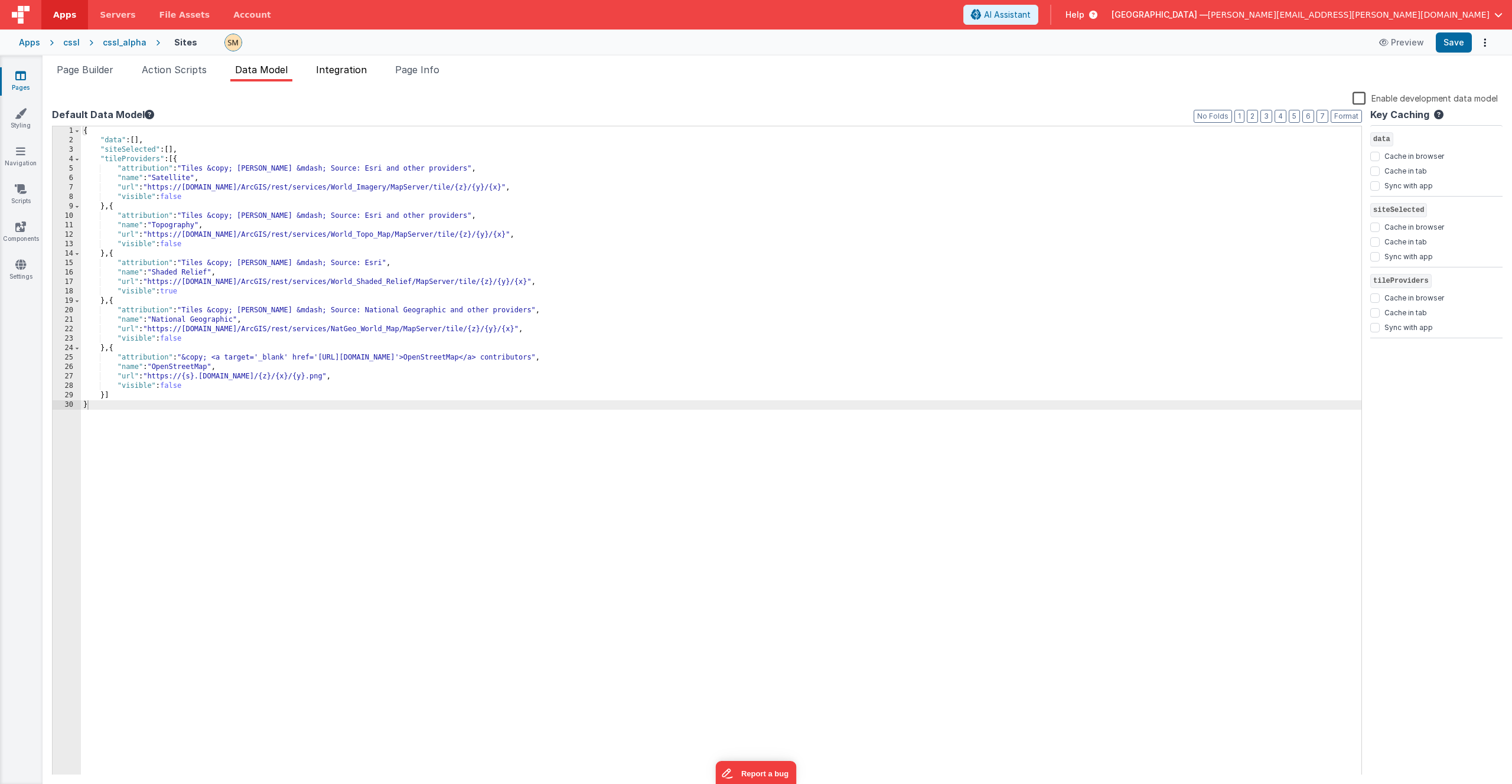
click at [345, 72] on span "Integration" at bounding box center [341, 69] width 51 height 12
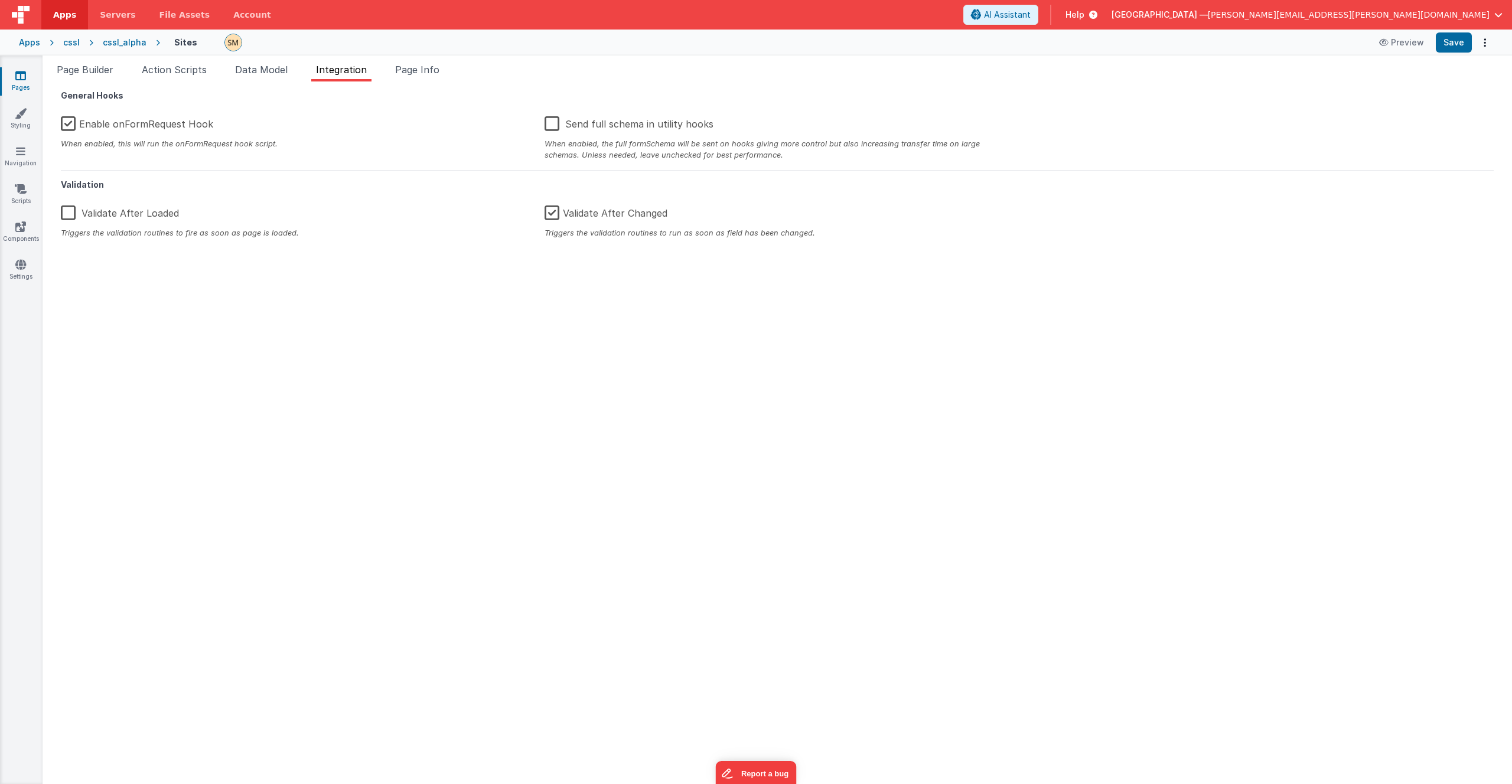
click at [130, 128] on label "Enable onFormRequest Hook" at bounding box center [137, 122] width 152 height 25
click at [0, 0] on input "Enable onFormRequest Hook" at bounding box center [0, 0] width 0 height 0
click at [98, 72] on span "Page Builder" at bounding box center [84, 69] width 57 height 12
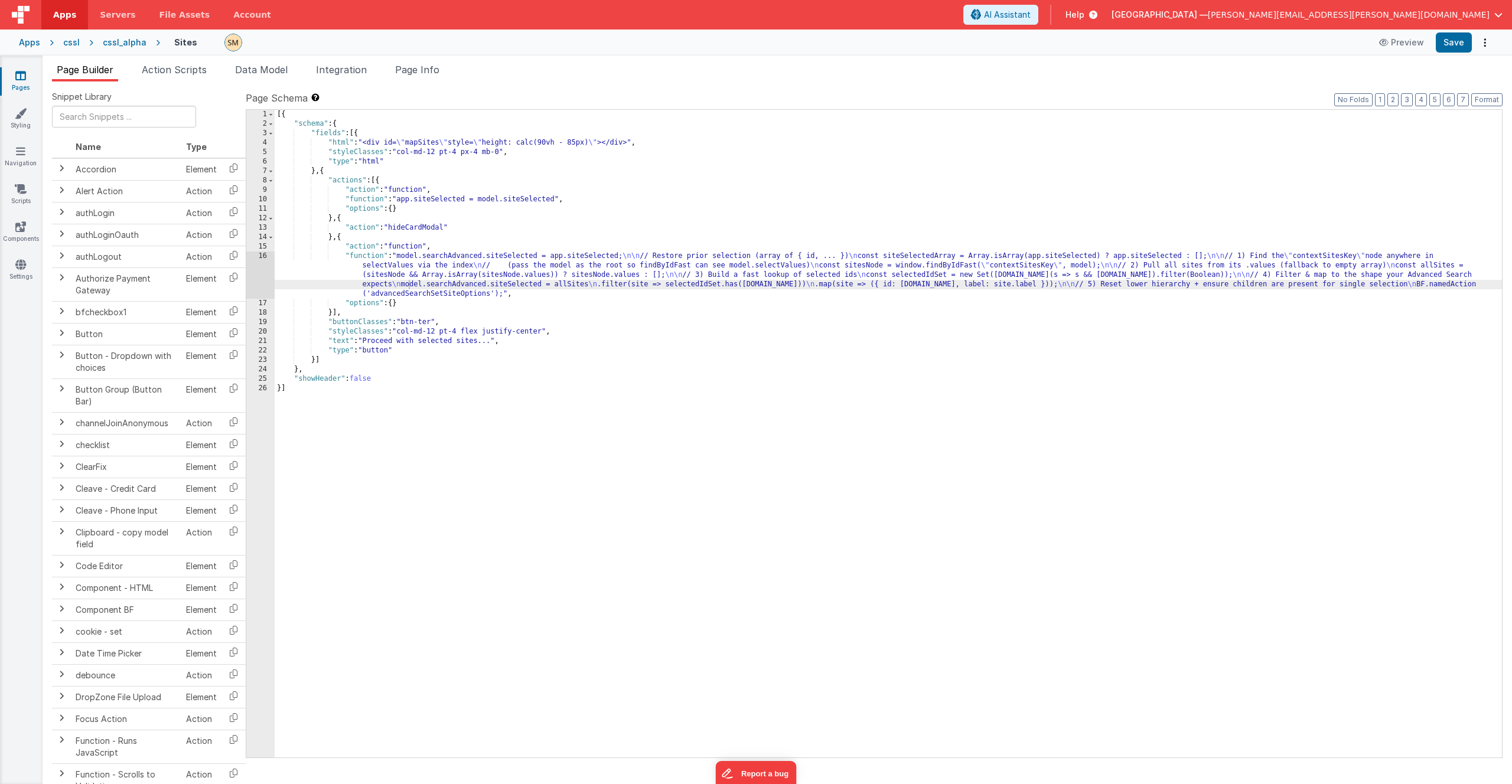
click at [125, 42] on div "cssl_alpha" at bounding box center [124, 42] width 44 height 12
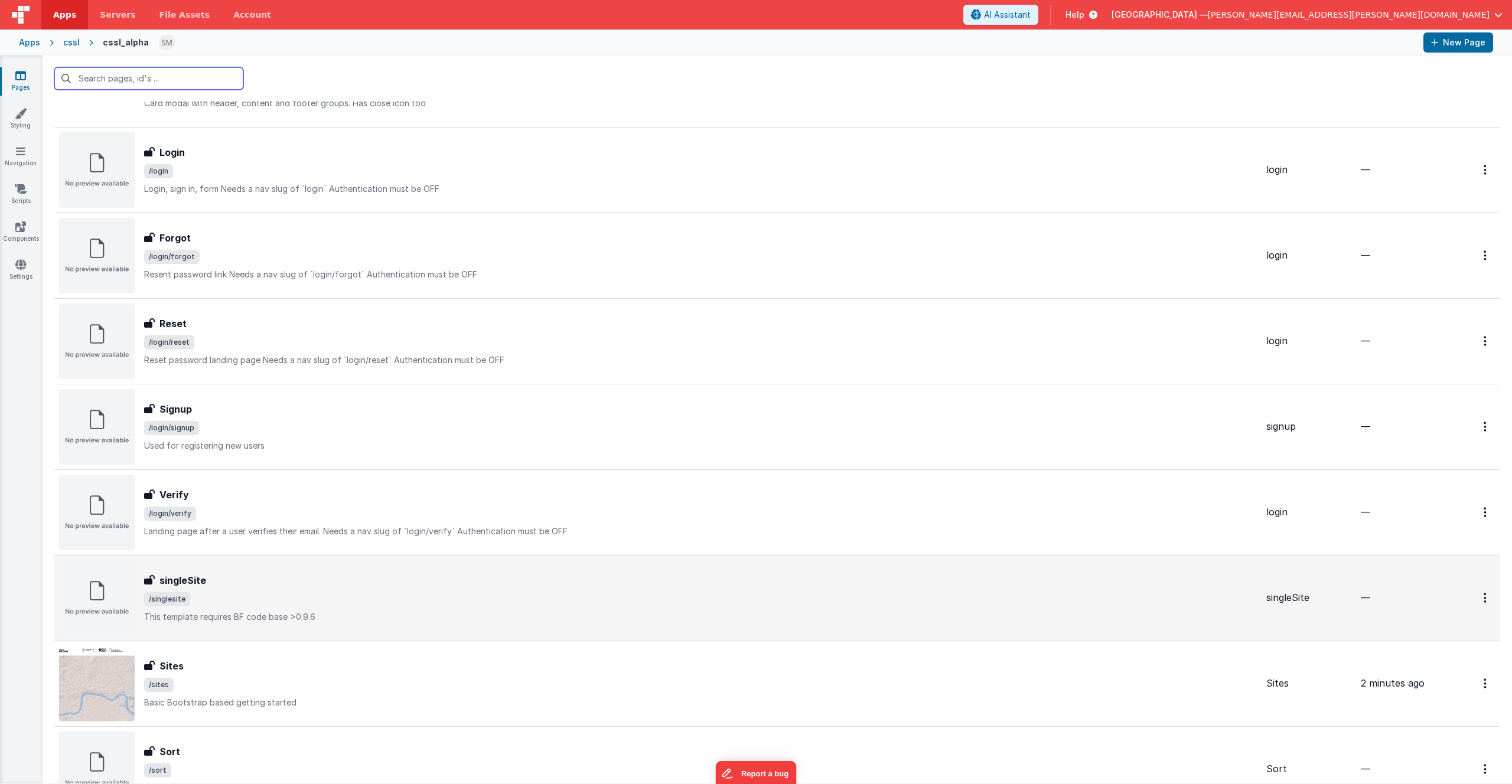
scroll to position [344, 0]
click at [230, 587] on div "singleSite singleSite /singlesite This template requires BF code base >0.9.6" at bounding box center [701, 596] width 1113 height 50
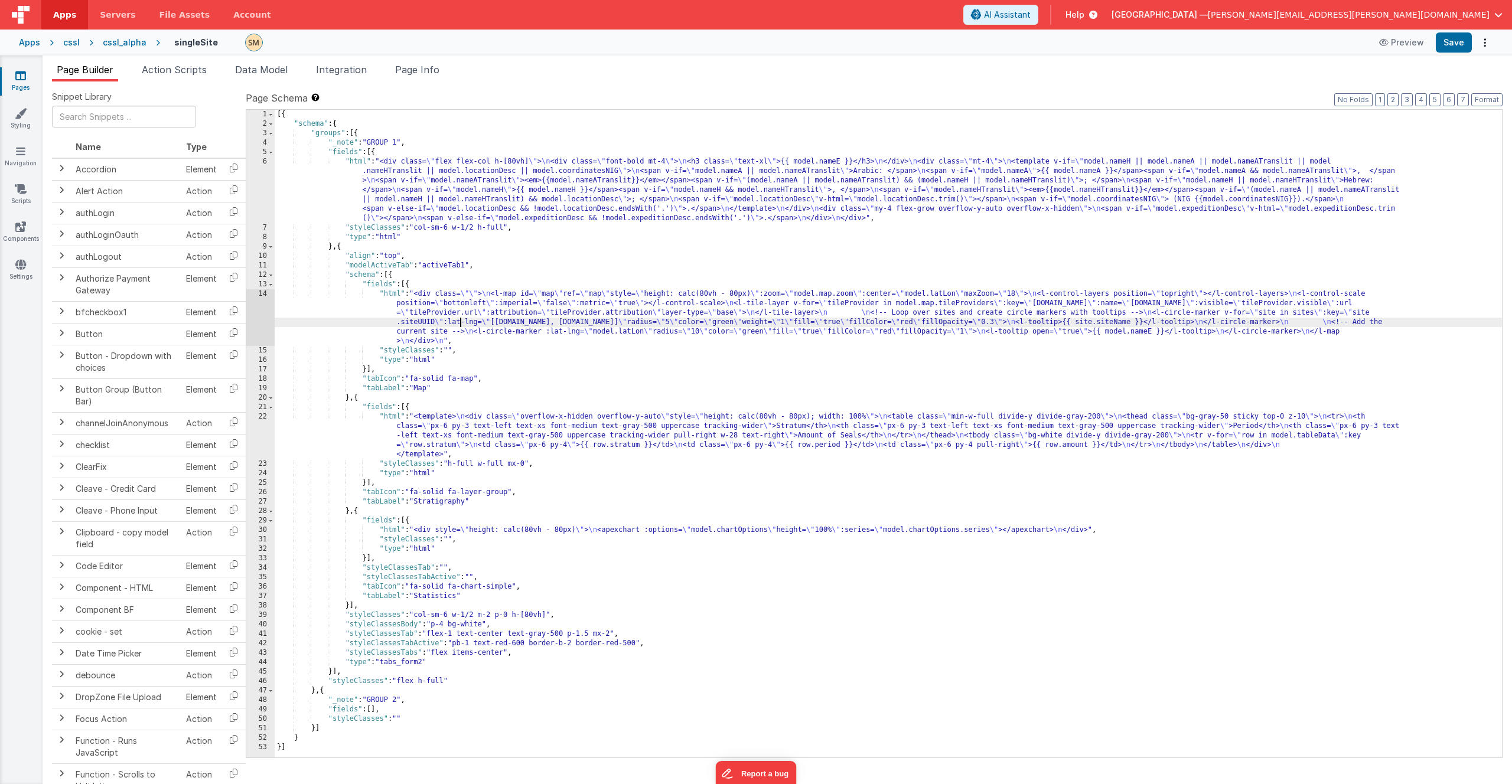
click at [461, 325] on div "[{ "schema" : { "groups" : [{ "_note" : "GROUP 1" , "fields" : [{ "html" : "<di…" at bounding box center [888, 443] width 1227 height 667
click at [259, 317] on div "14" at bounding box center [260, 317] width 29 height 56
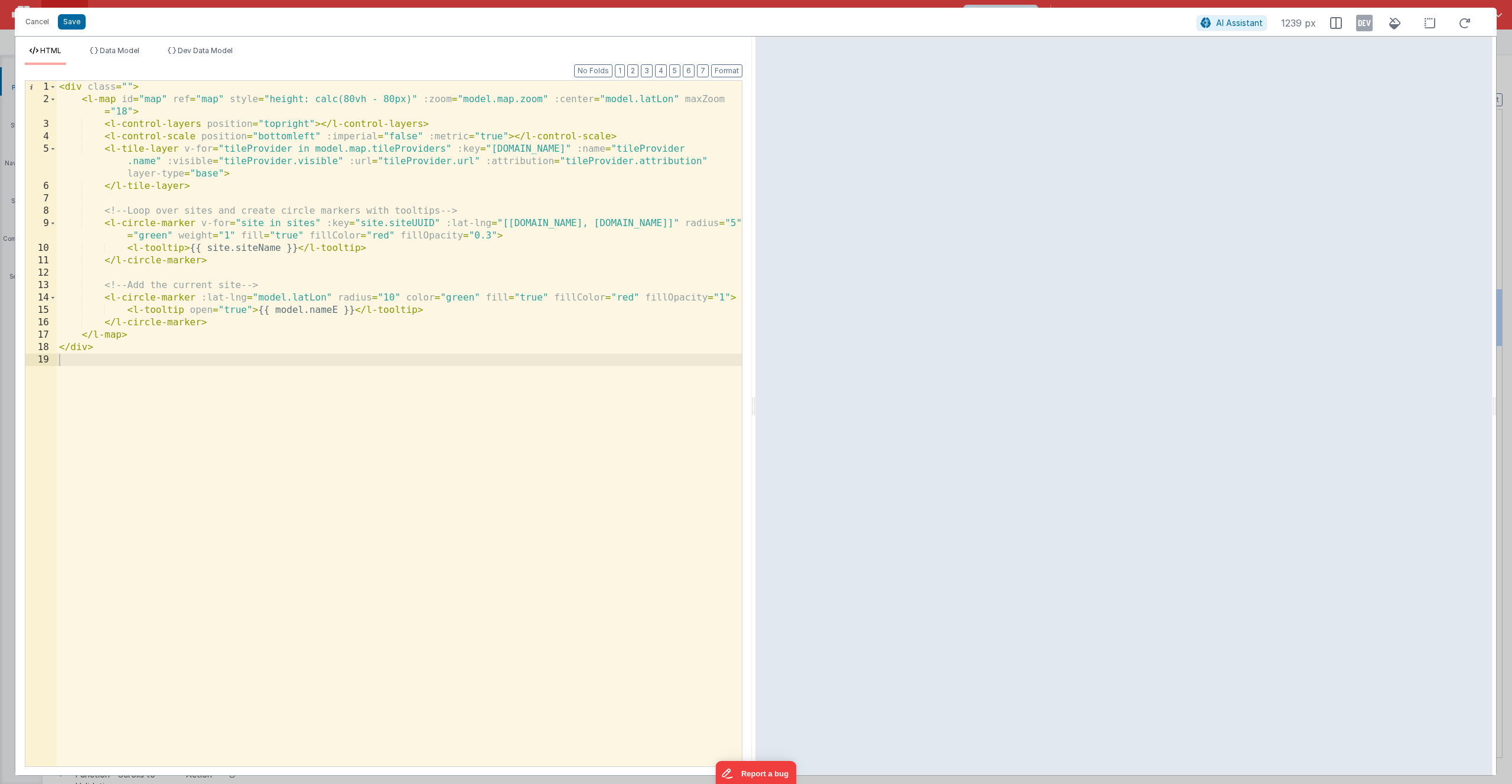
click at [295, 225] on div "< div class = "" > < l-map id = "map" ref = "map" style = "height: calc(80vh - …" at bounding box center [399, 436] width 685 height 710
click at [154, 355] on div "< div class = "" > < l-map id = "map" ref = "map" style = "height: calc(80vh - …" at bounding box center [399, 436] width 685 height 710
click at [152, 346] on div "< div class = "" > < l-map id = "map" ref = "map" style = "height: calc(80vh - …" at bounding box center [399, 436] width 685 height 710
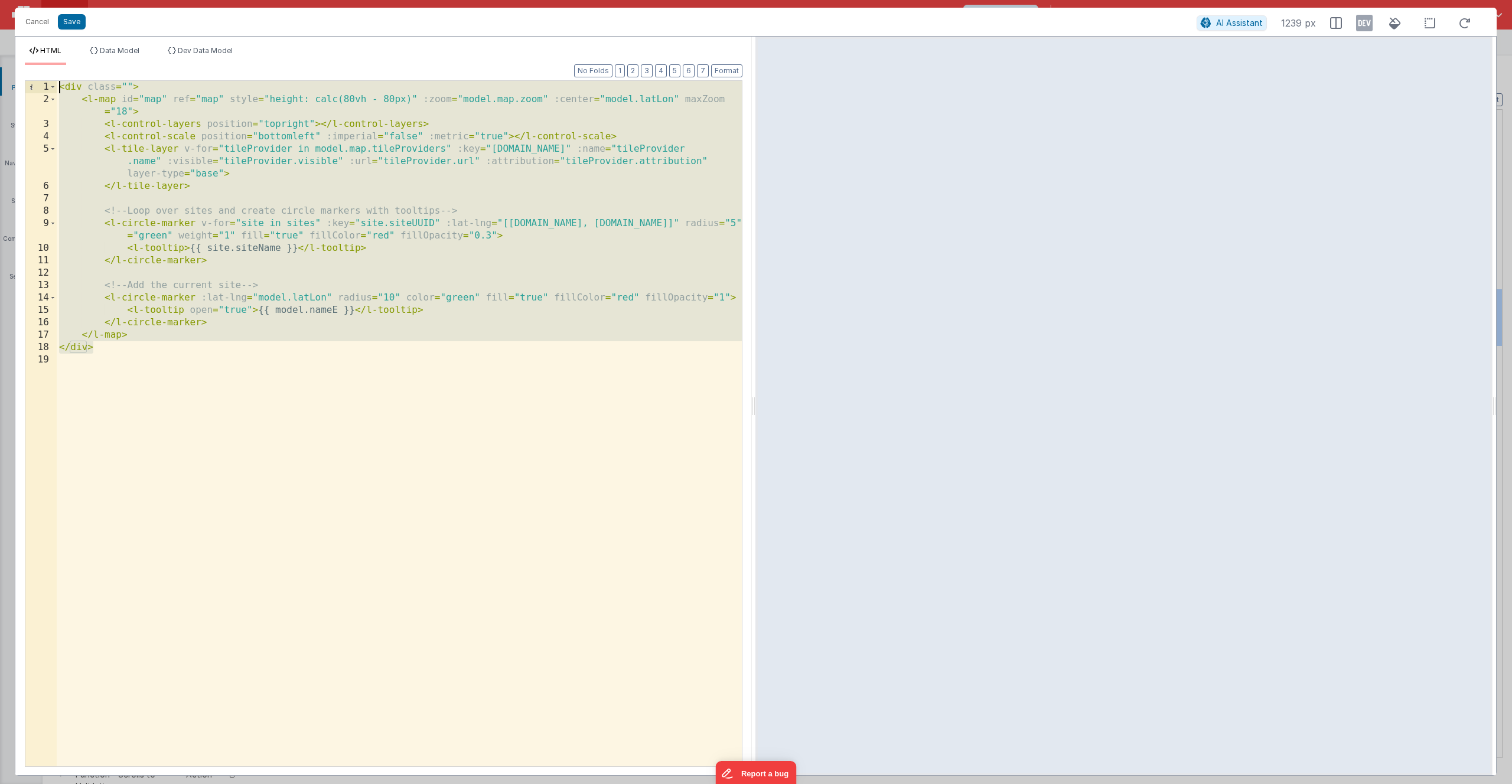
drag, startPoint x: 152, startPoint y: 347, endPoint x: 37, endPoint y: 62, distance: 307.3
click at [37, 62] on div "HTML Data Model Dev Data Model Format 7 6 5 4 3 2 1 No Folds 1 2 3 4 5 6 7 8 9 …" at bounding box center [384, 411] width 737 height 730
click at [257, 231] on div "< div class = "" > < l-map id = "map" ref = "map" style = "height: calc(80vh - …" at bounding box center [399, 436] width 685 height 710
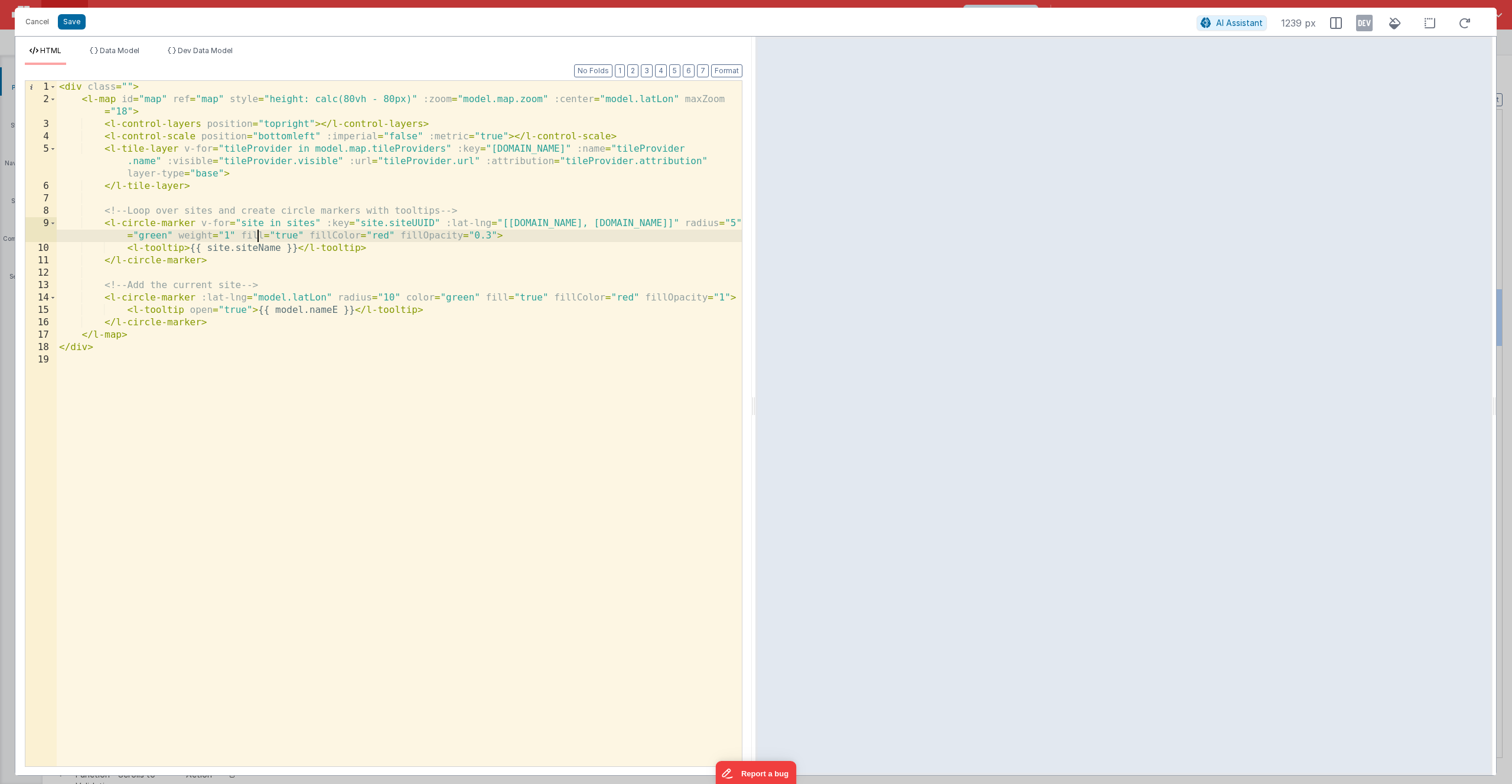
click at [516, 419] on div "< div class = "" > < l-map id = "map" ref = "map" style = "height: calc(80vh - …" at bounding box center [399, 436] width 685 height 710
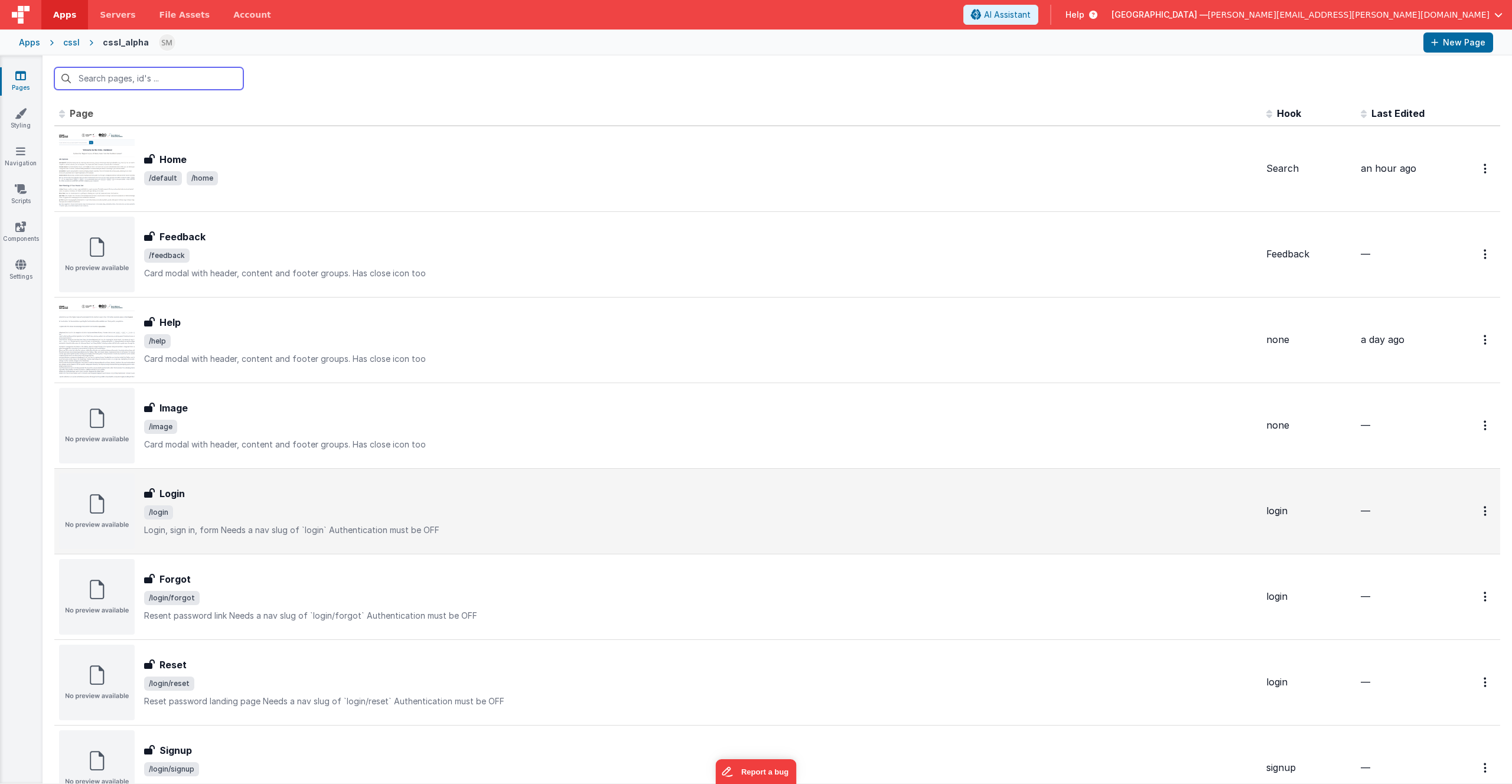
scroll to position [2, 0]
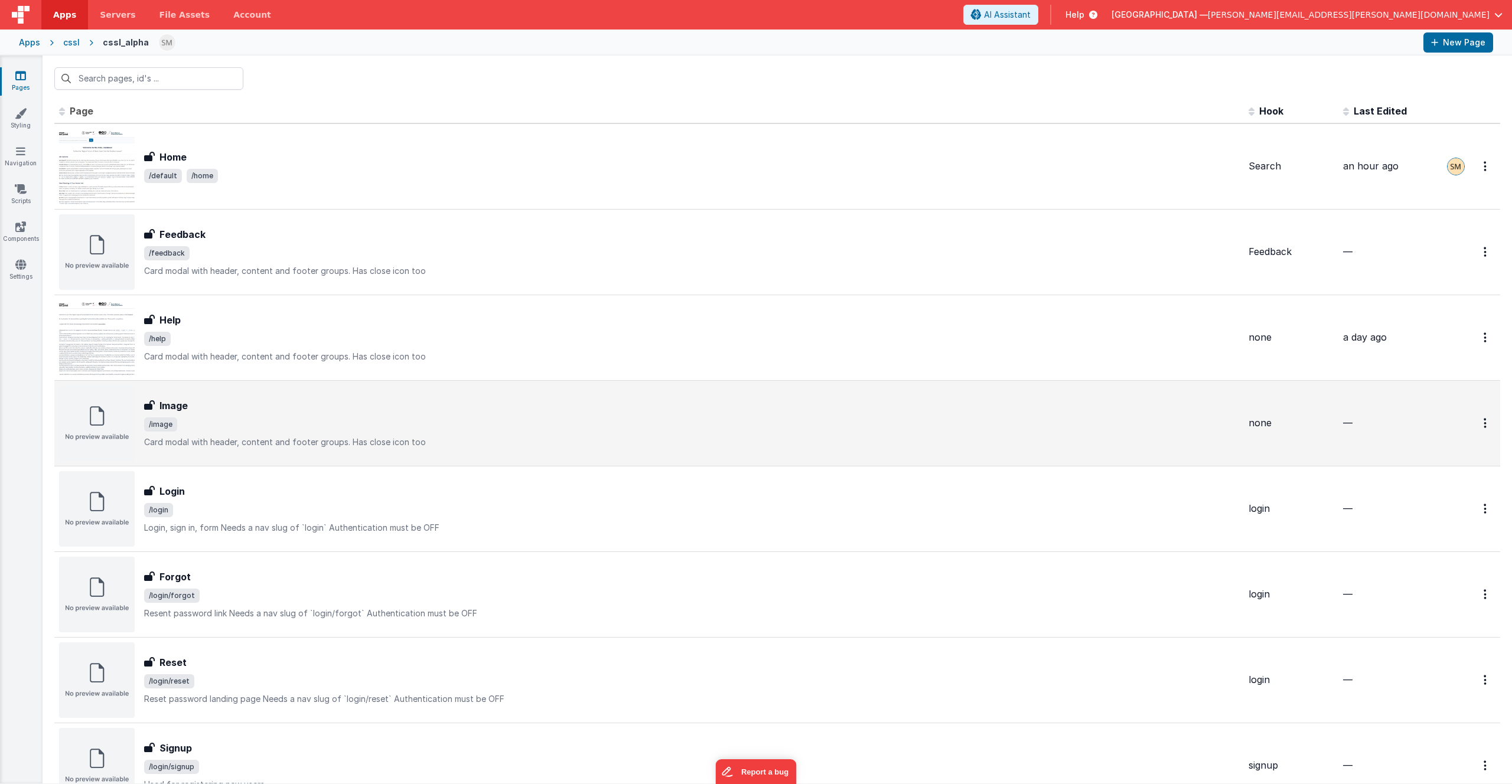
click at [187, 431] on span "/image" at bounding box center [692, 425] width 1095 height 14
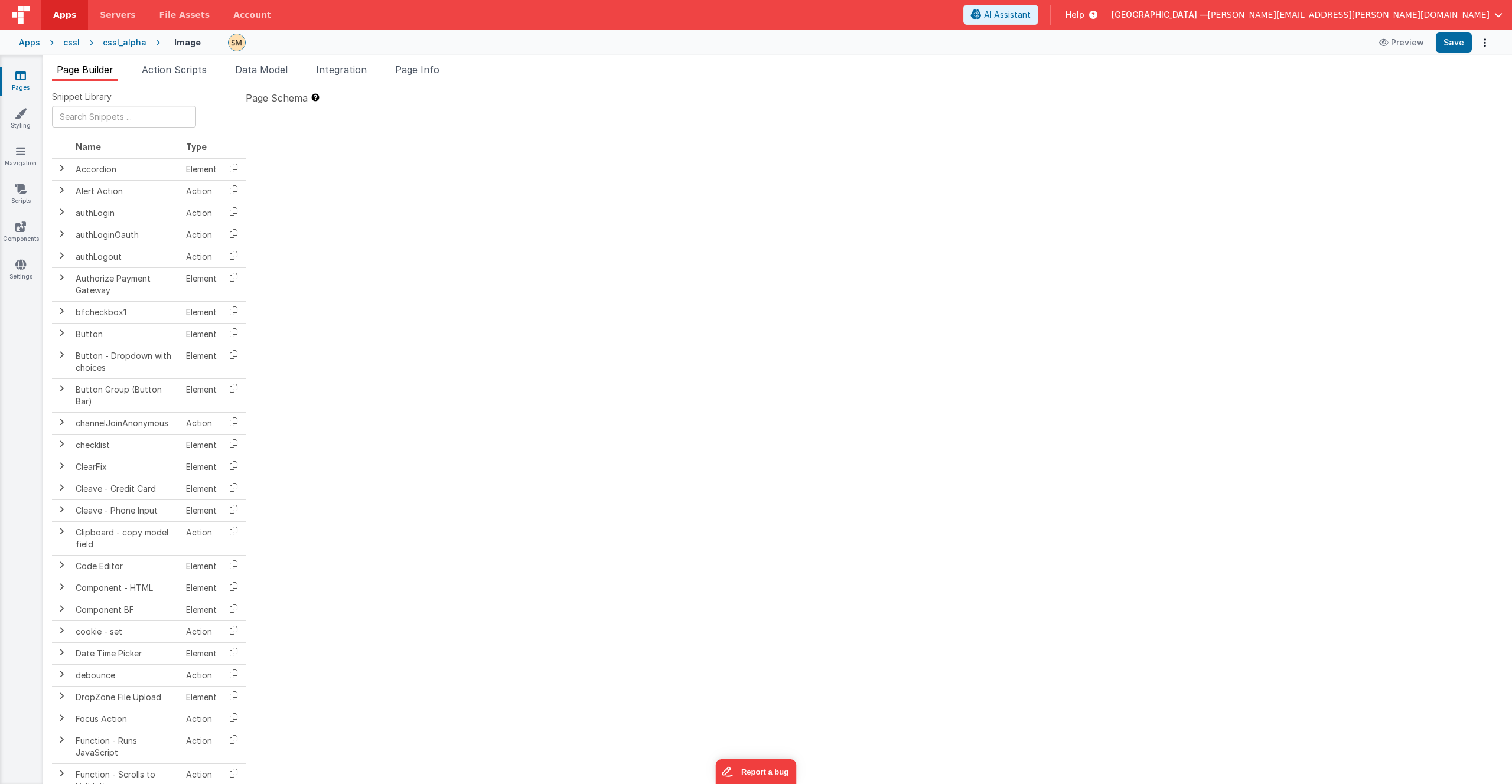
type textarea "Card modal with header, content and footer groups. Has close icon too"
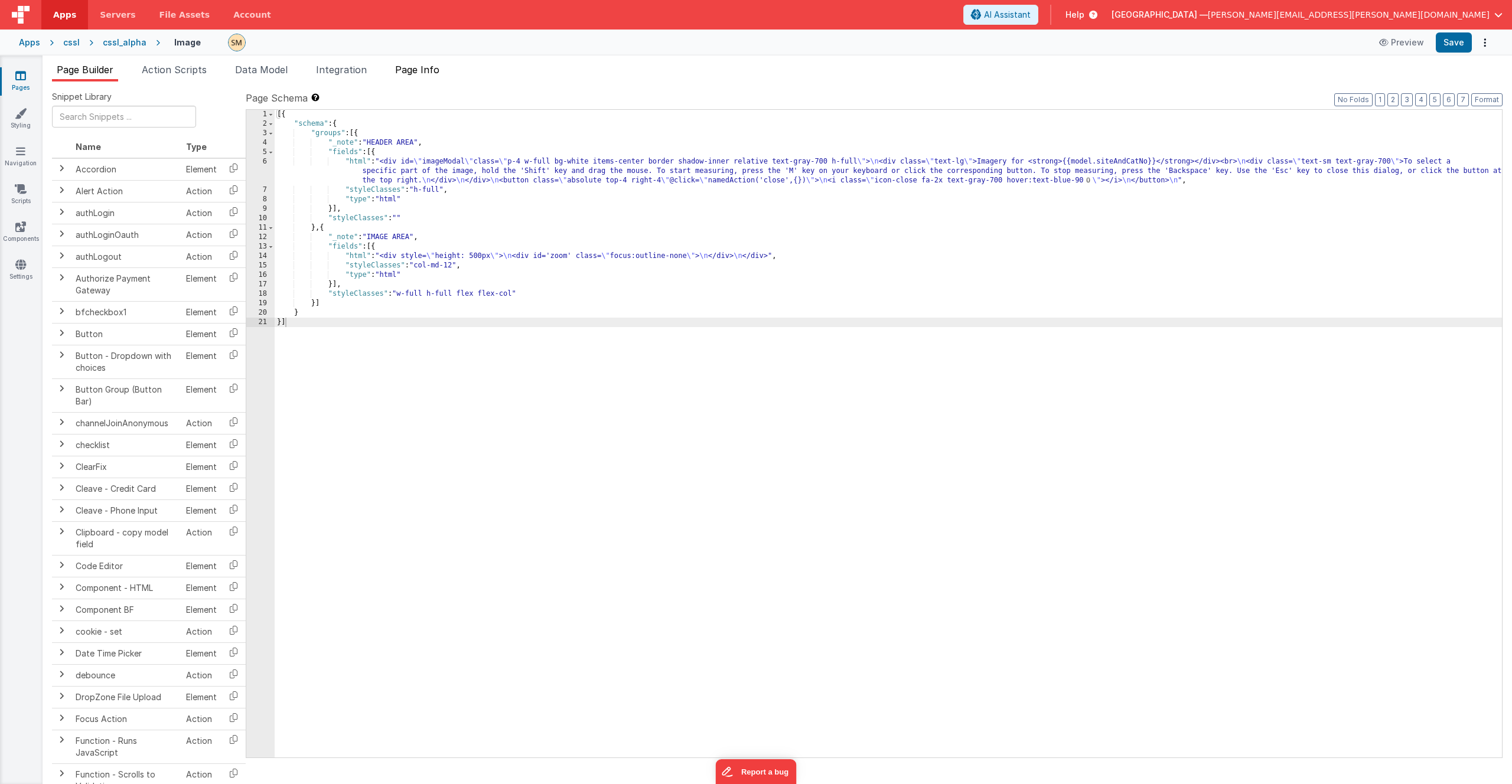
click at [436, 70] on span "Page Info" at bounding box center [417, 69] width 44 height 12
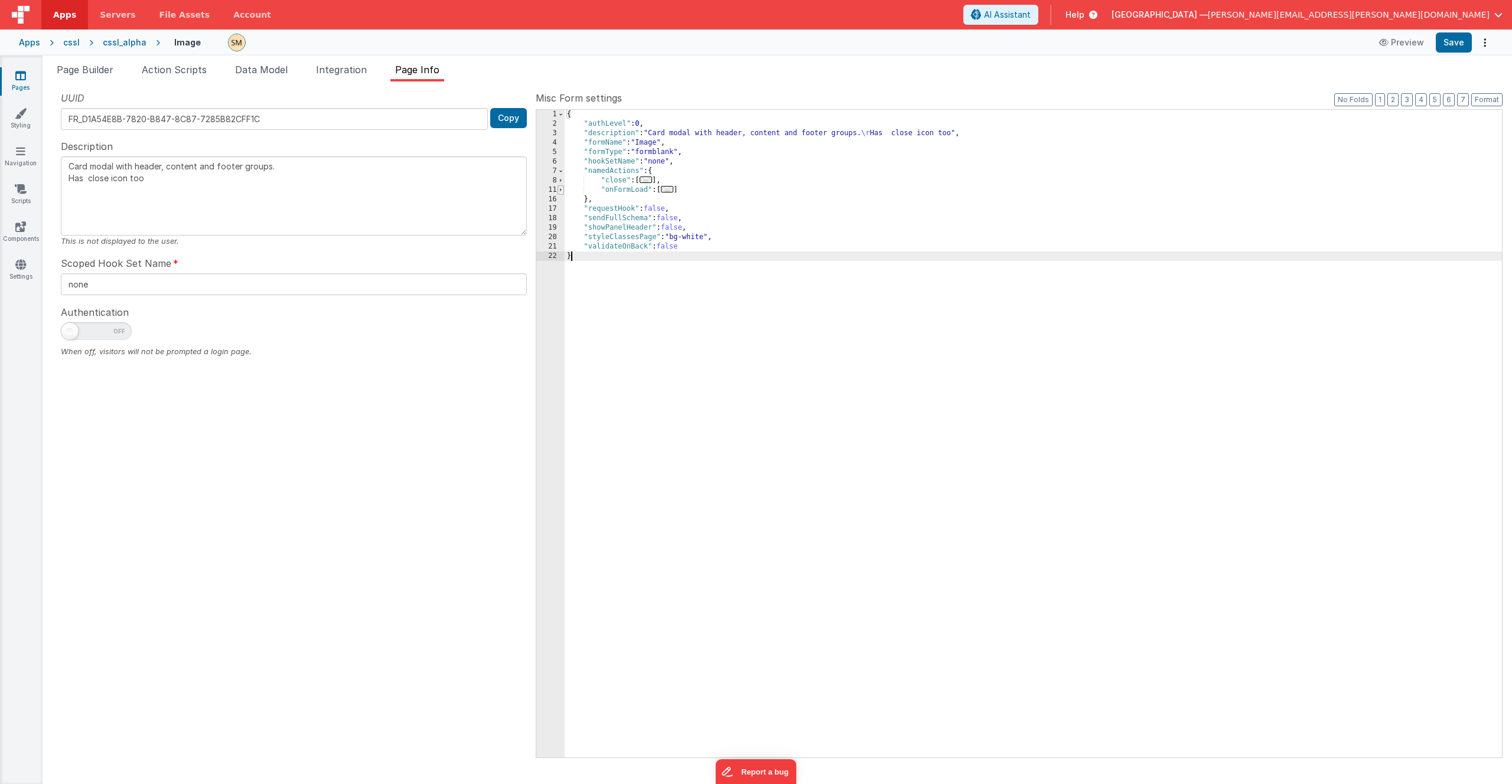
click at [561, 191] on span at bounding box center [560, 190] width 6 height 10
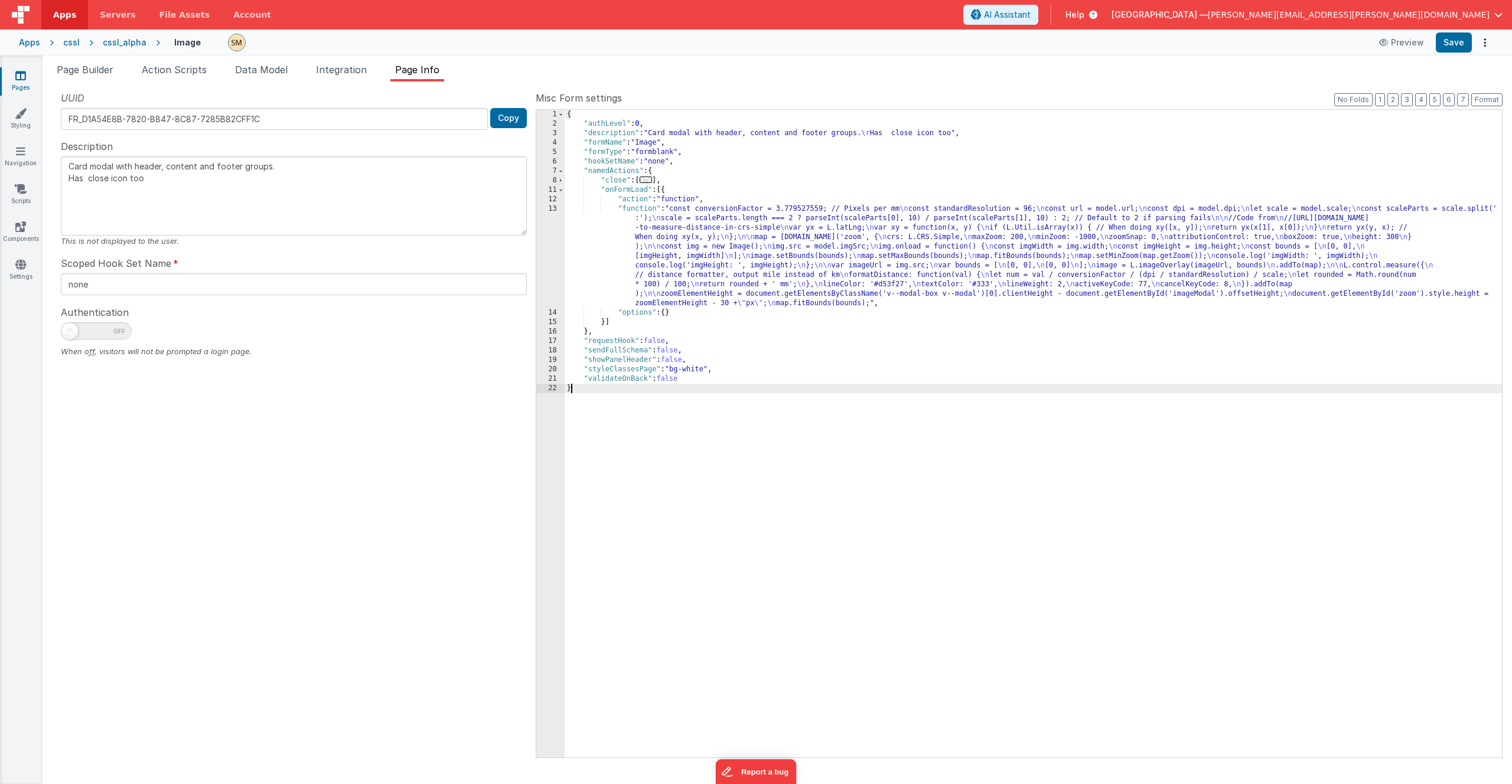
click at [705, 248] on div "{ "authLevel" : 0 , "description" : "Card modal with header, content and footer…" at bounding box center [1033, 443] width 938 height 667
click at [554, 255] on div "13" at bounding box center [551, 256] width 29 height 104
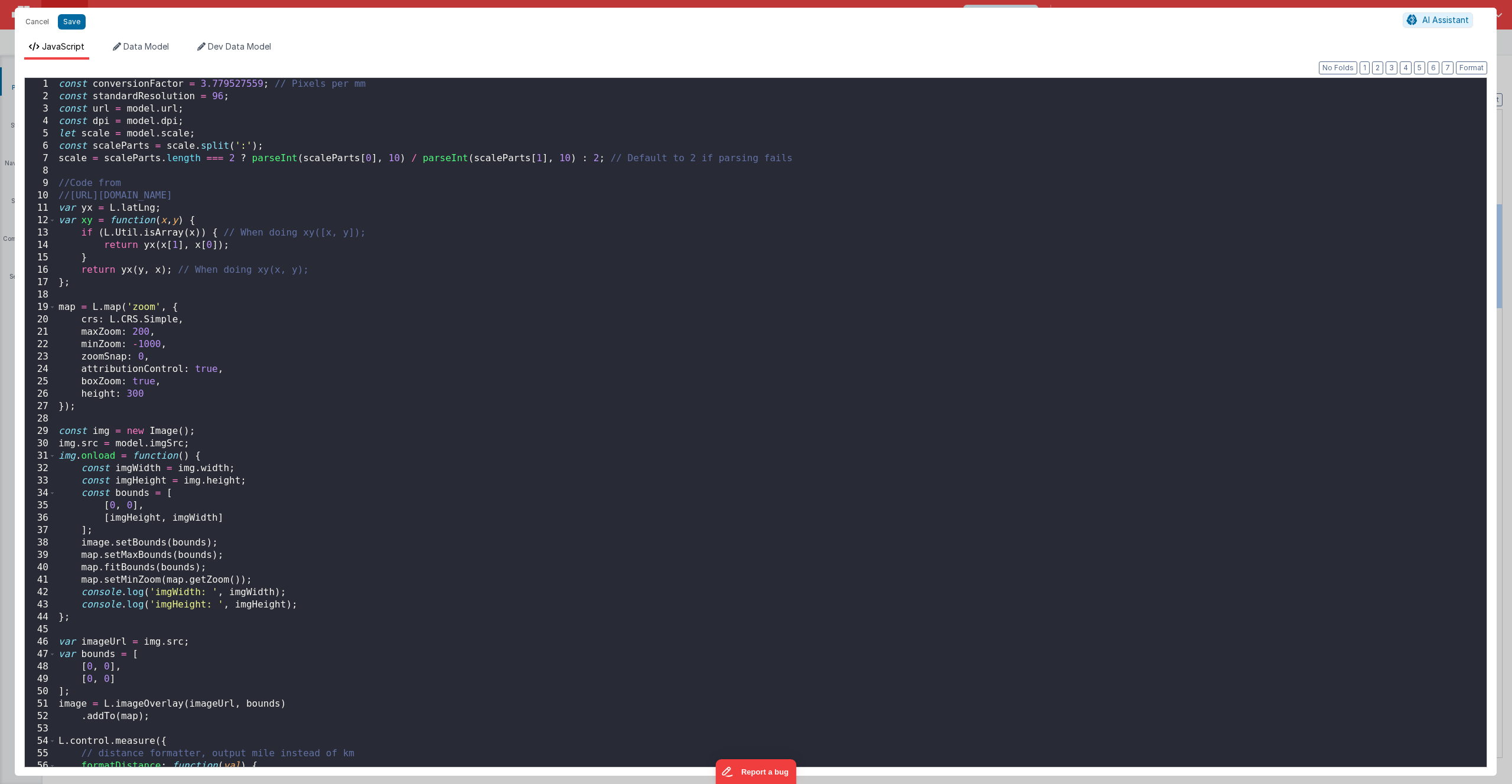
click at [554, 255] on div "const conversionFactor = 3.779527559 ; // Pixels per mm const standardResolutio…" at bounding box center [767, 435] width 1422 height 714
type input "FR_4CD33815-4771-5645-B7E5-415159A3205D"
click at [38, 21] on button "Cancel" at bounding box center [37, 22] width 36 height 17
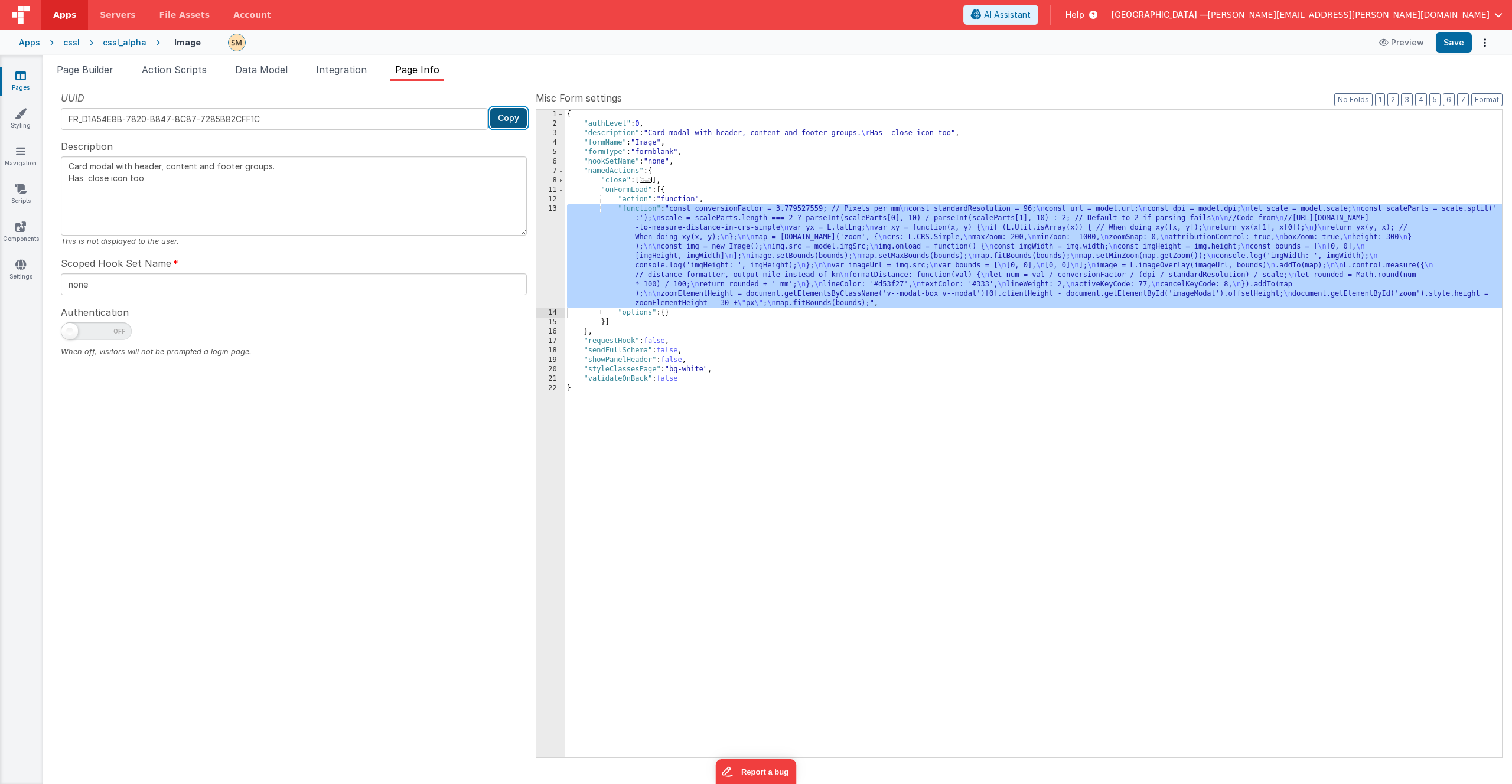
click at [510, 121] on button "Copy" at bounding box center [509, 118] width 36 height 20
click at [511, 117] on button "Copy" at bounding box center [509, 118] width 36 height 20
click at [512, 121] on button "Copy" at bounding box center [509, 118] width 36 height 20
click at [261, 73] on span "Data Model" at bounding box center [261, 69] width 52 height 12
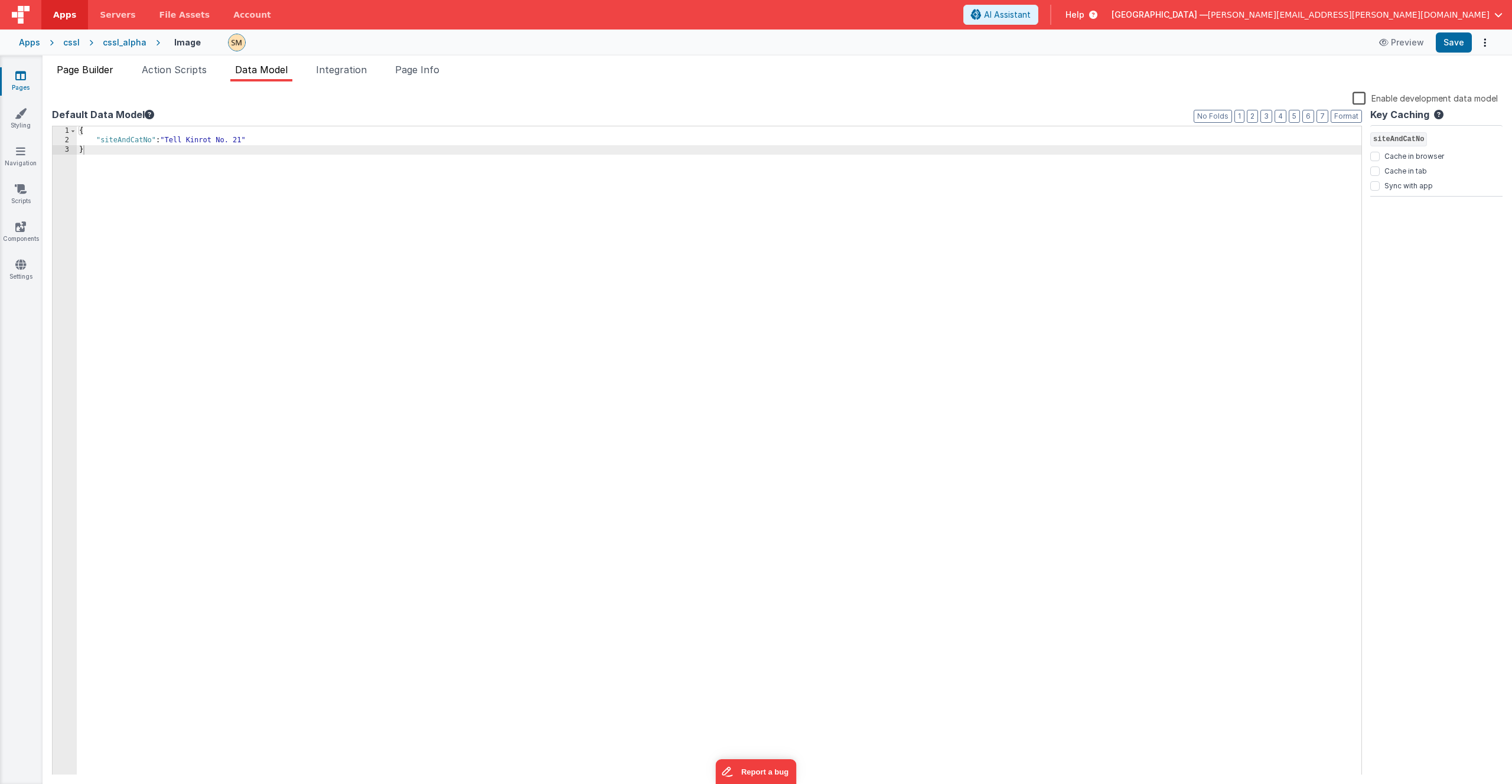
click at [110, 75] on span "Page Builder" at bounding box center [84, 69] width 57 height 12
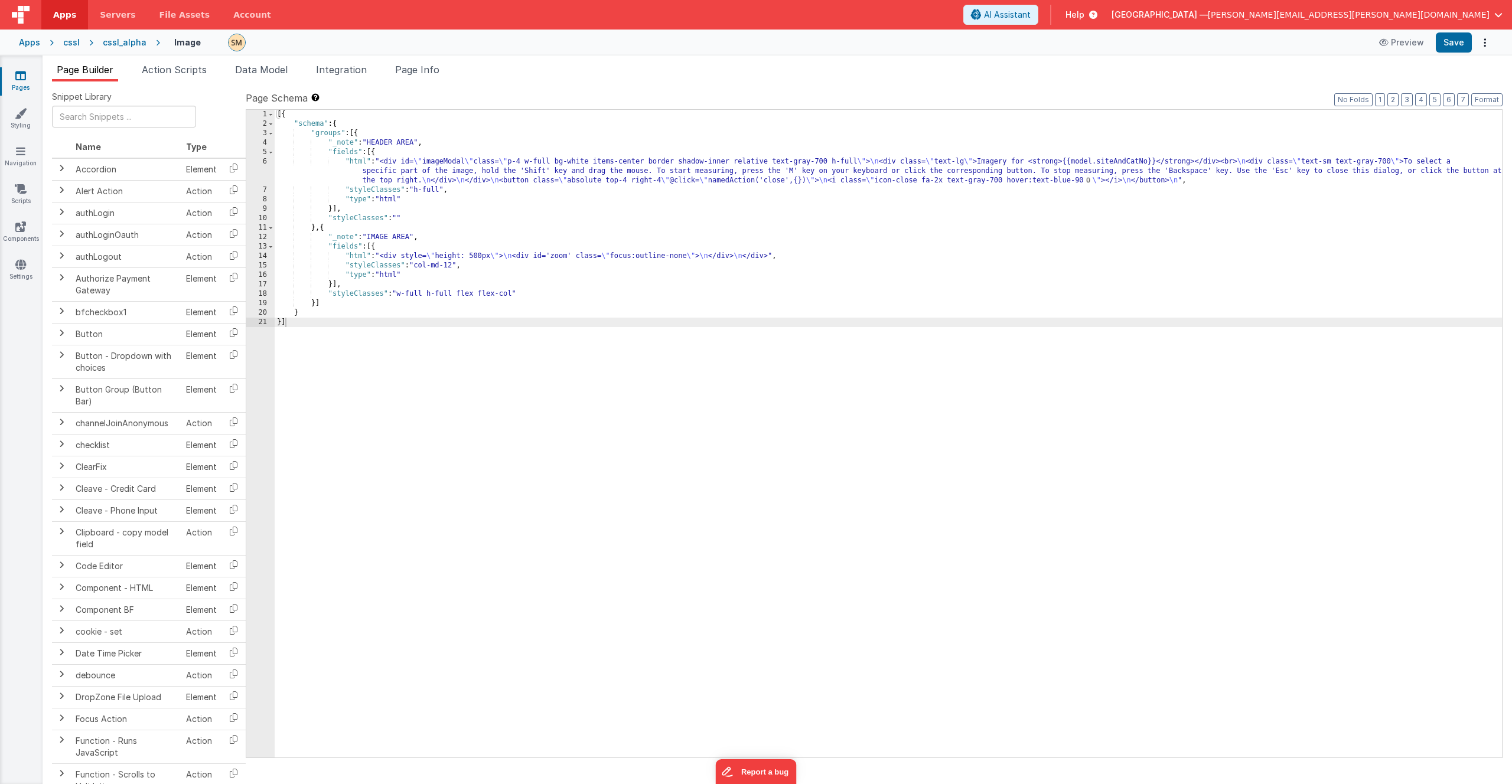
click at [415, 175] on div "[{ "schema" : { "groups" : [{ "_note" : "HEADER AREA" , "fields" : [{ "html" : …" at bounding box center [888, 443] width 1227 height 667
click at [398, 259] on div "[{ "schema" : { "groups" : [{ "_note" : "HEADER AREA" , "fields" : [{ "html" : …" at bounding box center [888, 443] width 1227 height 667
click at [426, 72] on span "Page Info" at bounding box center [417, 69] width 44 height 12
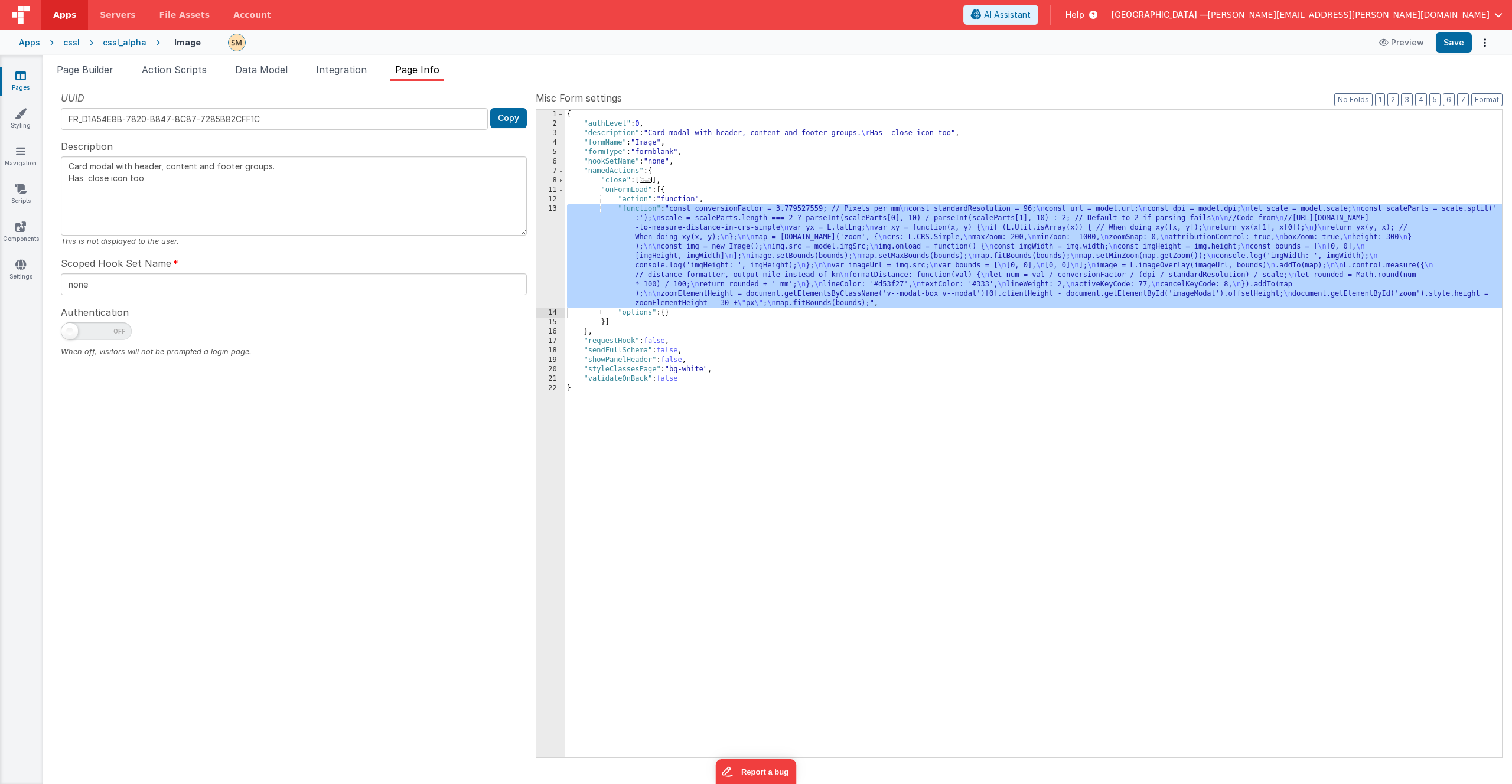
click at [659, 240] on div "{ "authLevel" : 0 , "description" : "Card modal with header, content and footer…" at bounding box center [1033, 443] width 938 height 667
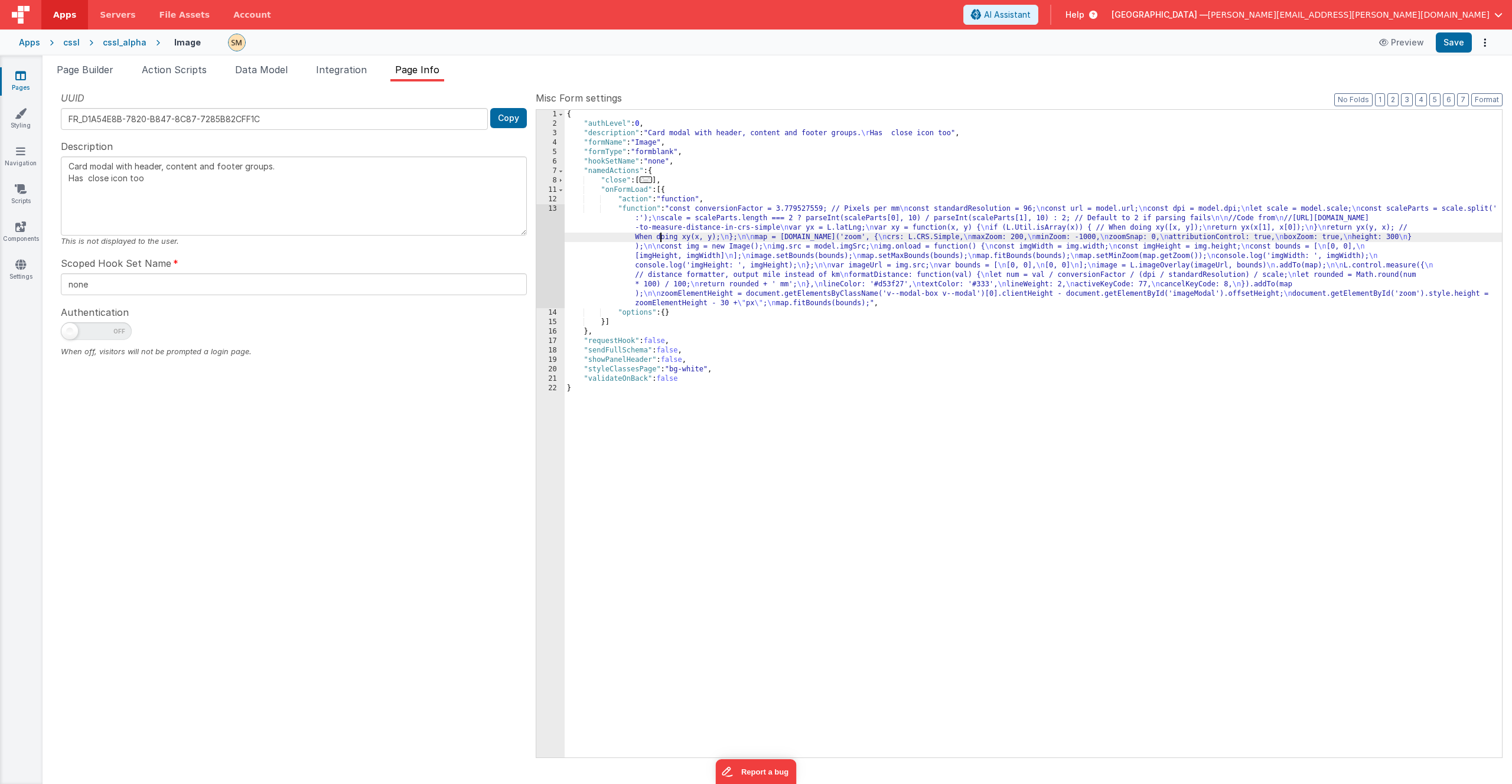
click at [546, 256] on div "13" at bounding box center [551, 256] width 29 height 104
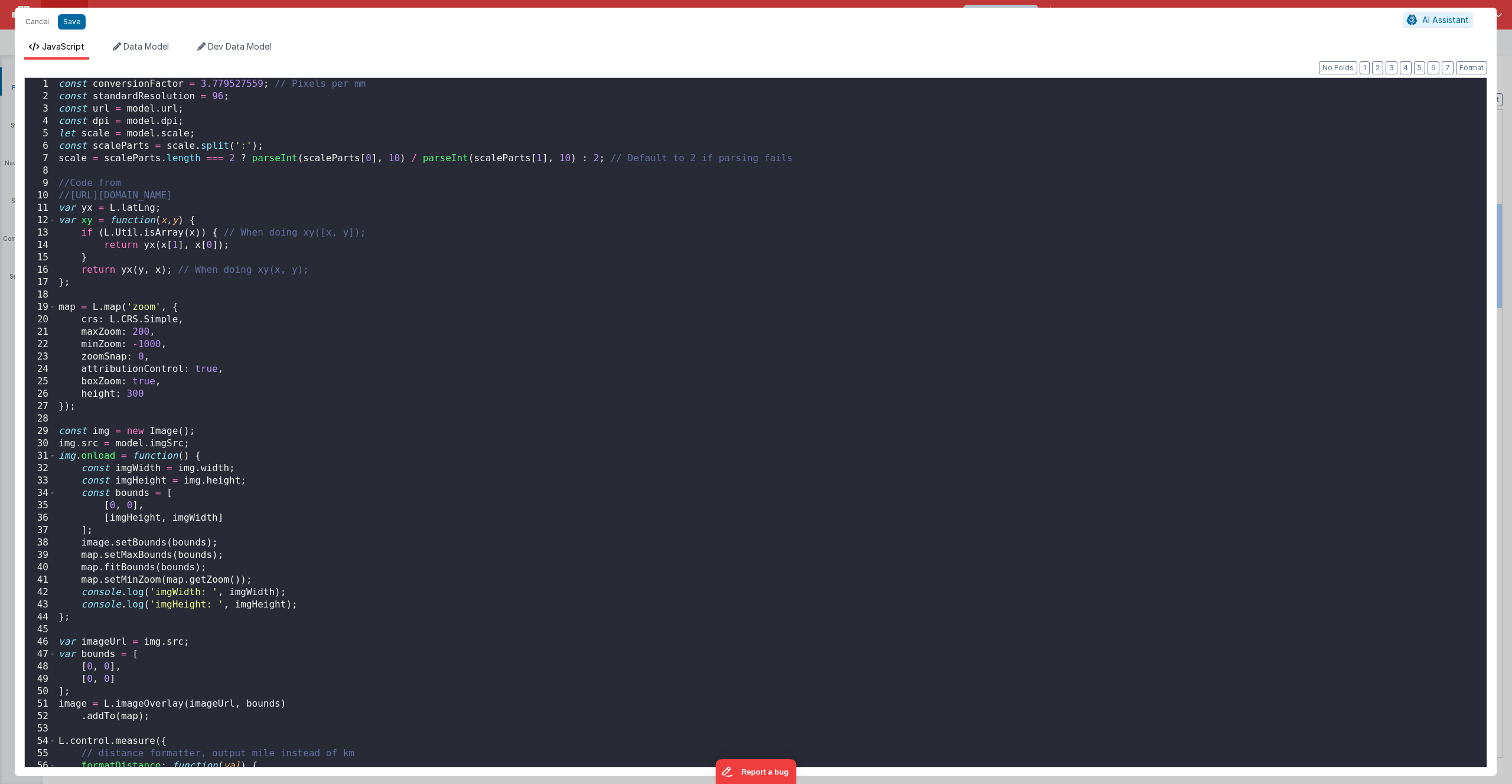
click at [470, 110] on div "const conversionFactor = 3.779527559 ; // Pixels per mm const standardResolutio…" at bounding box center [767, 435] width 1422 height 714
click at [493, 245] on div "const conversionFactor = 3.779527559 ; // Pixels per mm const standardResolutio…" at bounding box center [767, 435] width 1422 height 714
type input "scale"
click at [156, 48] on span "Data Model" at bounding box center [146, 46] width 45 height 10
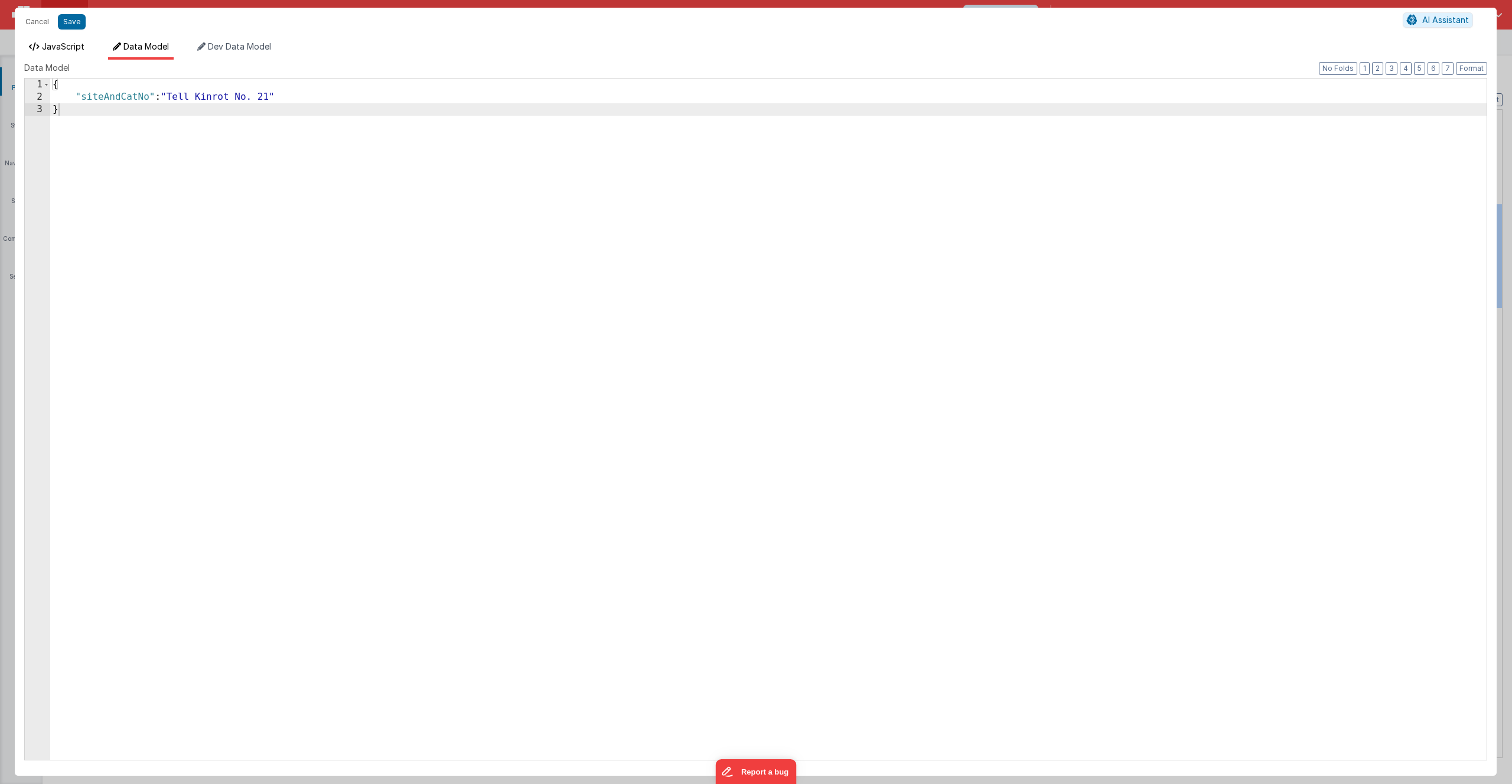
click at [75, 49] on span "JavaScript" at bounding box center [63, 46] width 43 height 10
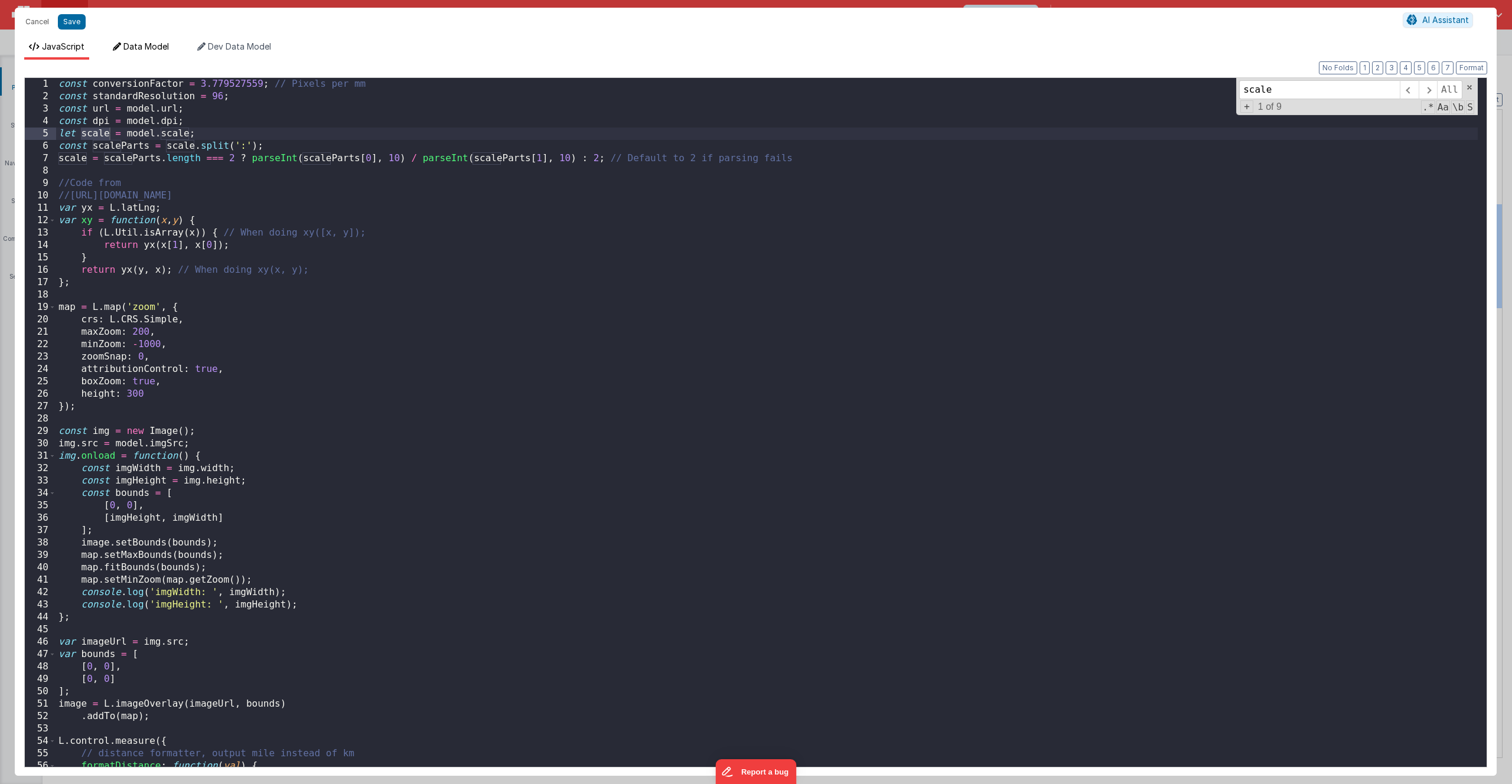
click at [149, 45] on span "Data Model" at bounding box center [146, 46] width 45 height 10
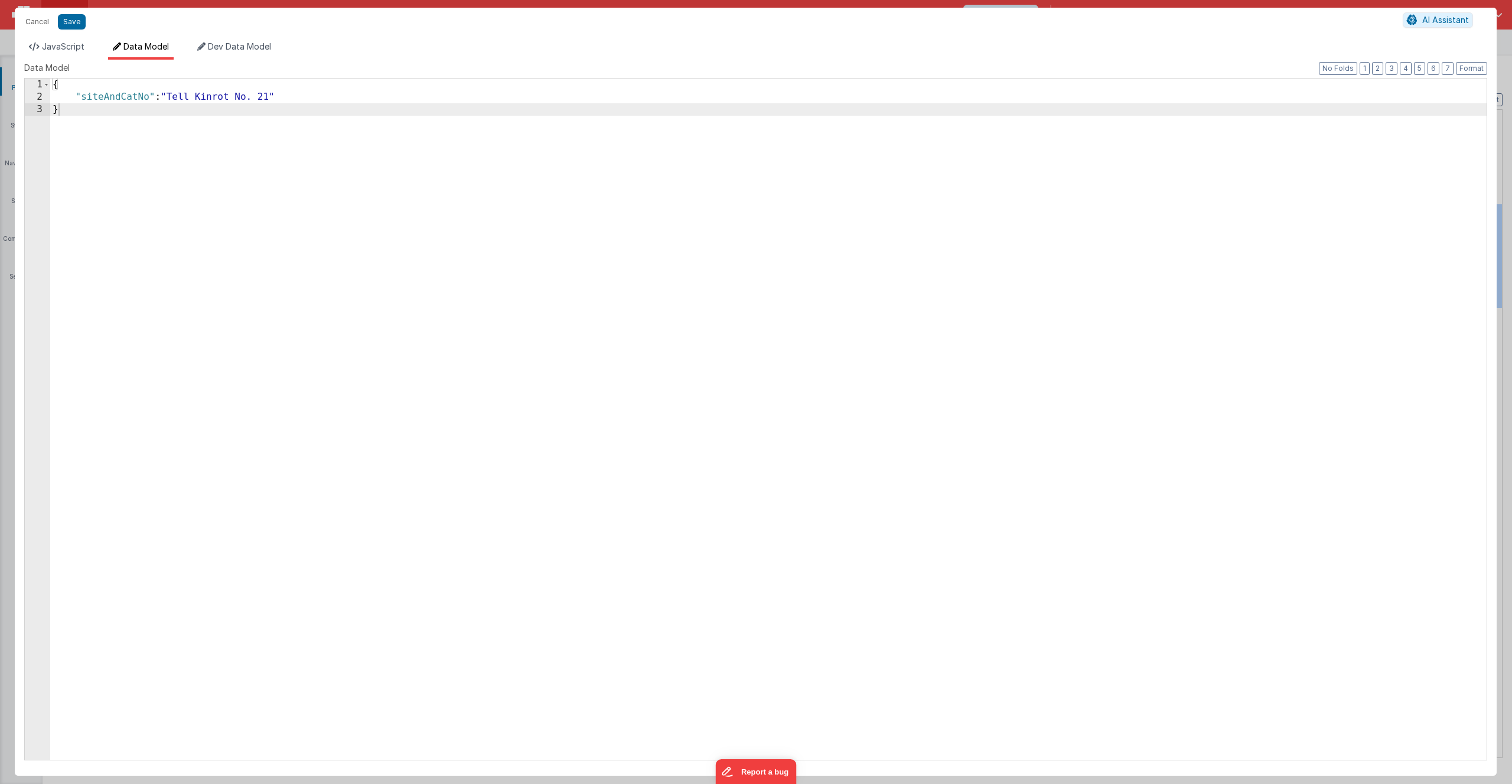
click at [299, 93] on div "{ "siteAndCatNo" : "Tell Kinrot No. 21" }" at bounding box center [768, 432] width 1437 height 707
click at [75, 110] on div "{ "siteAndCatNo" : "Tell Kinrot No. 21" , "https://cssl.unibe.ch/images/highRes…" at bounding box center [768, 432] width 1437 height 707
click at [310, 95] on div "{ "siteAndCatNo" : "Tell Kinrot No. 21" , "url" : "https://cssl.unibe.ch/images…" at bounding box center [768, 432] width 1437 height 707
paste textarea
click at [283, 110] on div "{ "siteAndCatNo" : "Tell Kinrot No. 21" , "scale" : "2:1" , "url" : "https://cs…" at bounding box center [768, 432] width 1437 height 707
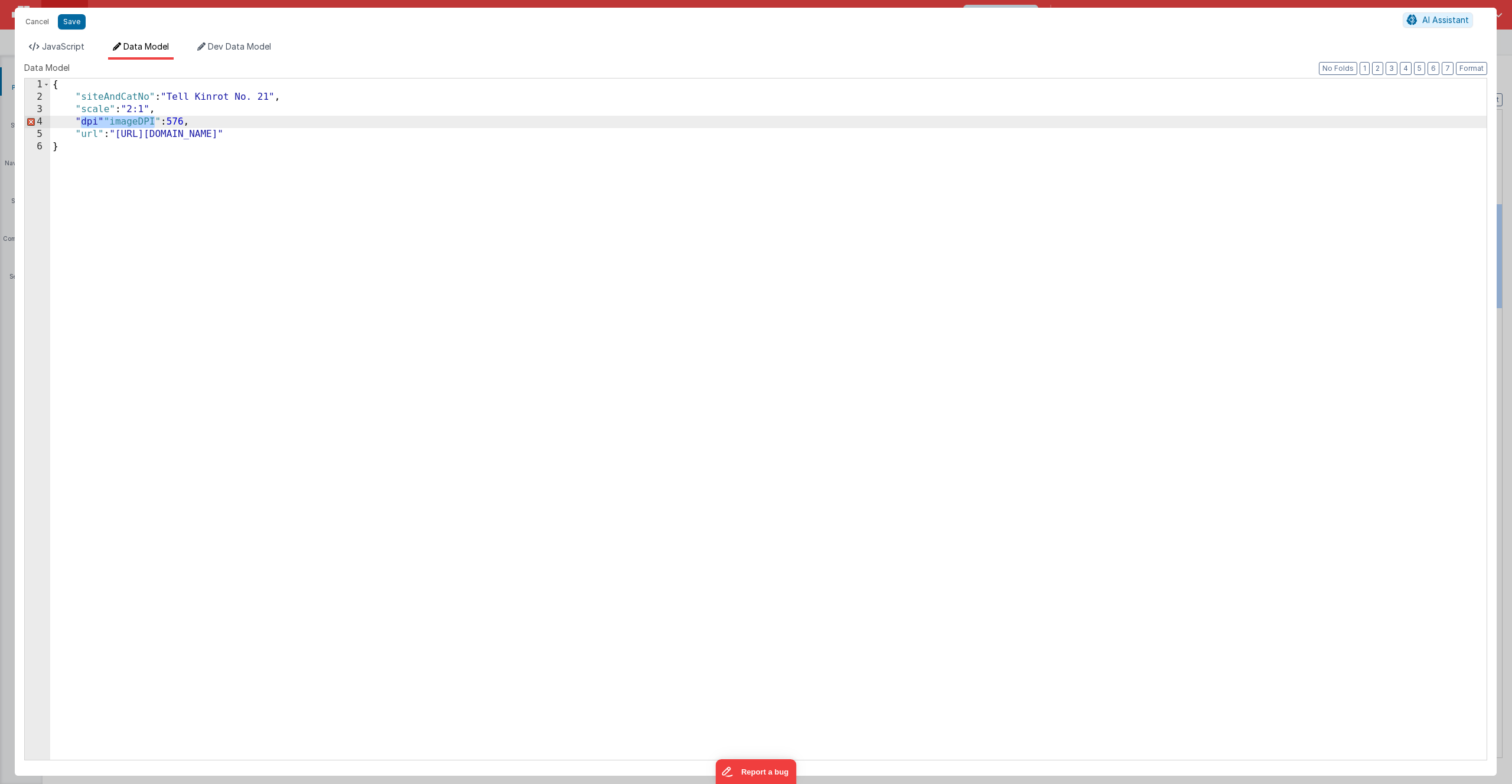
drag, startPoint x: 152, startPoint y: 121, endPoint x: 82, endPoint y: 125, distance: 70.1
click at [82, 125] on div "{ "siteAndCatNo" : "Tell Kinrot No. 21" , "scale" : "2:1" , "dpi" "imageDPI" : …" at bounding box center [768, 432] width 1437 height 707
click at [164, 122] on div "{ "siteAndCatNo" : "Tell Kinrot No. 21" , "scale" : "2:1" , "dpi" : 576 , "url"…" at bounding box center [768, 432] width 1437 height 707
click at [247, 50] on span "Dev Data Model" at bounding box center [239, 46] width 63 height 10
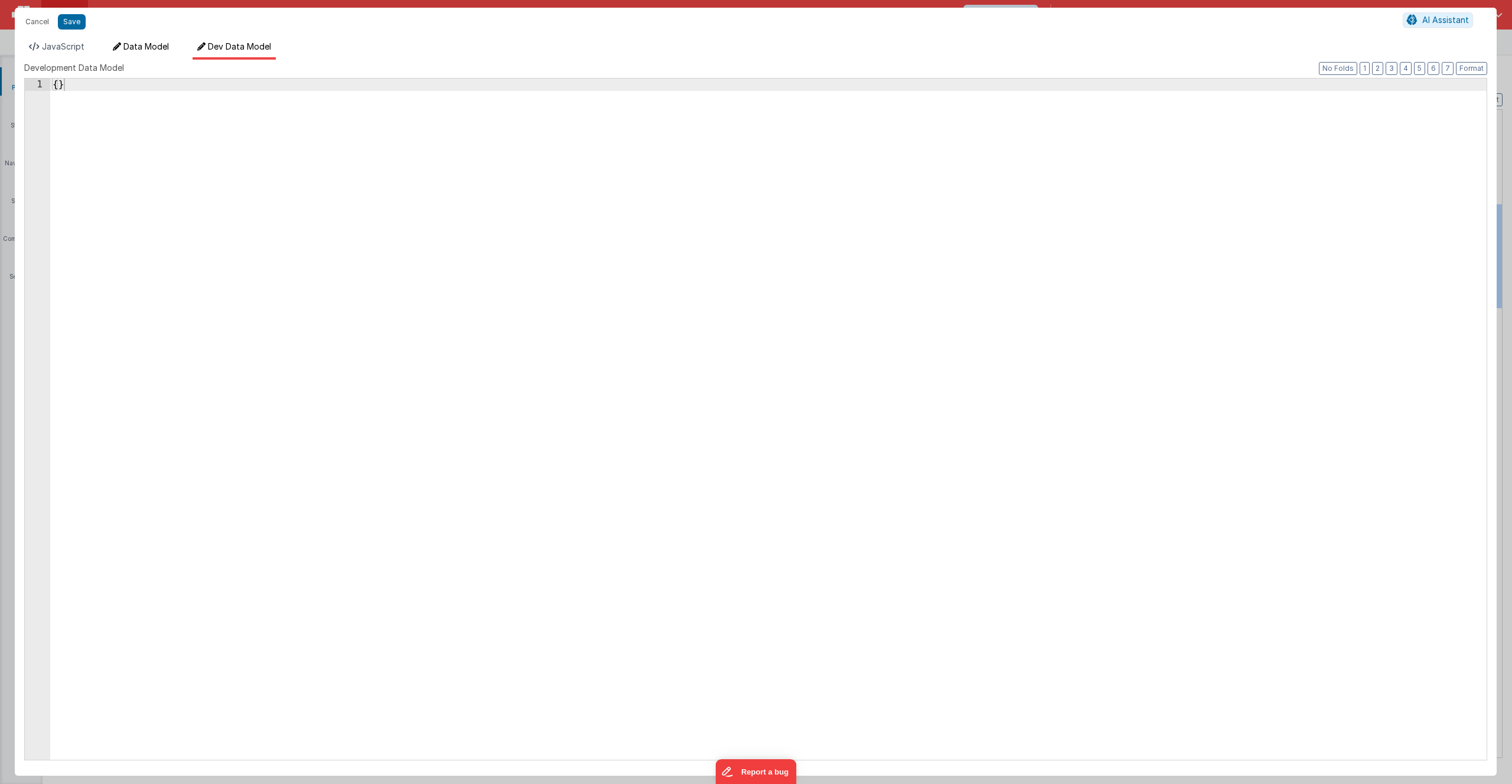
click at [162, 48] on span "Data Model" at bounding box center [146, 46] width 45 height 10
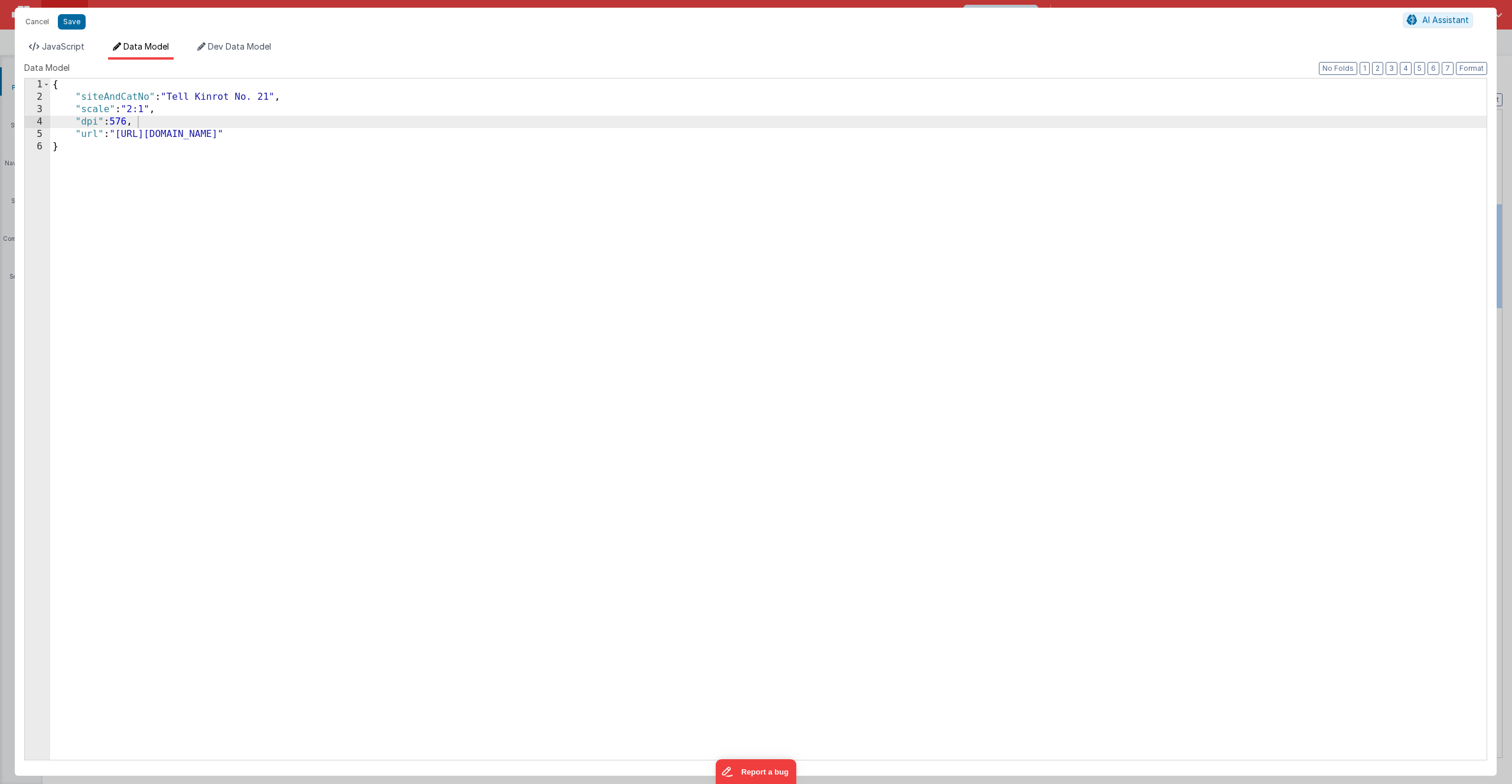
click at [137, 145] on div "{ "siteAndCatNo" : "Tell Kinrot No. 21" , "scale" : "2:1" , "dpi" : 576 , "url"…" at bounding box center [768, 432] width 1437 height 707
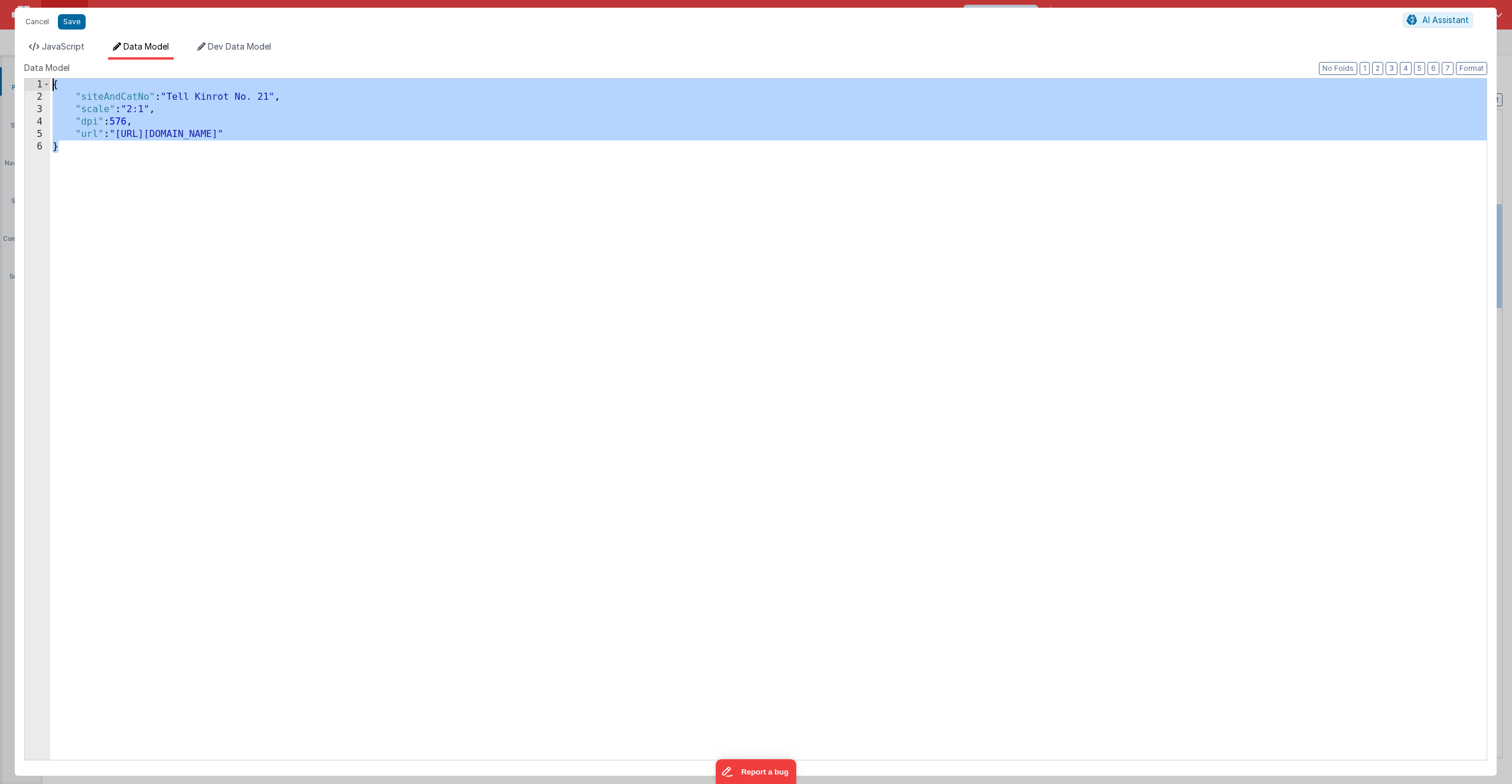
drag, startPoint x: 127, startPoint y: 149, endPoint x: 63, endPoint y: 78, distance: 95.6
click at [52, 68] on div "Data Model Format 7 6 5 4 3 2 1 No Folds 1 2 3 4 5 6 { "siteAndCatNo" : "Tell K…" at bounding box center [756, 411] width 1463 height 698
click at [254, 44] on span "Dev Data Model" at bounding box center [239, 46] width 63 height 10
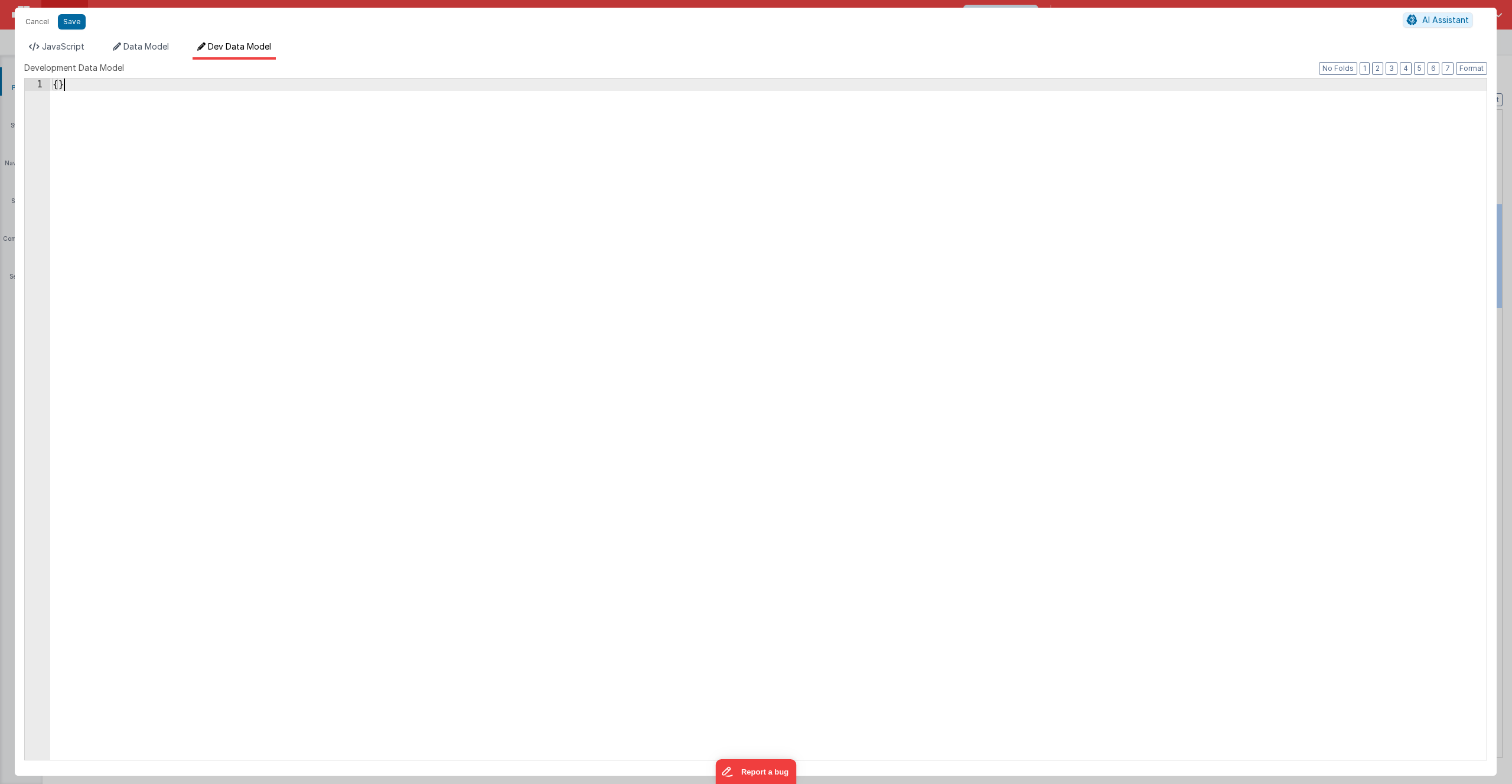
drag, startPoint x: 185, startPoint y: 114, endPoint x: 33, endPoint y: 87, distance: 154.4
click at [33, 87] on div "1 { } XXXXXXXXXXXXXXXXXXXXXXXXXXXXXXXXXXXXXXXXXXXXXXXXXX" at bounding box center [756, 419] width 1463 height 683
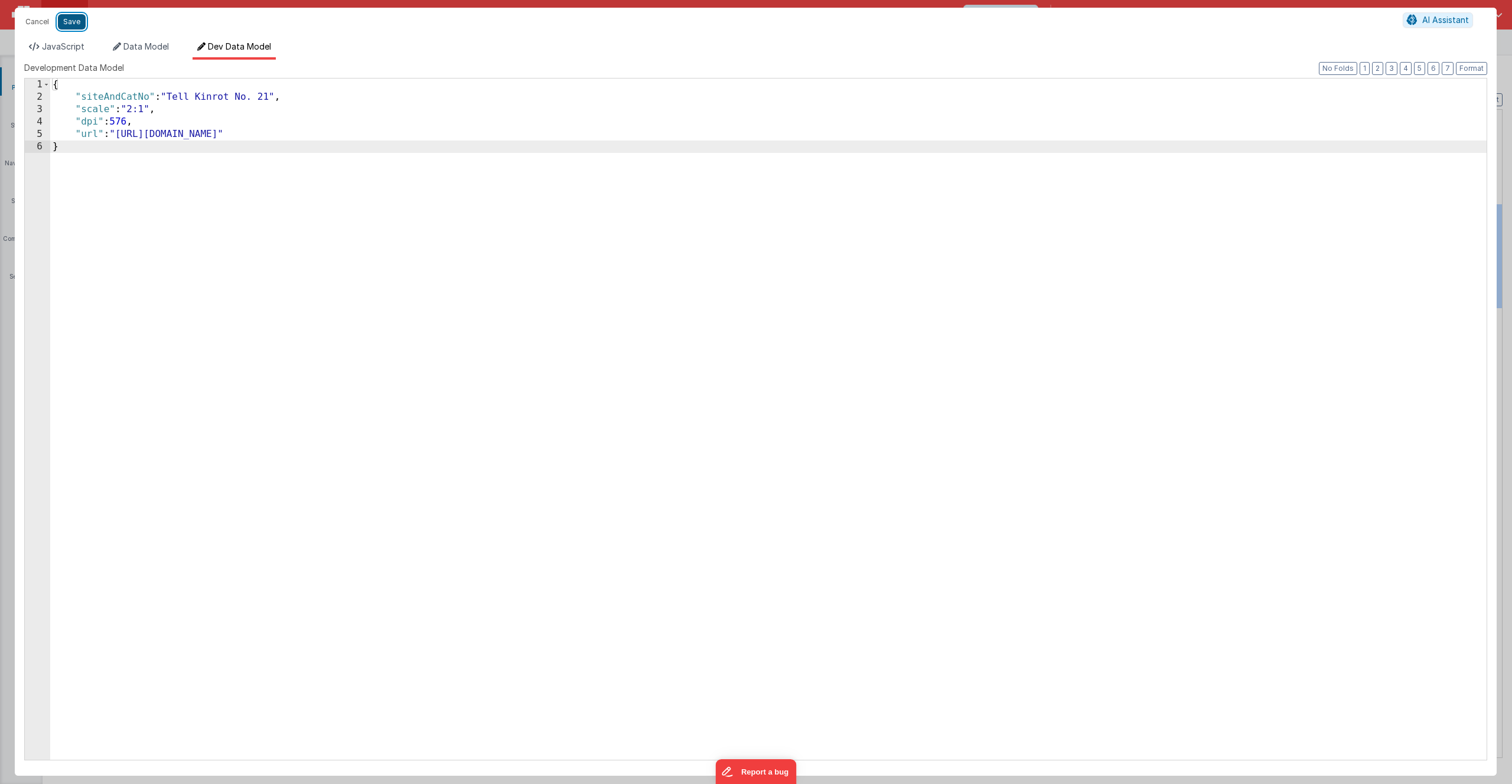
click at [75, 24] on button "Save" at bounding box center [72, 22] width 28 height 15
type textarea "Card modal with header, content and footer groups. Has close icon too"
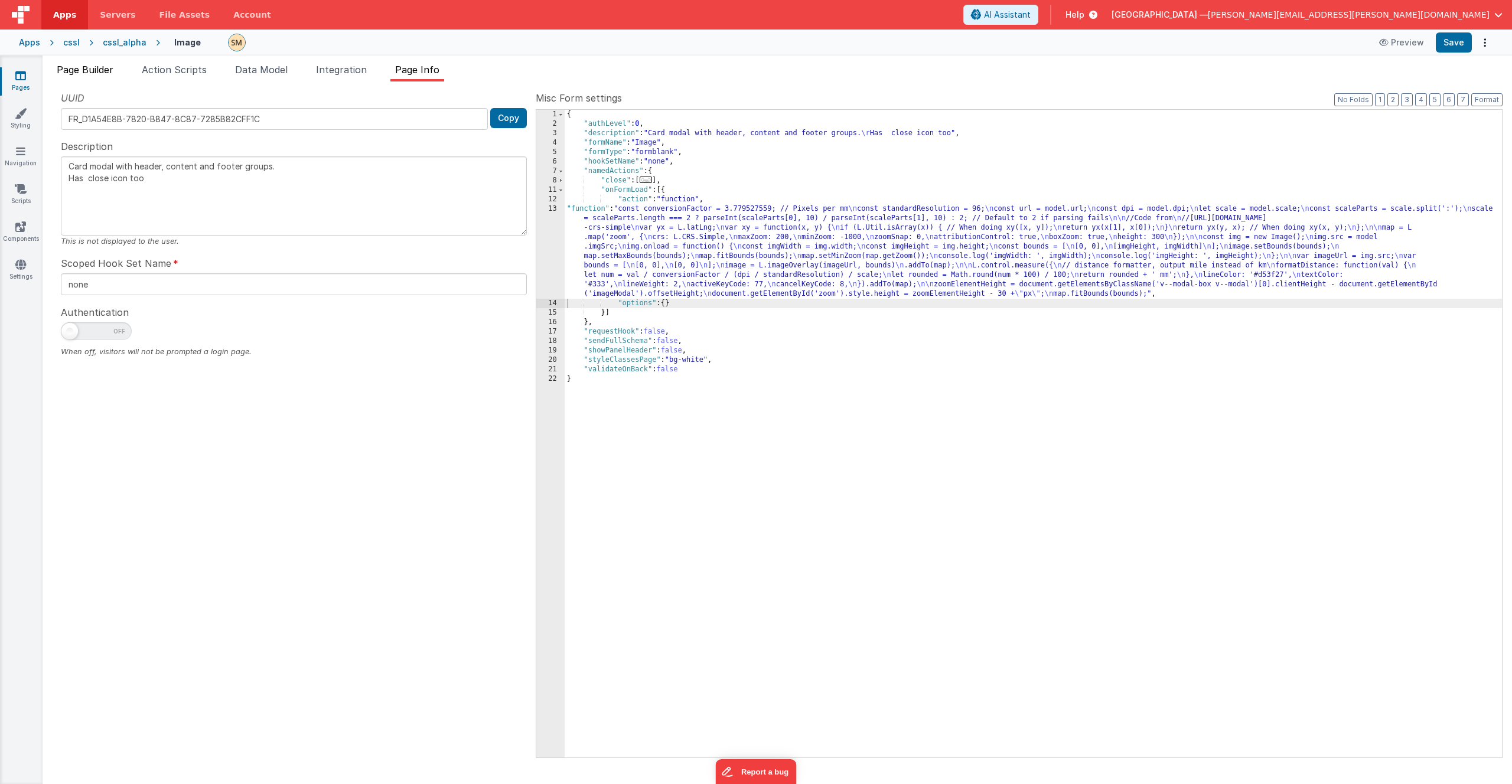
click at [89, 73] on span "Page Builder" at bounding box center [84, 69] width 57 height 12
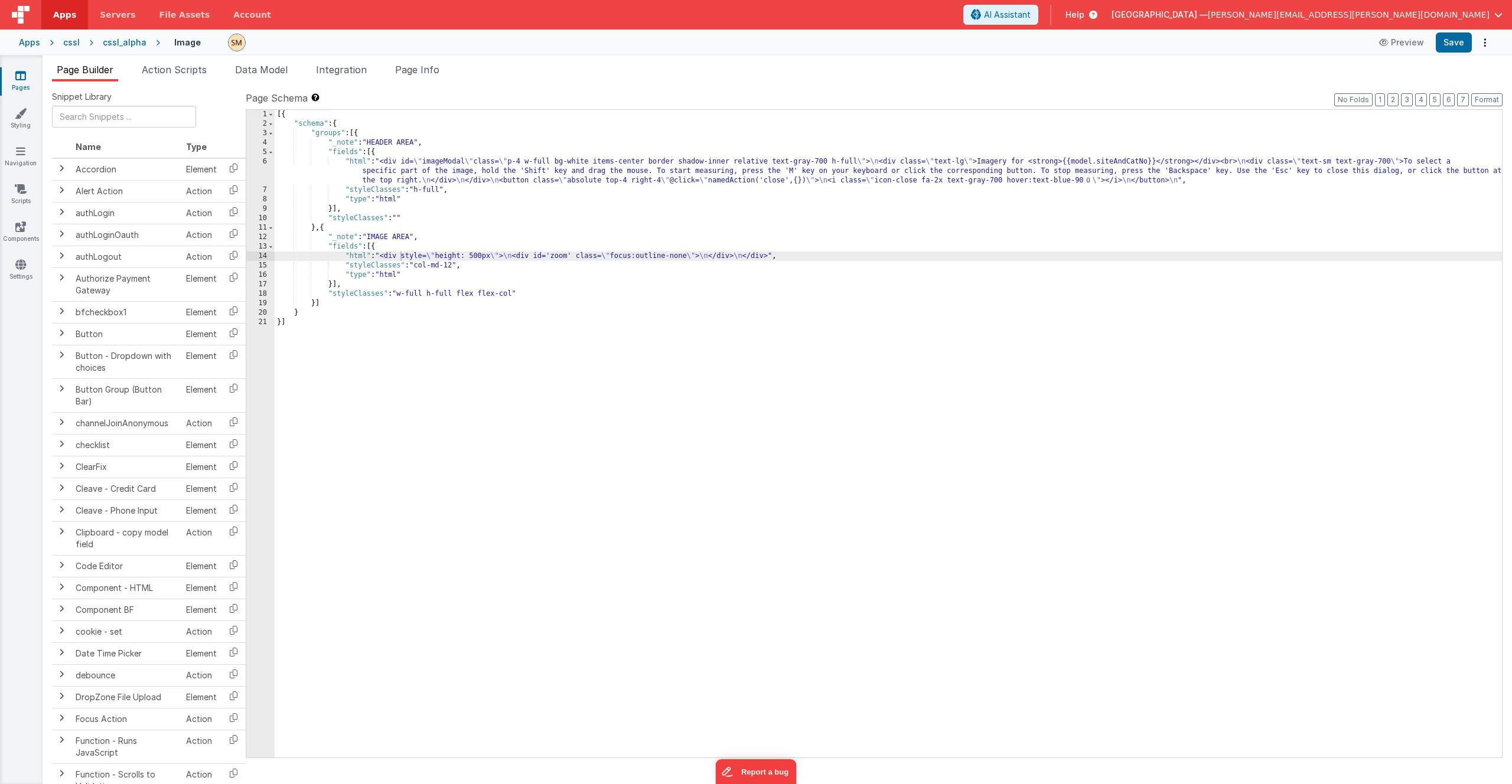
click at [404, 165] on div "[{ "schema" : { "groups" : [{ "_note" : "HEADER AREA" , "fields" : [{ "html" : …" at bounding box center [888, 443] width 1227 height 667
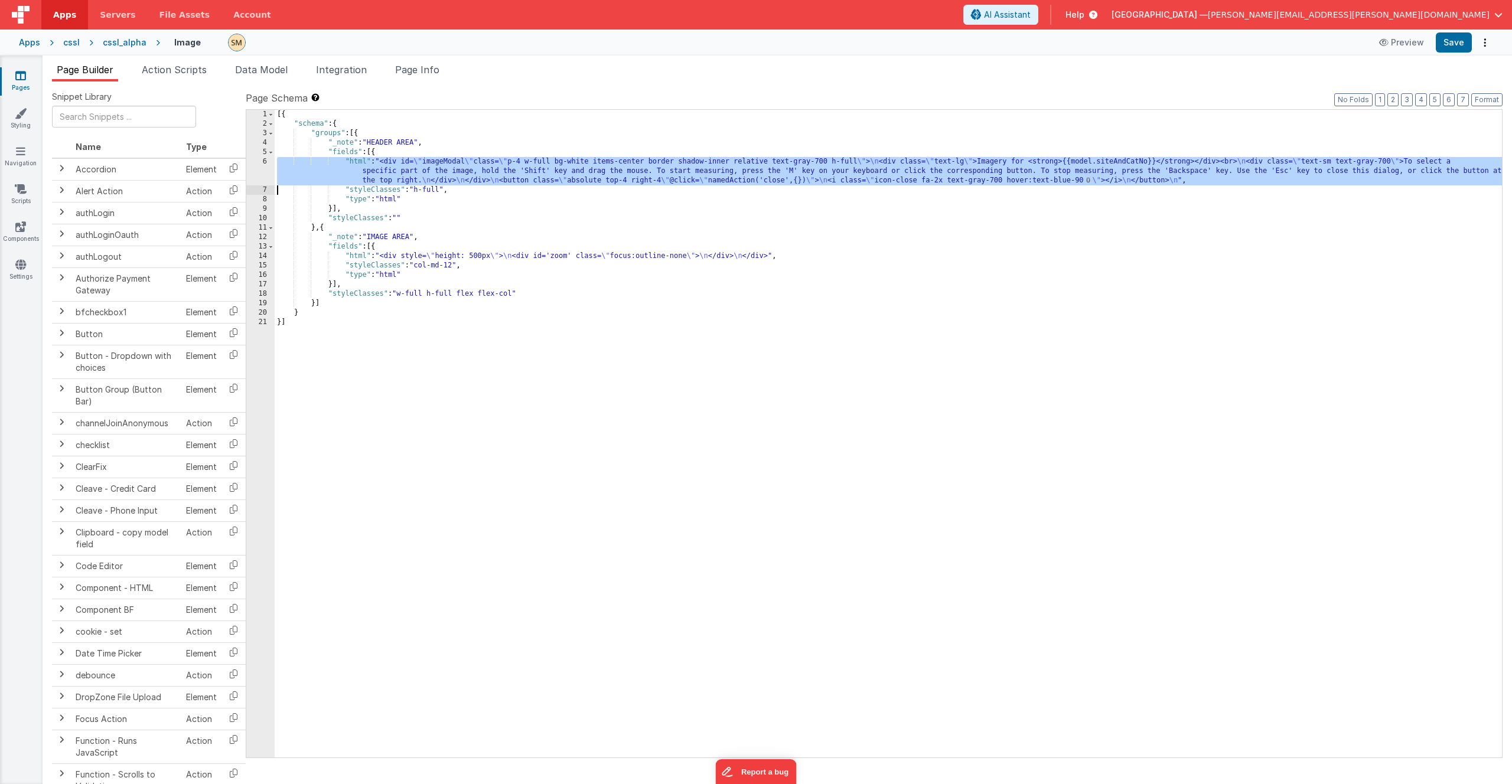
click at [257, 175] on div "6" at bounding box center [260, 171] width 29 height 29
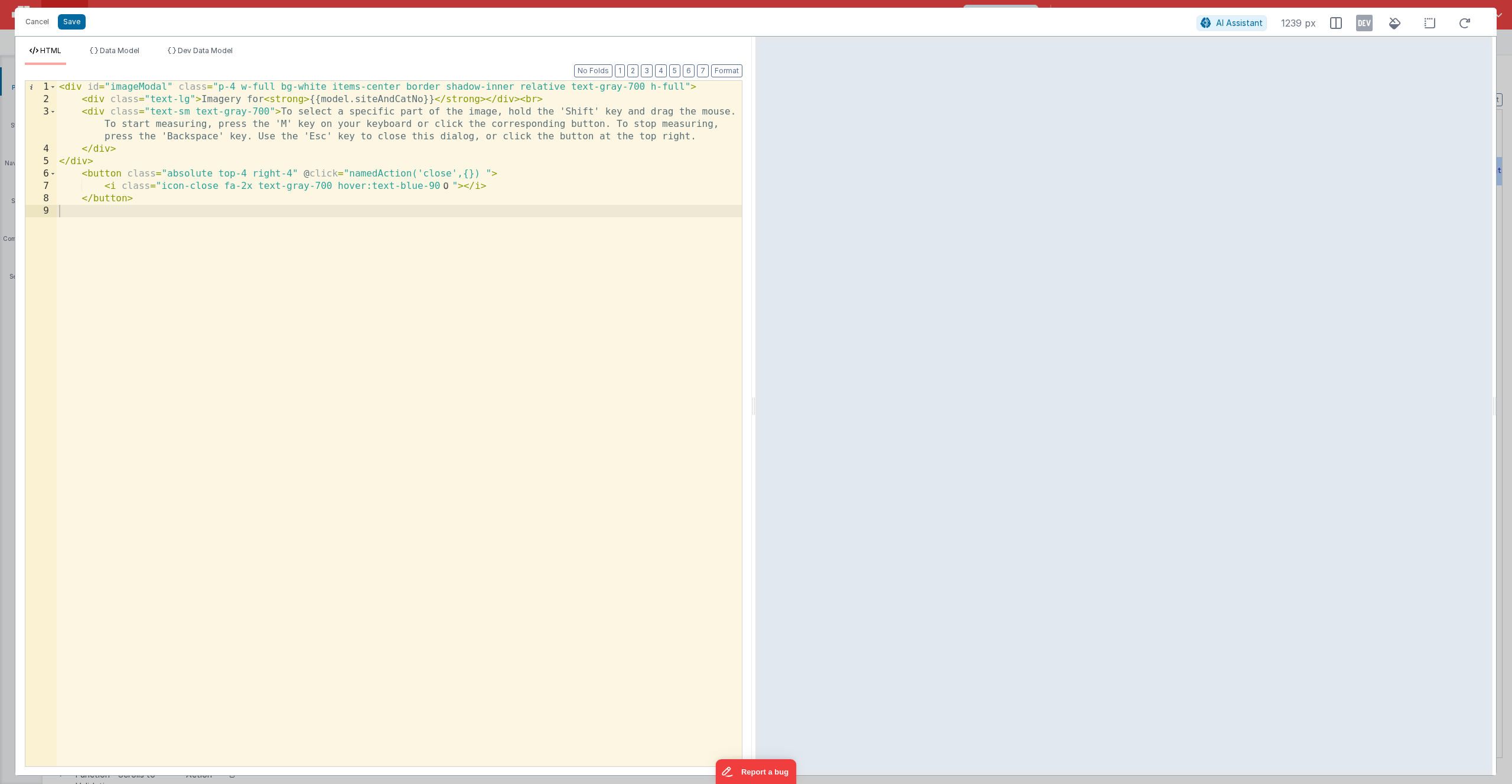
click at [541, 218] on div "< div id = "imageModal" class = "p-4 w-full bg-white items-center border shadow…" at bounding box center [399, 436] width 685 height 710
click at [74, 23] on button "Save" at bounding box center [72, 22] width 28 height 15
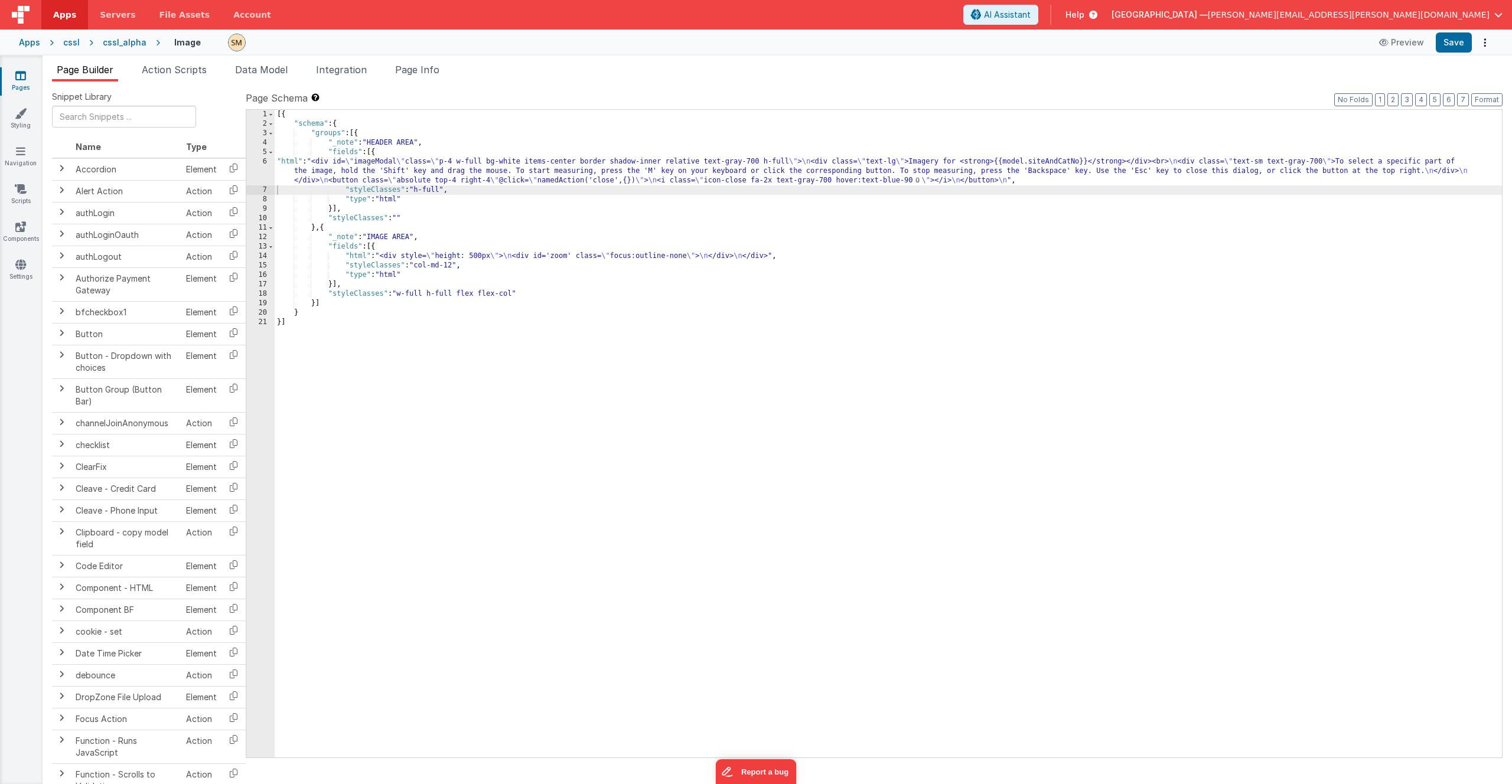
click at [601, 169] on div "[{ "schema" : { "groups" : [{ "_note" : "HEADER AREA" , "fields" : [{ "html" : …" at bounding box center [888, 443] width 1227 height 667
click at [260, 172] on div "6" at bounding box center [260, 171] width 29 height 29
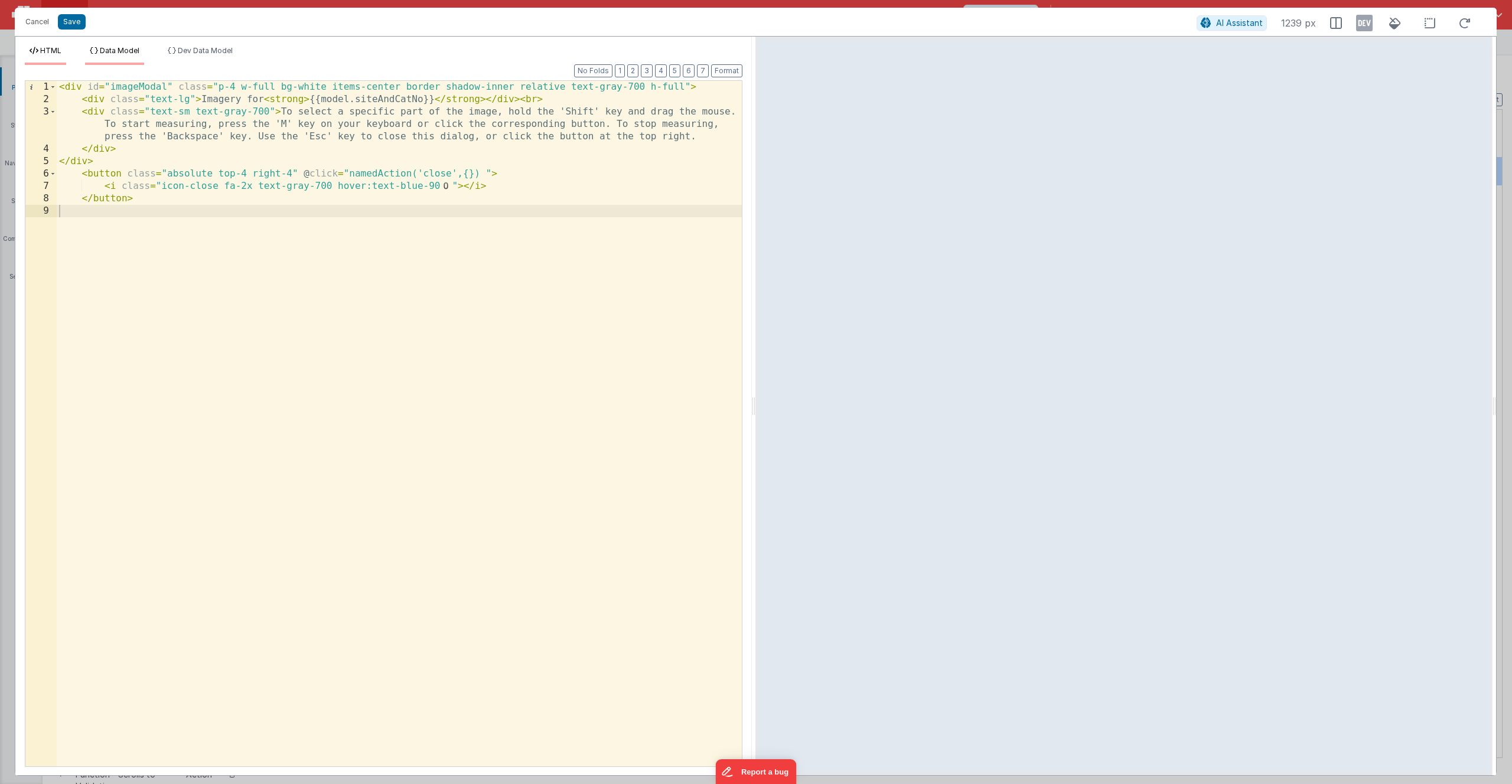
click at [133, 50] on span "Data Model" at bounding box center [119, 50] width 40 height 9
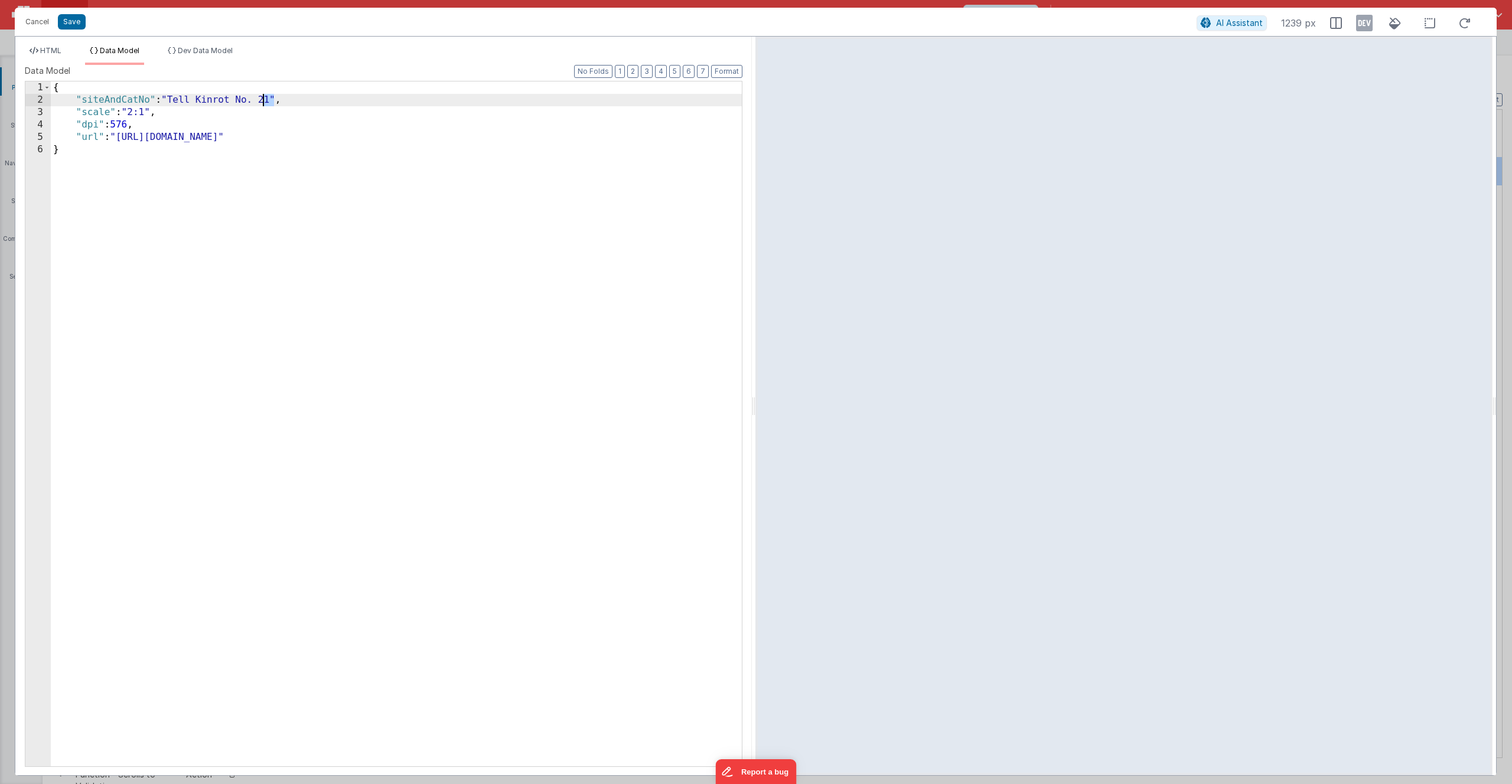
drag, startPoint x: 275, startPoint y: 100, endPoint x: 263, endPoint y: 100, distance: 12.0
click at [263, 100] on div "{ "siteAndCatNo" : "Tell Kinrot No. 21" , "scale" : "2:1" , "dpi" : 576 , "url"…" at bounding box center [396, 437] width 691 height 710
click at [60, 50] on span "HTML" at bounding box center [51, 50] width 21 height 9
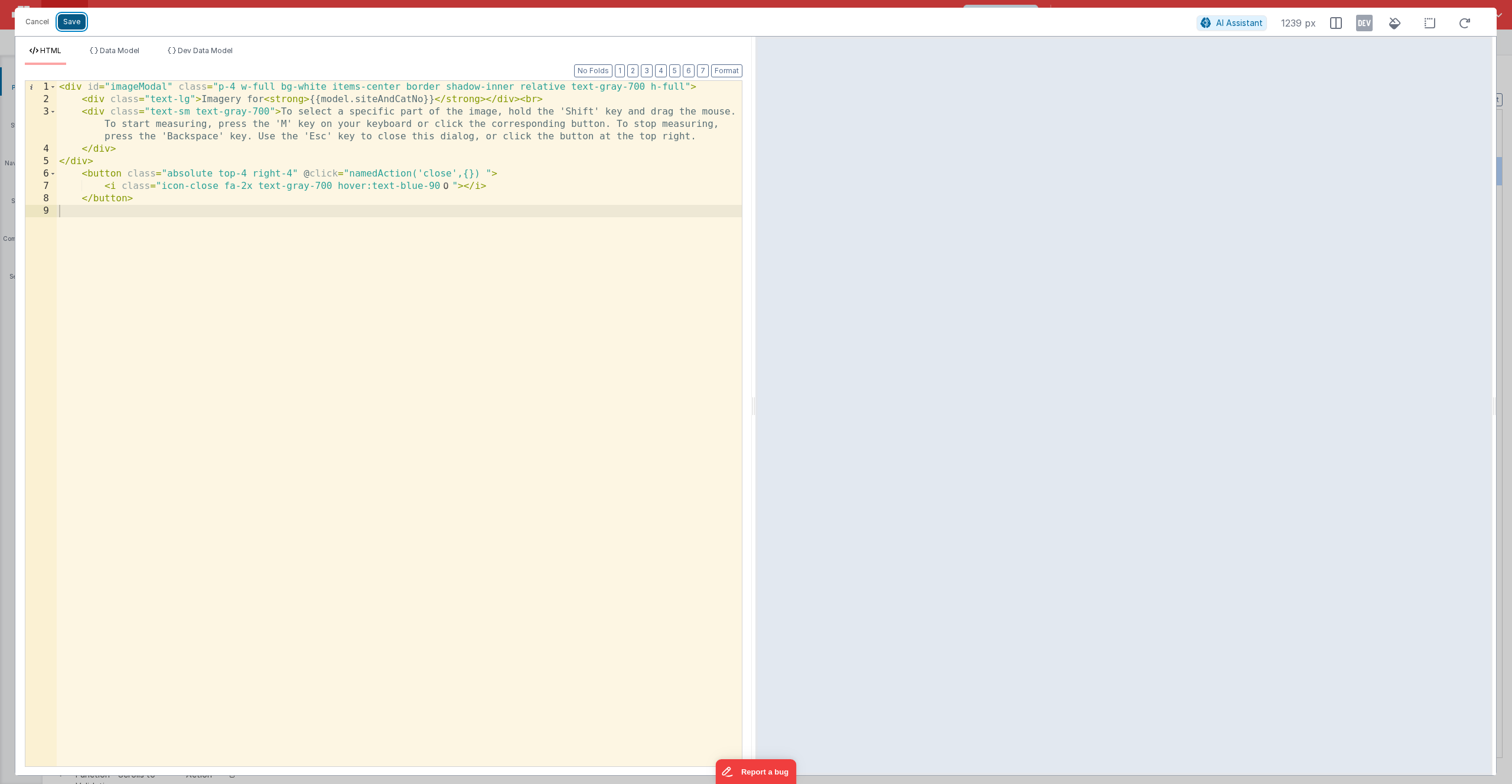
click at [77, 24] on button "Save" at bounding box center [72, 22] width 28 height 15
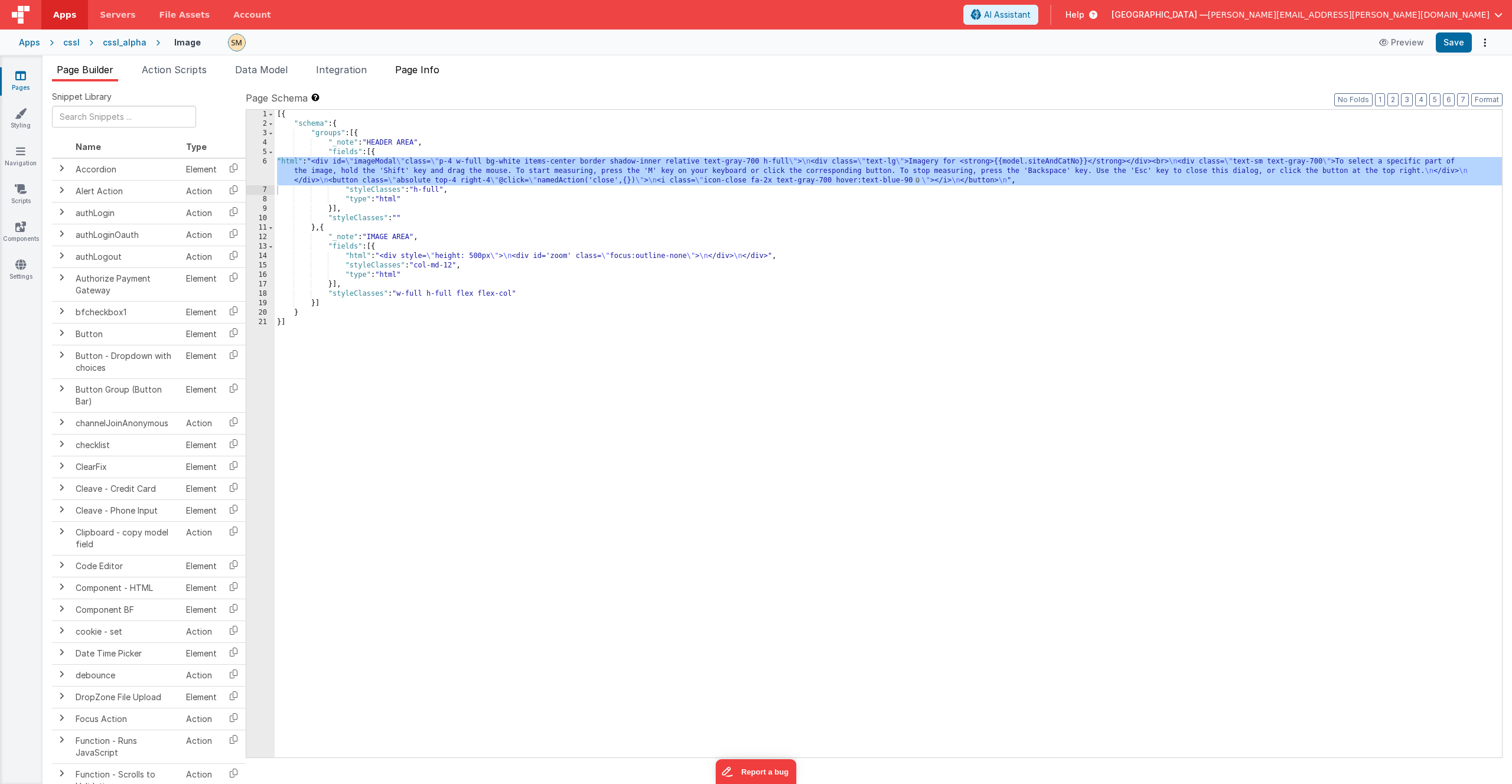
click at [421, 74] on span "Page Info" at bounding box center [417, 69] width 44 height 12
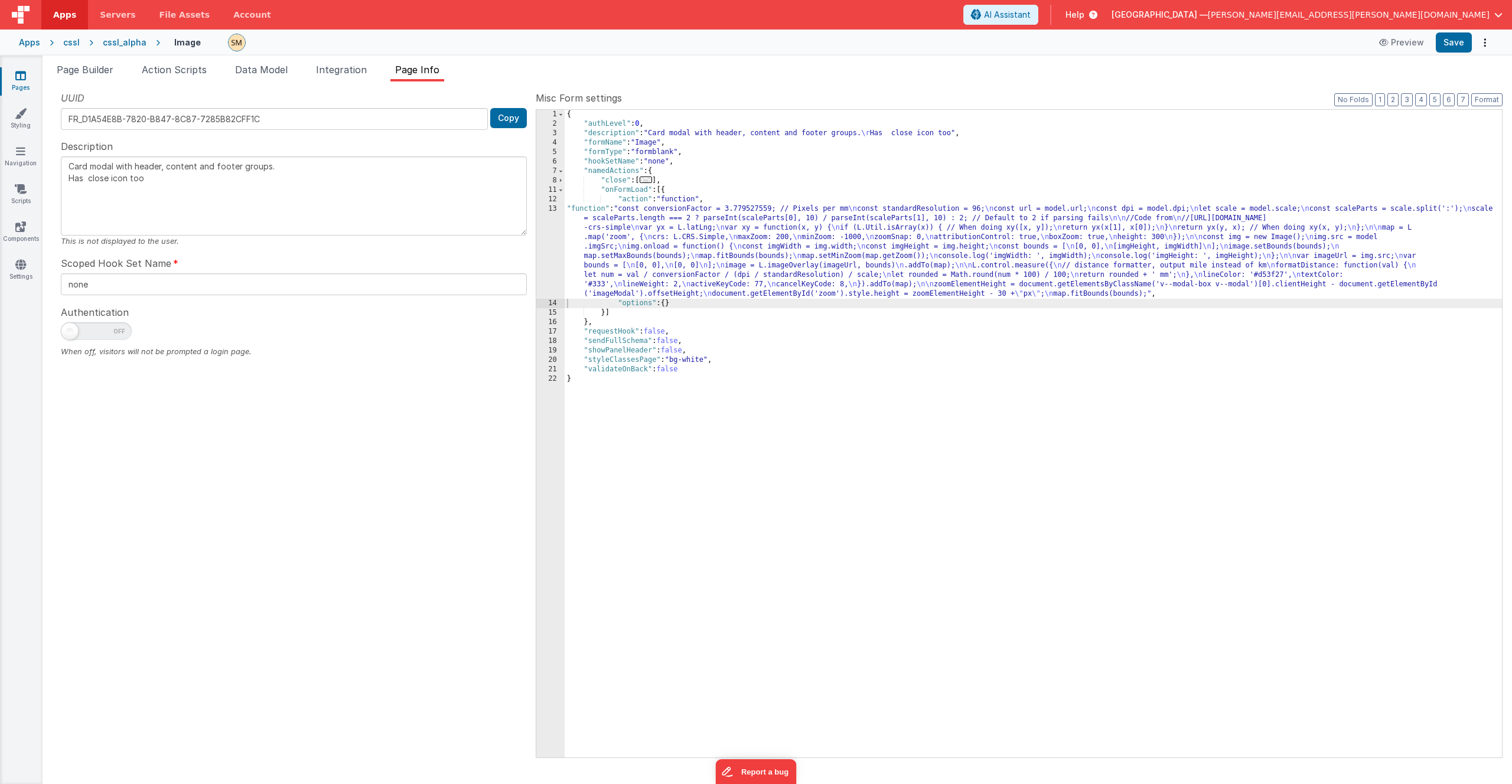
click at [657, 250] on div "{ "authLevel" : 0 , "description" : "Card modal with header, content and footer…" at bounding box center [1033, 443] width 938 height 667
click at [553, 253] on div "13" at bounding box center [551, 251] width 29 height 94
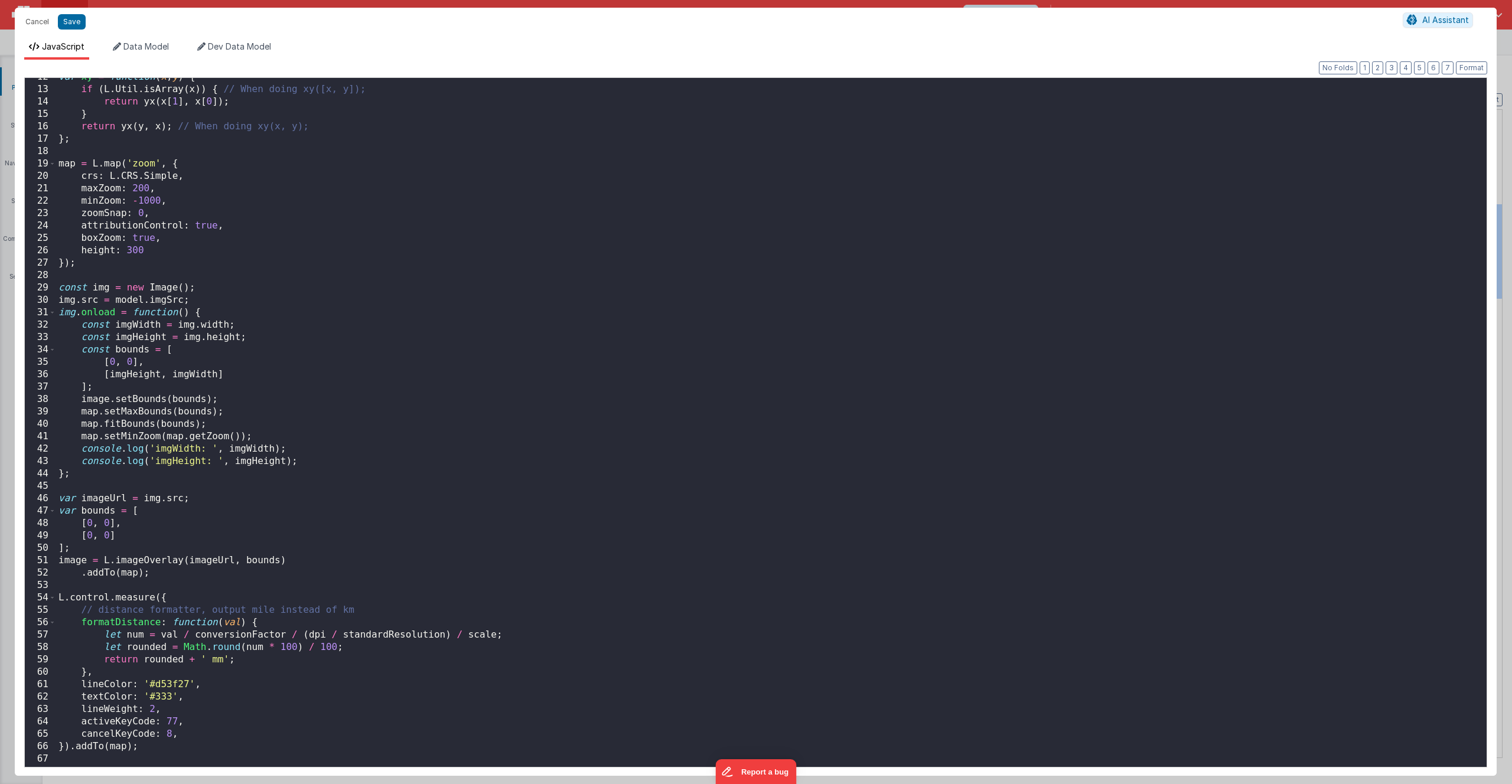
scroll to position [179, 0]
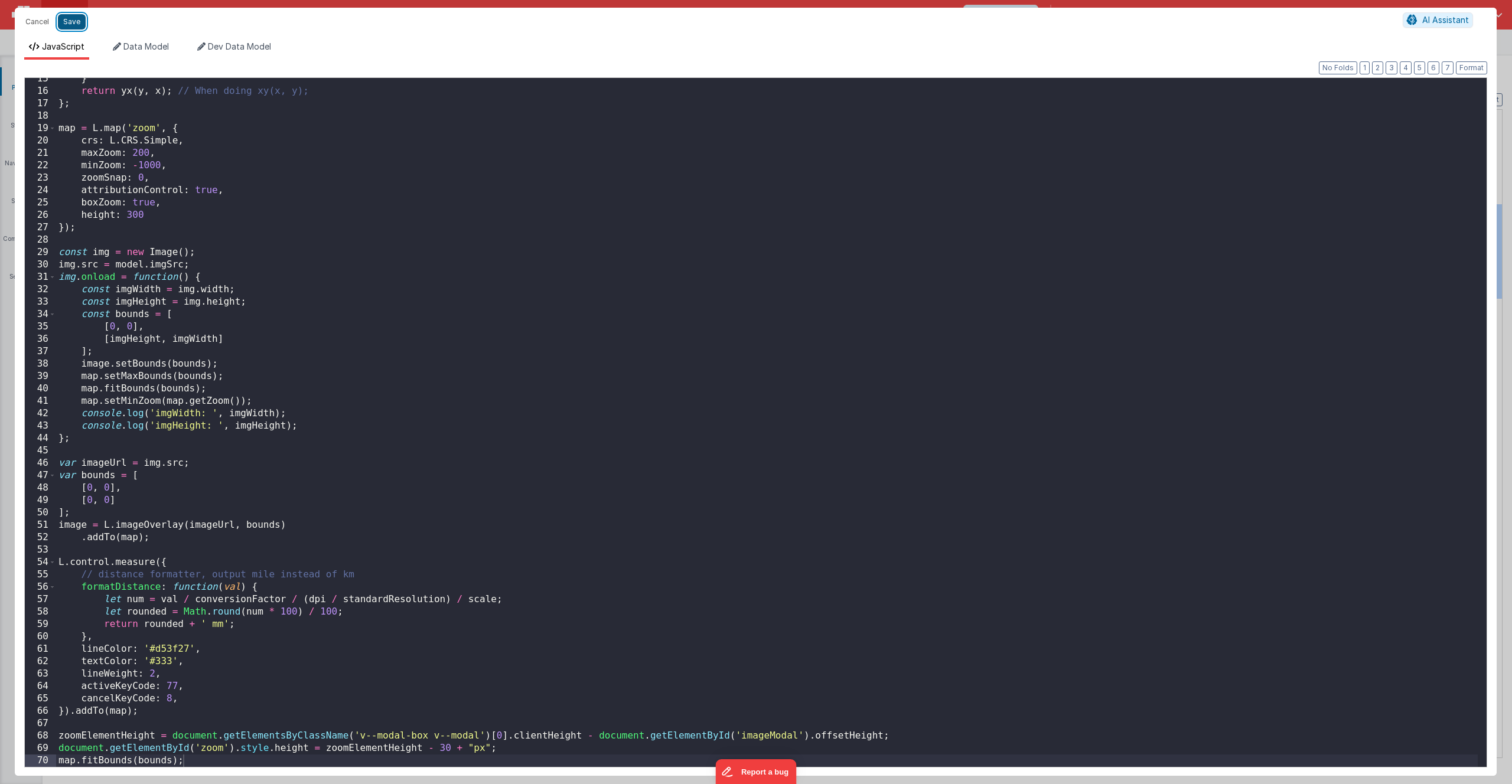
click at [68, 24] on button "Save" at bounding box center [72, 22] width 28 height 15
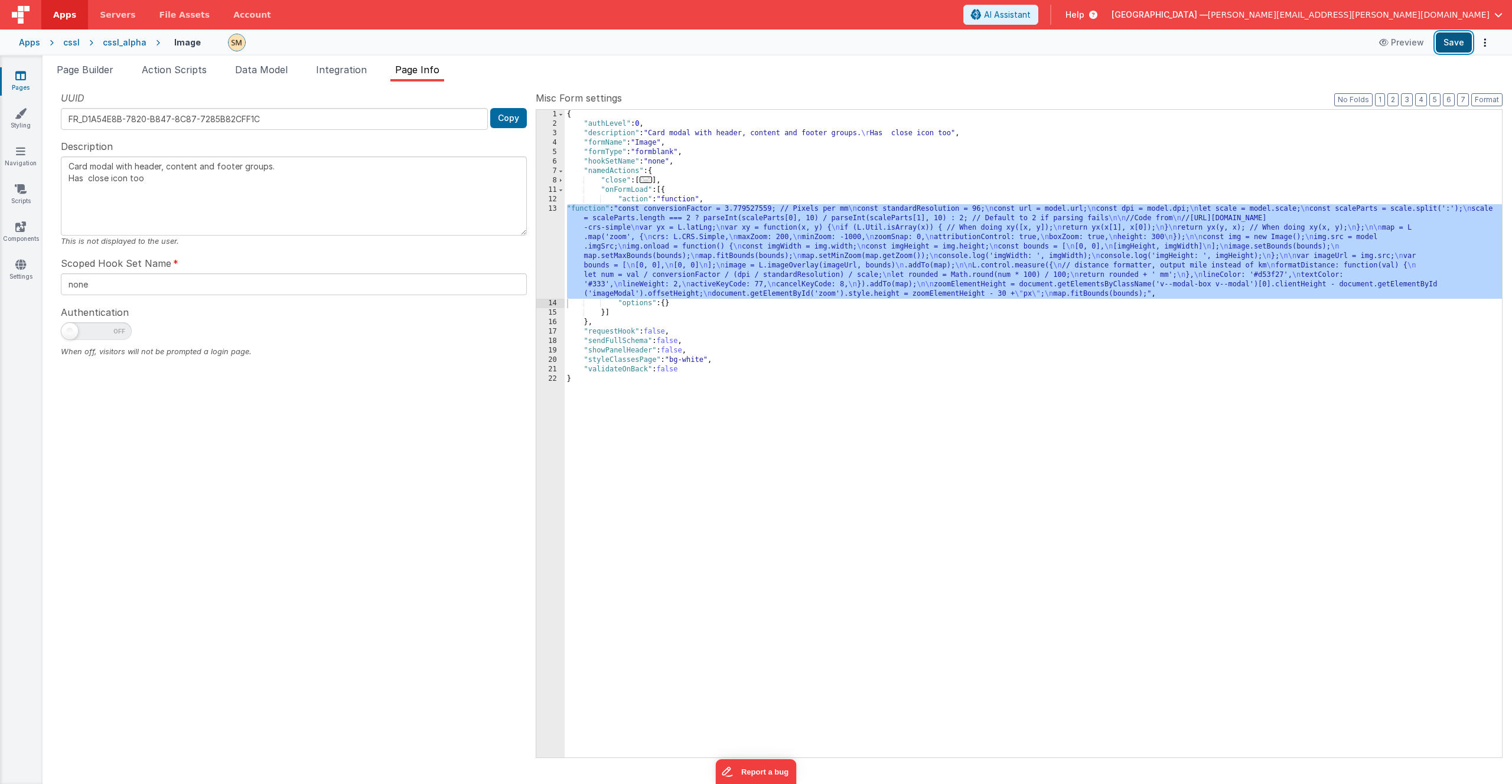
click at [1452, 41] on button "Save" at bounding box center [1454, 43] width 36 height 20
click at [1452, 44] on button "Save" at bounding box center [1454, 43] width 36 height 20
click at [571, 210] on div "{ "authLevel" : 0 , "description" : "Card modal with header, content and footer…" at bounding box center [1033, 433] width 938 height 648
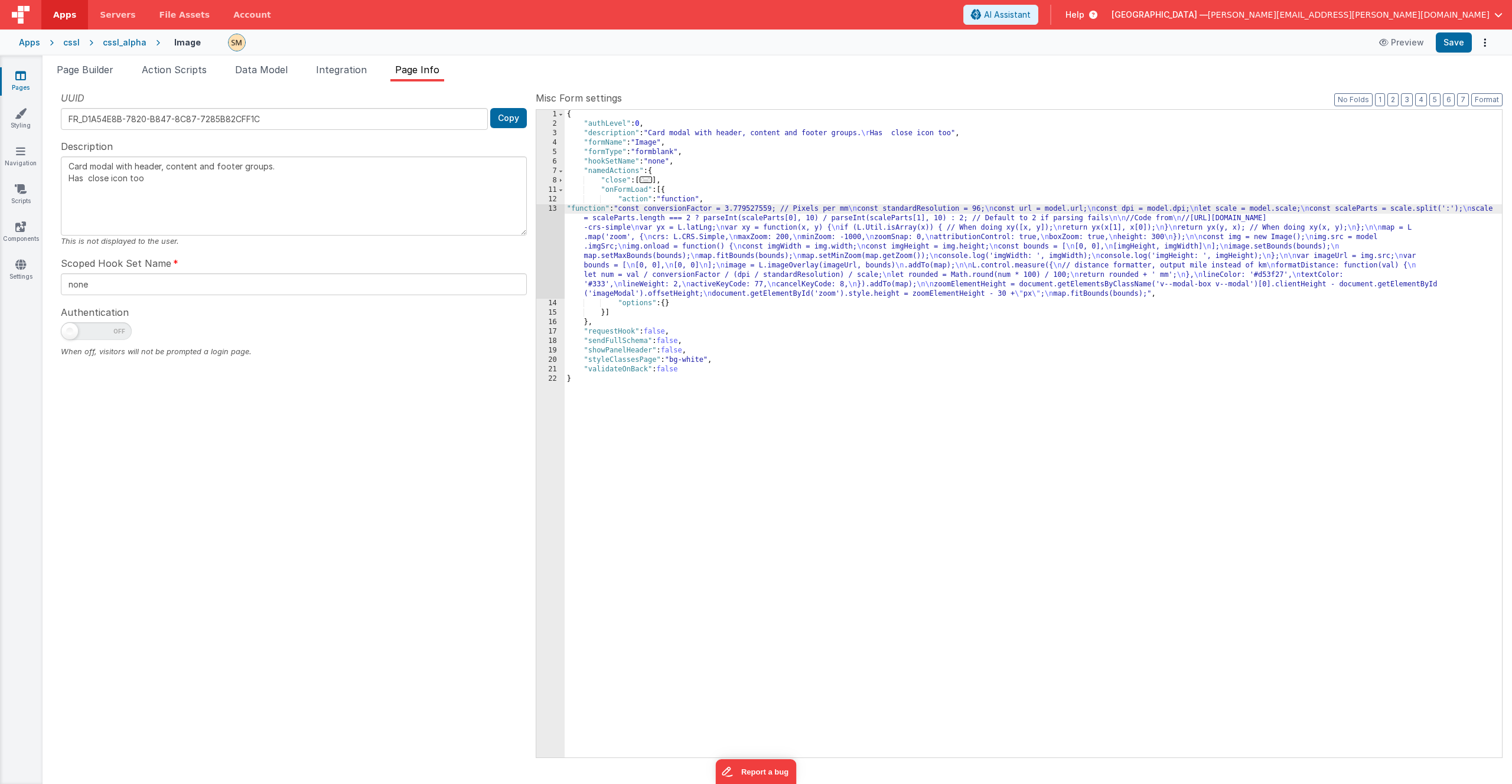
click at [552, 246] on div "13" at bounding box center [551, 251] width 29 height 94
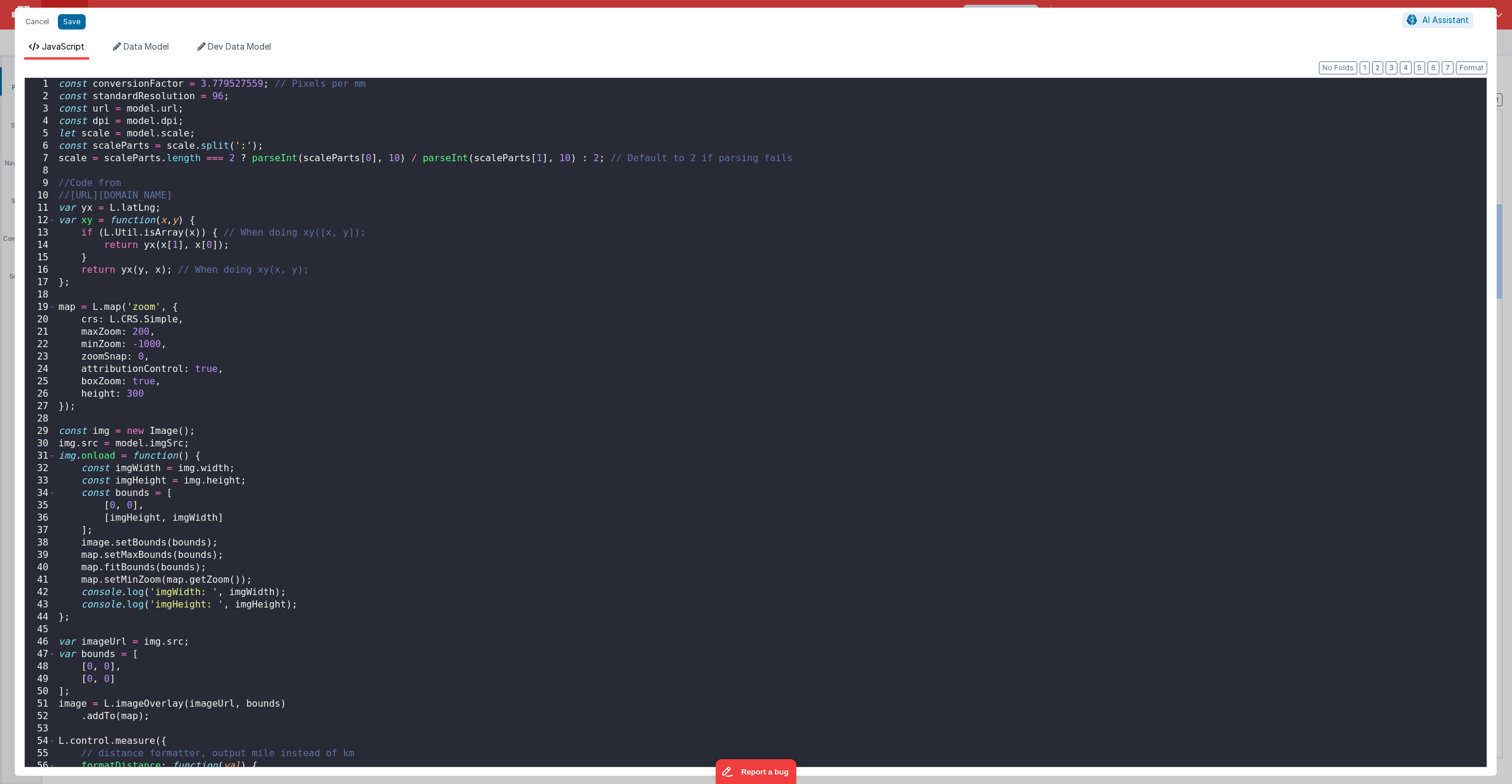
click at [591, 271] on div "const conversionFactor = 3.779527559 ; // Pixels per mm const standardResolutio…" at bounding box center [767, 435] width 1422 height 714
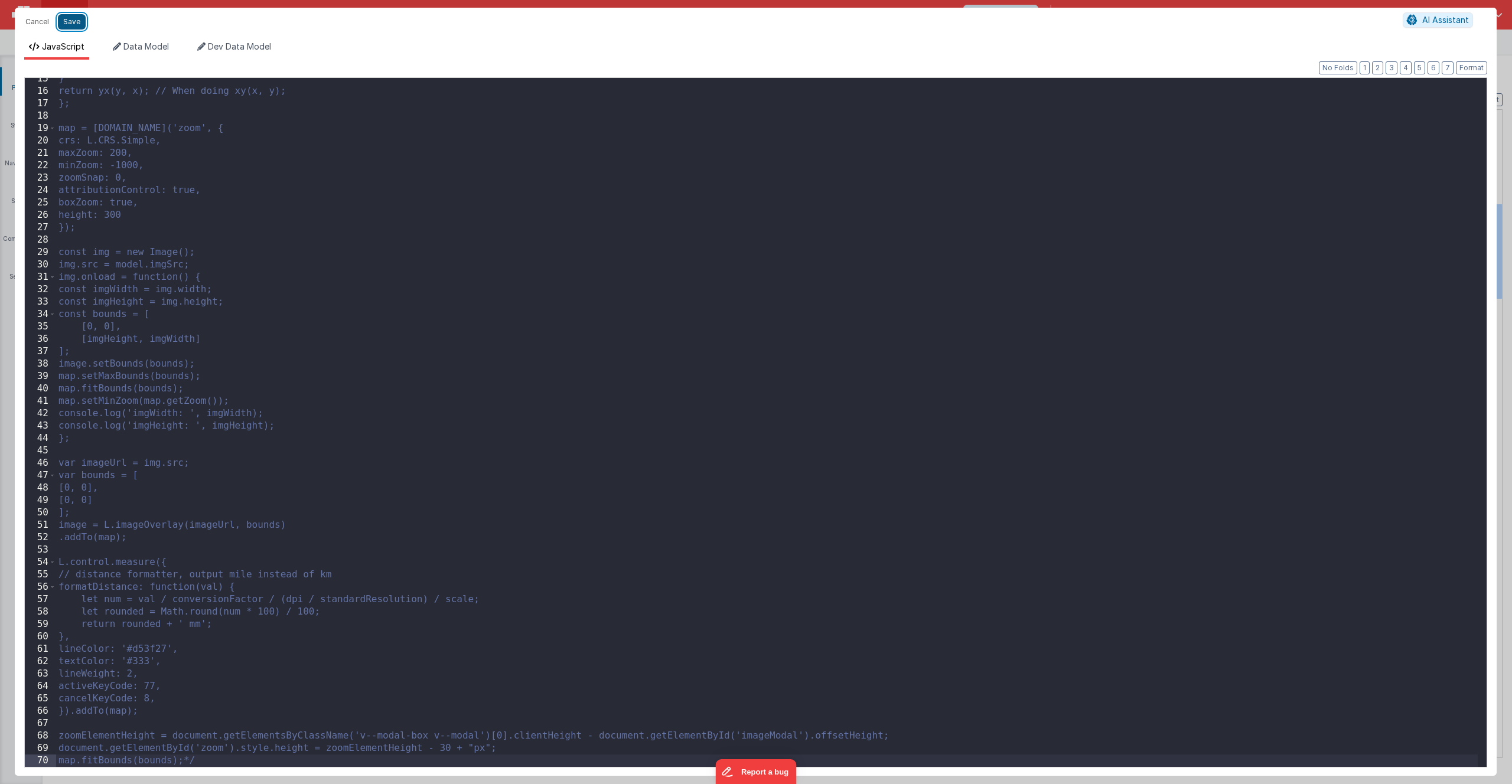
click at [66, 22] on button "Save" at bounding box center [72, 22] width 28 height 15
type textarea "Card modal with header, content and footer groups. Has close icon too"
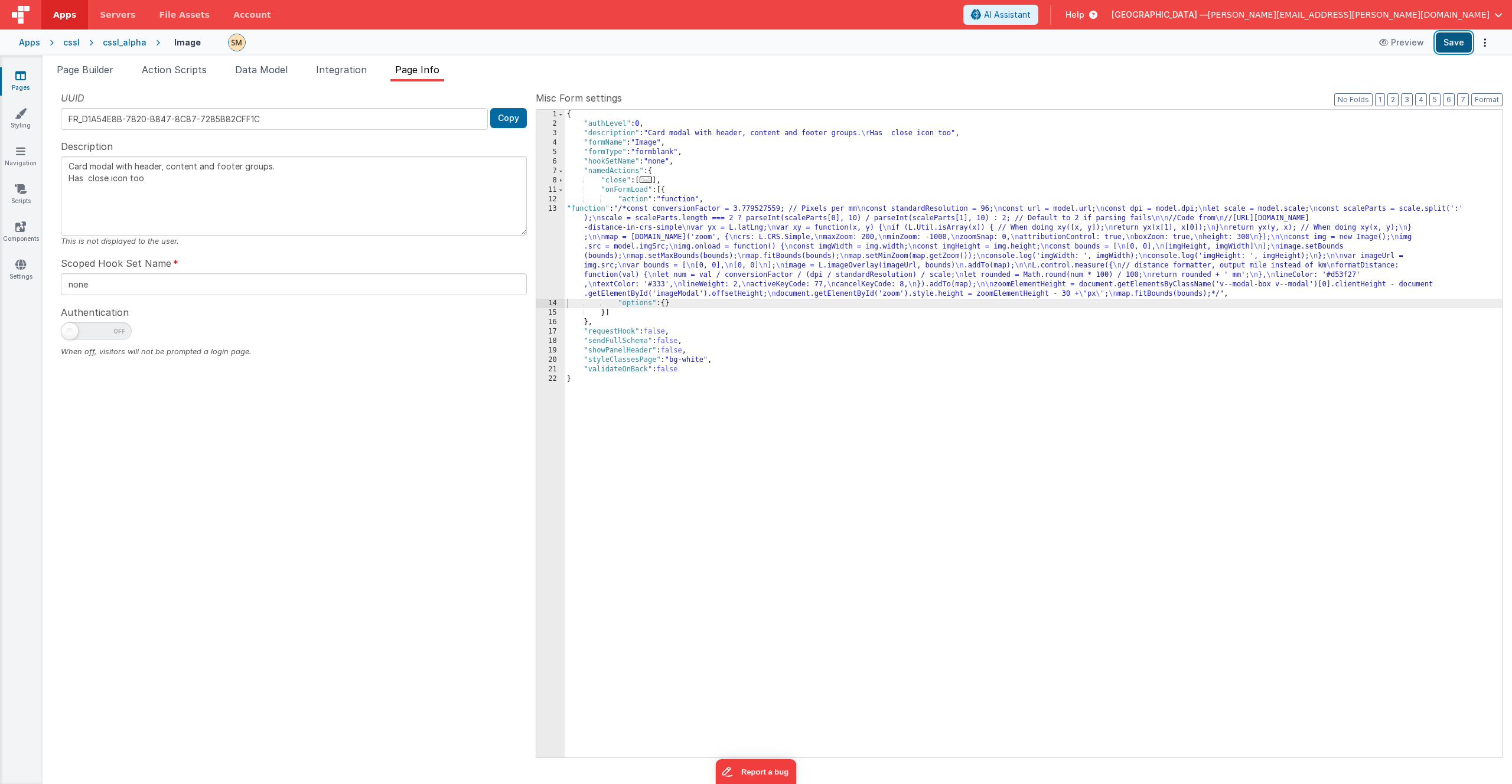
click at [1450, 43] on button "Save" at bounding box center [1454, 43] width 36 height 20
click at [704, 252] on div "{ "authLevel" : 0 , "description" : "Card modal with header, content and footer…" at bounding box center [1033, 443] width 938 height 667
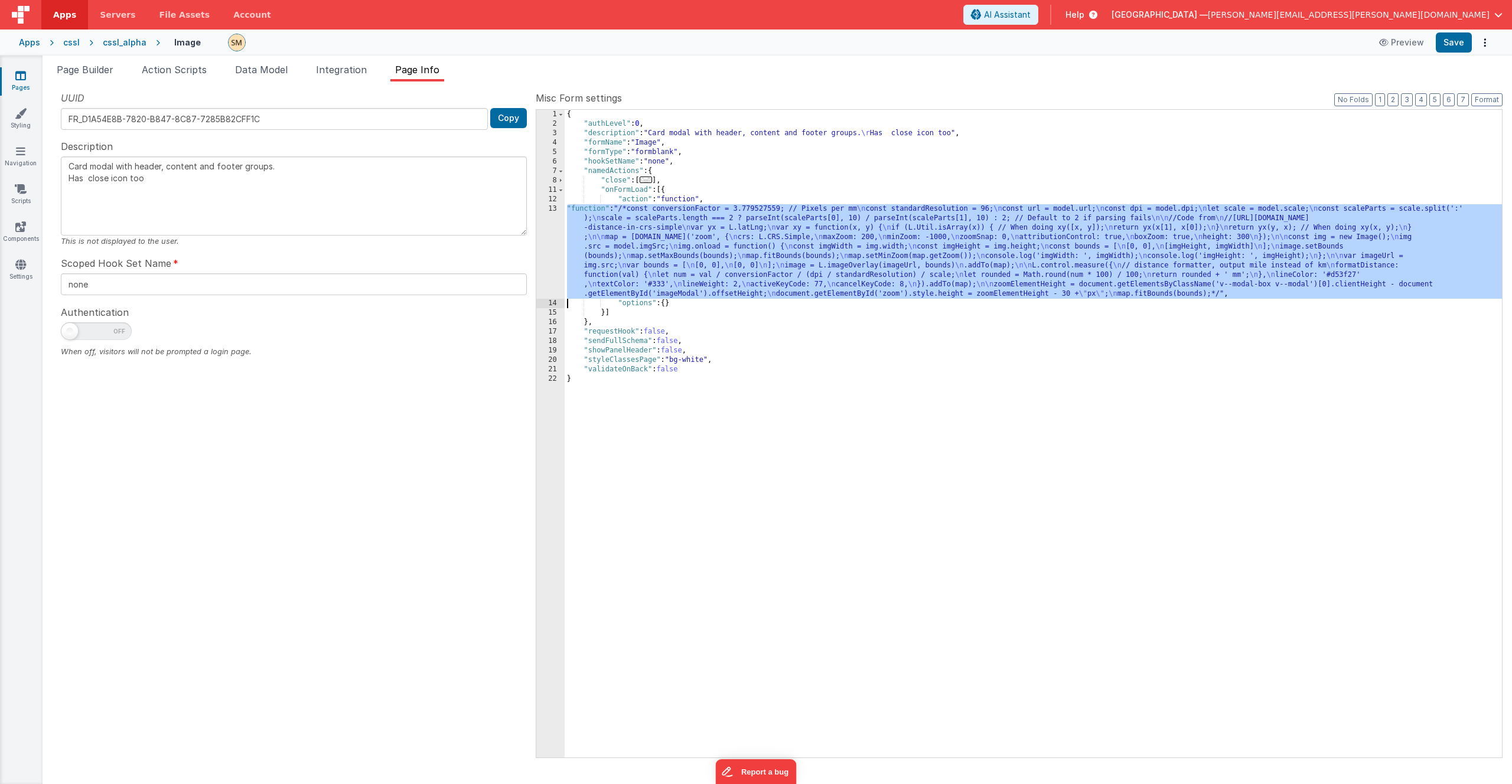
click at [553, 249] on div "13" at bounding box center [551, 251] width 29 height 94
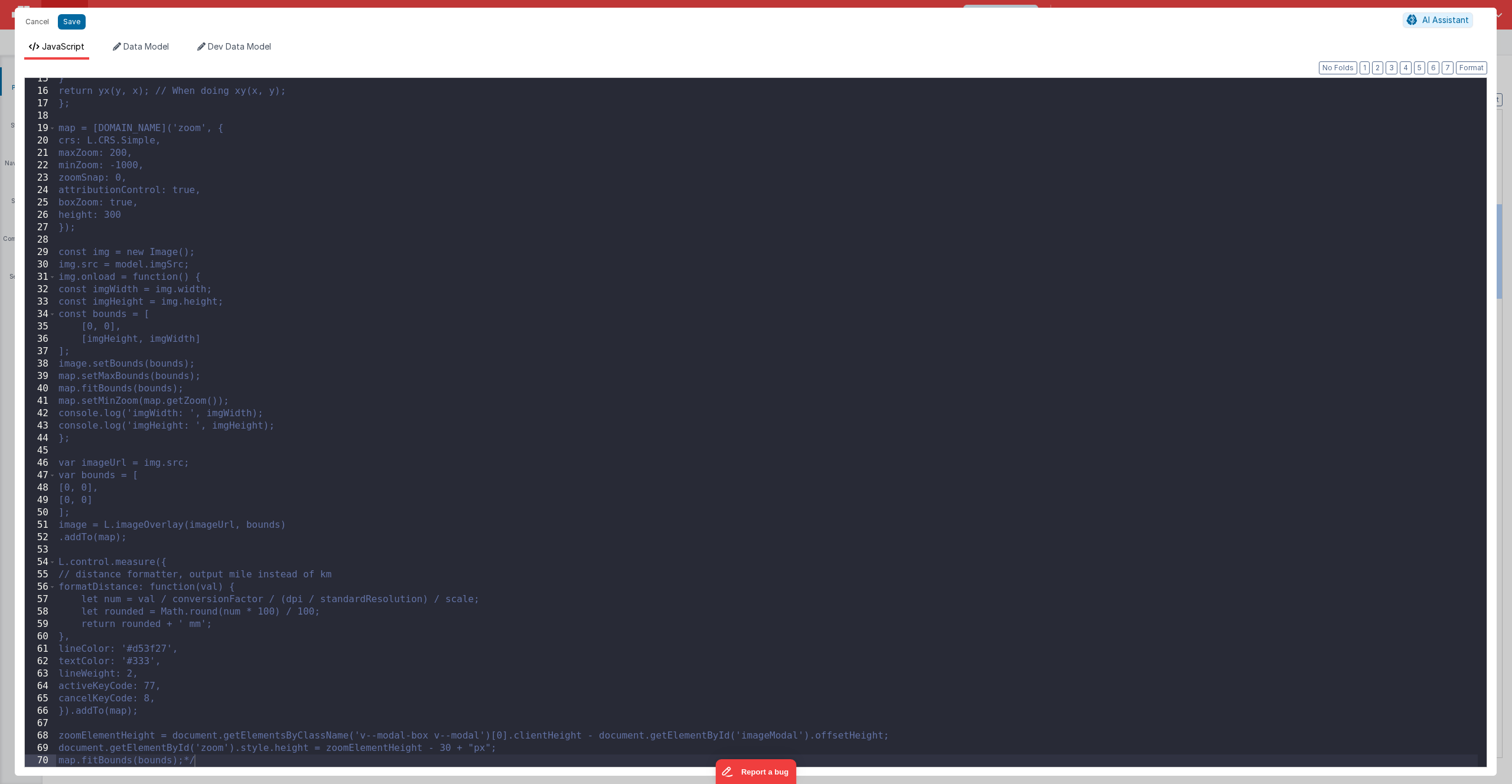
scroll to position [0, 0]
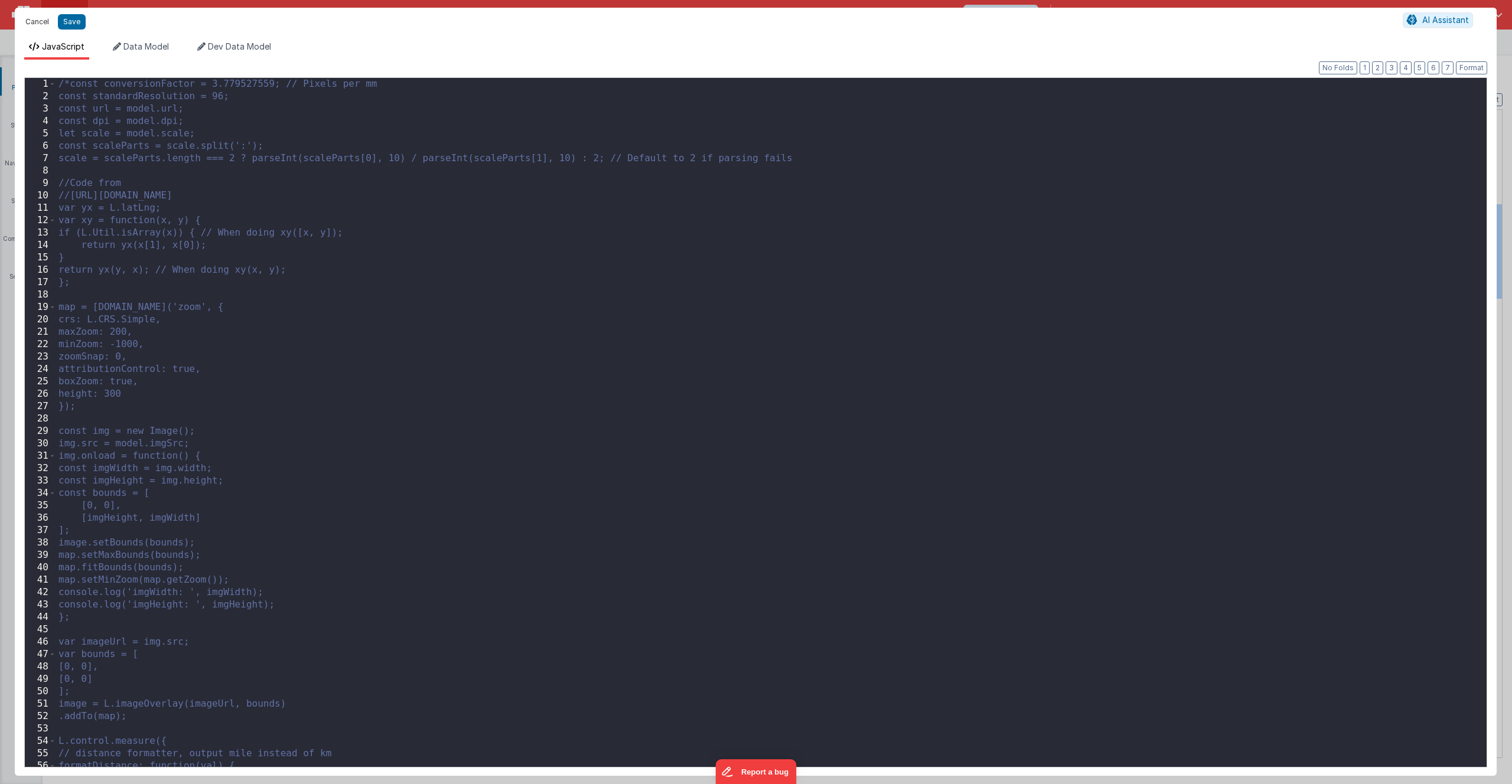
click at [40, 21] on button "Cancel" at bounding box center [37, 22] width 36 height 17
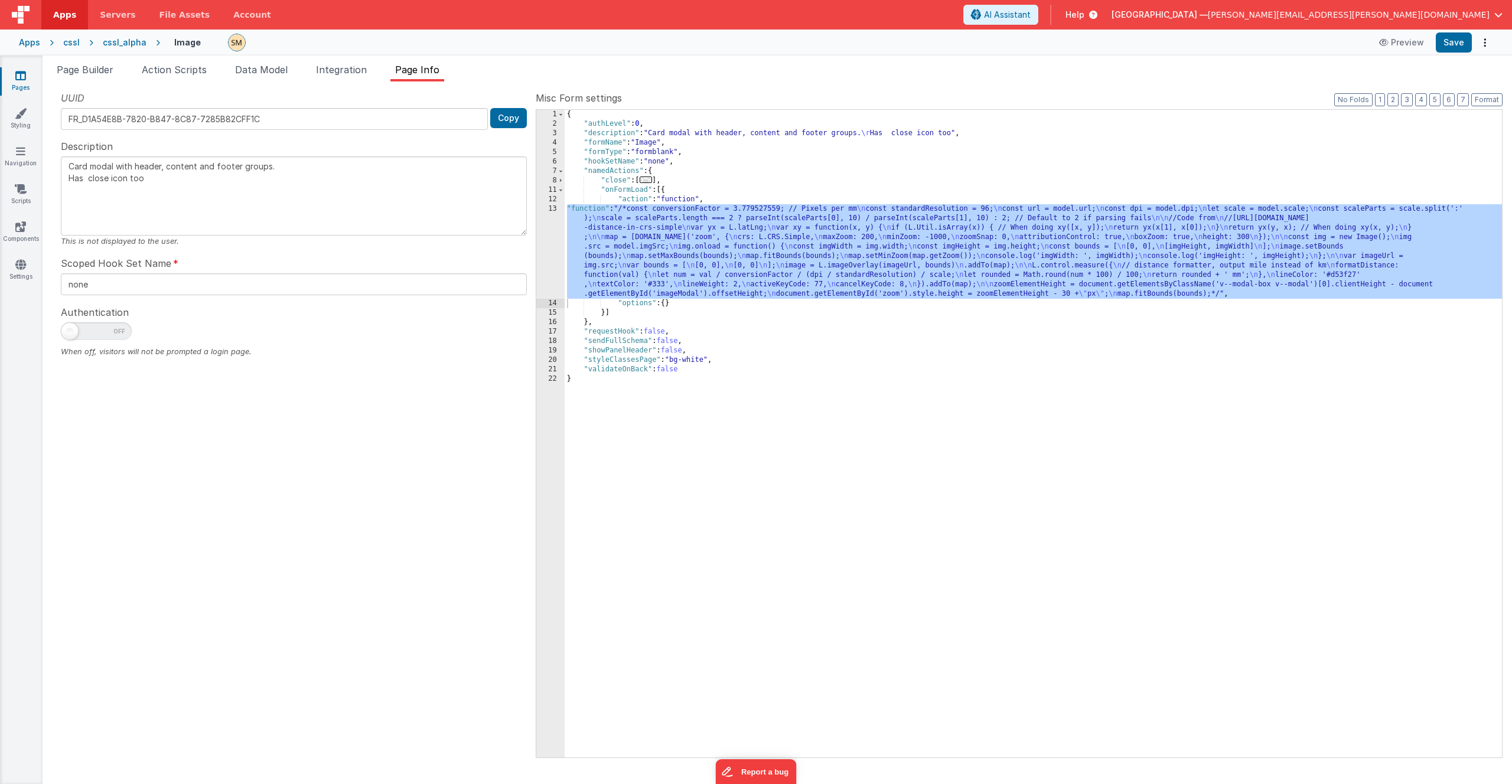
click at [665, 251] on div "{ "authLevel" : 0 , "description" : "Card modal with header, content and footer…" at bounding box center [1033, 443] width 938 height 667
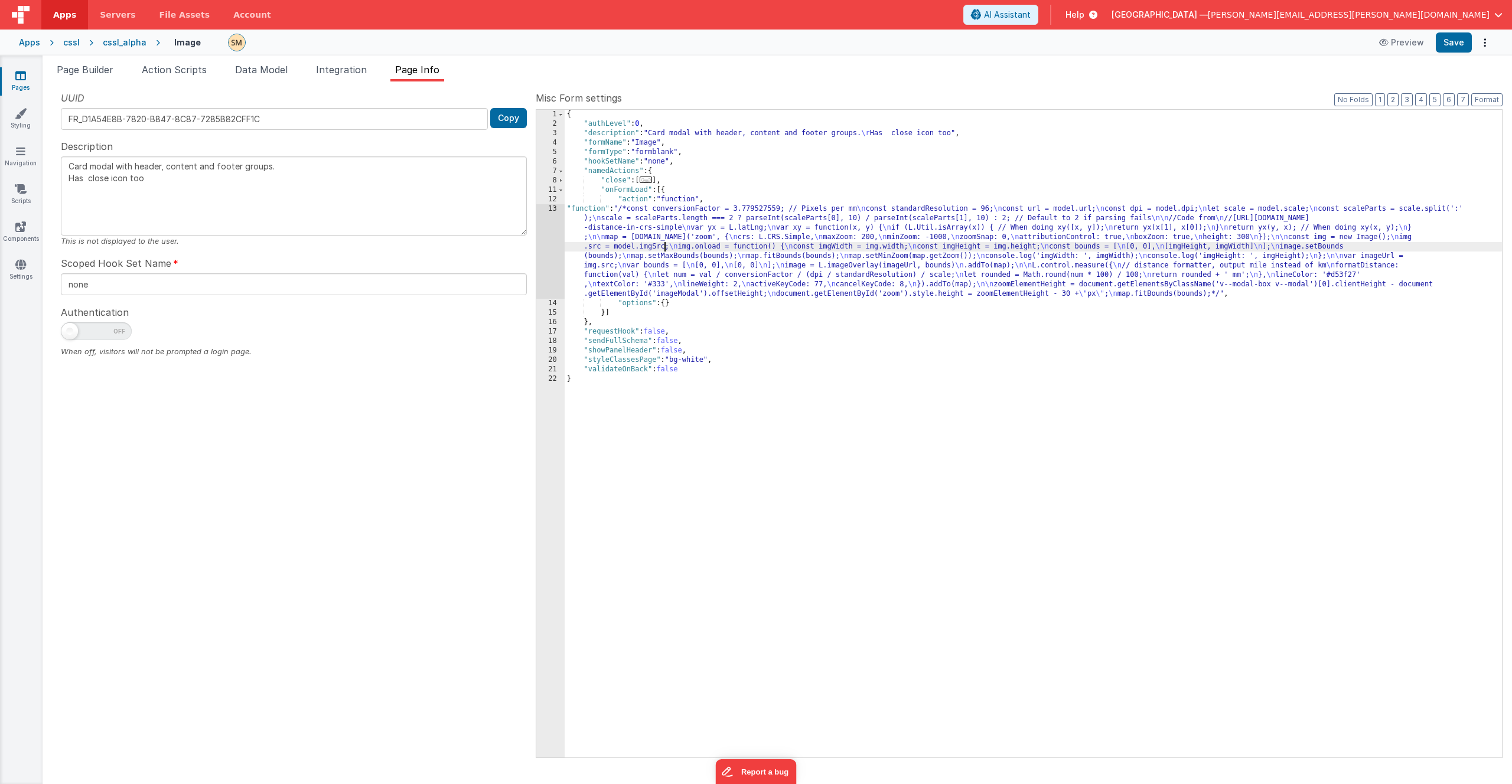
click at [546, 248] on div "13" at bounding box center [551, 251] width 29 height 94
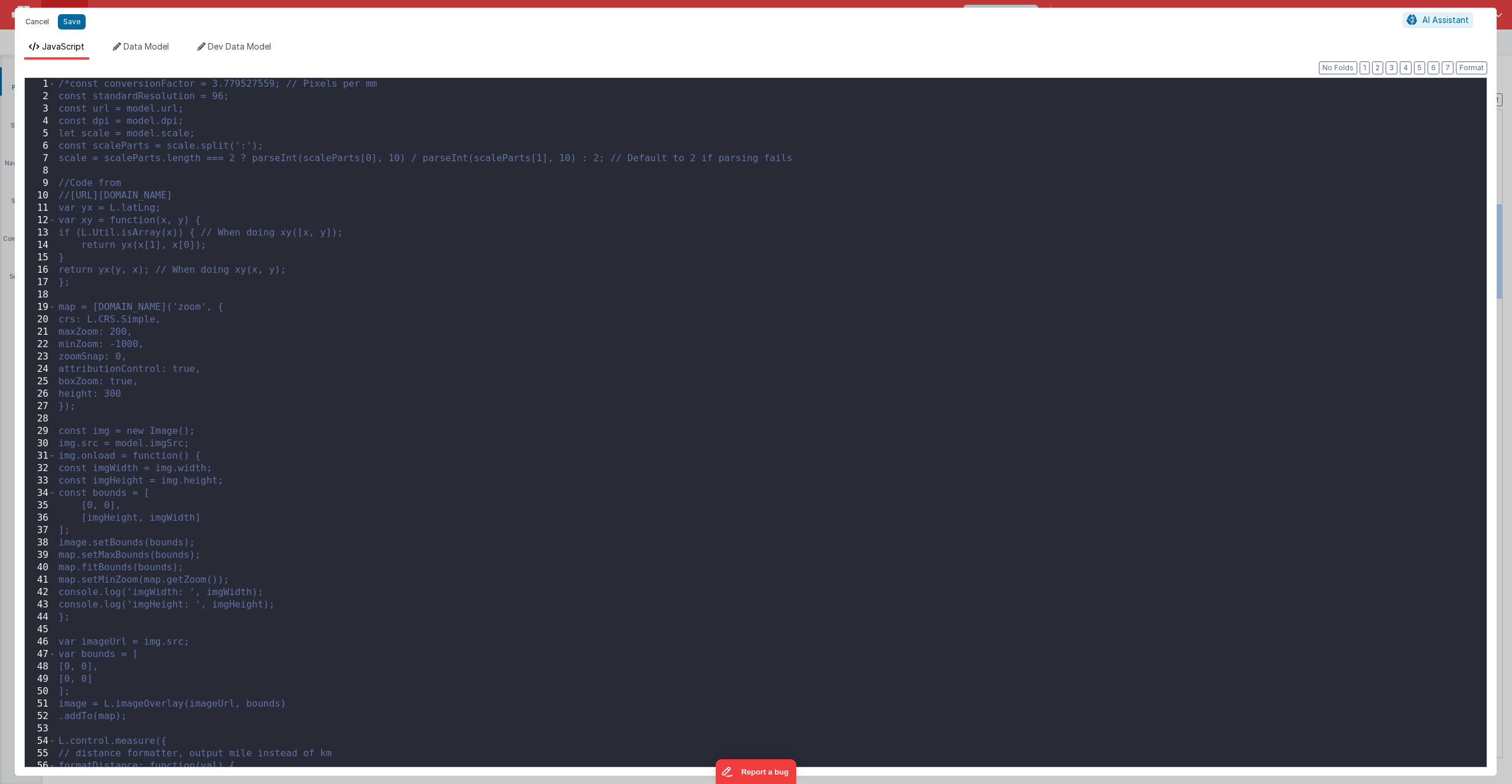
click at [39, 22] on button "Cancel" at bounding box center [37, 22] width 36 height 17
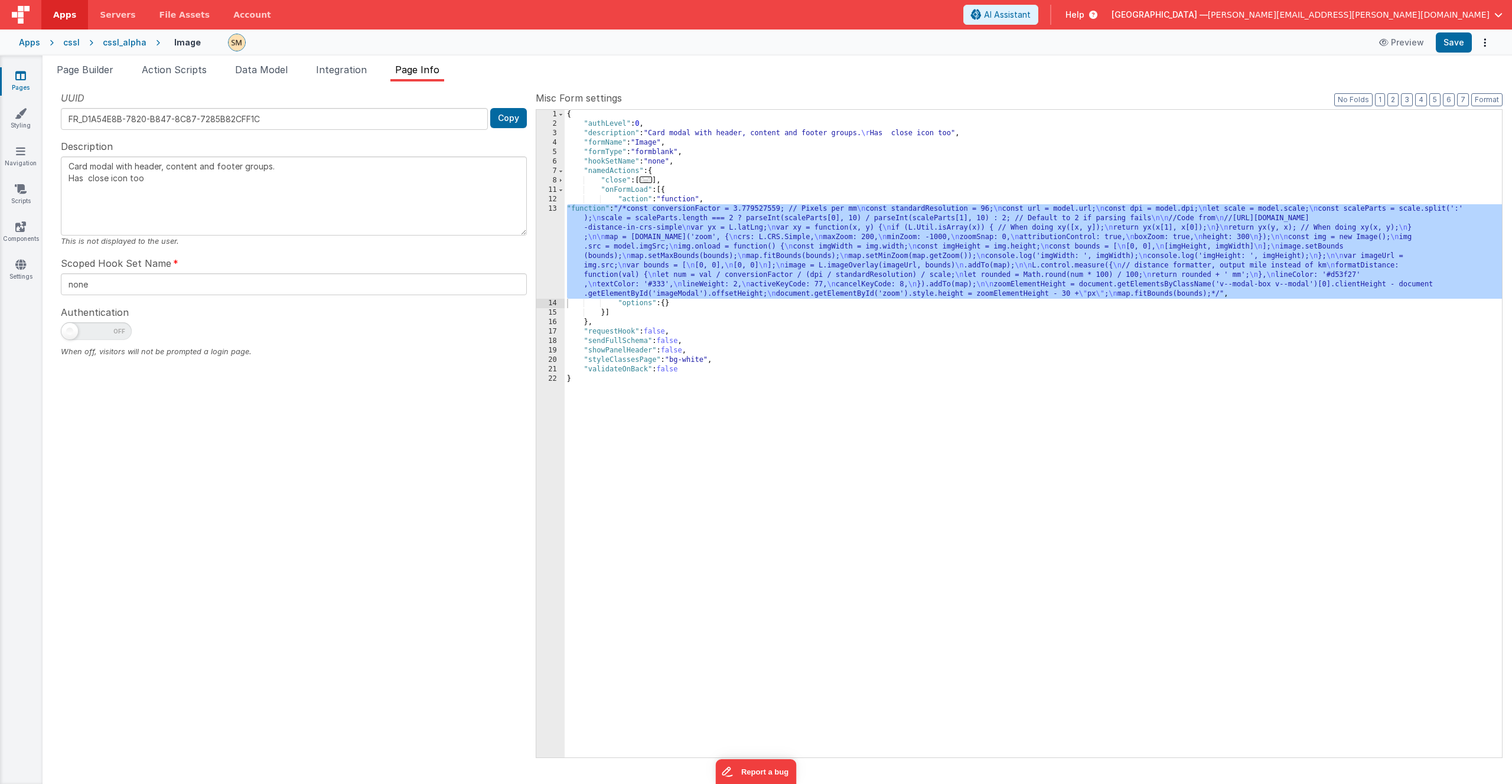
click at [608, 236] on div "{ "authLevel" : 0 , "description" : "Card modal with header, content and footer…" at bounding box center [1033, 443] width 938 height 667
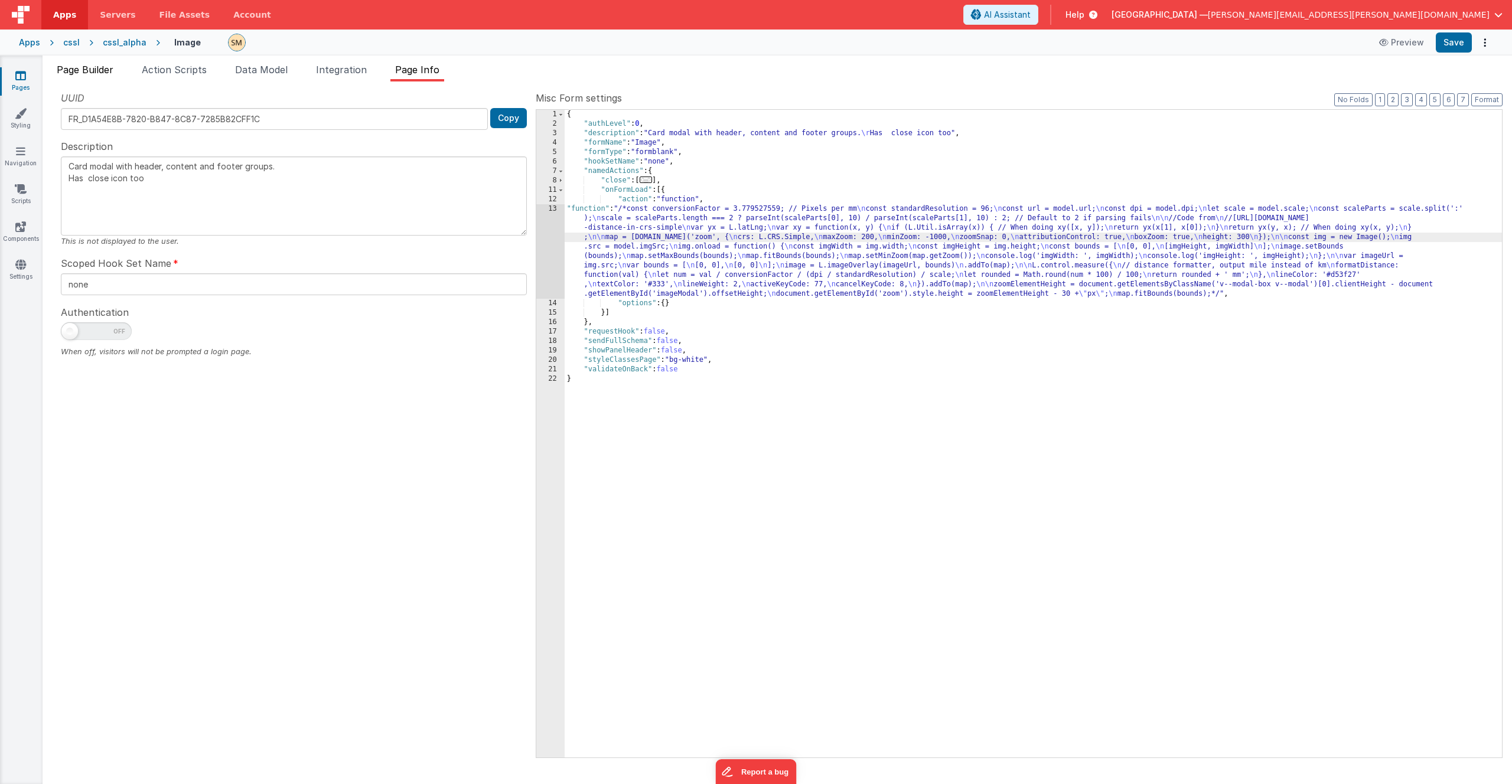
click at [89, 71] on span "Page Builder" at bounding box center [84, 69] width 57 height 12
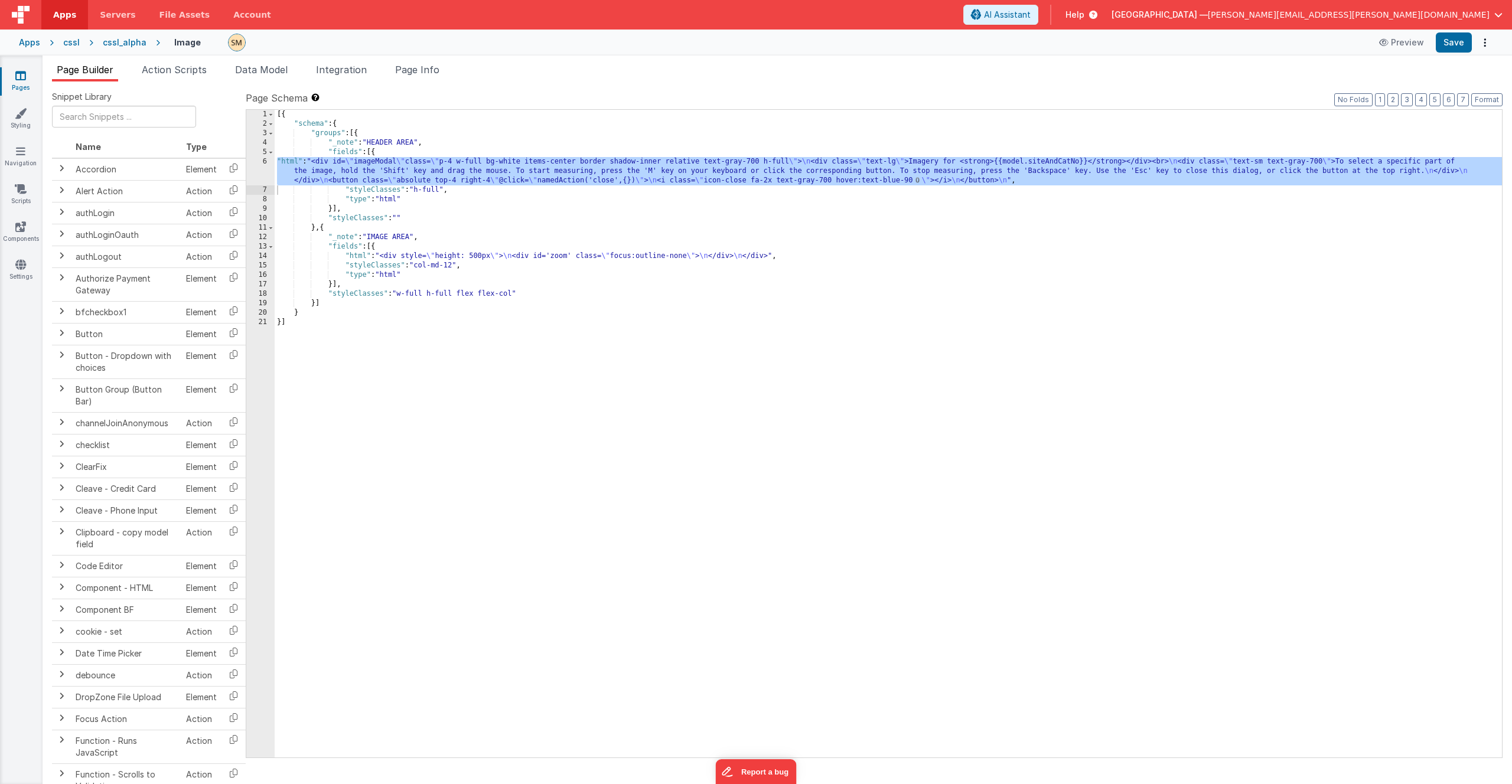
click at [419, 172] on div "[{ "schema" : { "groups" : [{ "_note" : "HEADER AREA" , "fields" : [{ "html" : …" at bounding box center [888, 443] width 1227 height 667
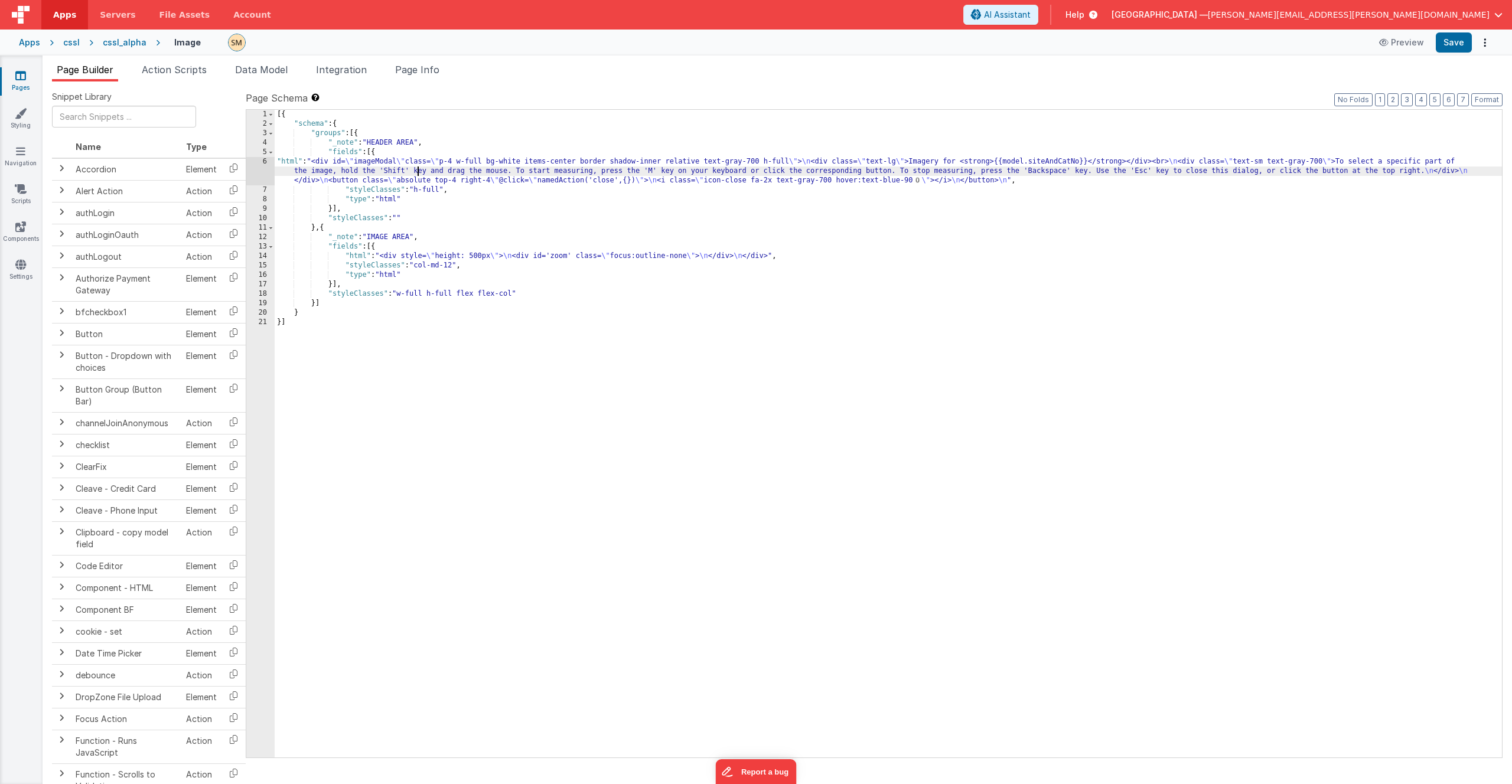
click at [428, 259] on div "[{ "schema" : { "groups" : [{ "_note" : "HEADER AREA" , "fields" : [{ "html" : …" at bounding box center [888, 443] width 1227 height 667
click at [570, 257] on div "[{ "schema" : { "groups" : [{ "_note" : "HEADER AREA" , "fields" : [{ "html" : …" at bounding box center [888, 443] width 1227 height 667
click at [421, 68] on span "Page Info" at bounding box center [417, 69] width 44 height 12
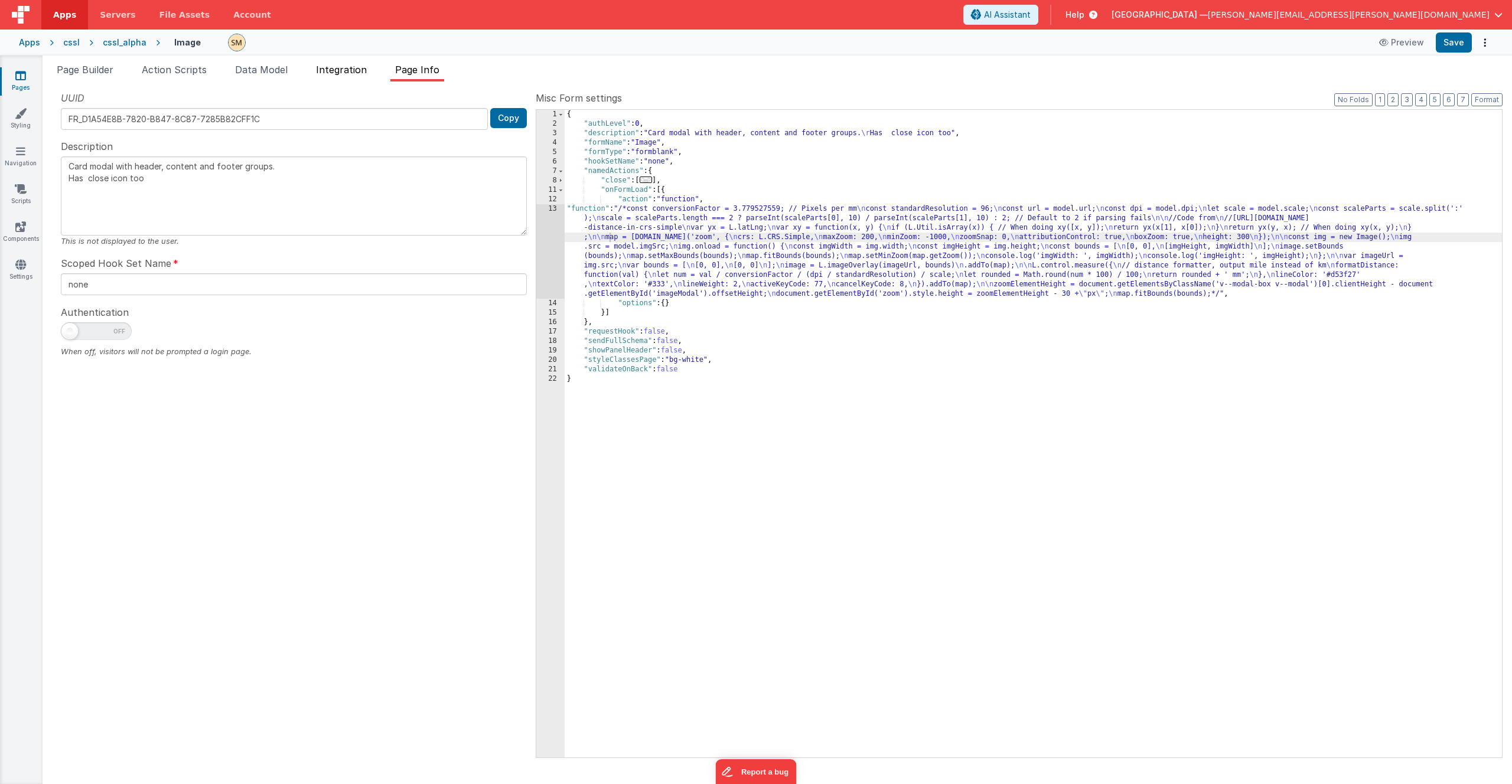
click at [364, 68] on span "Integration" at bounding box center [341, 69] width 51 height 12
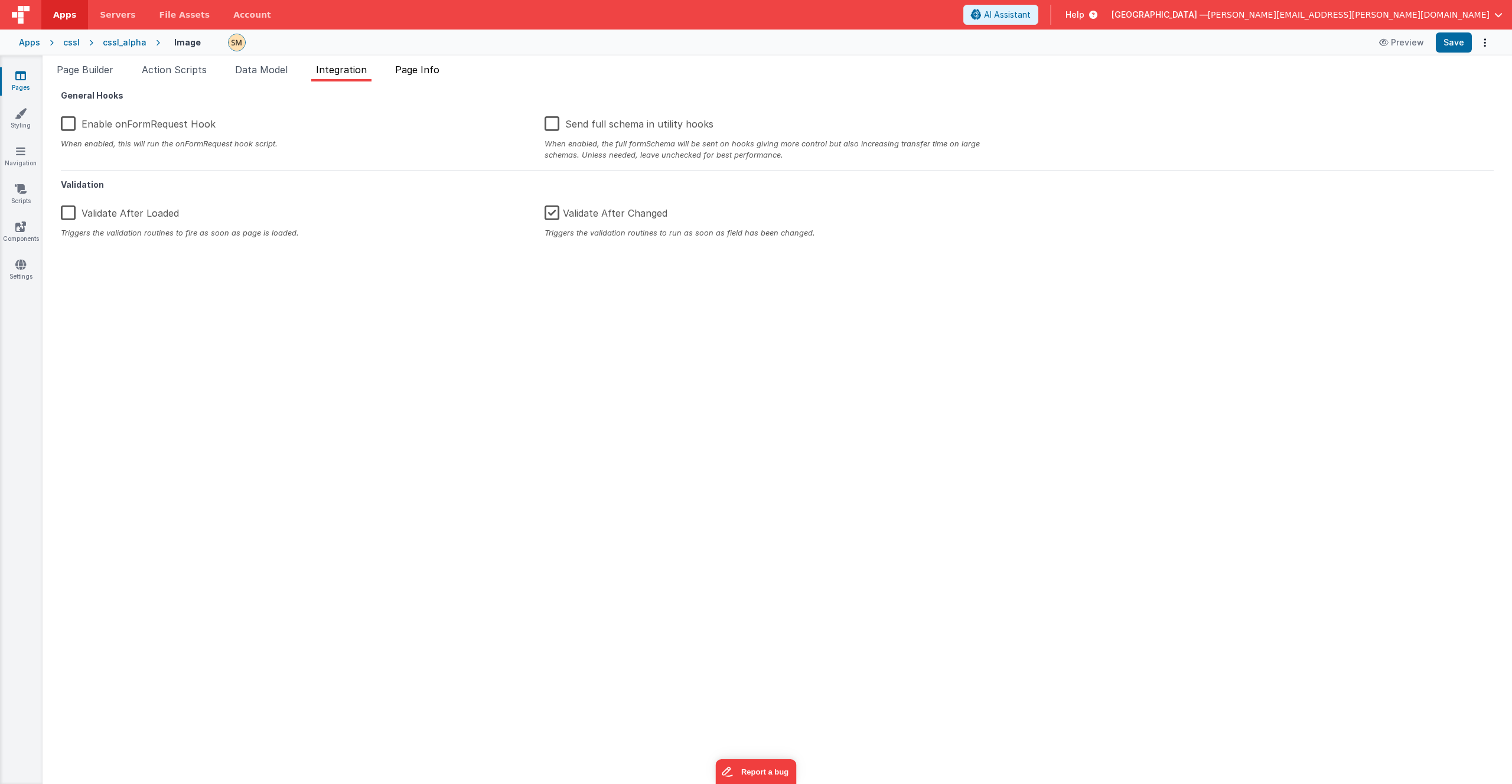
click at [435, 68] on span "Page Info" at bounding box center [417, 69] width 44 height 12
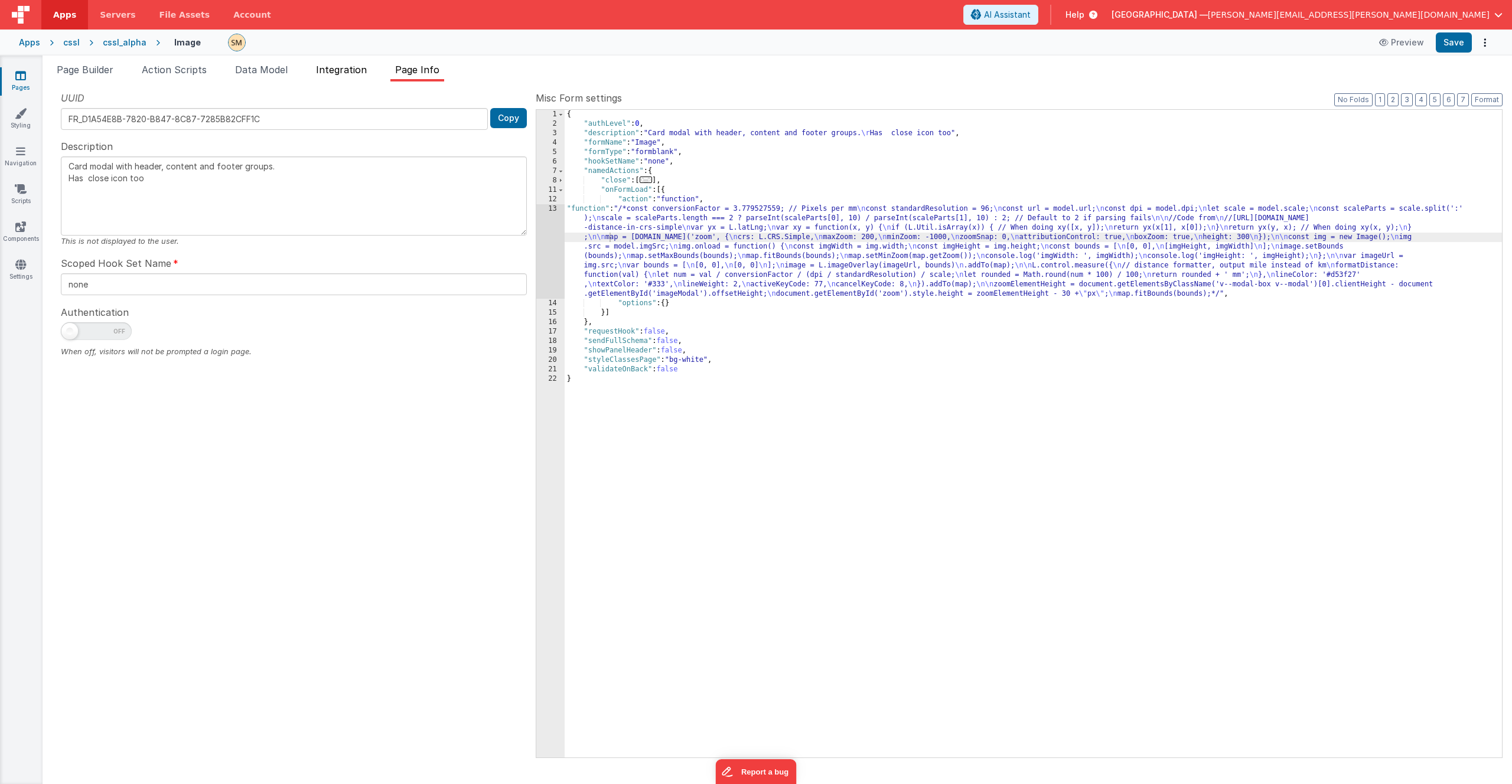
click at [347, 71] on span "Integration" at bounding box center [341, 69] width 51 height 12
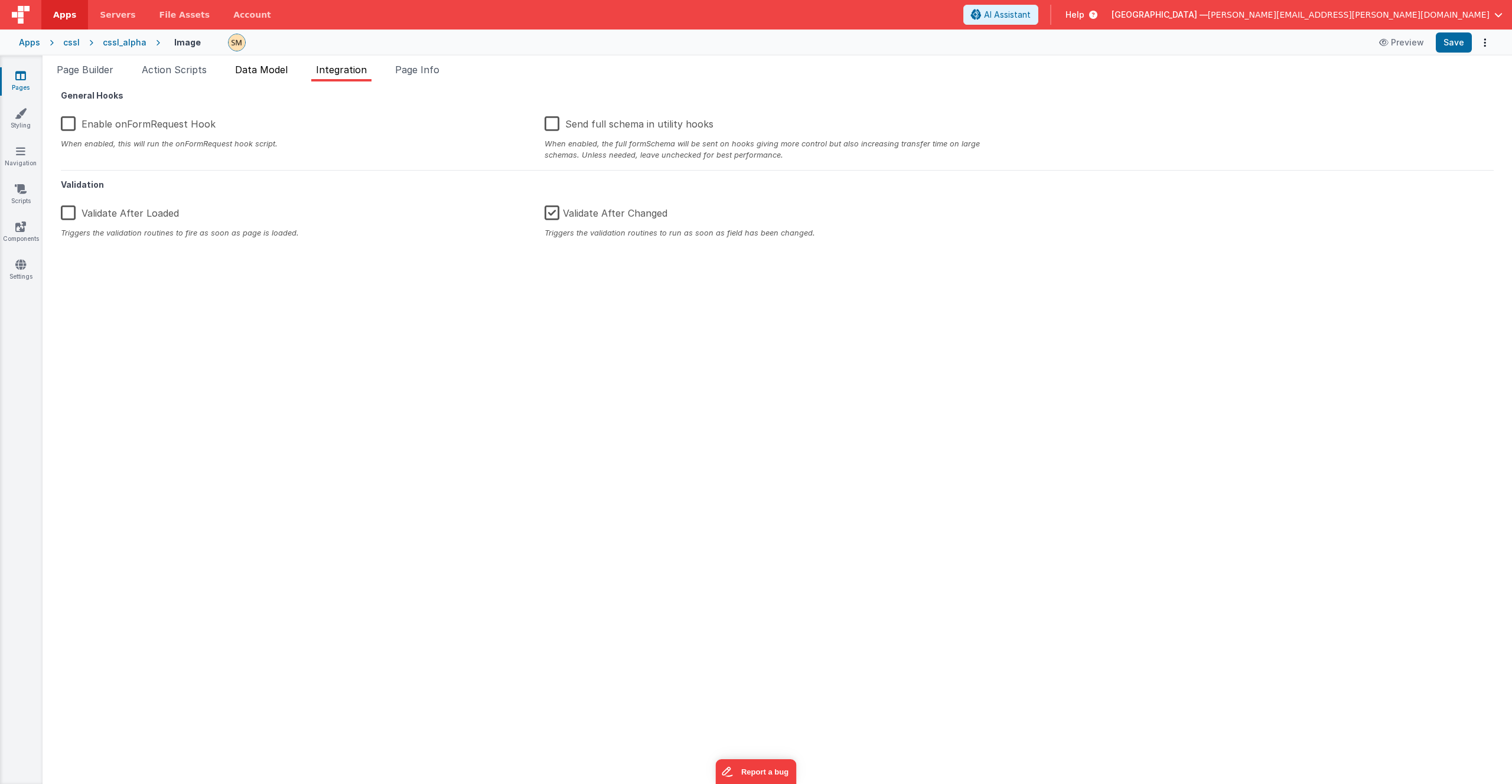
click at [276, 72] on span "Data Model" at bounding box center [261, 69] width 52 height 12
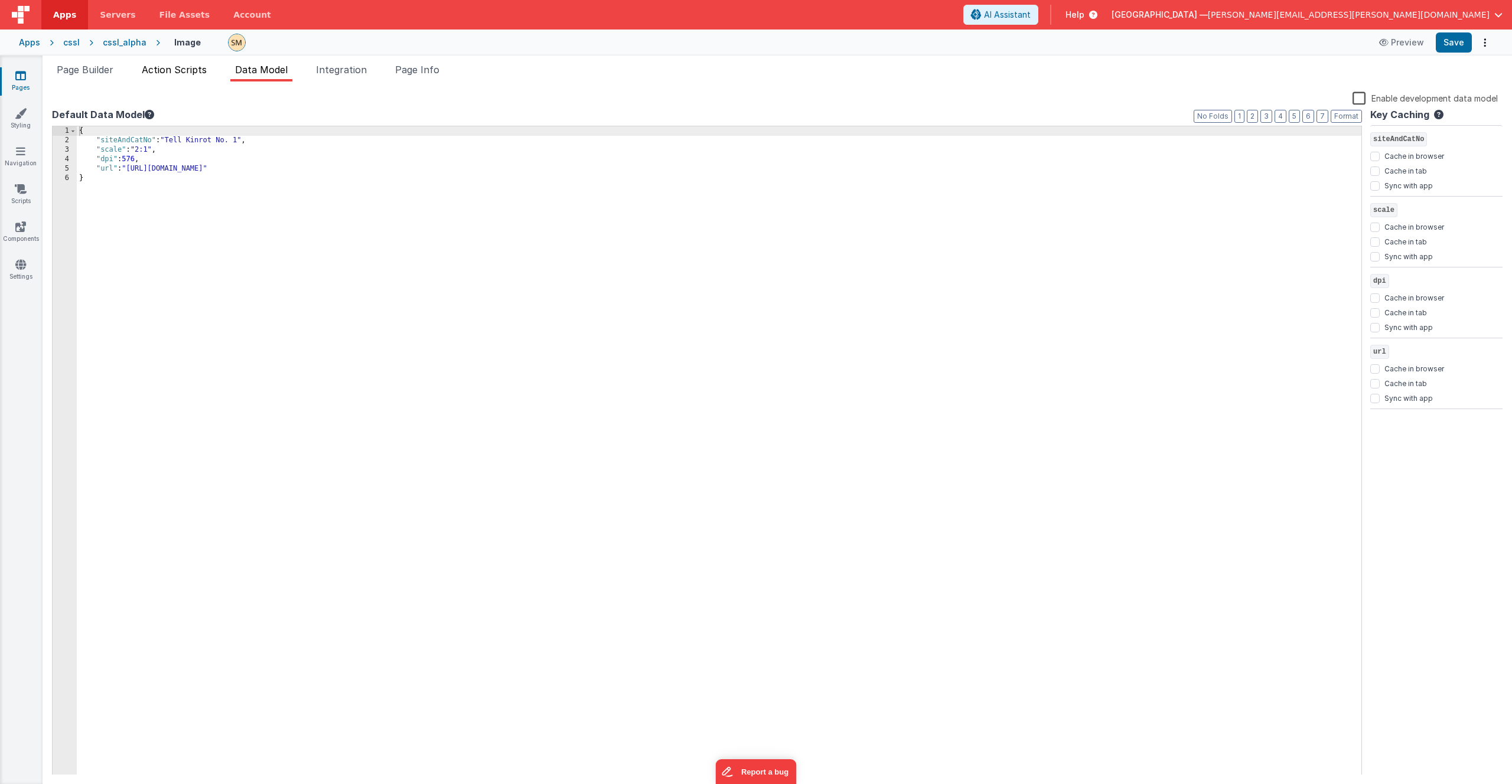
click at [195, 68] on span "Action Scripts" at bounding box center [174, 69] width 65 height 12
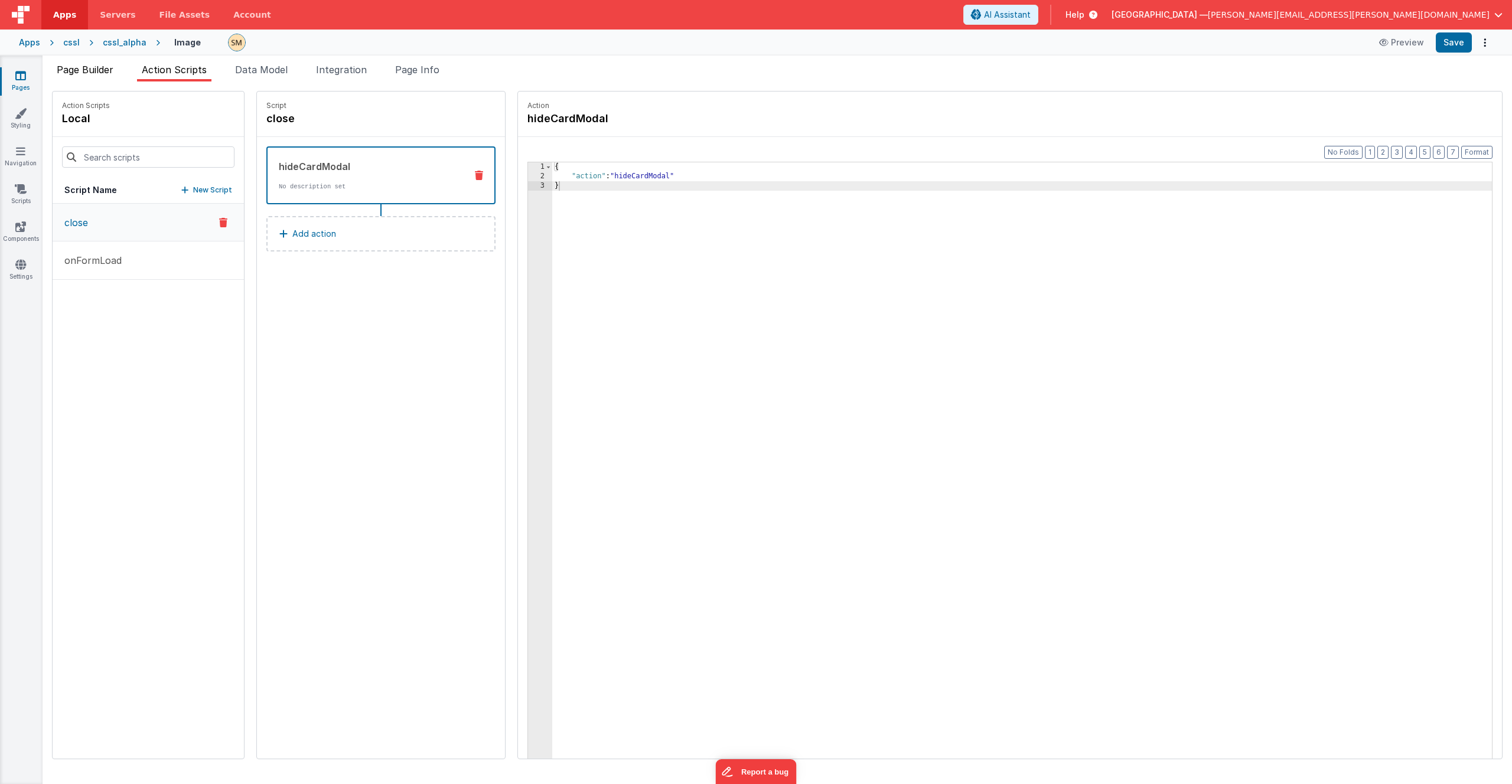
click at [107, 71] on span "Page Builder" at bounding box center [84, 69] width 57 height 12
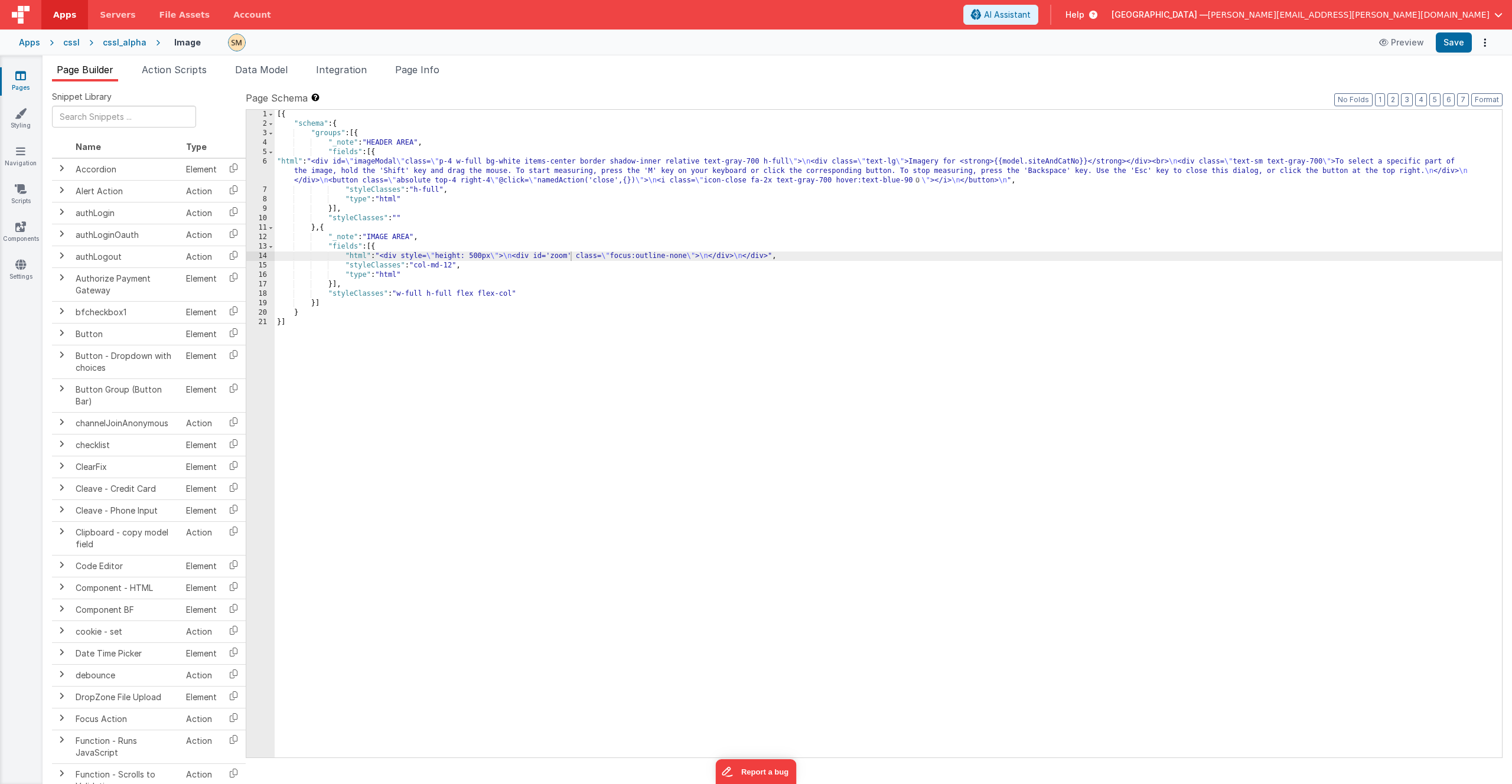
click at [25, 75] on icon at bounding box center [20, 75] width 10 height 12
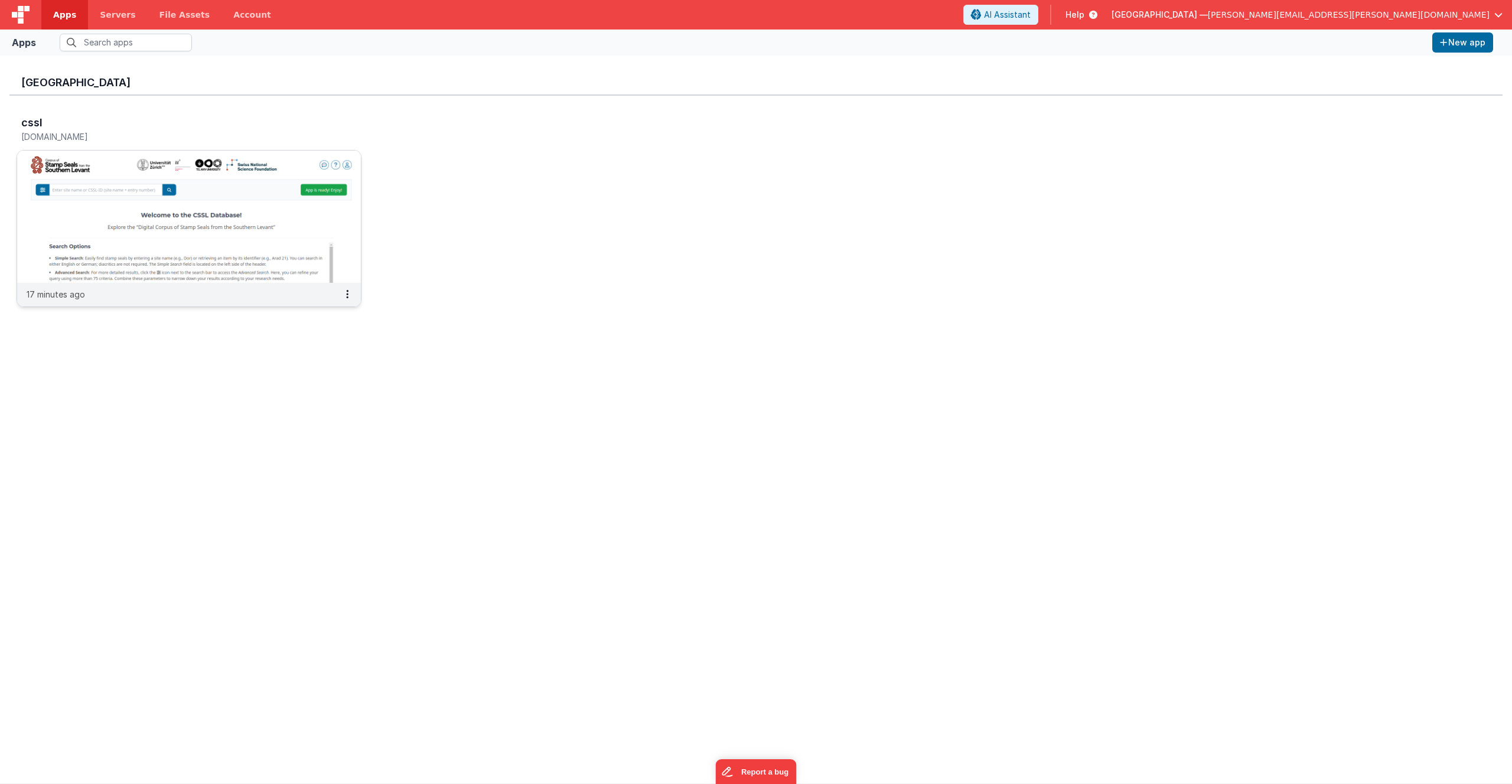
click at [220, 197] on img at bounding box center [189, 217] width 344 height 133
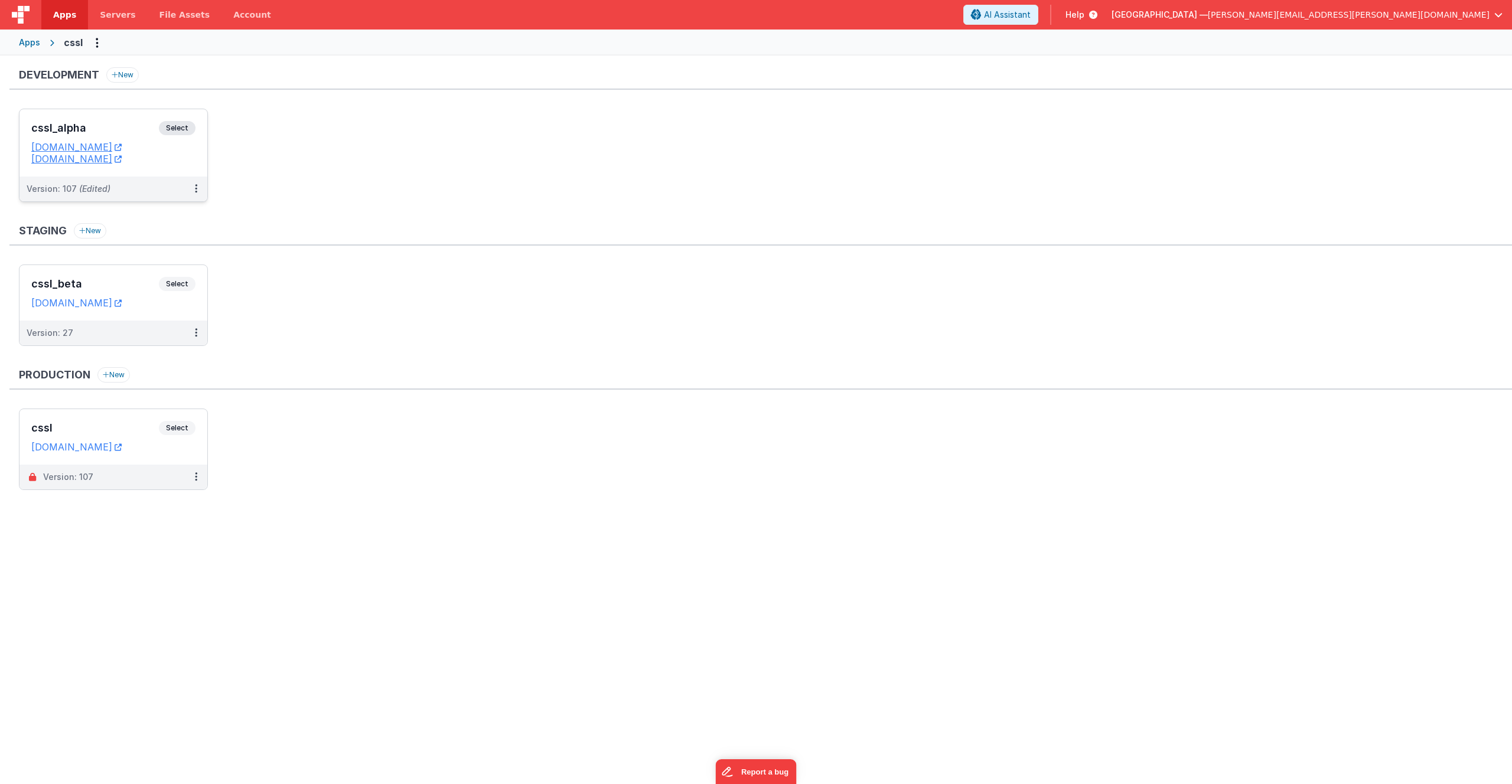
click at [186, 130] on span "Select" at bounding box center [177, 128] width 36 height 14
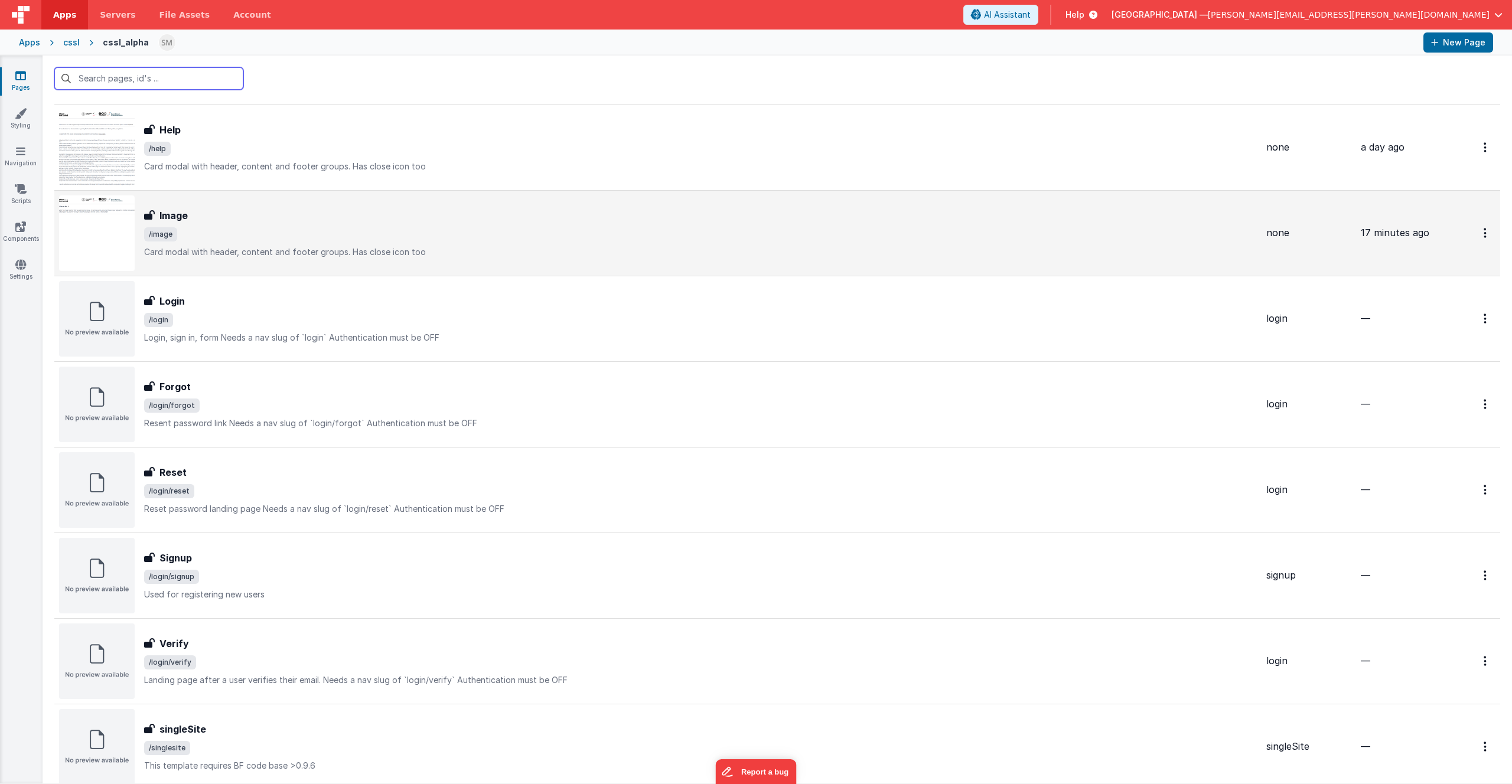
scroll to position [204, 0]
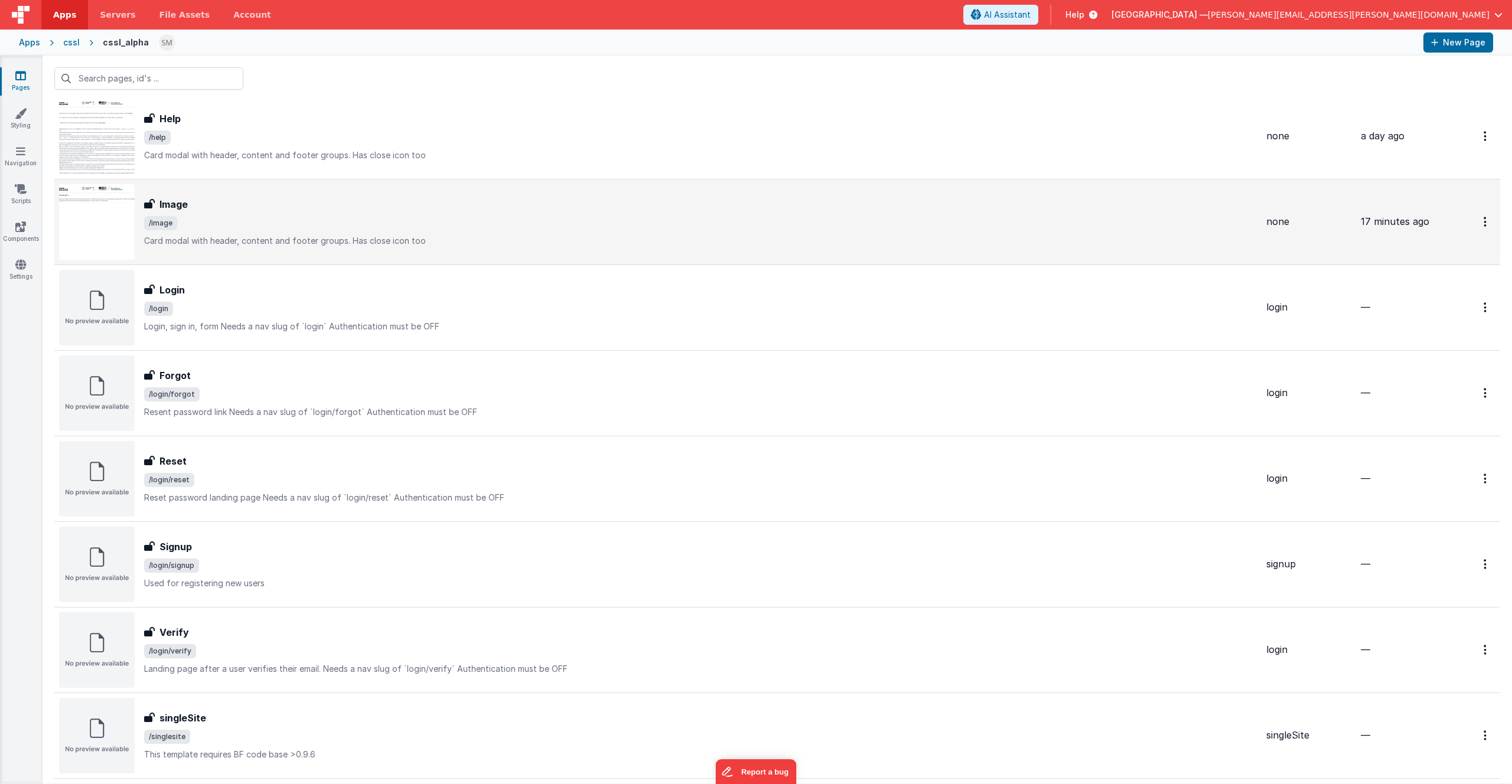
drag, startPoint x: 172, startPoint y: 224, endPoint x: 152, endPoint y: 225, distance: 20.0
click at [152, 225] on span "/image" at bounding box center [160, 223] width 33 height 14
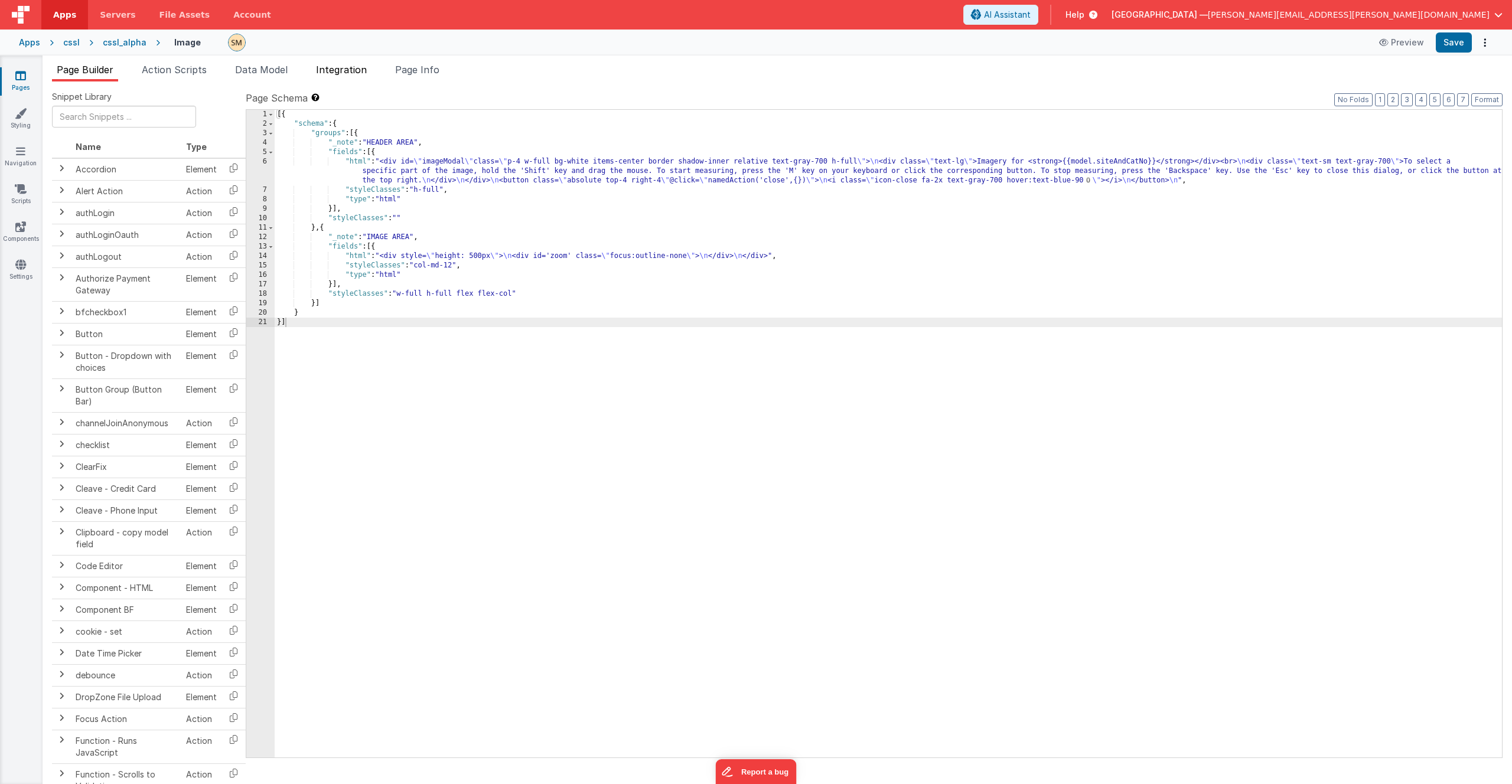
click at [357, 71] on span "Integration" at bounding box center [341, 69] width 51 height 12
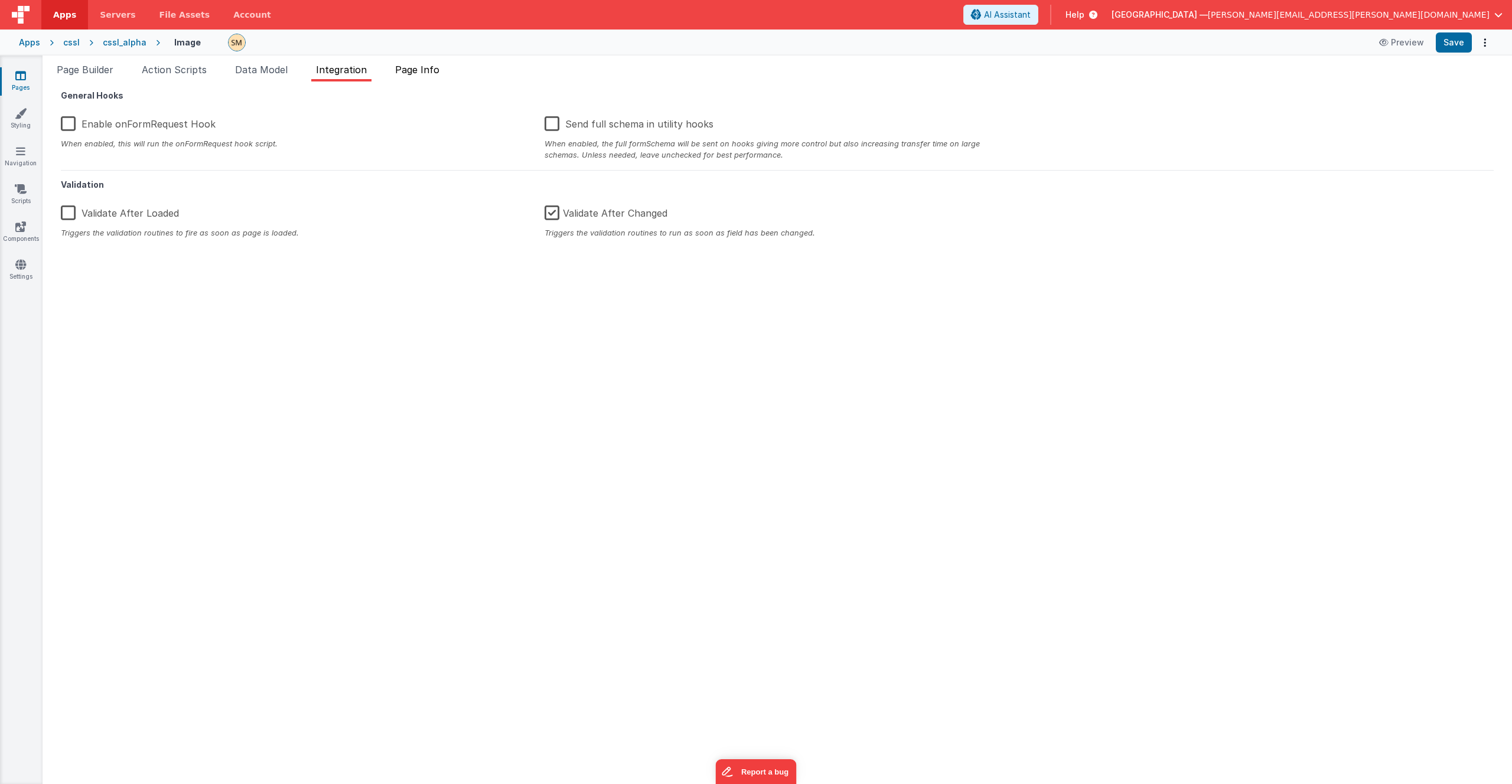
click at [430, 71] on span "Page Info" at bounding box center [417, 69] width 44 height 12
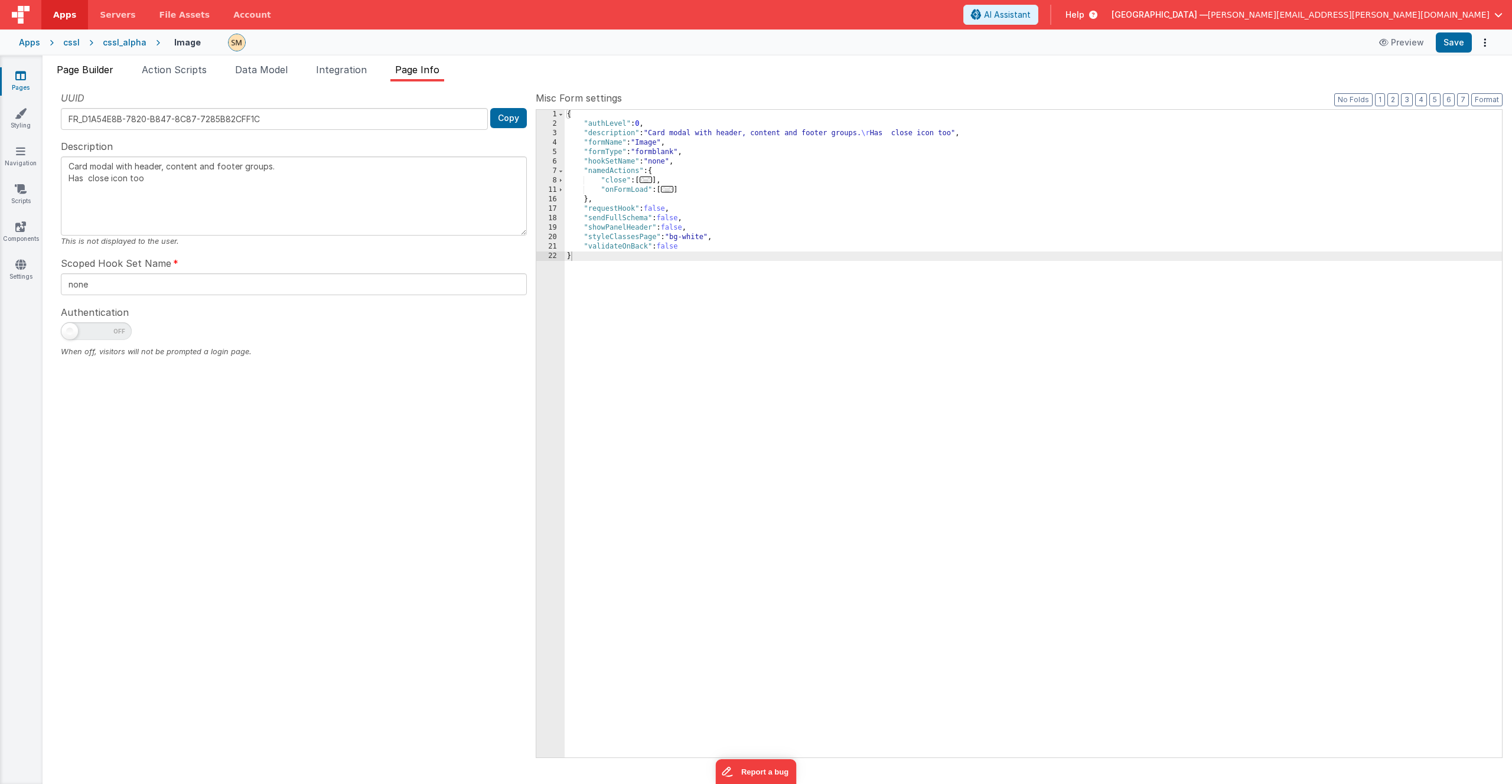
click at [89, 73] on span "Page Builder" at bounding box center [84, 69] width 57 height 12
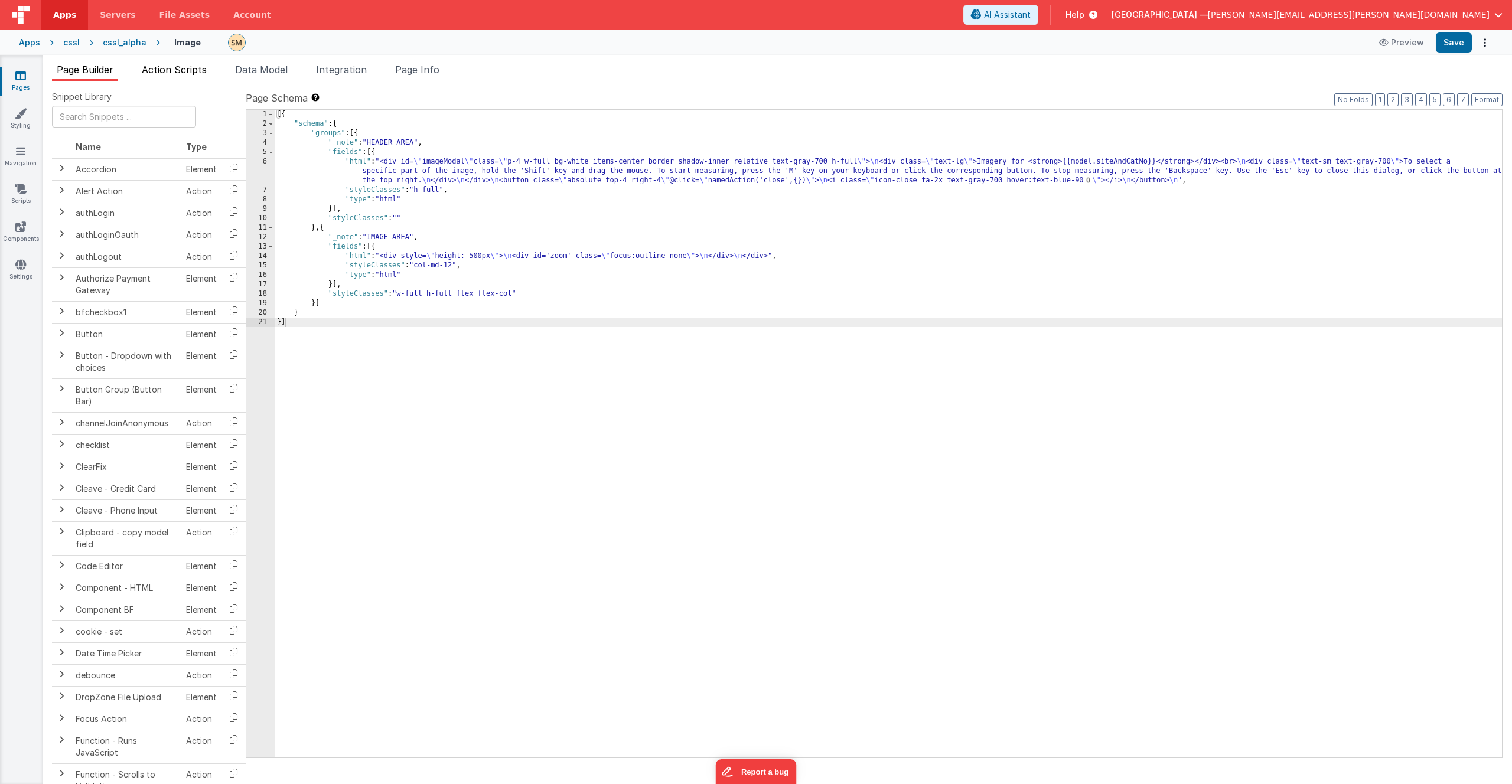
click at [194, 75] on span "Action Scripts" at bounding box center [174, 69] width 65 height 12
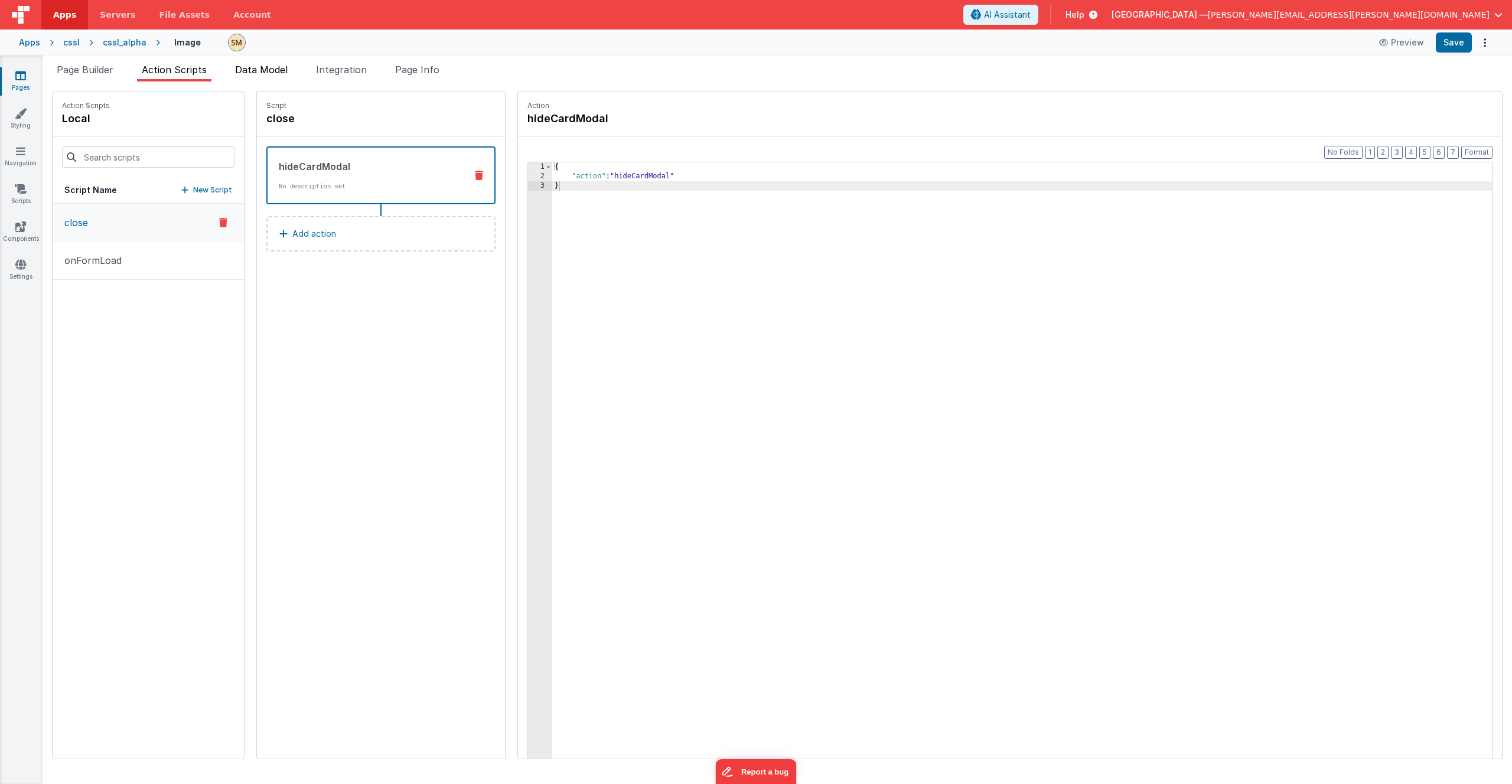
click at [255, 73] on span "Data Model" at bounding box center [261, 69] width 52 height 12
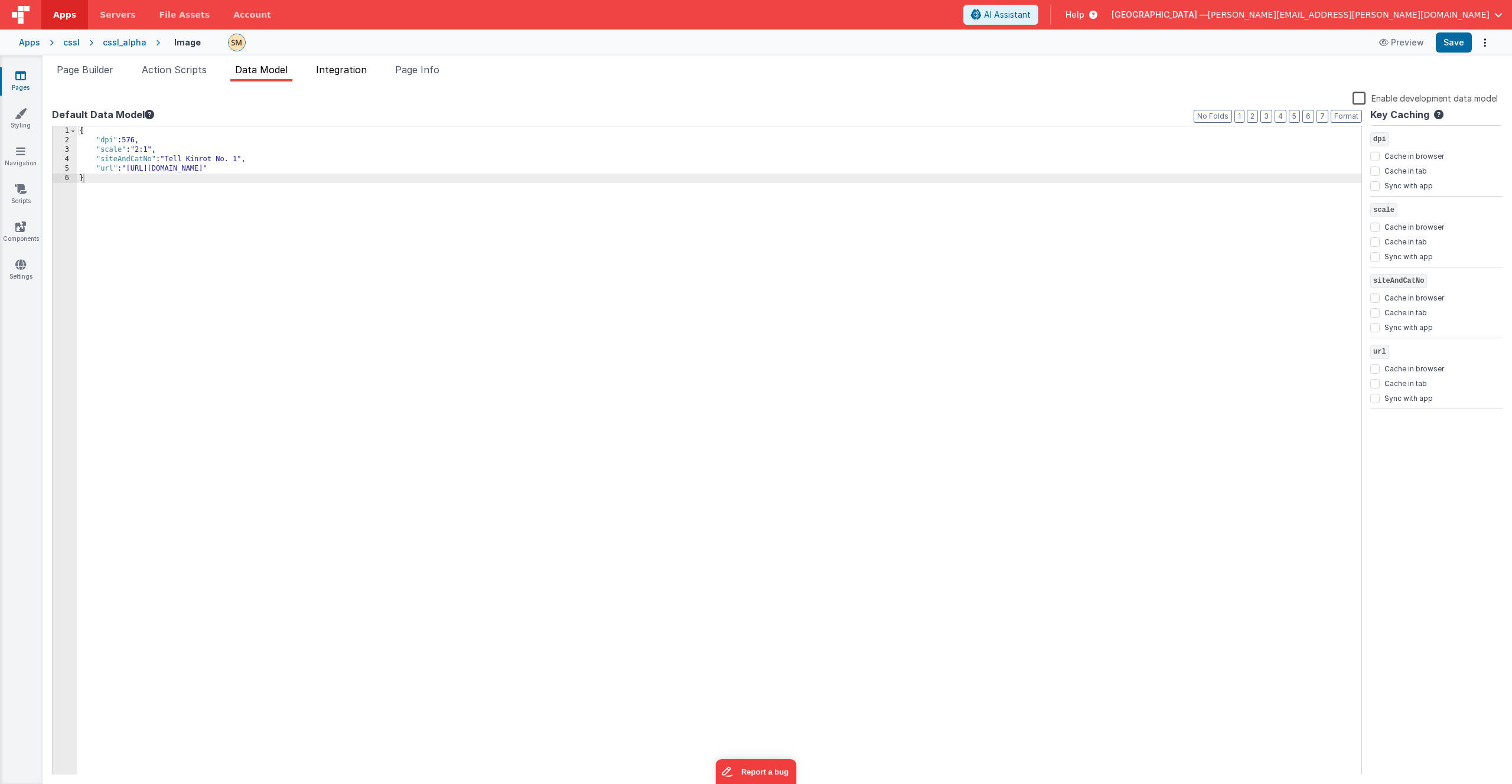
click at [345, 73] on span "Integration" at bounding box center [341, 69] width 51 height 12
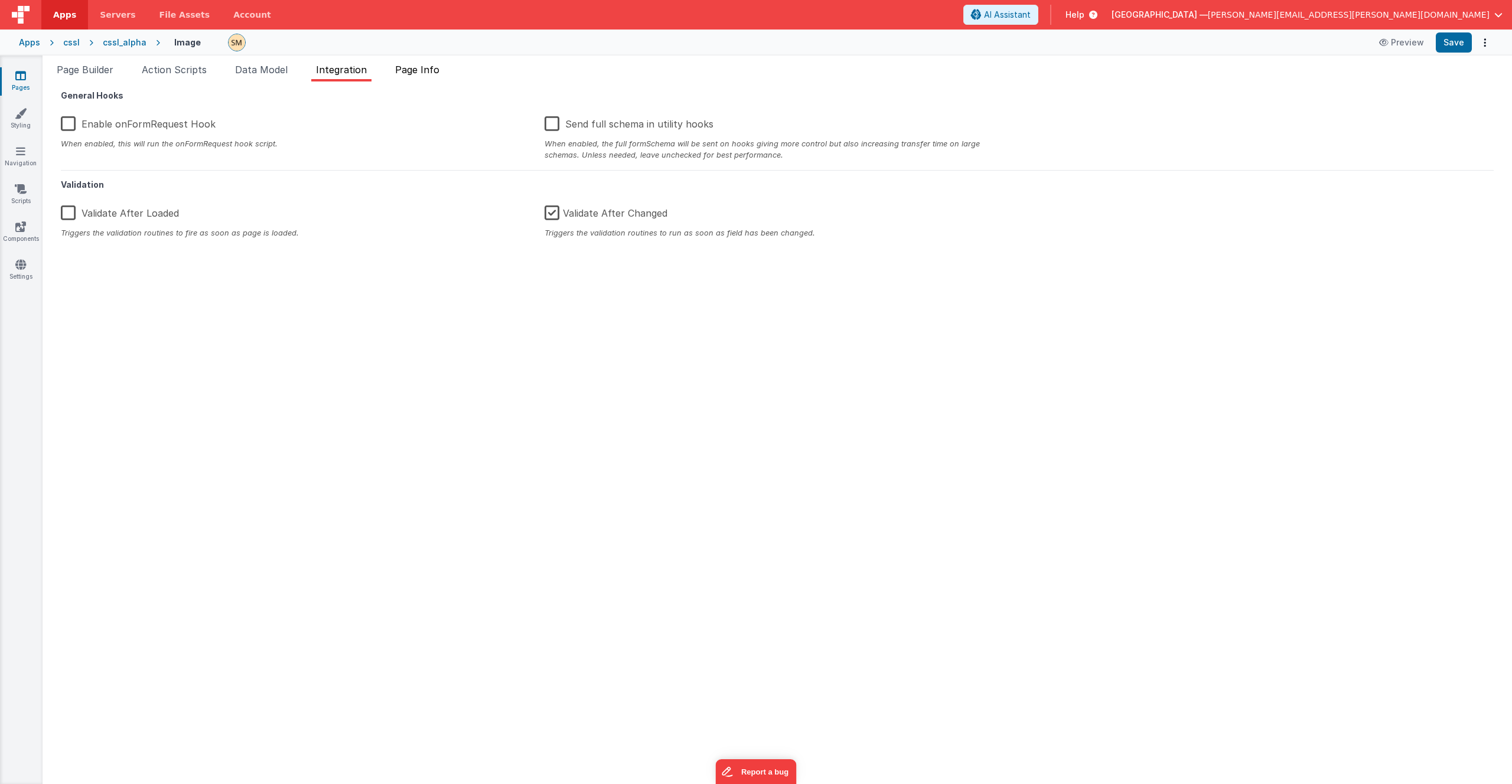
click at [416, 71] on span "Page Info" at bounding box center [417, 69] width 44 height 12
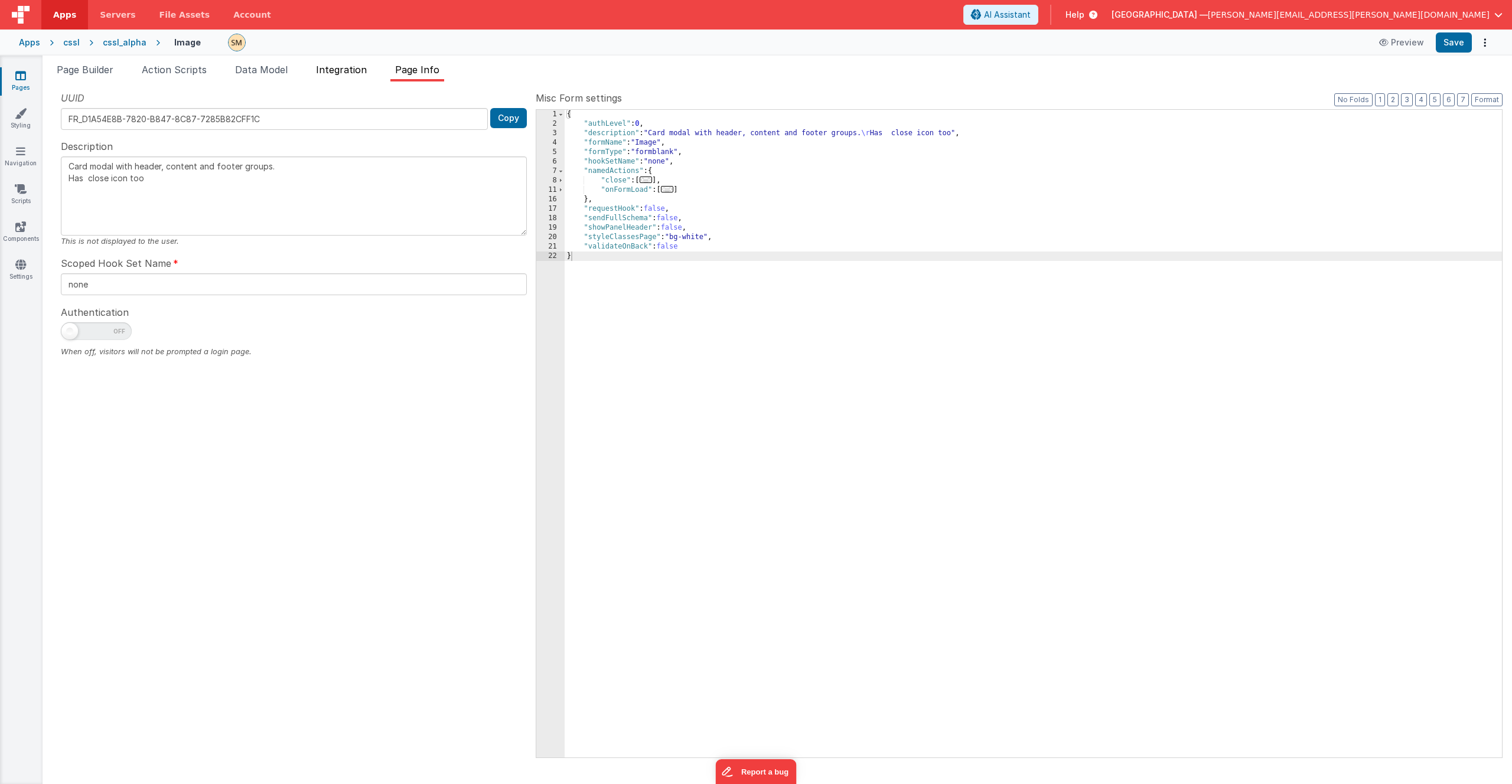
click at [338, 73] on span "Integration" at bounding box center [341, 69] width 51 height 12
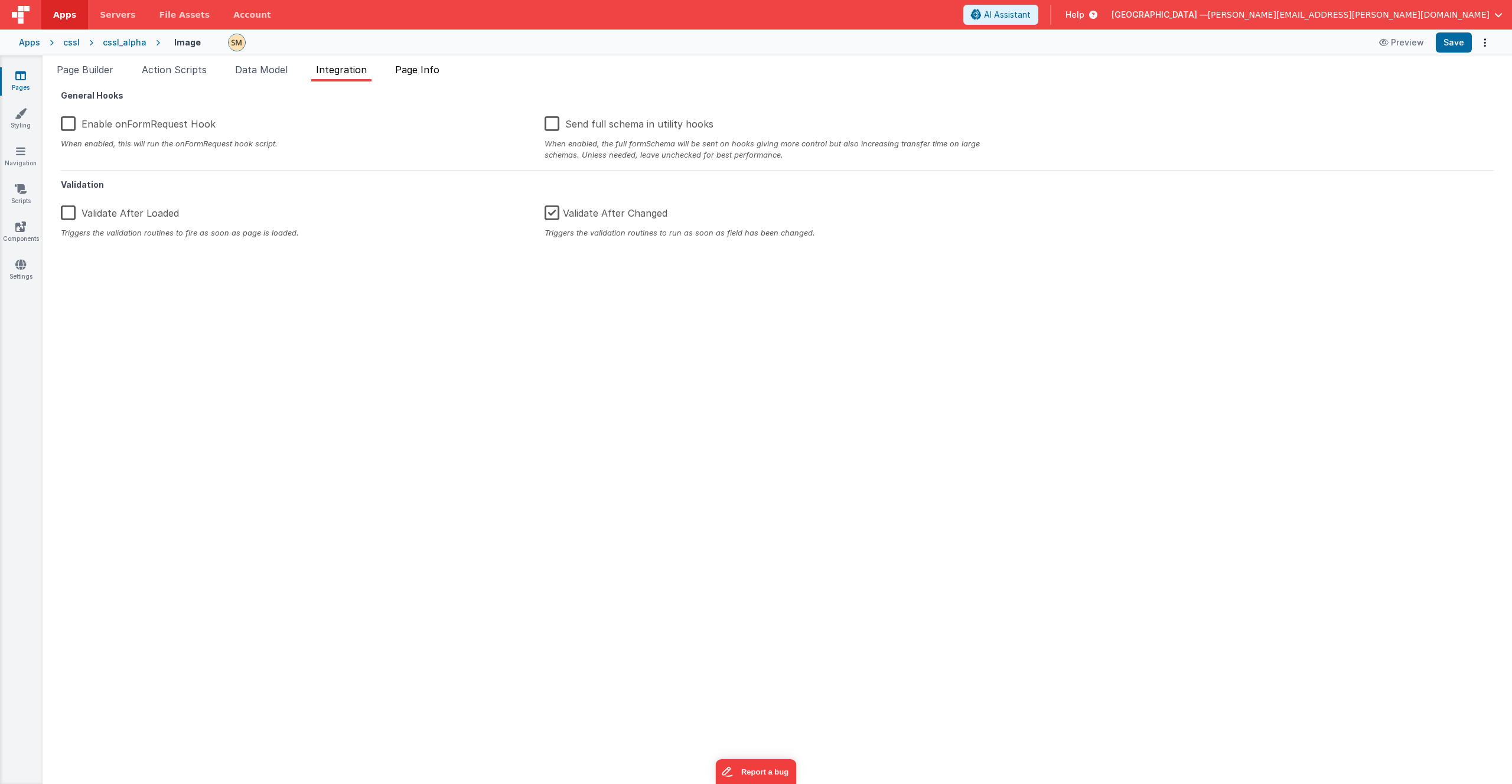
click at [419, 72] on span "Page Info" at bounding box center [417, 69] width 44 height 12
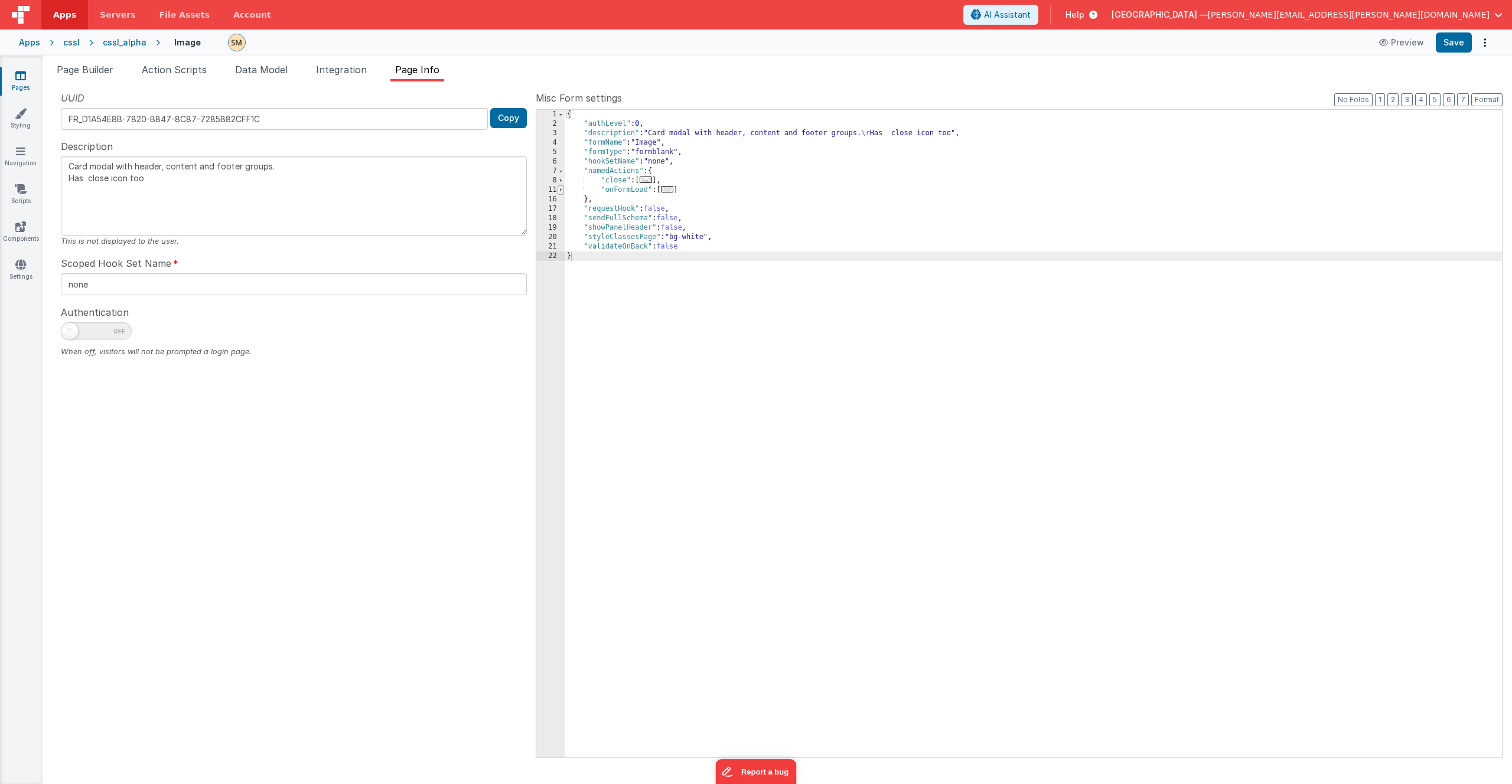
click at [562, 188] on span at bounding box center [560, 190] width 6 height 10
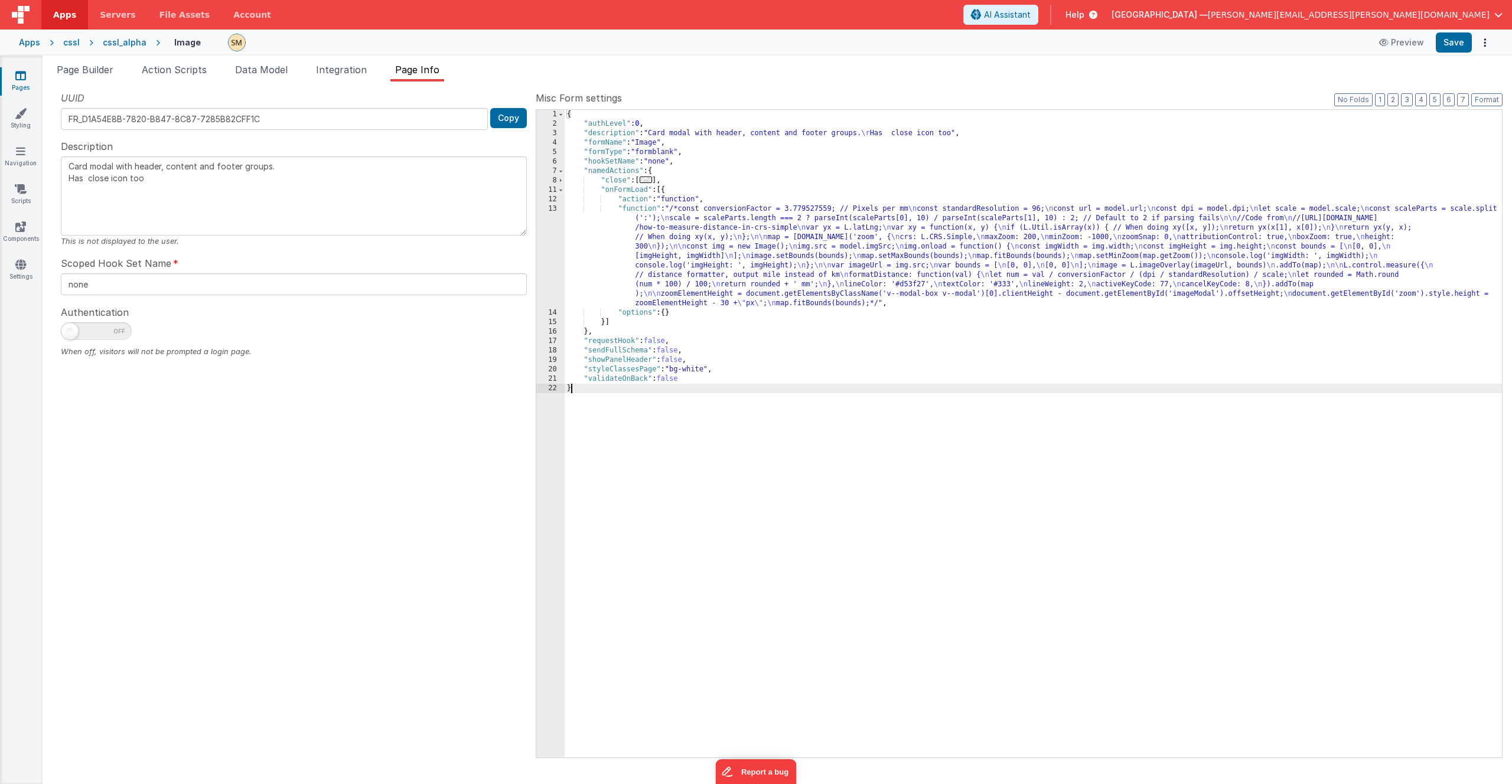
click at [723, 224] on div "{ "authLevel" : 0 , "description" : "Card modal with header, content and footer…" at bounding box center [1033, 443] width 938 height 667
click at [551, 237] on div "13" at bounding box center [551, 256] width 29 height 104
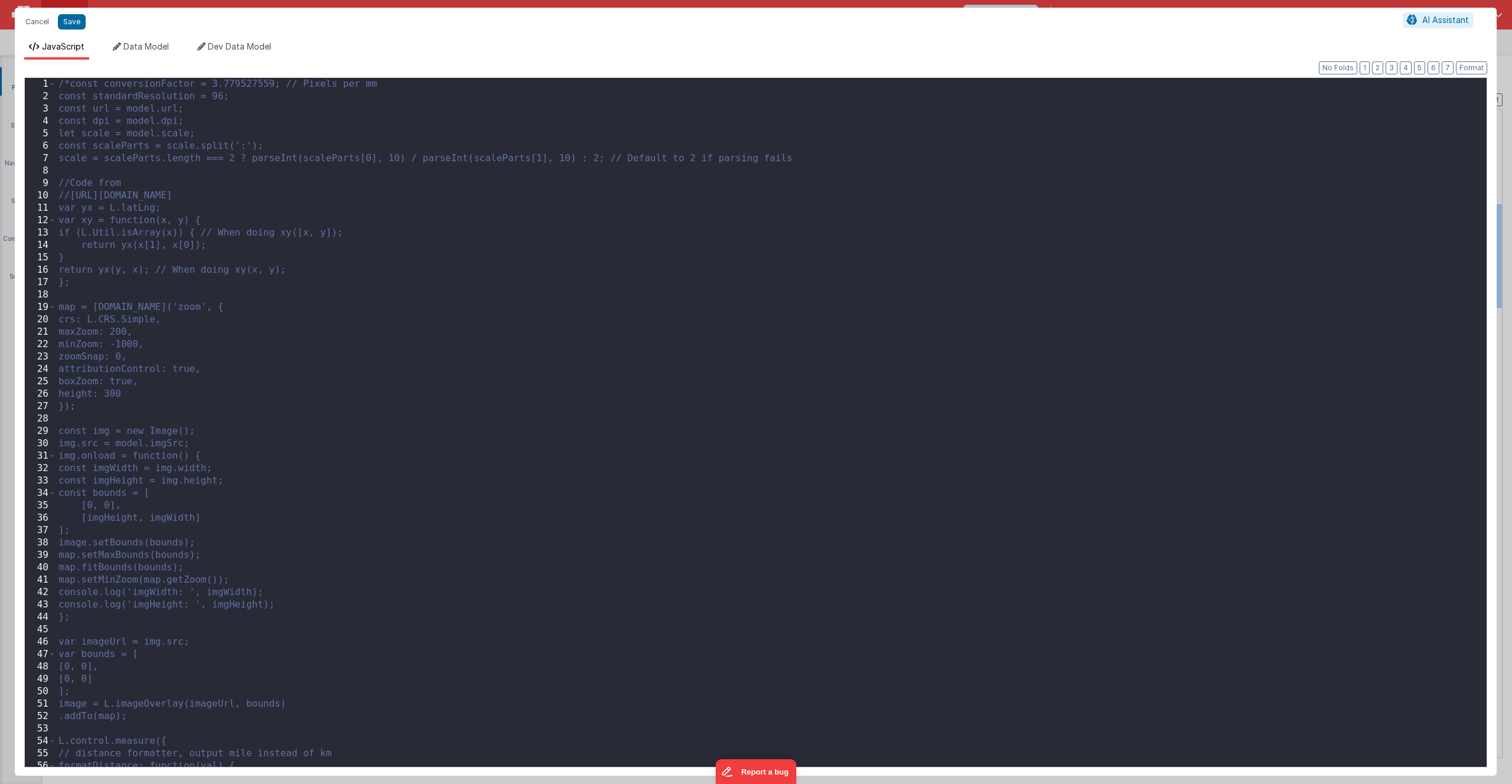
click at [68, 85] on div "/*const conversionFactor = 3.779527559; // Pixels per mm const standardResoluti…" at bounding box center [767, 435] width 1422 height 714
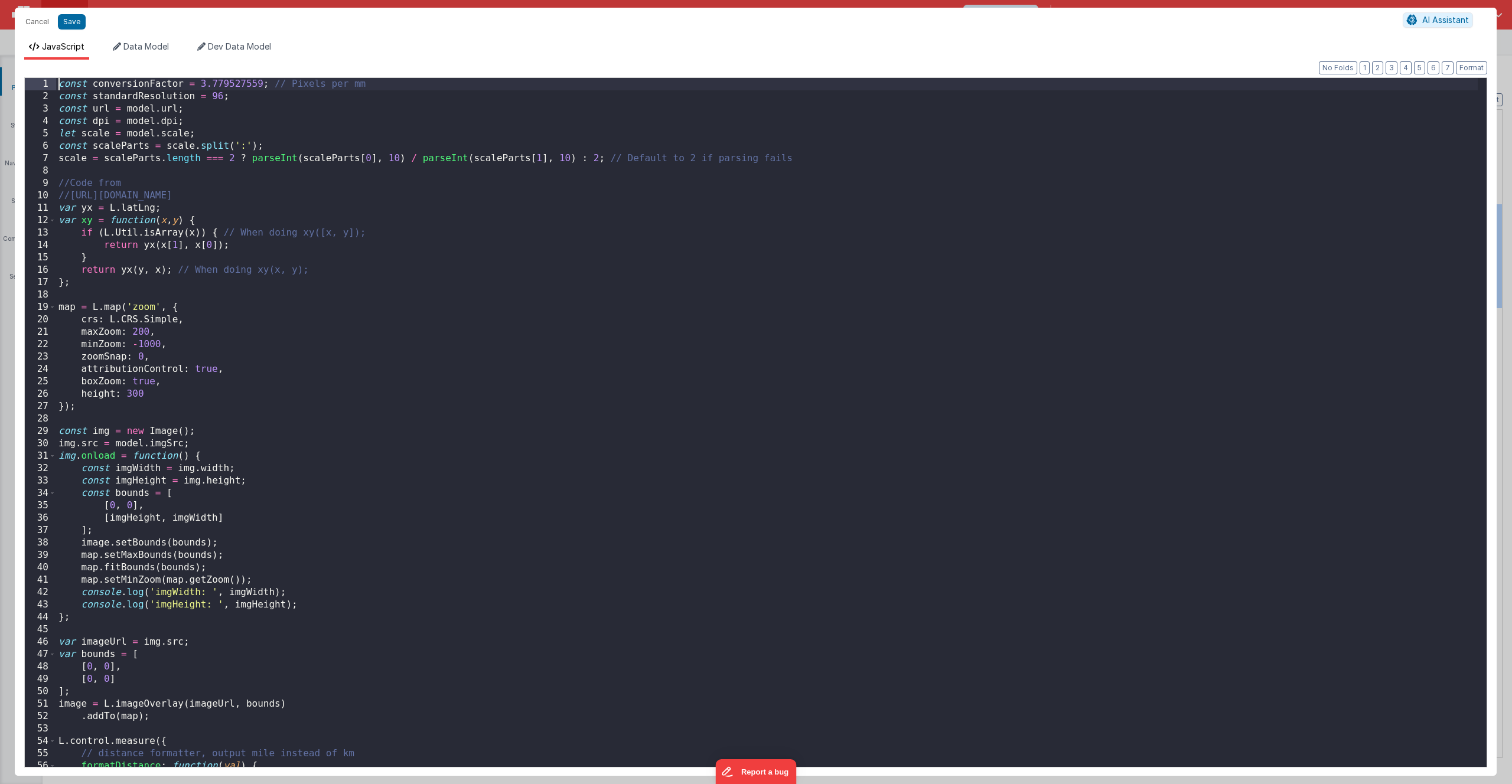
scroll to position [179, 0]
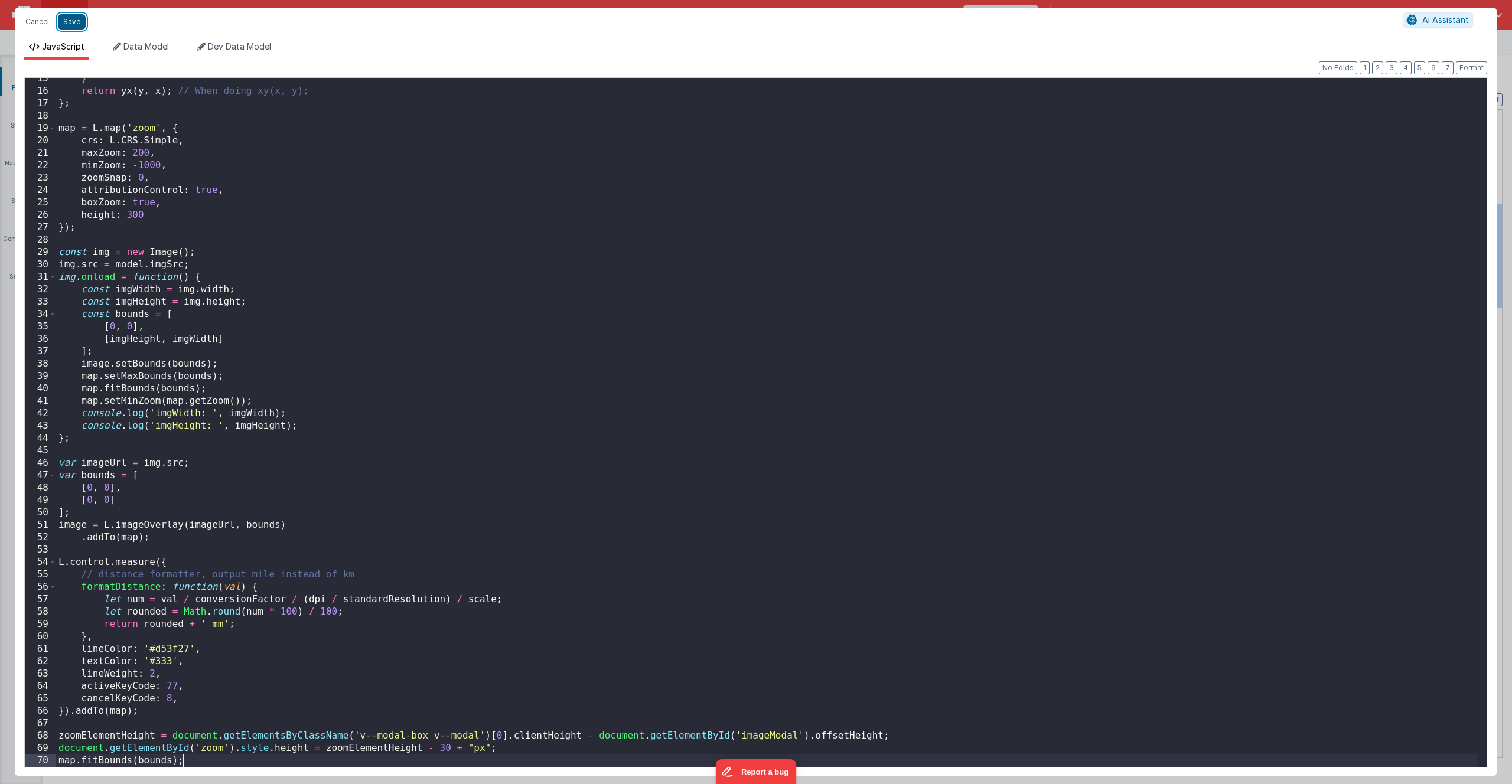
click at [68, 24] on button "Save" at bounding box center [72, 22] width 28 height 15
type textarea "Card modal with header, content and footer groups. Has close icon too"
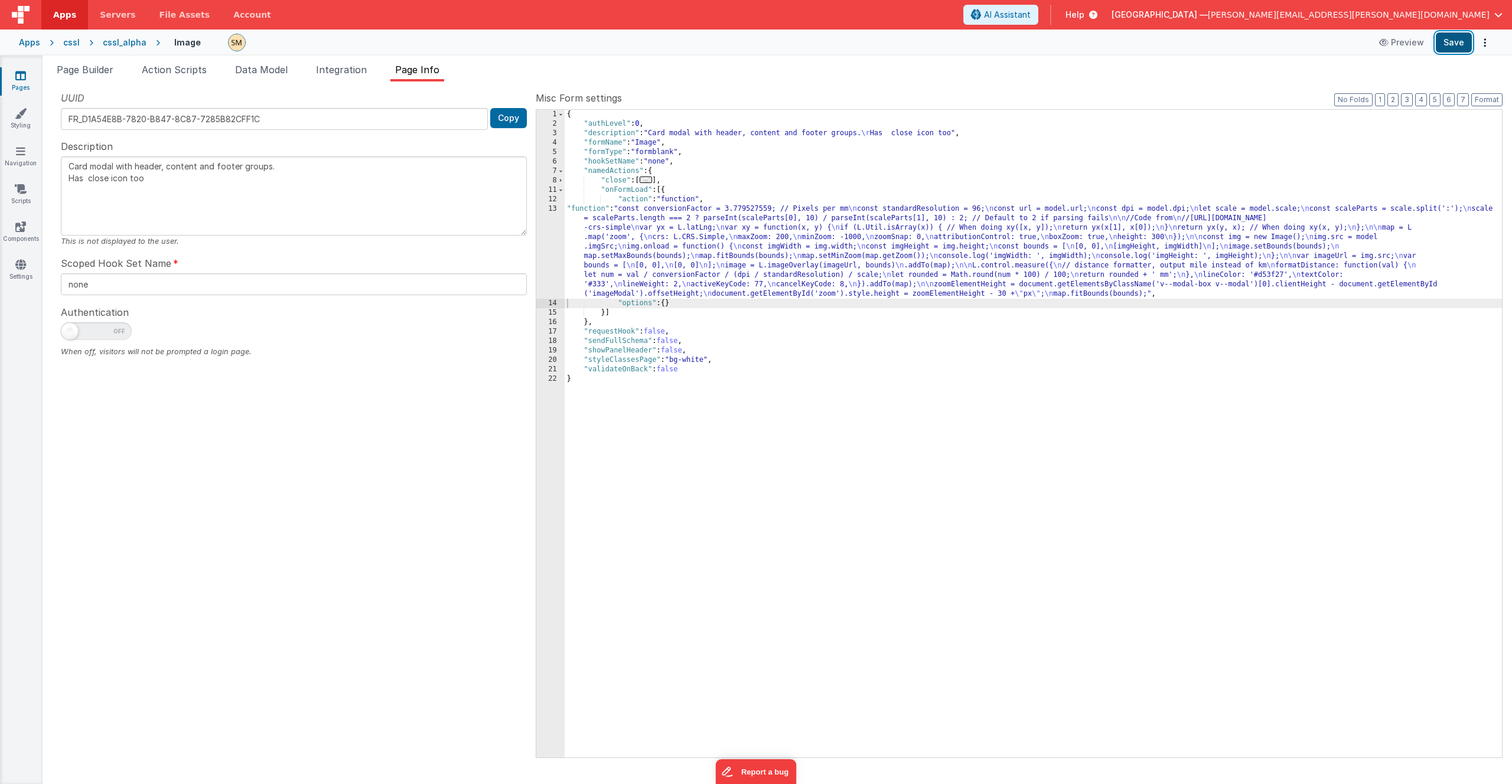
click at [1460, 44] on button "Save" at bounding box center [1454, 43] width 36 height 20
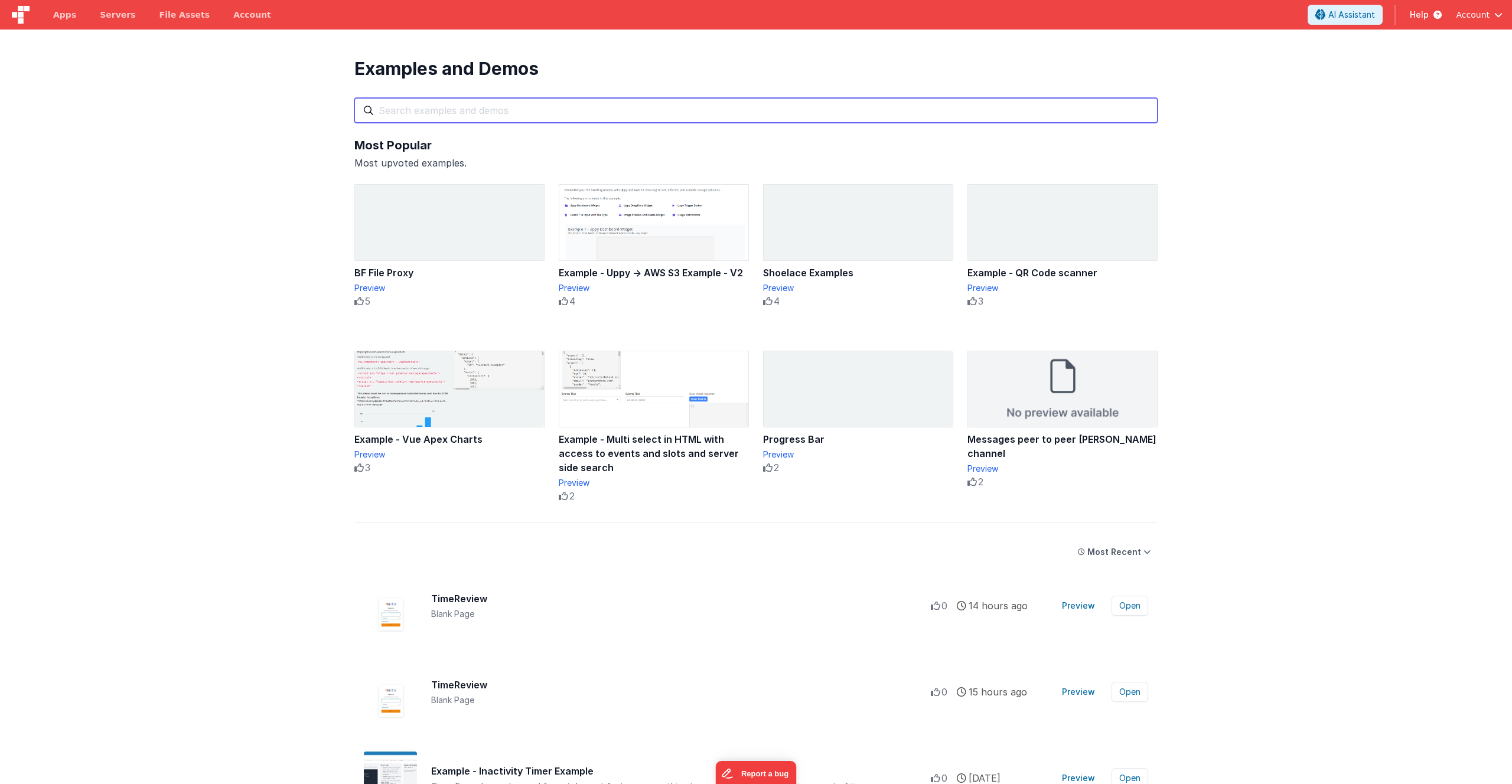
click at [416, 107] on input "text" at bounding box center [756, 111] width 803 height 25
type input ","
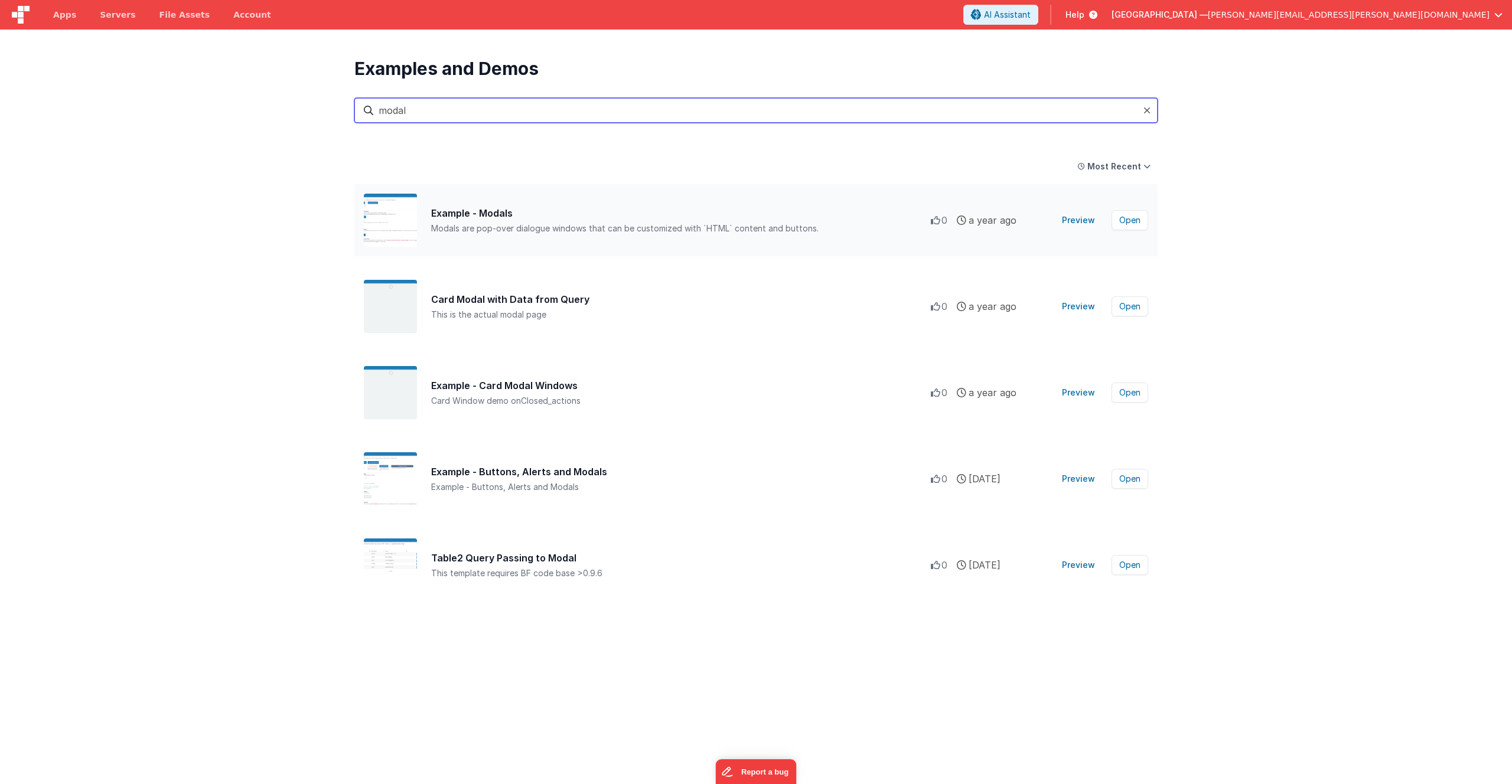
type input "modal"
click at [492, 229] on div "Modals are pop-over dialogue windows that can be customized with `HTML` content…" at bounding box center [681, 228] width 500 height 12
click at [484, 213] on div "Example - Modals" at bounding box center [681, 213] width 500 height 14
click at [1084, 218] on button "Preview" at bounding box center [1079, 220] width 47 height 19
click at [390, 311] on img at bounding box center [391, 306] width 53 height 53
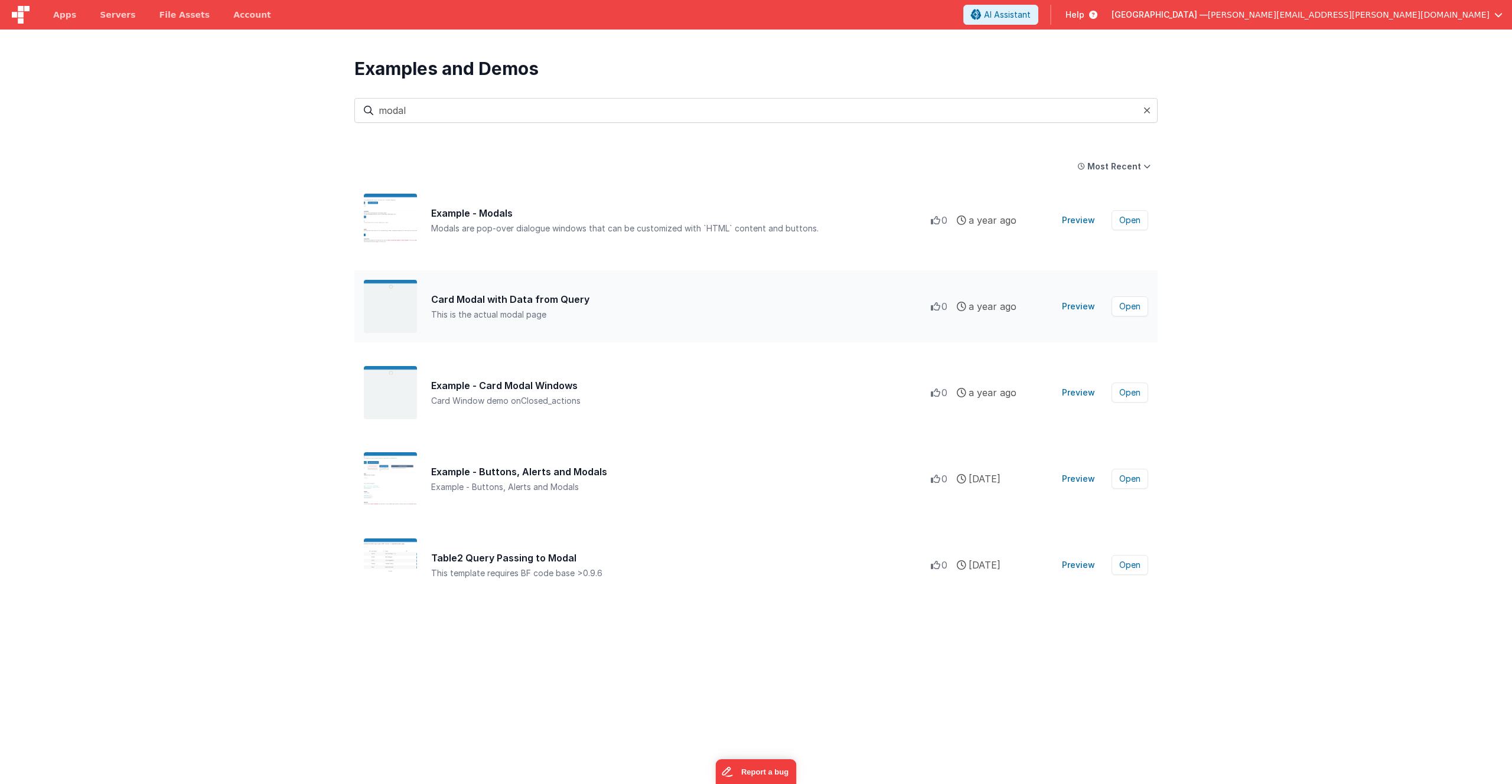
click at [550, 310] on div "This is the actual modal page" at bounding box center [681, 315] width 500 height 12
click at [525, 561] on div "Table2 Query Passing to Modal" at bounding box center [681, 558] width 500 height 14
click at [525, 559] on div "Table2 Query Passing to Modal" at bounding box center [681, 558] width 500 height 14
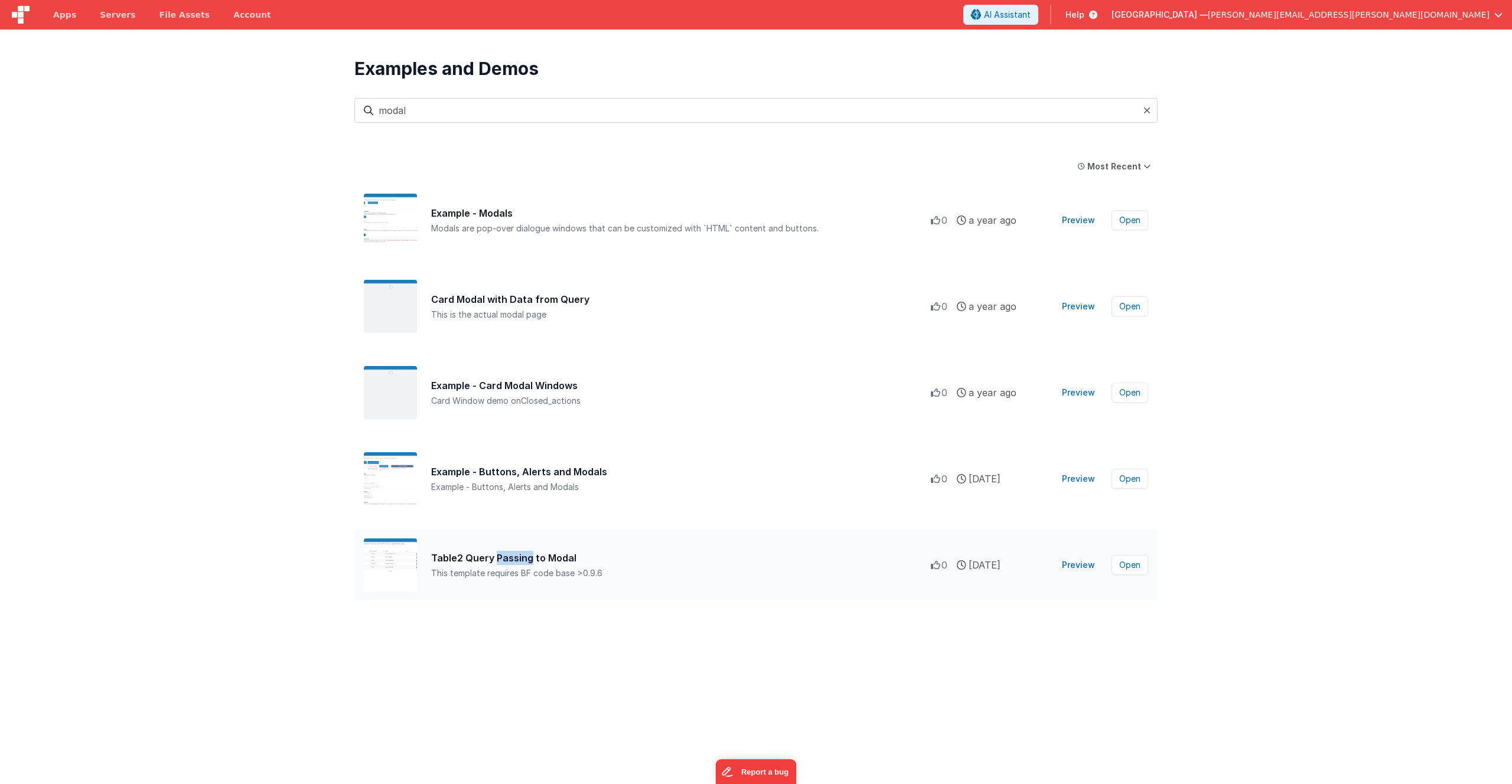
click at [525, 559] on div "Table2 Query Passing to Modal" at bounding box center [681, 558] width 500 height 14
click at [1086, 308] on button "Preview" at bounding box center [1079, 306] width 47 height 19
click at [1079, 393] on button "Preview" at bounding box center [1079, 392] width 47 height 19
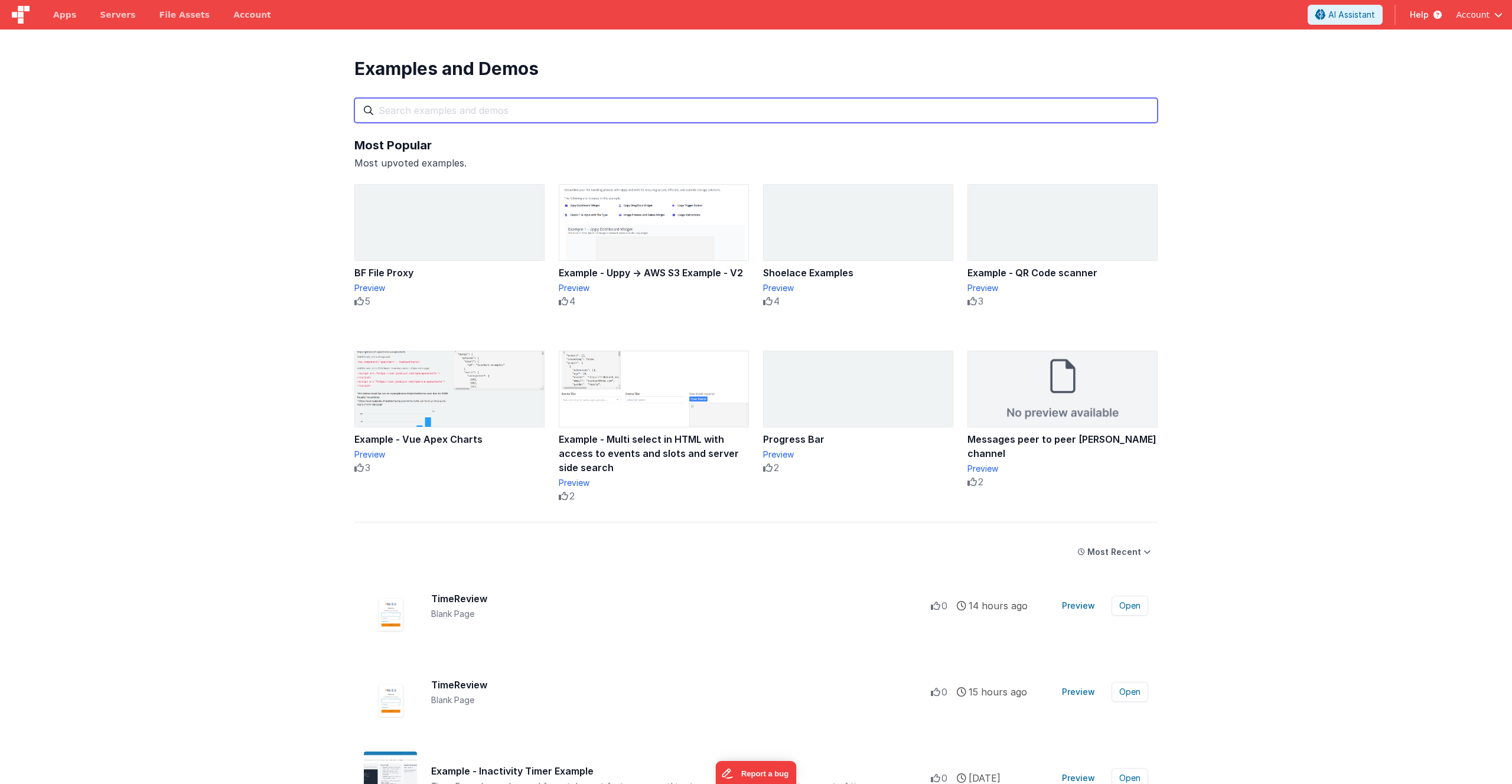
click at [471, 113] on input "text" at bounding box center [756, 111] width 803 height 25
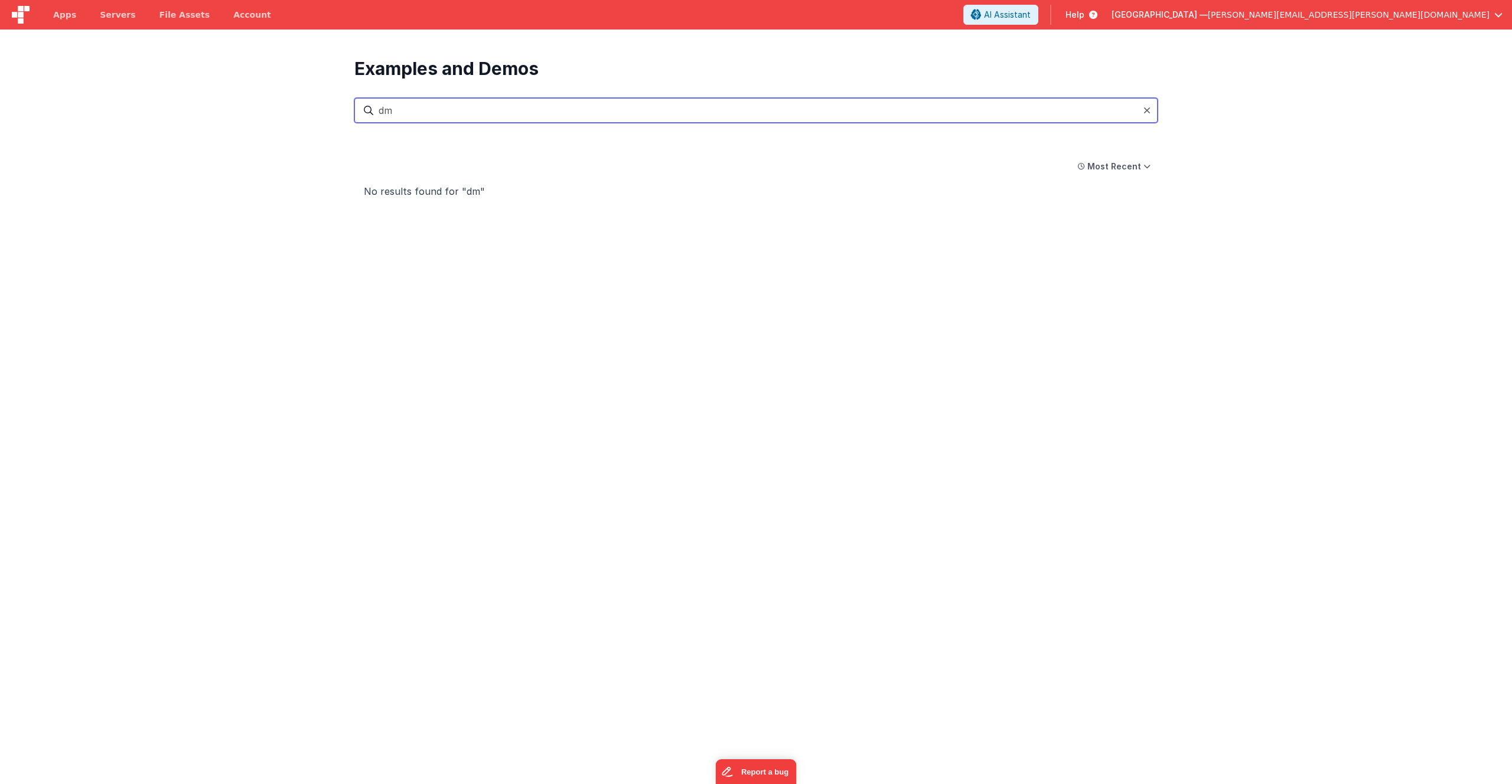
type input "d"
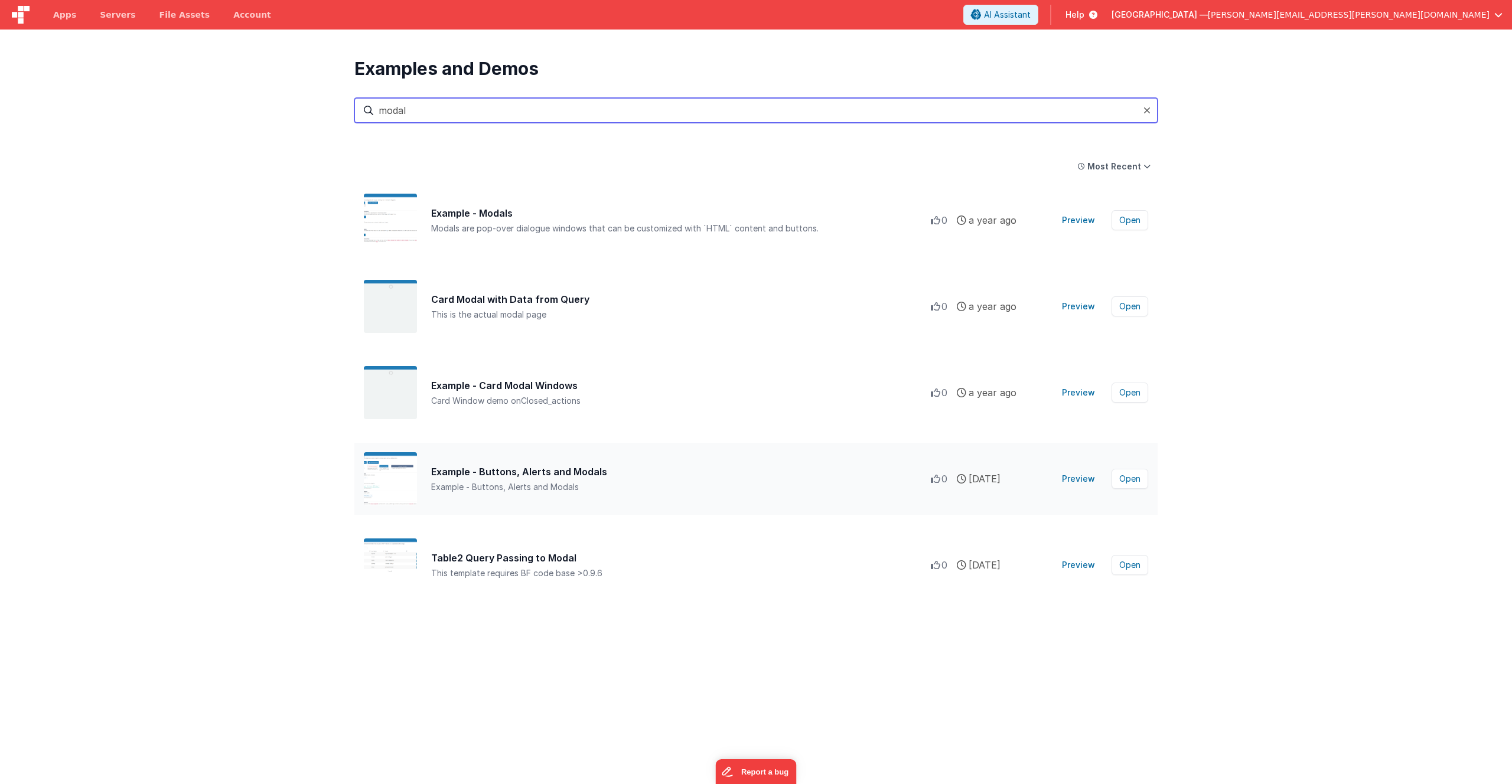
type input "modal"
drag, startPoint x: 431, startPoint y: 472, endPoint x: 618, endPoint y: 474, distance: 187.0
click at [618, 474] on div "Example - Buttons, Alerts and Modals" at bounding box center [681, 472] width 500 height 14
drag, startPoint x: 582, startPoint y: 490, endPoint x: 424, endPoint y: 467, distance: 159.7
click at [424, 467] on div "Example - Buttons, Alerts and Modals Example - Buttons, Alerts and Modals 0 0 0…" at bounding box center [756, 478] width 803 height 72
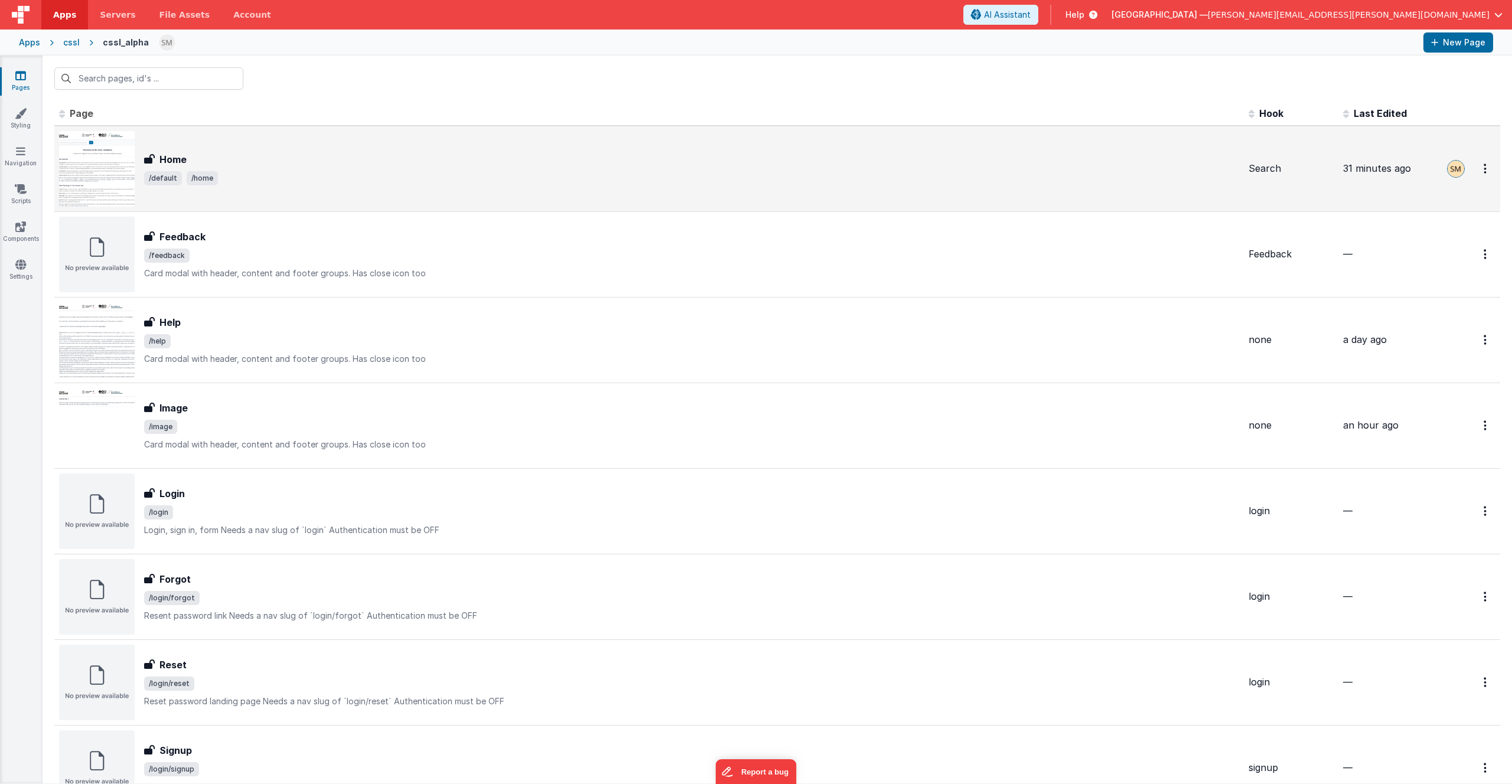
click at [347, 179] on span "/default /home" at bounding box center [692, 179] width 1095 height 14
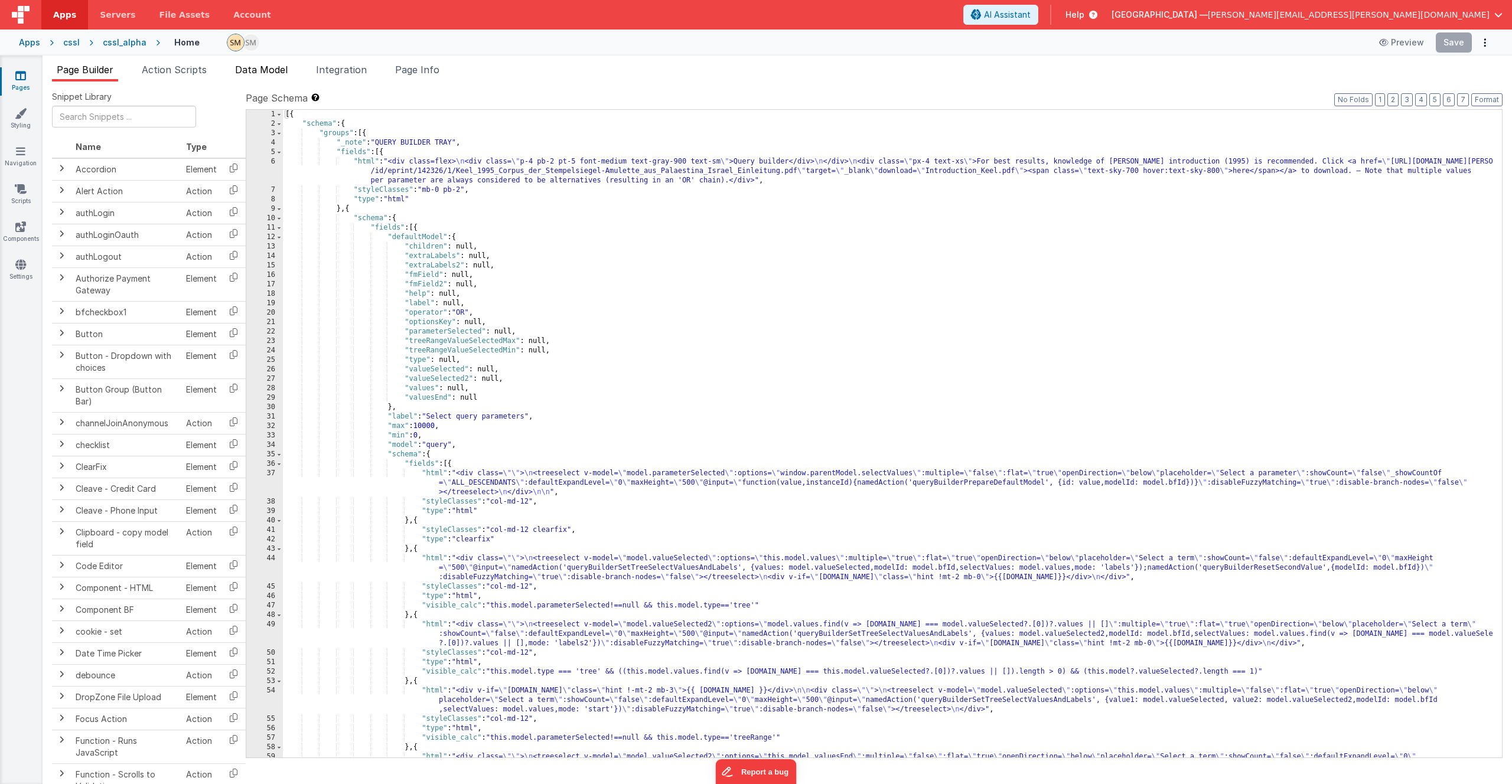
click at [280, 71] on span "Data Model" at bounding box center [261, 69] width 52 height 12
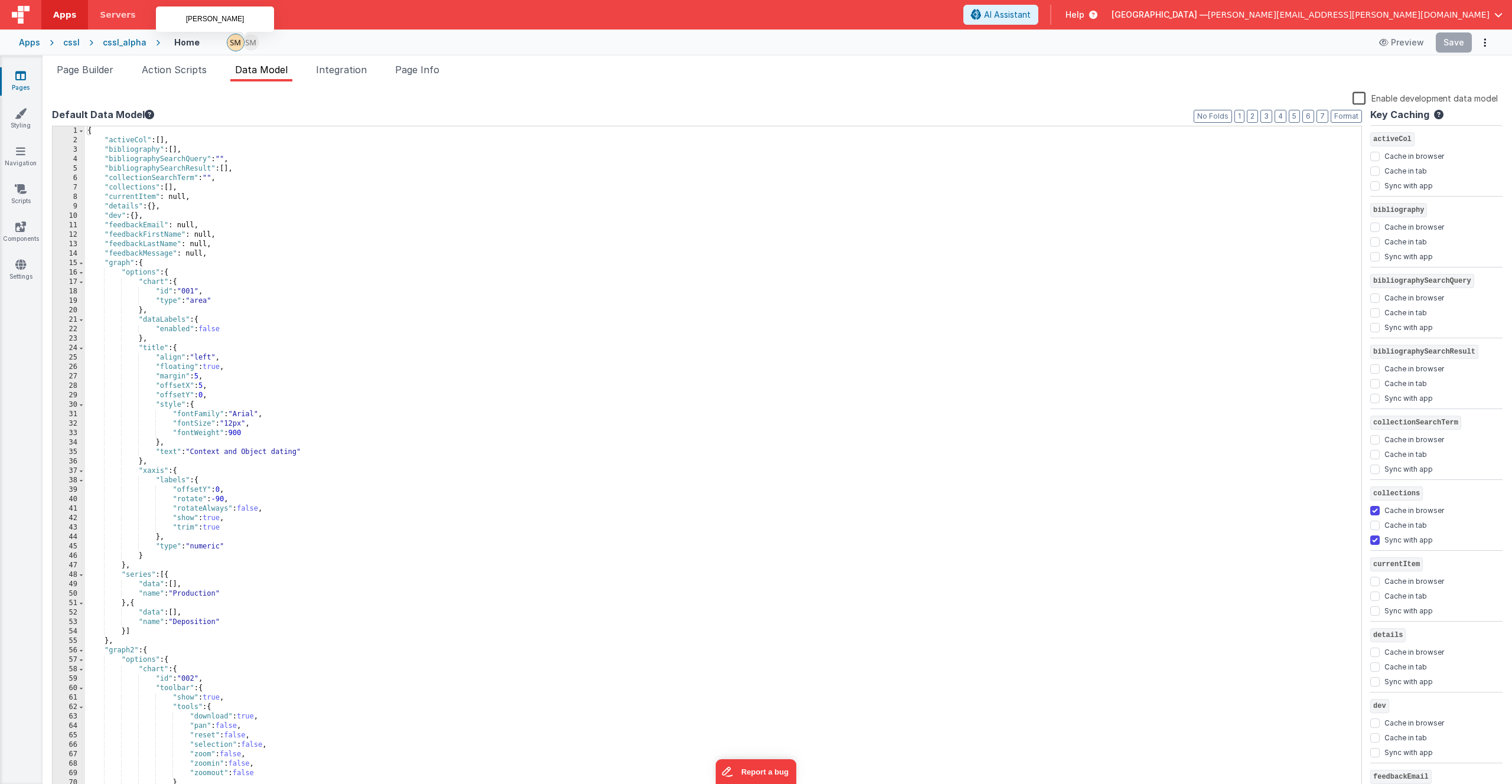
click at [245, 44] on img at bounding box center [251, 43] width 17 height 17
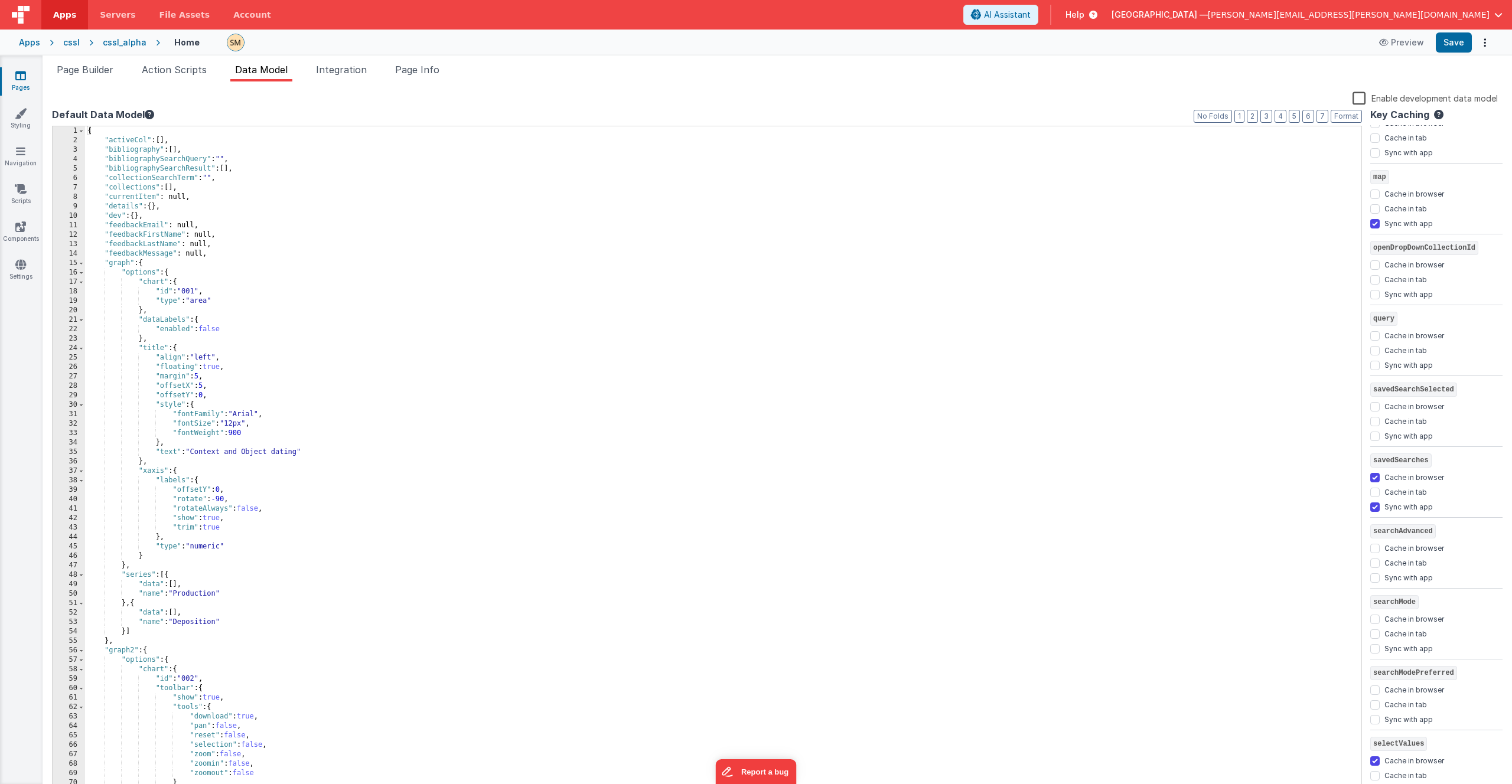
scroll to position [1518, 0]
click at [110, 43] on div "cssl_alpha" at bounding box center [124, 42] width 44 height 12
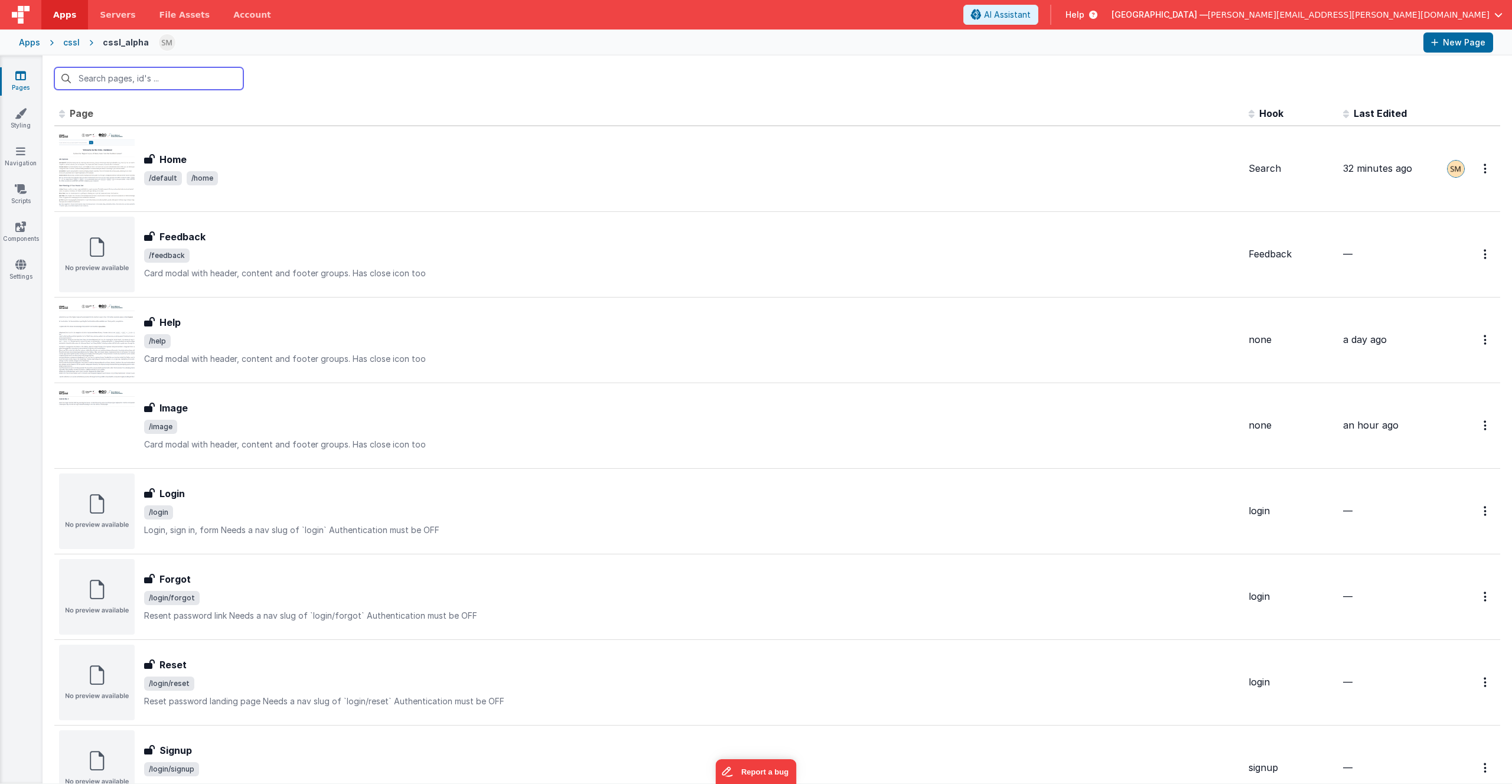
scroll to position [513, 0]
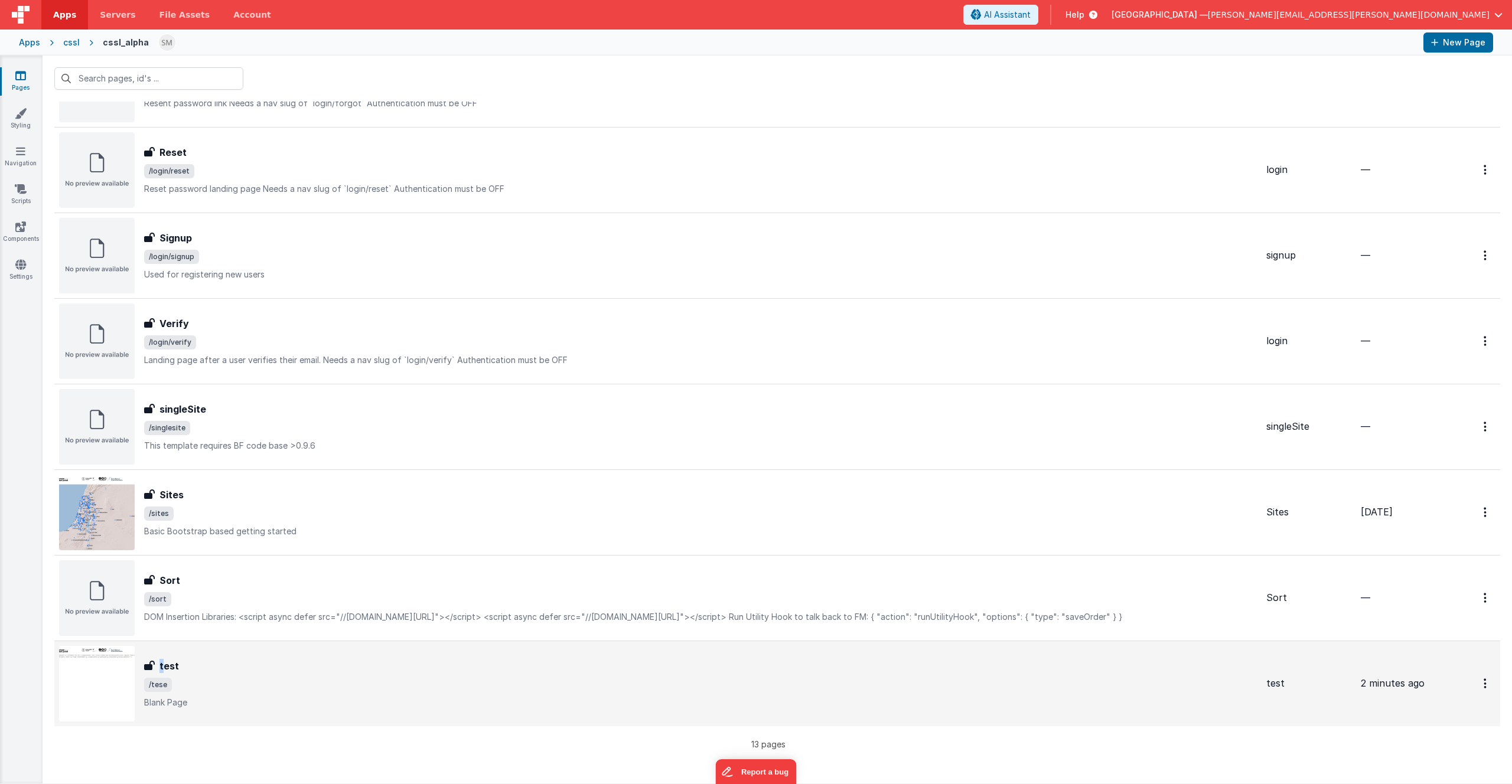
click at [161, 670] on h3 "test" at bounding box center [170, 666] width 20 height 14
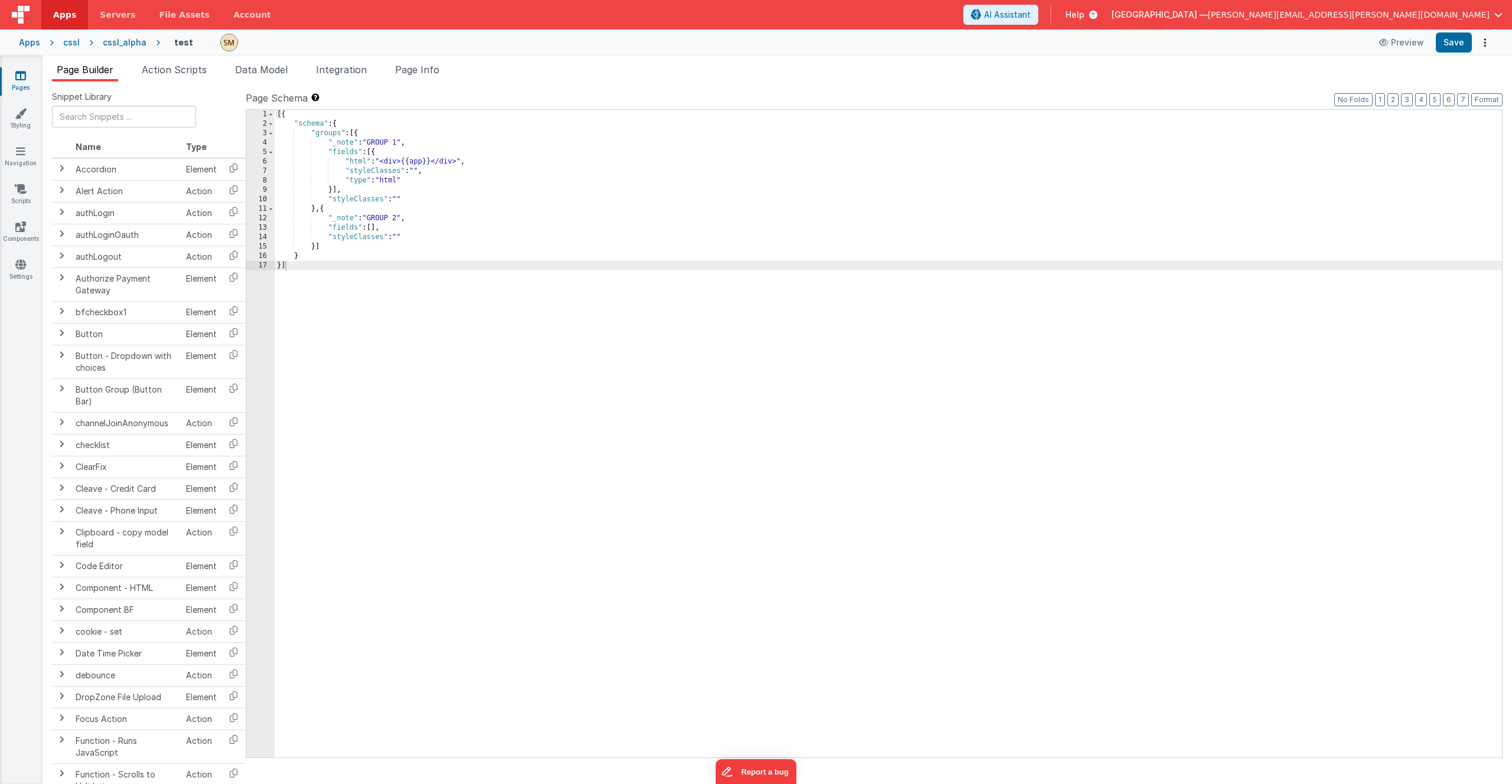
click at [387, 164] on div "[{ "schema" : { "groups" : [{ "_note" : "GROUP 1" , "fields" : [{ "html" : "<di…" at bounding box center [888, 443] width 1227 height 667
click at [253, 162] on div "6" at bounding box center [260, 162] width 29 height 10
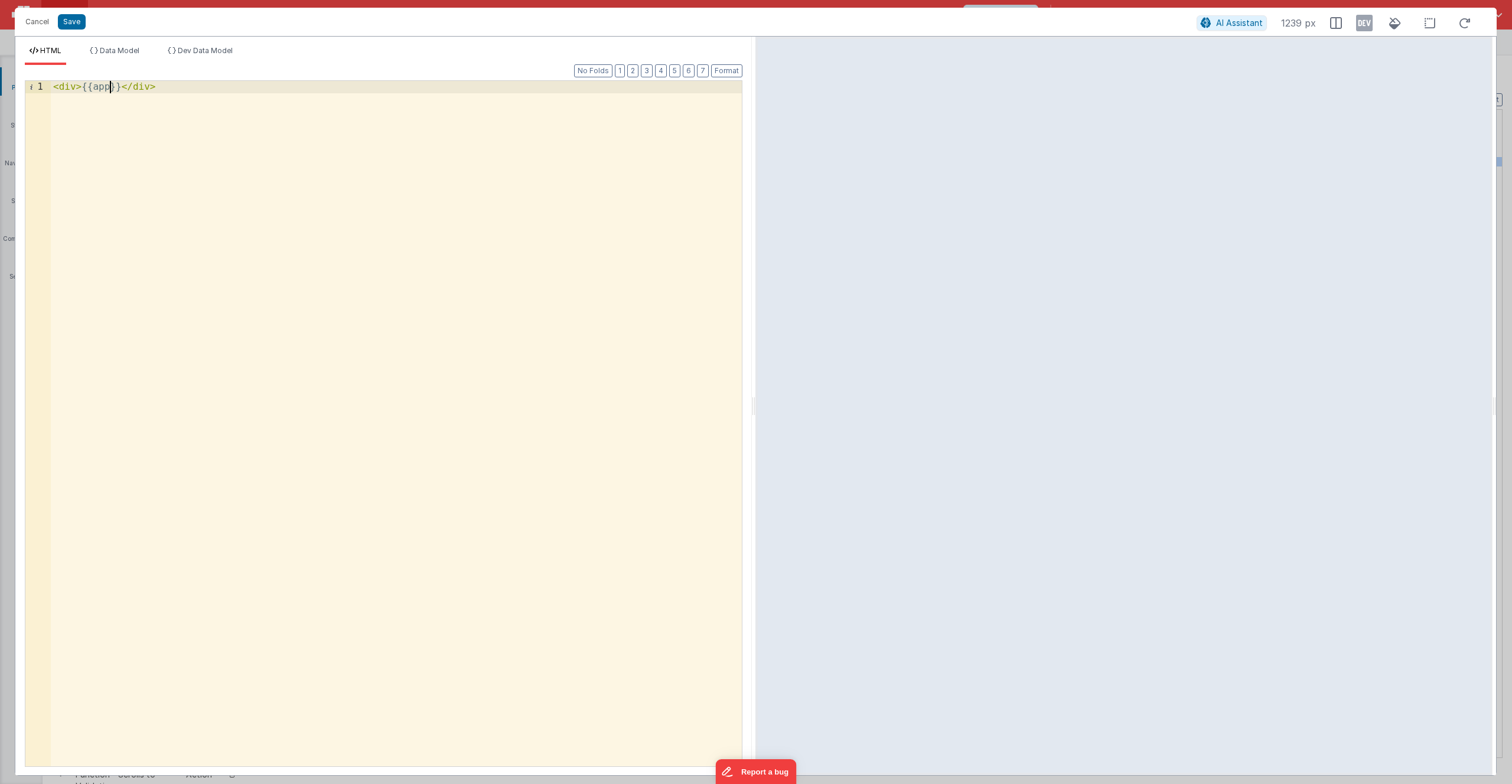
click at [110, 89] on div "< div > {{app}} </ div >" at bounding box center [396, 436] width 691 height 710
click at [73, 23] on button "Save" at bounding box center [72, 22] width 28 height 15
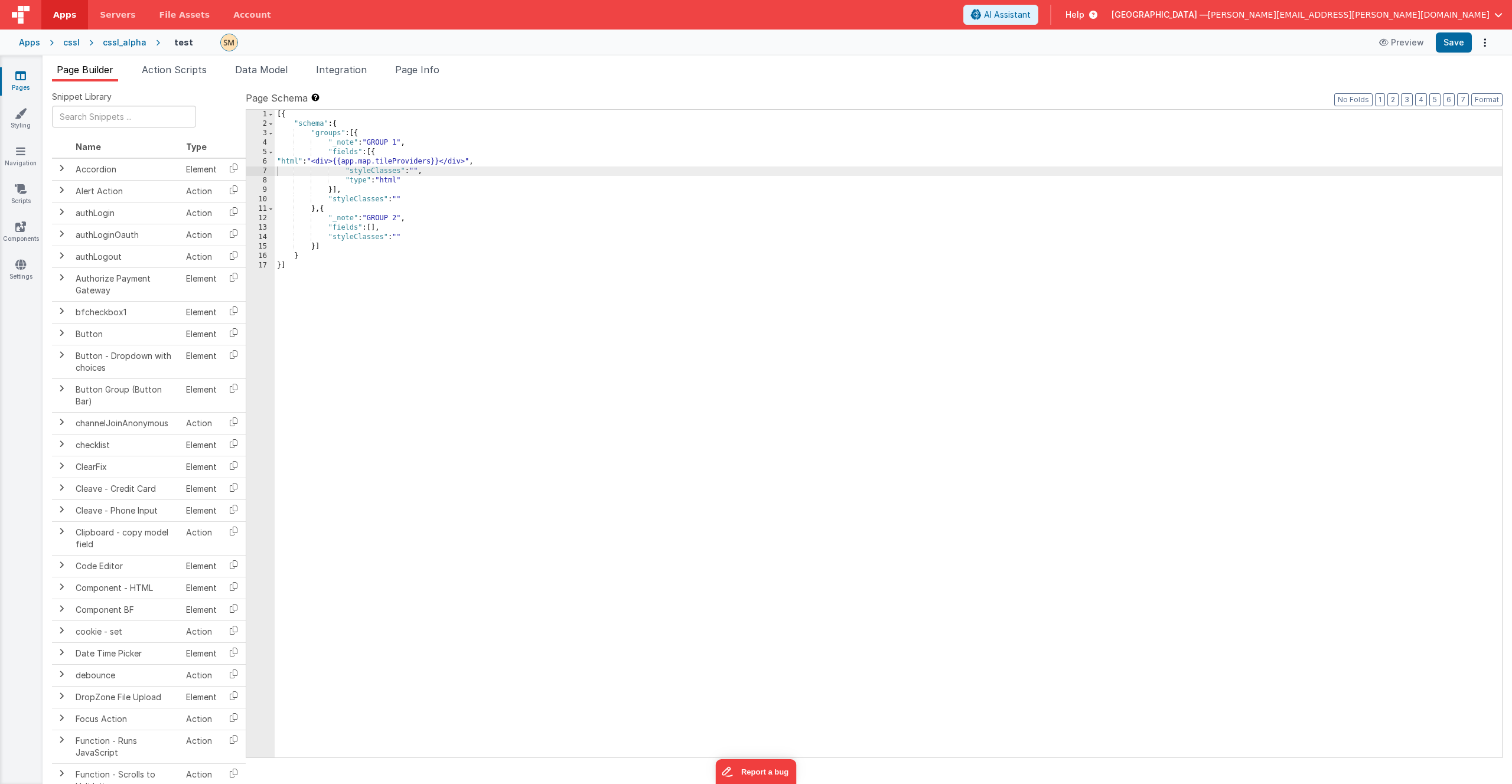
click at [431, 162] on div "[{ "schema" : { "groups" : [{ "_note" : "GROUP 1" , "fields" : [{ "html" : "<di…" at bounding box center [888, 443] width 1227 height 667
click at [253, 164] on div "6" at bounding box center [260, 162] width 29 height 10
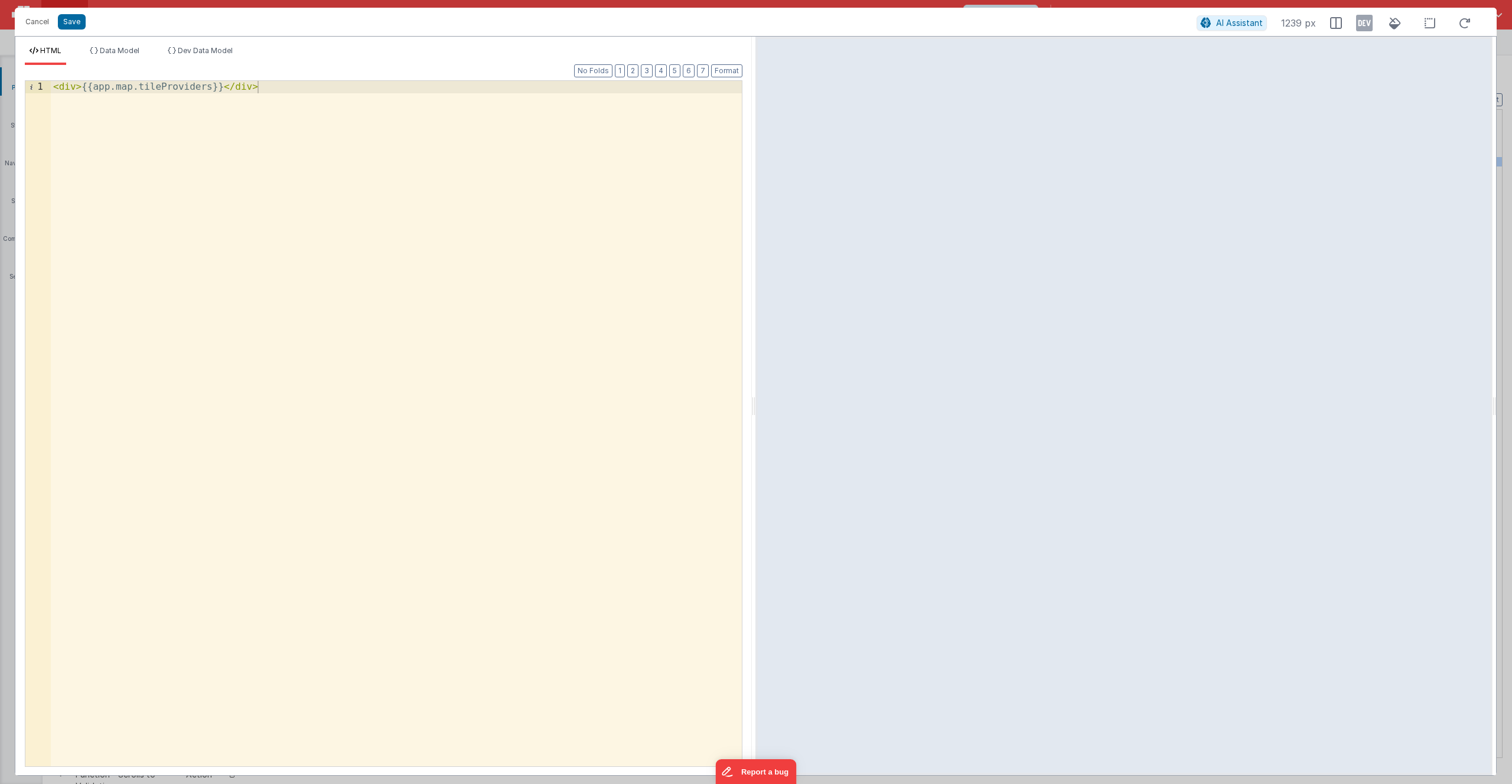
click at [209, 96] on div "< div > {{app.map.tileProviders}} </ div >" at bounding box center [396, 436] width 691 height 710
click at [209, 89] on div "< div > {{app.map.tileProviders}} </ div >" at bounding box center [396, 436] width 691 height 710
drag, startPoint x: 212, startPoint y: 87, endPoint x: 137, endPoint y: 89, distance: 75.0
click at [137, 89] on div "< div > {{app.map.tileProviders}} </ div >" at bounding box center [396, 436] width 691 height 710
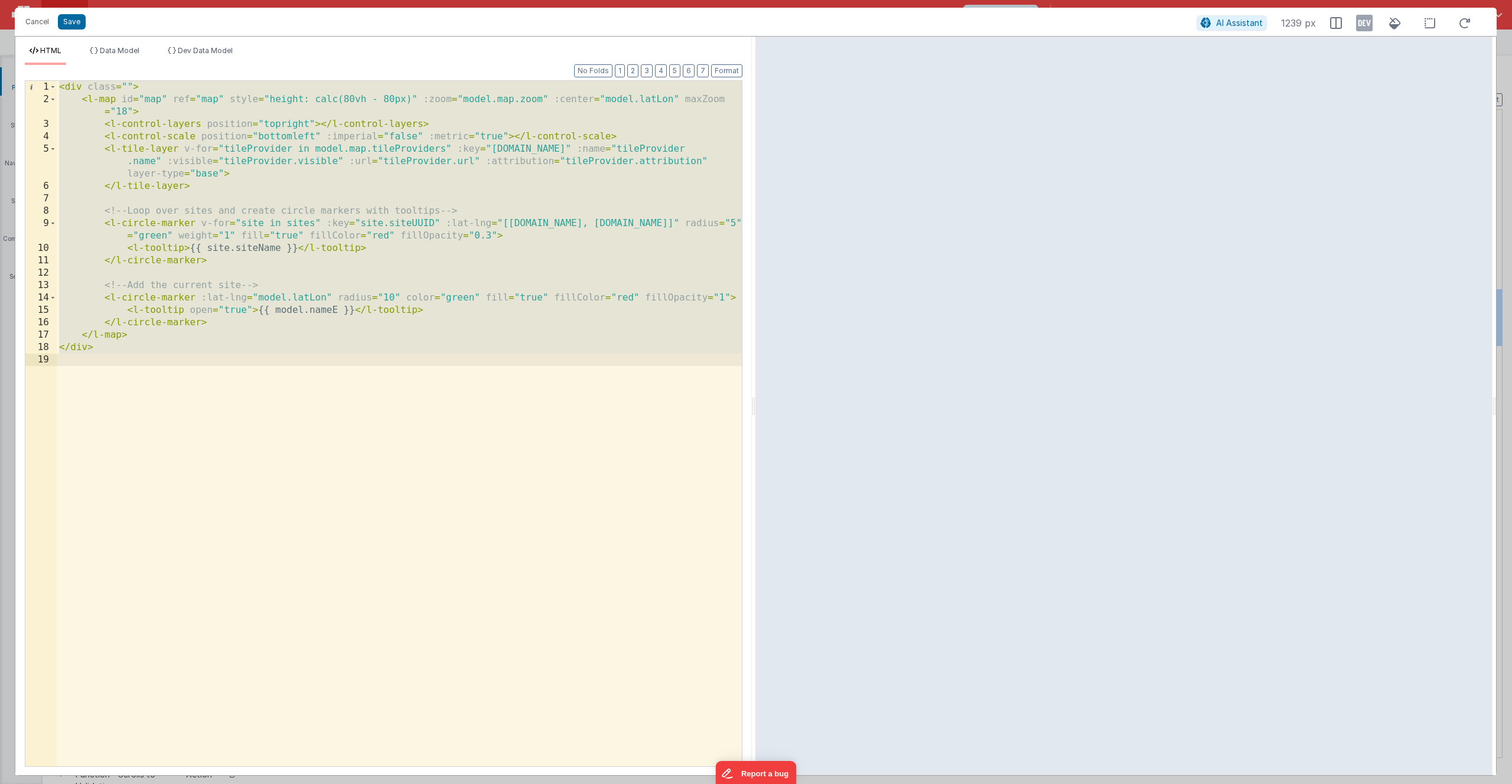
click at [418, 364] on div "< div class = "" > < l-map id = "map" ref = "map" style = "height: calc(80vh - …" at bounding box center [399, 436] width 685 height 710
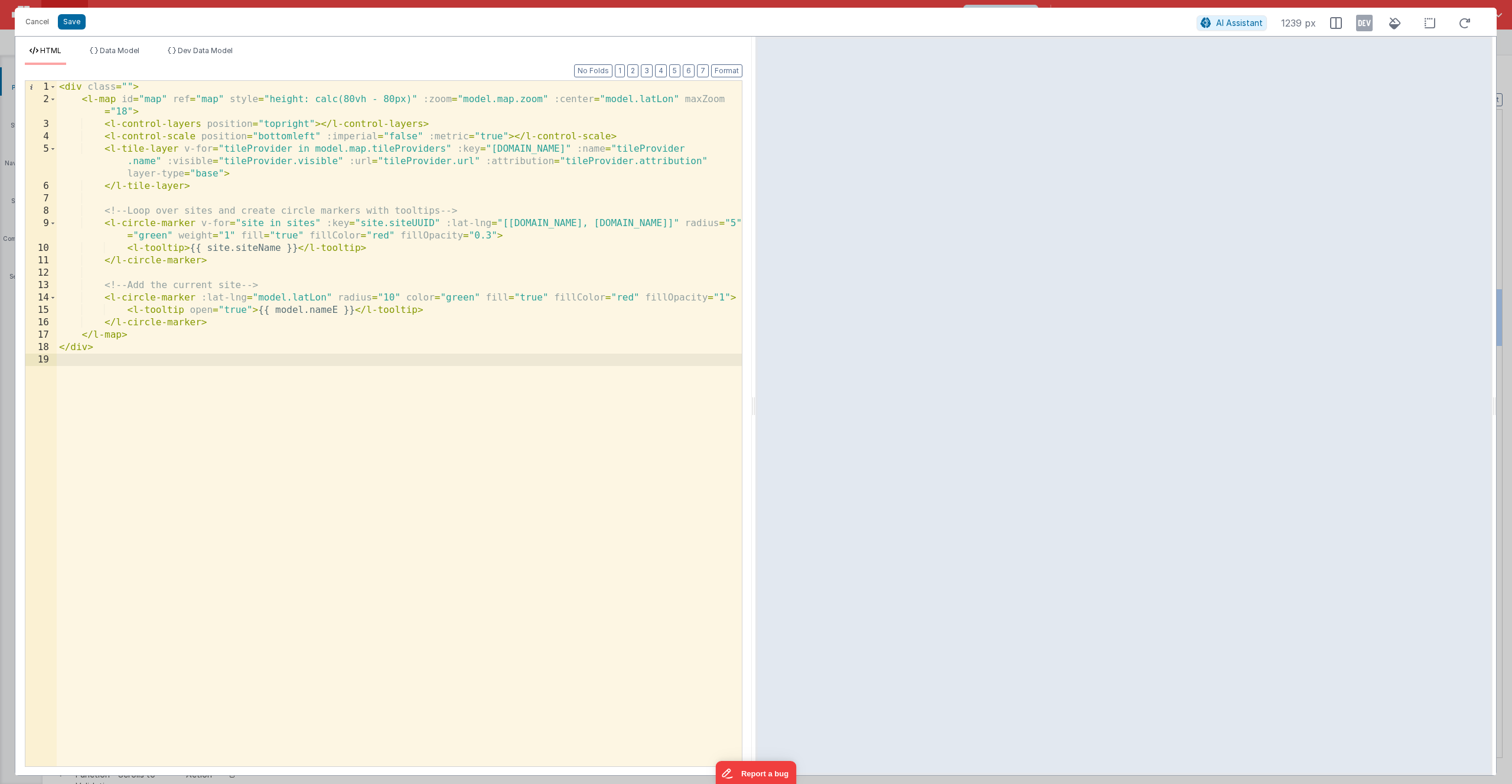
click at [291, 223] on div "< div class = "" > < l-map id = "map" ref = "map" style = "height: calc(80vh - …" at bounding box center [399, 436] width 685 height 710
click at [325, 326] on div "< div class = "" > < l-map id = "map" ref = "map" style = "height: calc(80vh - …" at bounding box center [399, 436] width 685 height 710
click at [209, 356] on div "< div class = "" > < l-map id = "map" ref = "map" style = "height: calc(80vh - …" at bounding box center [399, 436] width 685 height 710
click at [205, 347] on div "< div class = "" > < l-map id = "map" ref = "map" style = "height: calc(80vh - …" at bounding box center [399, 436] width 685 height 710
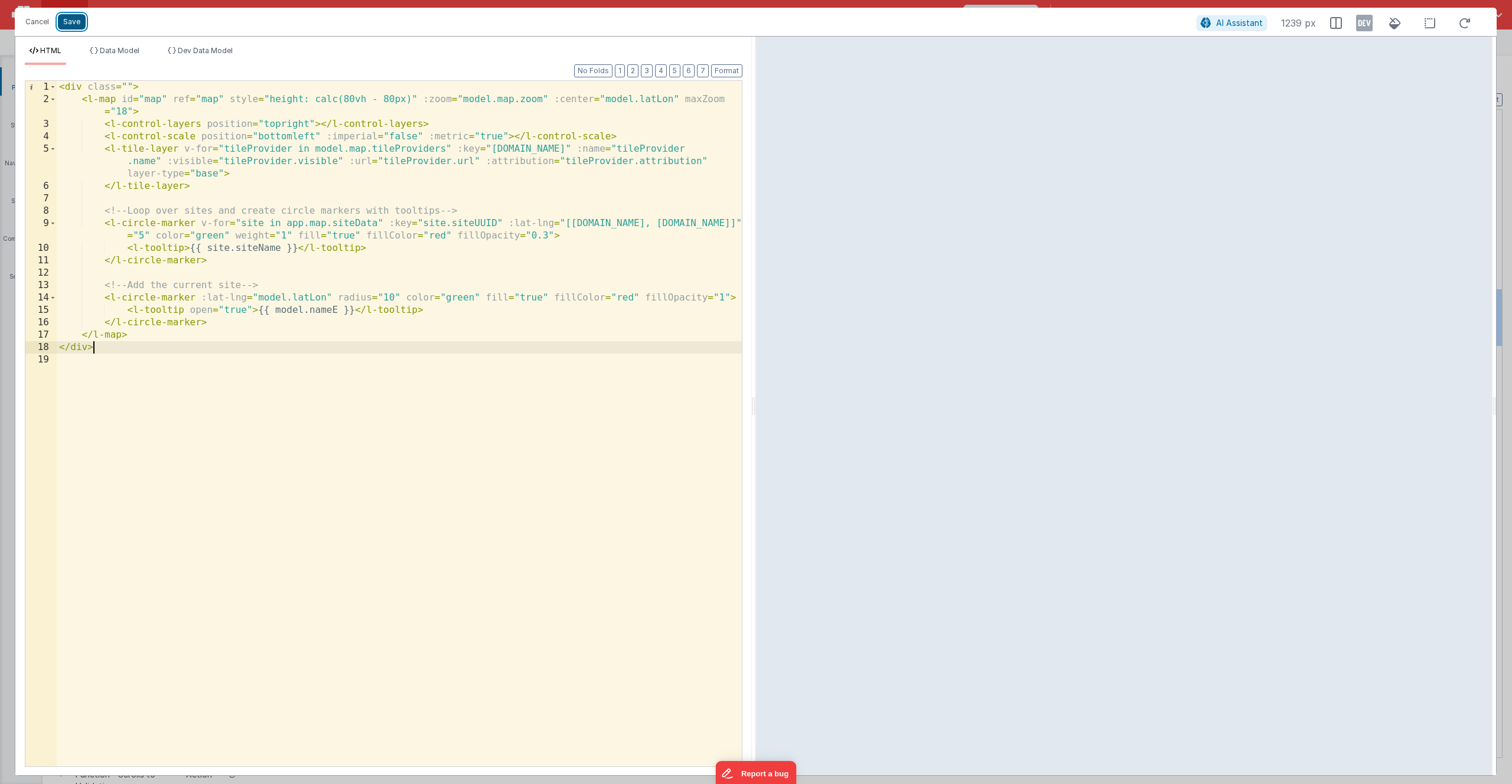
click at [71, 21] on button "Save" at bounding box center [72, 22] width 28 height 15
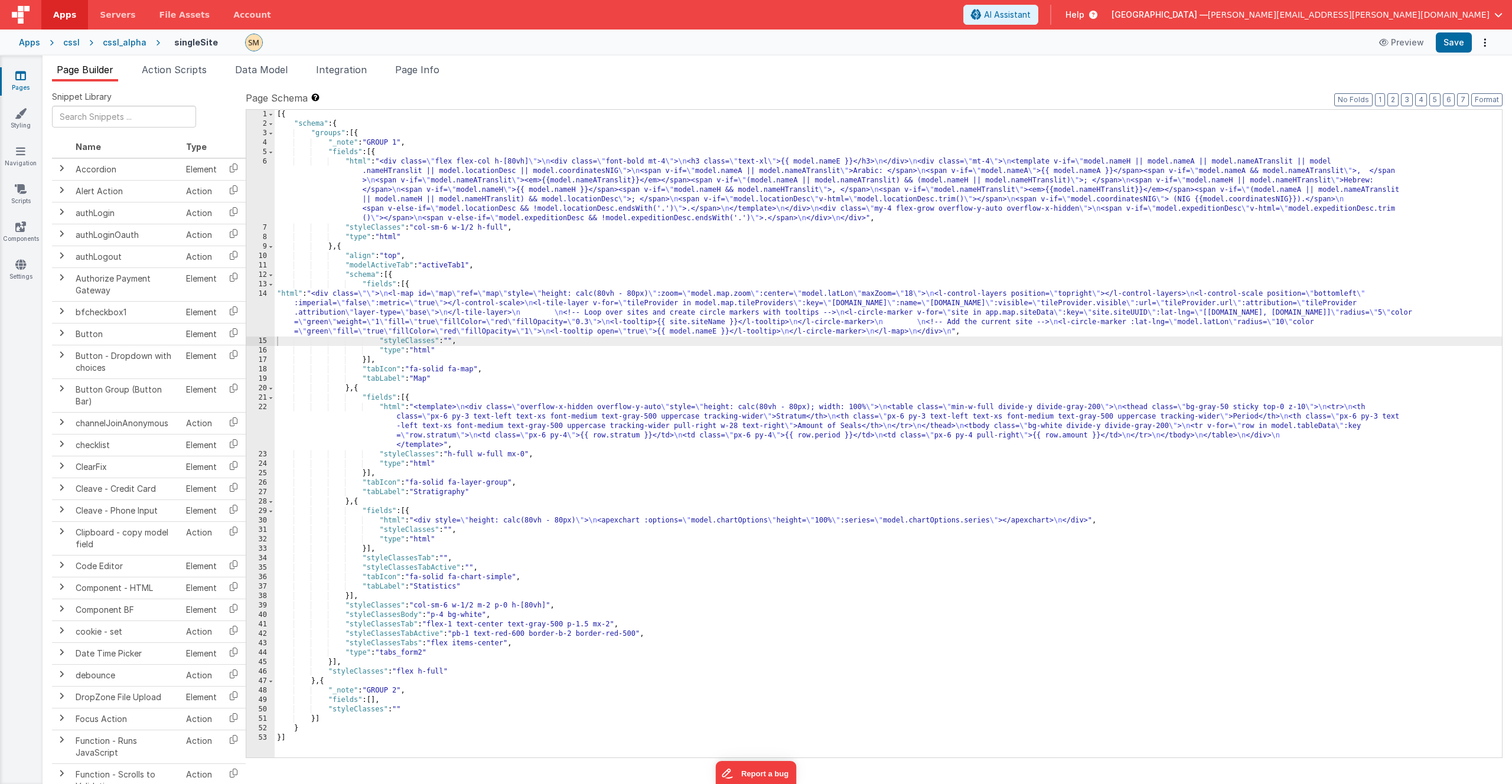
click at [357, 306] on div "[{ "schema" : { "groups" : [{ "_note" : "GROUP 1" , "fields" : [{ "html" : "<di…" at bounding box center [888, 443] width 1227 height 667
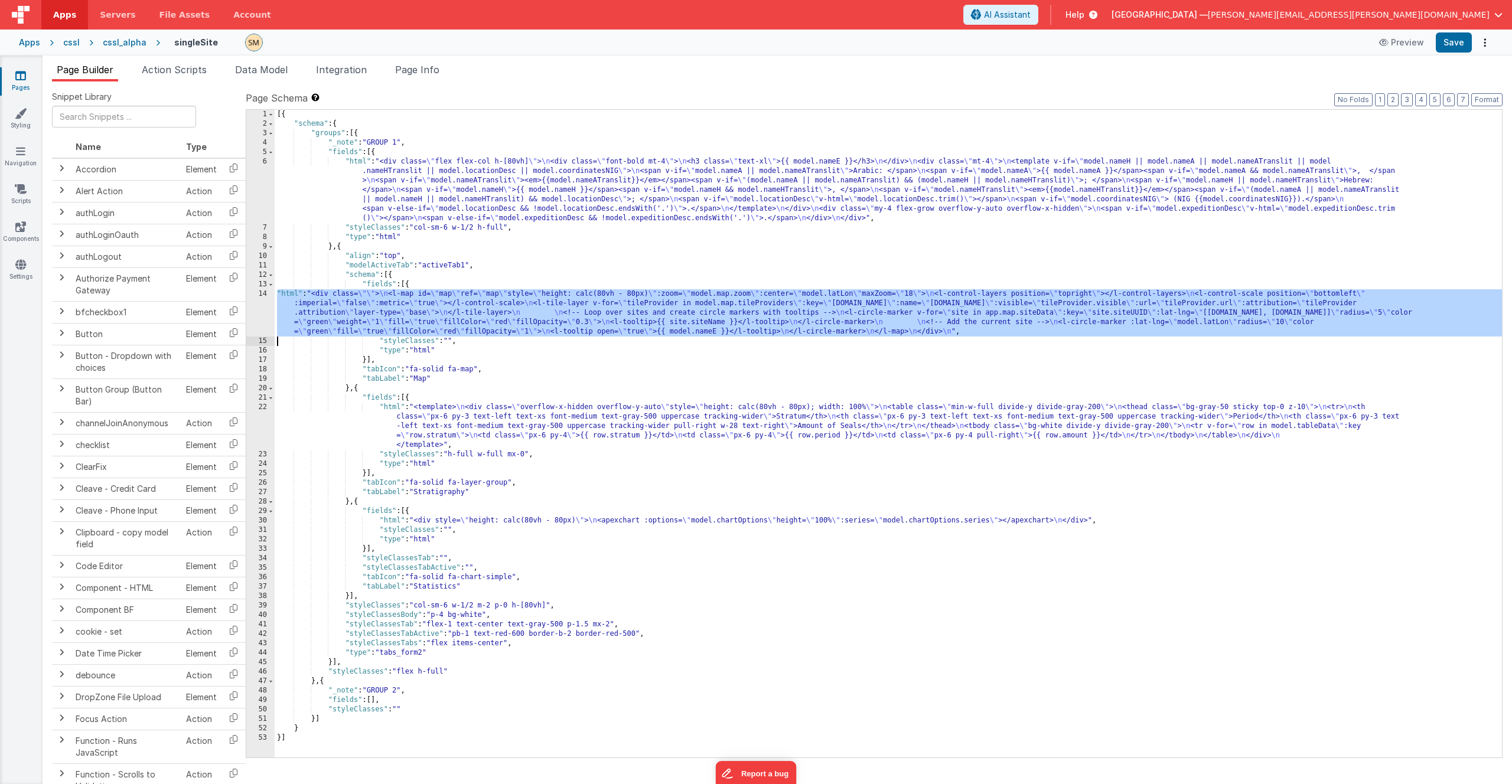
click at [261, 313] on div "14" at bounding box center [260, 313] width 29 height 47
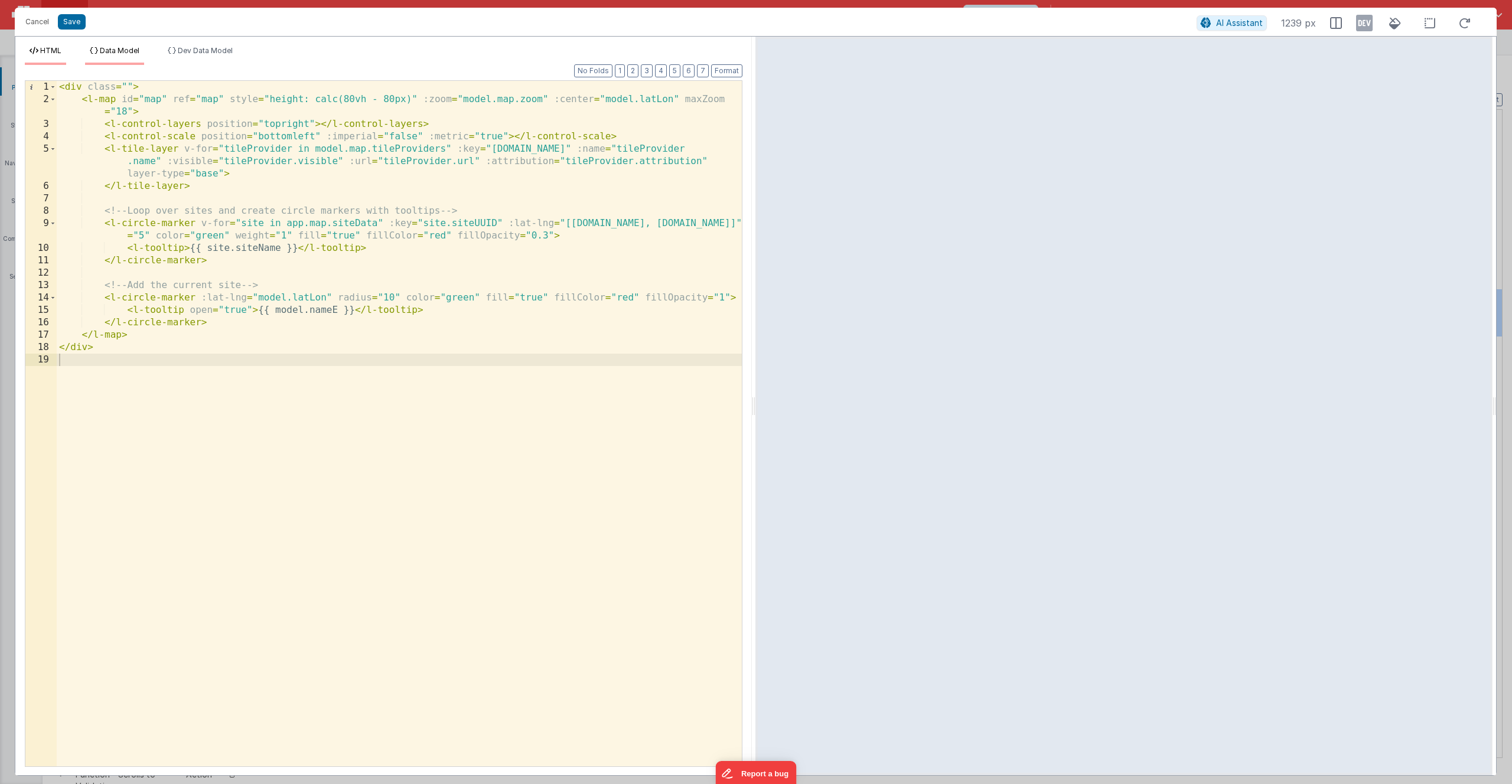
click at [137, 54] on span "Data Model" at bounding box center [119, 50] width 40 height 9
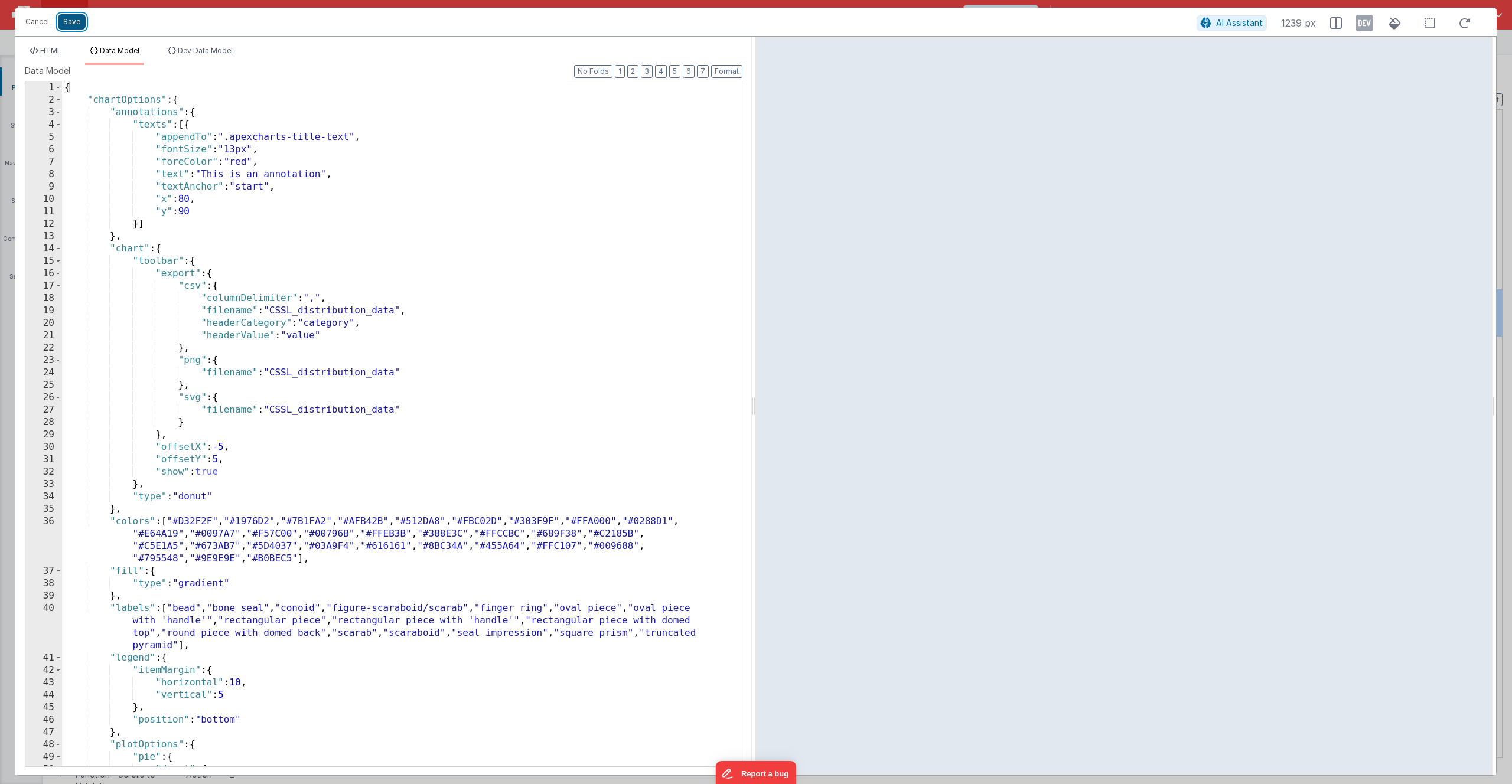
click at [68, 24] on button "Save" at bounding box center [72, 22] width 28 height 15
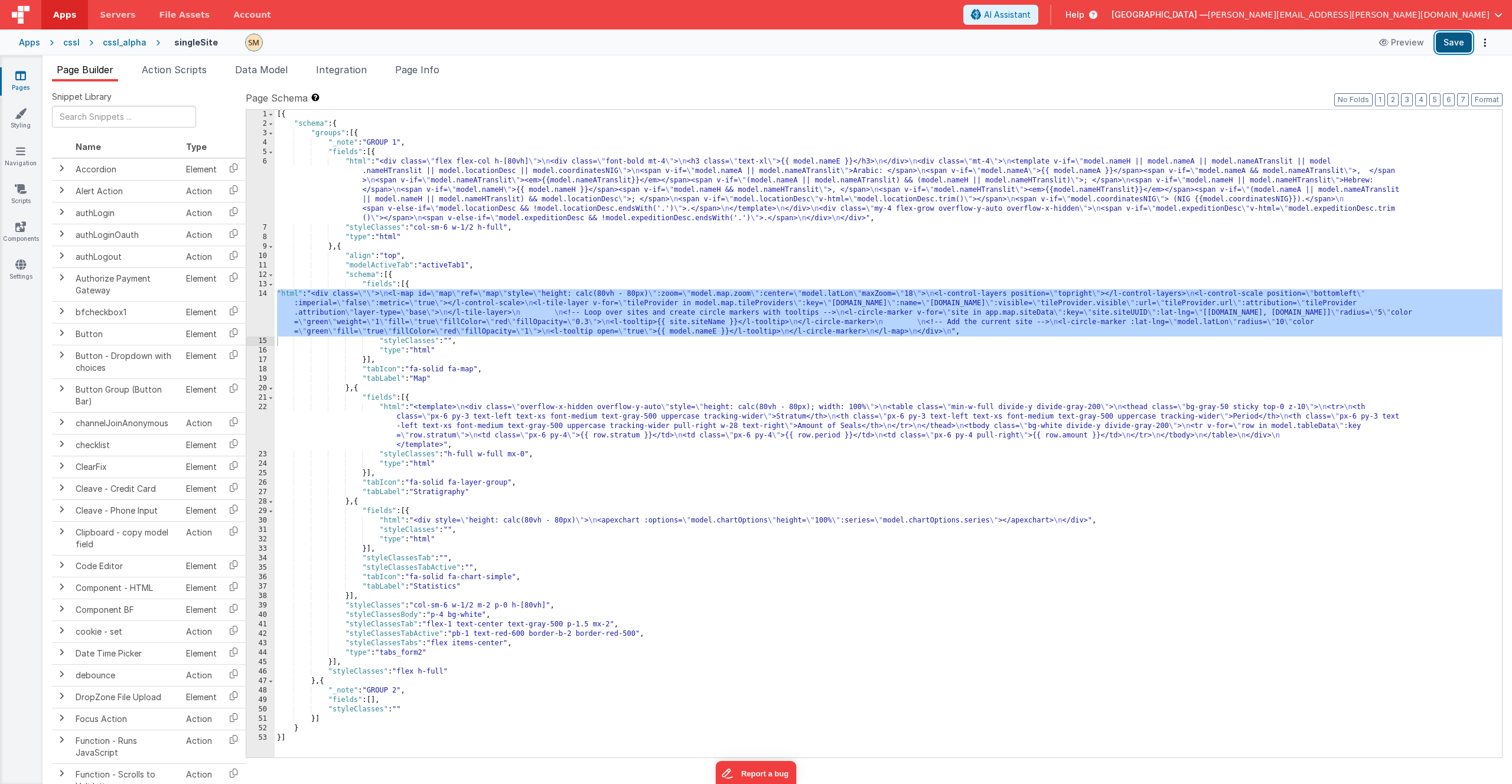
click at [1453, 44] on button "Save" at bounding box center [1454, 43] width 36 height 20
click at [257, 69] on span "Data Model" at bounding box center [261, 69] width 52 height 12
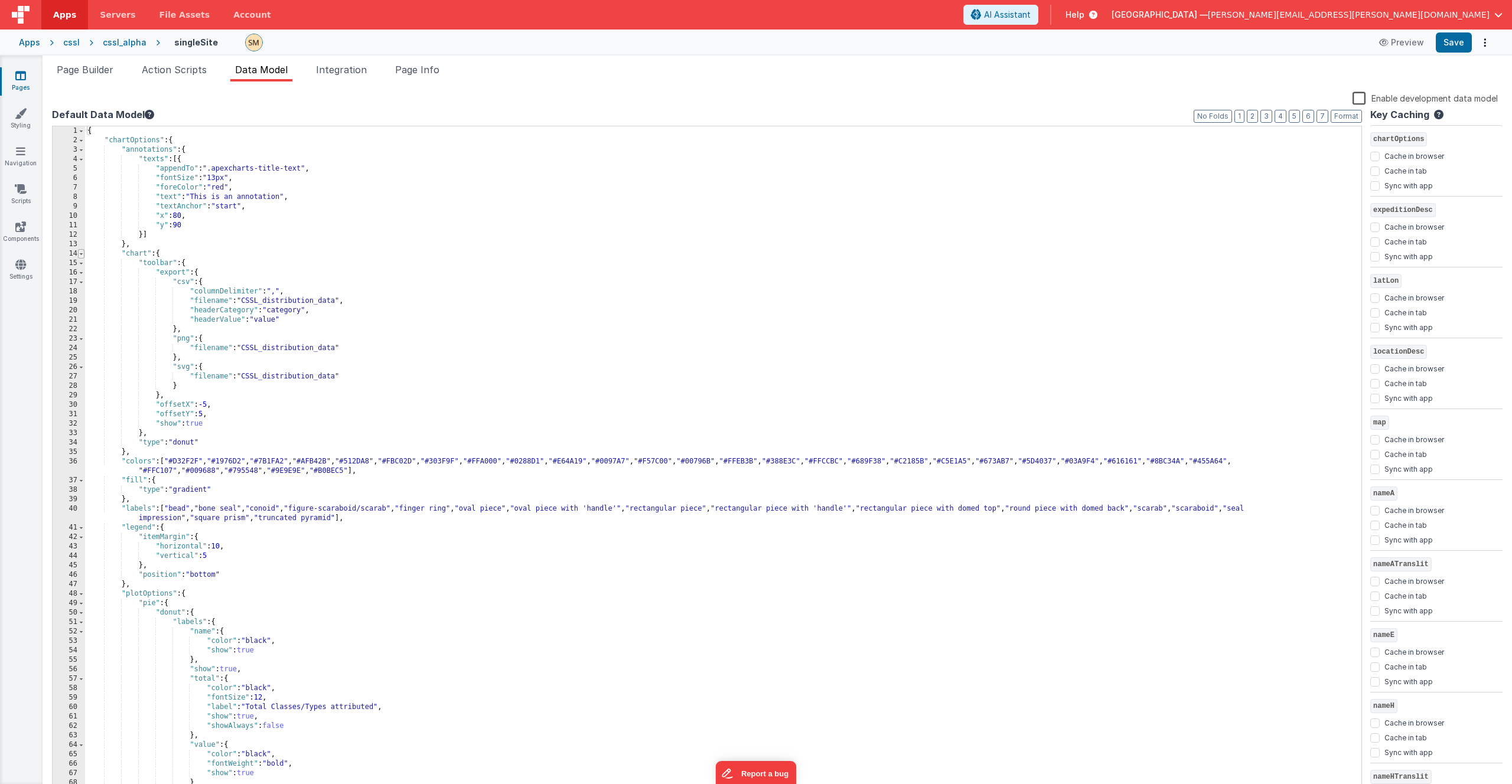
click at [82, 256] on span at bounding box center [81, 254] width 6 height 10
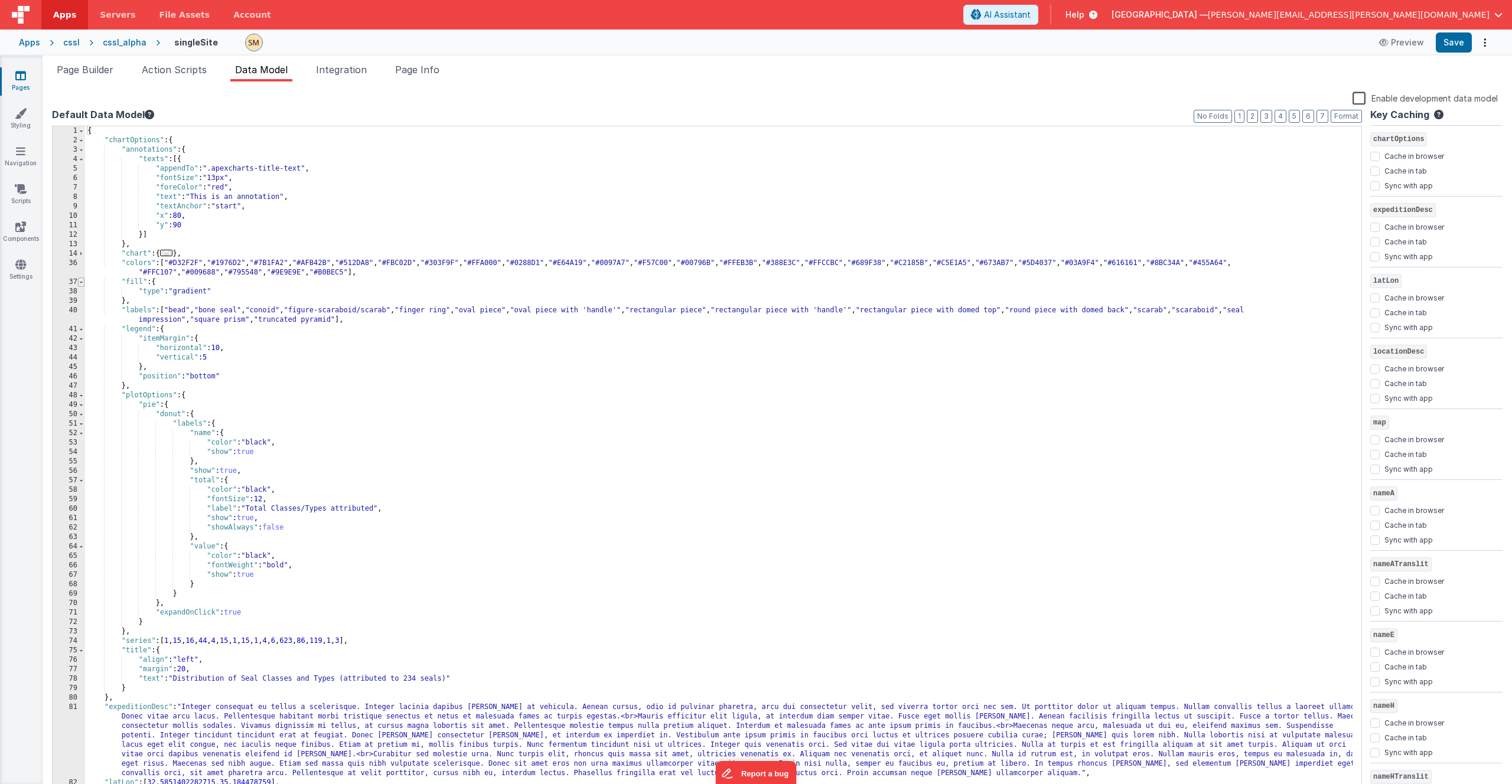
click at [82, 283] on span at bounding box center [81, 282] width 6 height 10
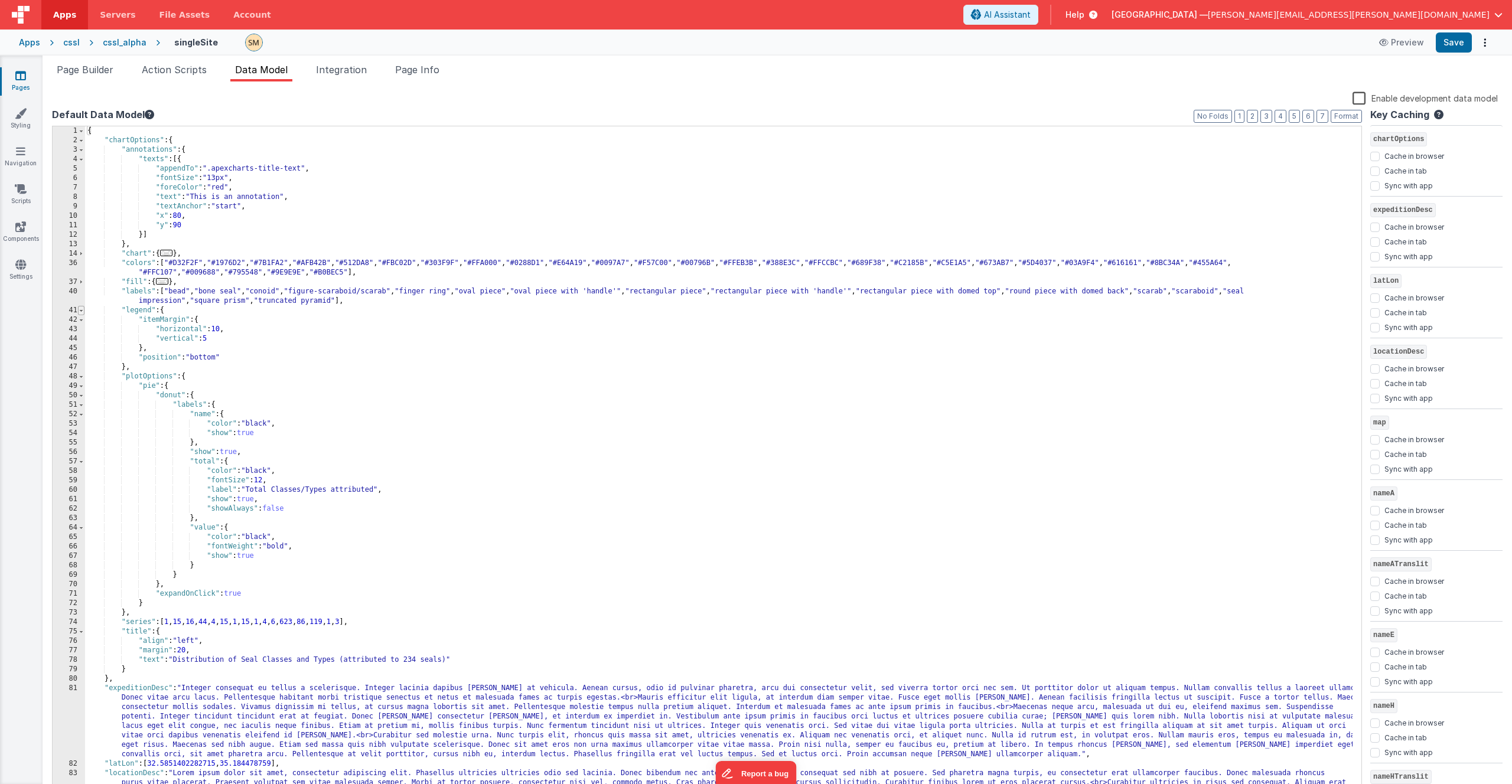
click at [83, 310] on span at bounding box center [81, 311] width 6 height 10
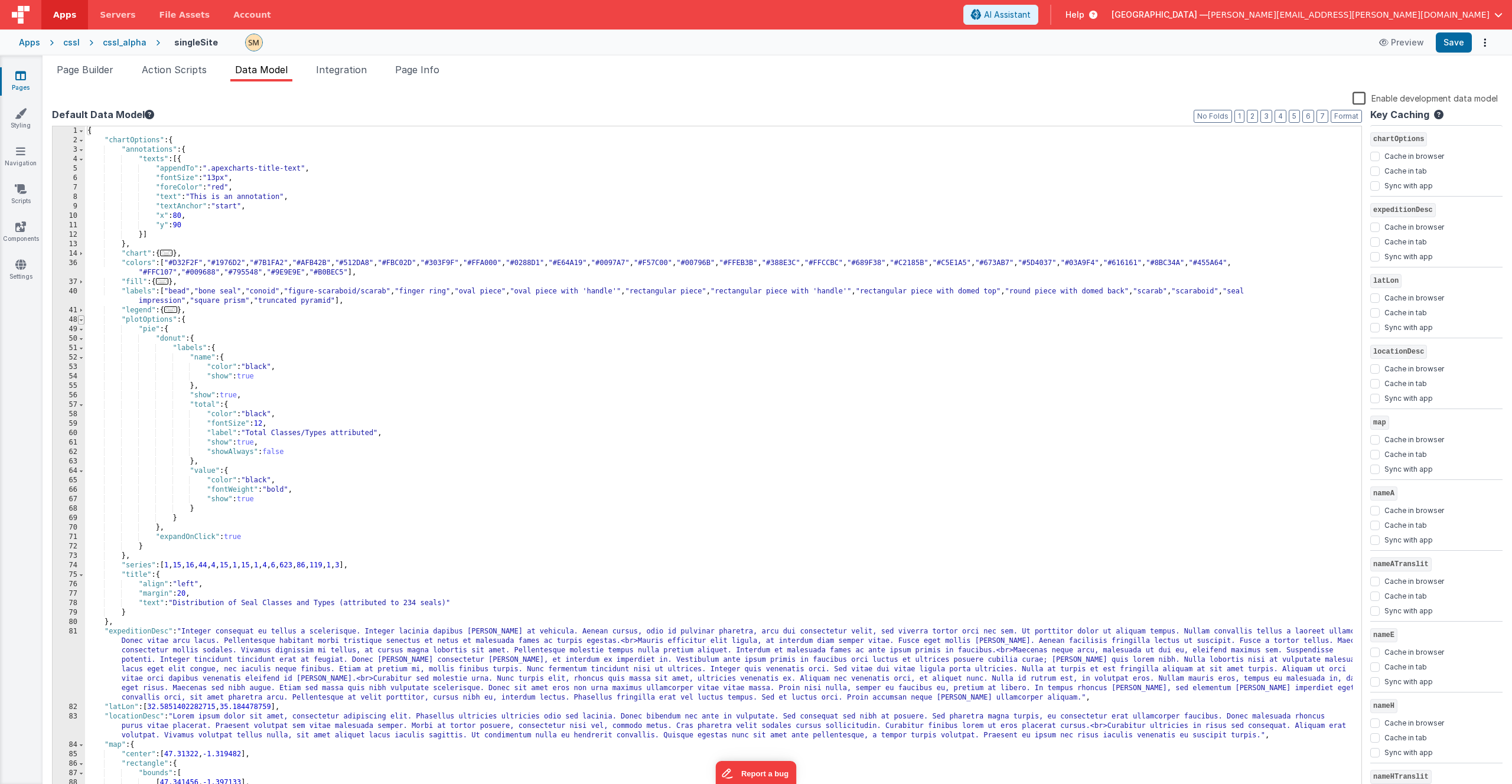
click at [84, 321] on span at bounding box center [81, 320] width 6 height 10
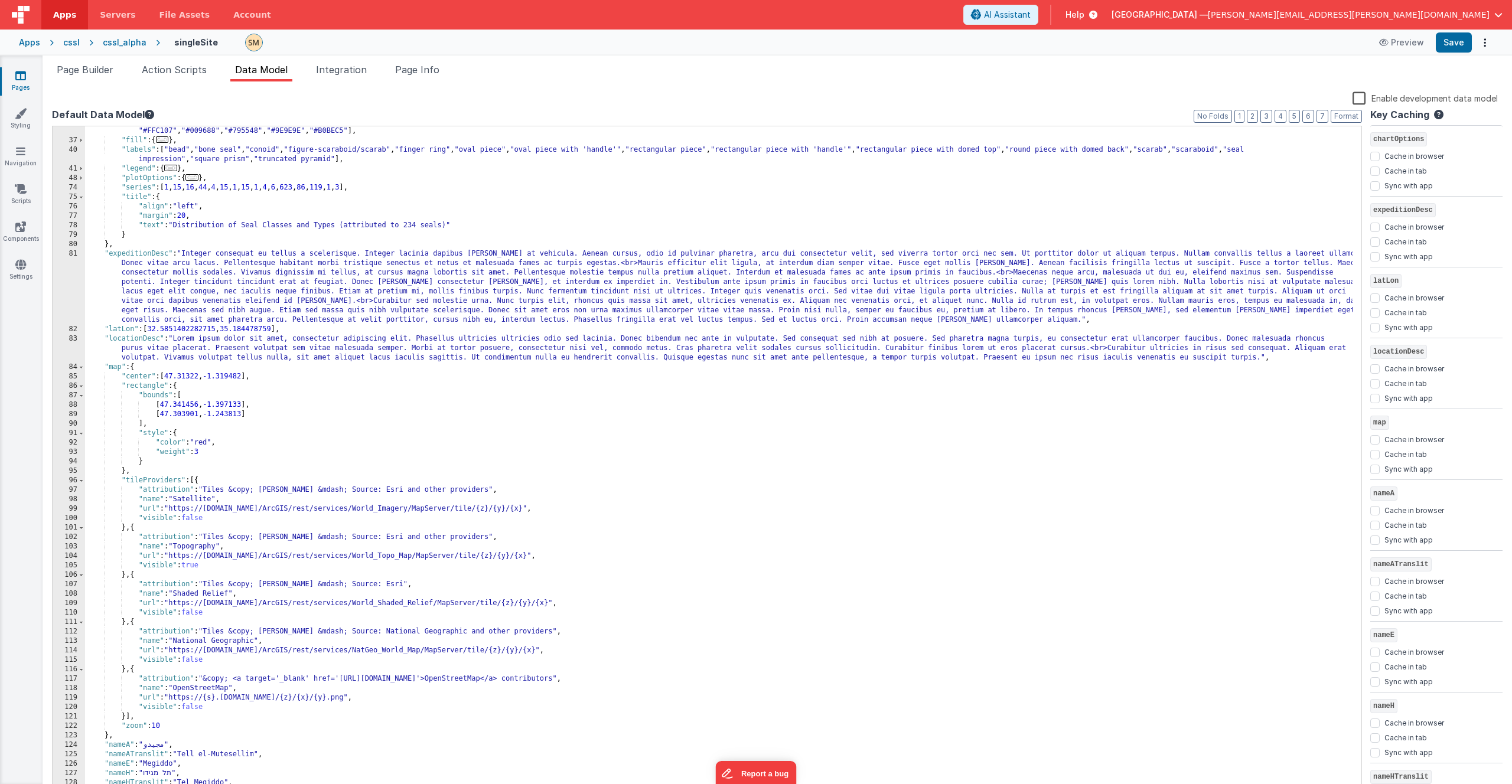
scroll to position [142, 0]
click at [80, 368] on span at bounding box center [81, 368] width 6 height 10
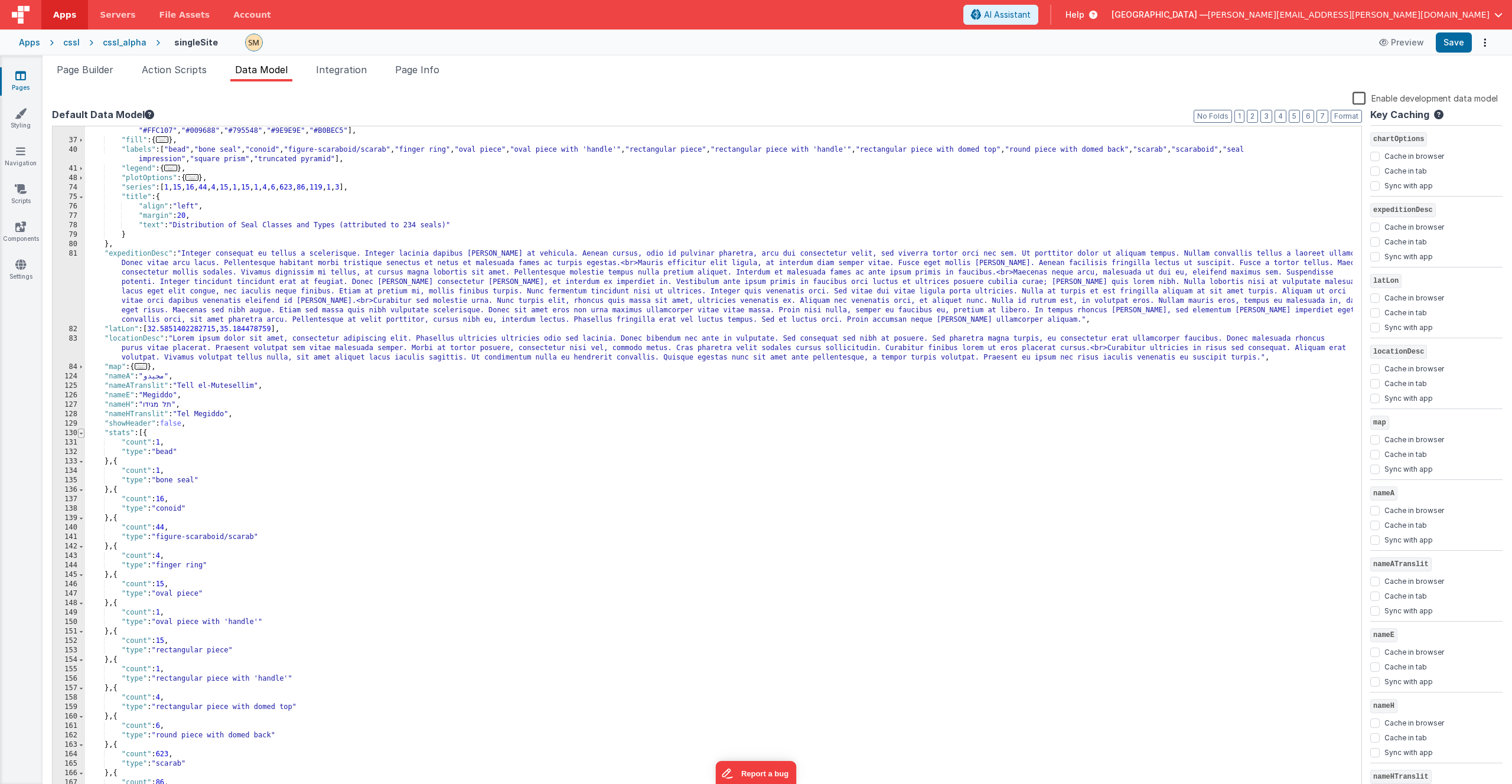
click at [82, 433] on span at bounding box center [81, 434] width 6 height 10
click at [81, 444] on span at bounding box center [81, 443] width 6 height 10
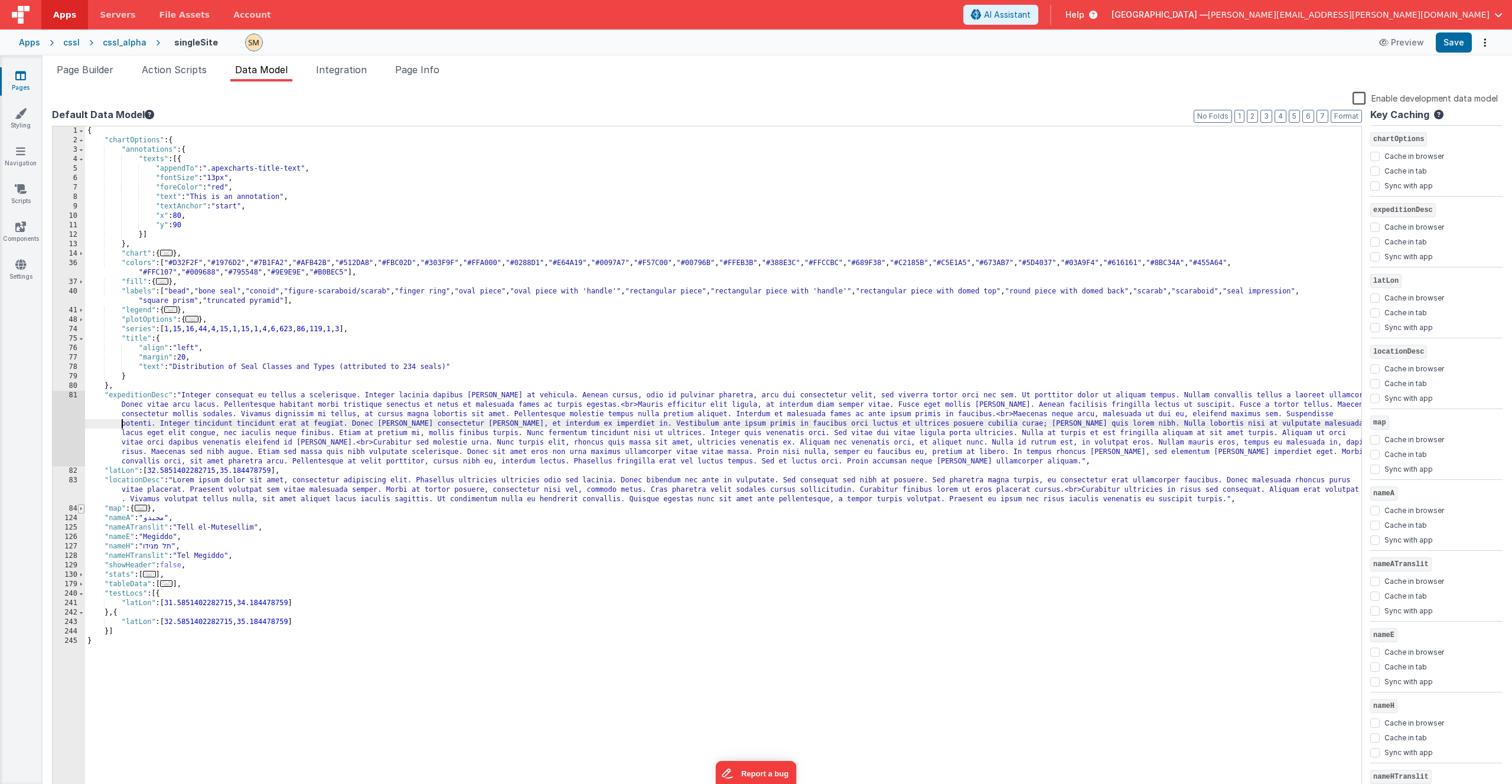
click at [82, 510] on span at bounding box center [81, 509] width 6 height 10
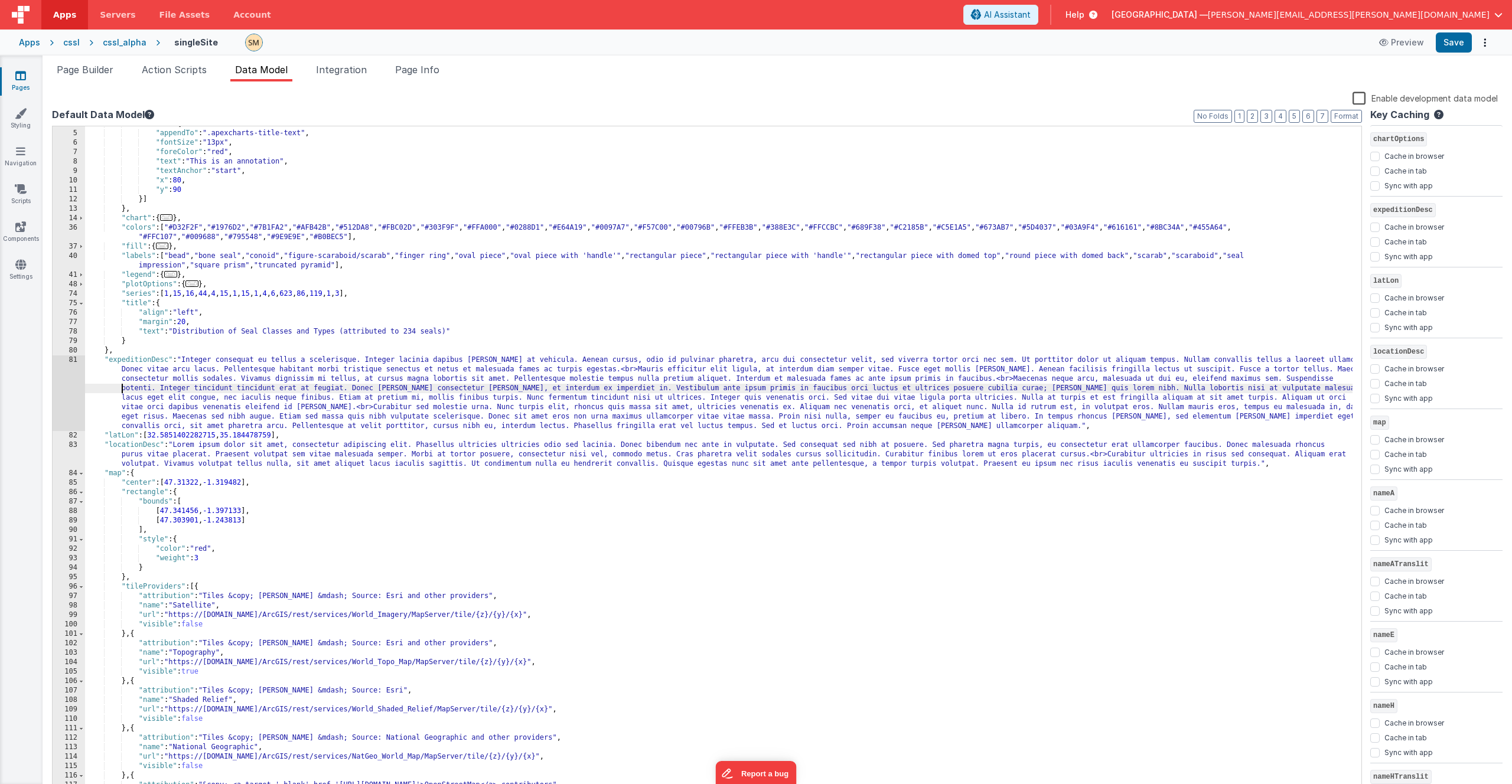
scroll to position [71, 0]
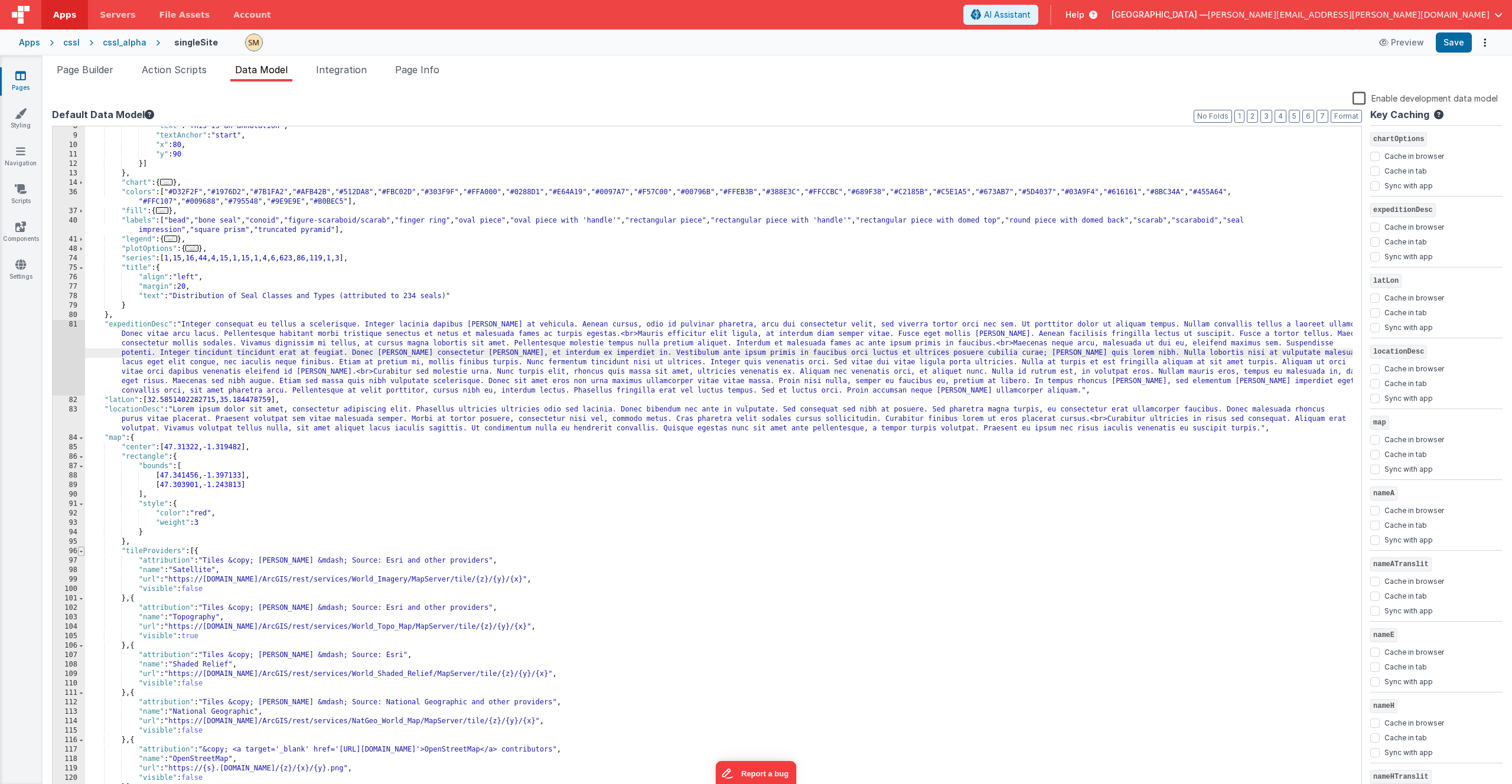
click at [83, 553] on span at bounding box center [81, 552] width 6 height 10
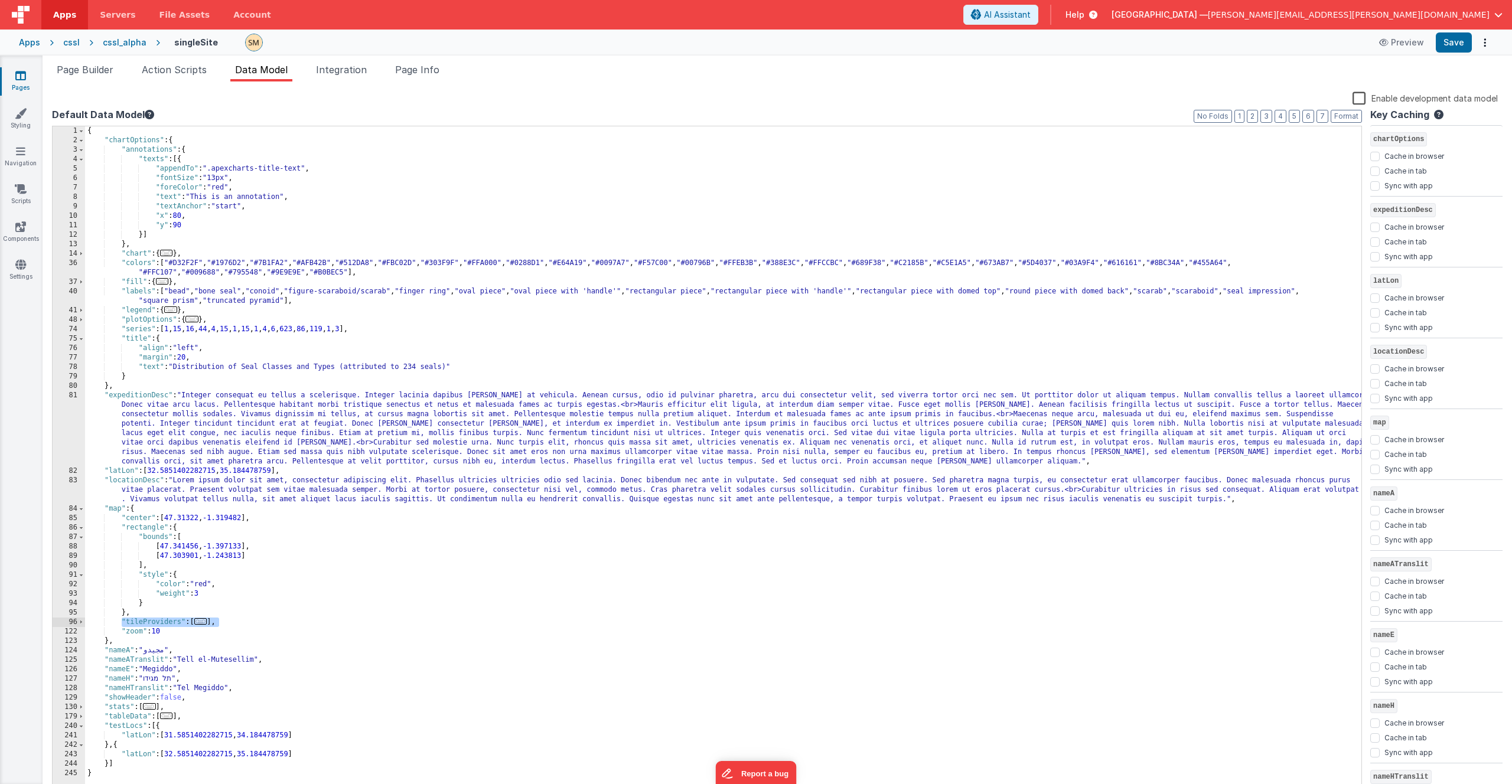
drag, startPoint x: 225, startPoint y: 624, endPoint x: 121, endPoint y: 622, distance: 104.0
click at [121, 622] on div "{ "chartOptions" : { "annotations" : { "texts" : [{ "appendTo" : ".apexcharts-t…" at bounding box center [724, 469] width 1277 height 687
click at [24, 77] on icon at bounding box center [20, 75] width 10 height 12
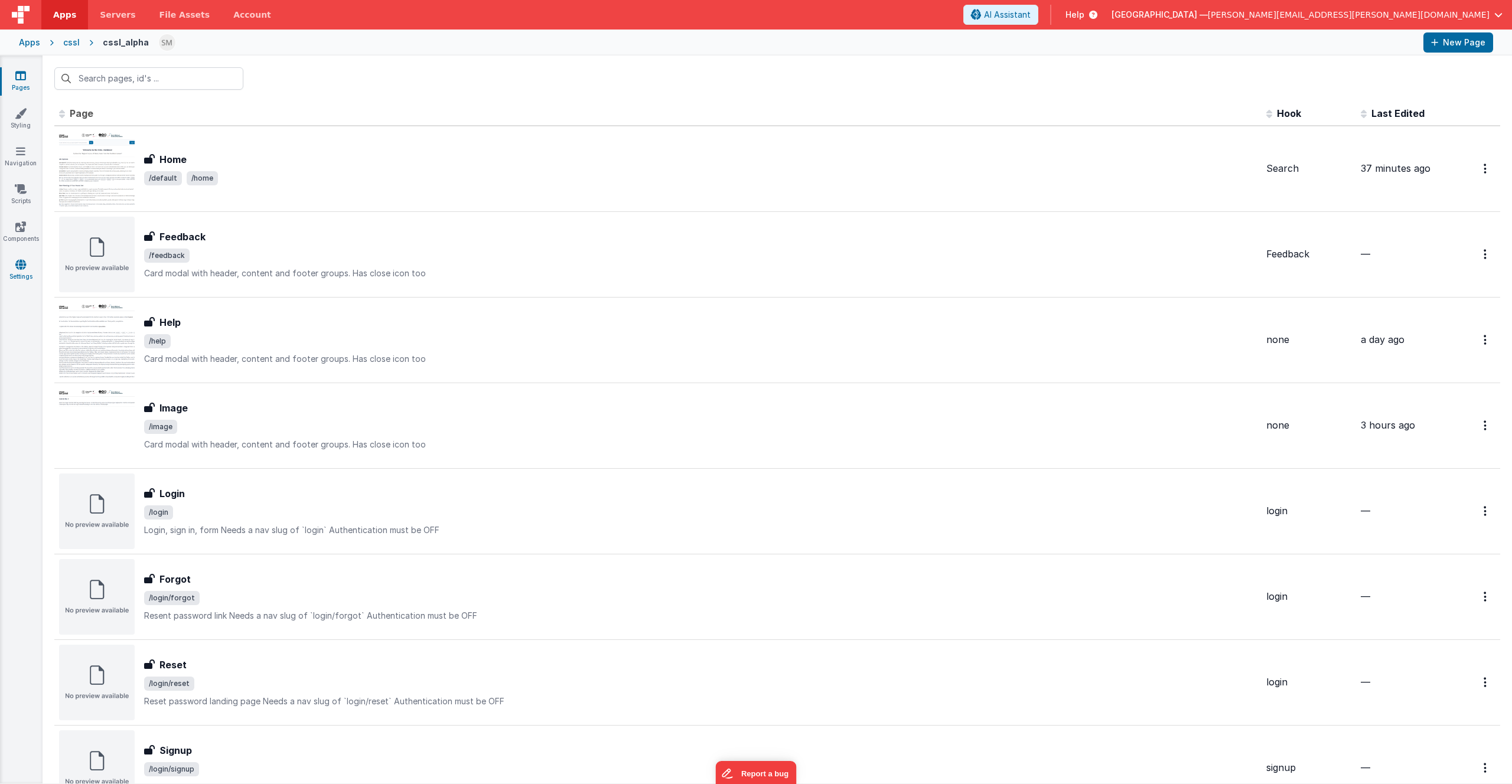
click at [21, 262] on icon at bounding box center [20, 264] width 10 height 12
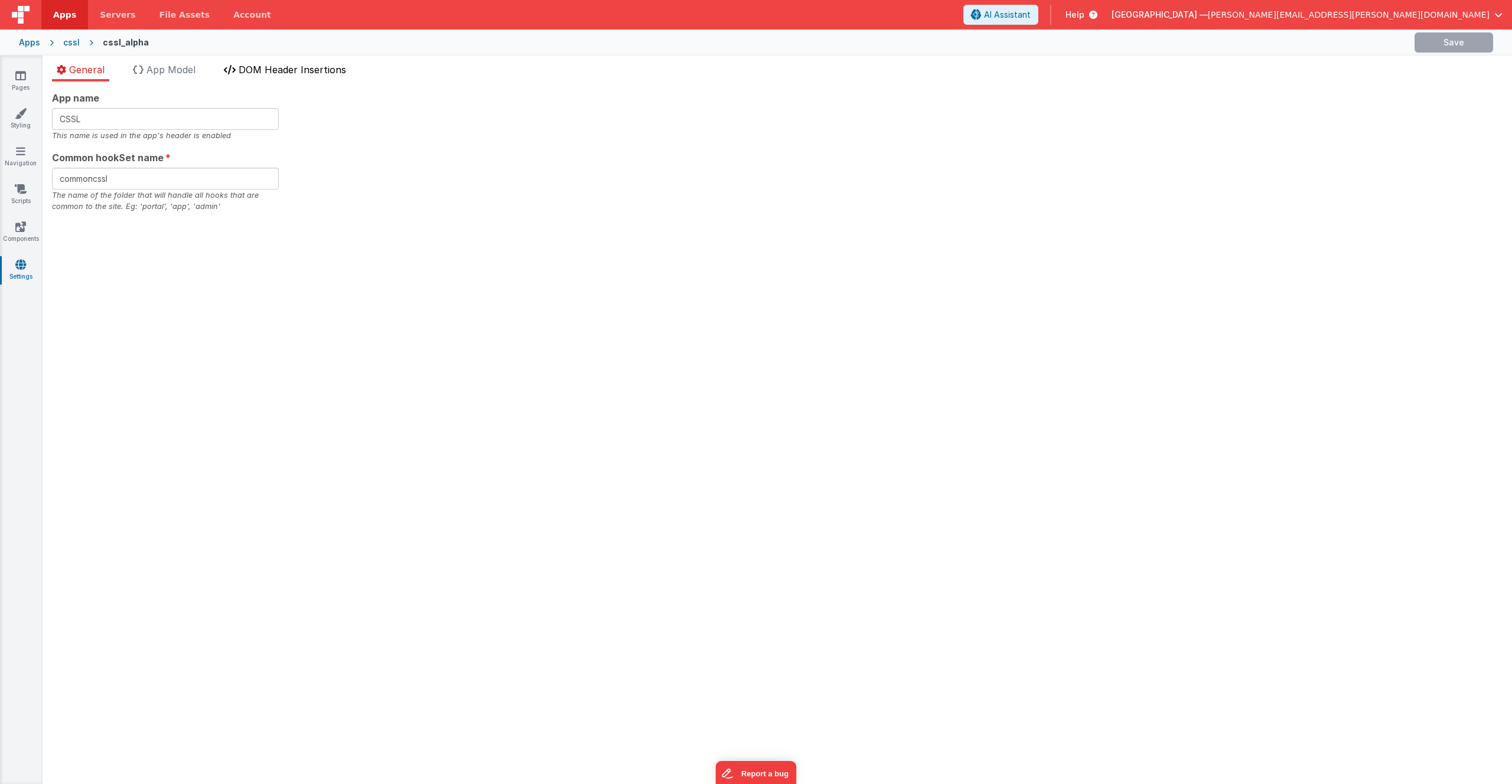
click at [260, 68] on span "DOM Header Insertions" at bounding box center [292, 69] width 107 height 12
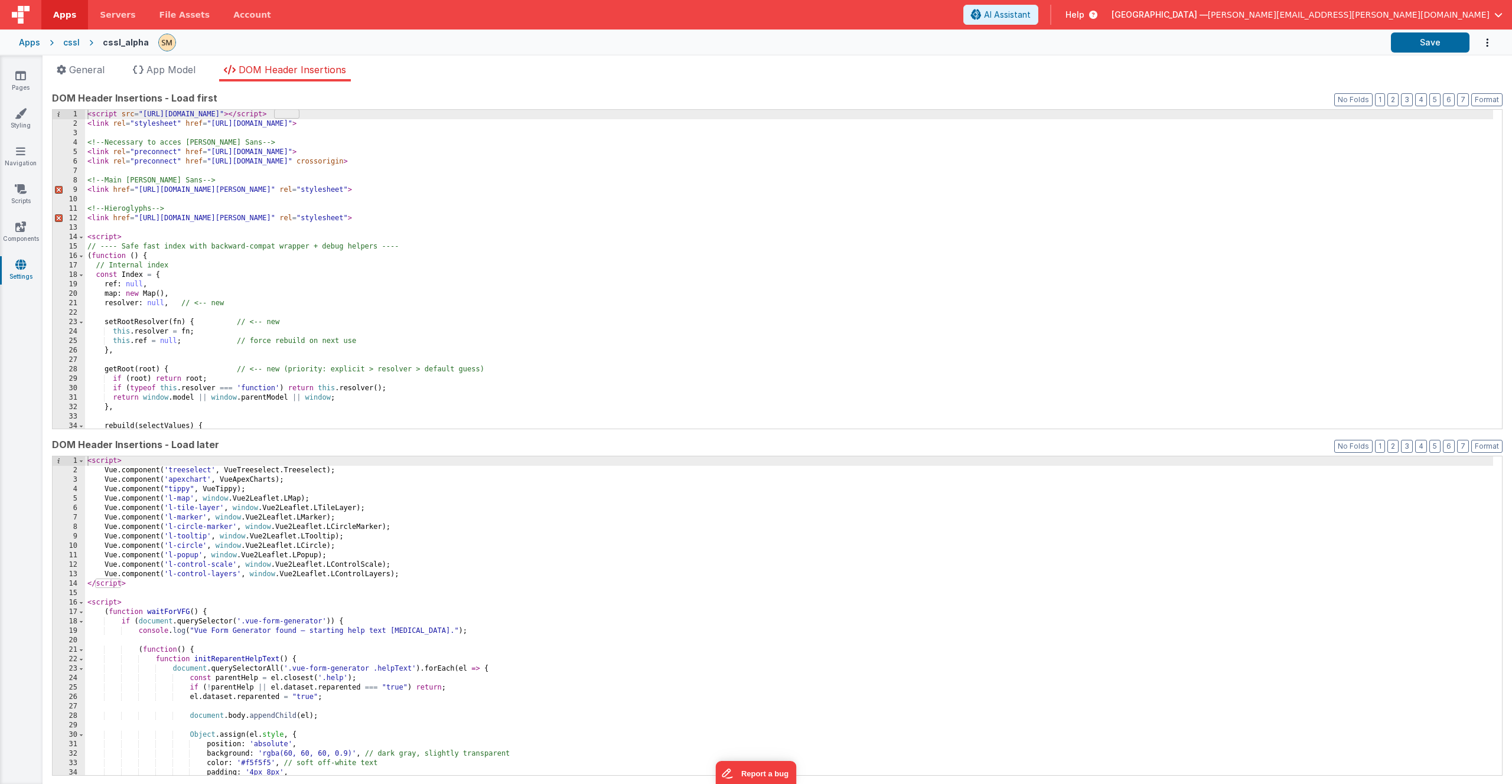
click at [242, 220] on div "< script src = "[URL][DOMAIN_NAME]" > </ script > < link rel = "stylesheet" hre…" at bounding box center [789, 278] width 1408 height 338
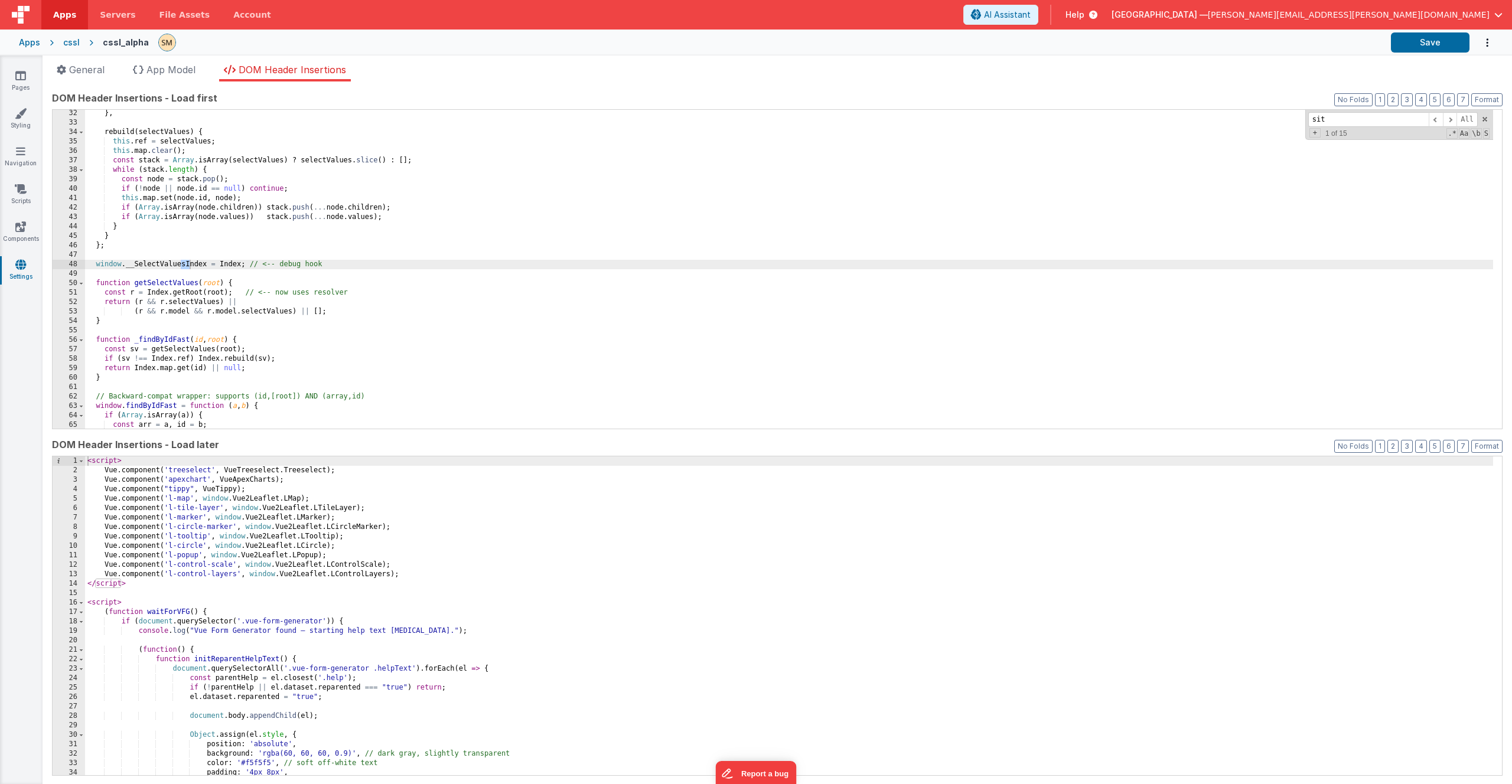
scroll to position [1760, 0]
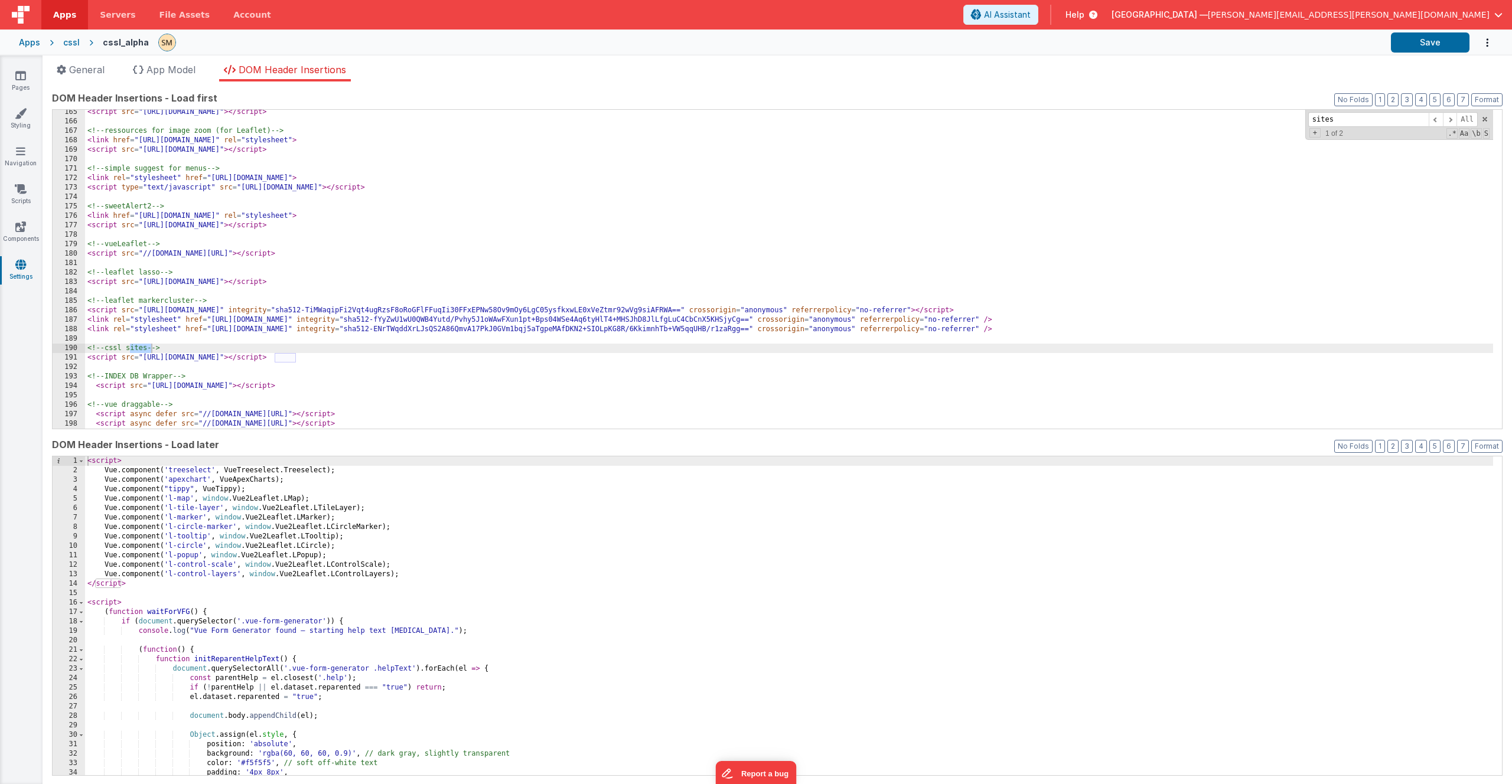
click at [384, 351] on div "< script src = "[URL][DOMAIN_NAME]" > </ script > <!-- ressources for image zoo…" at bounding box center [789, 276] width 1408 height 338
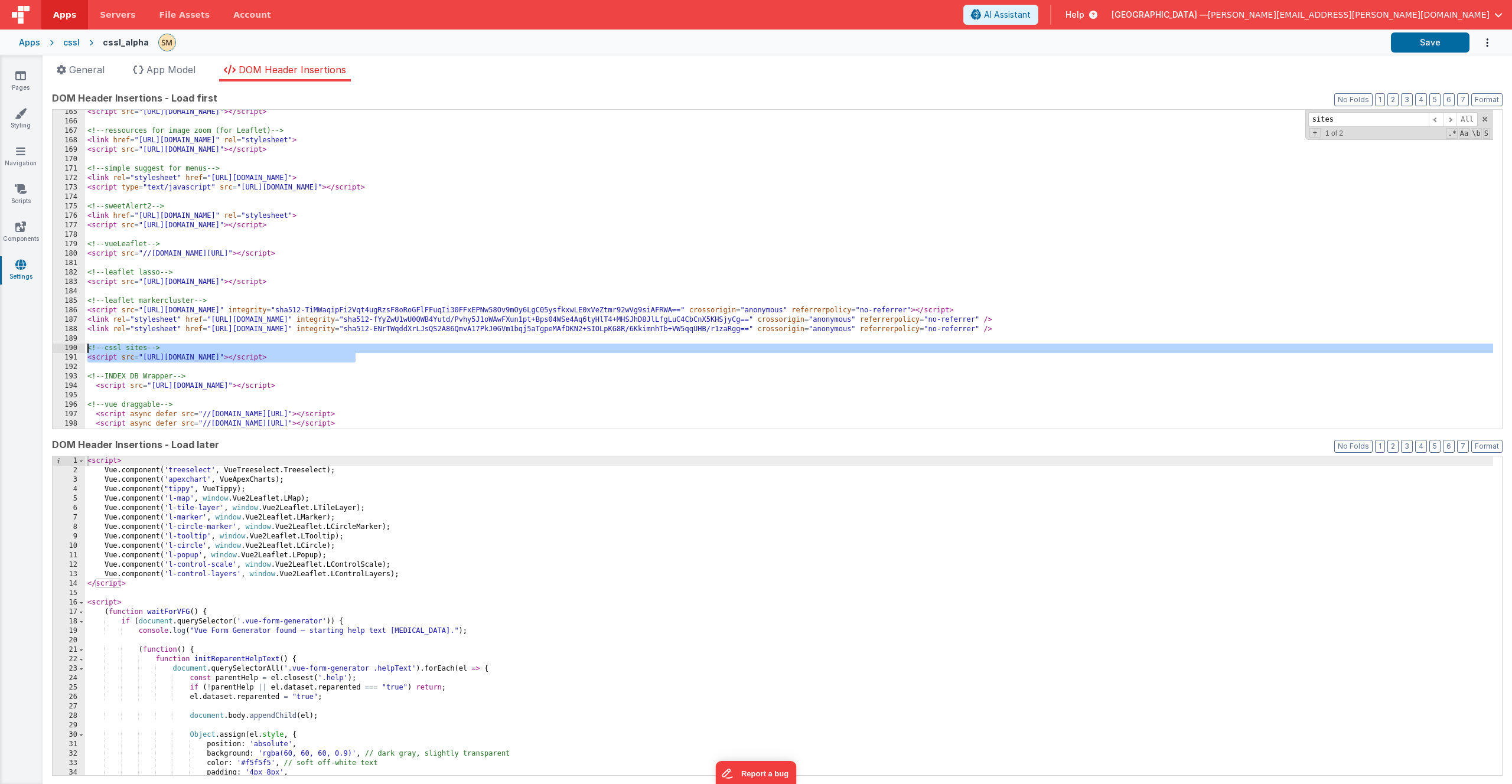
drag, startPoint x: 383, startPoint y: 354, endPoint x: 76, endPoint y: 347, distance: 307.1
click at [75, 346] on div "165 166 167 168 169 170 171 172 173 174 175 176 177 178 179 180 181 182 183 184…" at bounding box center [777, 269] width 1451 height 320
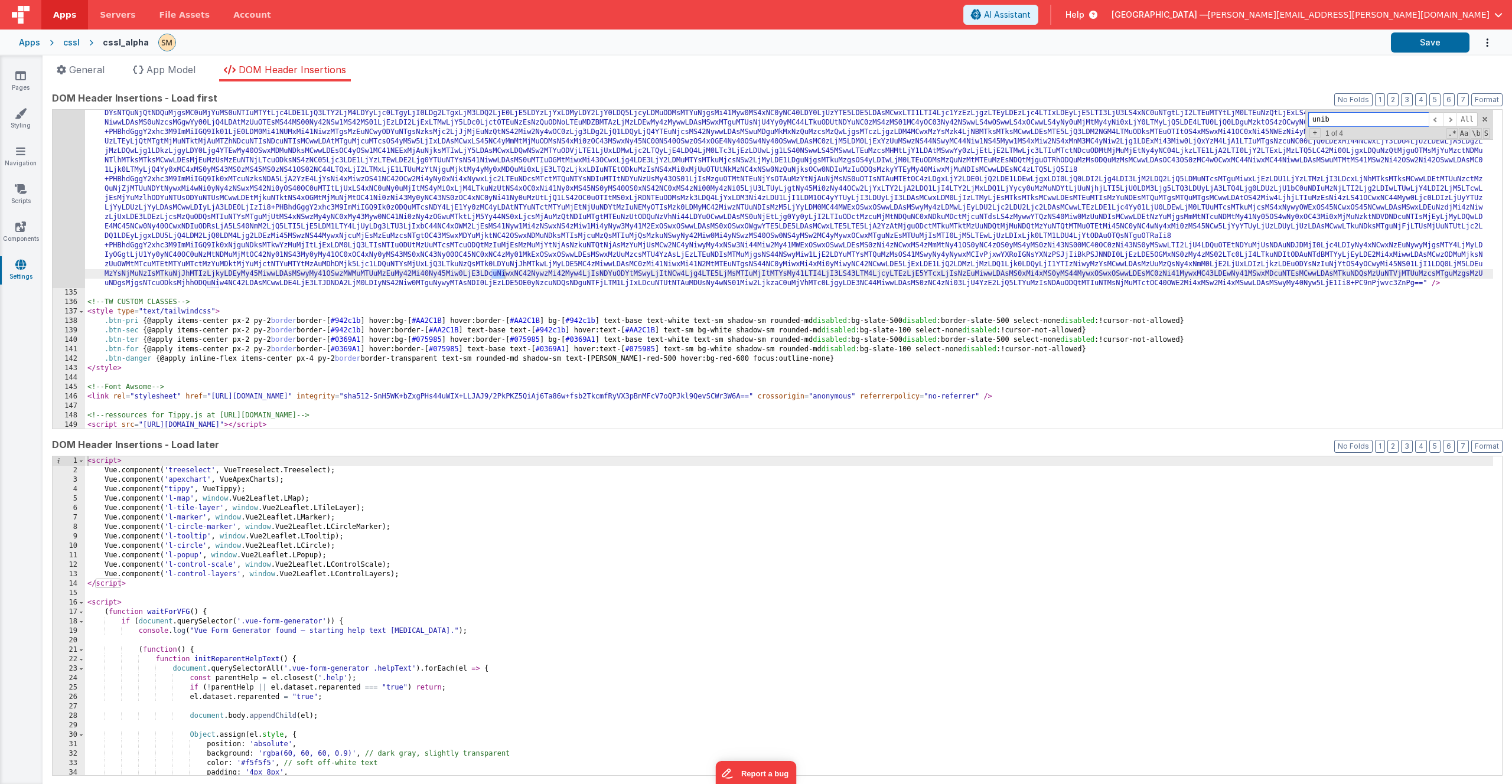
scroll to position [1636, 0]
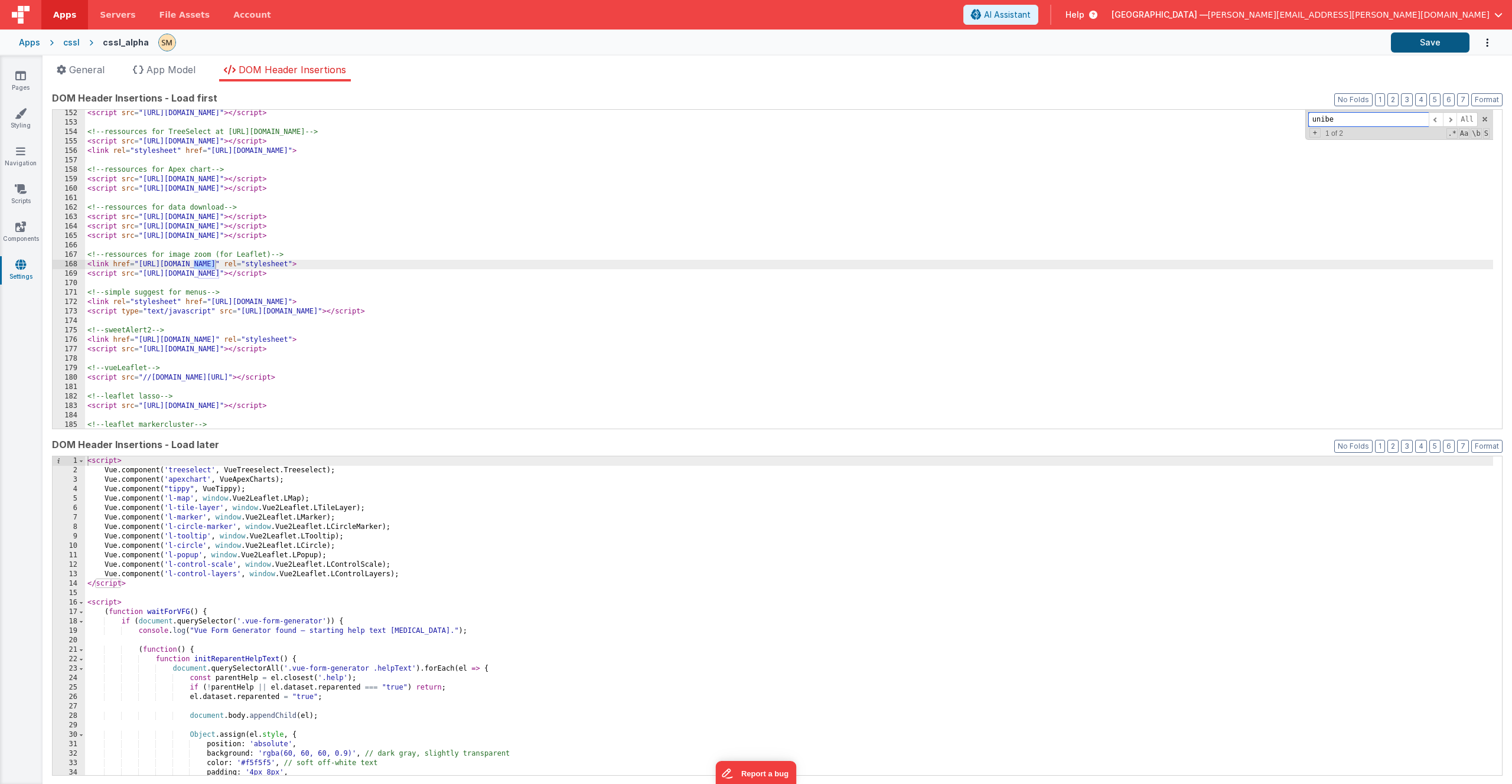
type input "unibe"
click at [1441, 40] on button "Save" at bounding box center [1430, 43] width 79 height 20
click at [17, 76] on icon at bounding box center [20, 75] width 10 height 12
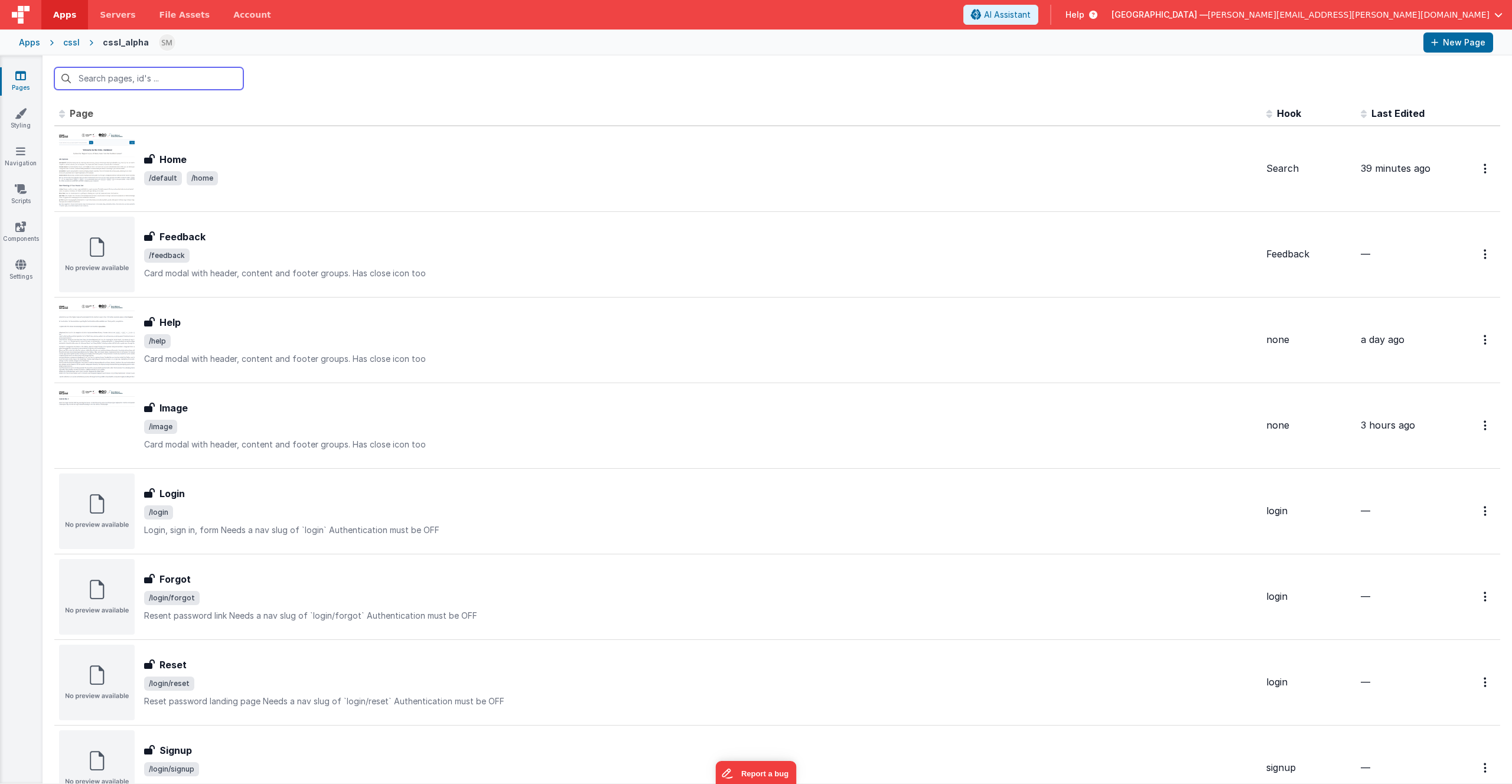
scroll to position [513, 0]
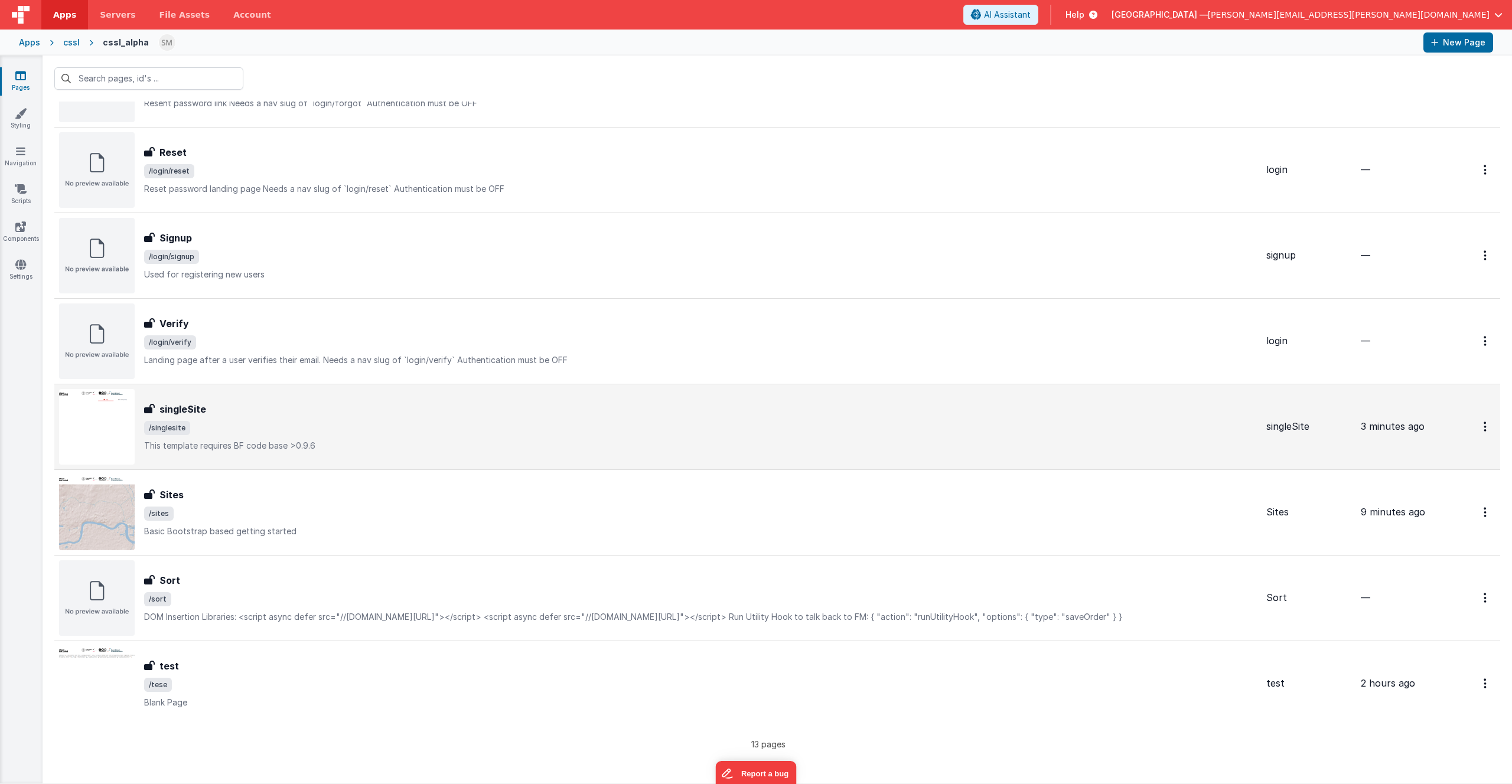
click at [202, 418] on div "singleSite singleSite /singlesite This template requires BF code base >0.9.6" at bounding box center [701, 427] width 1113 height 50
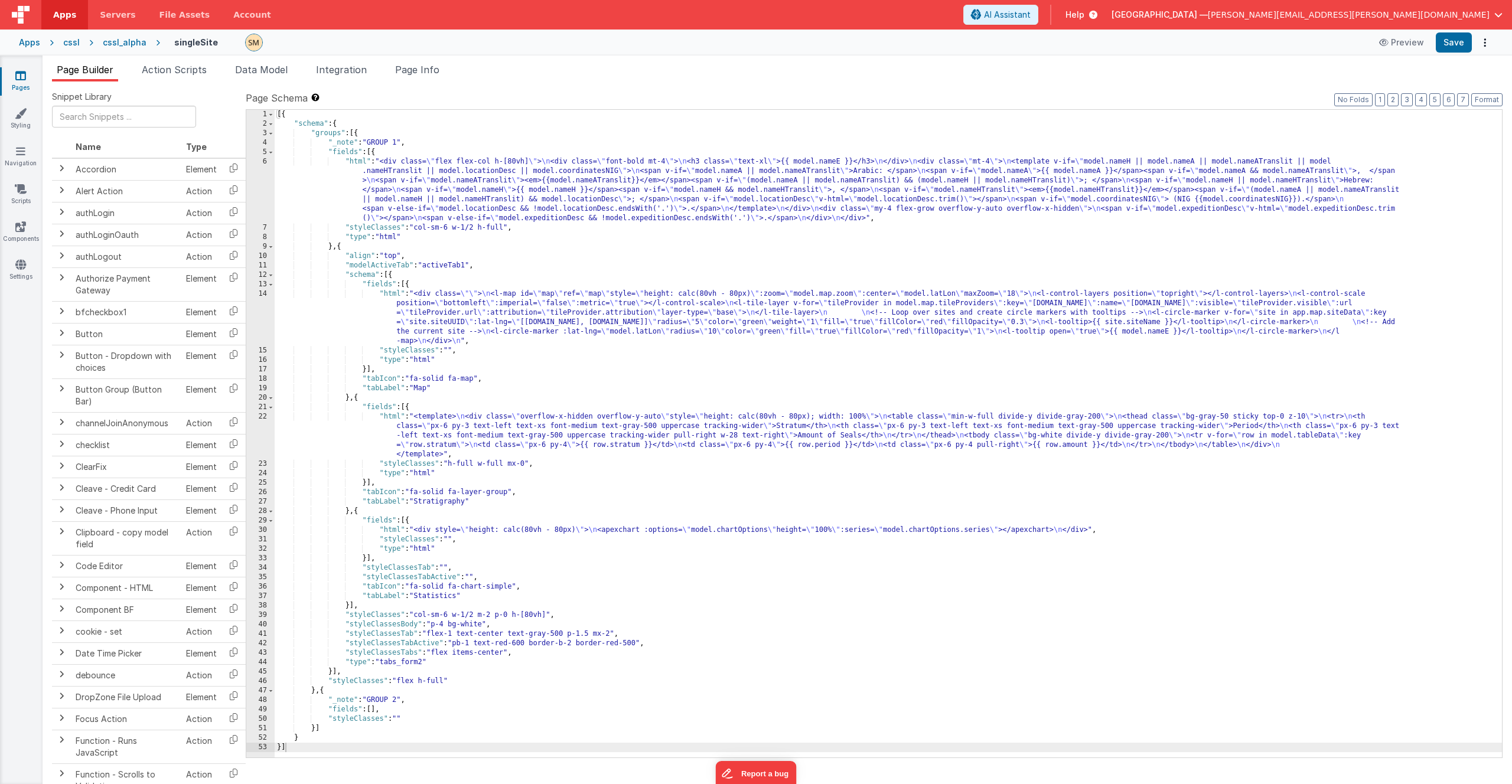
click at [440, 441] on div "[{ "schema" : { "groups" : [{ "_note" : "GROUP 1" , "fields" : [{ "html" : "<di…" at bounding box center [888, 443] width 1227 height 667
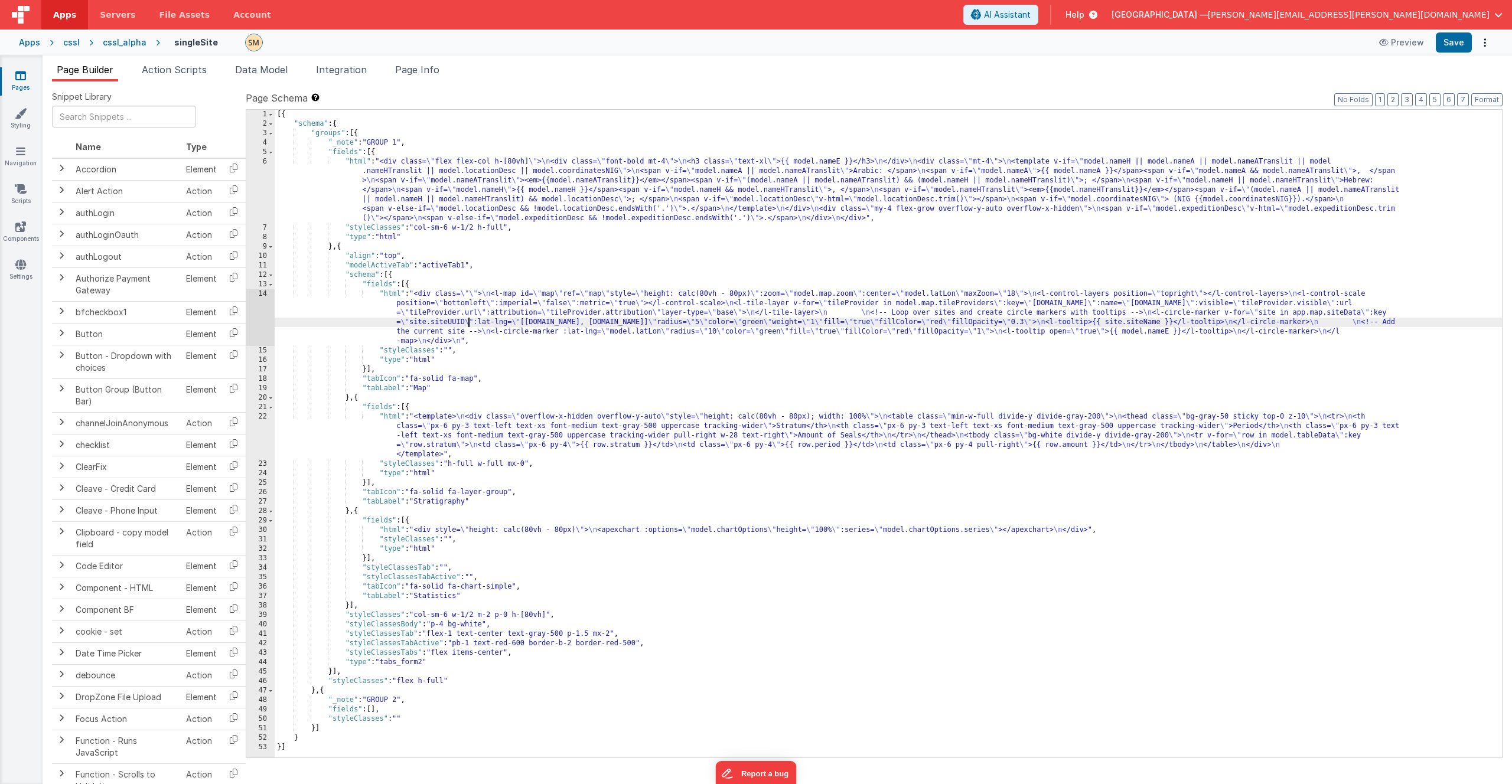
click at [468, 324] on div "[{ "schema" : { "groups" : [{ "_note" : "GROUP 1" , "fields" : [{ "html" : "<di…" at bounding box center [888, 443] width 1227 height 667
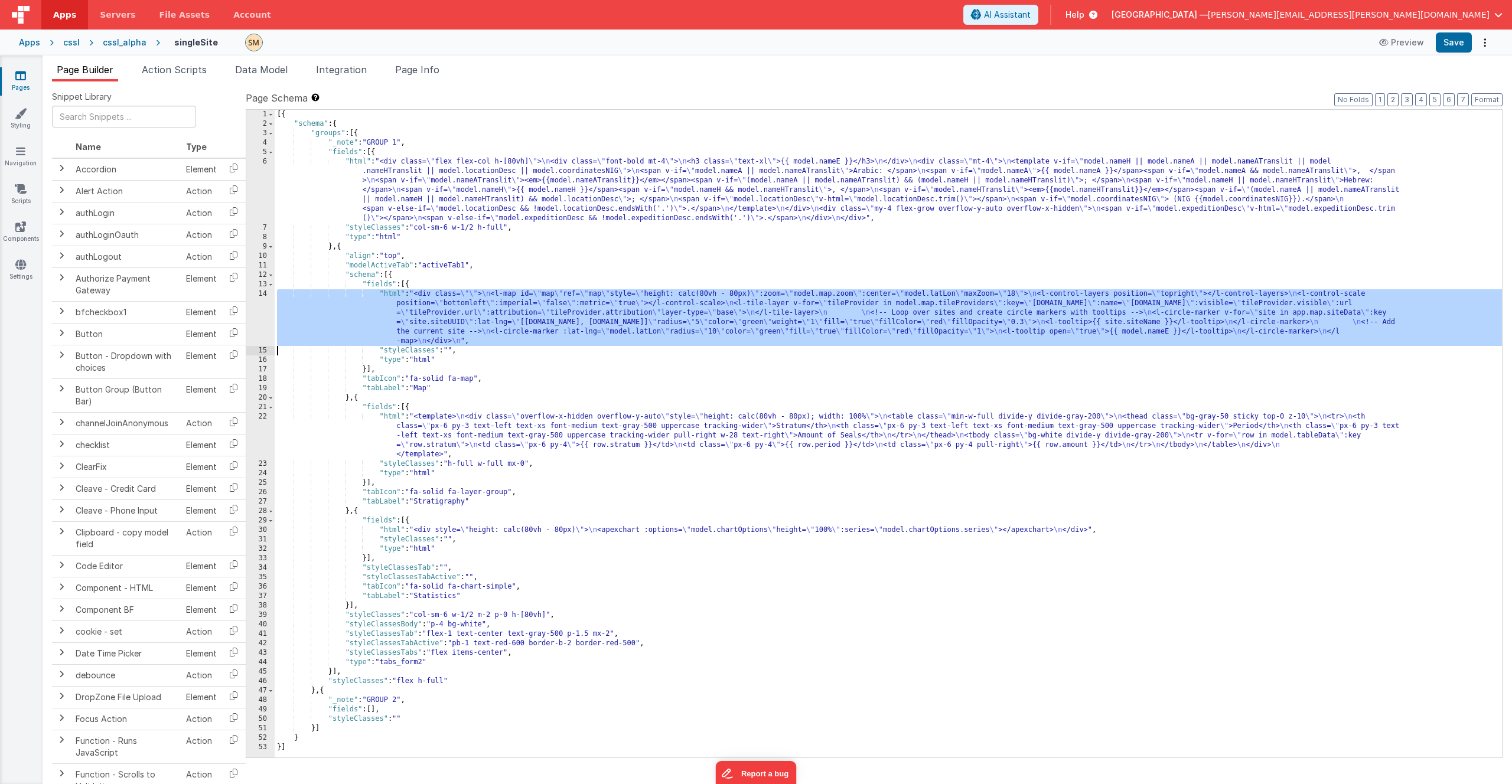
click at [260, 319] on div "14" at bounding box center [260, 317] width 29 height 56
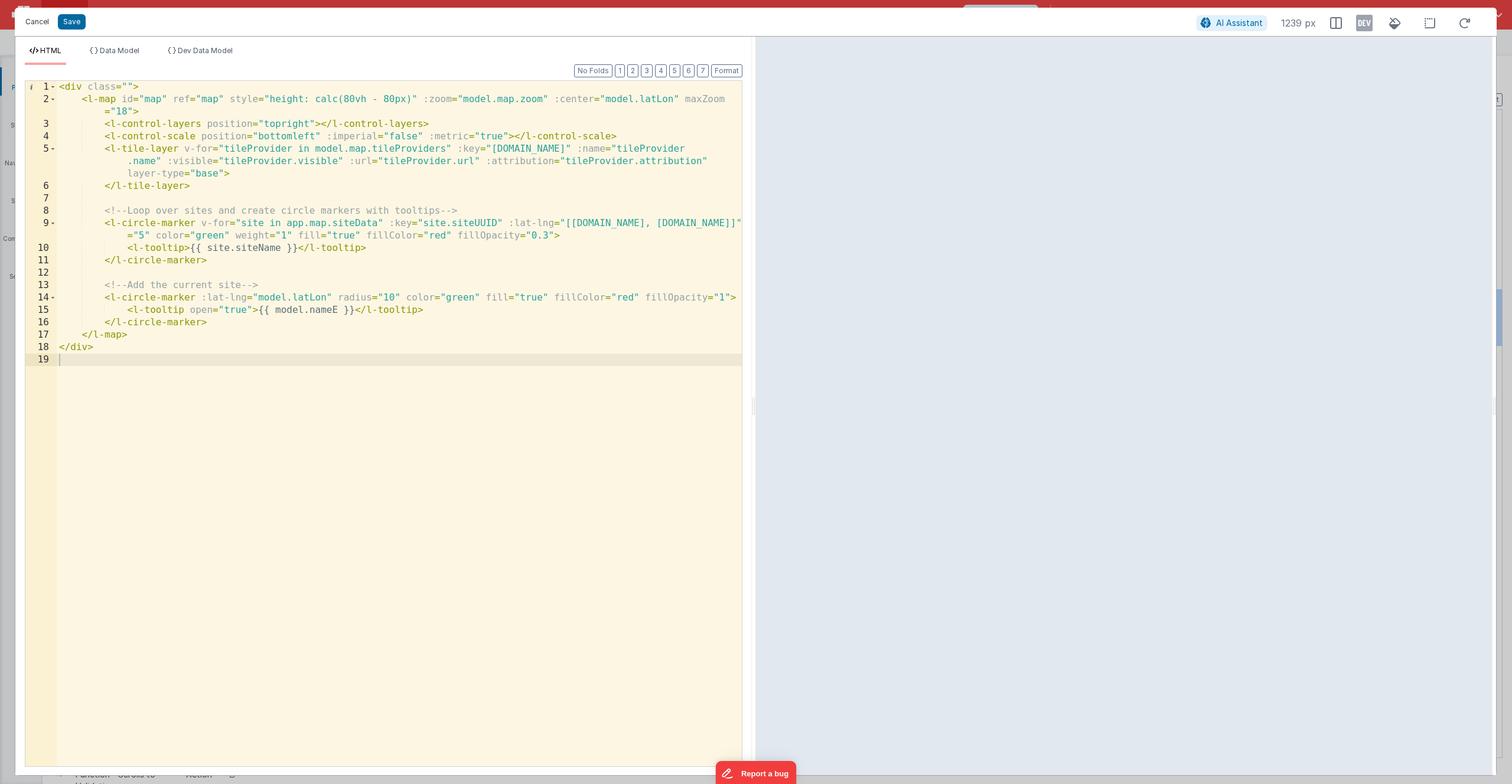
click at [45, 20] on button "Cancel" at bounding box center [37, 22] width 36 height 17
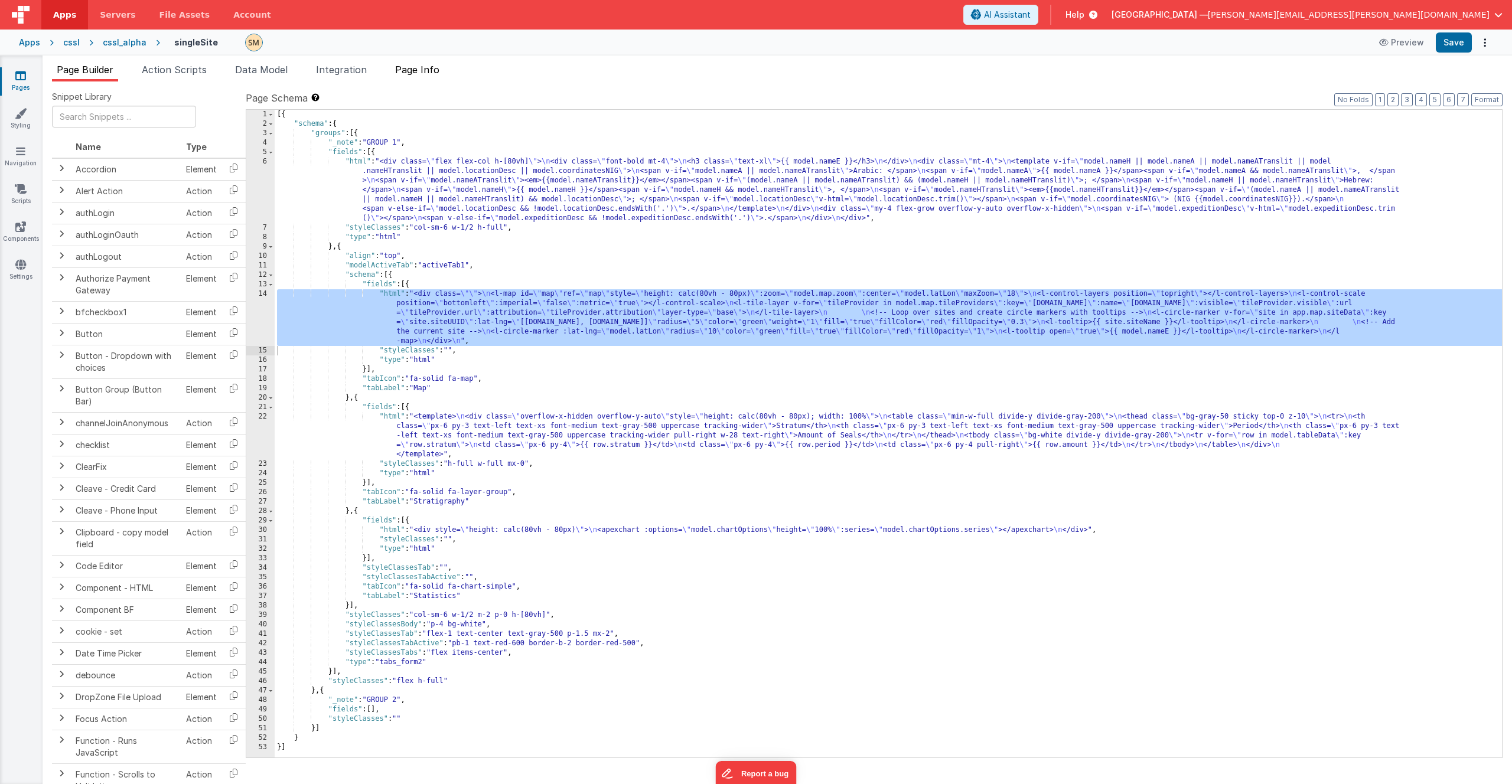
click at [431, 72] on span "Page Info" at bounding box center [417, 69] width 44 height 12
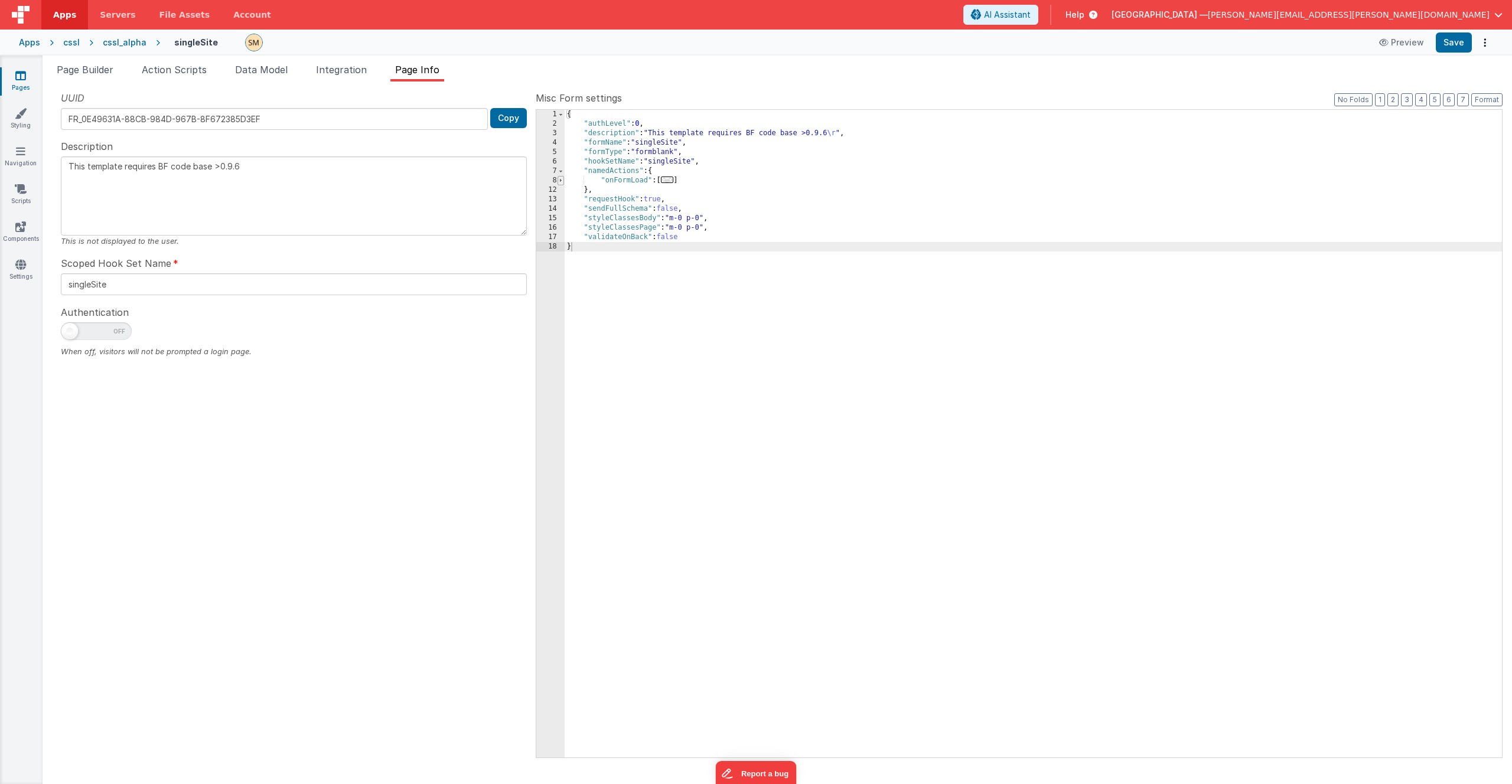
click at [560, 181] on span at bounding box center [560, 181] width 6 height 10
click at [664, 197] on div "{ "authLevel" : 0 , "description" : "This template requires BF code base >0.9.6…" at bounding box center [1033, 443] width 938 height 667
click at [670, 188] on div "{ "authLevel" : 0 , "description" : "This template requires BF code base >0.9.6…" at bounding box center [1033, 443] width 938 height 667
click at [102, 74] on span "Page Builder" at bounding box center [84, 69] width 57 height 12
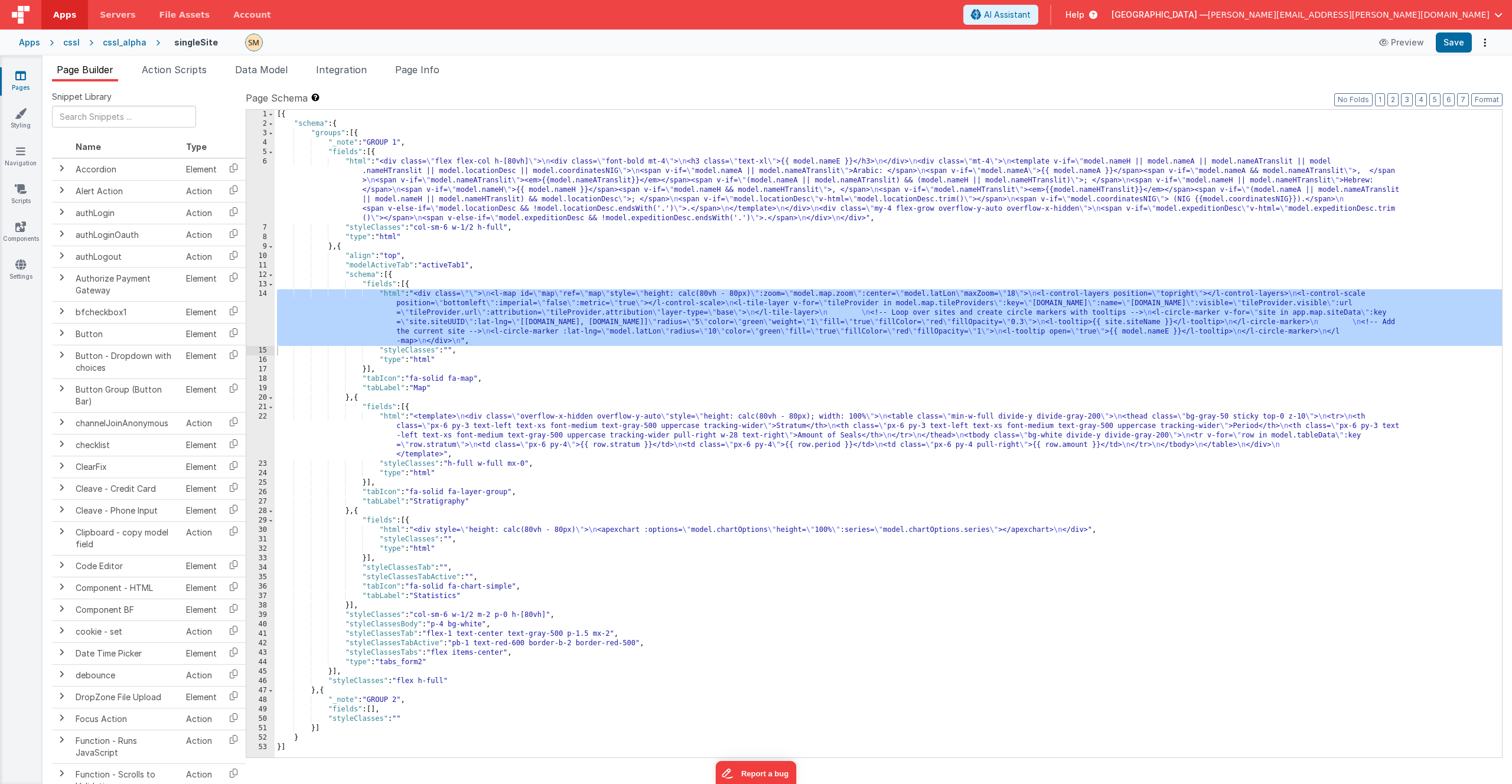
click at [469, 317] on div "[{ "schema" : { "groups" : [{ "_note" : "GROUP 1" , "fields" : [{ "html" : "<di…" at bounding box center [888, 443] width 1227 height 667
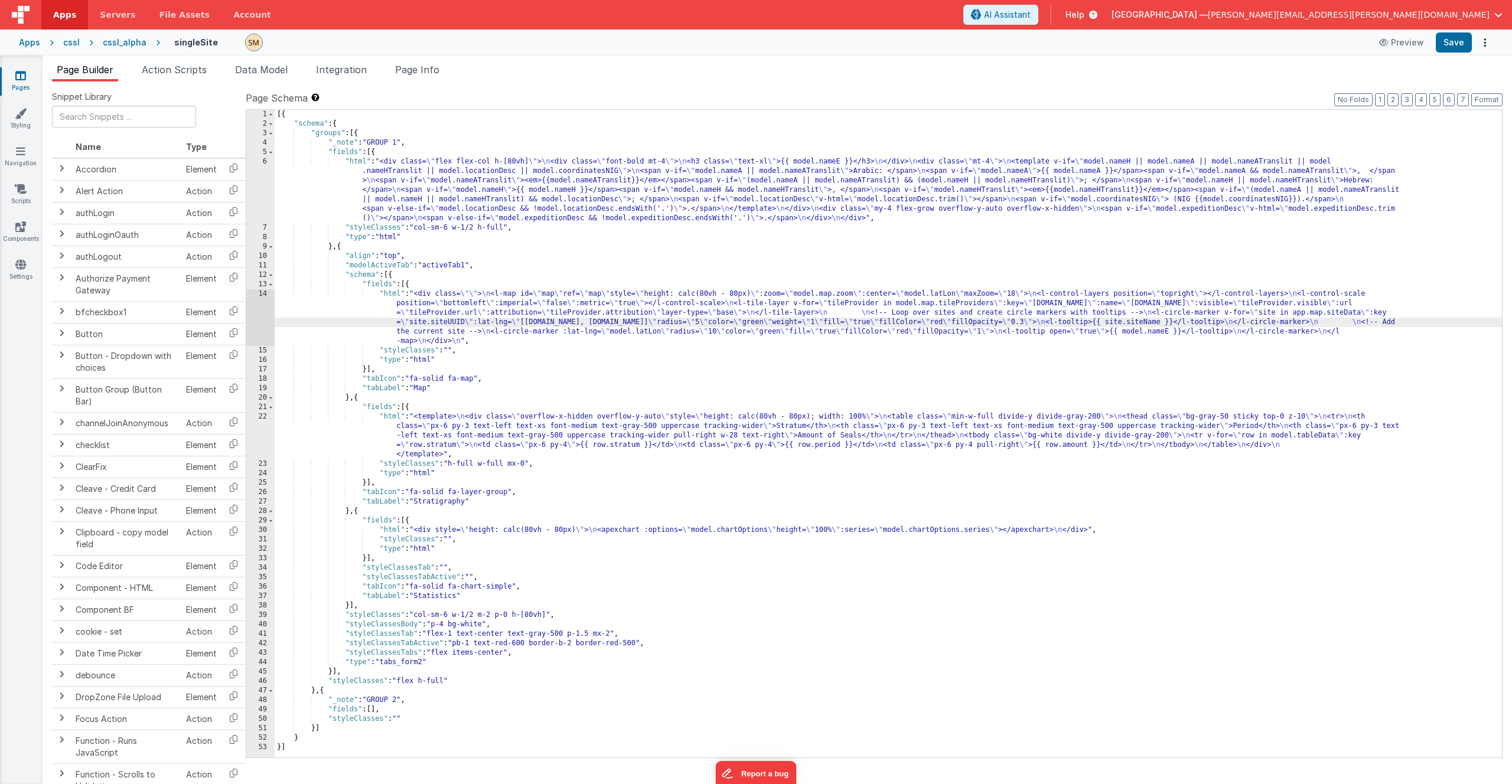
click at [257, 314] on div "14" at bounding box center [260, 317] width 29 height 56
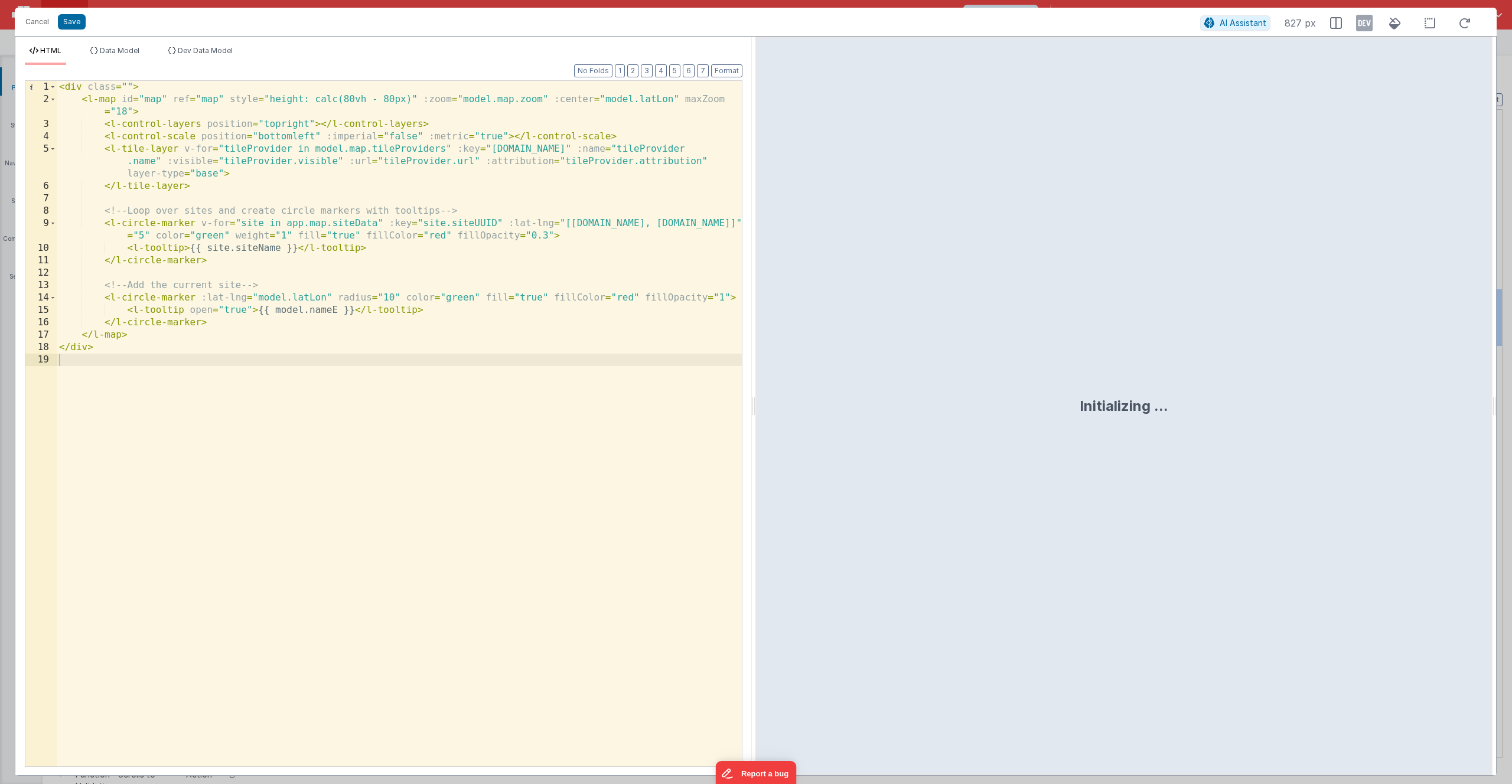
click at [308, 186] on div "< div class = "" > < l-map id = "map" ref = "map" style = "height: calc(80vh - …" at bounding box center [399, 436] width 685 height 710
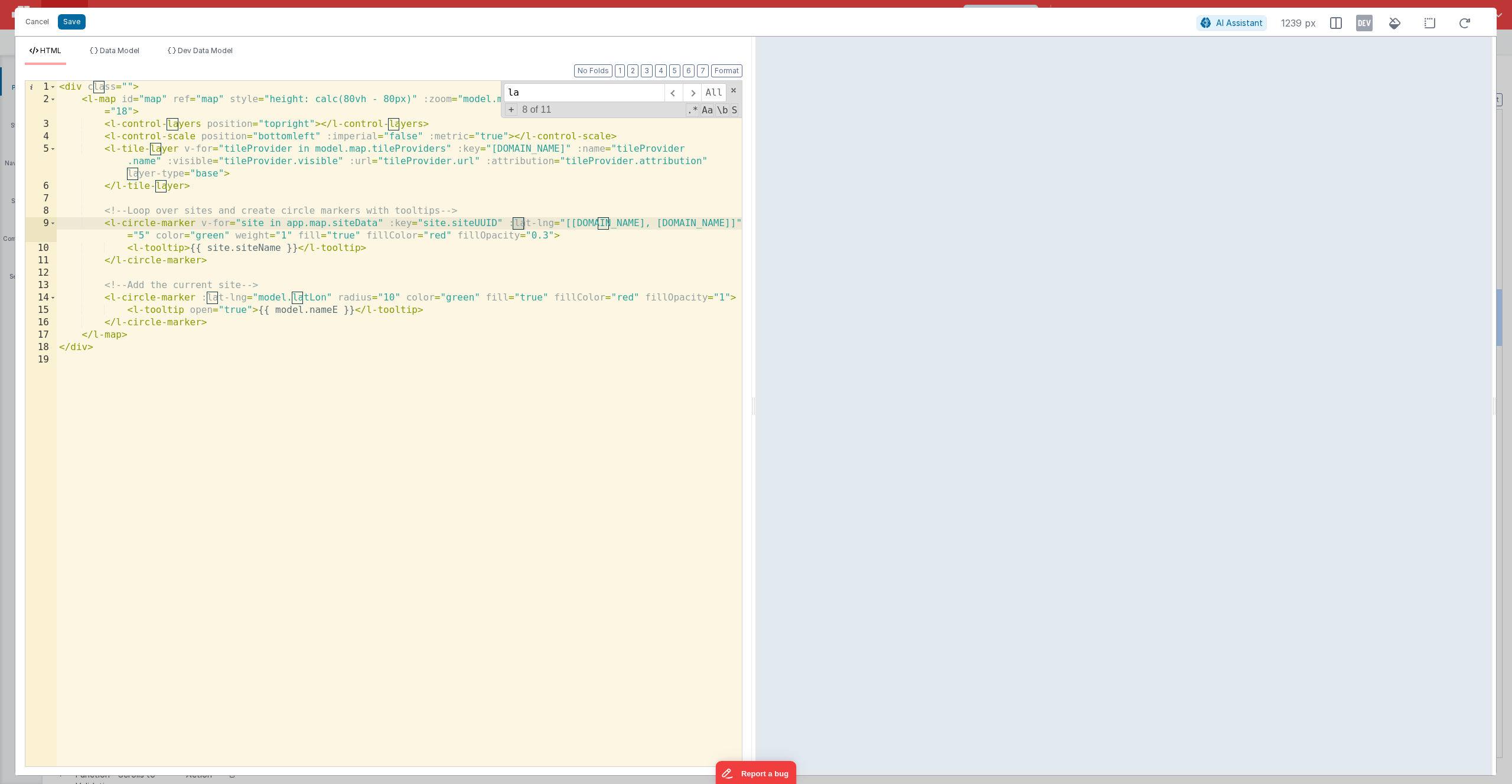
type input "l"
type input "name"
click at [248, 246] on div "< div class = "" > < l-map id = "map" ref = "map" style = "height: calc(80vh - …" at bounding box center [399, 436] width 685 height 710
click at [431, 506] on div "< div class = "" > < l-map id = "map" ref = "map" style = "height: calc(80vh - …" at bounding box center [399, 436] width 685 height 710
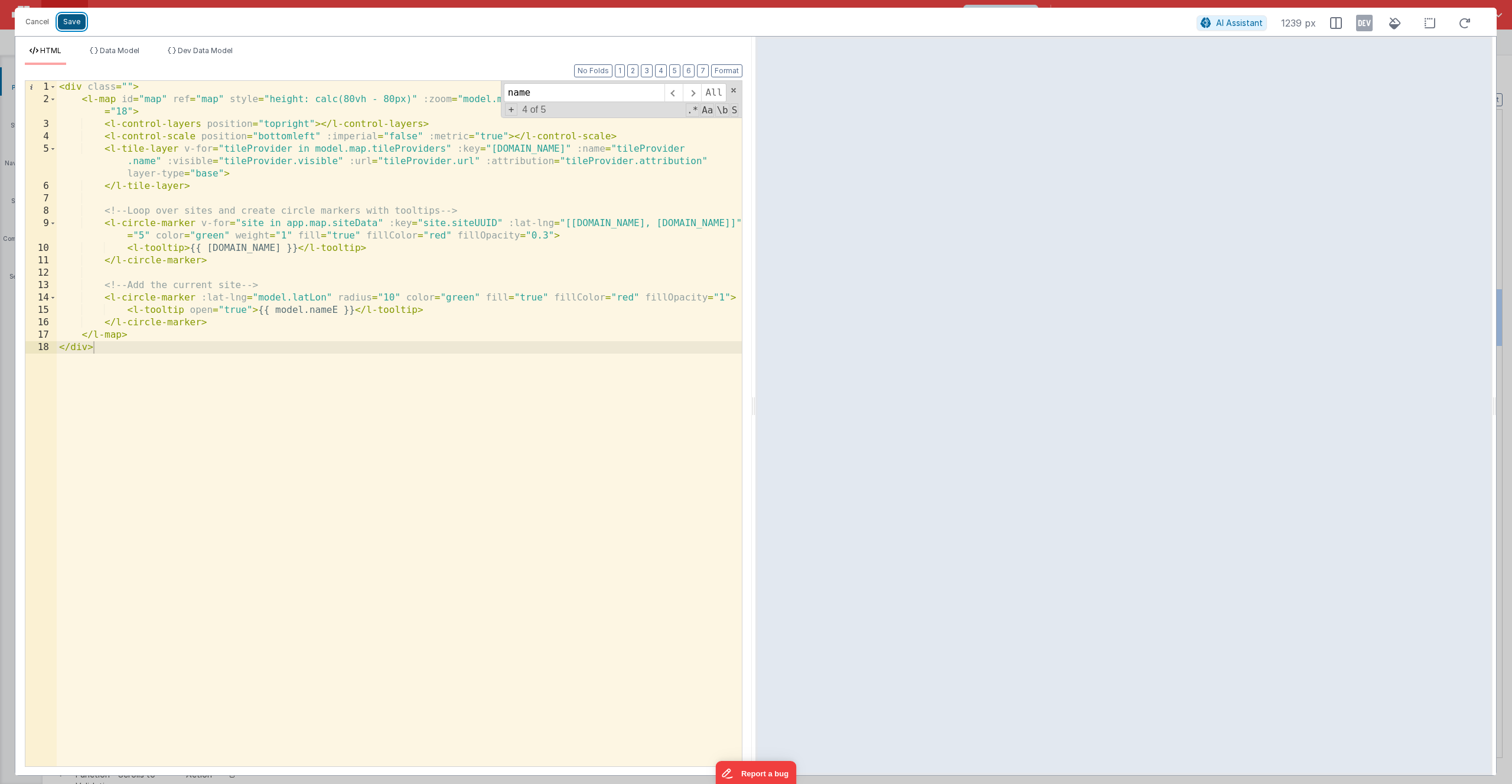
click at [63, 21] on button "Save" at bounding box center [72, 22] width 28 height 15
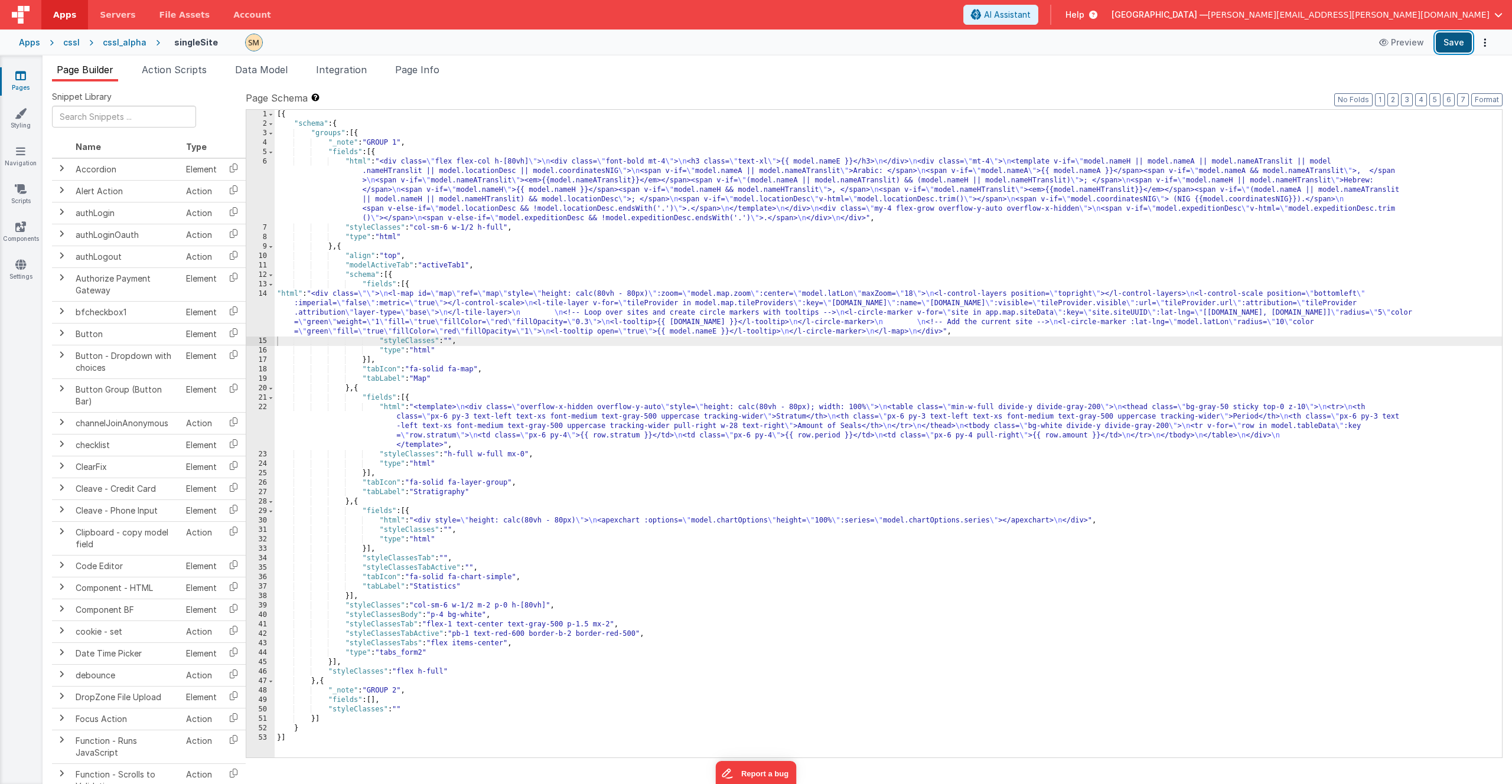
click at [1457, 47] on button "Save" at bounding box center [1454, 43] width 36 height 20
click at [20, 188] on icon at bounding box center [20, 188] width 12 height 12
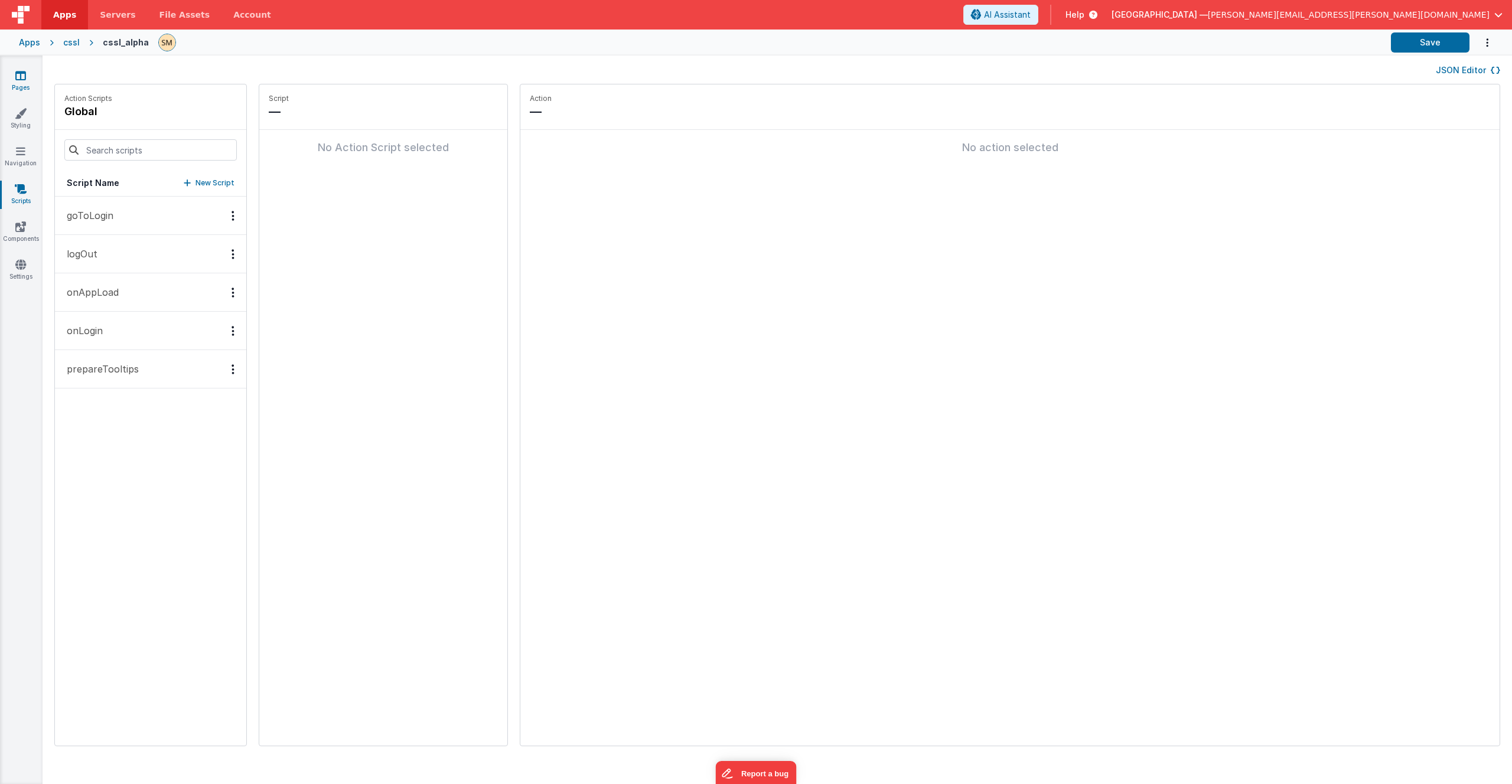
click at [19, 79] on icon at bounding box center [20, 75] width 10 height 12
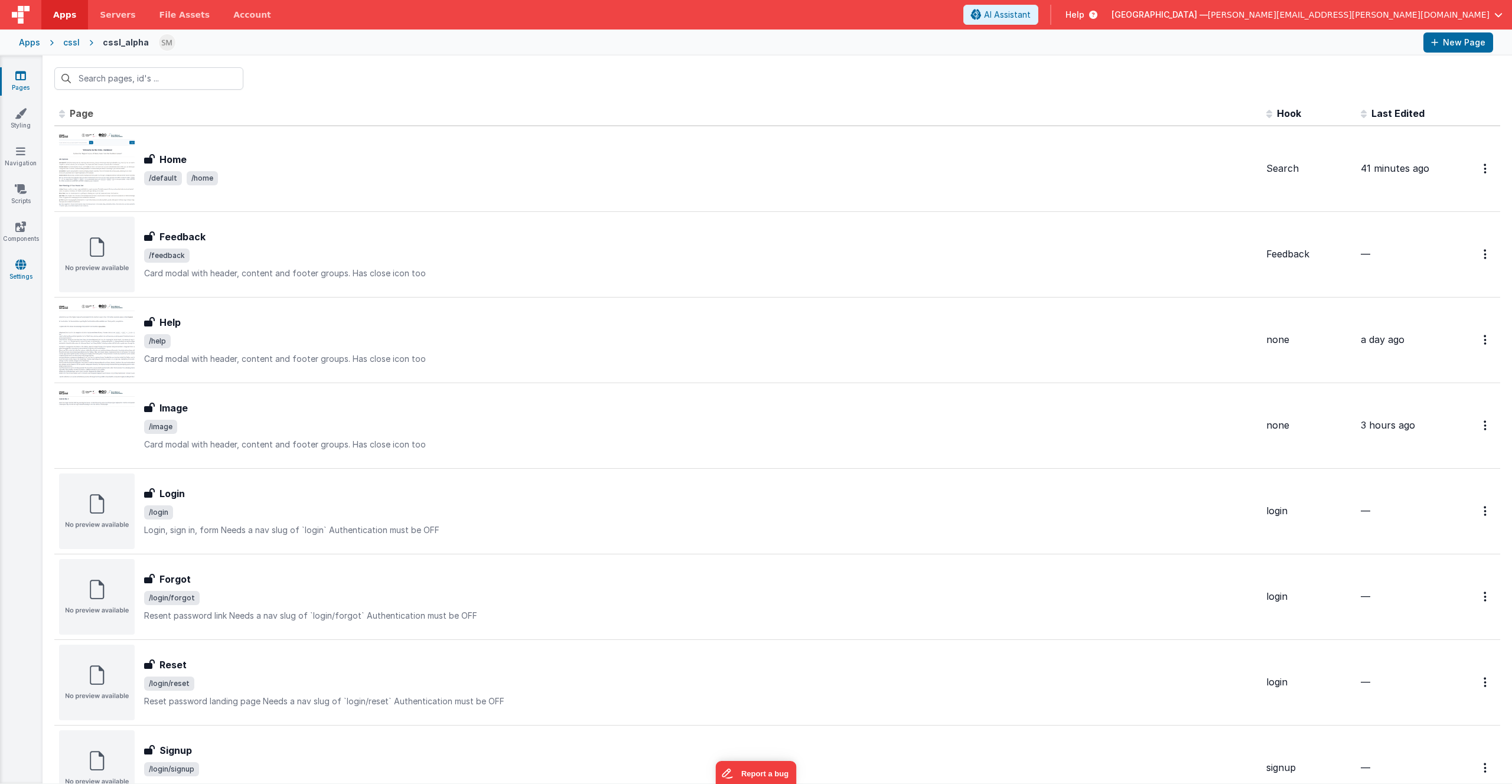
click at [21, 268] on icon at bounding box center [20, 264] width 10 height 12
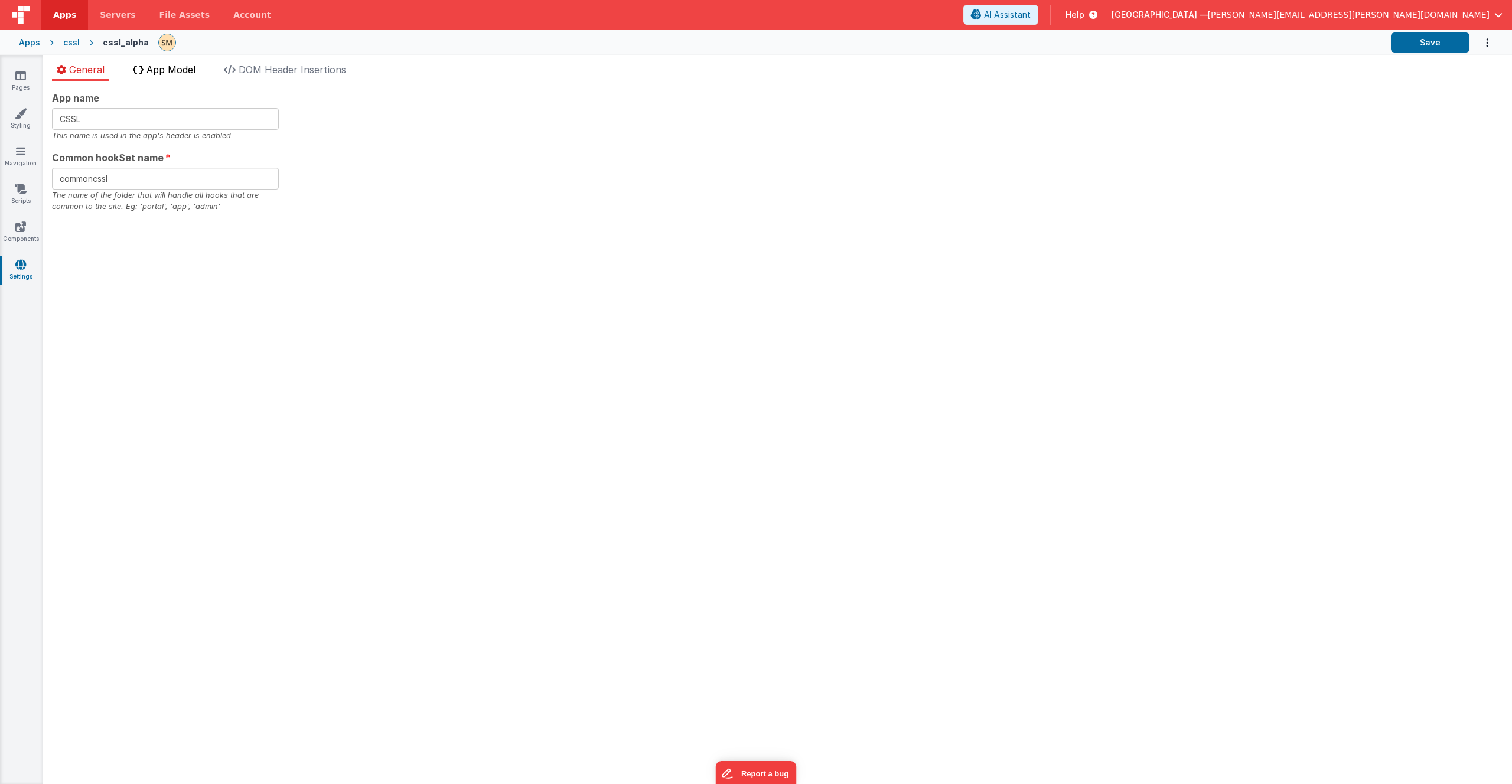
click at [179, 75] on span "App Model" at bounding box center [171, 69] width 49 height 12
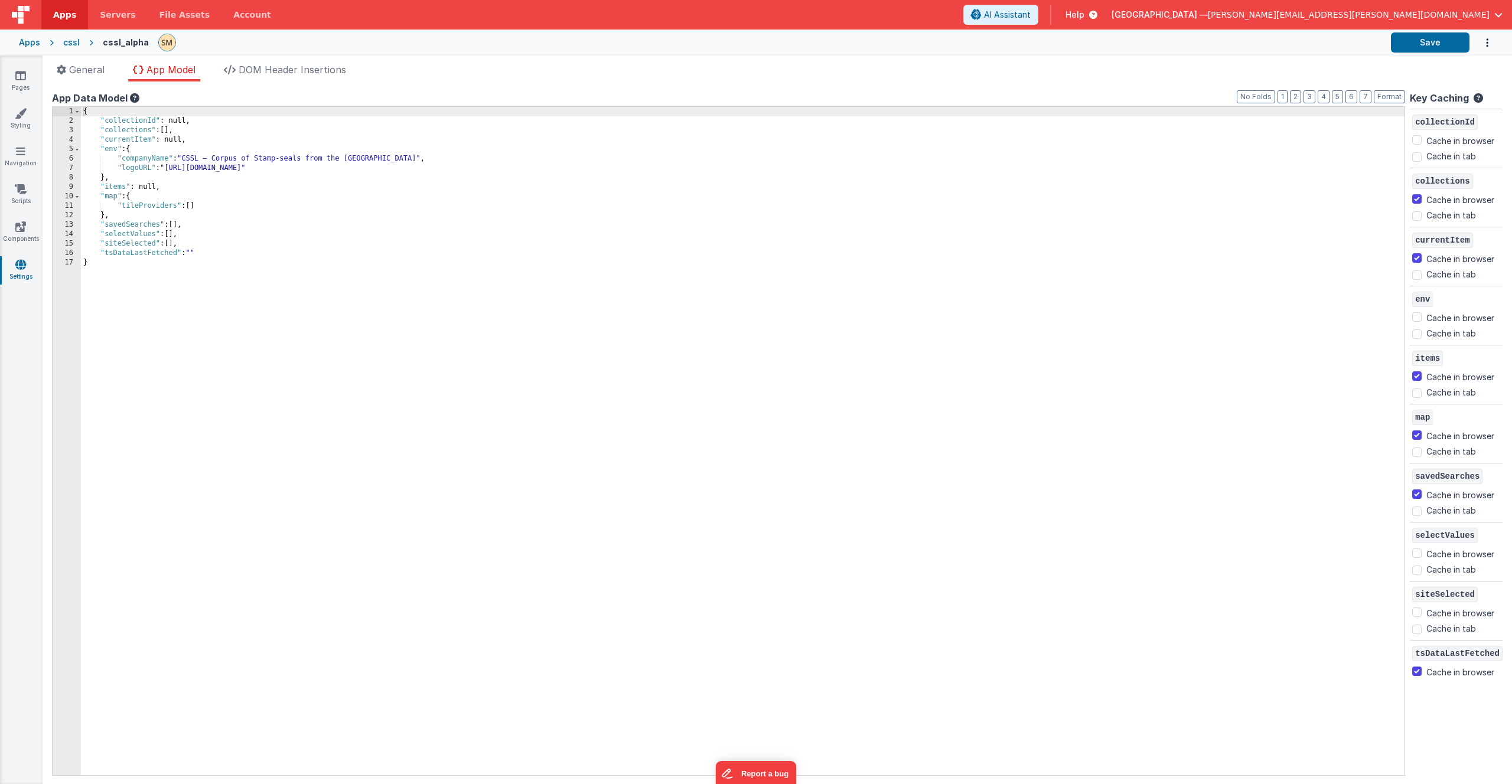
click at [203, 204] on div "{ "collectionId" : null, "collections" : [ ] , "currentItem" : null, "env" : { …" at bounding box center [742, 450] width 1324 height 687
drag, startPoint x: 202, startPoint y: 205, endPoint x: 119, endPoint y: 209, distance: 83.1
click at [119, 209] on div "{ "collectionId" : null, "collections" : [ ] , "currentItem" : null, "env" : { …" at bounding box center [742, 450] width 1324 height 687
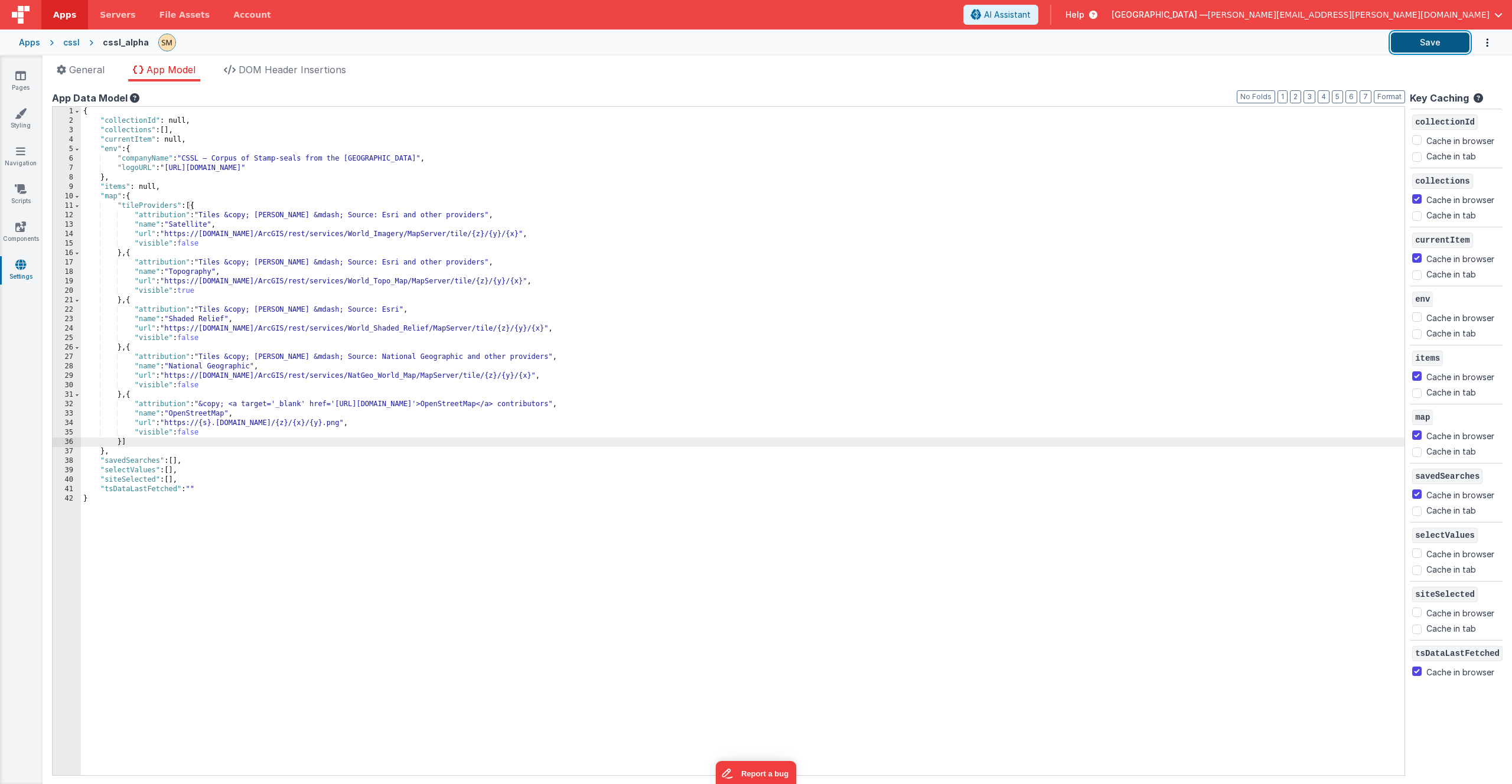
click at [1425, 43] on button "Save" at bounding box center [1430, 43] width 79 height 20
click at [20, 76] on icon at bounding box center [20, 75] width 10 height 12
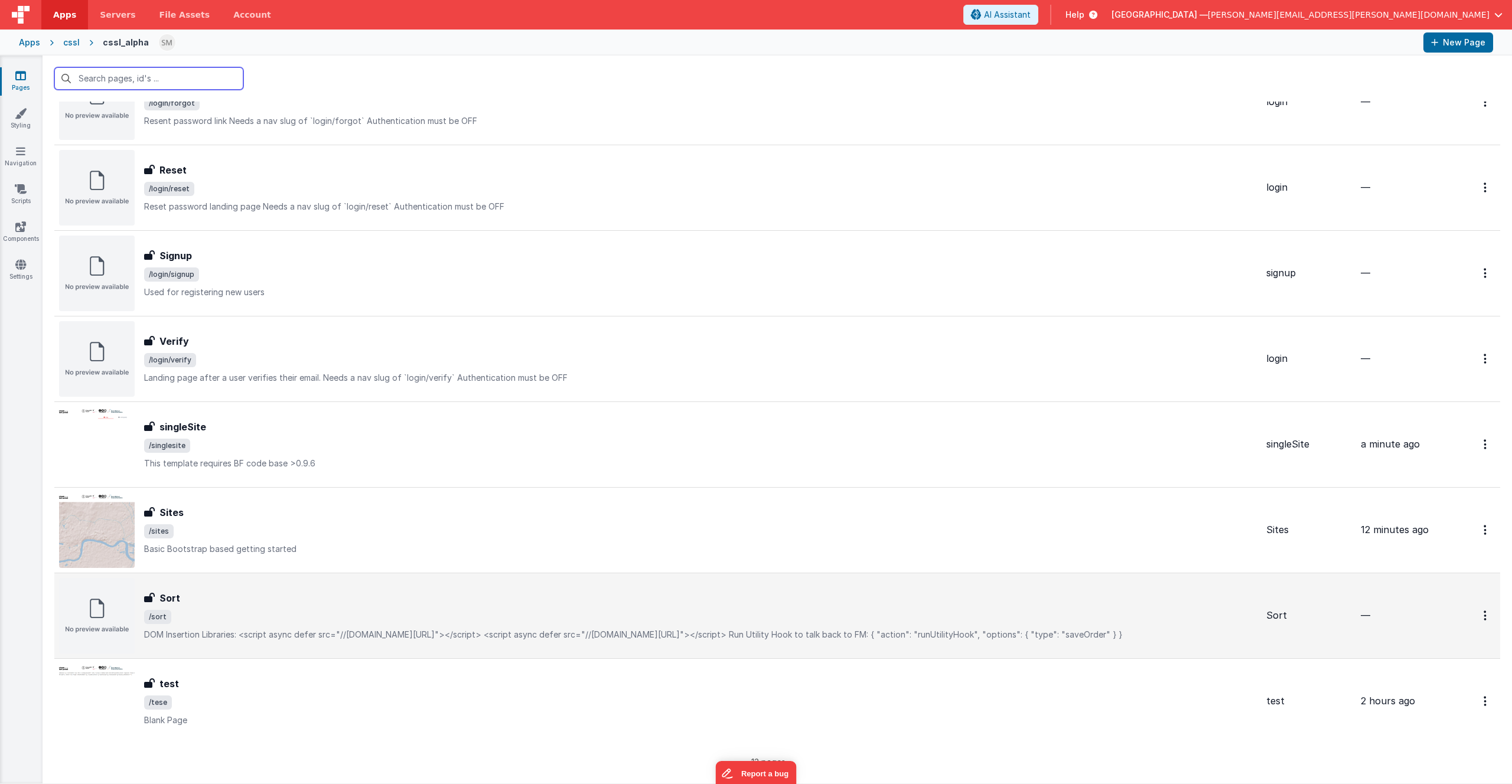
scroll to position [513, 0]
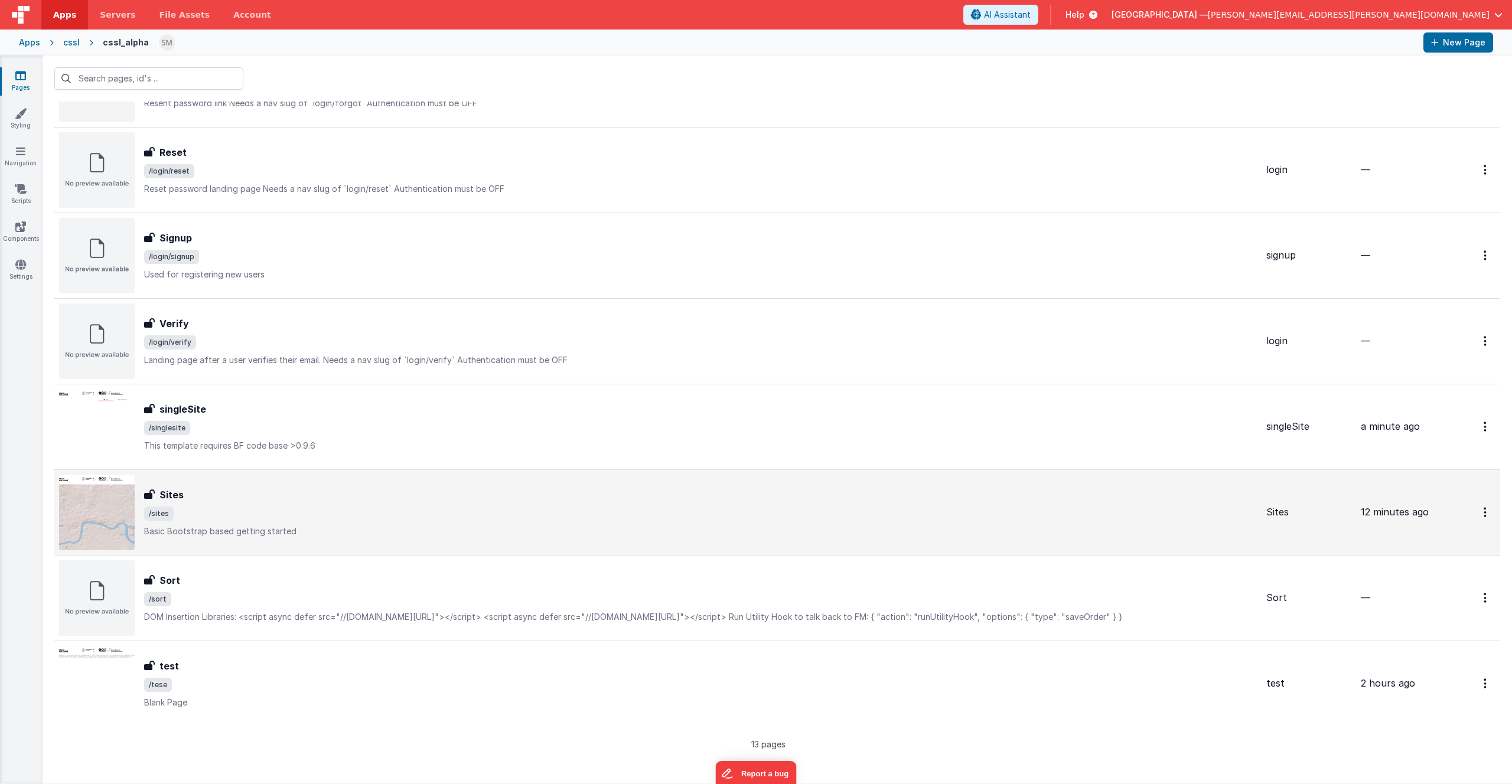
click at [212, 513] on span "/sites" at bounding box center [701, 513] width 1113 height 14
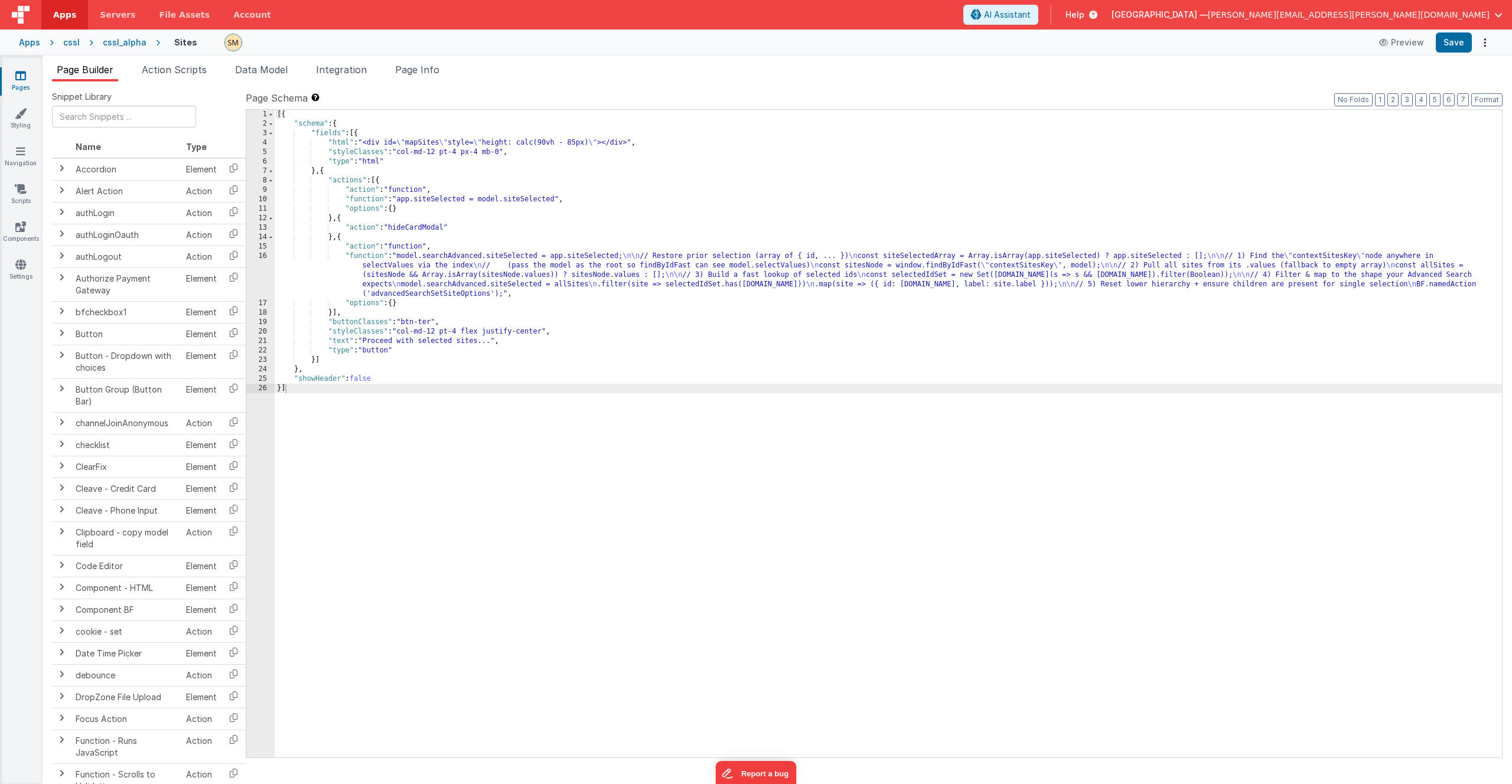
click at [463, 271] on div "[{ "schema" : { "fields" : [{ "html" : "<div id= \" mapSites \" style= \" heigh…" at bounding box center [888, 443] width 1227 height 667
click at [418, 71] on span "Page Info" at bounding box center [417, 69] width 44 height 12
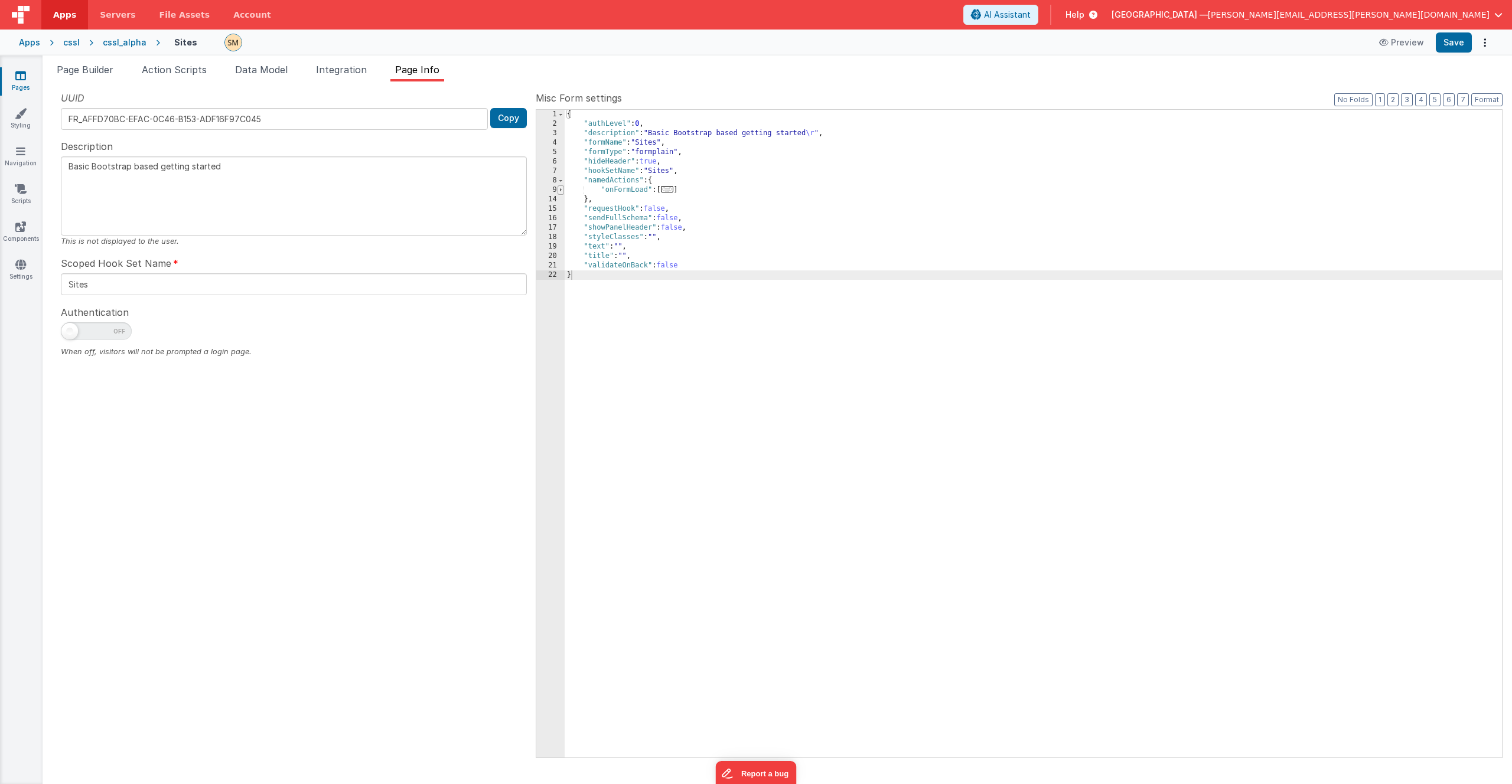
click at [560, 190] on span at bounding box center [560, 190] width 6 height 10
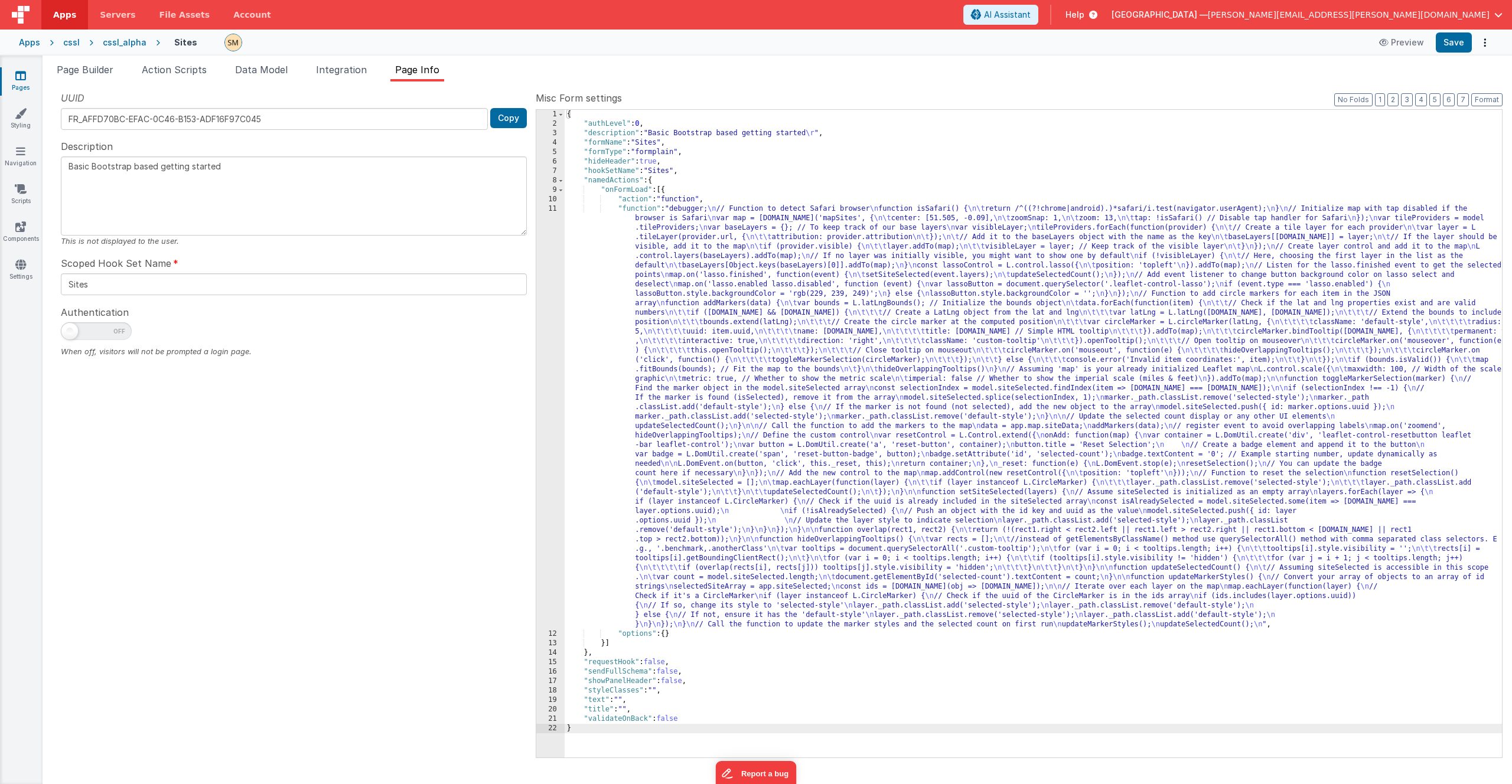
click at [660, 264] on div "{ "authLevel" : 0 , "description" : "Basic Bootstrap based getting started \r "…" at bounding box center [1033, 443] width 938 height 667
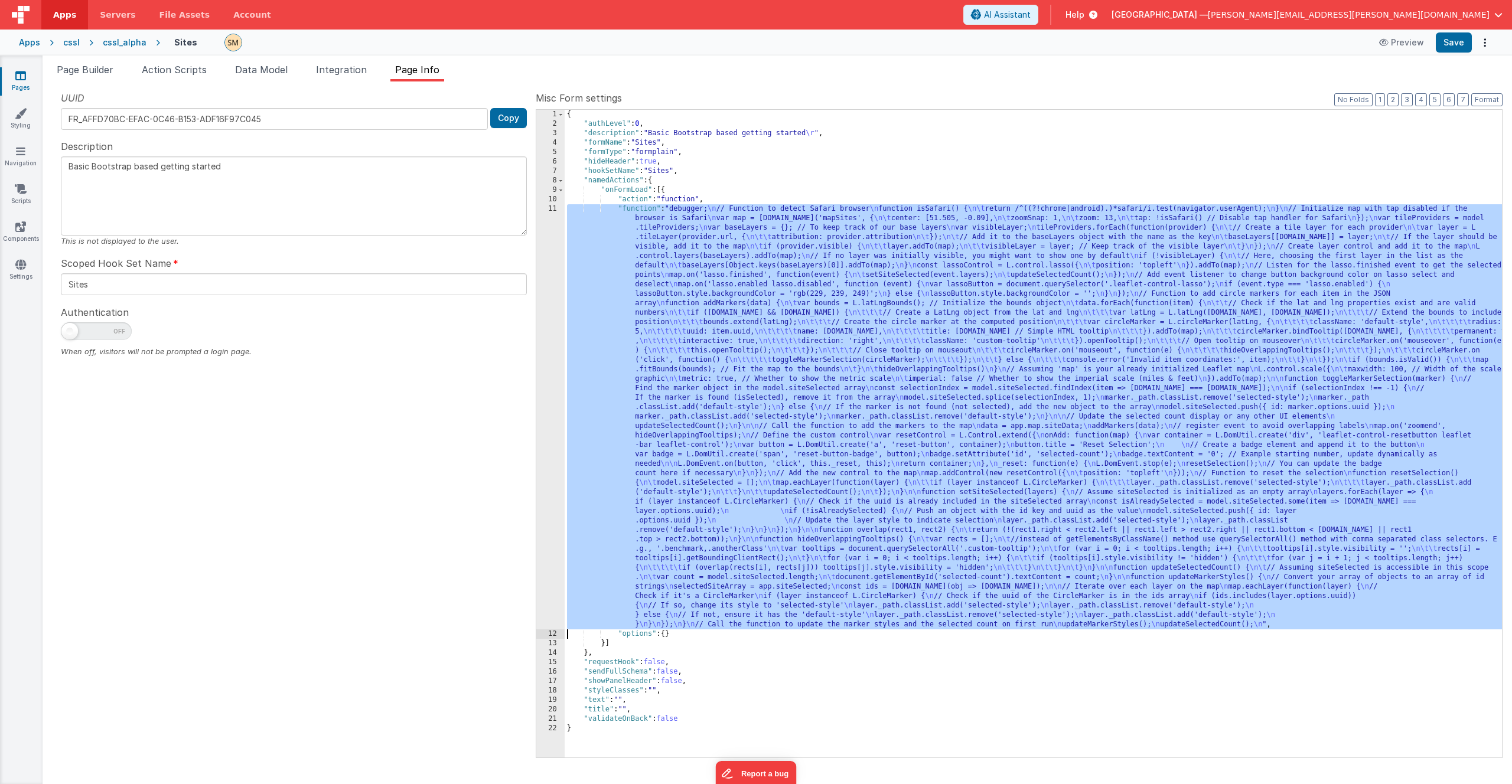
click at [545, 310] on div "11" at bounding box center [551, 417] width 29 height 425
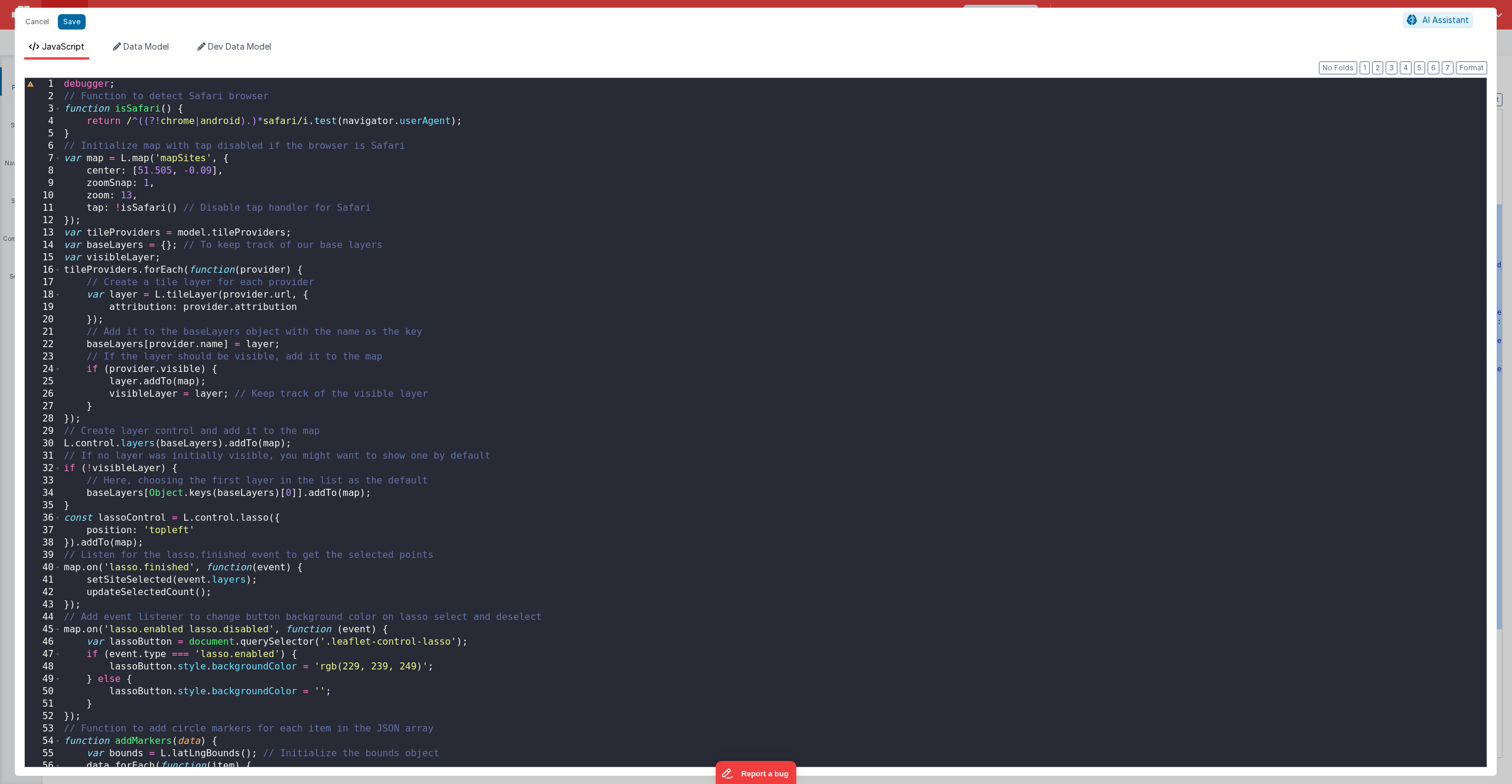
click at [522, 296] on div "debugger ; // Function to detect Safari browser function isSafari ( ) { return …" at bounding box center [770, 435] width 1416 height 714
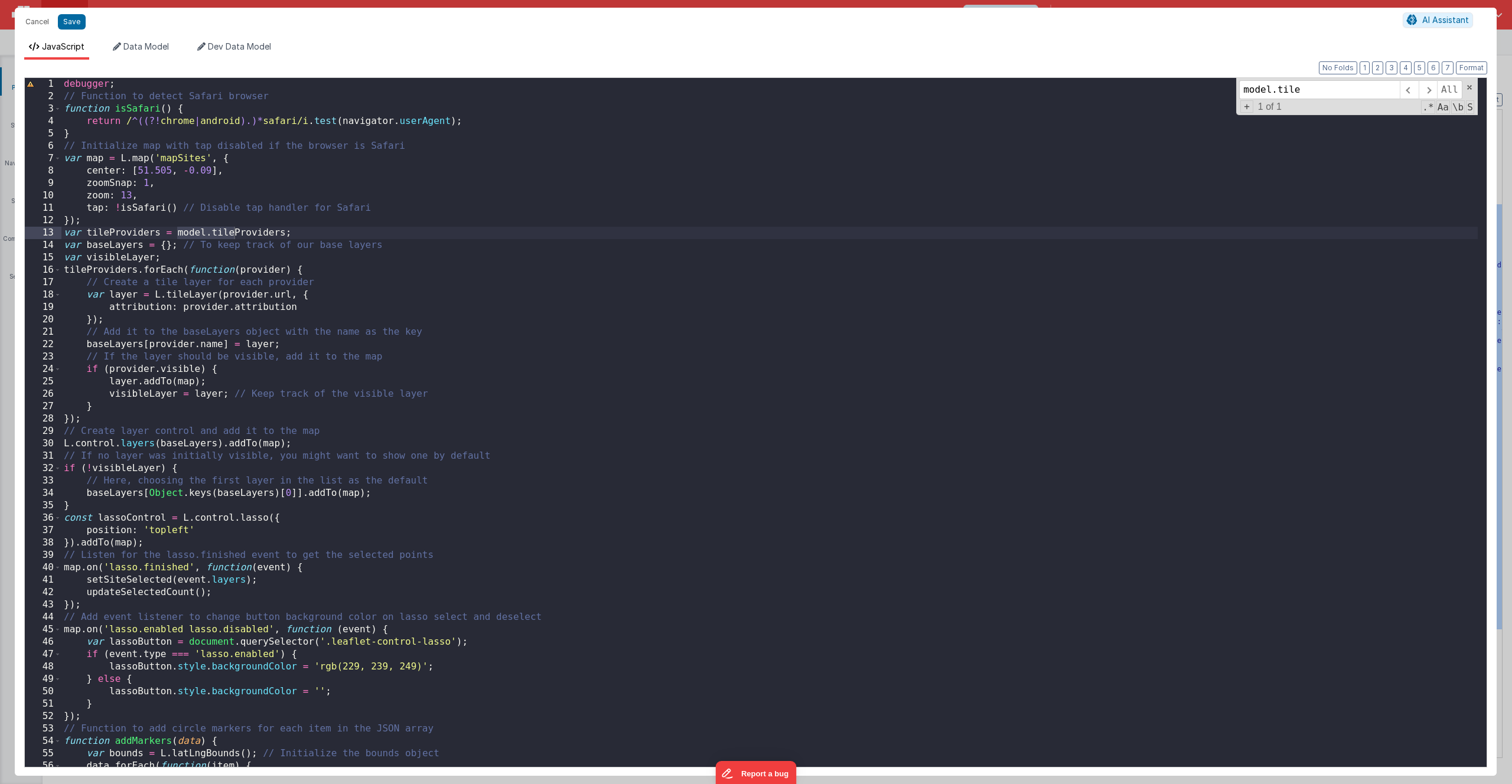
type input "model.tile"
click at [236, 232] on div "debugger ; // Function to detect Safari browser function isSafari ( ) { return …" at bounding box center [770, 435] width 1416 height 714
drag, startPoint x: 205, startPoint y: 234, endPoint x: 177, endPoint y: 234, distance: 28.0
click at [177, 234] on div "debugger ; // Function to detect Safari browser function isSafari ( ) { return …" at bounding box center [770, 435] width 1416 height 714
click at [1430, 89] on span at bounding box center [1428, 89] width 18 height 19
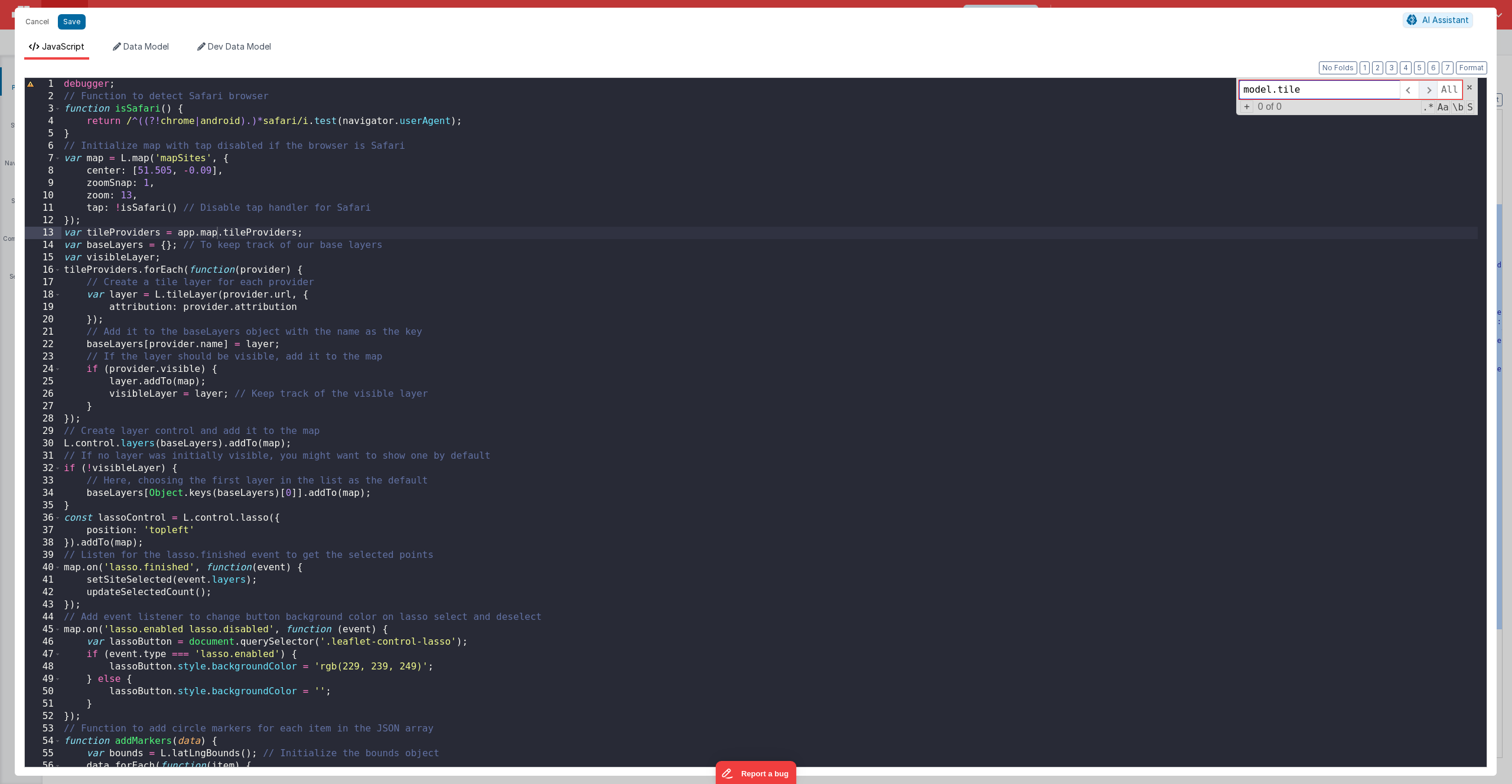
click at [1430, 89] on span at bounding box center [1428, 89] width 18 height 19
click at [67, 22] on button "Save" at bounding box center [72, 22] width 28 height 15
type textarea "Basic Bootstrap based getting started"
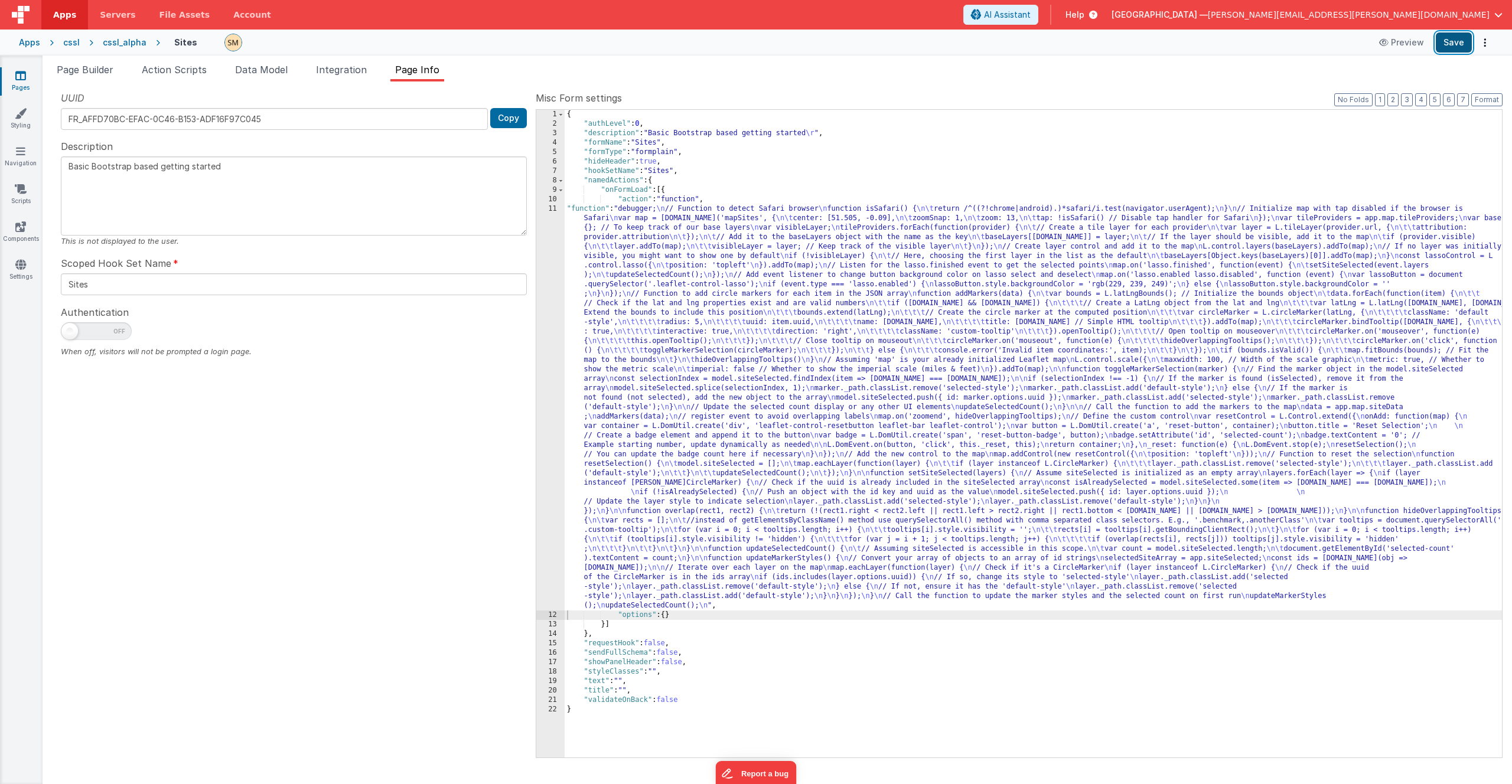
click at [1458, 41] on button "Save" at bounding box center [1454, 43] width 36 height 20
click at [128, 45] on div "cssl_alpha" at bounding box center [124, 42] width 44 height 12
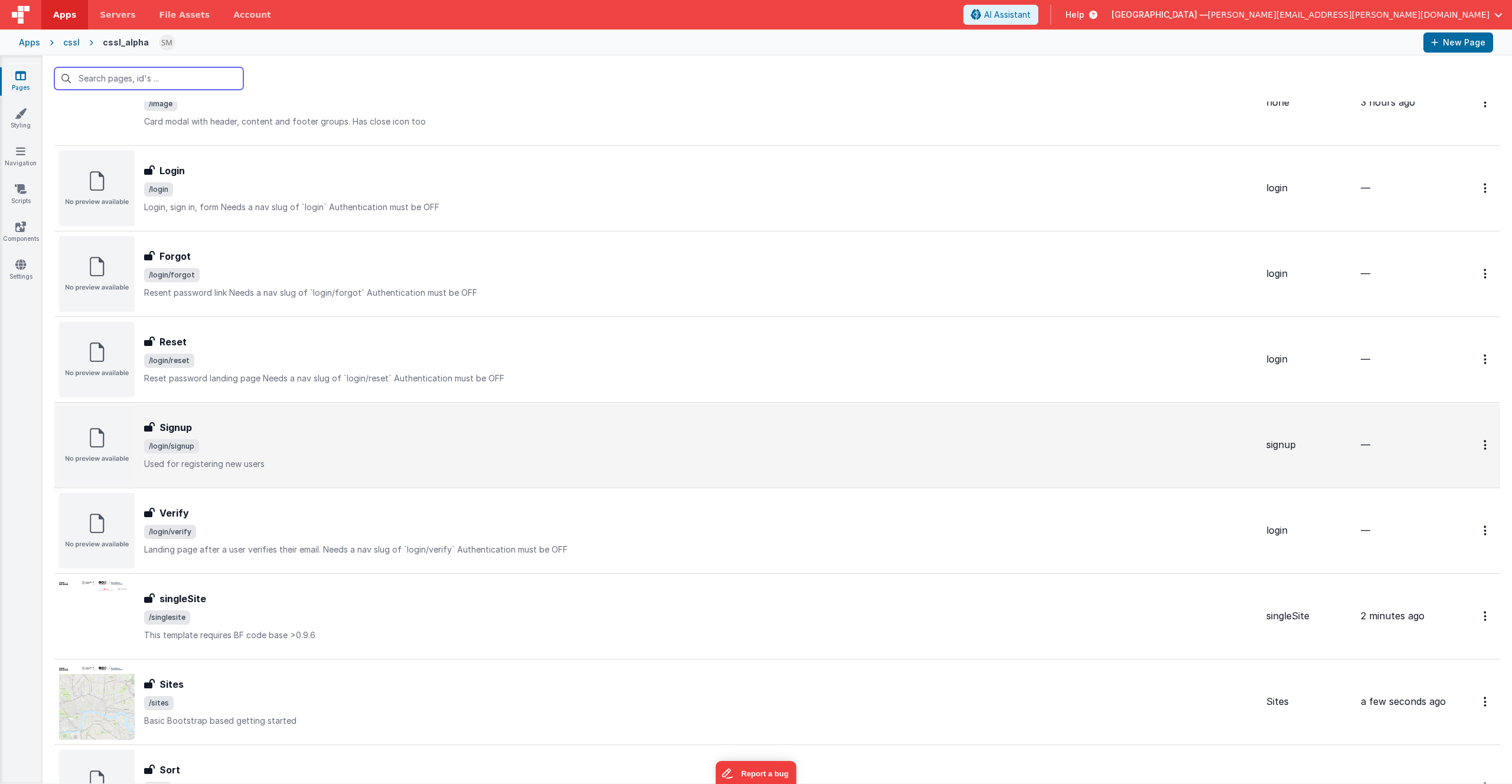
scroll to position [341, 0]
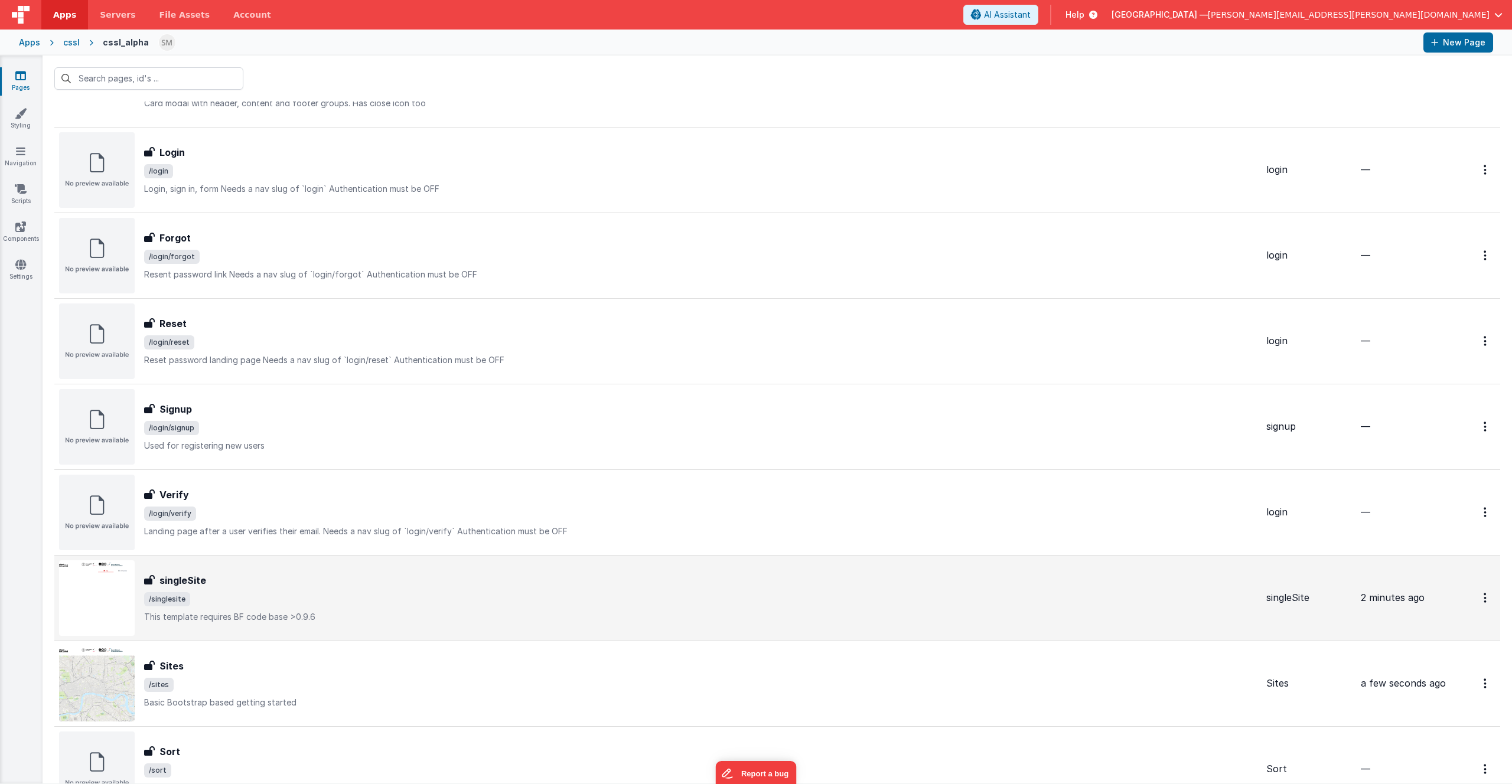
click at [225, 589] on div "singleSite singleSite /singlesite This template requires BF code base >0.9.6" at bounding box center [701, 598] width 1113 height 50
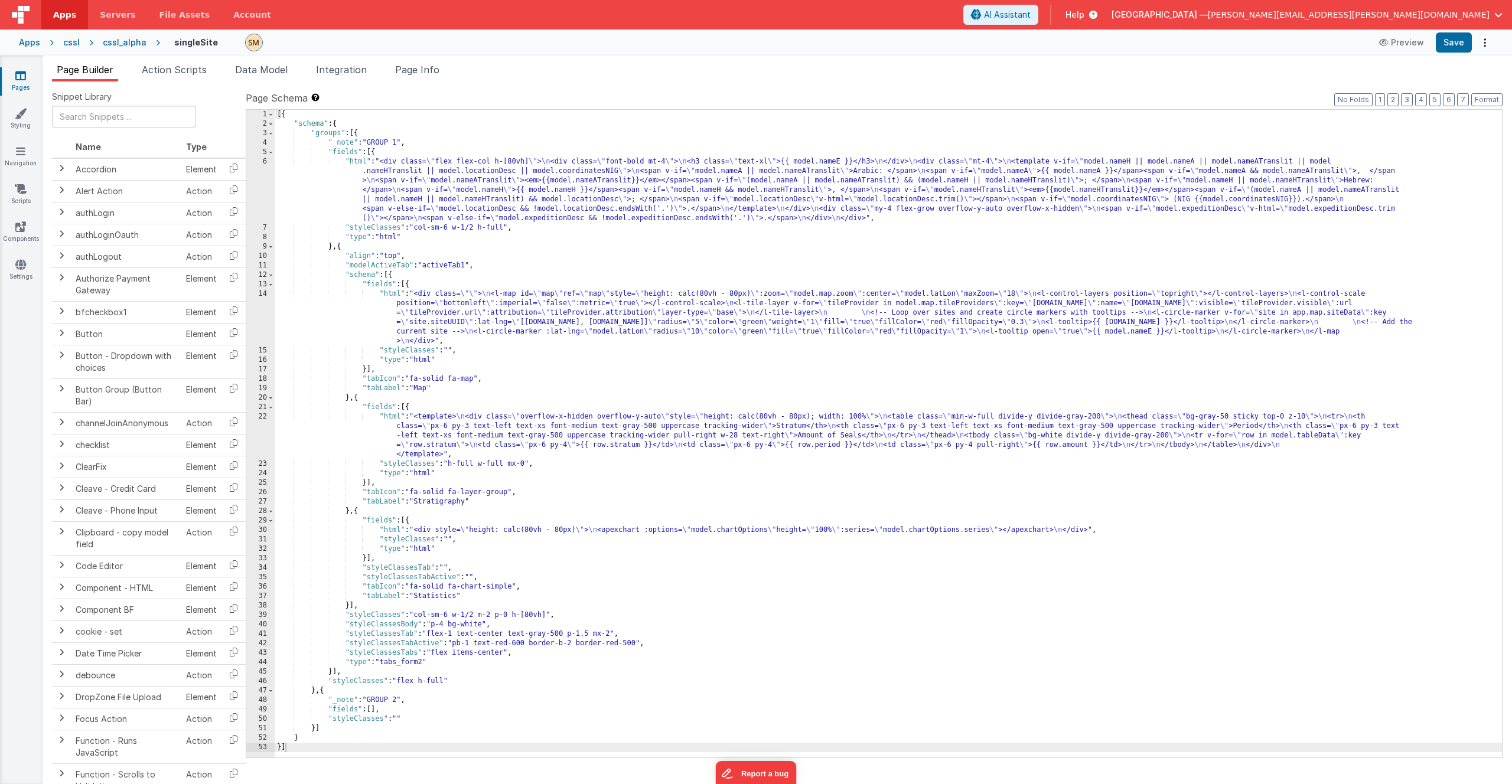
click at [114, 41] on div "cssl_alpha" at bounding box center [124, 42] width 44 height 12
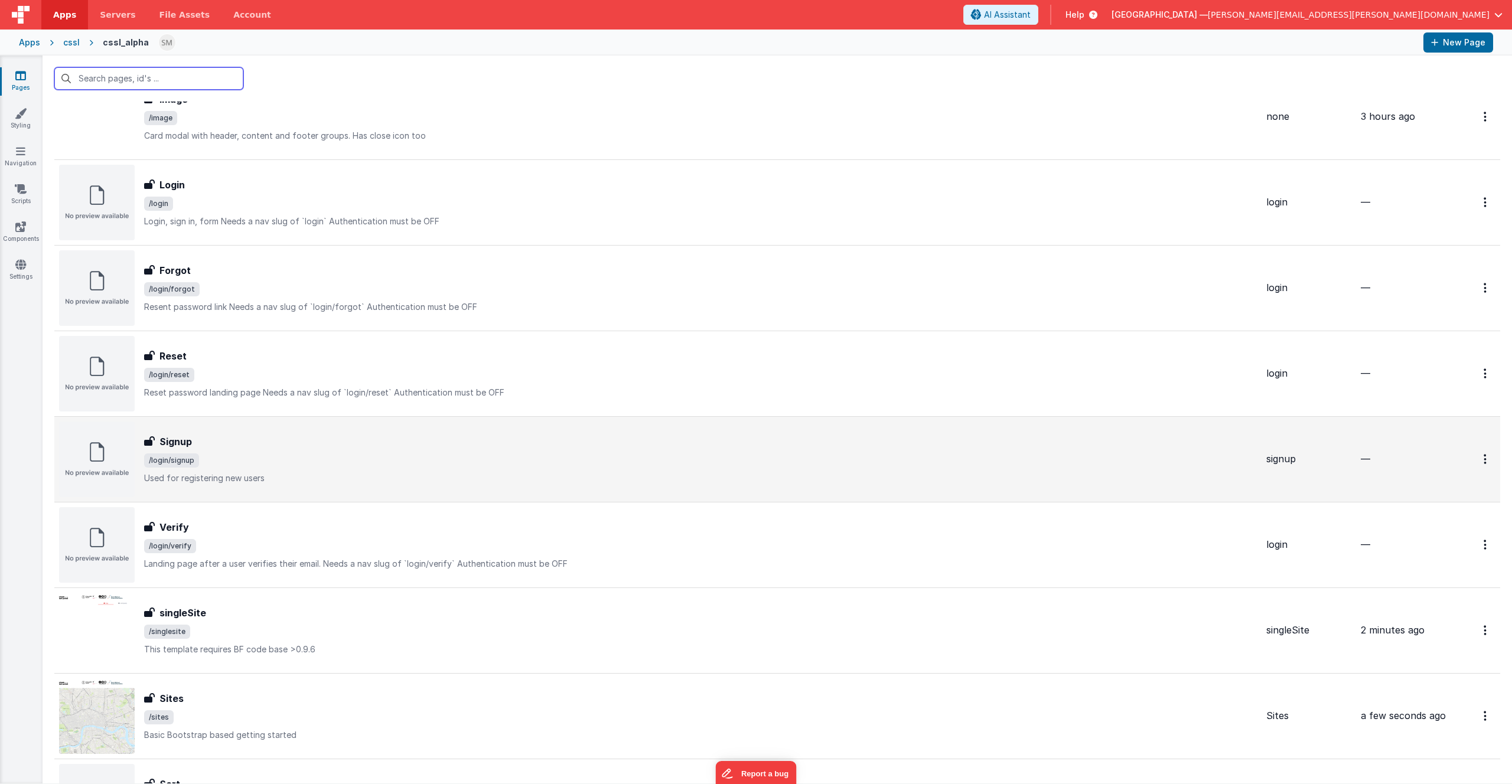
scroll to position [363, 0]
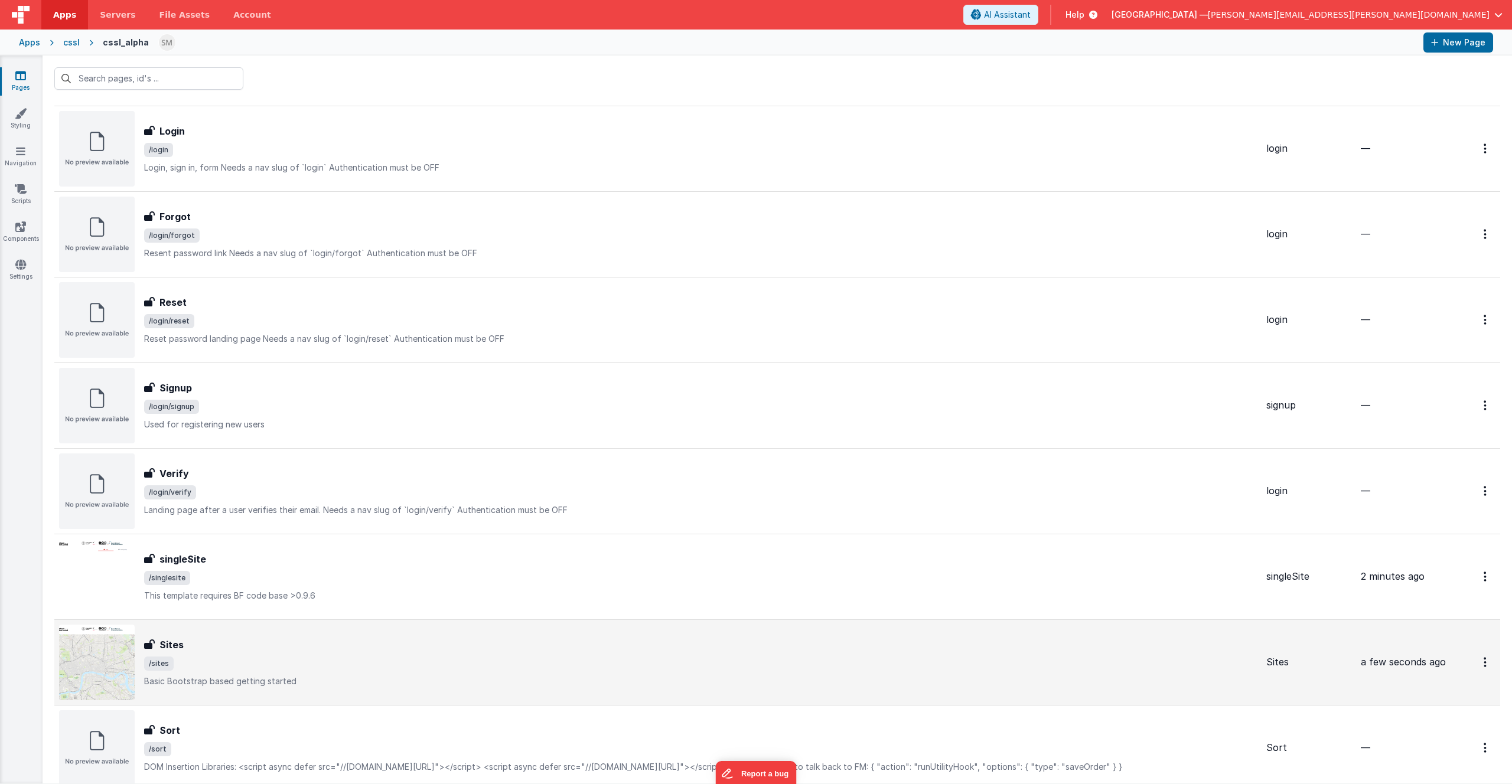
click at [81, 656] on img at bounding box center [97, 663] width 75 height 75
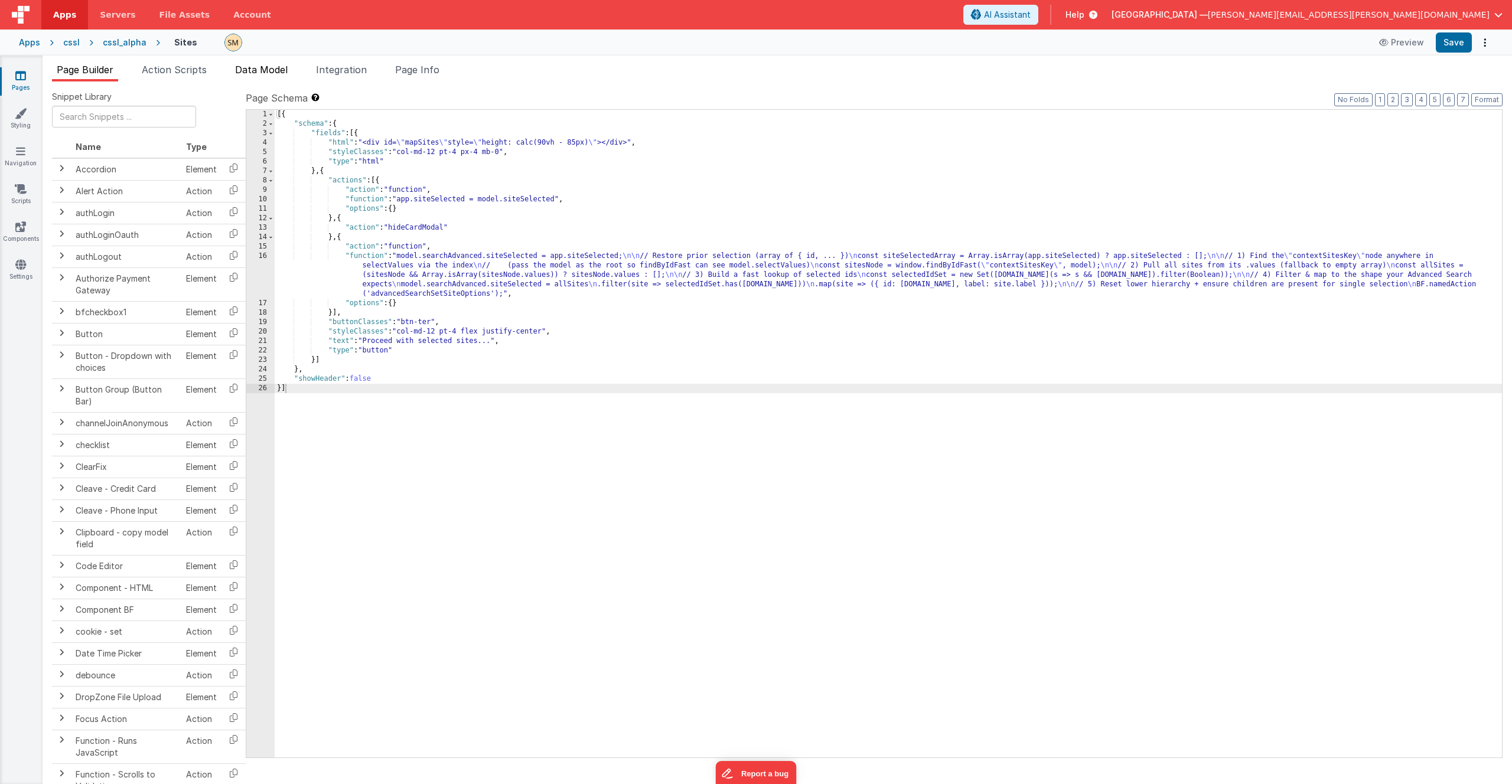
click at [253, 71] on span "Data Model" at bounding box center [261, 69] width 52 height 12
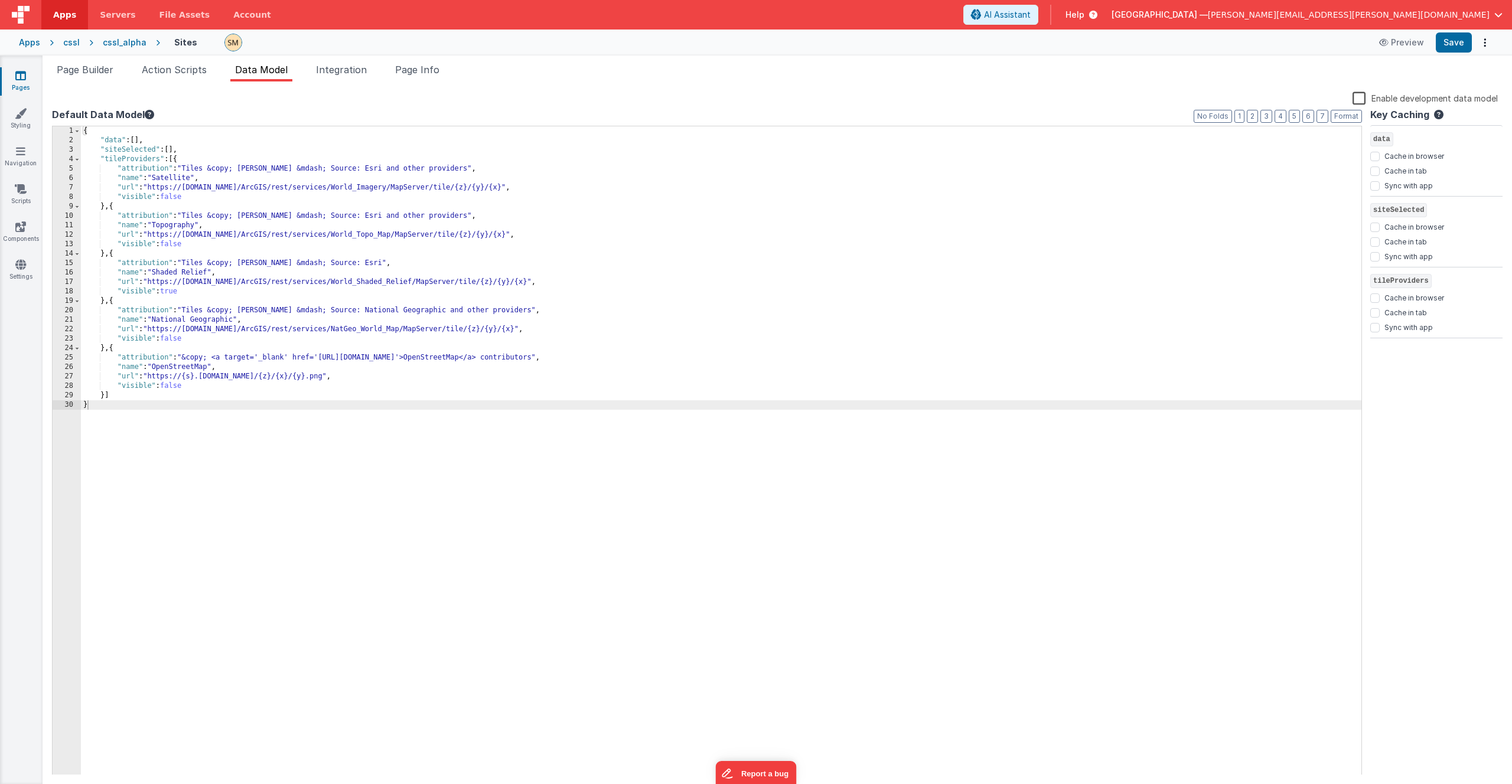
click at [177, 160] on div "{ "data" : [ ] , "siteSelected" : [ ] , "tileProviders" : [{ "attribution" : "T…" at bounding box center [721, 460] width 1280 height 668
click at [77, 160] on span at bounding box center [77, 160] width 6 height 10
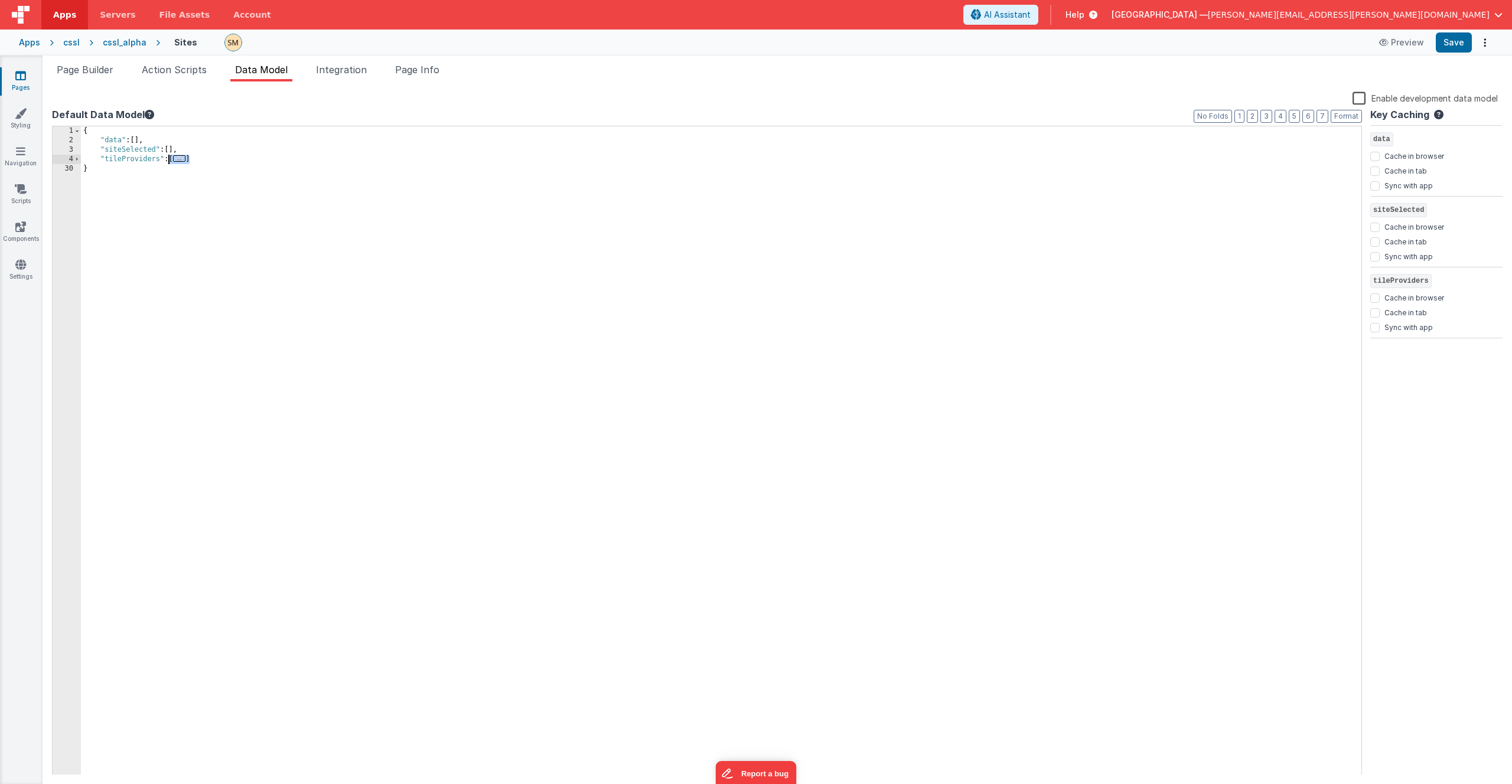
drag, startPoint x: 191, startPoint y: 158, endPoint x: 170, endPoint y: 159, distance: 21.0
click at [170, 159] on div "{ "data" : [ ] , "siteSelected" : [ ] , "tileProviders" : [ ... ] }" at bounding box center [721, 460] width 1280 height 668
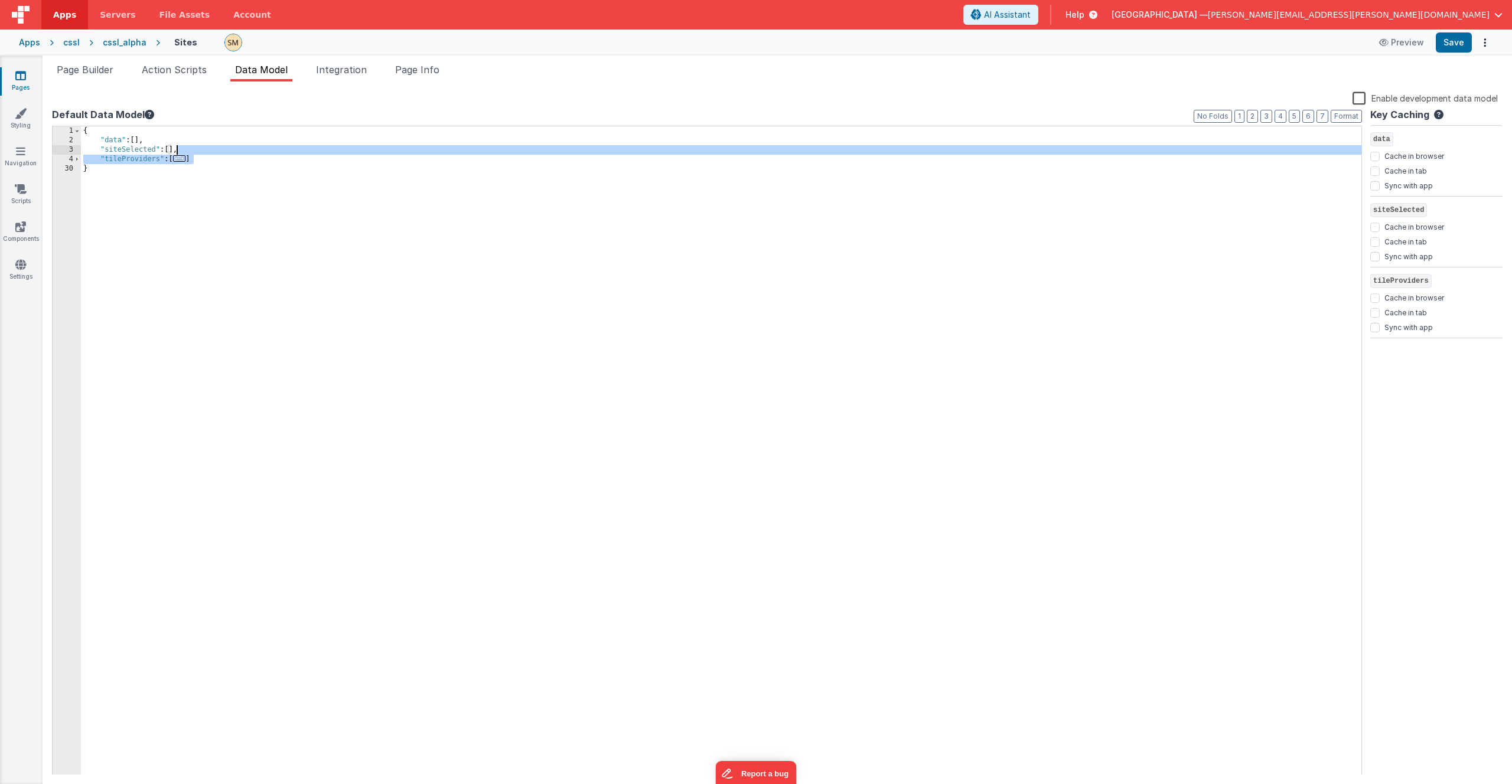
drag, startPoint x: 196, startPoint y: 160, endPoint x: 178, endPoint y: 152, distance: 19.7
click at [178, 152] on div "{ "data" : [ ] , "siteSelected" : [ ] , "tileProviders" : [ ... ] }" at bounding box center [721, 460] width 1280 height 668
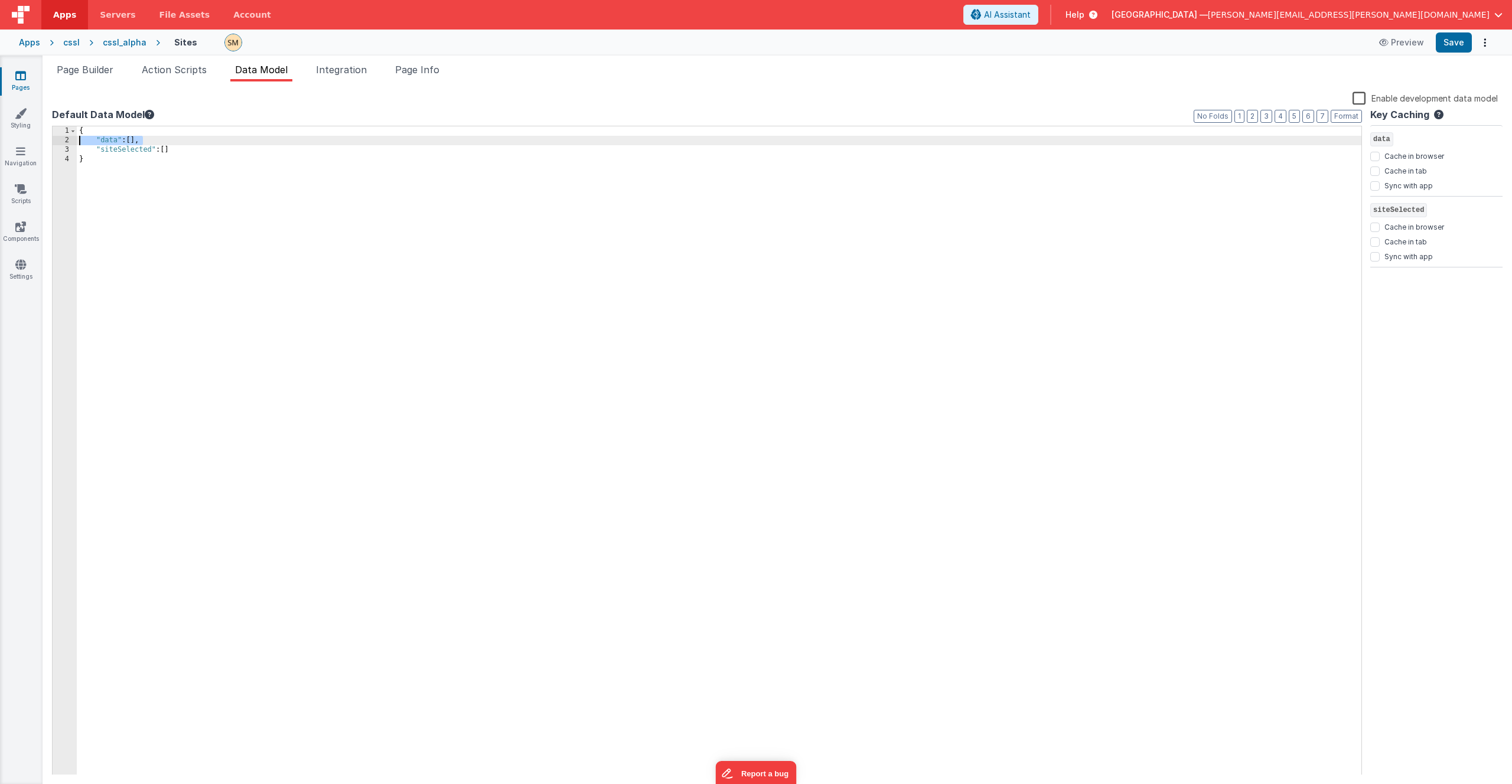
drag, startPoint x: 149, startPoint y: 140, endPoint x: 61, endPoint y: 142, distance: 88.0
click at [61, 142] on div "1 2 3 4 { "data" : [ ] , "siteSelected" : [ ] } XXXXXXXXXXXXXXXXXXXXXXXXXXXXXXX…" at bounding box center [708, 451] width 1310 height 650
click at [1460, 40] on button "Save" at bounding box center [1454, 43] width 36 height 20
click at [357, 71] on span "Integration" at bounding box center [341, 69] width 51 height 12
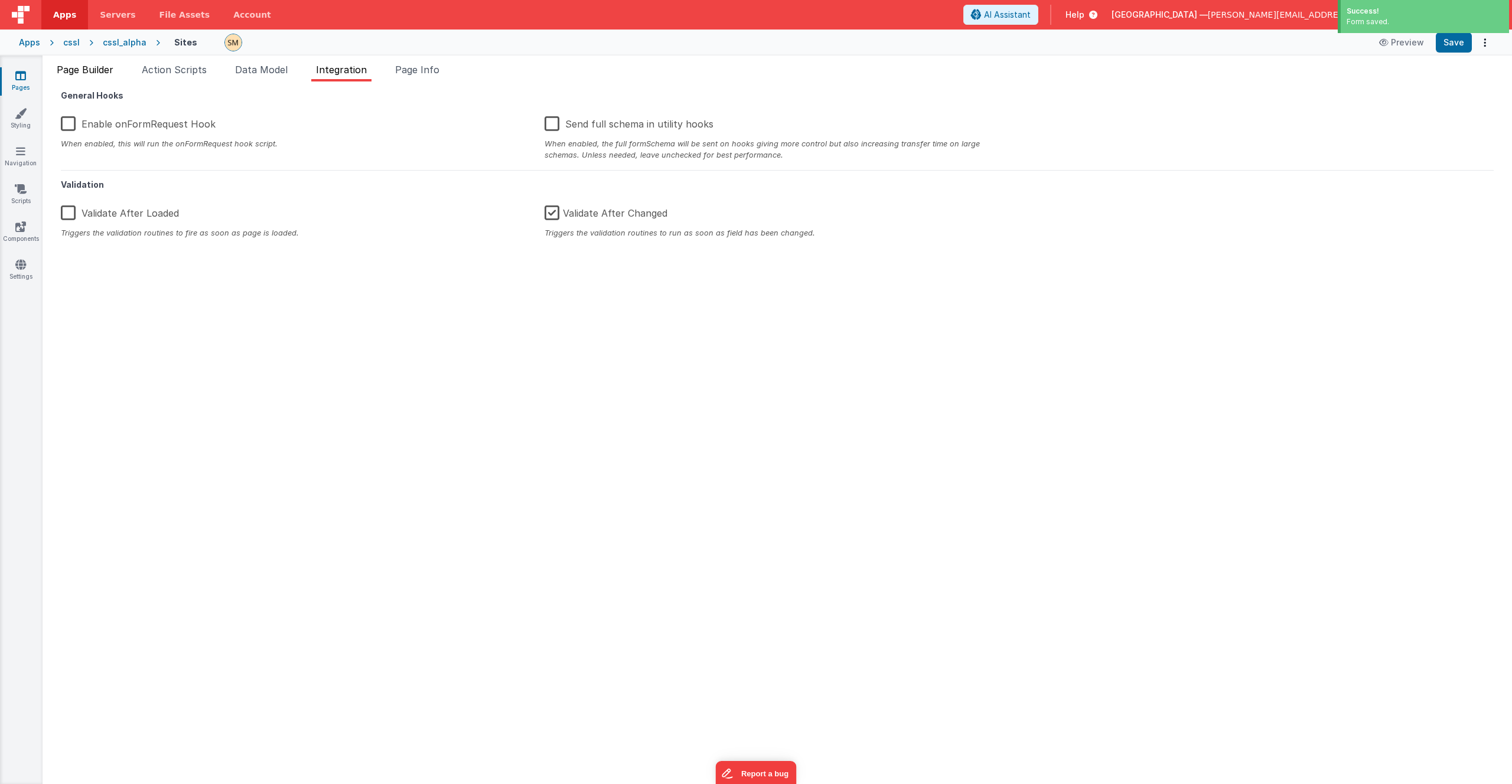
click at [79, 75] on span "Page Builder" at bounding box center [84, 69] width 57 height 12
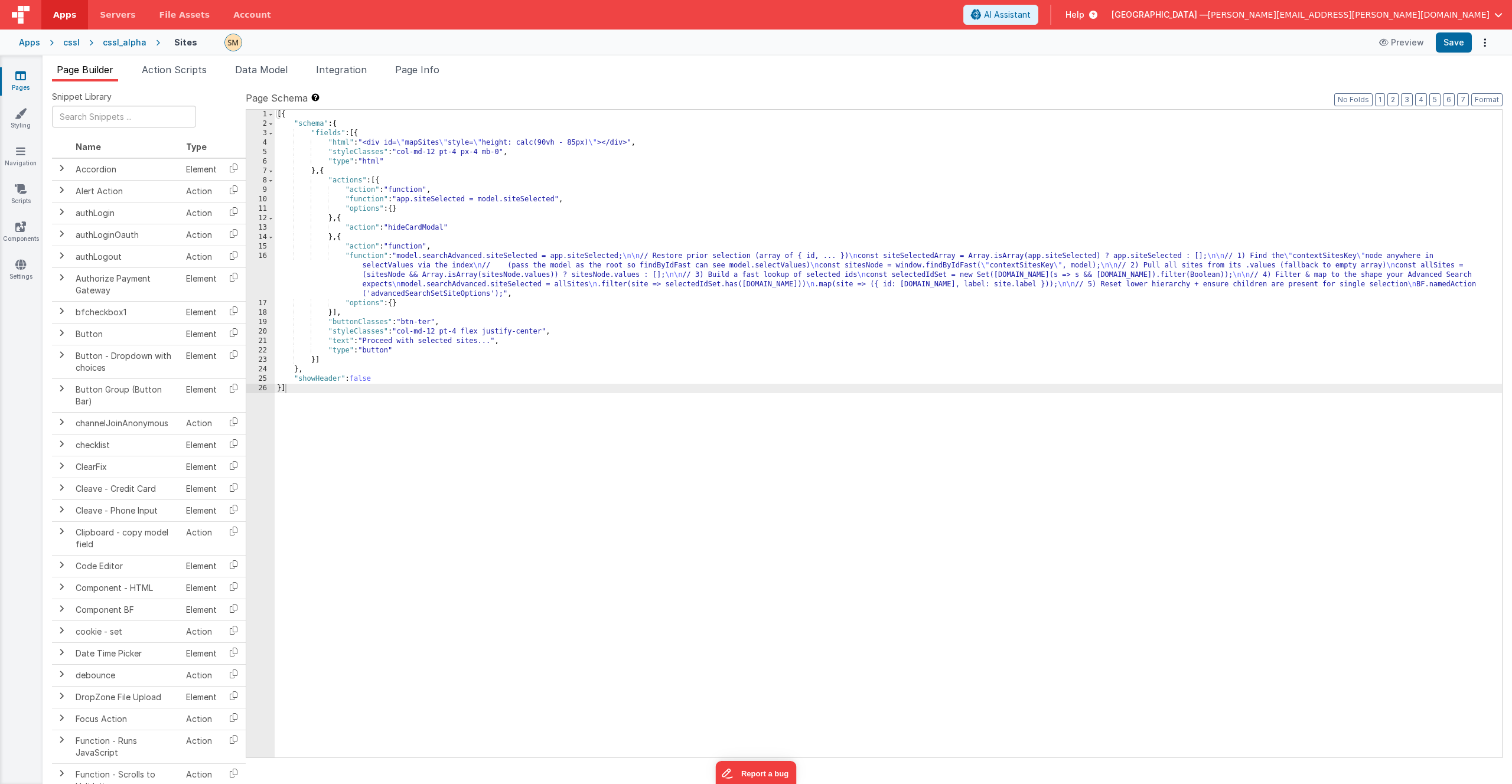
click at [22, 77] on icon at bounding box center [20, 75] width 10 height 12
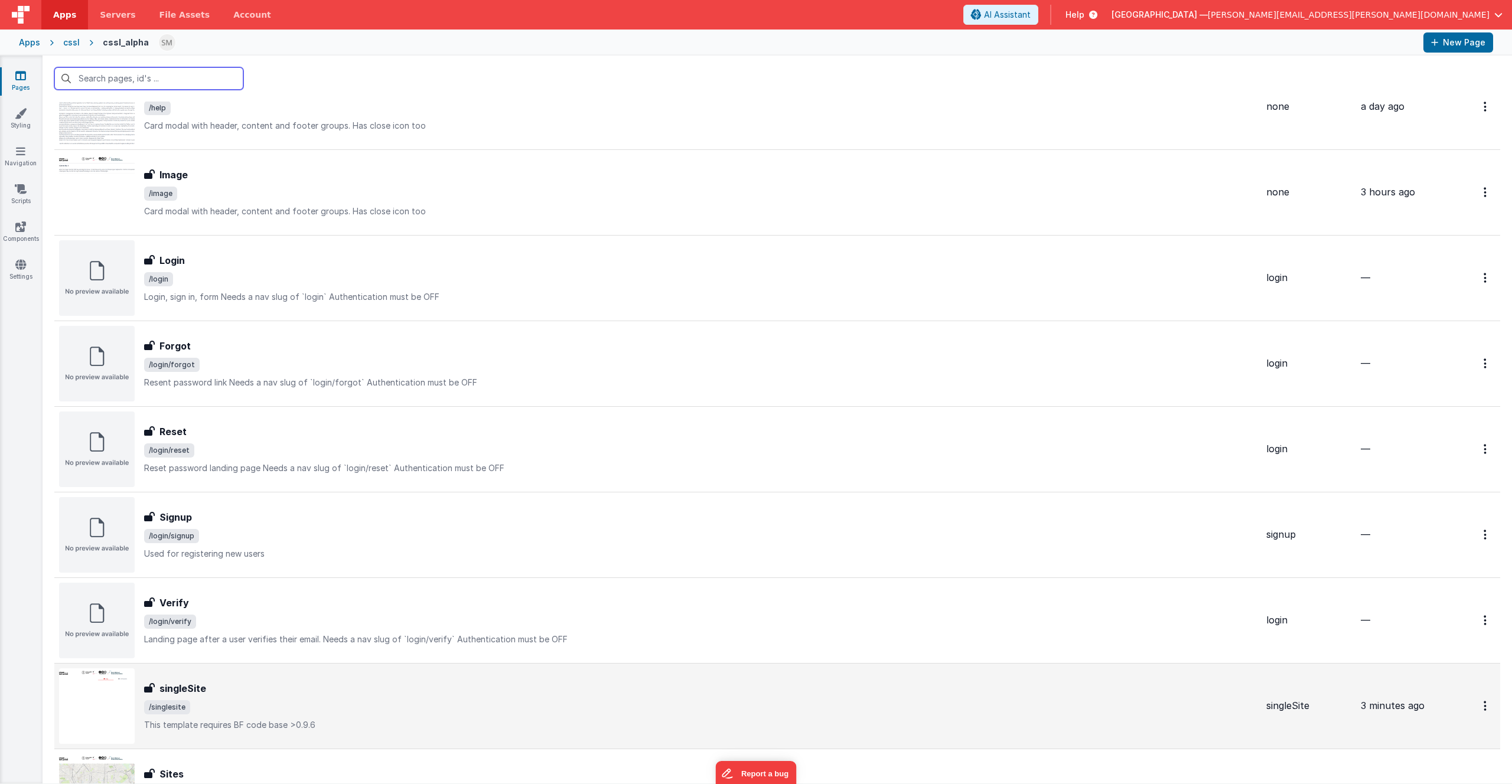
scroll to position [304, 0]
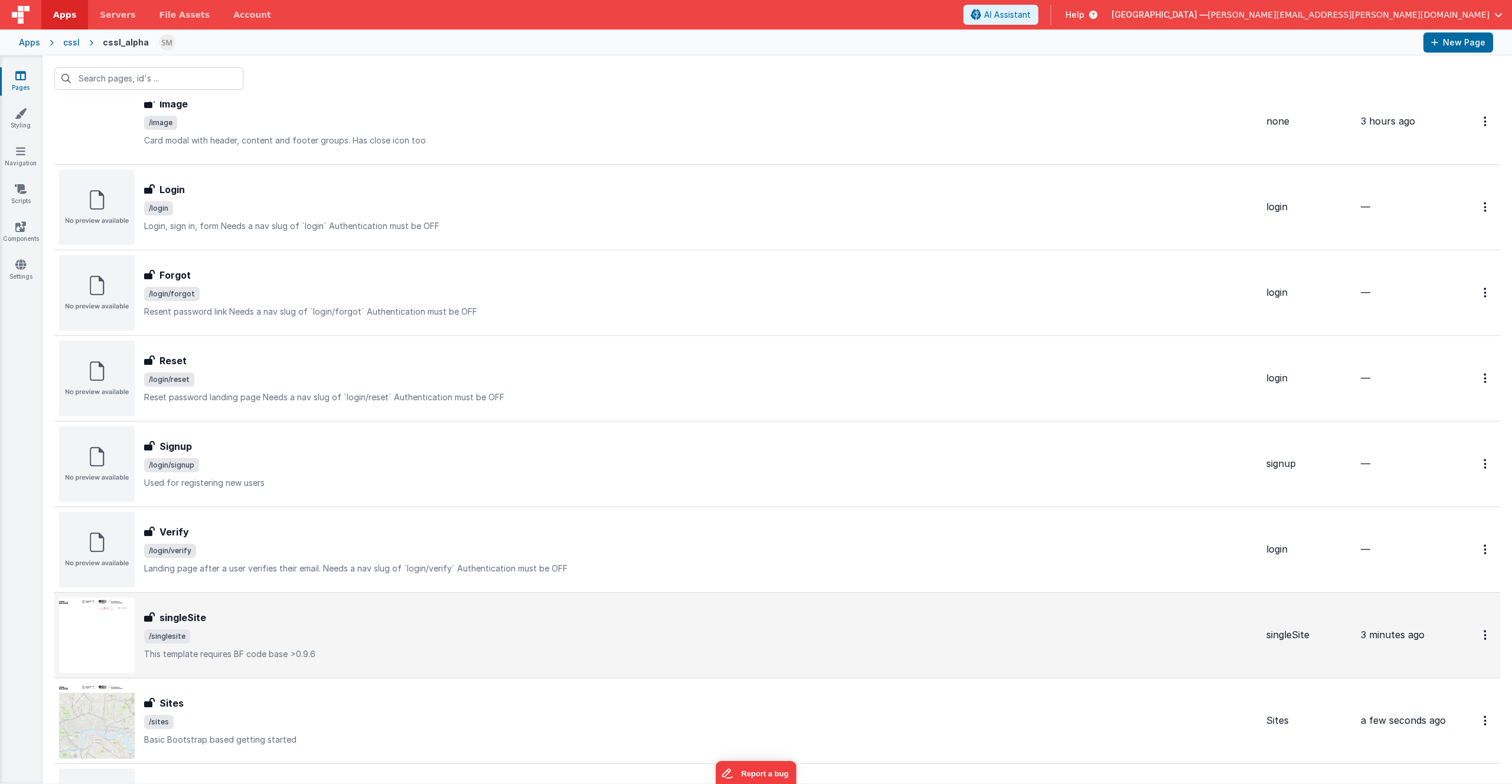
click at [111, 638] on img at bounding box center [97, 635] width 75 height 75
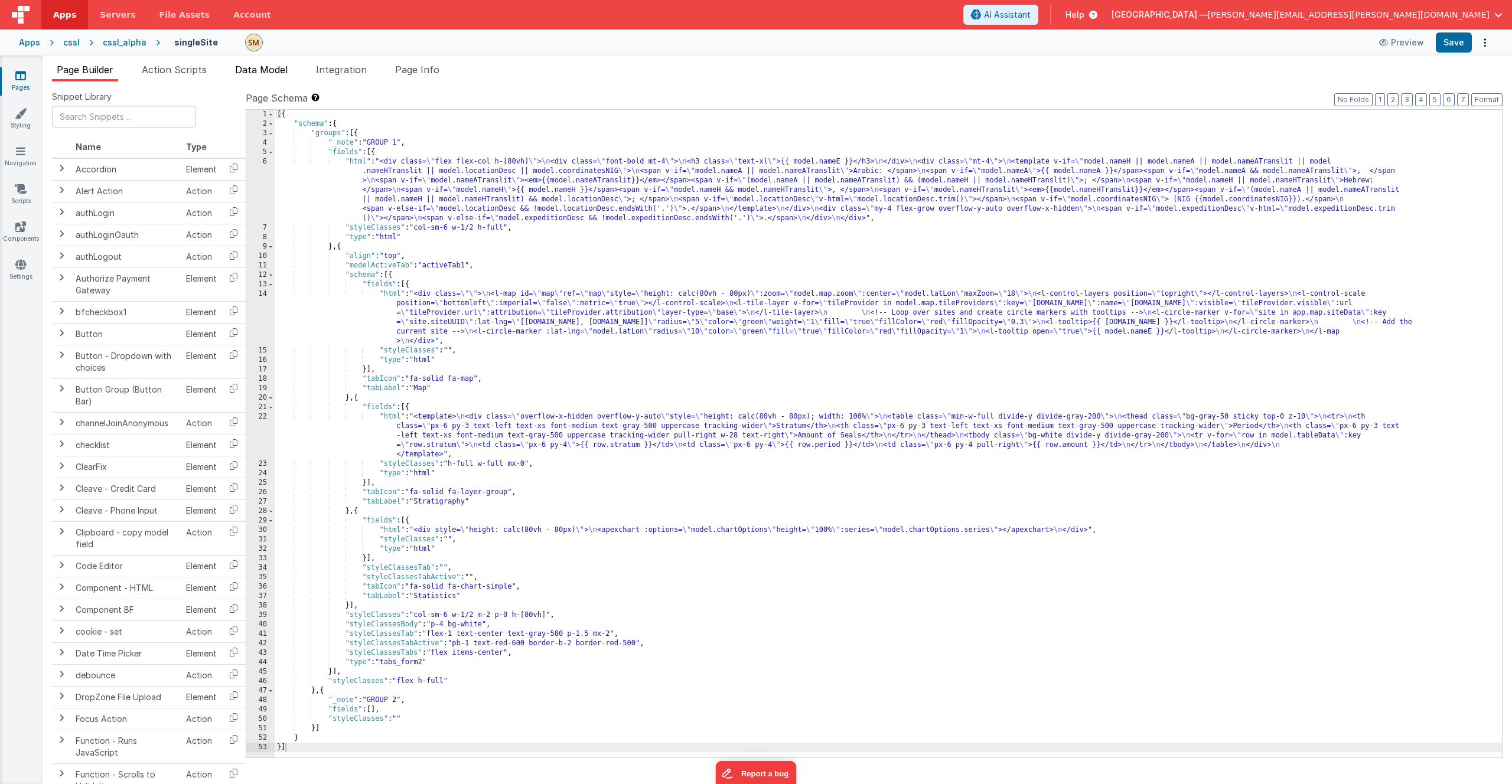
click at [276, 69] on span "Data Model" at bounding box center [261, 69] width 52 height 12
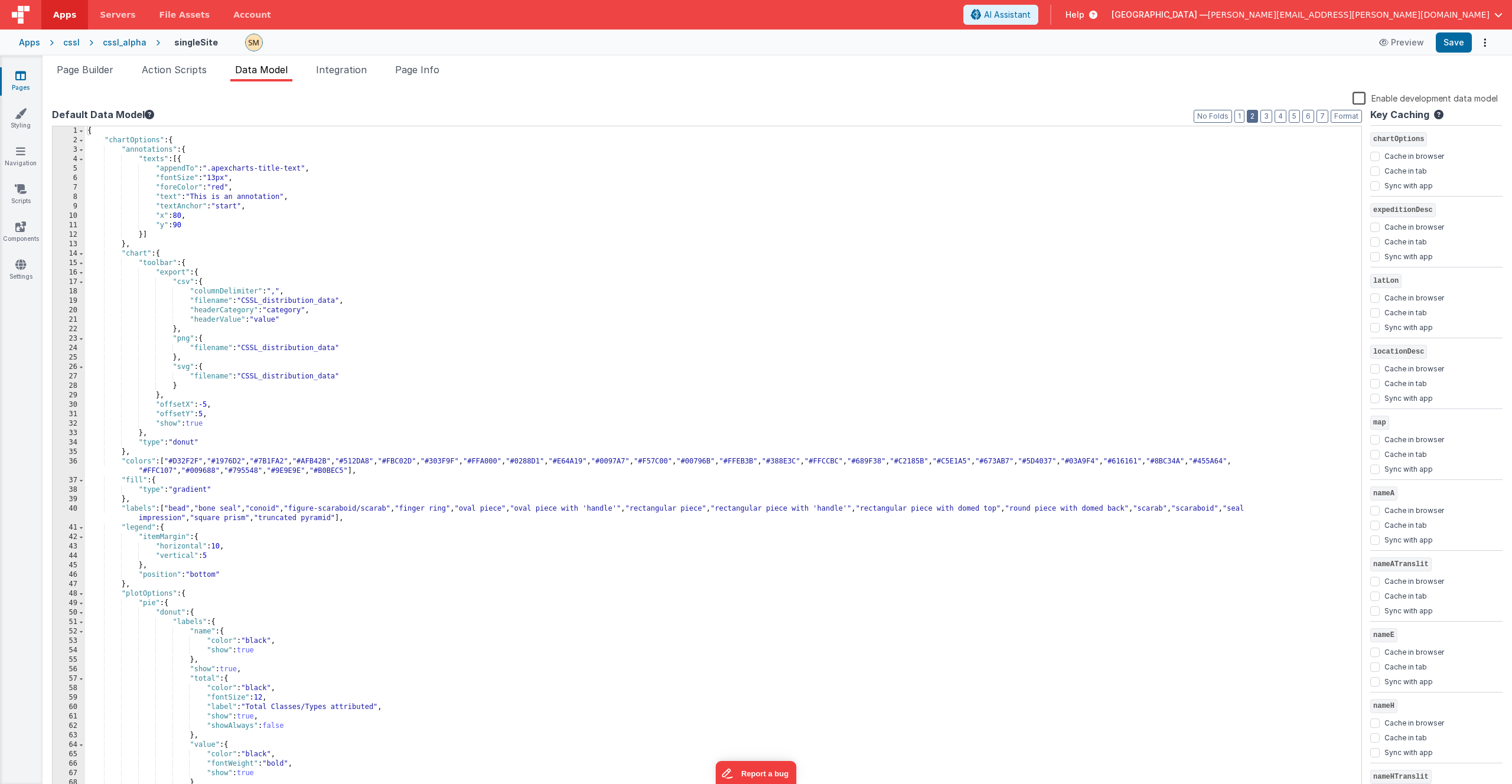
click at [1253, 117] on button "2" at bounding box center [1252, 116] width 11 height 13
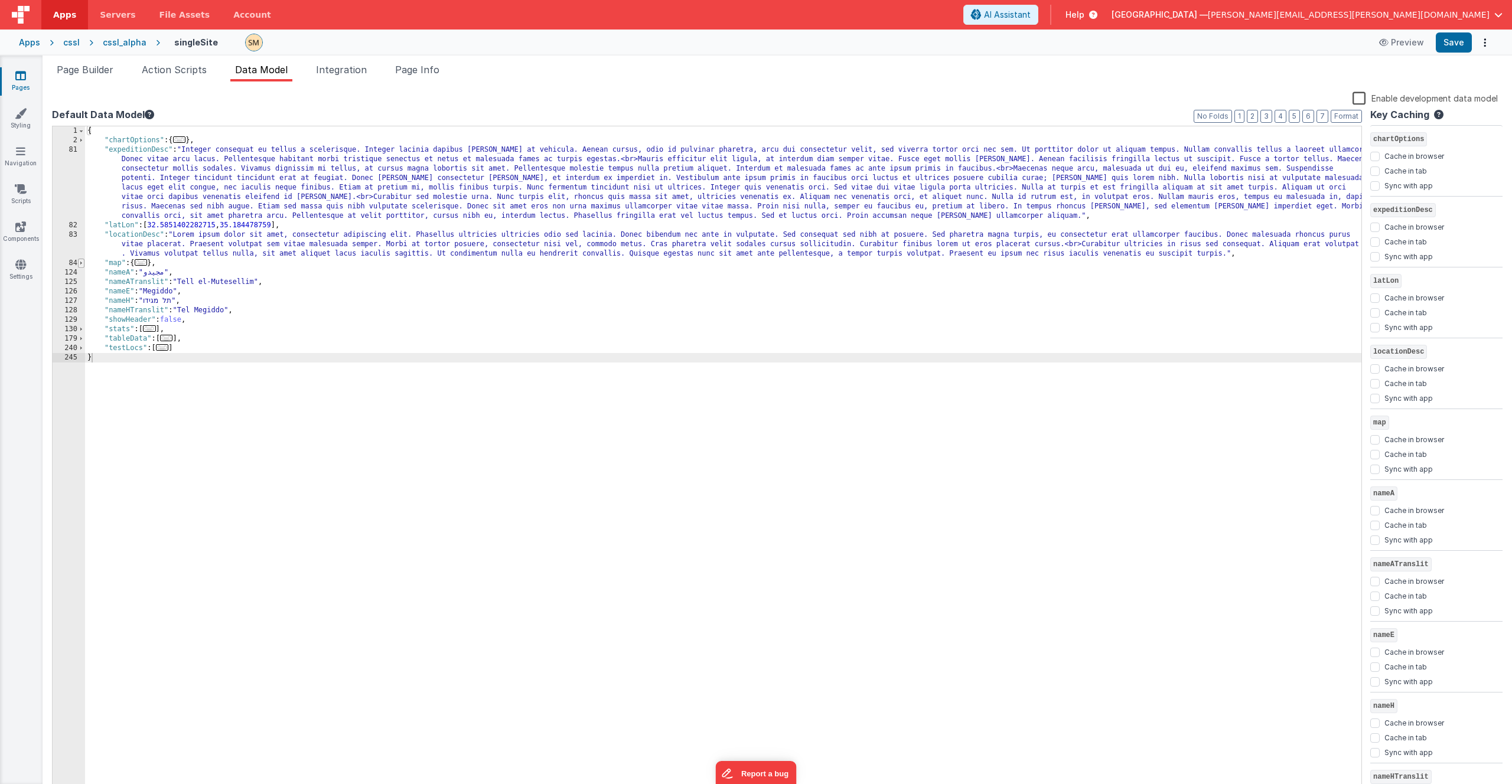
click at [83, 264] on span at bounding box center [81, 264] width 6 height 10
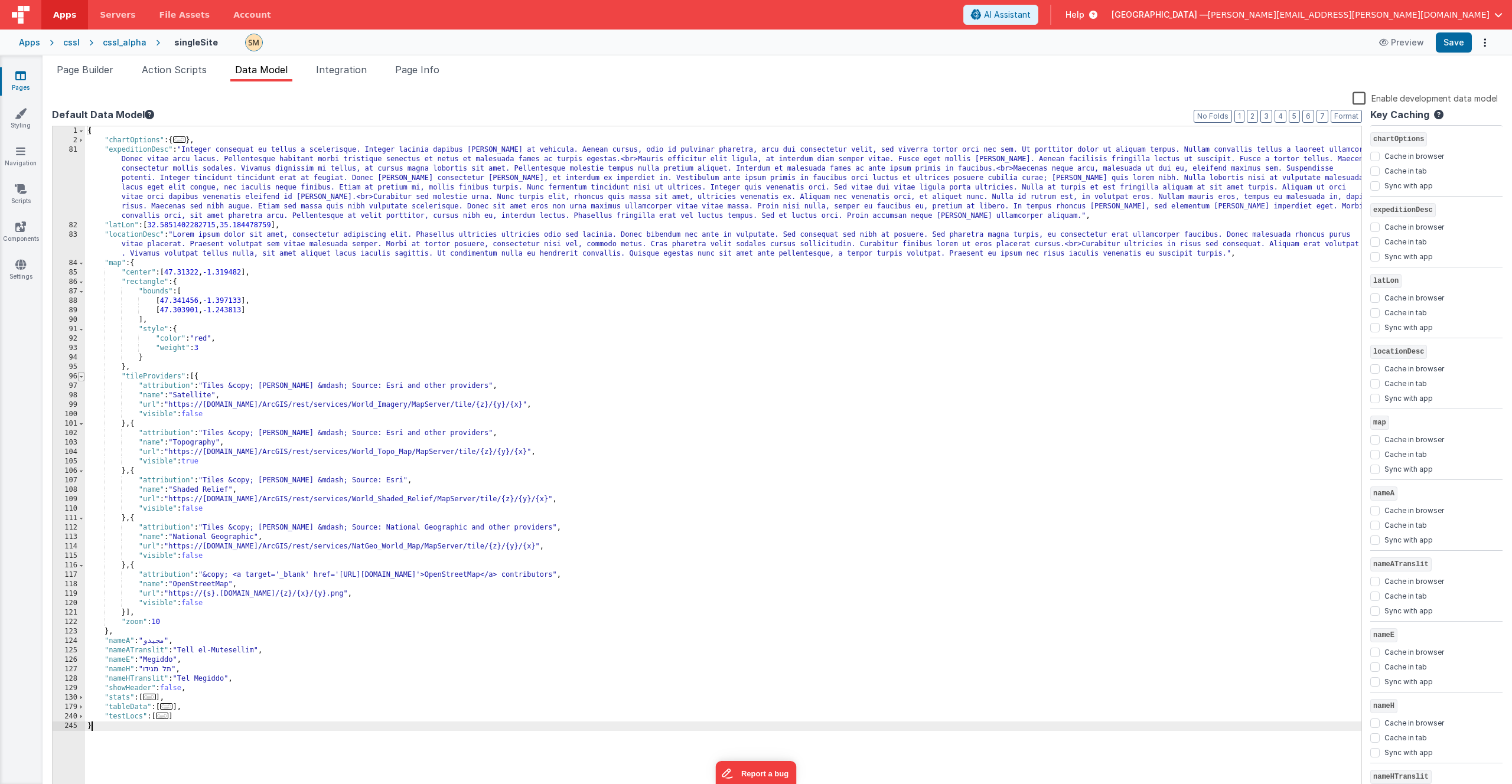
click at [82, 379] on span at bounding box center [81, 377] width 6 height 10
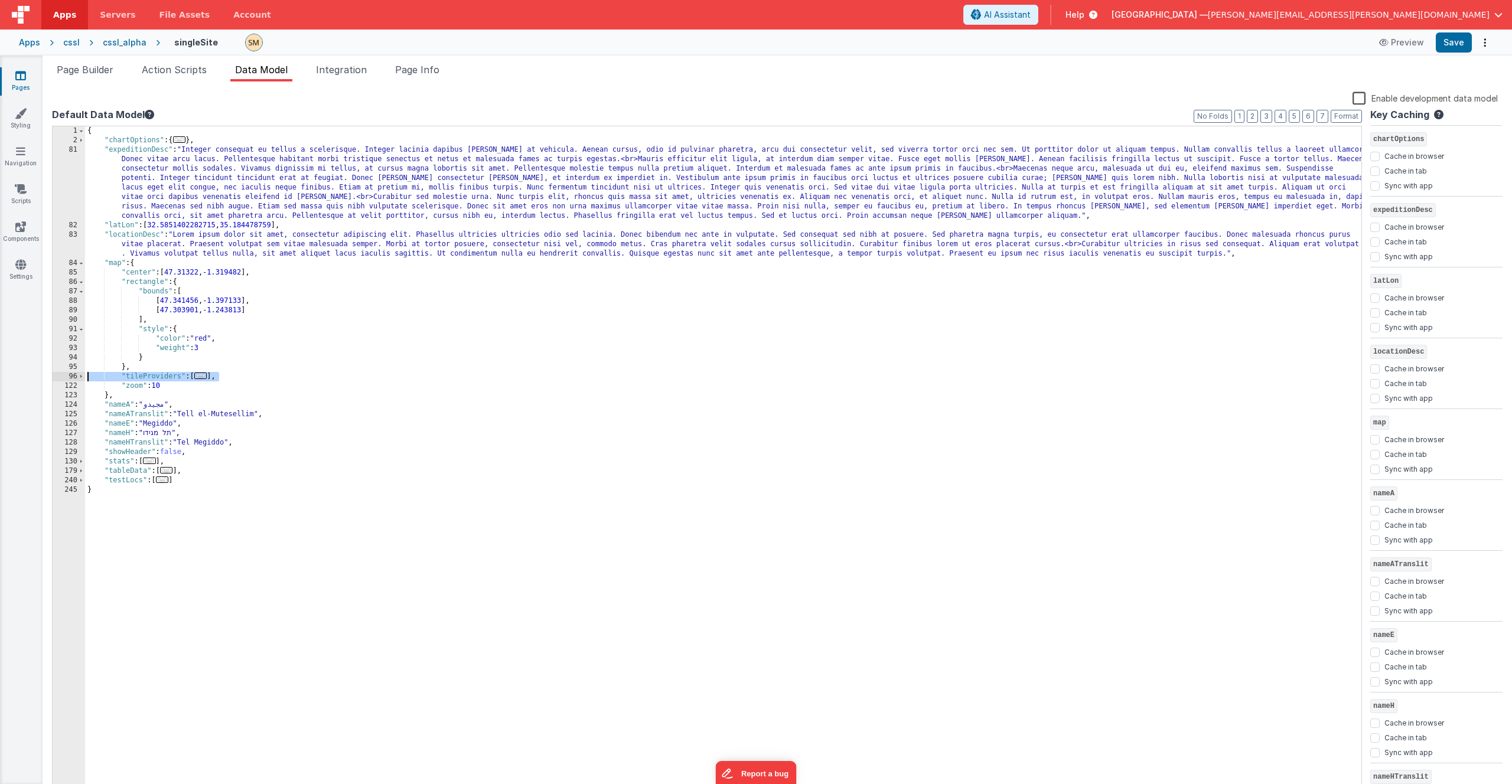
drag, startPoint x: 232, startPoint y: 377, endPoint x: 57, endPoint y: 376, distance: 175.0
click at [57, 376] on div "1 2 81 82 83 84 85 86 87 88 89 90 91 92 93 94 95 96 122 123 124 125 126 127 128…" at bounding box center [708, 460] width 1310 height 669
click at [1454, 45] on button "Save" at bounding box center [1454, 43] width 36 height 20
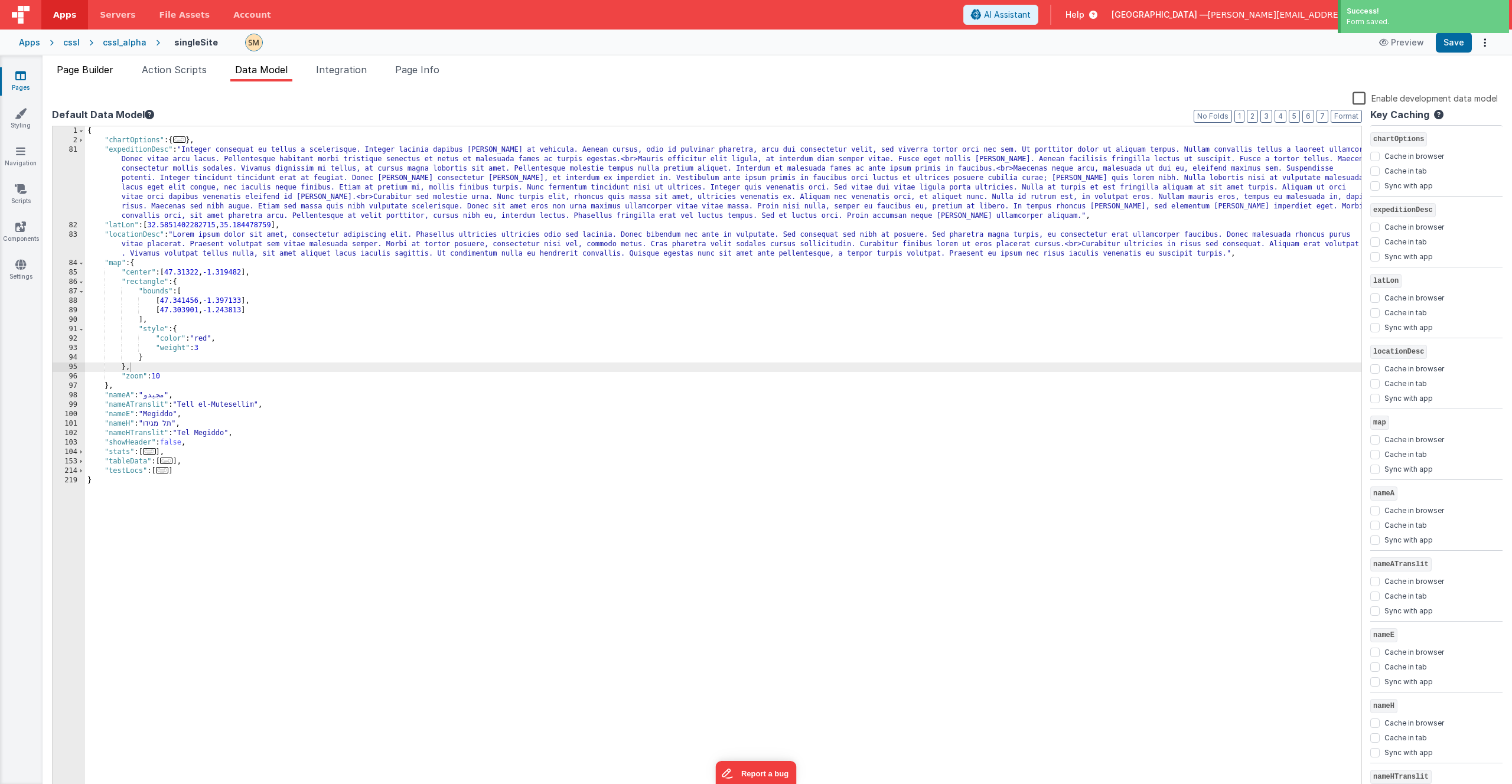
click at [110, 71] on span "Page Builder" at bounding box center [84, 69] width 57 height 12
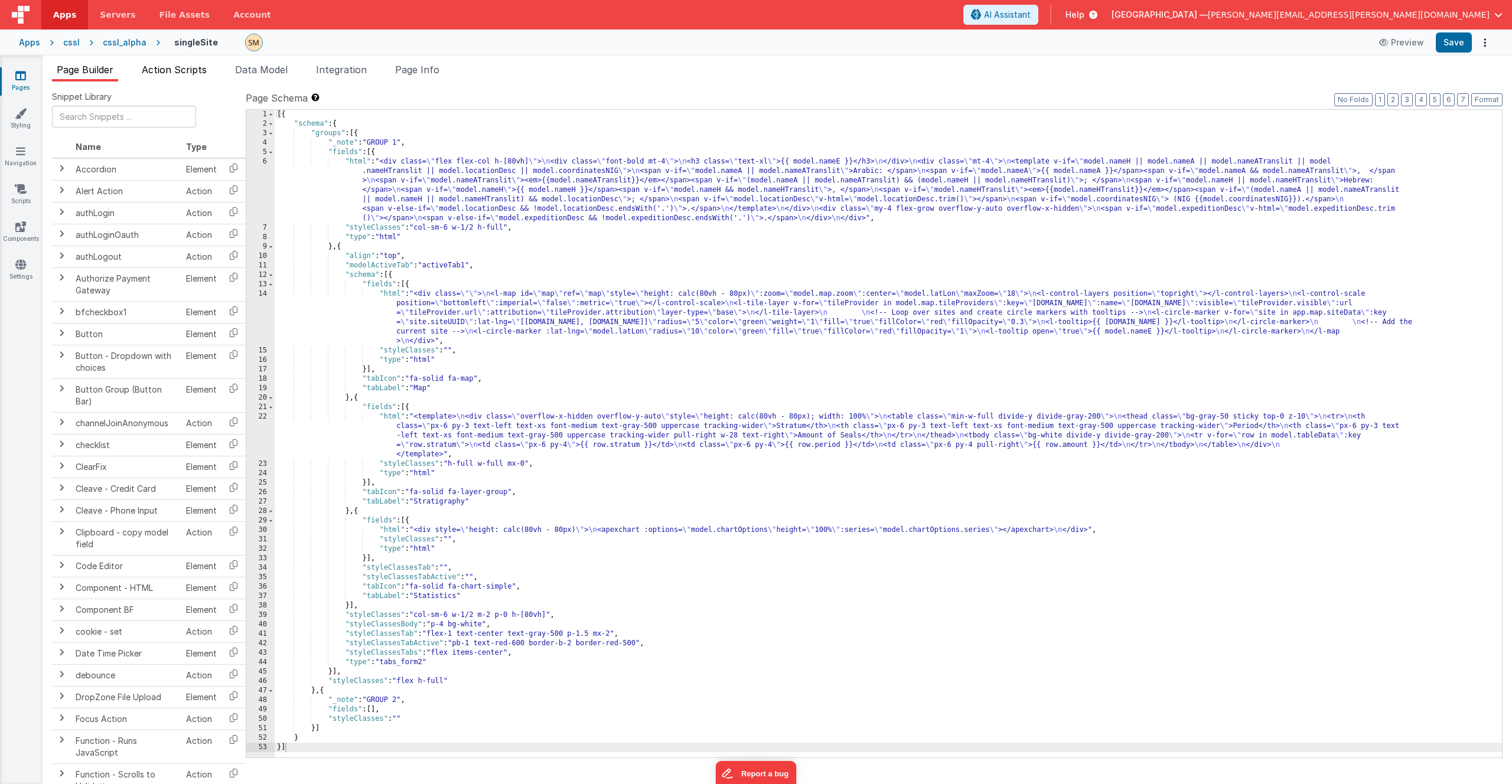
click at [199, 68] on span "Action Scripts" at bounding box center [174, 69] width 65 height 12
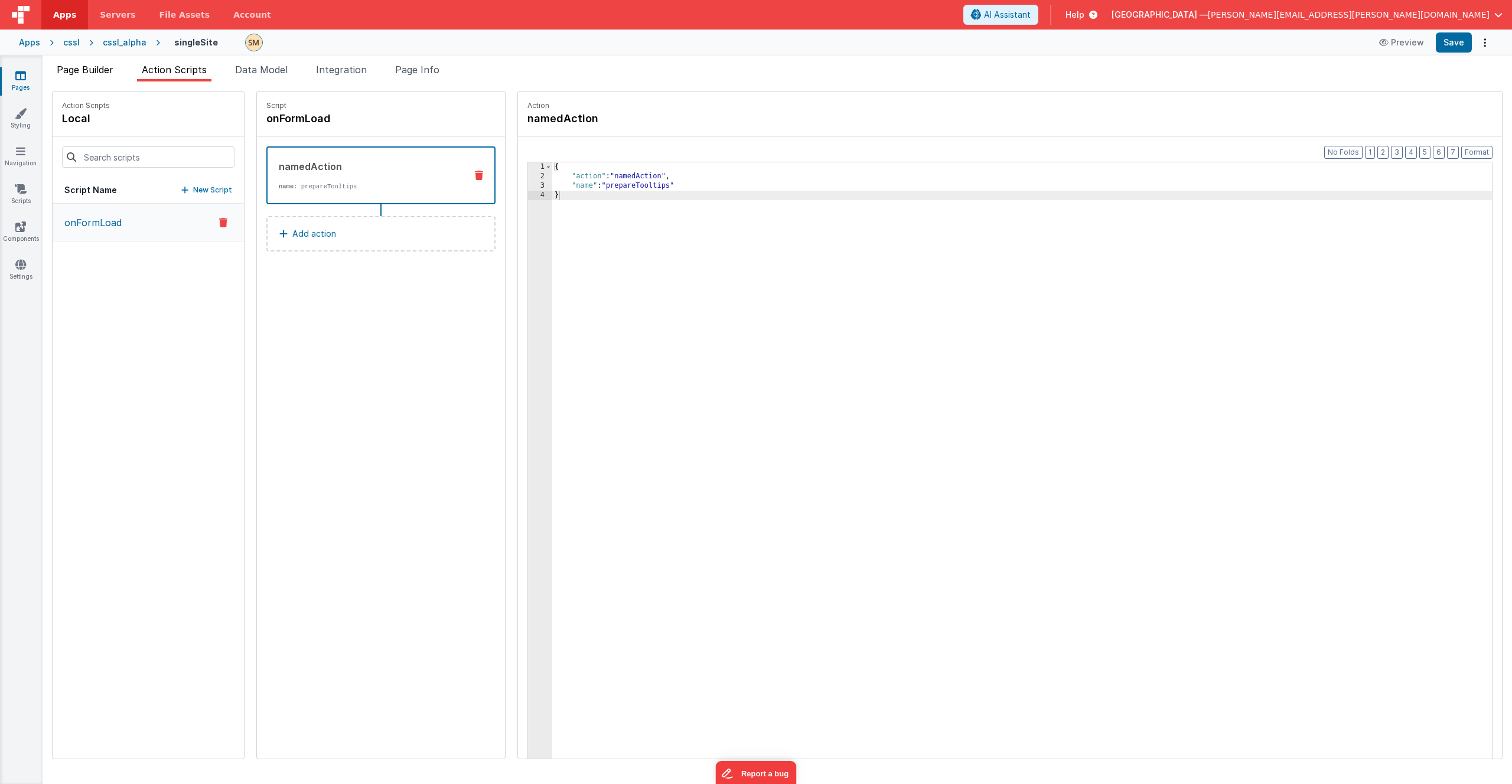
click at [87, 67] on span "Page Builder" at bounding box center [84, 69] width 57 height 12
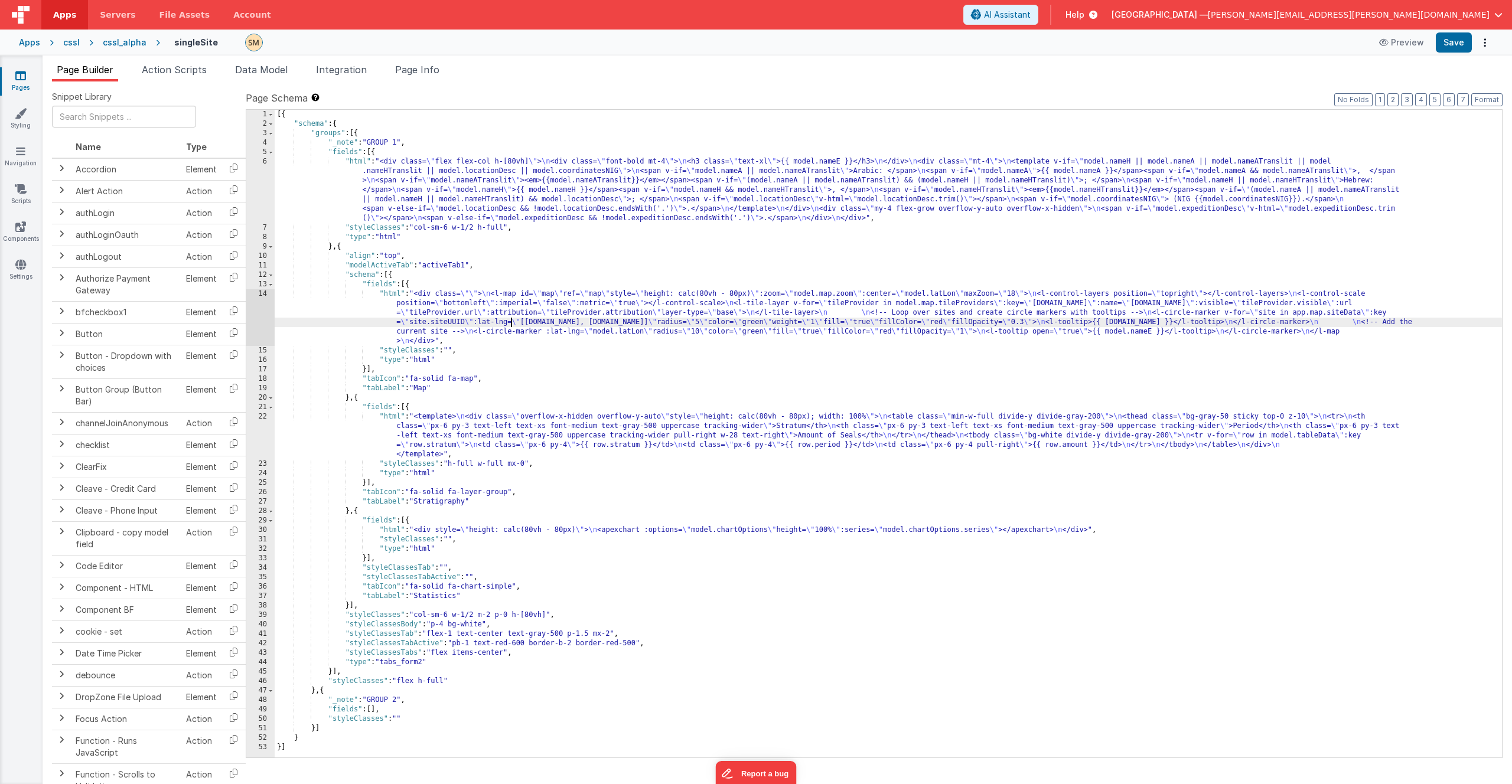
click at [510, 323] on div "[{ "schema" : { "groups" : [{ "_note" : "GROUP 1" , "fields" : [{ "html" : "<di…" at bounding box center [888, 443] width 1227 height 667
click at [260, 316] on div "14" at bounding box center [260, 317] width 29 height 56
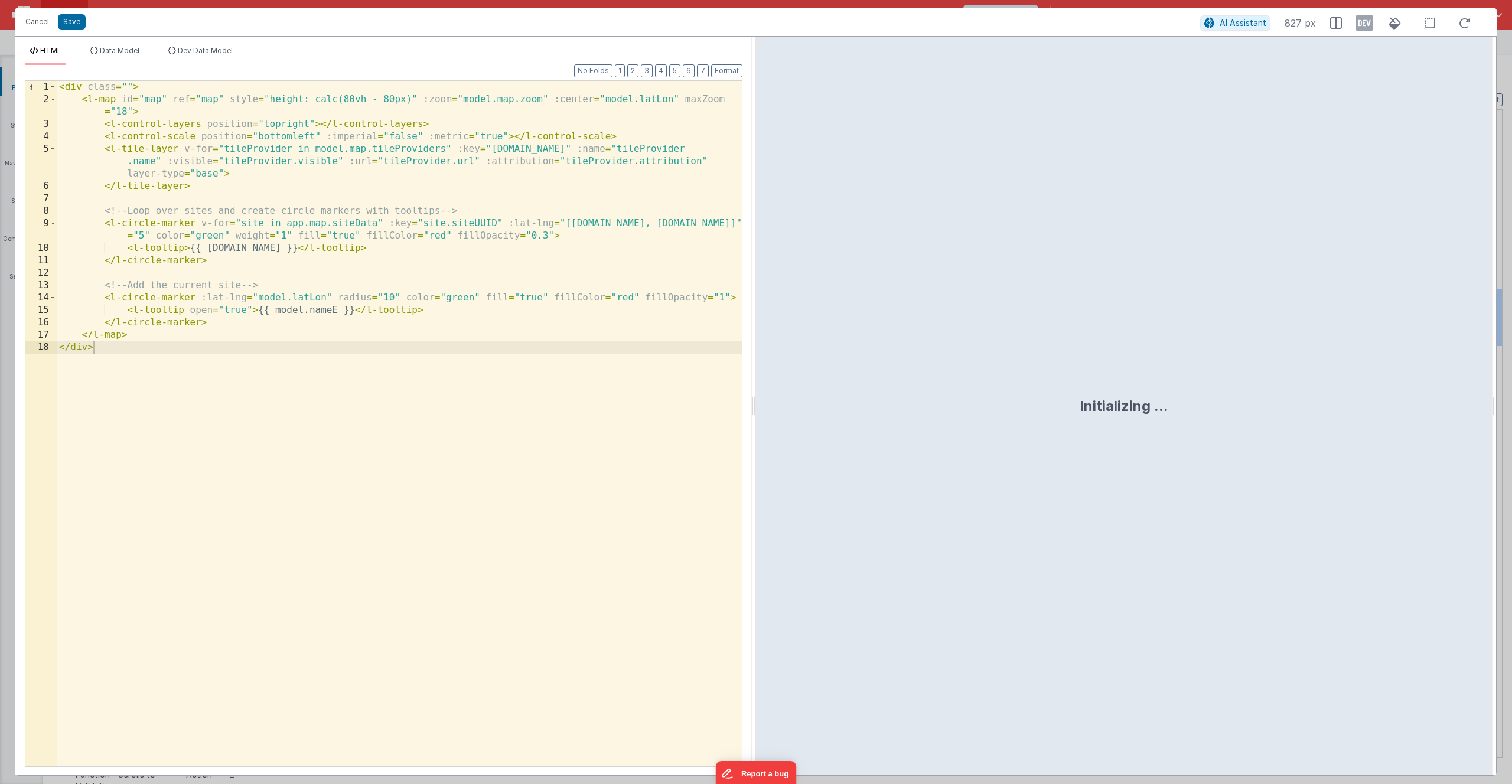
click at [331, 186] on div "< div class = "" > < l-map id = "map" ref = "map" style = "height: calc(80vh - …" at bounding box center [399, 436] width 685 height 710
drag, startPoint x: 343, startPoint y: 150, endPoint x: 314, endPoint y: 151, distance: 29.0
click at [314, 151] on div "< div class = "" > < l-map id = "map" ref = "map" style = "height: calc(80vh - …" at bounding box center [399, 436] width 685 height 710
click at [418, 217] on div "< div class = "" > < l-map id = "map" ref = "map" style = "height: calc(80vh - …" at bounding box center [399, 436] width 685 height 710
click at [352, 406] on div "< div class = "" > < l-map id = "map" ref = "map" style = "height: calc(80vh - …" at bounding box center [399, 436] width 685 height 710
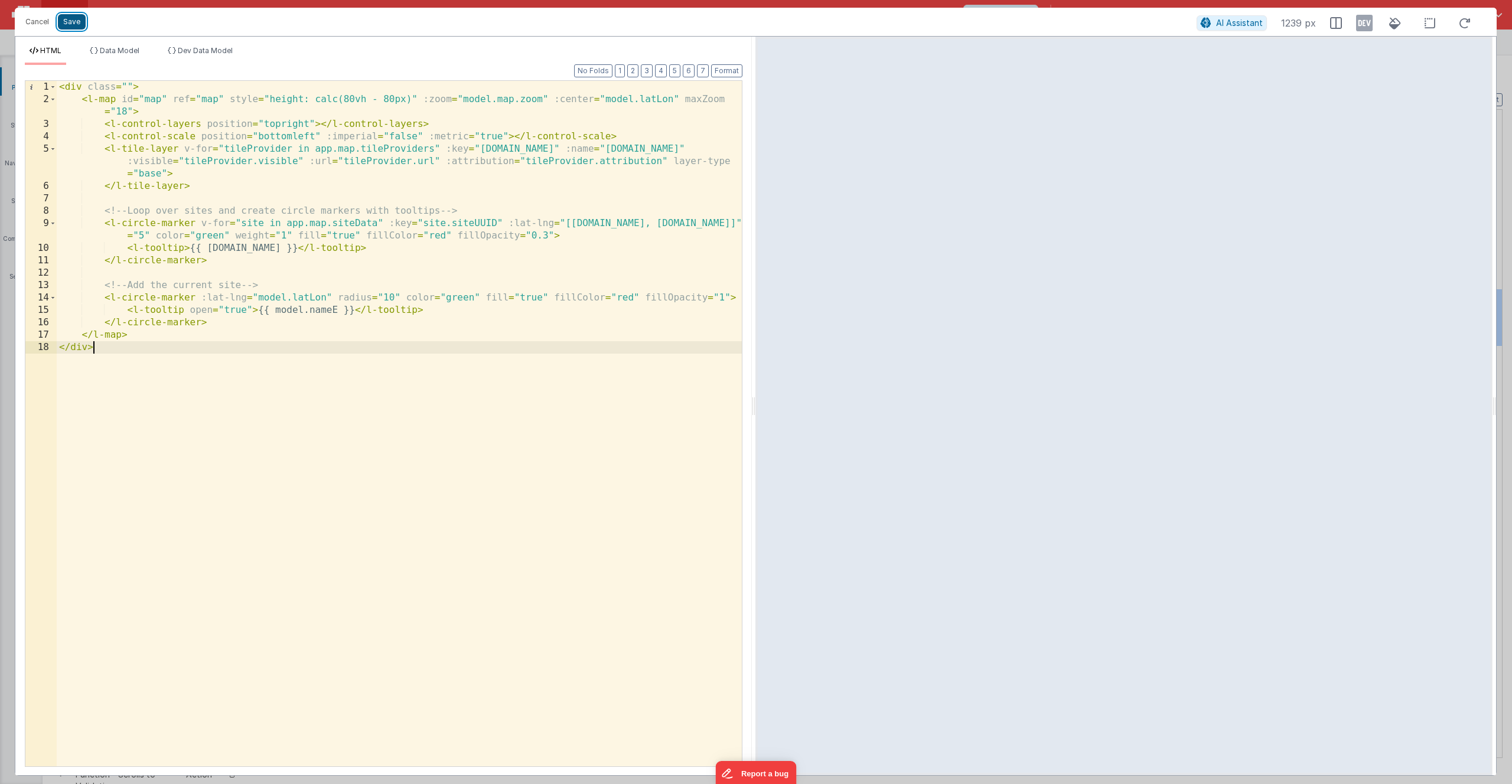
click at [71, 20] on button "Save" at bounding box center [72, 22] width 28 height 15
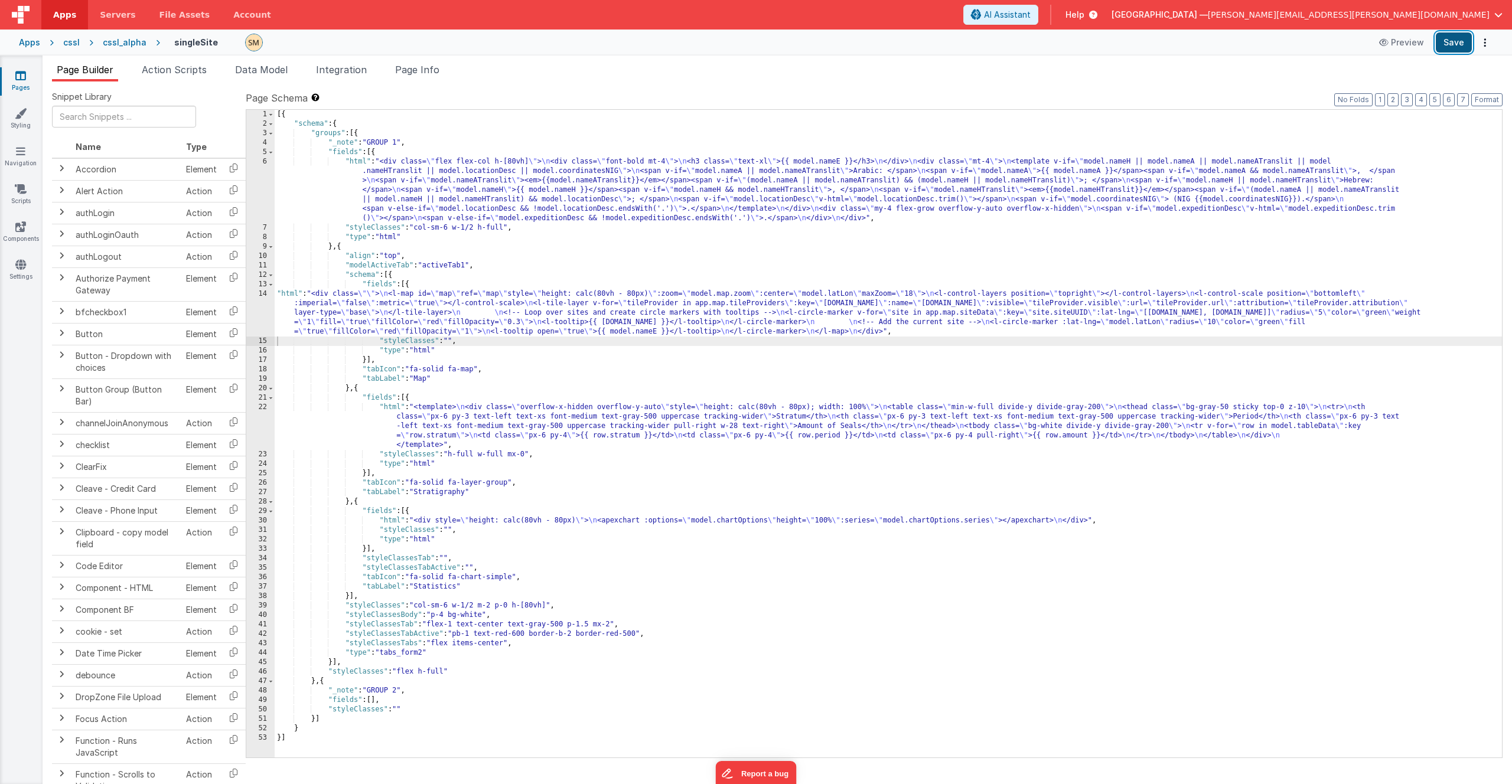
click at [1447, 43] on button "Save" at bounding box center [1454, 43] width 36 height 20
click at [334, 319] on div "[{ "schema" : { "groups" : [{ "_note" : "GROUP 1" , "fields" : [{ "html" : "<di…" at bounding box center [888, 443] width 1227 height 667
click at [259, 310] on div "14" at bounding box center [260, 313] width 29 height 47
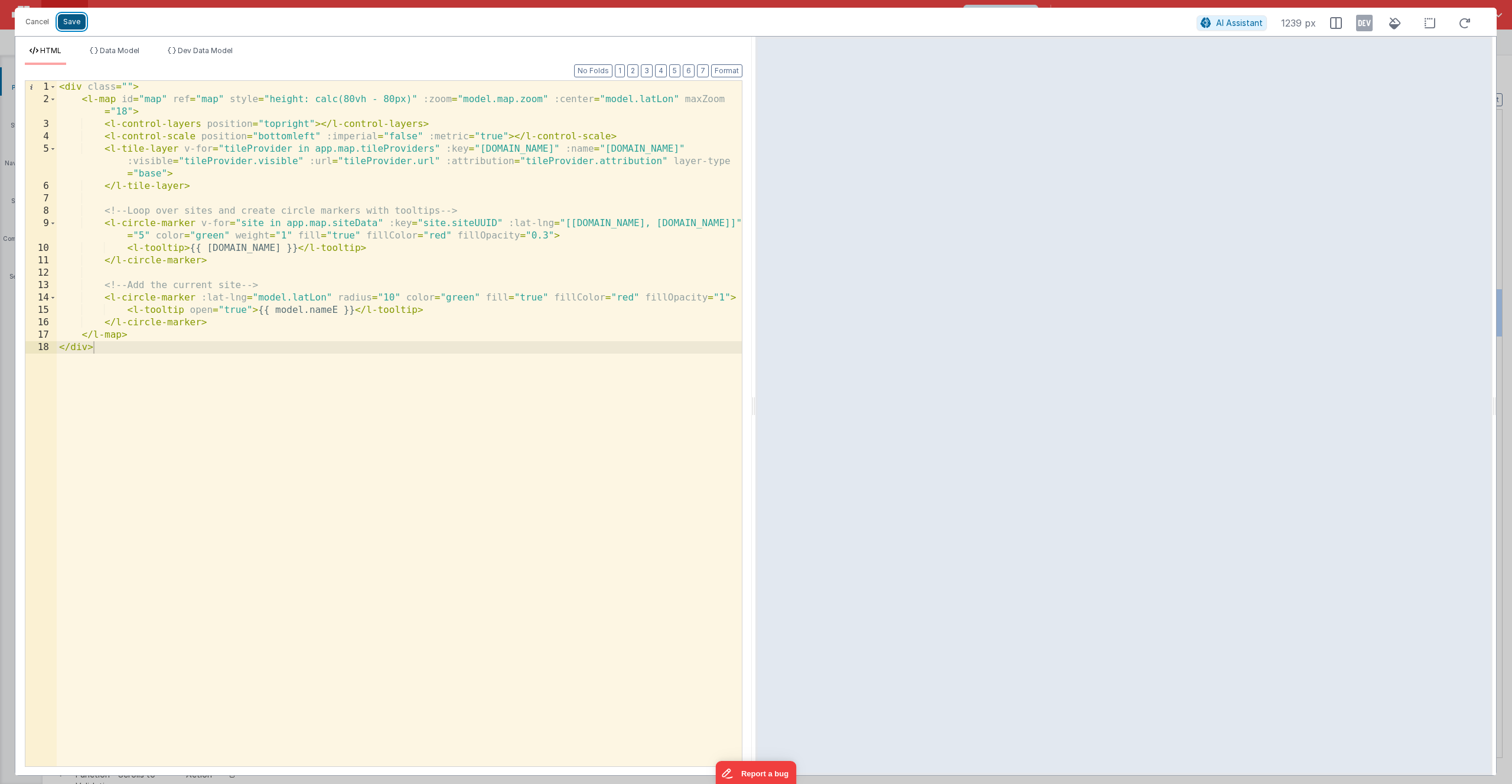
click at [73, 22] on button "Save" at bounding box center [72, 22] width 28 height 15
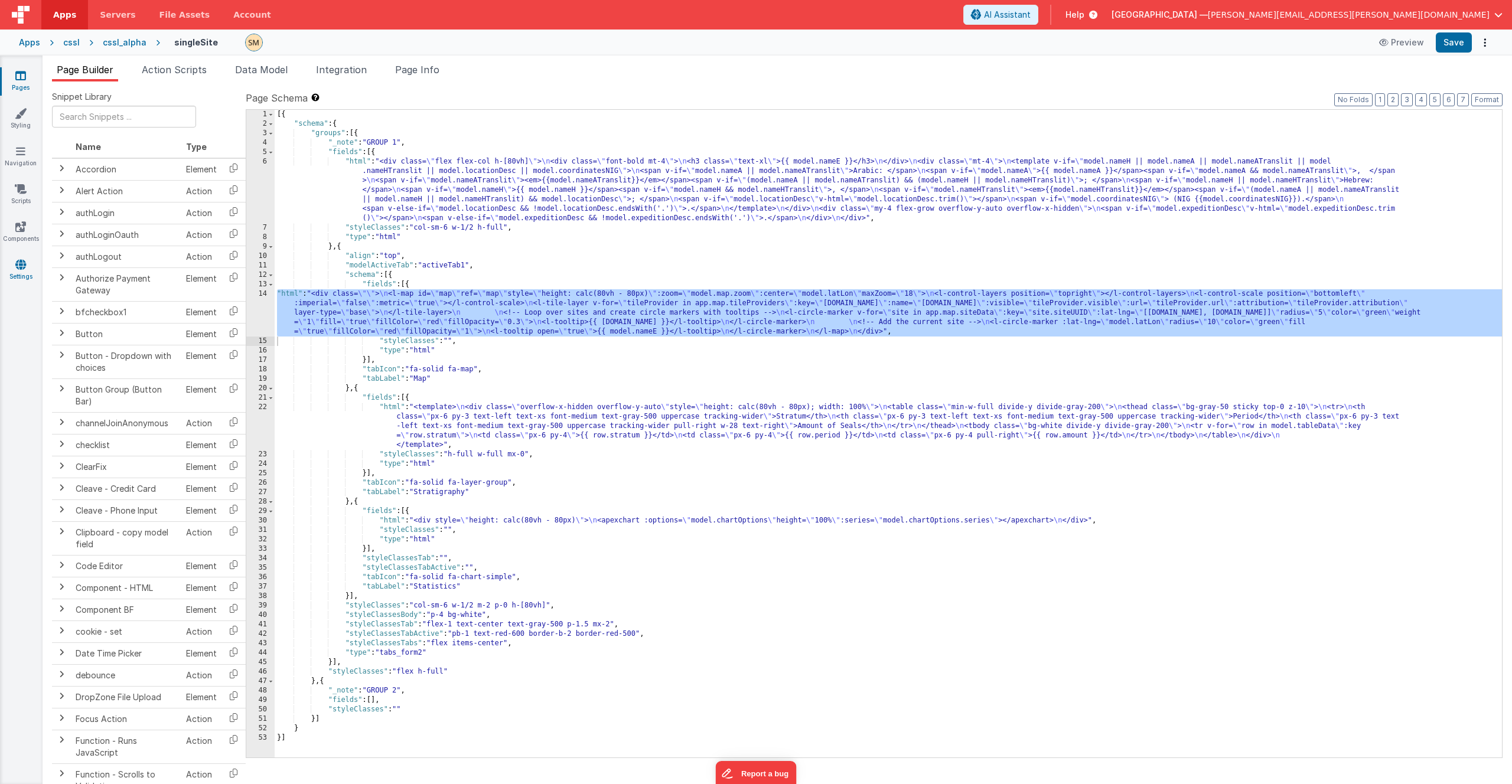
click at [20, 268] on icon at bounding box center [20, 264] width 10 height 12
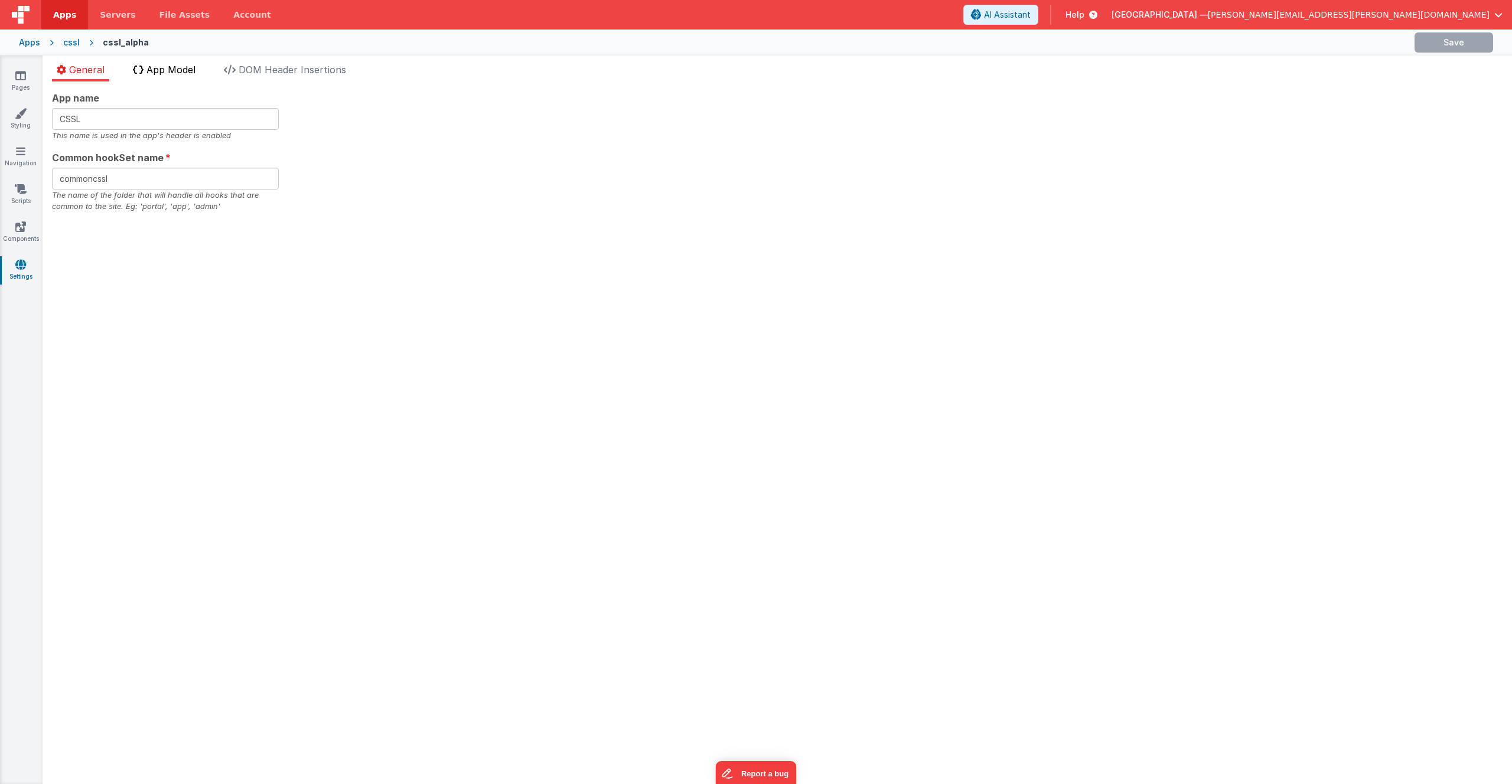
click at [179, 67] on span "App Model" at bounding box center [171, 69] width 49 height 12
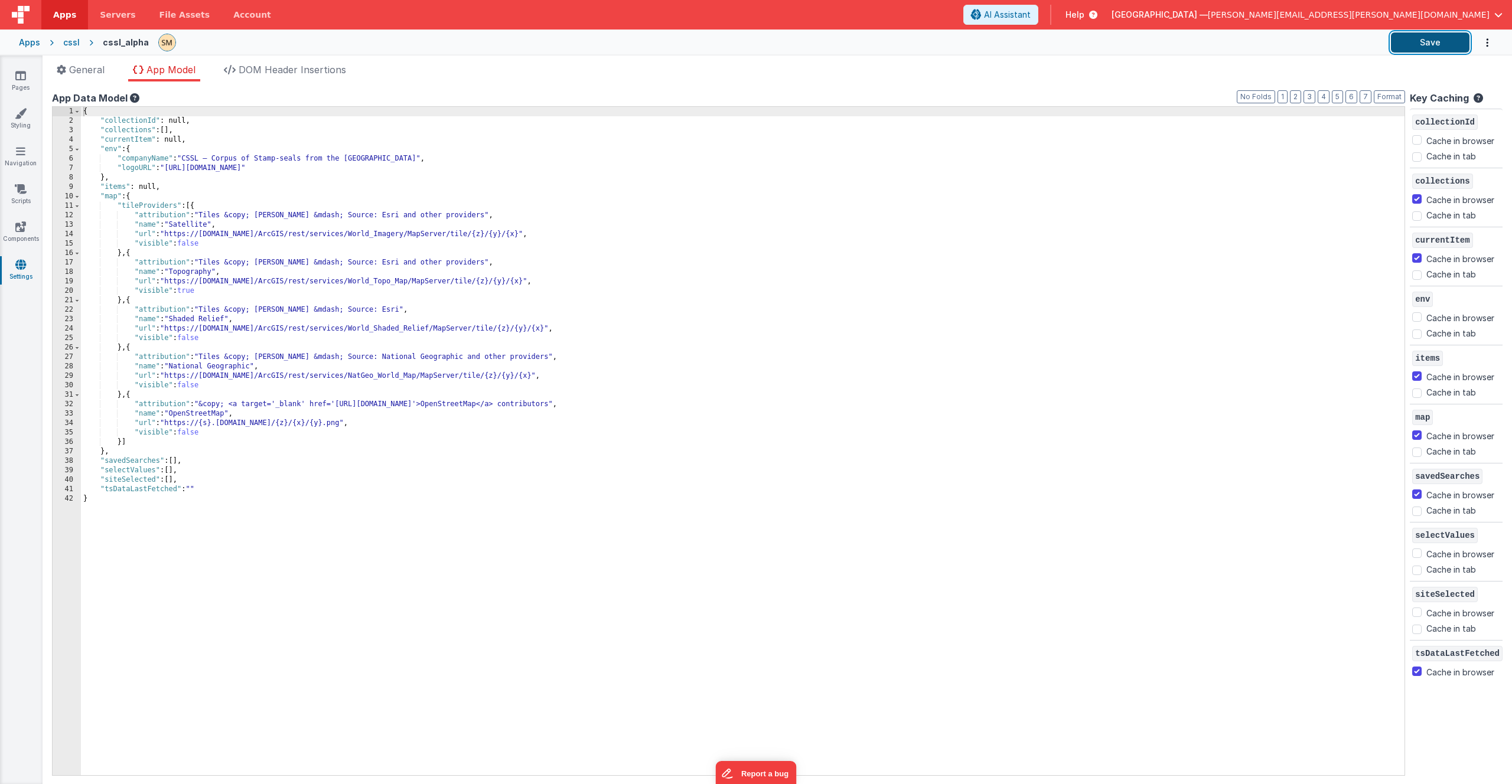
click at [1419, 44] on button "Save" at bounding box center [1430, 43] width 79 height 20
click at [17, 77] on icon at bounding box center [20, 75] width 10 height 12
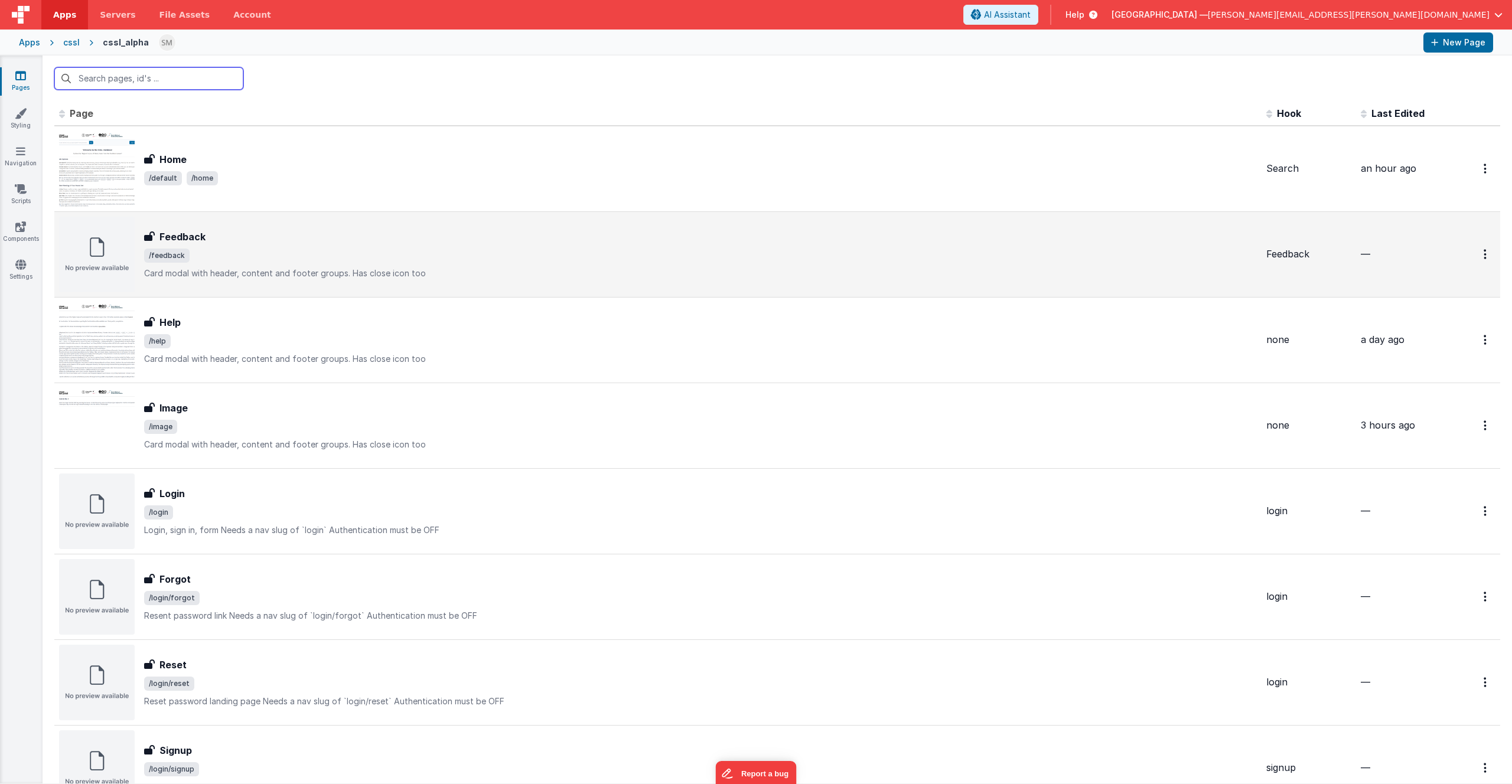
scroll to position [513, 0]
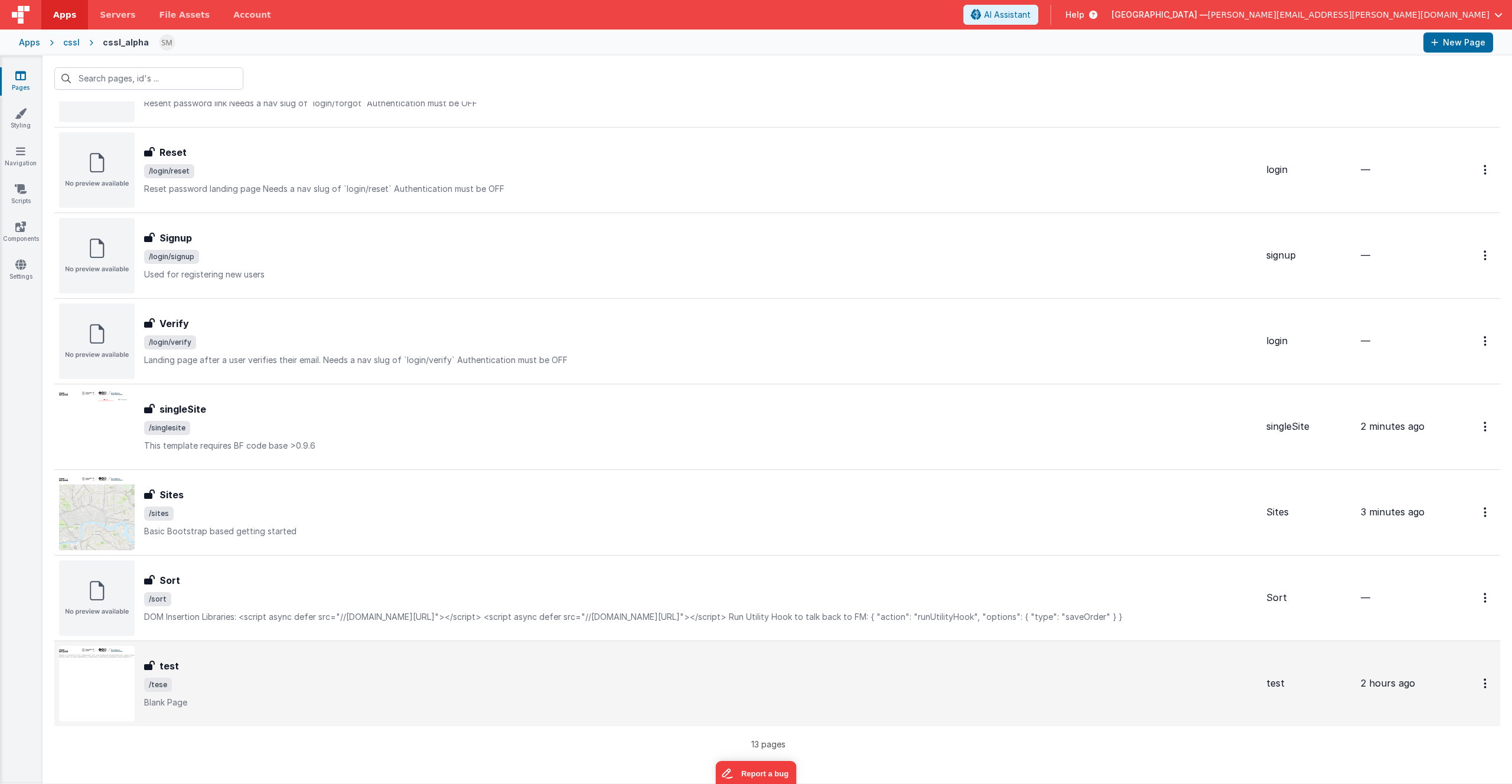
click at [130, 690] on img at bounding box center [97, 684] width 75 height 75
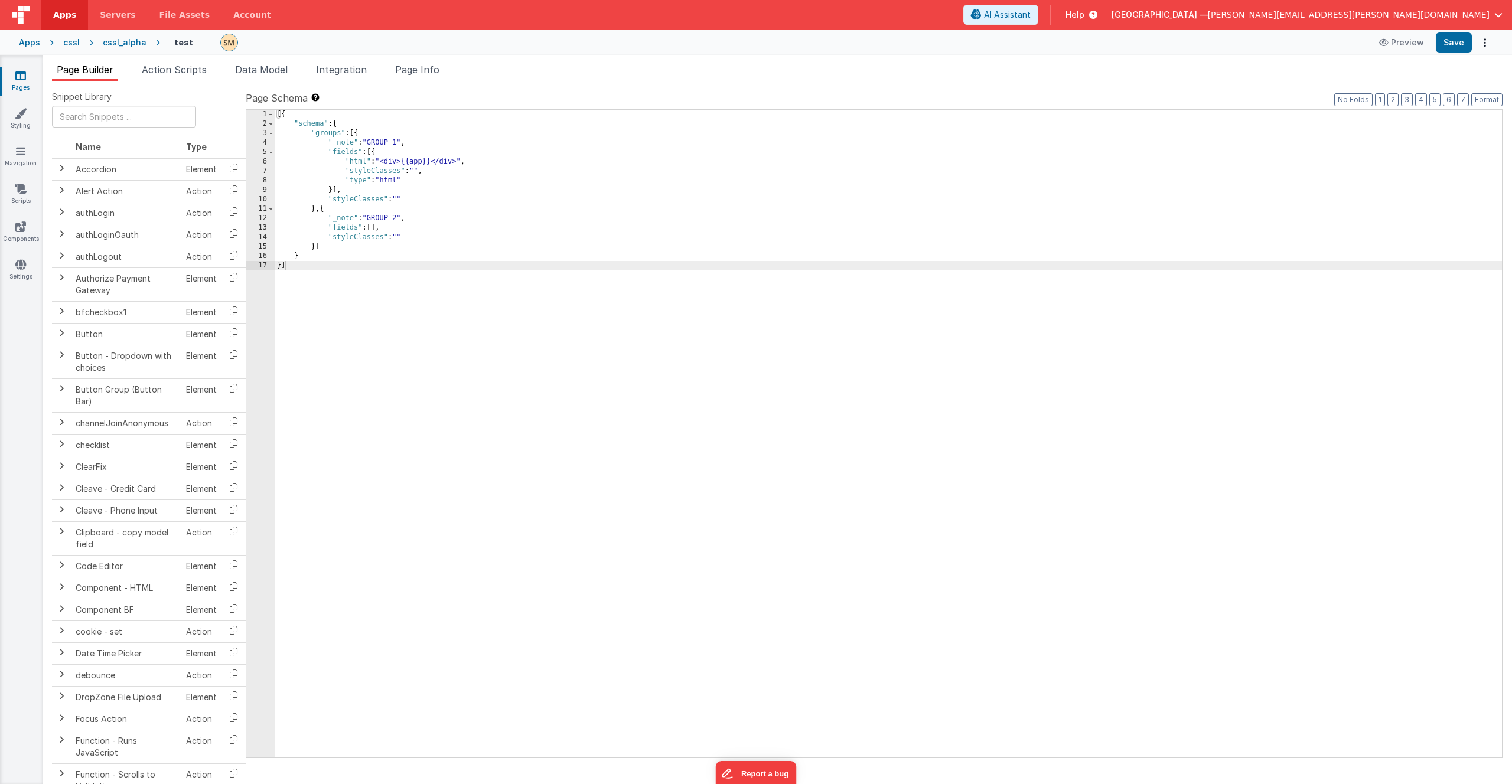
click at [253, 160] on div "6" at bounding box center [260, 162] width 29 height 10
click at [362, 165] on div "[{ "schema" : { "groups" : [{ "_note" : "GROUP 1" , "fields" : [{ "html" : "<di…" at bounding box center [888, 443] width 1227 height 667
click at [255, 162] on div "6" at bounding box center [260, 162] width 29 height 10
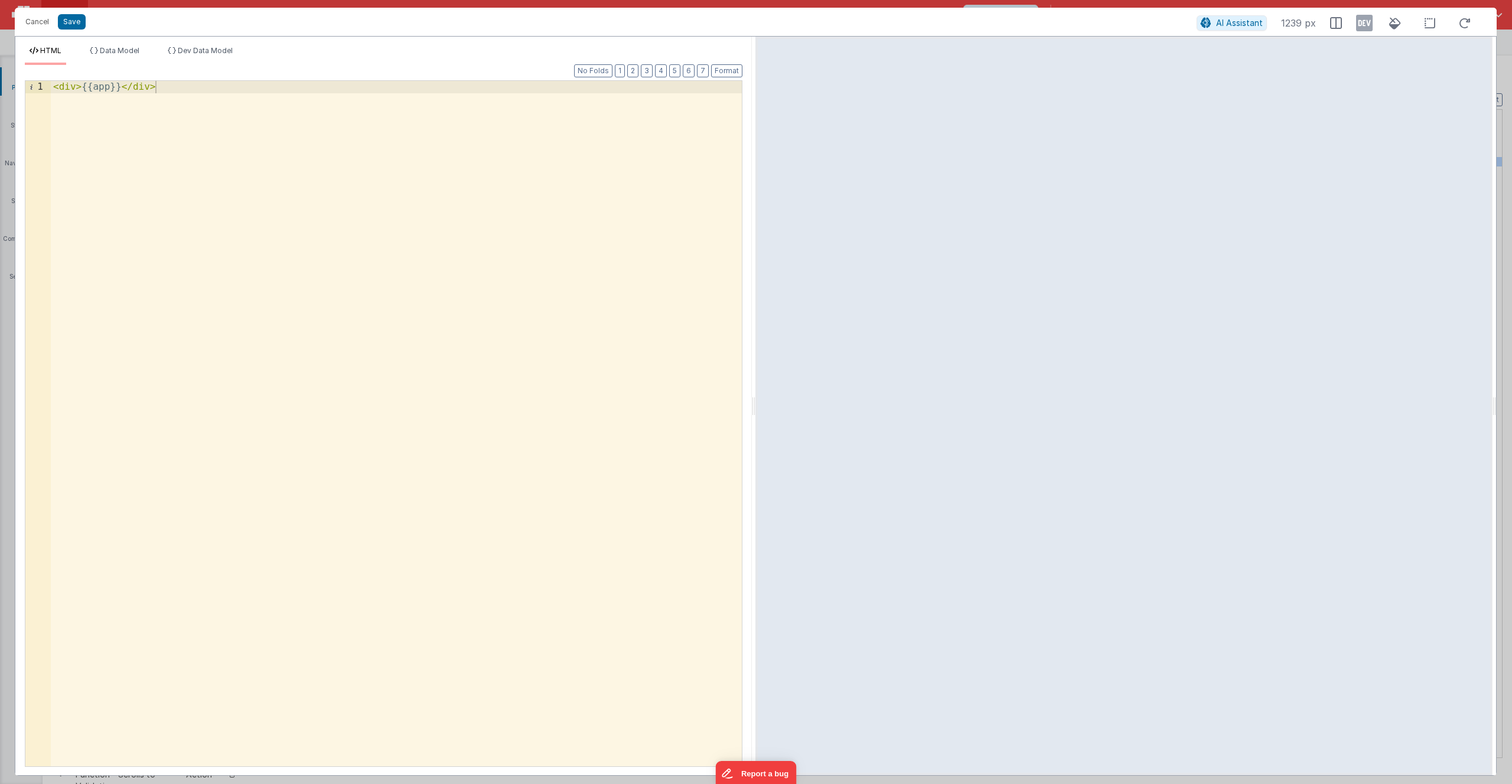
click at [108, 89] on div "< div > {{app}} </ div >" at bounding box center [396, 436] width 691 height 710
click at [238, 158] on div "< div > {{app.map.tileProviders}} </ div >" at bounding box center [396, 436] width 691 height 710
click at [207, 89] on div "< div > {{app.map.tileProviders}} </ div >" at bounding box center [396, 436] width 691 height 710
click at [211, 87] on div "< div > {{app.map.tileProviders}} </ div >" at bounding box center [396, 436] width 691 height 710
drag, startPoint x: 137, startPoint y: 86, endPoint x: 211, endPoint y: 87, distance: 74.0
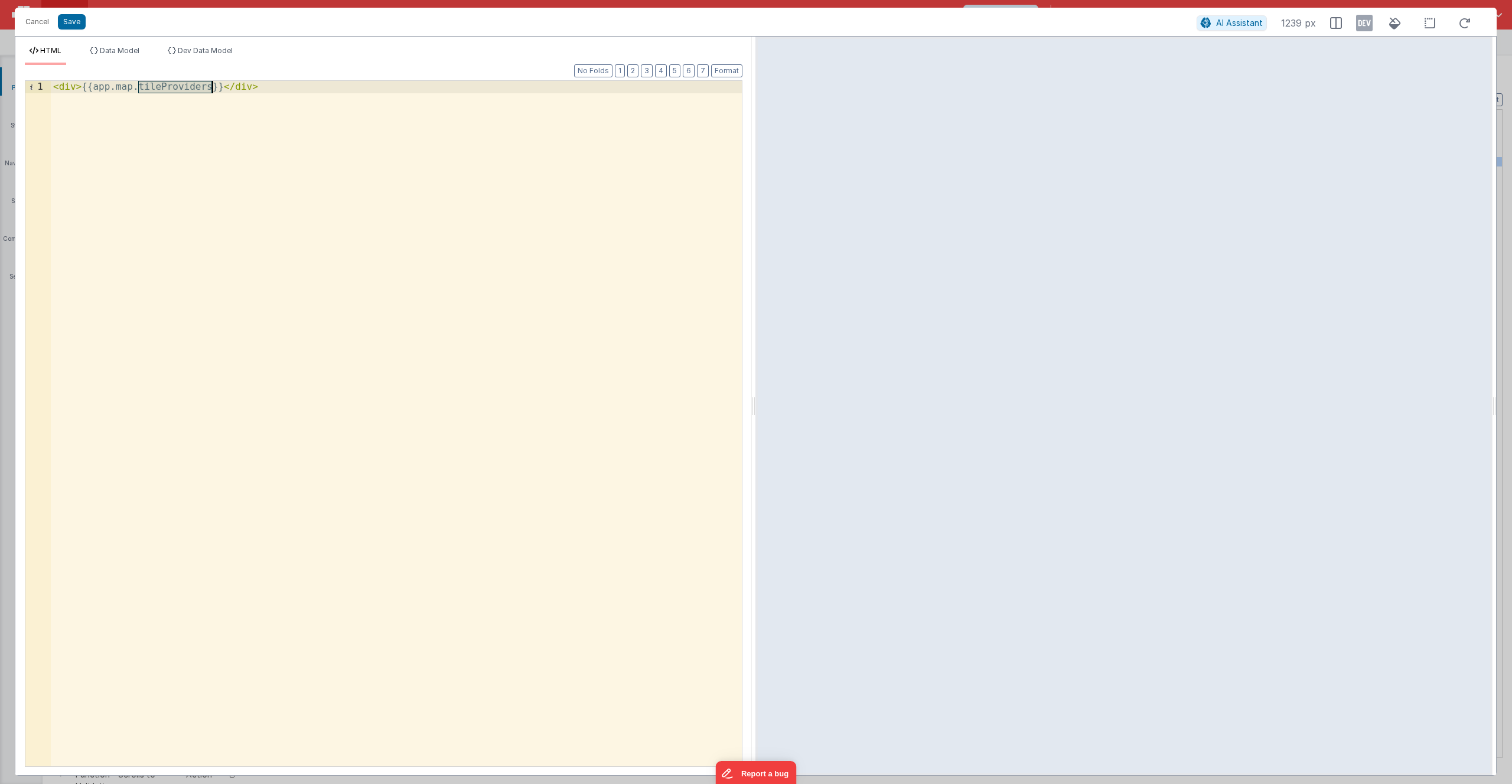
click at [211, 87] on div "< div > {{app.map.tileProviders}} </ div >" at bounding box center [396, 436] width 691 height 710
click at [503, 491] on div "< div > {{[DOMAIN_NAME]}} </ div >" at bounding box center [396, 436] width 691 height 710
